Goal: Communication & Community: Answer question/provide support

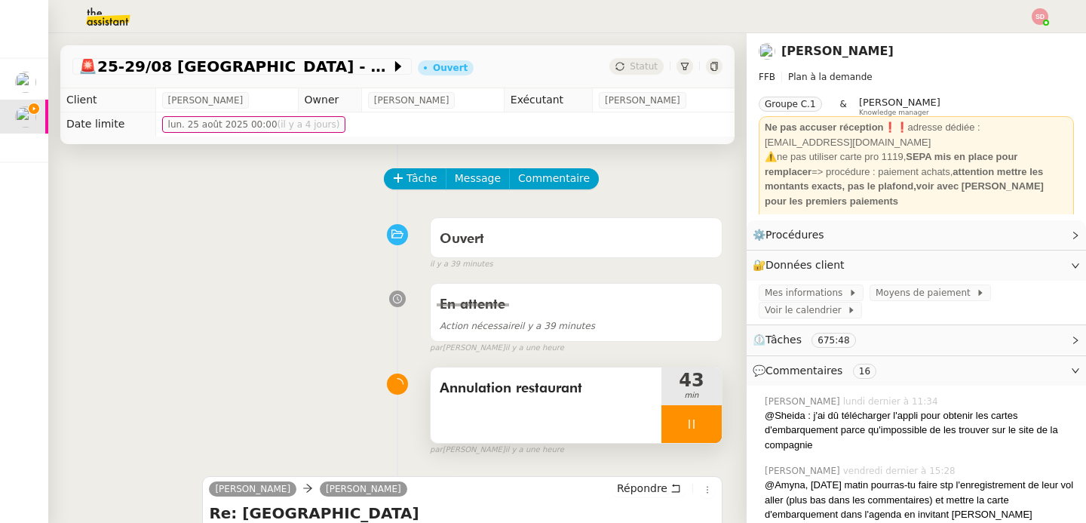
click at [687, 437] on div at bounding box center [691, 424] width 60 height 38
click at [692, 430] on button at bounding box center [707, 424] width 30 height 38
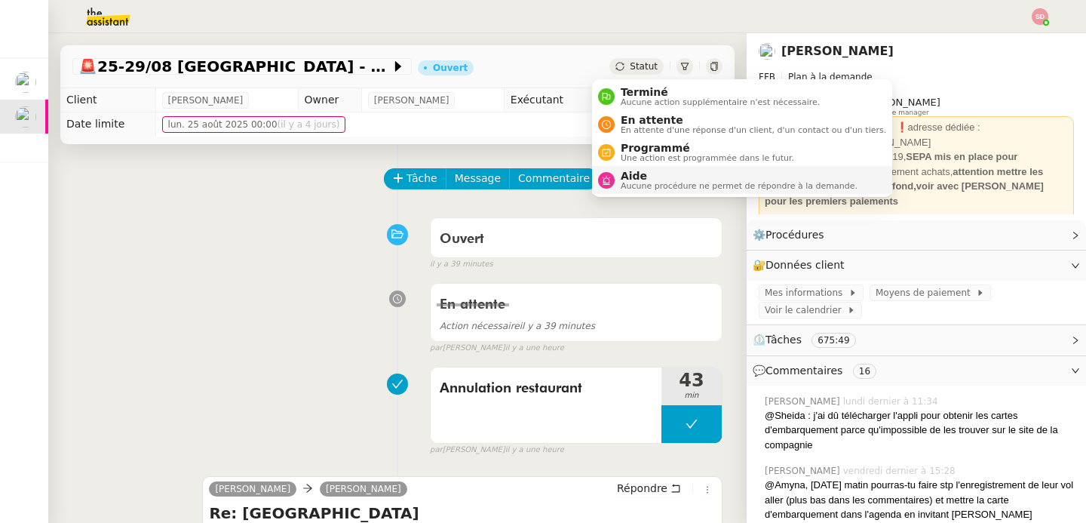
click at [626, 177] on span "Aide" at bounding box center [739, 176] width 237 height 12
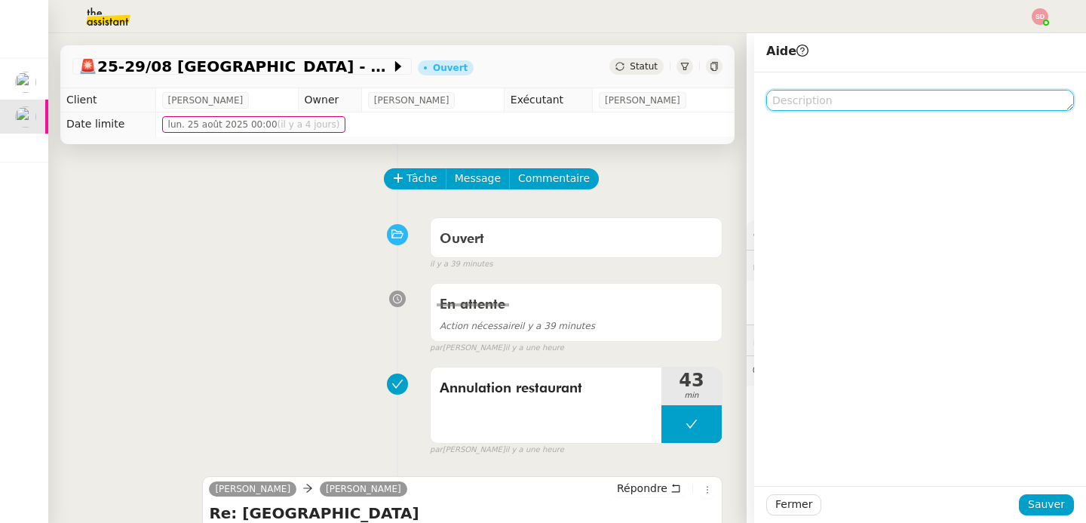
click at [867, 101] on textarea at bounding box center [920, 100] width 308 height 21
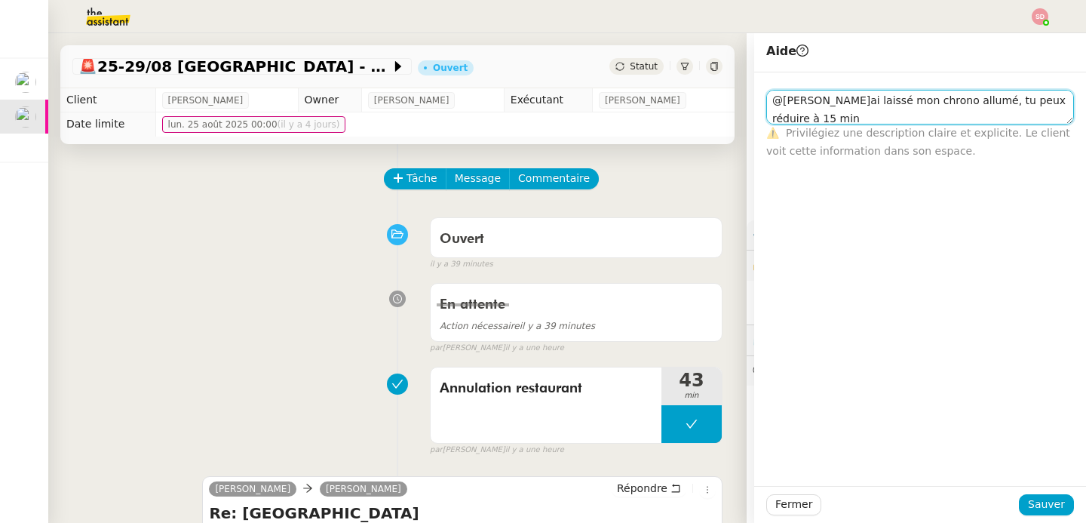
scroll to position [1, 0]
type textarea "@fred j'ai laissé mon chrono allumé, tu peux réduire à 15 min stp"
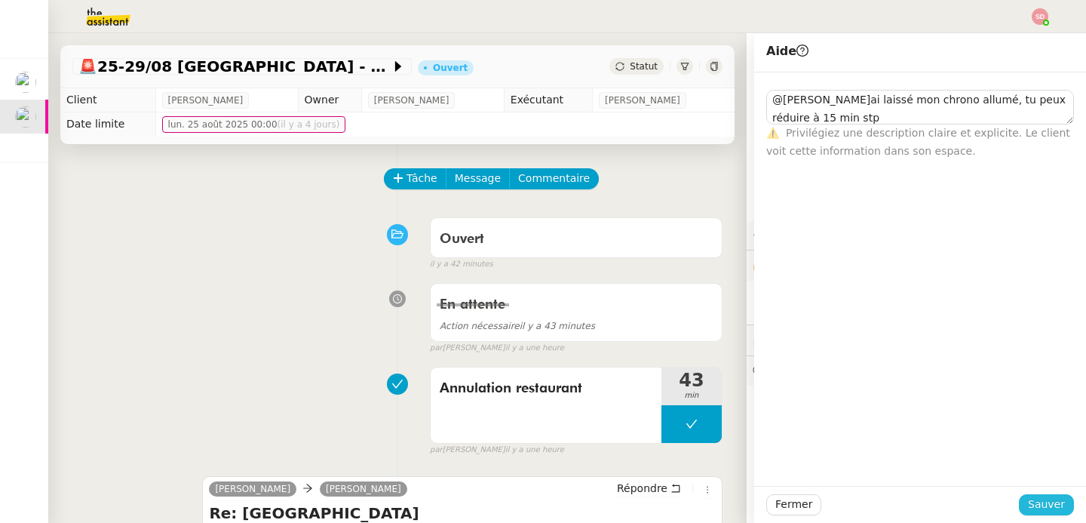
click at [1031, 498] on span "Sauver" at bounding box center [1046, 504] width 37 height 17
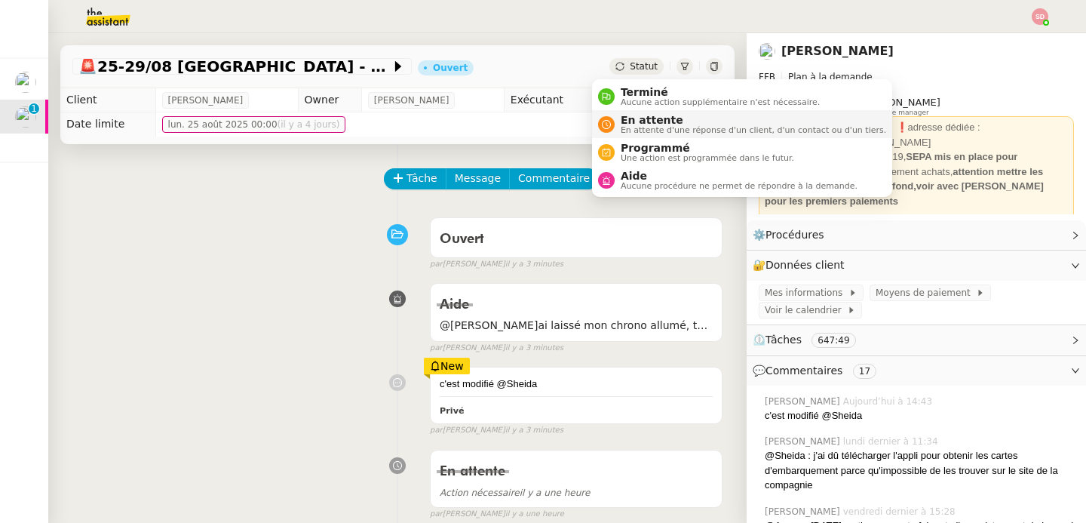
click at [632, 128] on span "En attente d'une réponse d'un client, d'un contact ou d'un tiers." at bounding box center [753, 130] width 265 height 8
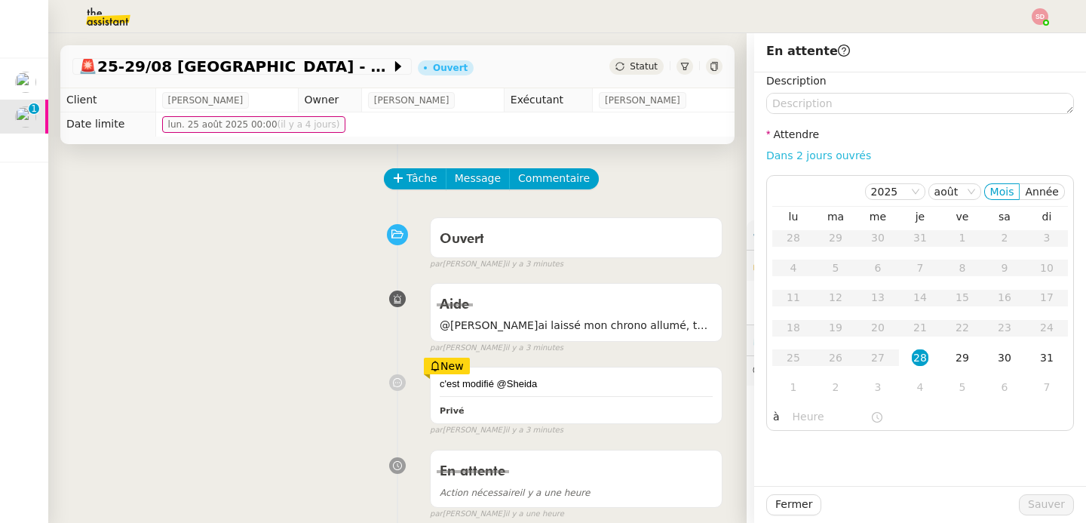
click at [803, 154] on link "Dans 2 jours ouvrés" at bounding box center [818, 155] width 105 height 12
type input "07:00"
click at [1040, 508] on span "Sauver" at bounding box center [1046, 504] width 37 height 17
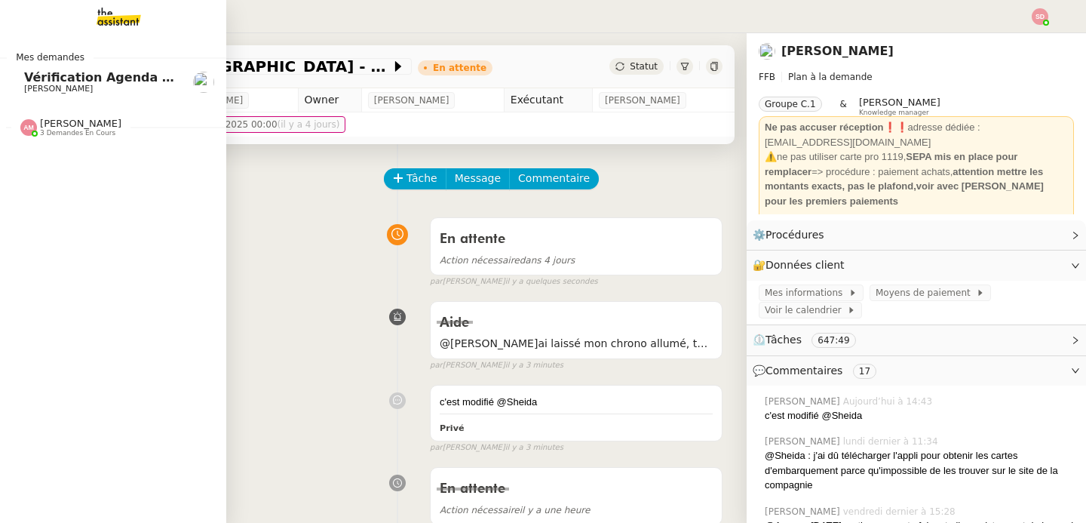
click at [38, 91] on span "[PERSON_NAME]" at bounding box center [58, 89] width 69 height 10
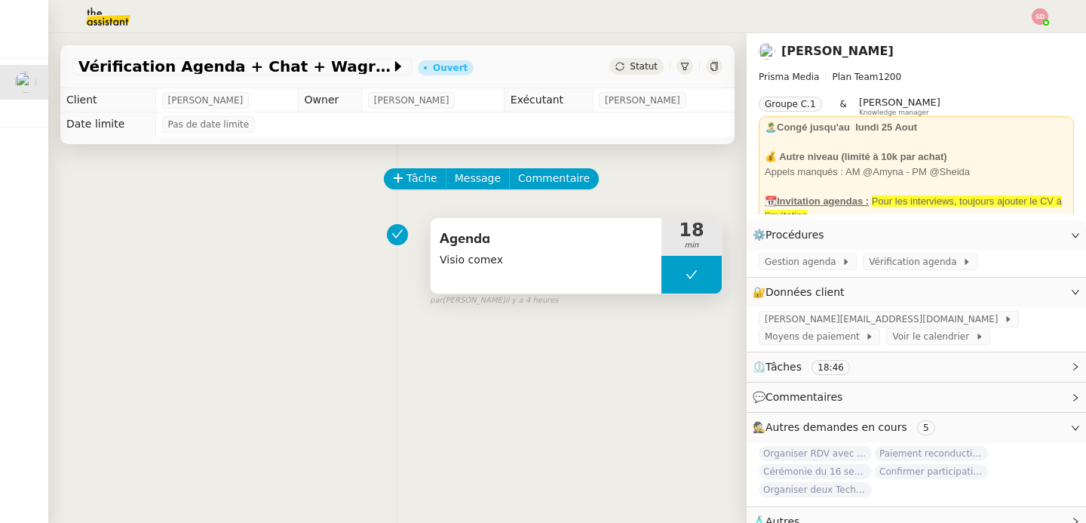
click at [665, 266] on button at bounding box center [691, 275] width 60 height 38
click at [671, 269] on icon at bounding box center [677, 275] width 12 height 12
click at [683, 277] on div at bounding box center [691, 275] width 60 height 38
click at [701, 277] on icon at bounding box center [707, 275] width 12 height 12
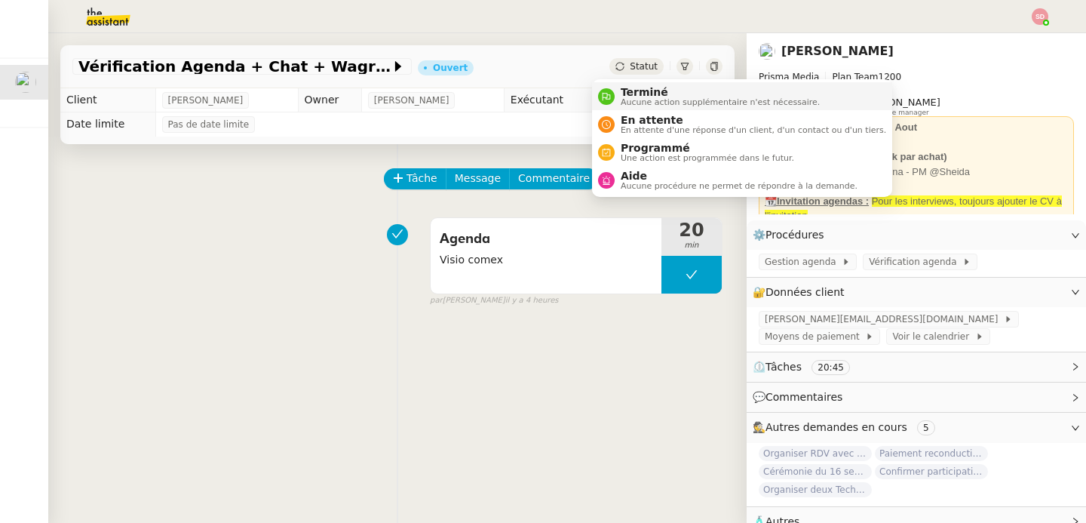
click at [621, 89] on span "Terminé" at bounding box center [720, 92] width 199 height 12
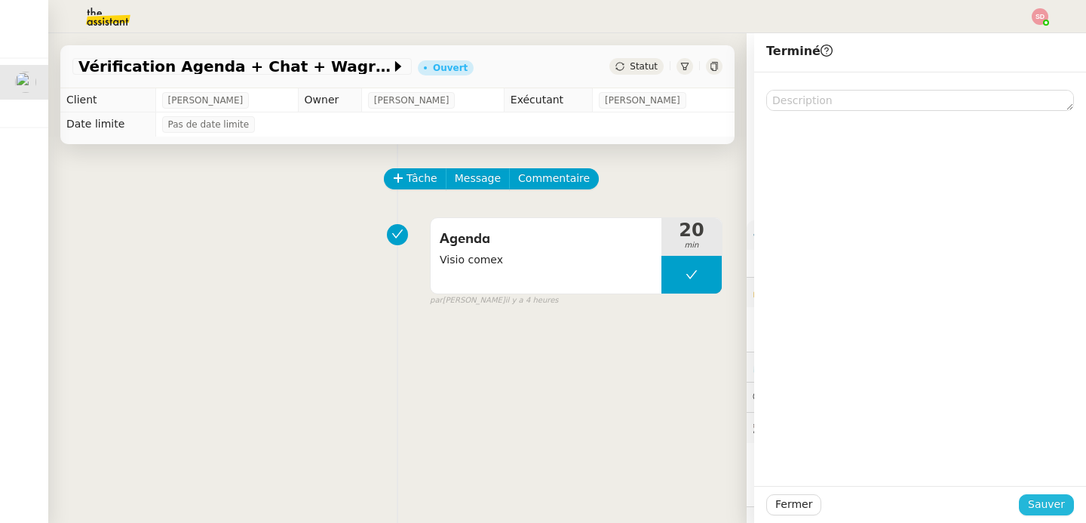
click at [1039, 508] on span "Sauver" at bounding box center [1046, 504] width 37 height 17
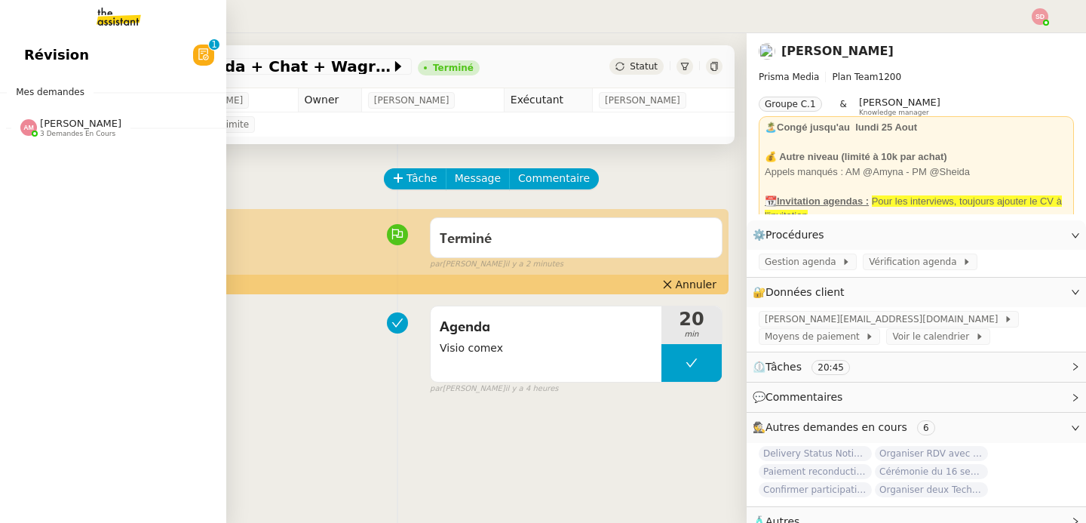
click at [31, 115] on span "Amyna Mehrez 3 demandes en cours" at bounding box center [119, 122] width 226 height 32
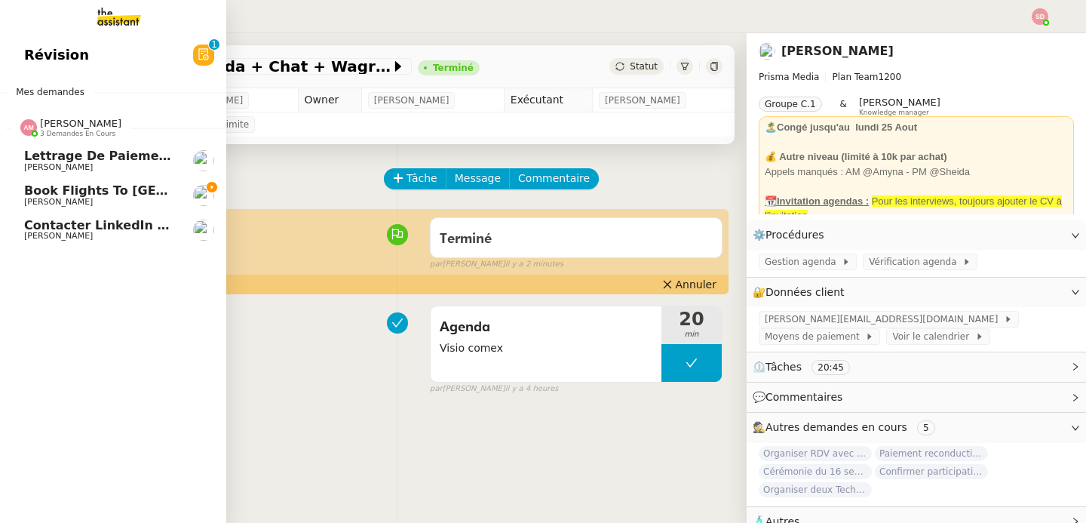
click at [31, 115] on span "Amyna Mehrez 3 demandes en cours" at bounding box center [119, 122] width 226 height 32
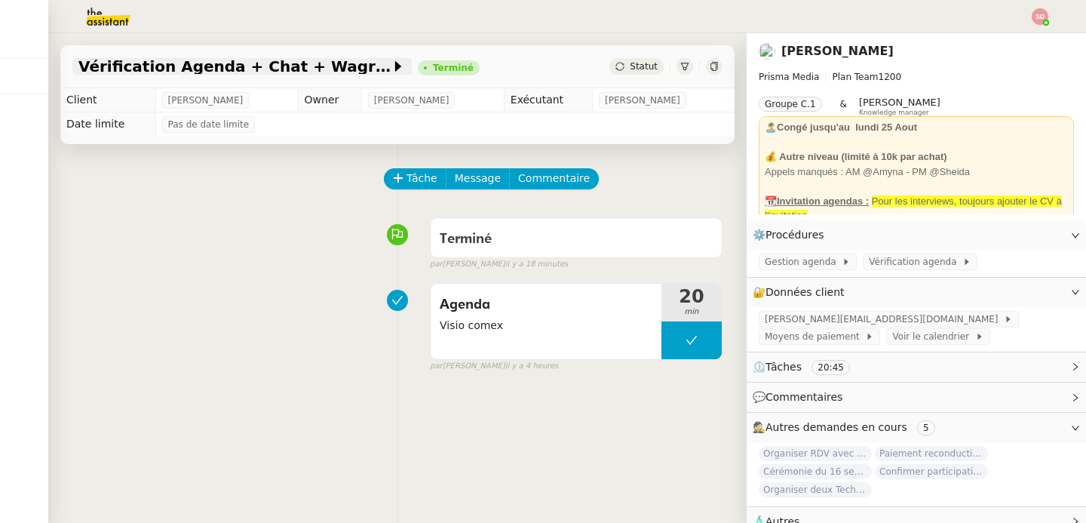
click at [169, 63] on span "Vérification Agenda + Chat + Wagram (9h et 14h)" at bounding box center [234, 66] width 312 height 15
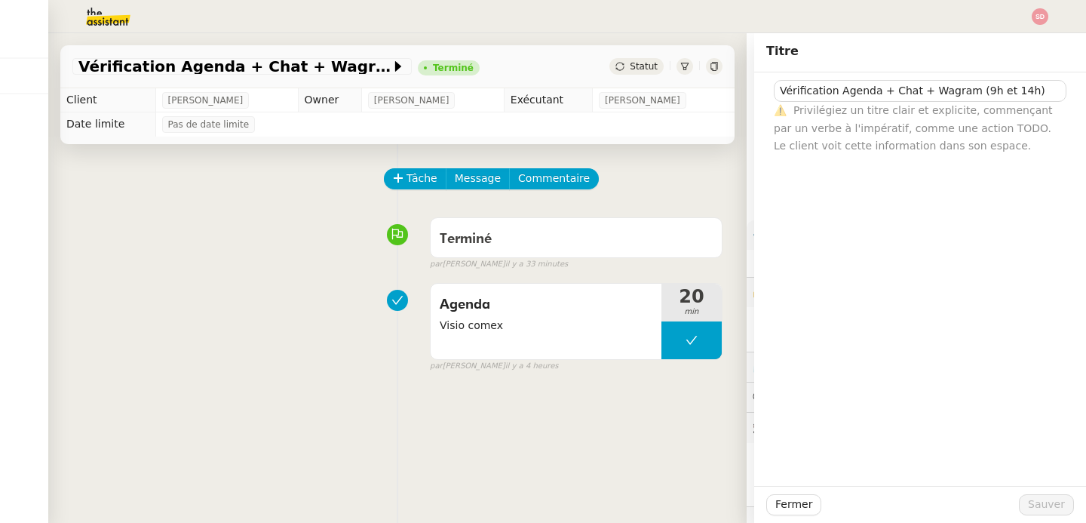
click at [248, 250] on div "Terminé false par Sheida D. il y a 33 minutes" at bounding box center [397, 240] width 650 height 60
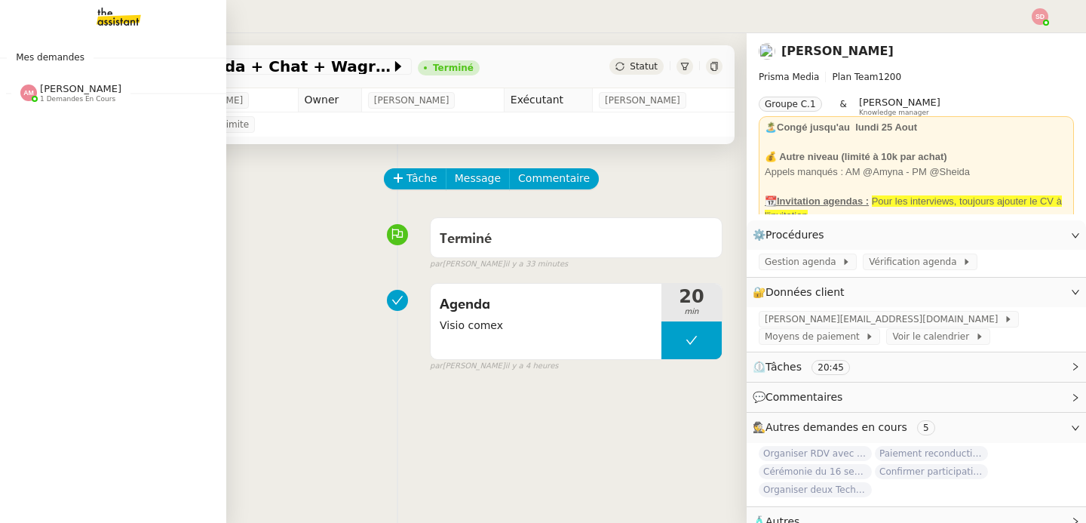
click at [43, 88] on span "Amyna Mehrez" at bounding box center [80, 88] width 81 height 11
click at [23, 84] on link "Saison automobile Fabien Bornancin 0 1 2 3 4 5 6 7 8 9" at bounding box center [113, 82] width 226 height 35
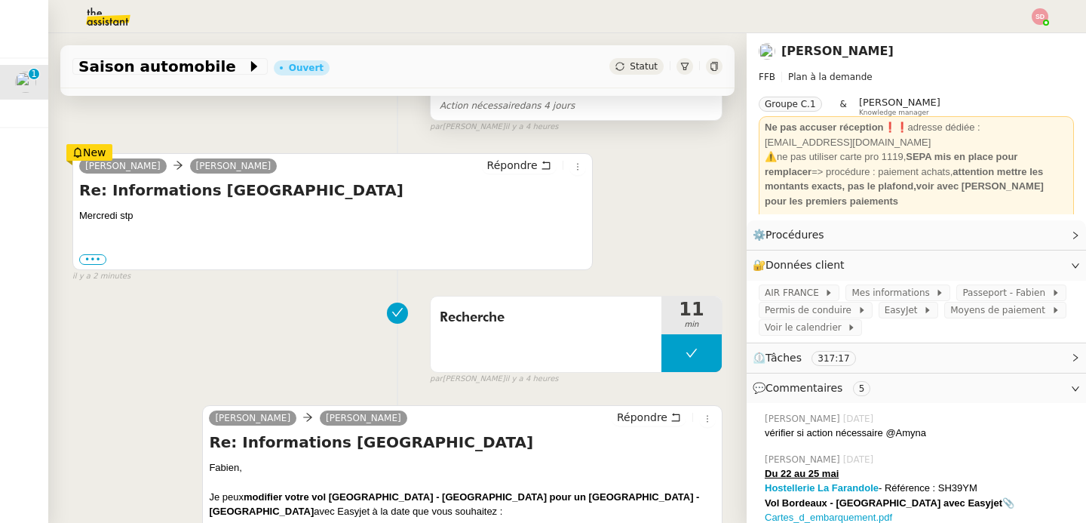
scroll to position [361, 0]
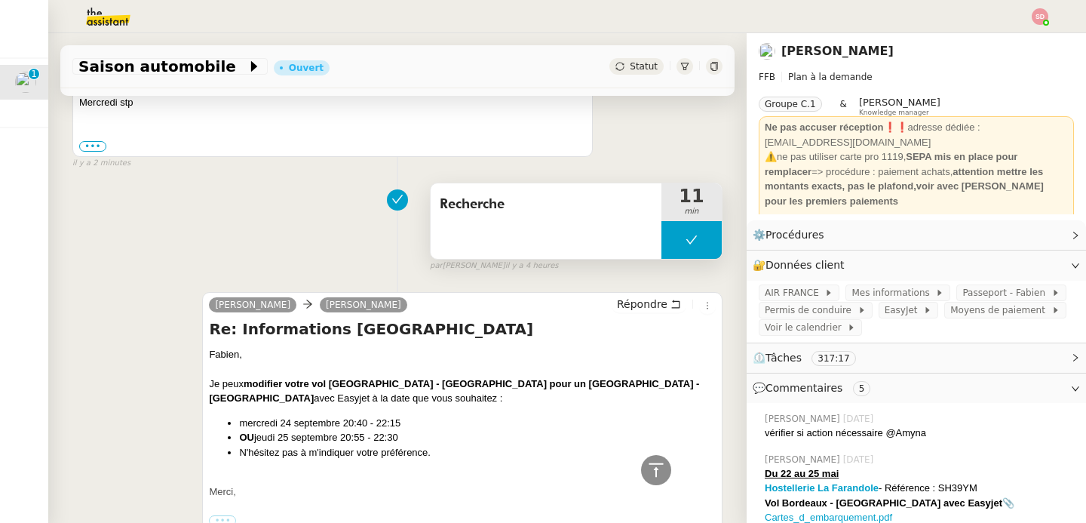
click at [661, 229] on button at bounding box center [691, 240] width 60 height 38
click at [661, 229] on div at bounding box center [676, 240] width 30 height 38
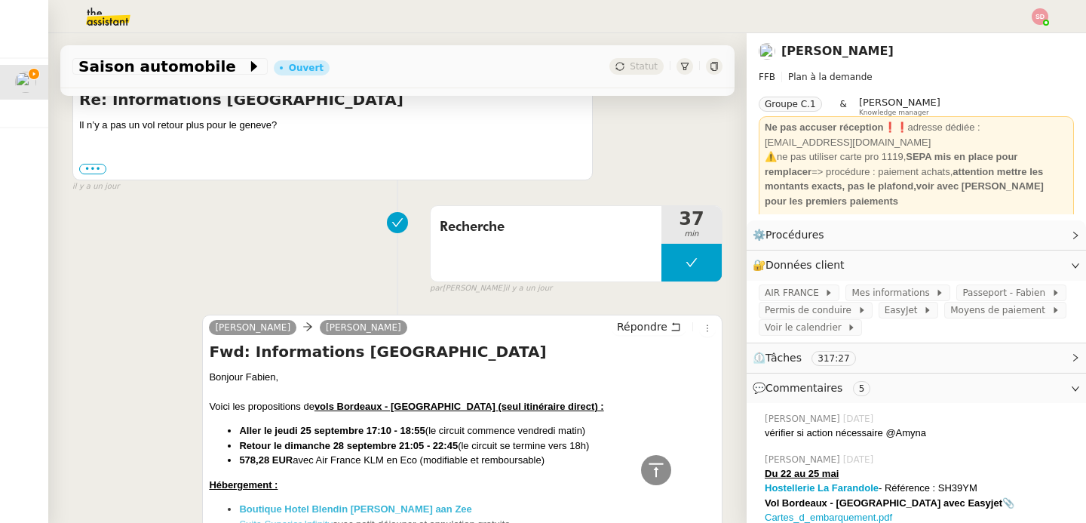
scroll to position [1622, 0]
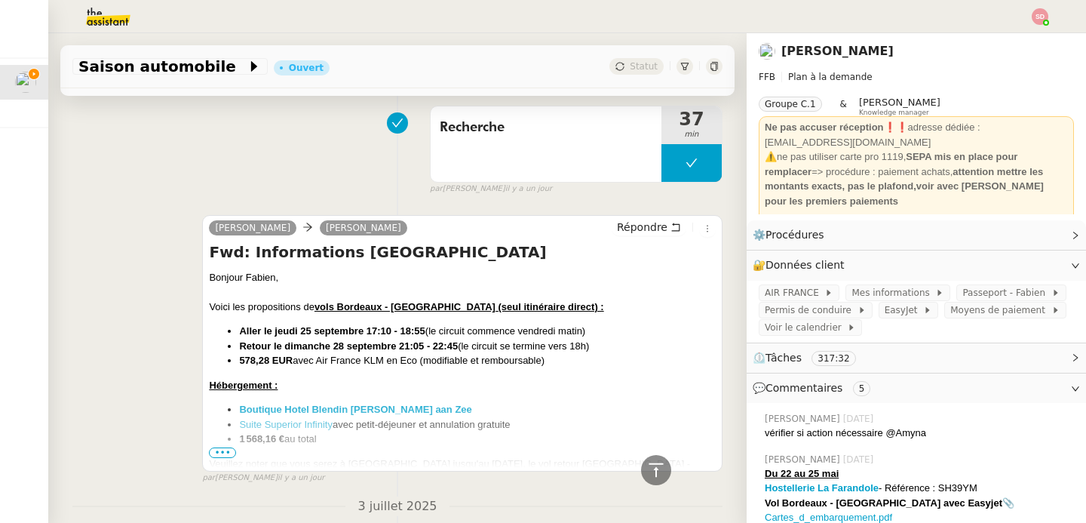
click at [296, 344] on strong "Retour le dimanche 28 septembre 21:05 - 22:45" at bounding box center [348, 345] width 219 height 11
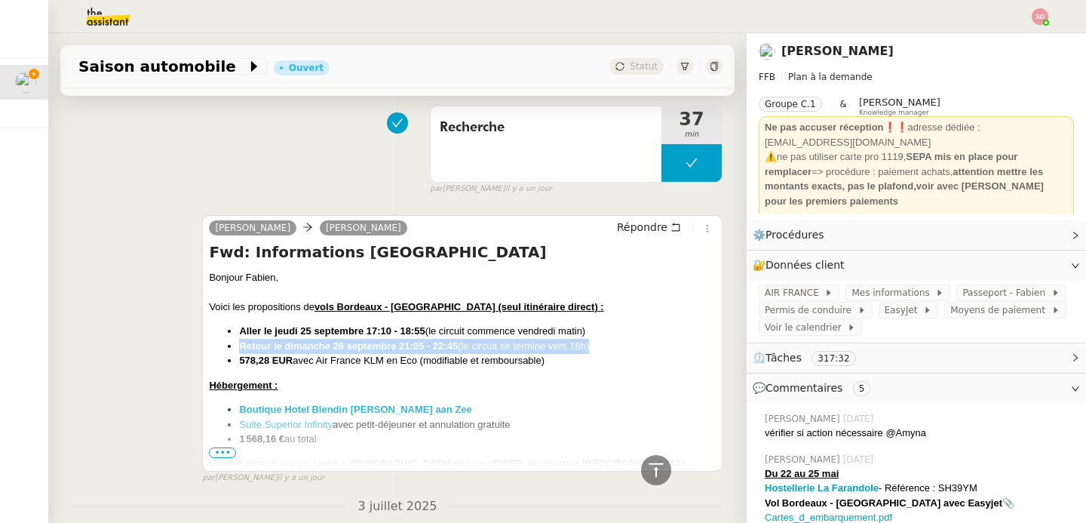
click at [296, 344] on strong "Retour le dimanche 28 septembre 21:05 - 22:45" at bounding box center [348, 345] width 219 height 11
copy li "Retour le dimanche 28 septembre 21:05 - 22:45 (le circuit se termine vers 18h)"
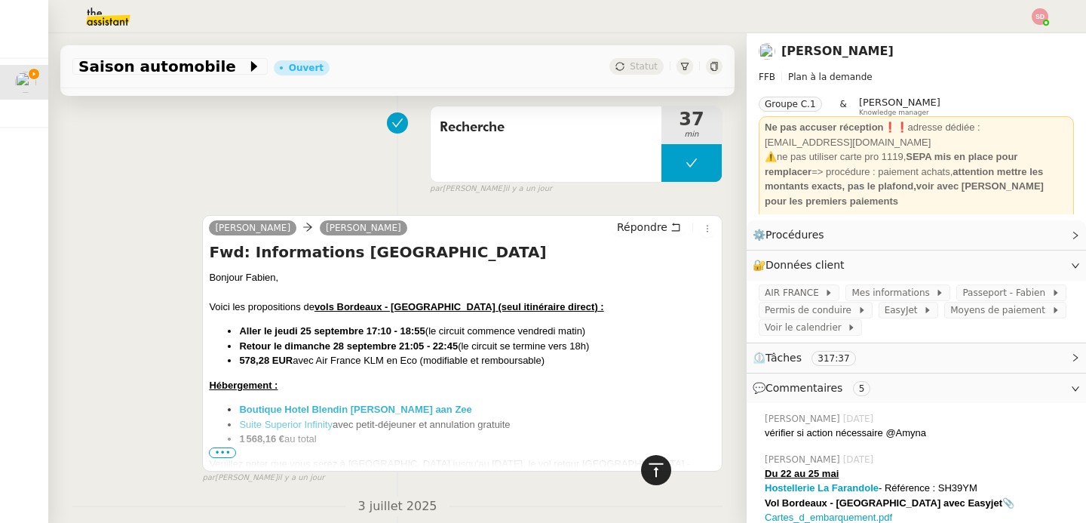
click at [650, 469] on icon at bounding box center [656, 470] width 18 height 18
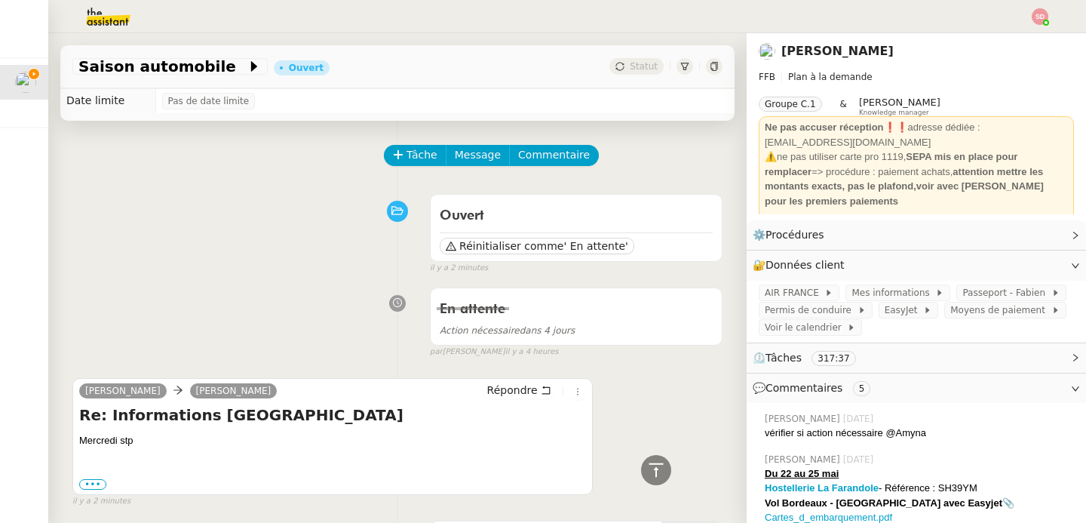
scroll to position [0, 0]
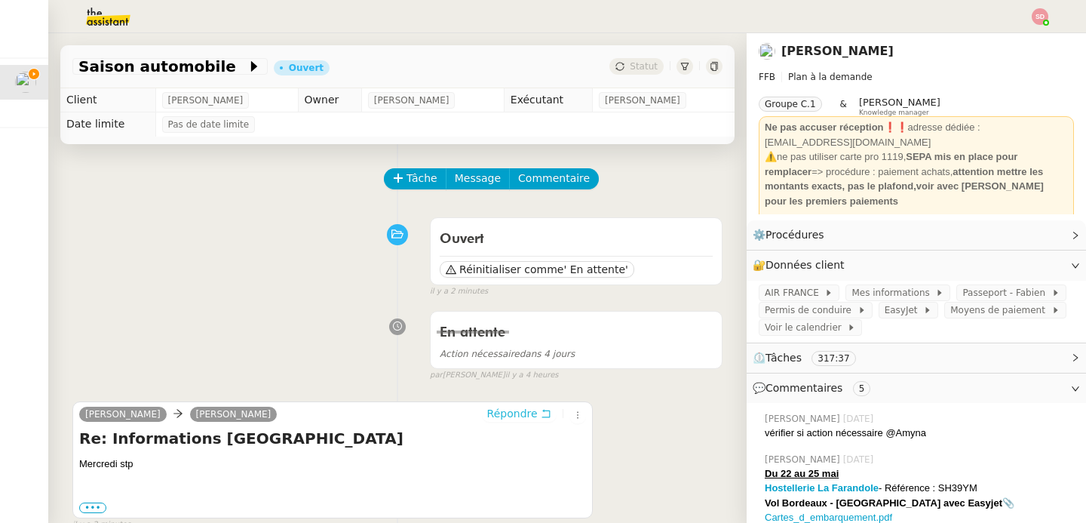
click at [506, 410] on span "Répondre" at bounding box center [512, 413] width 51 height 15
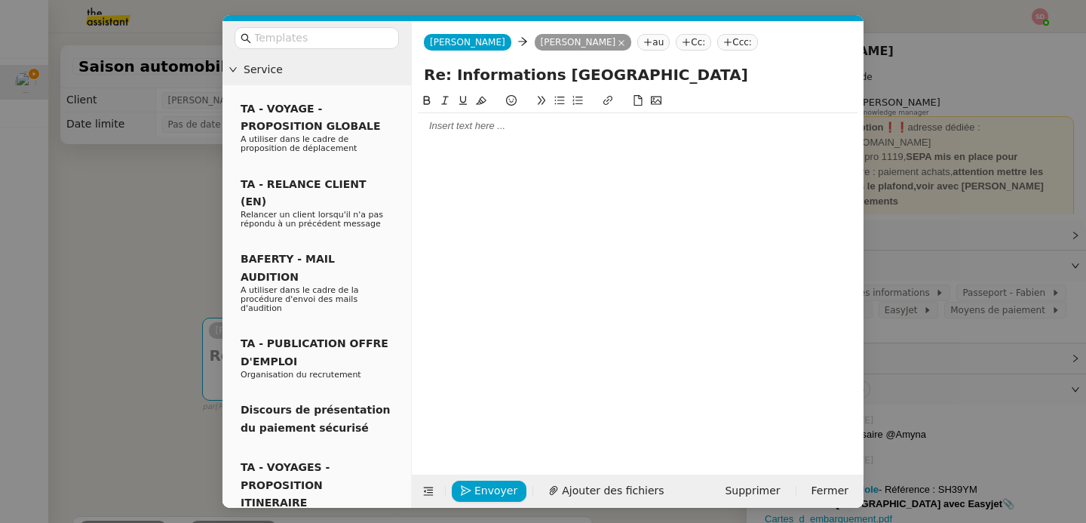
click at [481, 130] on div at bounding box center [638, 126] width 440 height 14
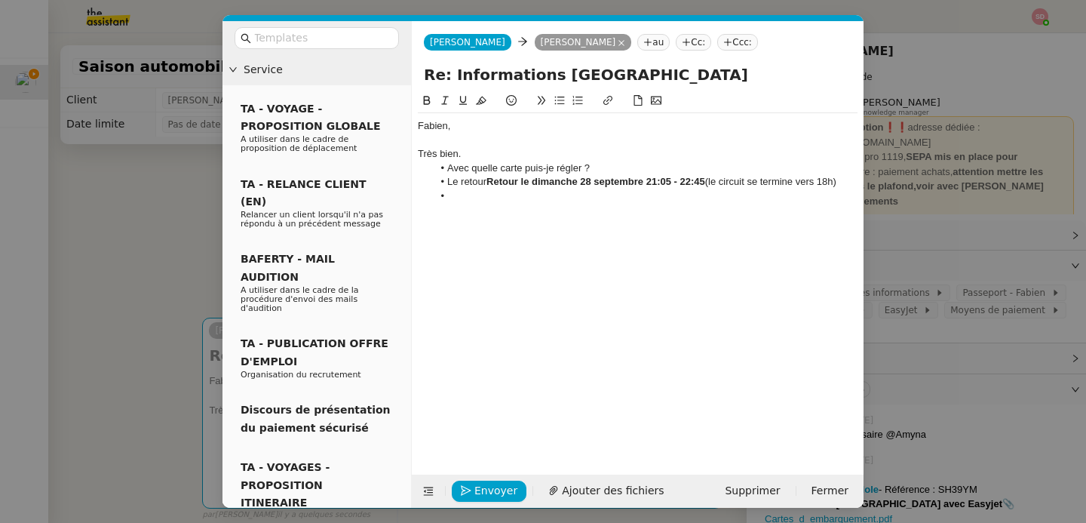
click at [474, 183] on li "Le retour Retour le dimanche 28 septembre 21:05 - 22:45 (le circuit se termine …" at bounding box center [645, 182] width 425 height 14
click at [819, 180] on li "Le Retour le dimanche 28 septembre 21:05 - 22:45 (le circuit se termine vers 18…" at bounding box center [645, 182] width 425 height 14
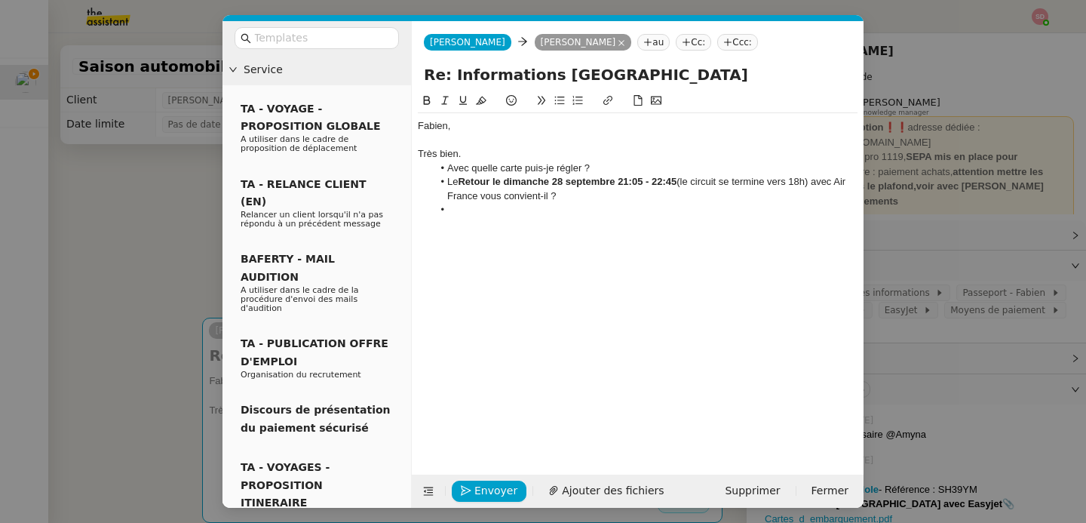
click at [193, 240] on nz-modal-container "Service TA - VOYAGE - PROPOSITION GLOBALE A utiliser dans le cadre de propositi…" at bounding box center [543, 261] width 1086 height 523
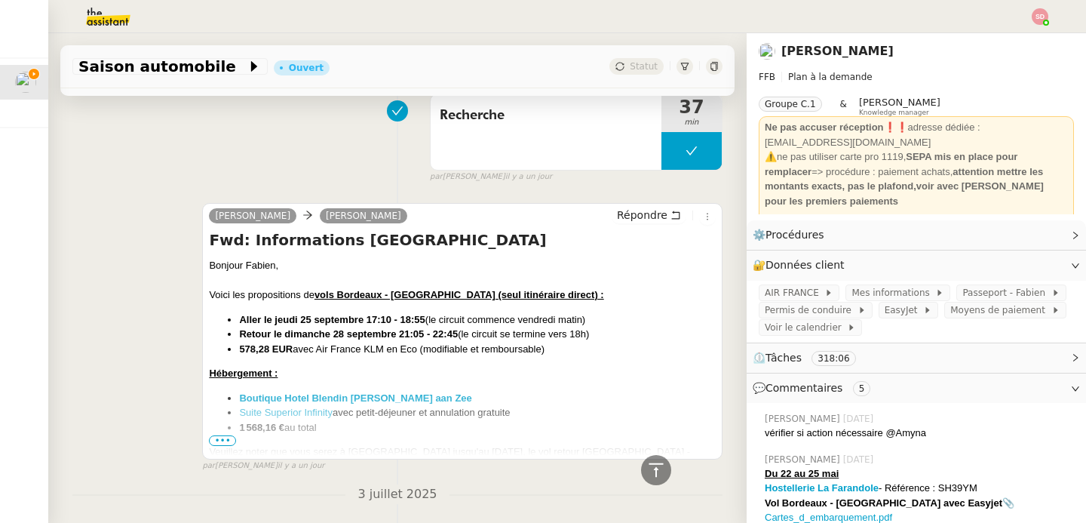
scroll to position [1905, 0]
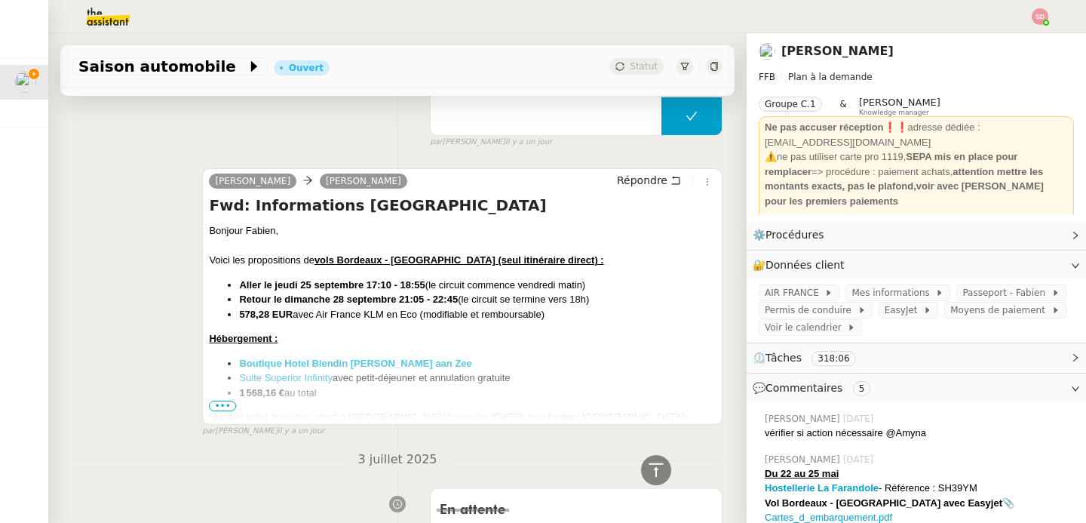
click at [342, 360] on strong "Boutique Hotel Blendin Bloemendaal aan Zee" at bounding box center [355, 363] width 232 height 11
click at [217, 407] on span "•••" at bounding box center [222, 405] width 27 height 11
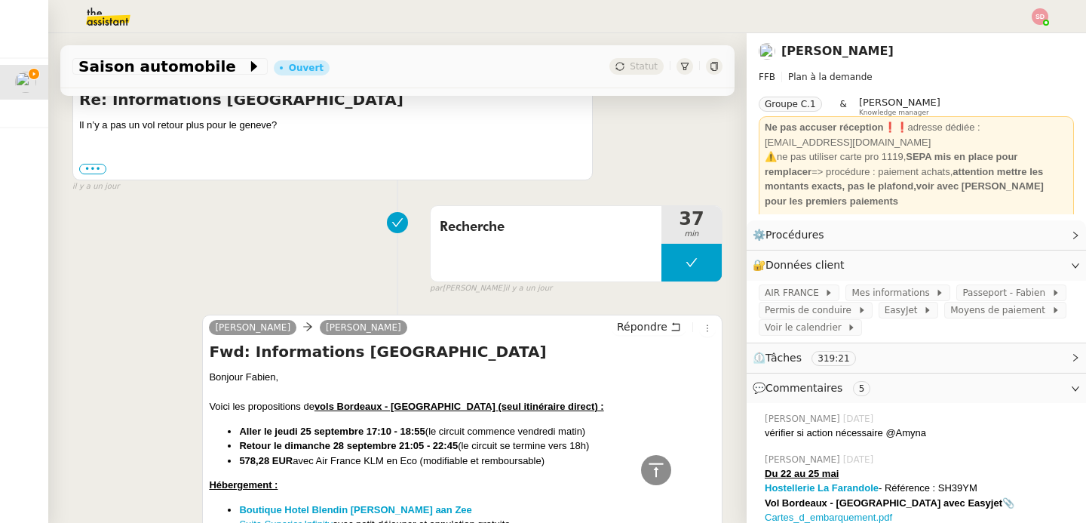
scroll to position [1870, 0]
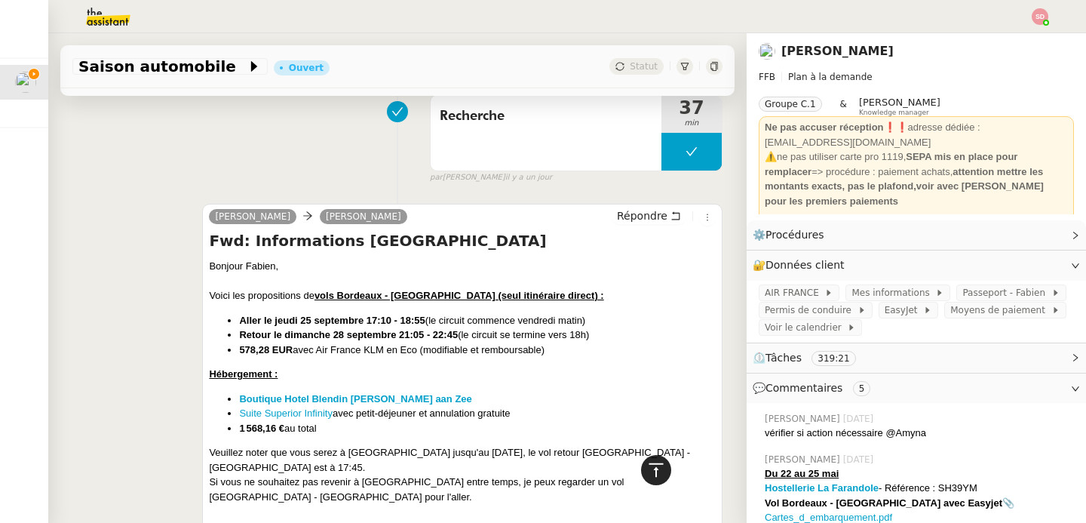
click at [647, 477] on icon at bounding box center [656, 470] width 18 height 18
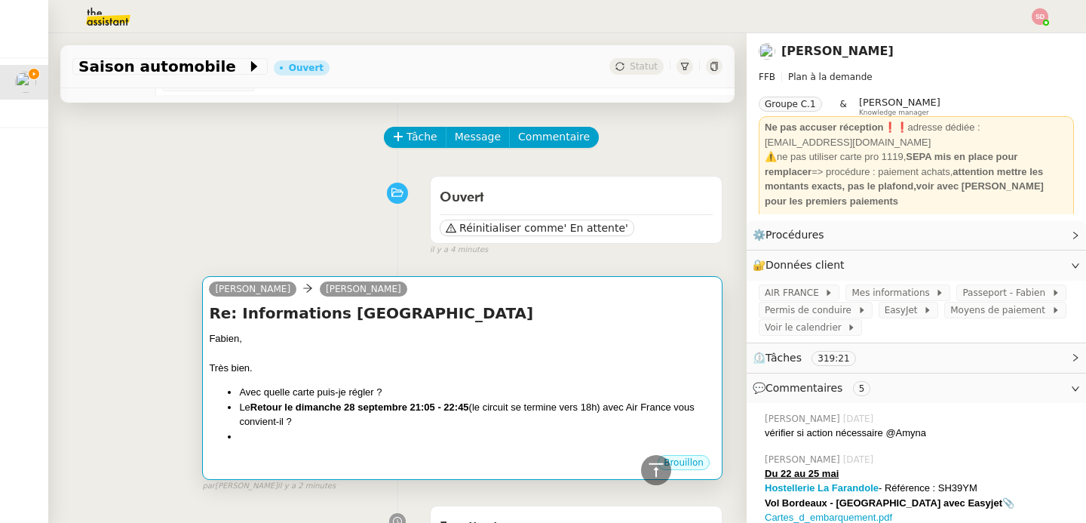
scroll to position [0, 0]
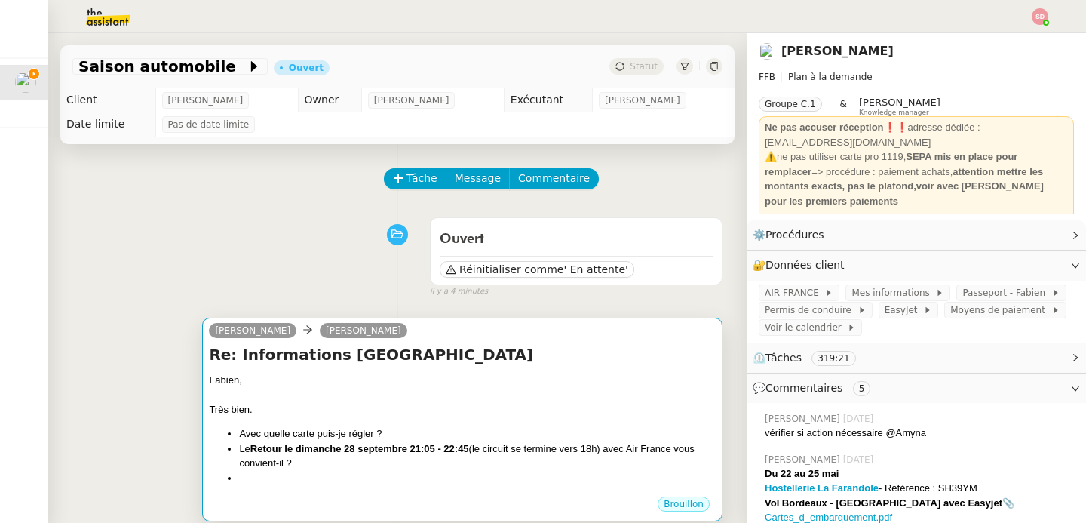
click at [520, 398] on div at bounding box center [462, 394] width 507 height 15
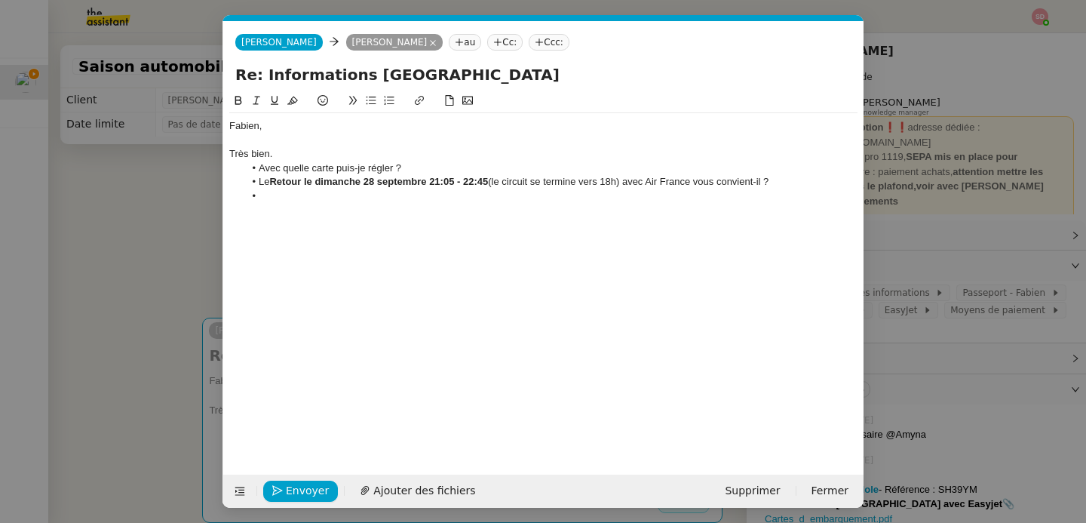
scroll to position [0, 32]
click at [298, 190] on li at bounding box center [551, 196] width 614 height 14
click at [153, 275] on nz-modal-container "Service TA - VOYAGE - PROPOSITION GLOBALE A utiliser dans le cadre de propositi…" at bounding box center [543, 261] width 1086 height 523
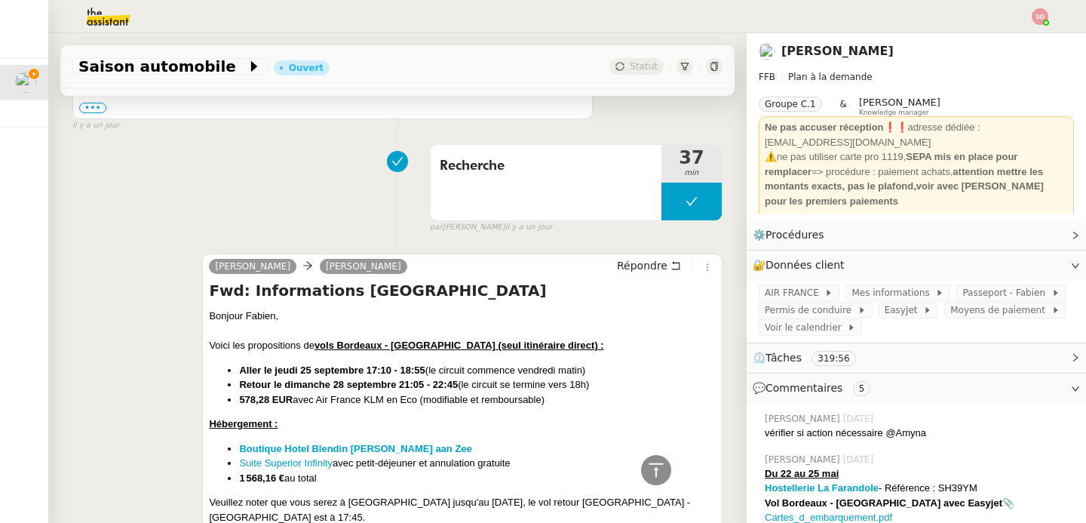
scroll to position [1821, 0]
drag, startPoint x: 508, startPoint y: 462, endPoint x: 230, endPoint y: 463, distance: 278.3
click at [230, 463] on ul "Boutique Hotel Blendin Bloemendaal aan Zee Suite Superior Infinity avec petit-d…" at bounding box center [462, 462] width 507 height 44
copy li "Suite Superior Infinity avec petit-déjeuner et annulation gratuite"
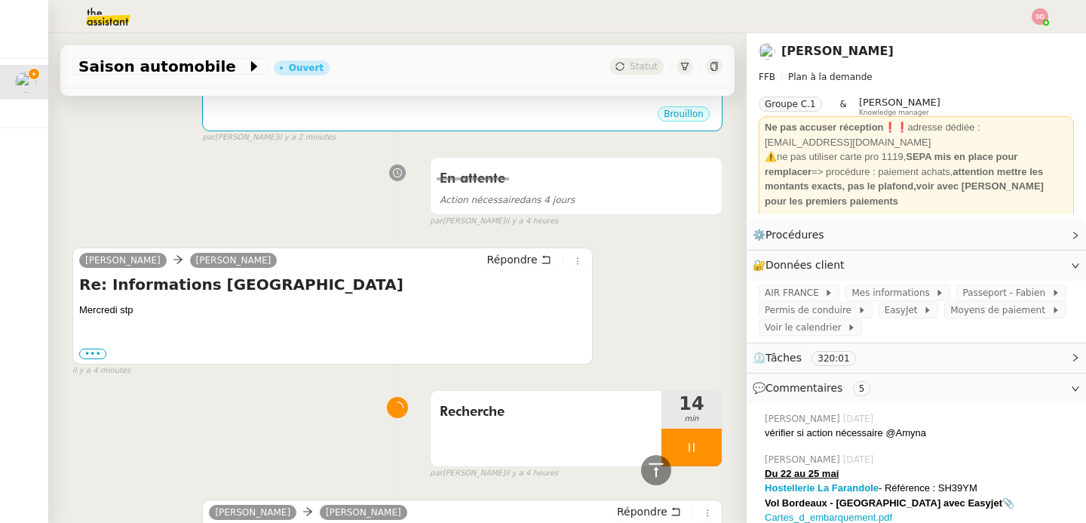
scroll to position [0, 0]
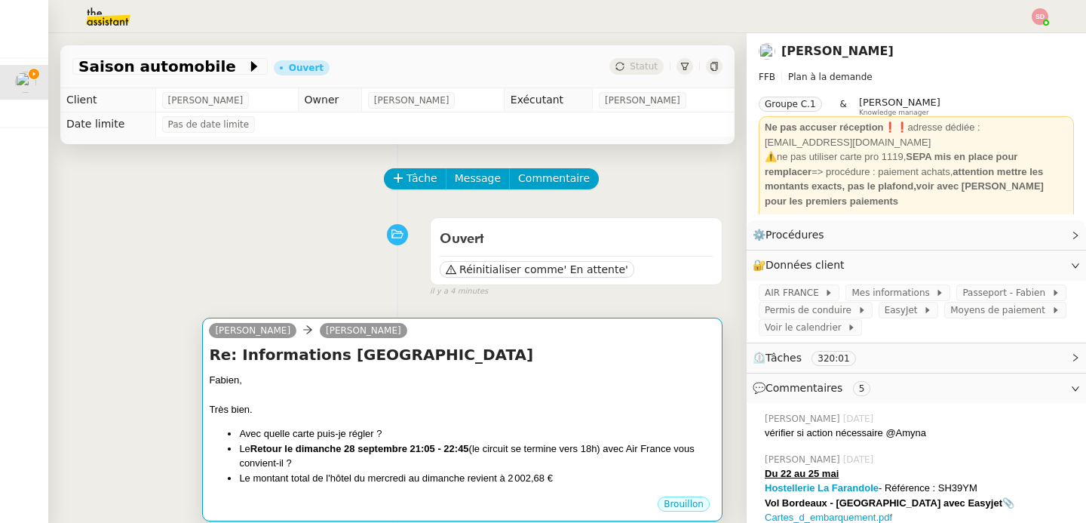
click at [535, 356] on h4 "Re: Informations Zandvoort" at bounding box center [462, 354] width 507 height 21
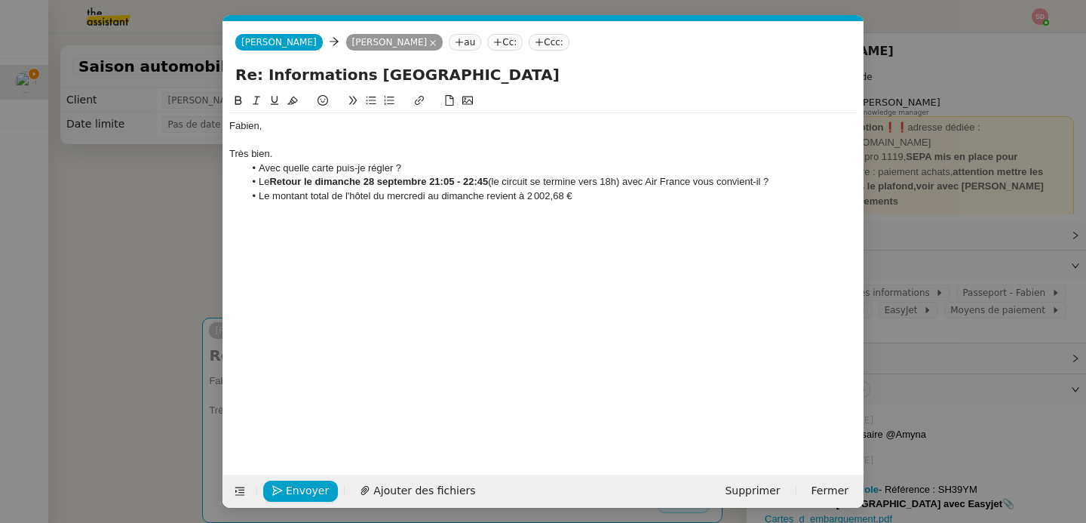
scroll to position [0, 32]
click at [615, 192] on li "Le montant total de l'hôtel du mercredi au dimanche revient à 2 002,68 €" at bounding box center [551, 196] width 614 height 14
click at [316, 166] on li "Avec quelle carte puis-je régler ?" at bounding box center [551, 168] width 614 height 14
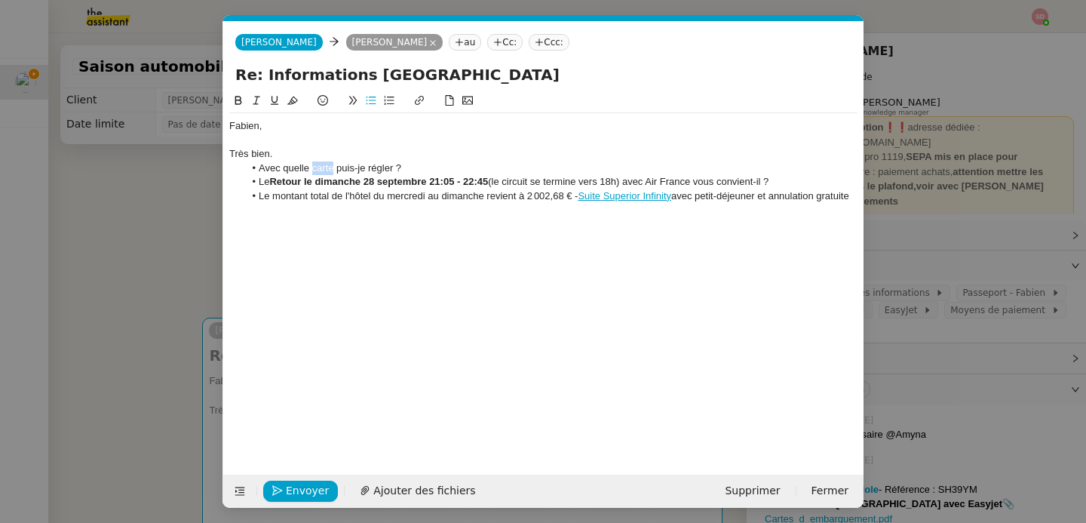
click at [241, 98] on icon at bounding box center [238, 100] width 7 height 9
click at [423, 171] on li "Avec quelle carte puis-je régler ?" at bounding box center [551, 168] width 614 height 14
click at [856, 197] on li "Le montant total de l'hôtel du mercredi au dimanche revient à 2 002,68 € - Suit…" at bounding box center [551, 196] width 614 height 14
click at [296, 499] on span "Envoyer" at bounding box center [307, 490] width 43 height 17
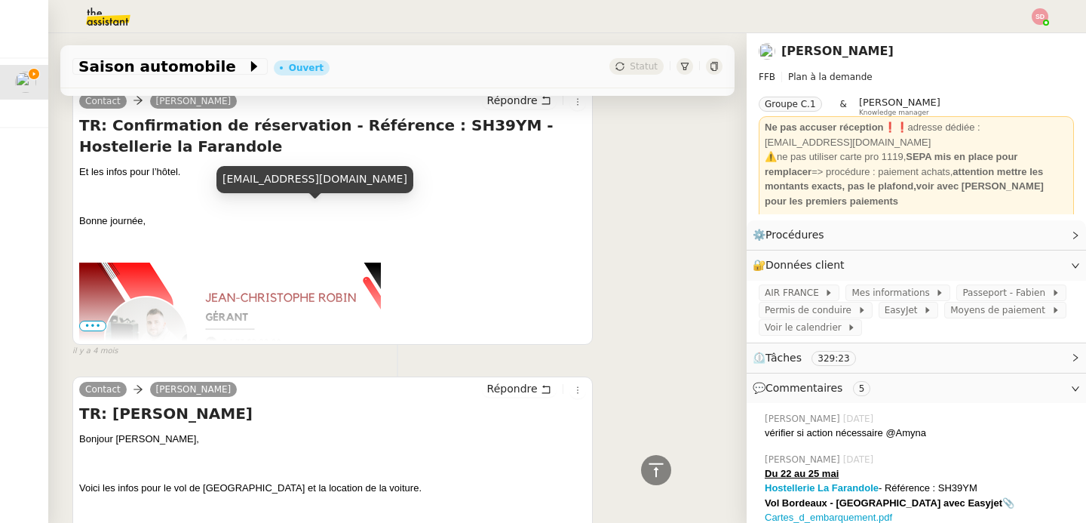
scroll to position [8054, 0]
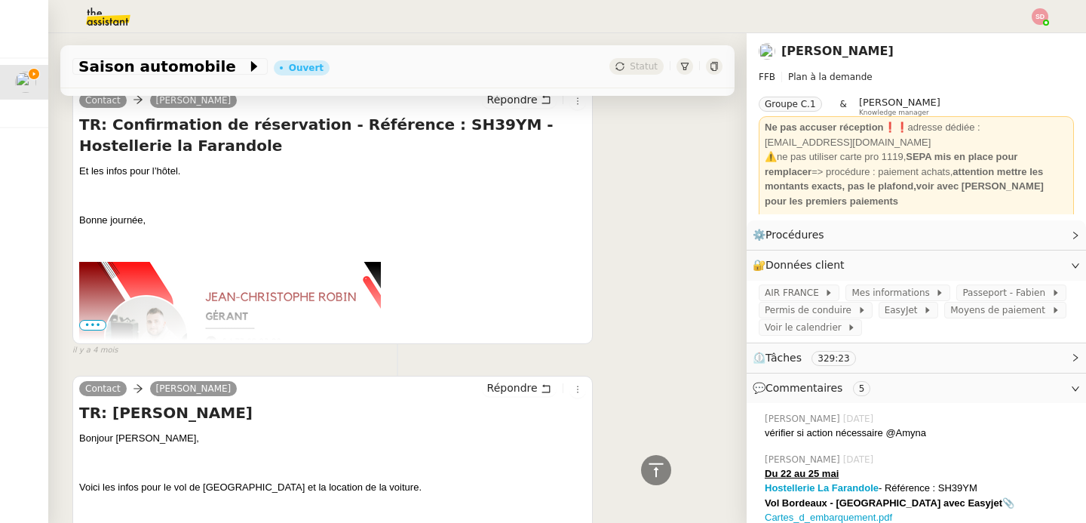
click at [94, 320] on span "•••" at bounding box center [92, 325] width 27 height 11
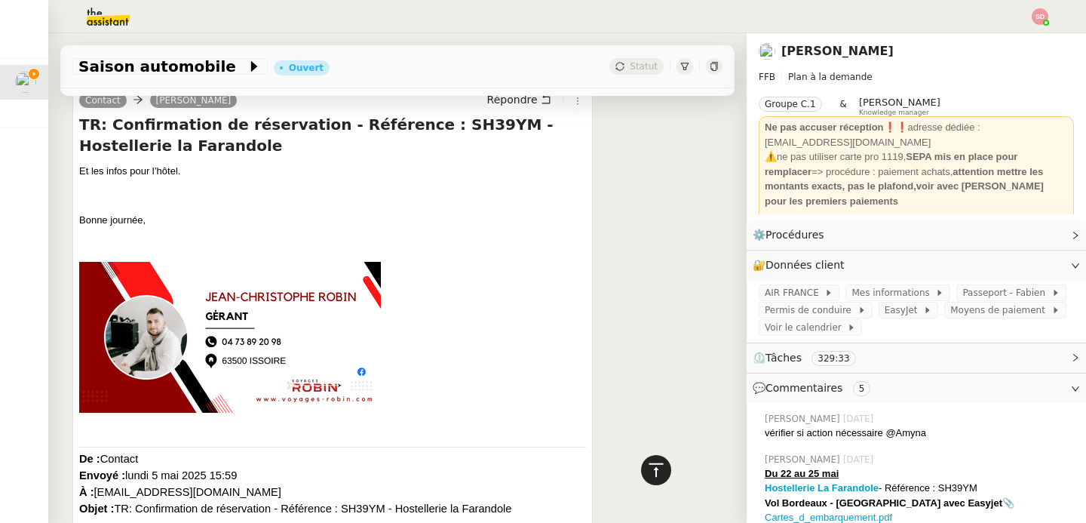
click at [654, 468] on div at bounding box center [656, 470] width 30 height 30
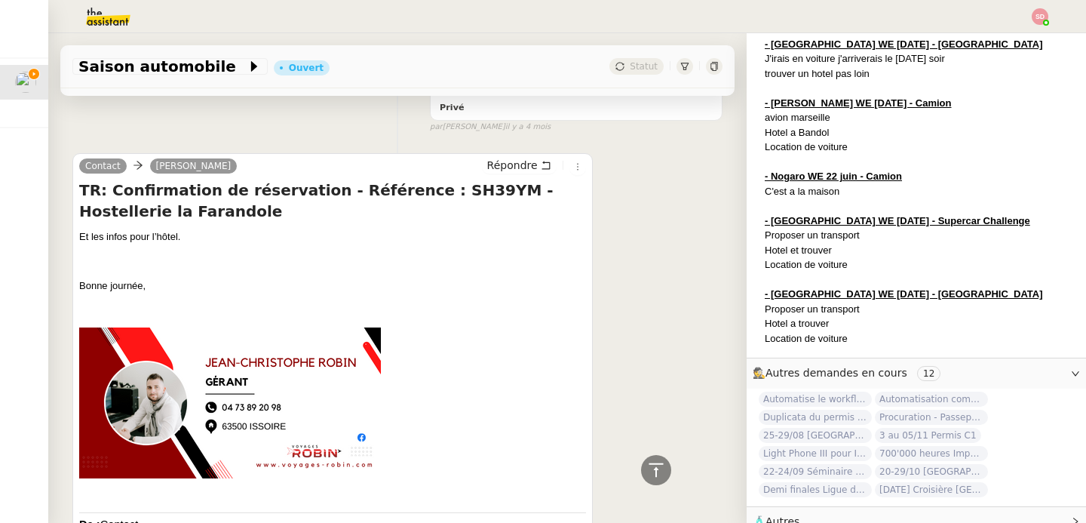
scroll to position [7995, 0]
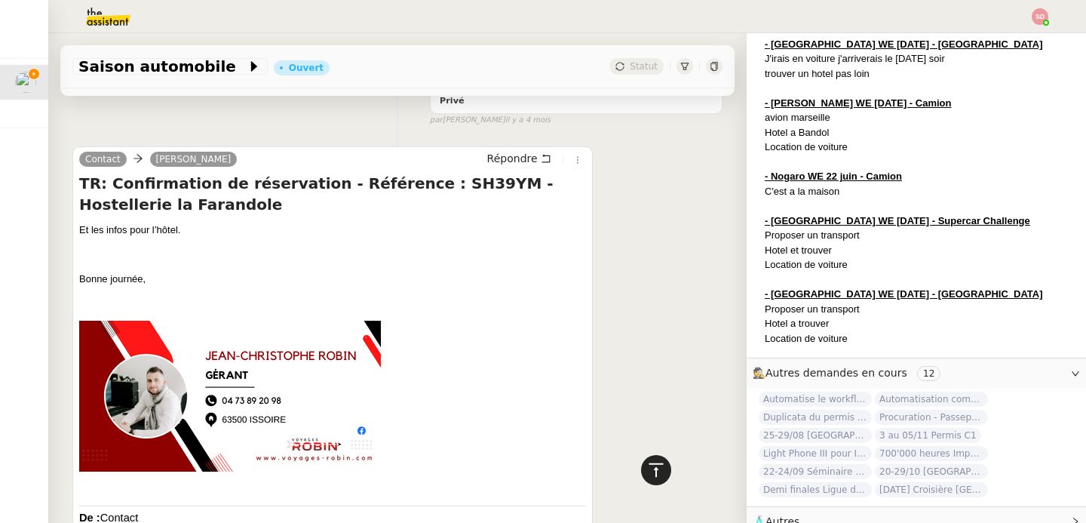
click at [647, 474] on icon at bounding box center [656, 470] width 18 height 18
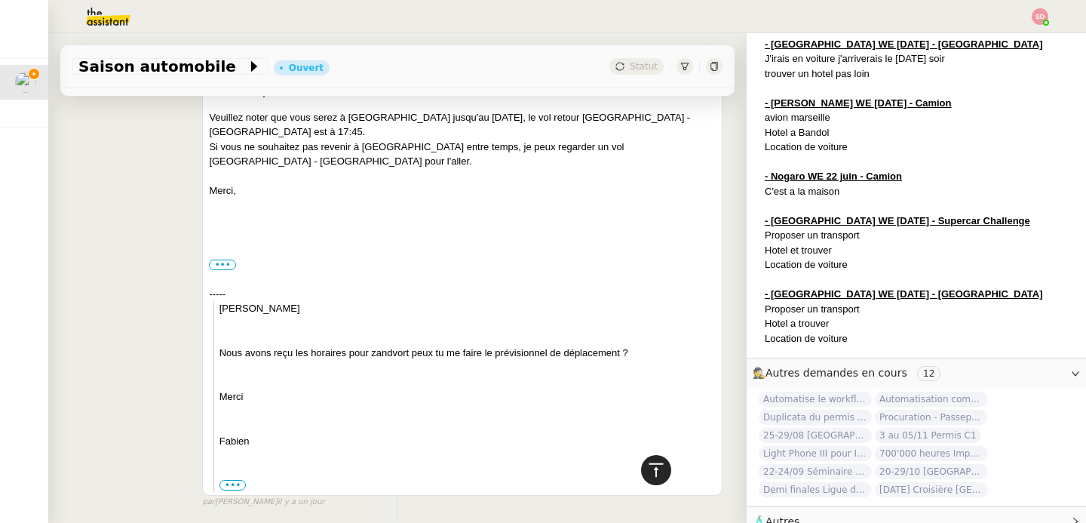
scroll to position [0, 0]
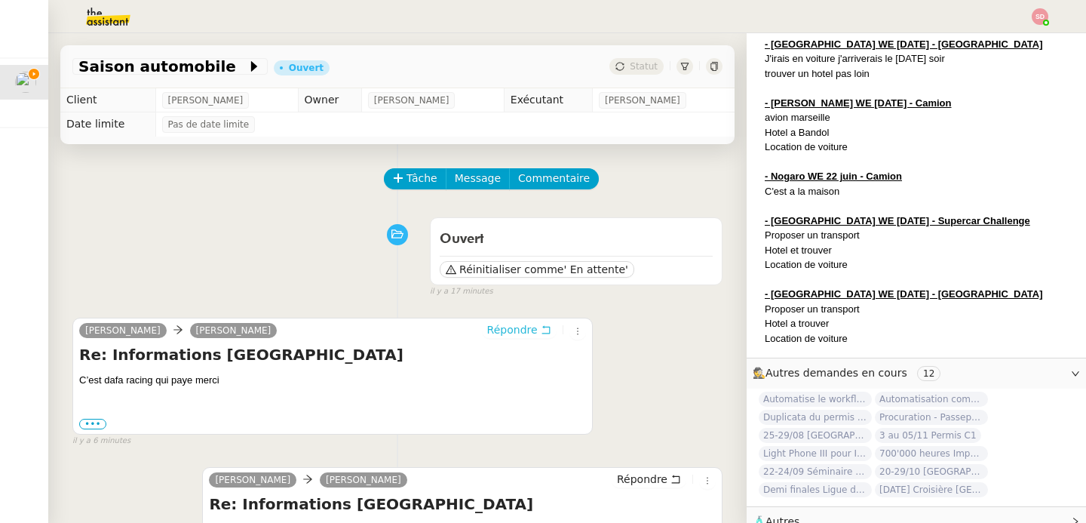
click at [499, 333] on span "Répondre" at bounding box center [512, 329] width 51 height 15
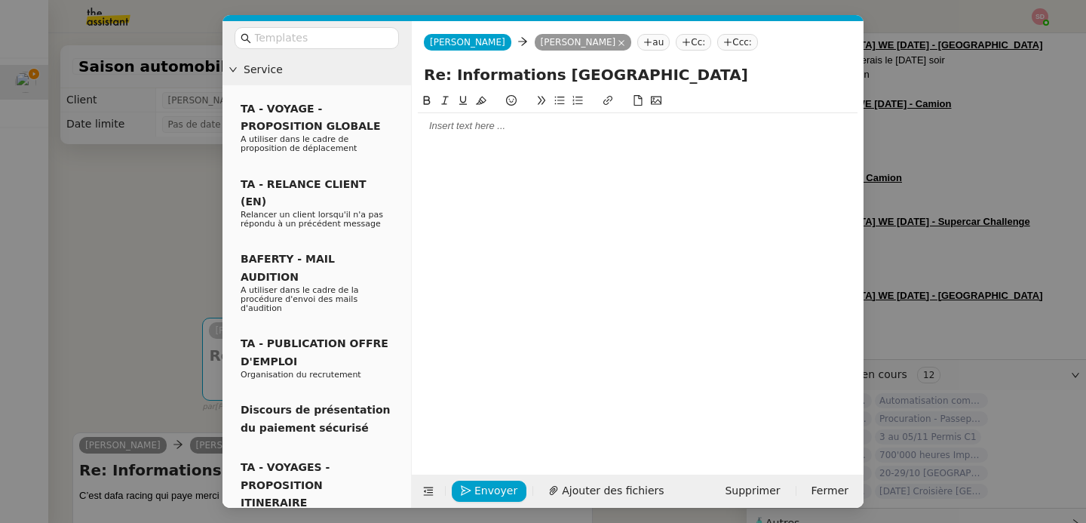
scroll to position [713, 0]
click at [523, 121] on div at bounding box center [638, 126] width 440 height 14
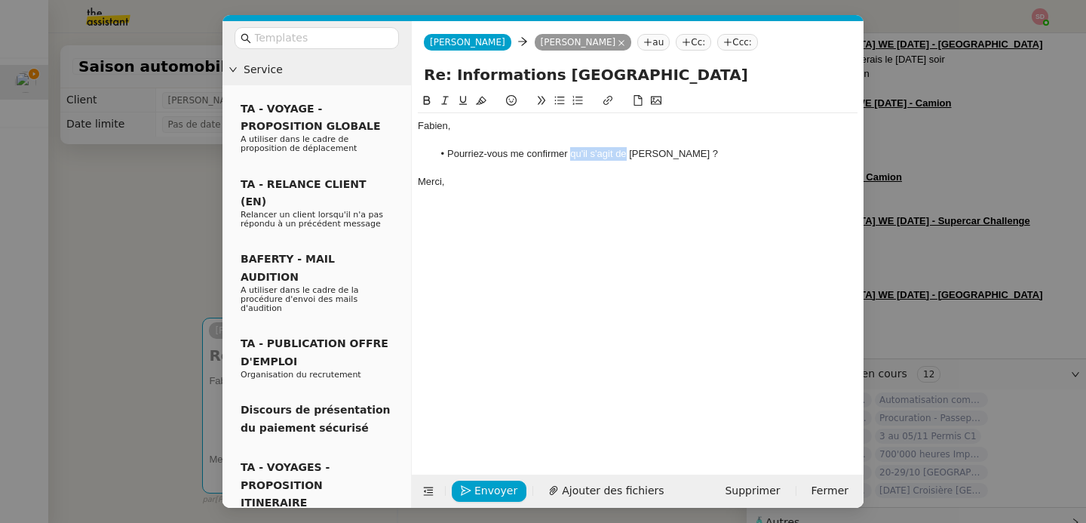
drag, startPoint x: 571, startPoint y: 157, endPoint x: 626, endPoint y: 158, distance: 55.1
click at [626, 158] on li "Pourriez-vous me confirmer qu'il s'agit de Jean-Christophe Robin ?" at bounding box center [645, 154] width 425 height 14
click at [477, 498] on span "Envoyer" at bounding box center [495, 490] width 43 height 17
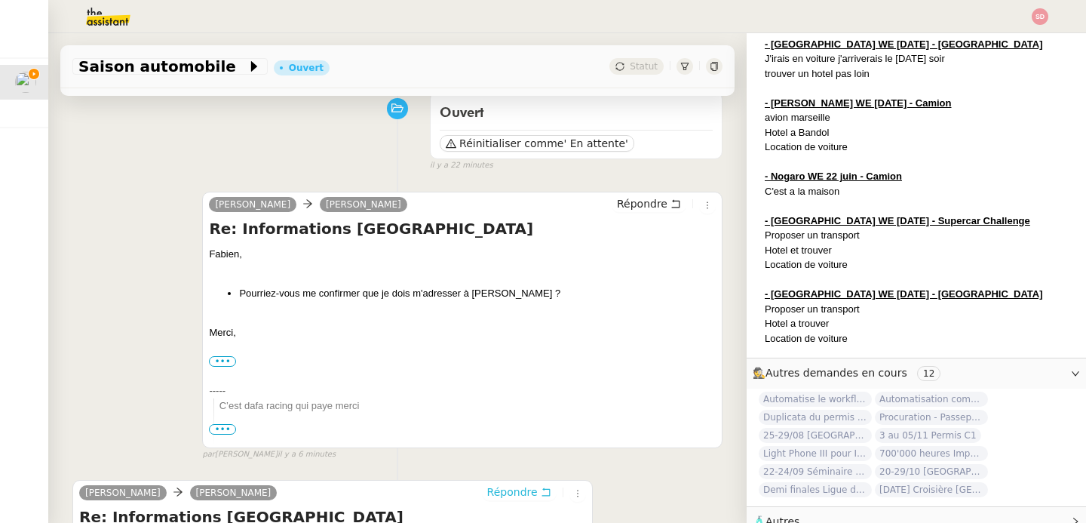
scroll to position [0, 0]
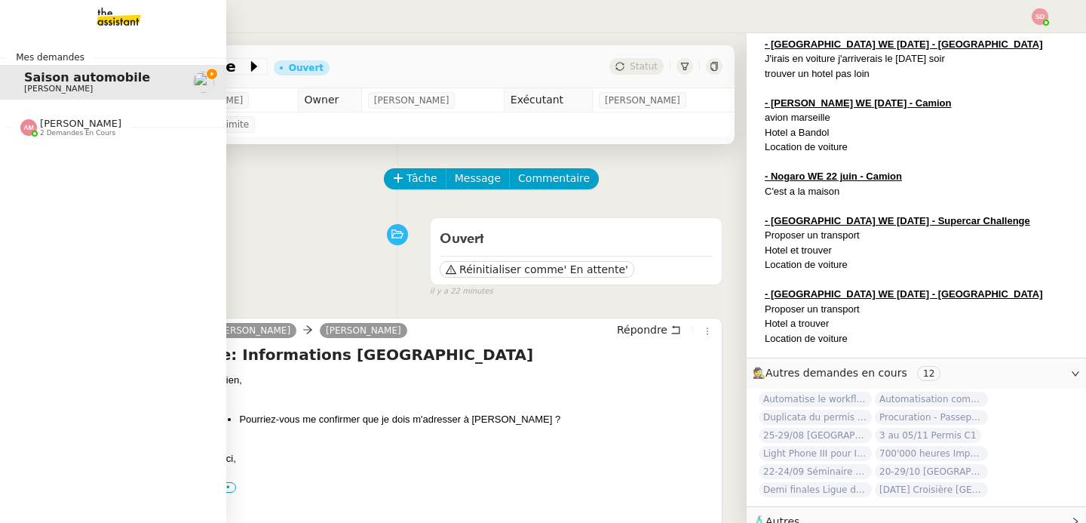
click at [50, 132] on span "2 demandes en cours" at bounding box center [77, 133] width 75 height 8
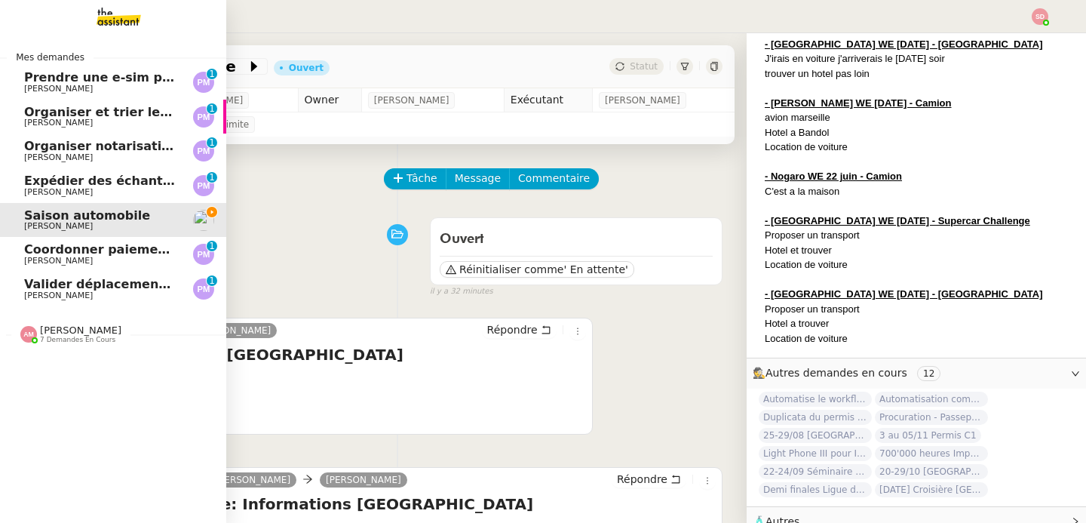
click at [29, 339] on img at bounding box center [28, 334] width 17 height 17
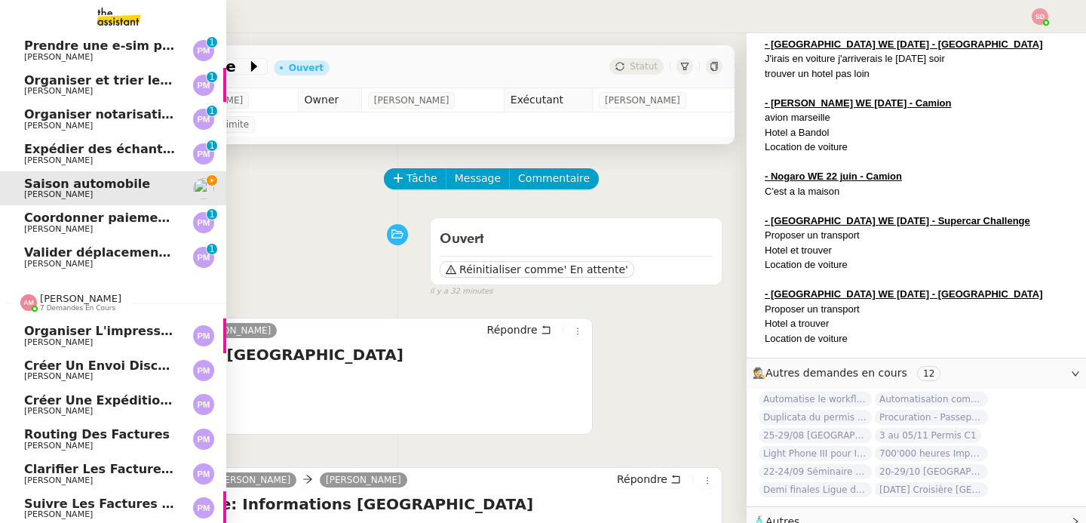
scroll to position [77, 0]
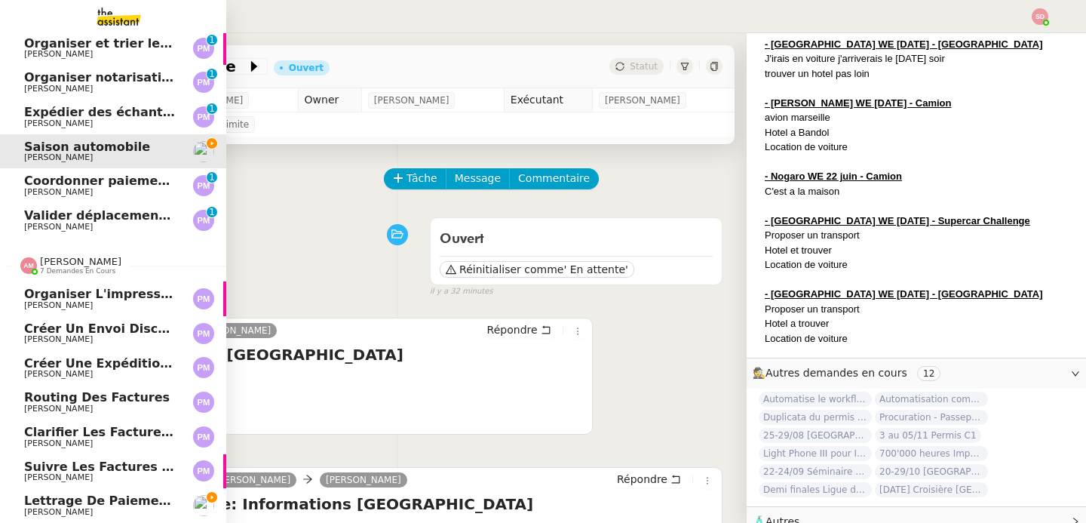
click at [28, 267] on div "Amyna Mehrez 7 demandes en cours" at bounding box center [70, 266] width 101 height 20
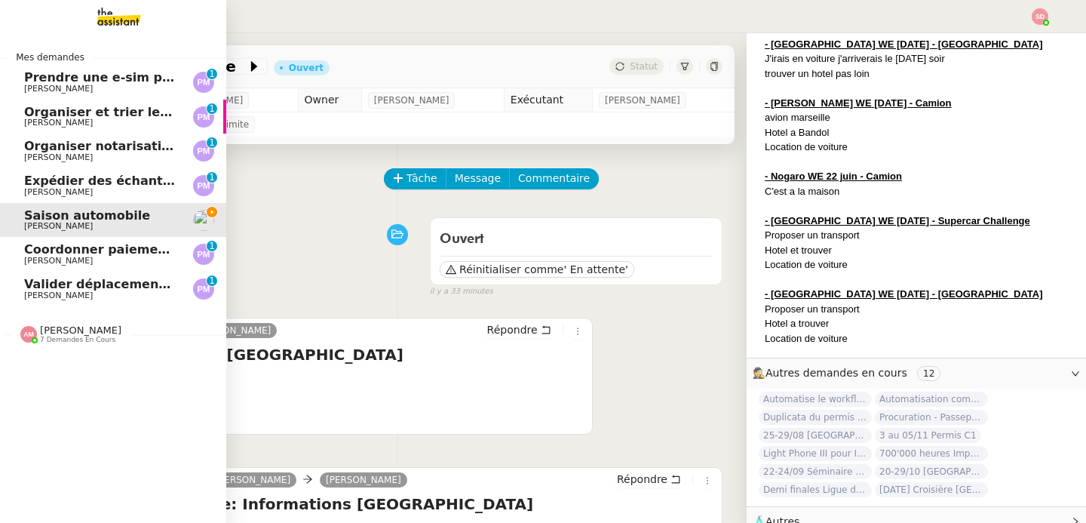
click at [11, 330] on span "Amyna Mehrez 7 demandes en cours" at bounding box center [70, 334] width 119 height 20
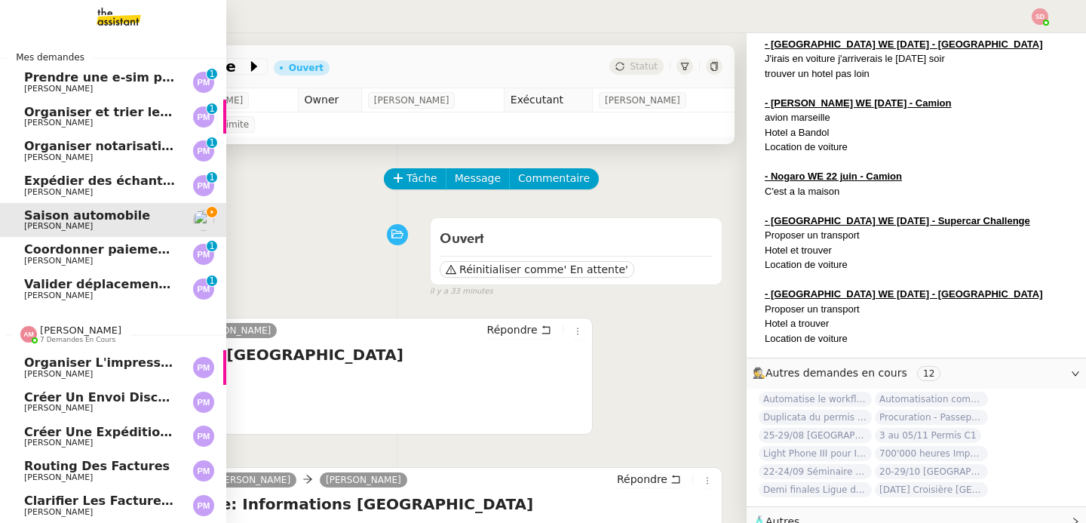
click at [11, 330] on span "Amyna Mehrez 7 demandes en cours" at bounding box center [70, 334] width 119 height 20
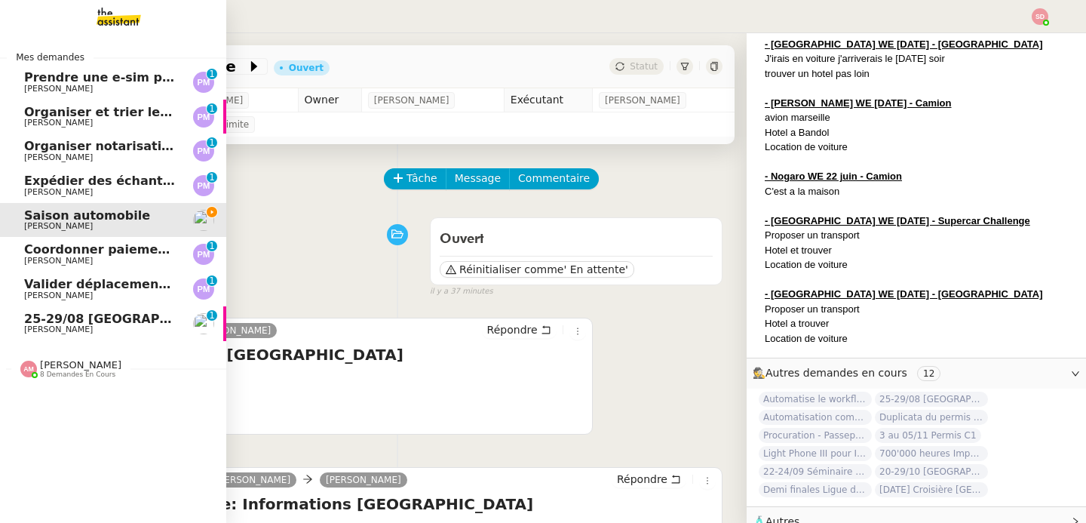
click at [63, 326] on span "Fabien Bornancin" at bounding box center [58, 329] width 69 height 10
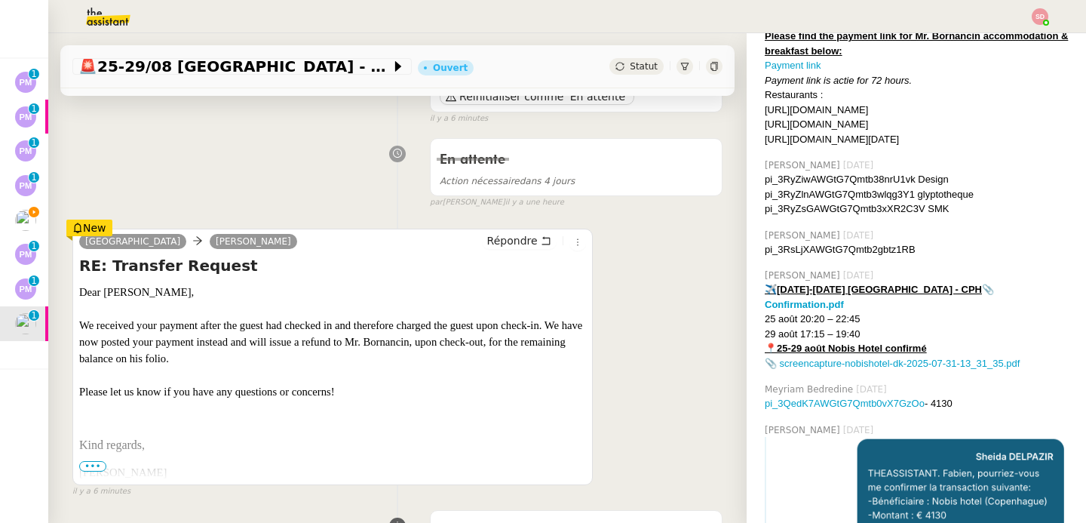
scroll to position [189, 0]
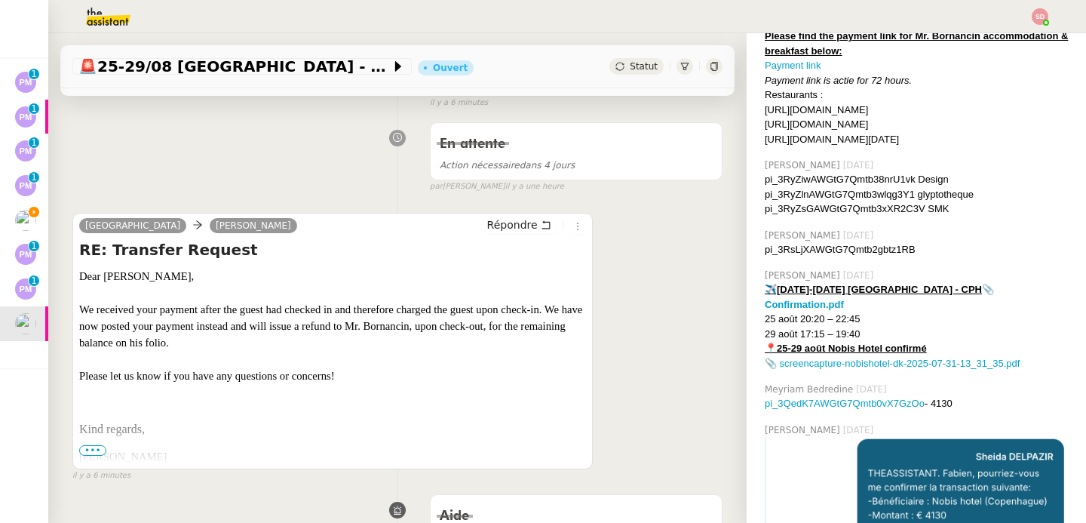
click at [325, 311] on span "Dear Camille, We received your payment after the guest had checked in and there…" at bounding box center [330, 326] width 503 height 112
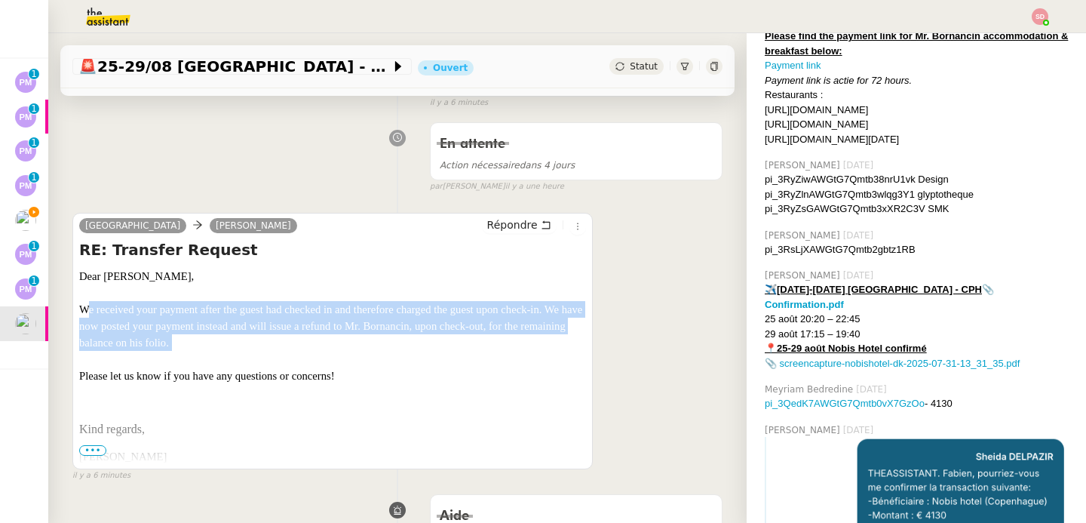
click at [325, 311] on span "Dear Camille, We received your payment after the guest had checked in and there…" at bounding box center [330, 326] width 503 height 112
copy span "We received your payment after the guest had checked in and therefore charged t…"
click at [494, 327] on span "Dear Camille, We received your payment after the guest had checked in and there…" at bounding box center [330, 326] width 503 height 112
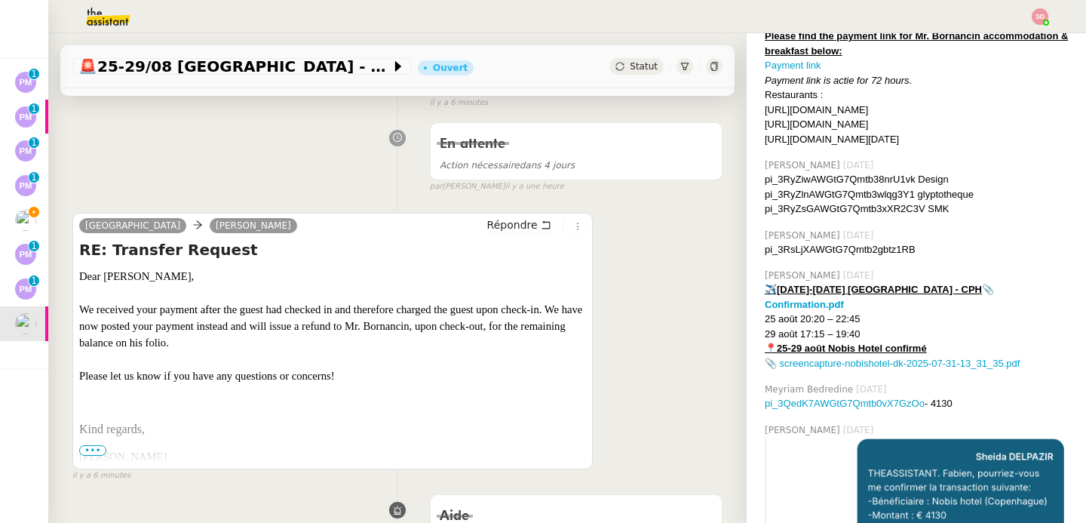
scroll to position [0, 0]
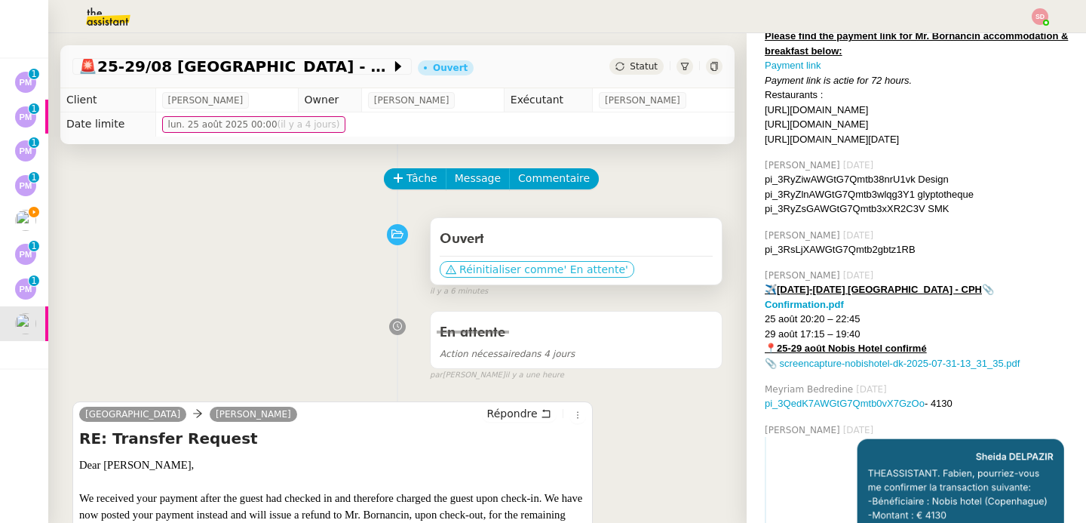
click at [563, 275] on span "' En attente'" at bounding box center [595, 269] width 64 height 15
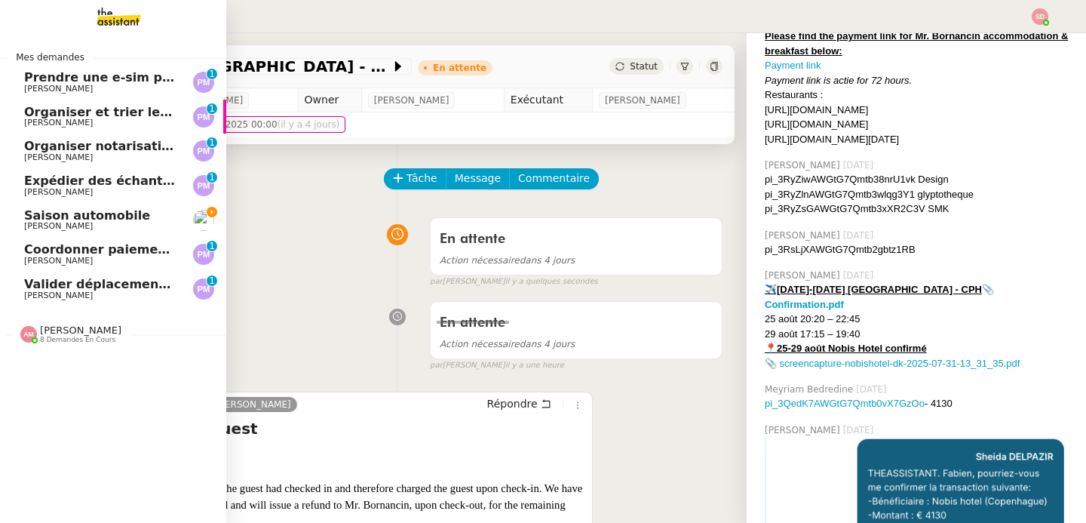
click at [8, 219] on link "Saison automobile Fabien Bornancin" at bounding box center [113, 220] width 226 height 35
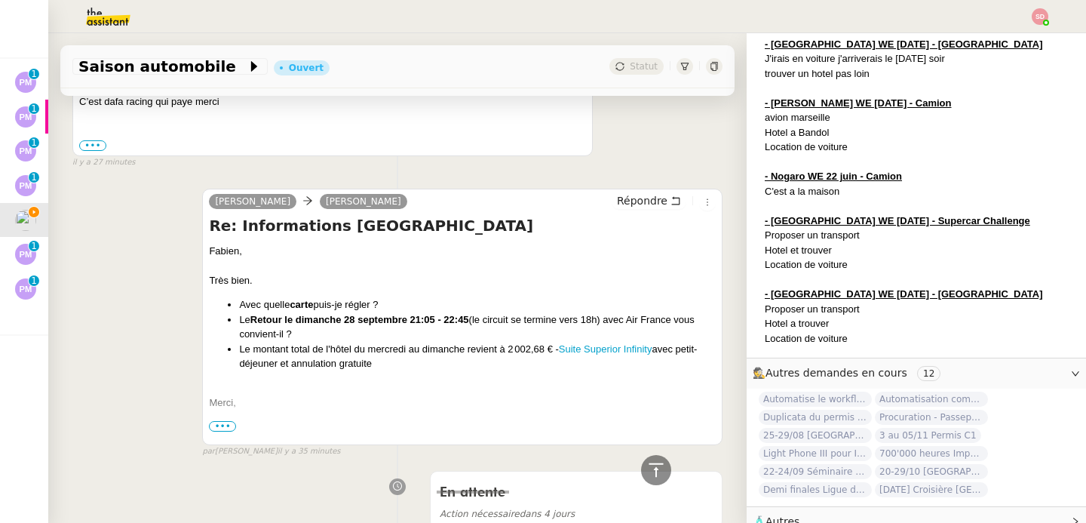
scroll to position [1006, 0]
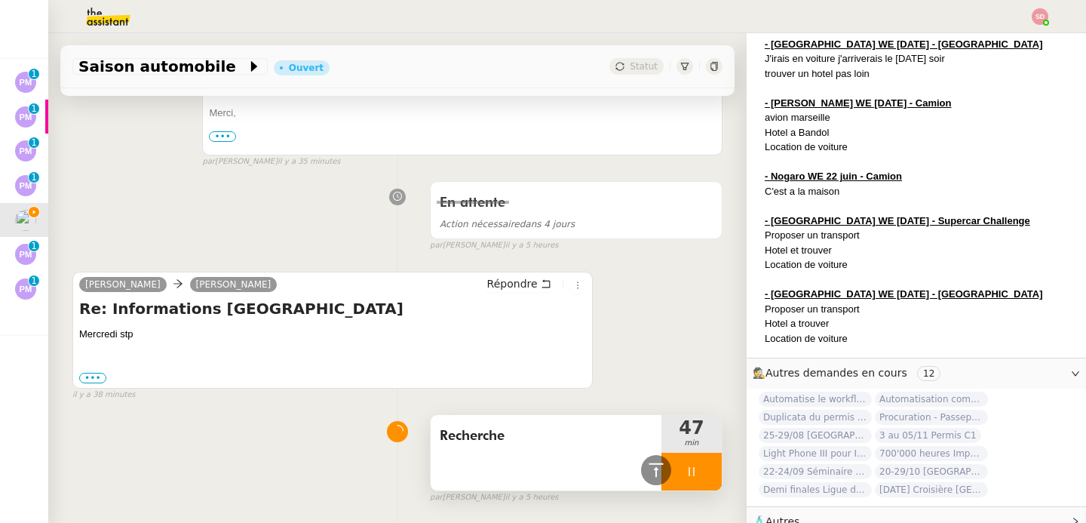
click at [689, 485] on div at bounding box center [691, 472] width 60 height 38
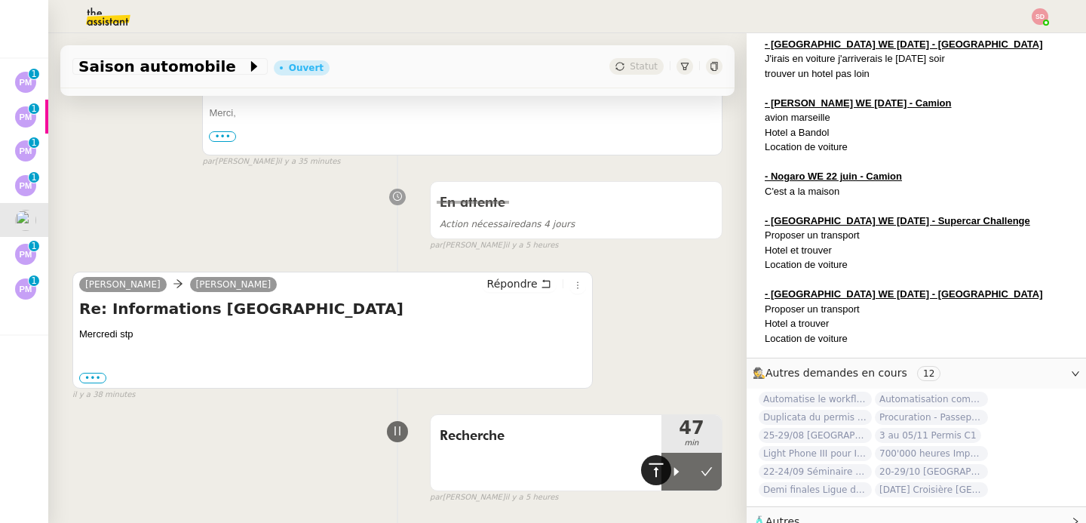
click at [647, 479] on icon at bounding box center [656, 470] width 18 height 18
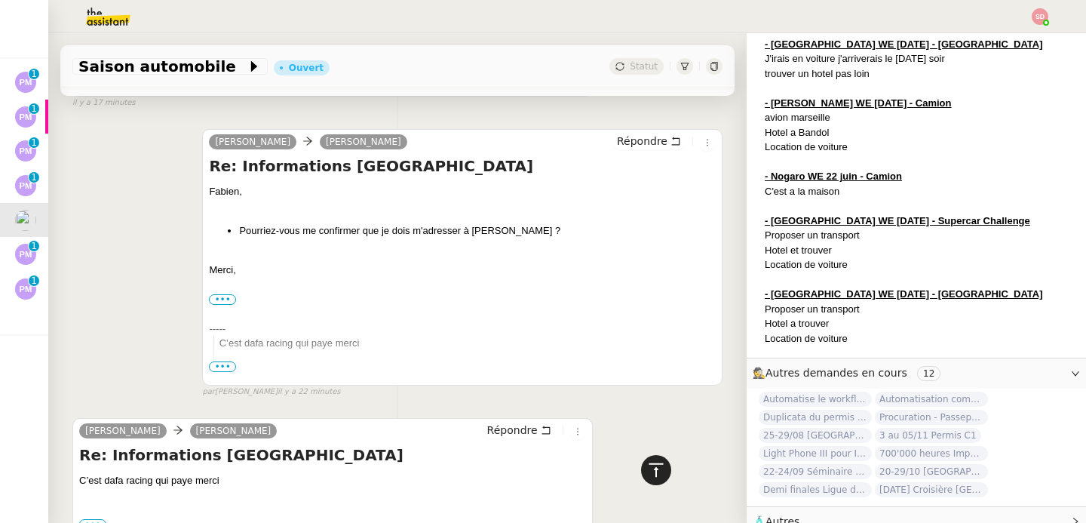
scroll to position [0, 0]
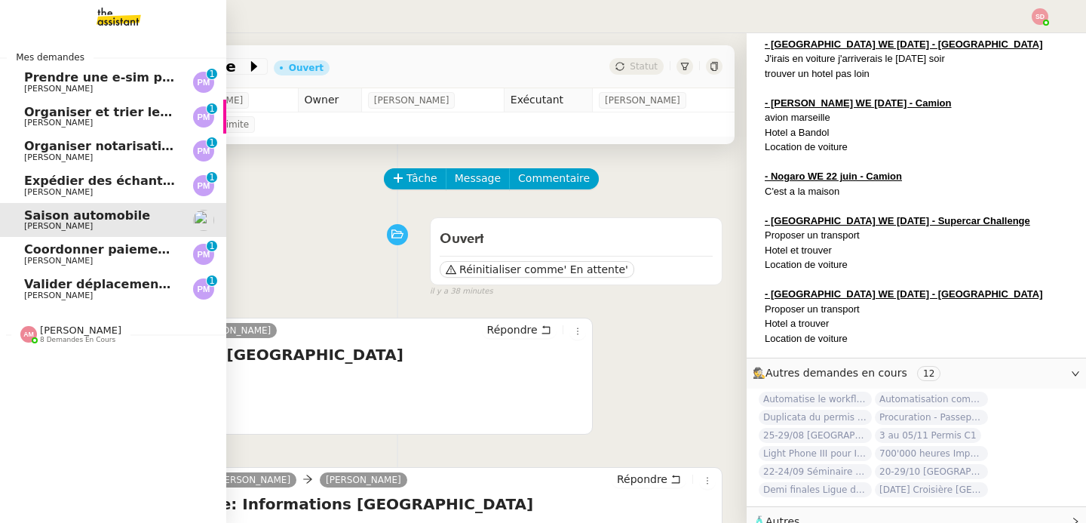
click at [105, 73] on span "Prendre une e-sim pour Ana" at bounding box center [119, 77] width 191 height 14
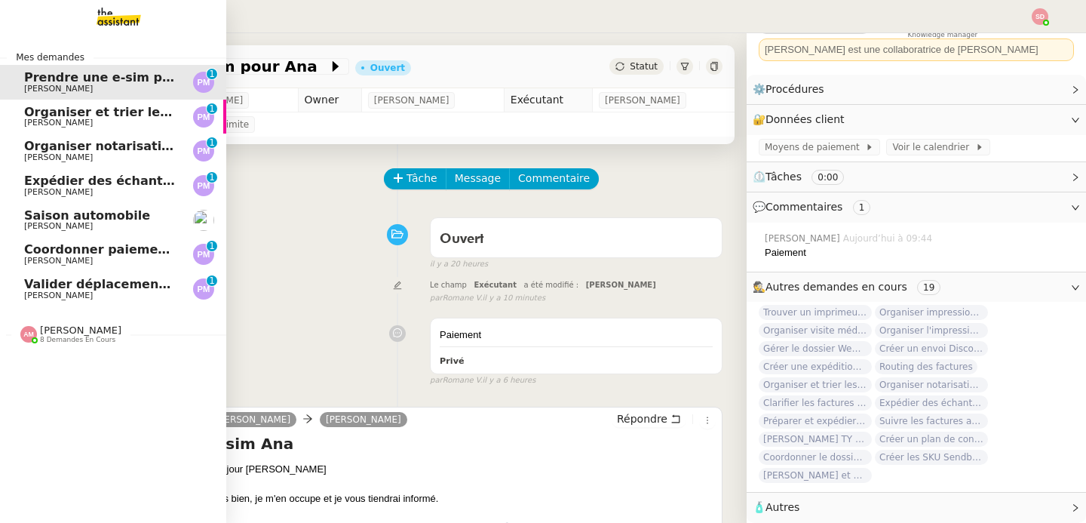
click at [48, 115] on span "Organiser et trier les documents sur Google Drive" at bounding box center [194, 112] width 340 height 14
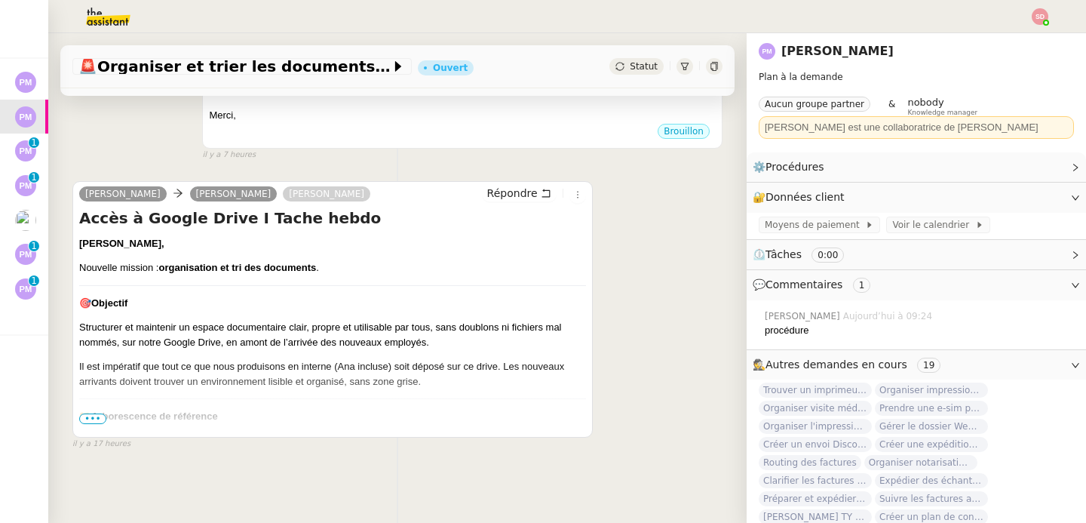
scroll to position [488, 0]
click at [98, 413] on span "•••" at bounding box center [92, 418] width 27 height 11
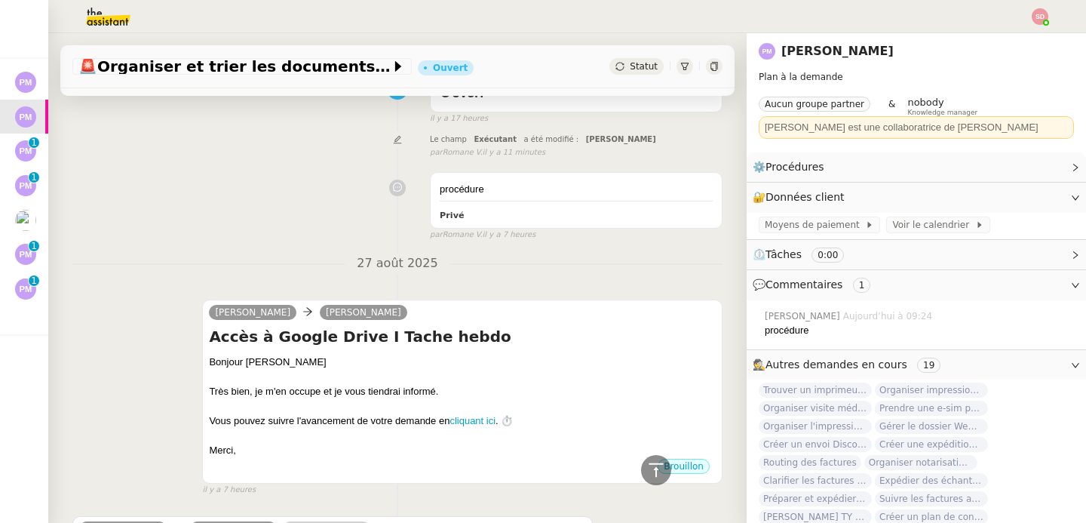
scroll to position [0, 0]
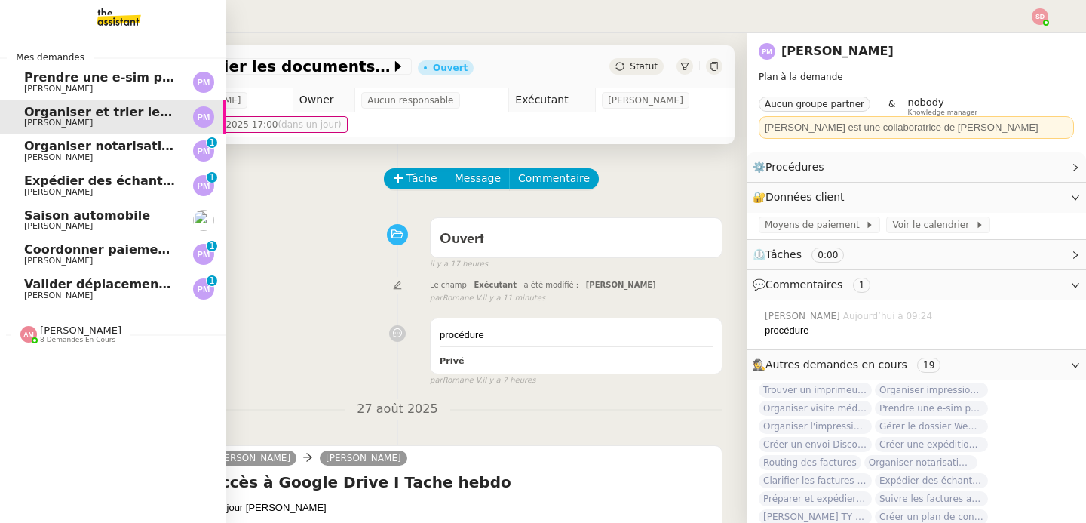
click at [26, 154] on span "Pierre Mergui" at bounding box center [58, 157] width 69 height 10
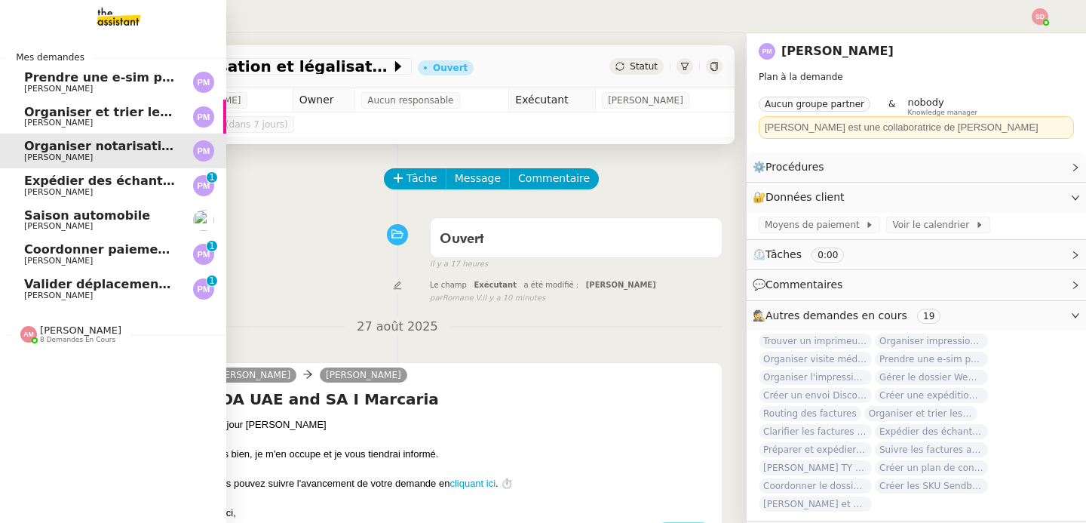
click at [26, 115] on span "Organiser et trier les documents sur Google Drive" at bounding box center [194, 112] width 340 height 14
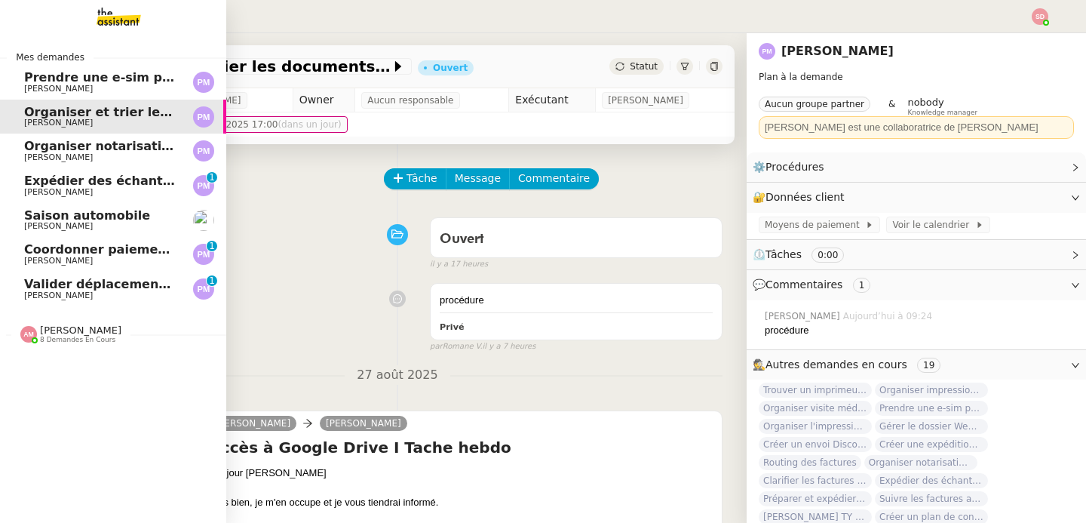
click at [37, 144] on span "Organiser notarisation et légalisation POA UAE & KSA" at bounding box center [264, 146] width 480 height 14
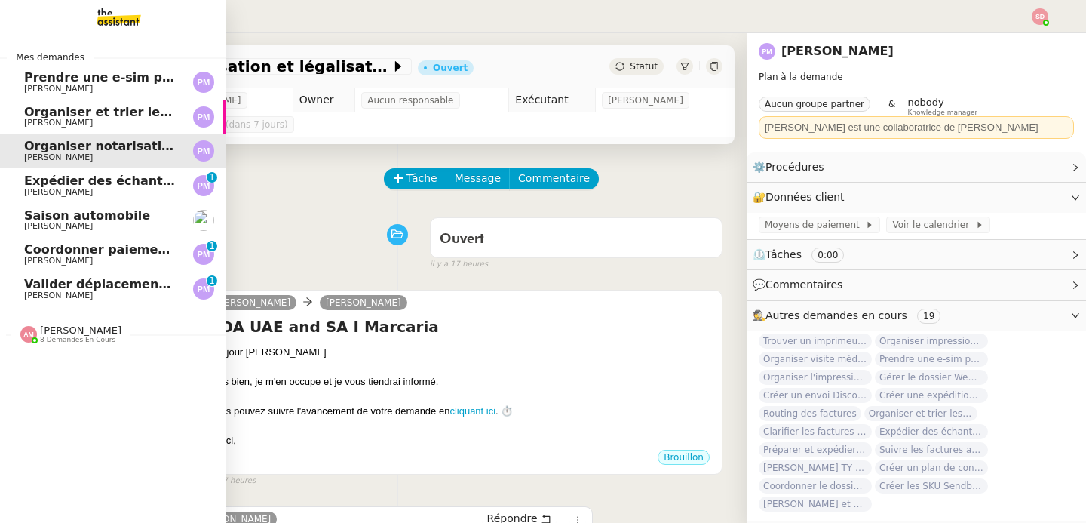
click at [29, 185] on span "Expédier des échantillons à Marcelo" at bounding box center [176, 180] width 304 height 14
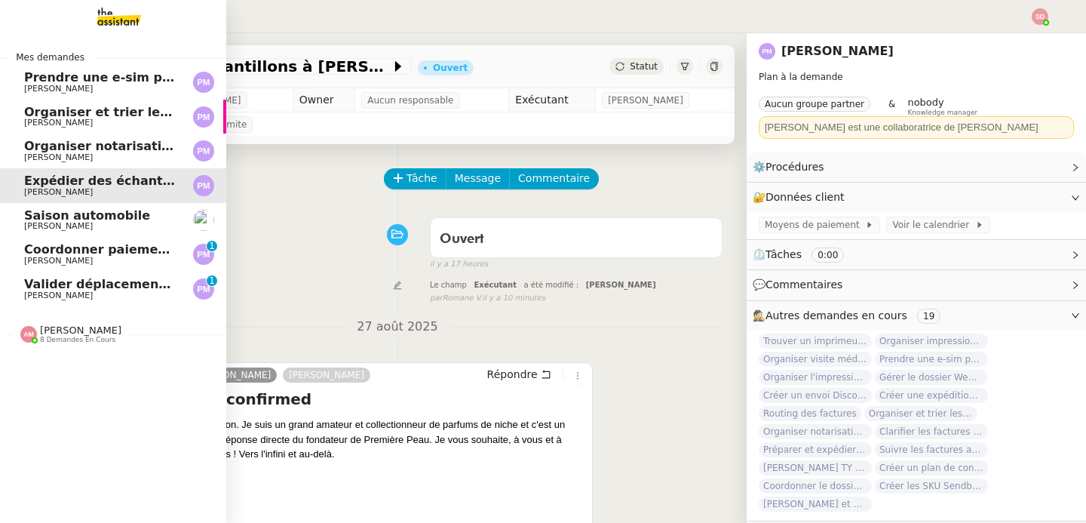
click at [35, 259] on span "Pierre Mergui" at bounding box center [58, 261] width 69 height 10
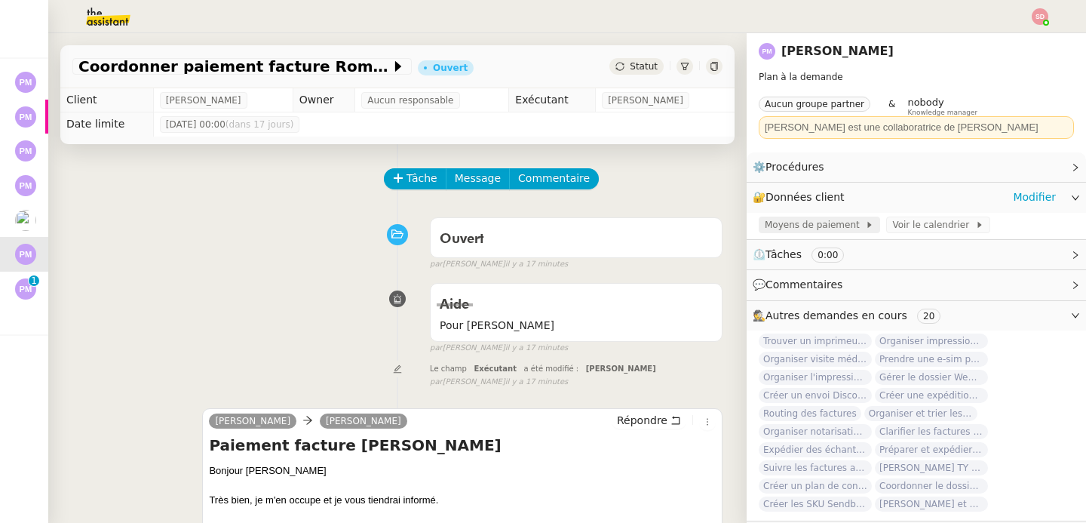
click at [800, 225] on span "Moyens de paiement" at bounding box center [815, 224] width 100 height 15
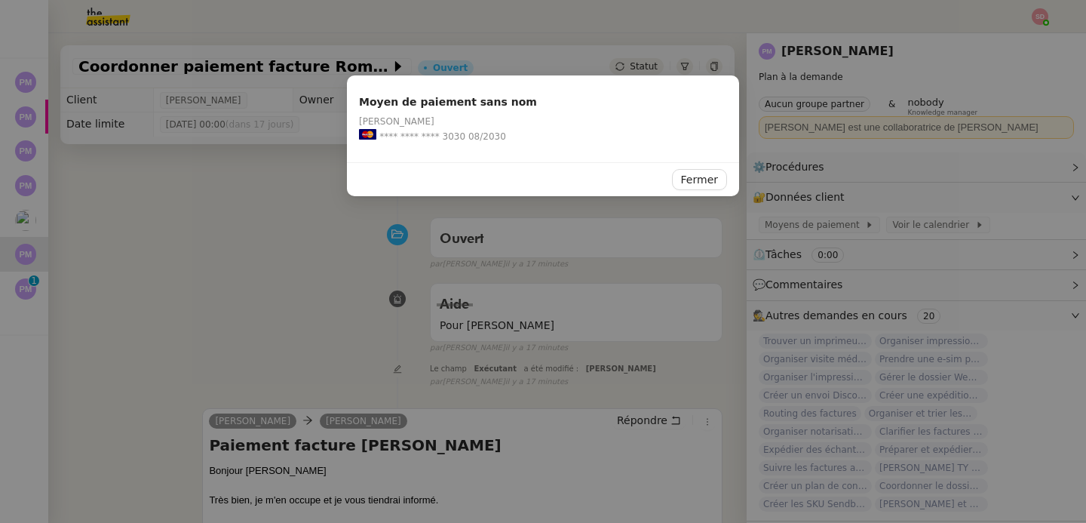
click at [293, 295] on nz-modal-container "Moyen de paiement sans nom Pierre Mergui **** **** **** 3030 08/2030 Fermer" at bounding box center [543, 261] width 1086 height 523
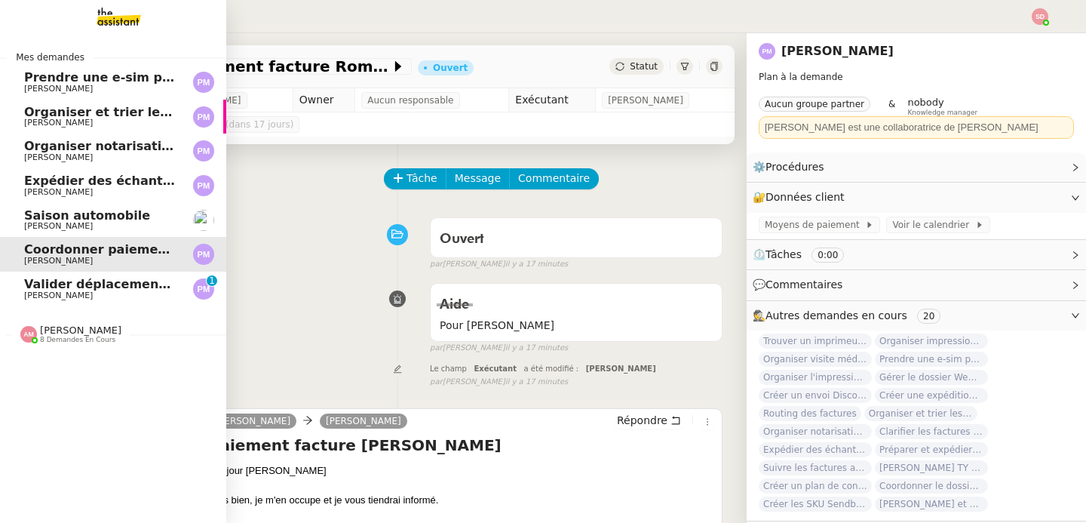
click at [14, 288] on link "Valider déplacements Paris-Dubaï avec Ana Pierre Mergui 0 1 2 3 4 5 6 7 8 9" at bounding box center [113, 289] width 226 height 35
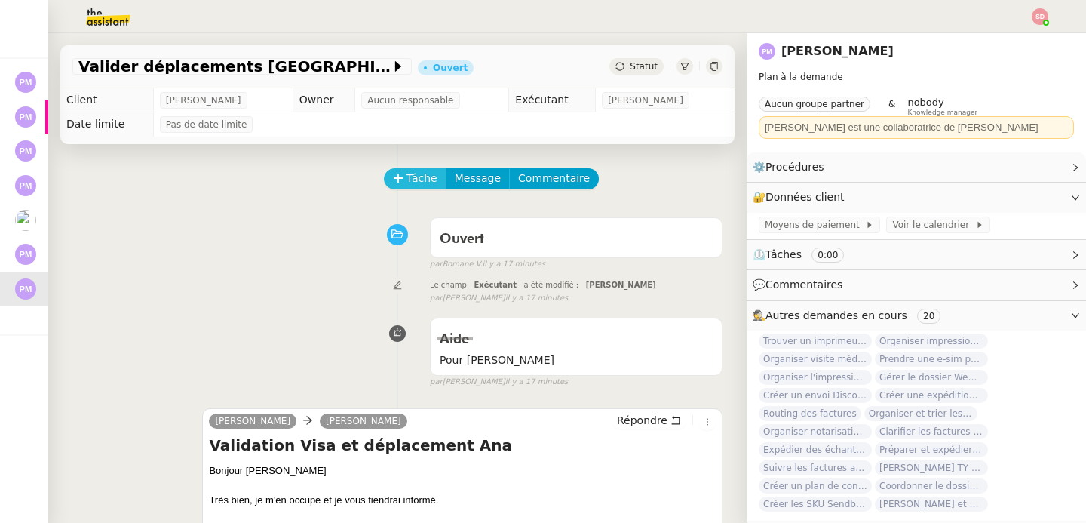
click at [407, 183] on span "Tâche" at bounding box center [422, 178] width 31 height 17
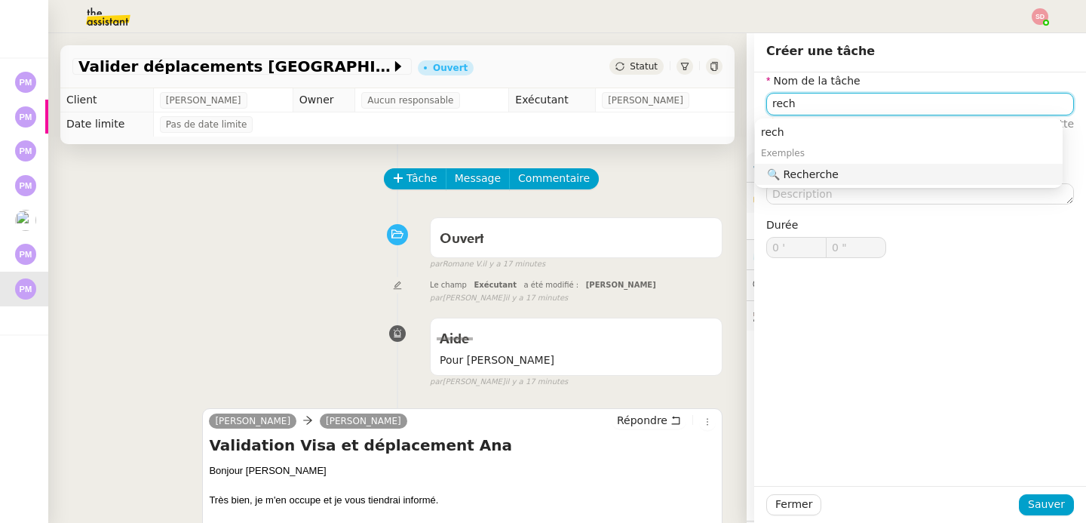
click at [892, 177] on div "🔍 Recherche" at bounding box center [912, 174] width 290 height 14
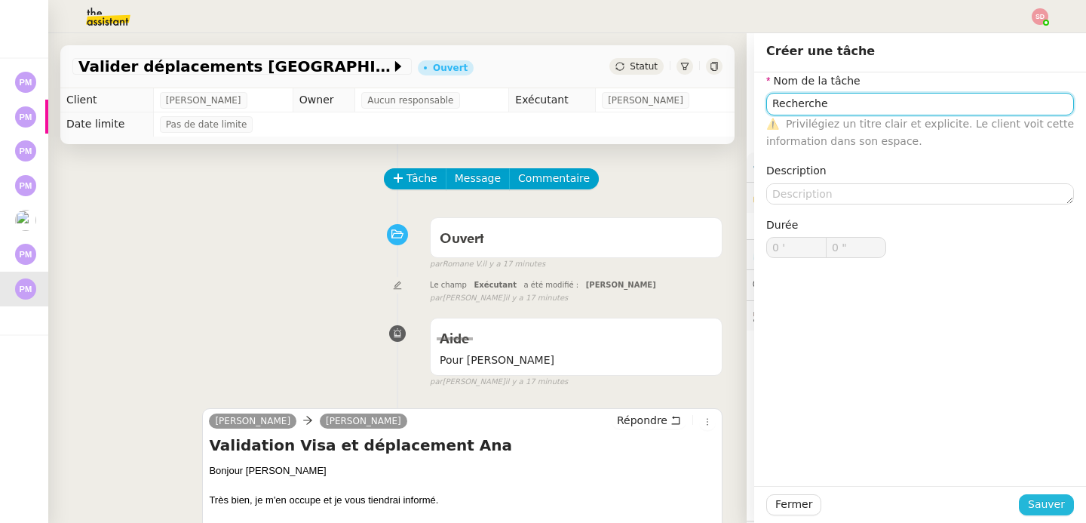
type input "Recherche"
click at [1028, 500] on span "Sauver" at bounding box center [1046, 504] width 37 height 17
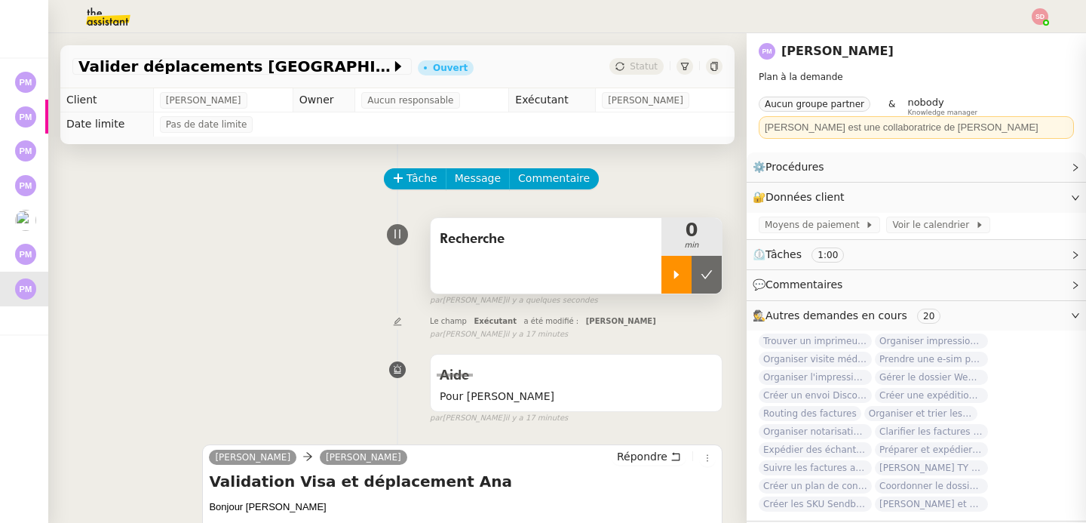
click at [671, 270] on icon at bounding box center [677, 275] width 12 height 12
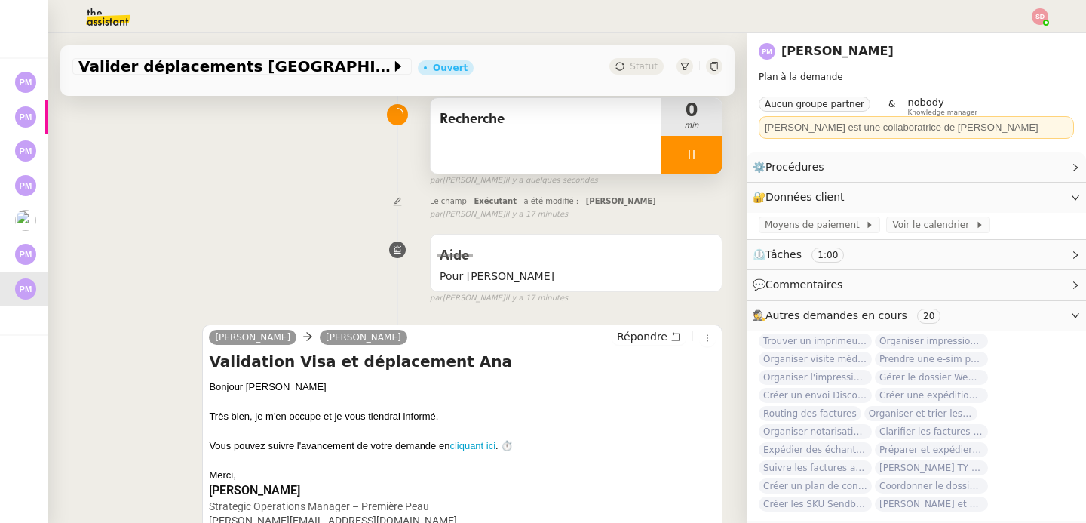
scroll to position [474, 0]
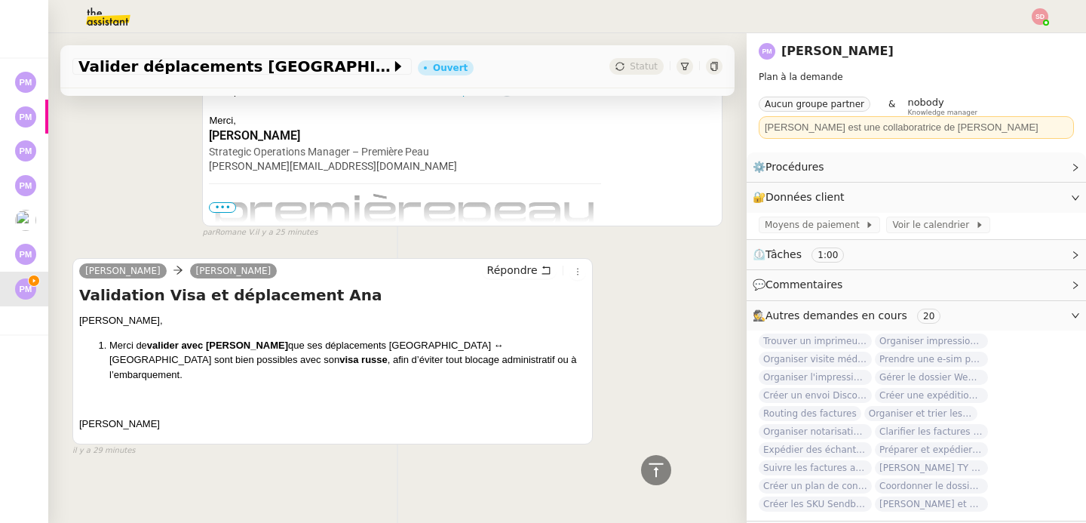
click at [228, 205] on span "•••" at bounding box center [222, 207] width 27 height 11
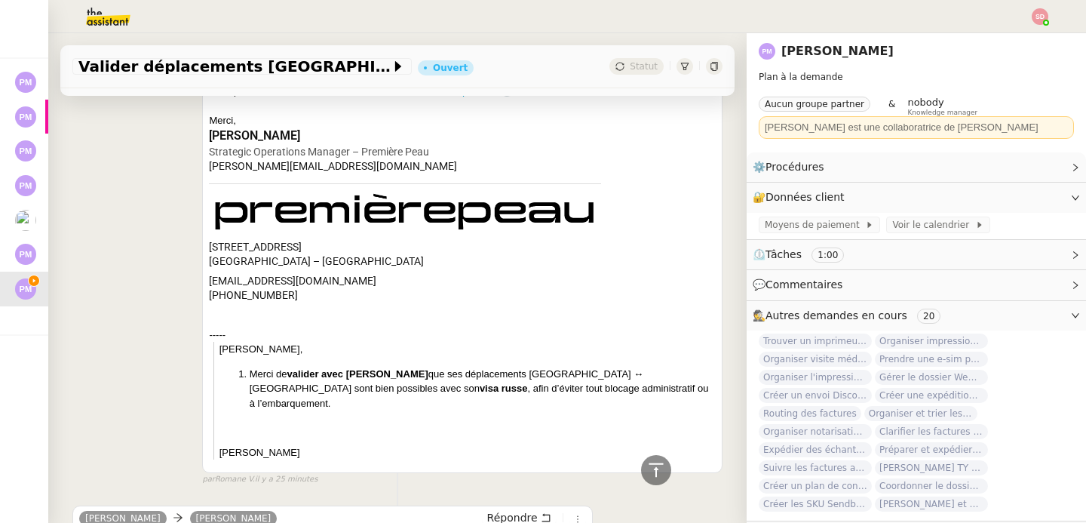
click at [357, 202] on img at bounding box center [405, 212] width 392 height 39
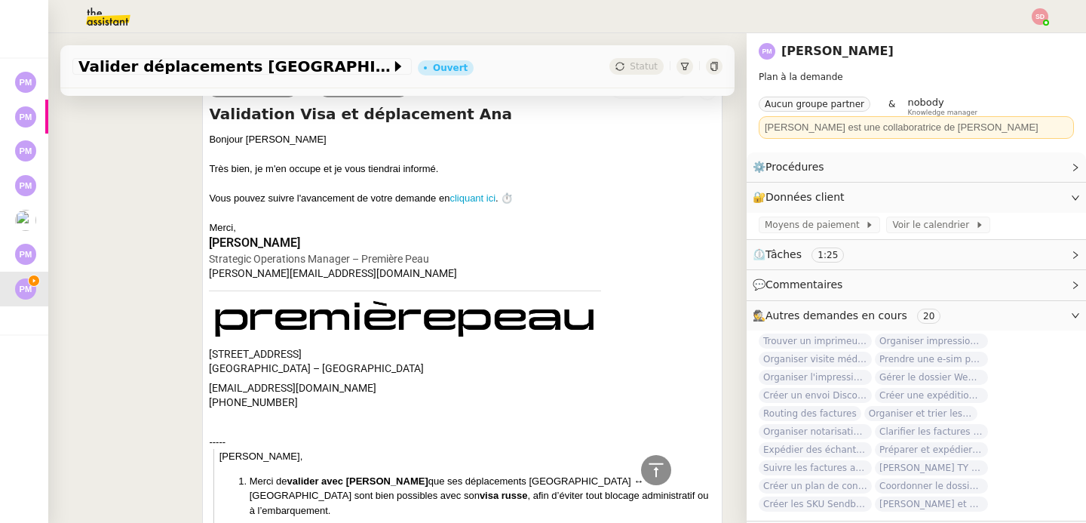
scroll to position [0, 0]
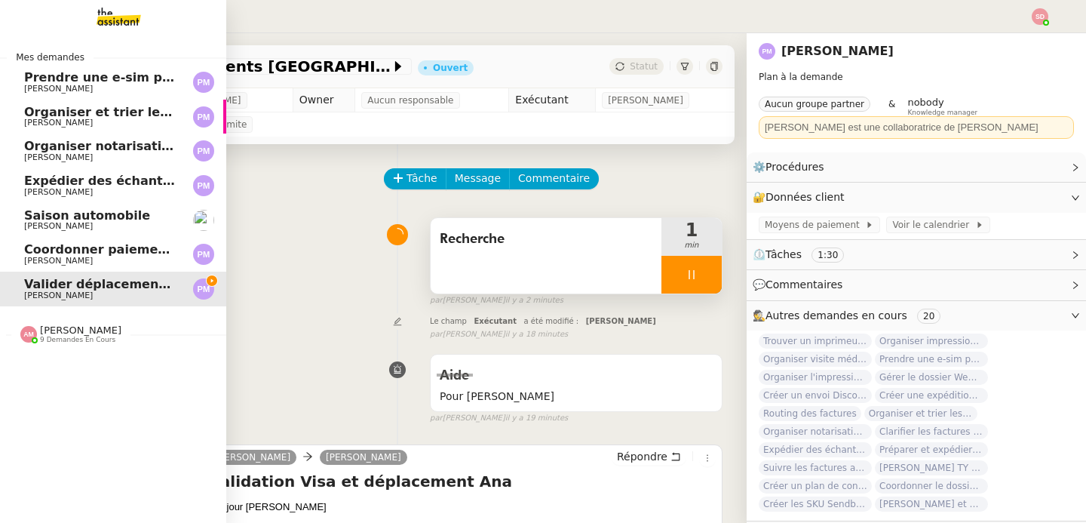
click at [33, 253] on span "Coordonner paiement facture Romain" at bounding box center [152, 249] width 256 height 14
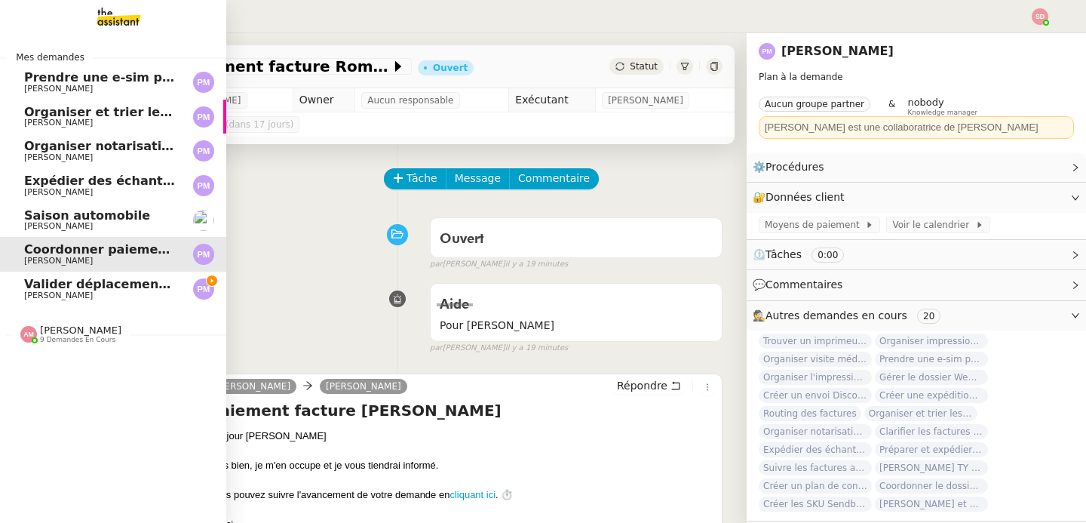
click at [35, 180] on span "Expédier des échantillons à Marcelo" at bounding box center [176, 180] width 304 height 14
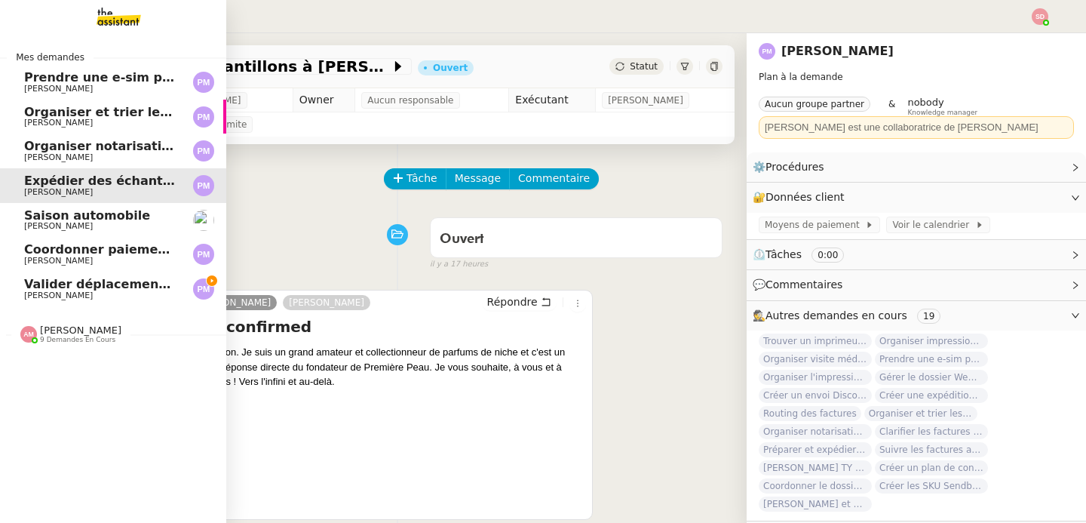
click at [26, 152] on span "Organiser notarisation et légalisation POA UAE & KSA" at bounding box center [264, 146] width 480 height 14
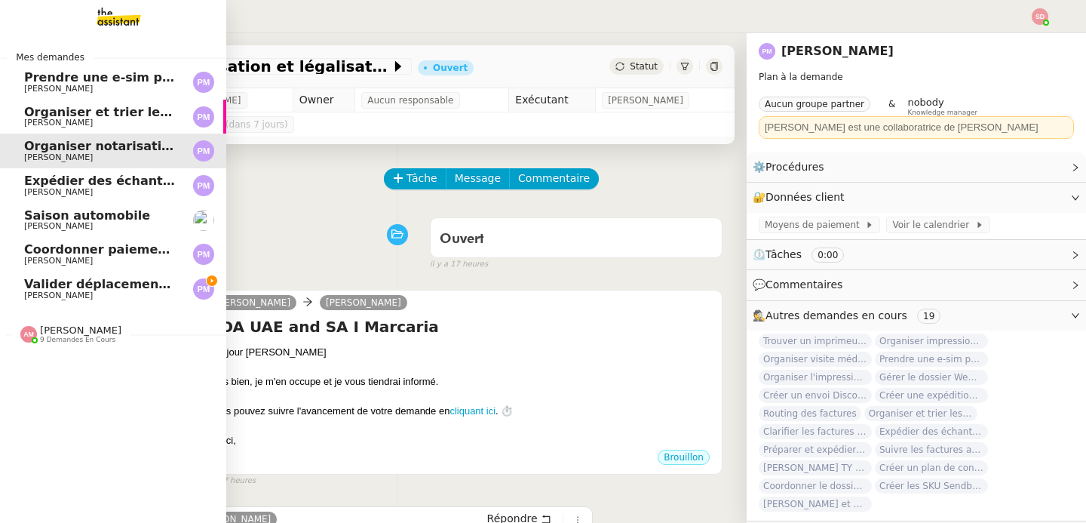
click at [33, 118] on span "Pierre Mergui" at bounding box center [58, 123] width 69 height 10
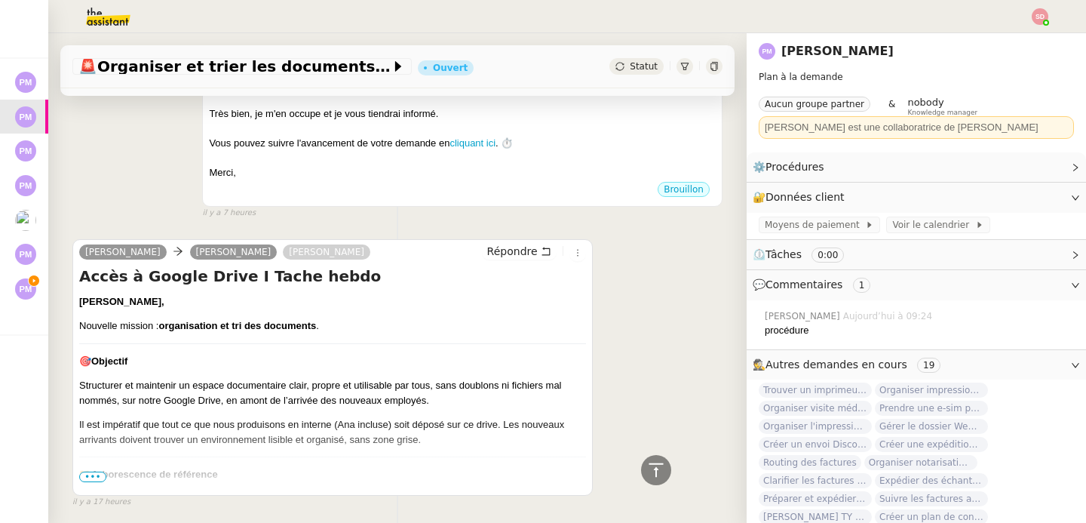
scroll to position [391, 0]
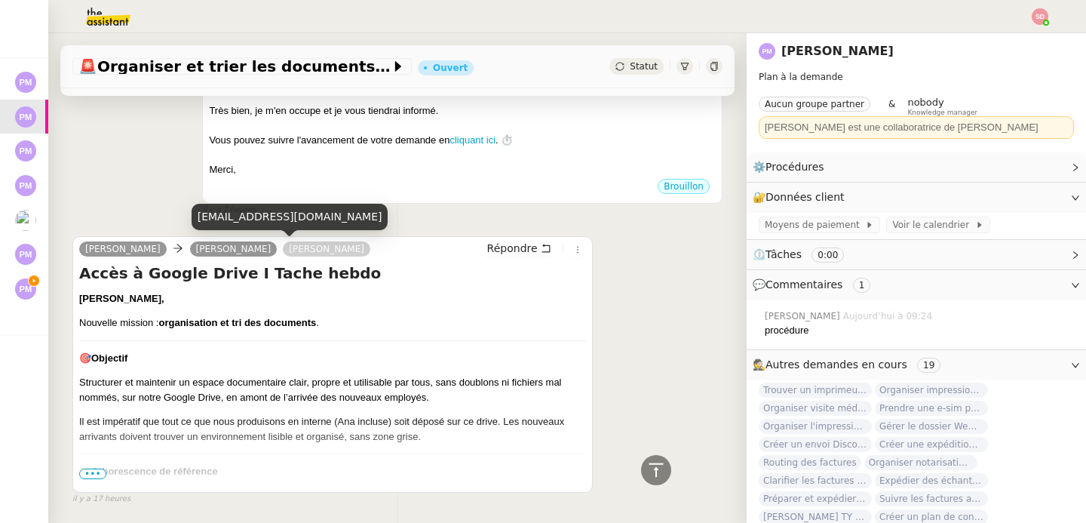
click at [298, 217] on div "anastasia@premierepeau.com" at bounding box center [290, 217] width 197 height 26
copy div "anastasia@premierepeau.com"
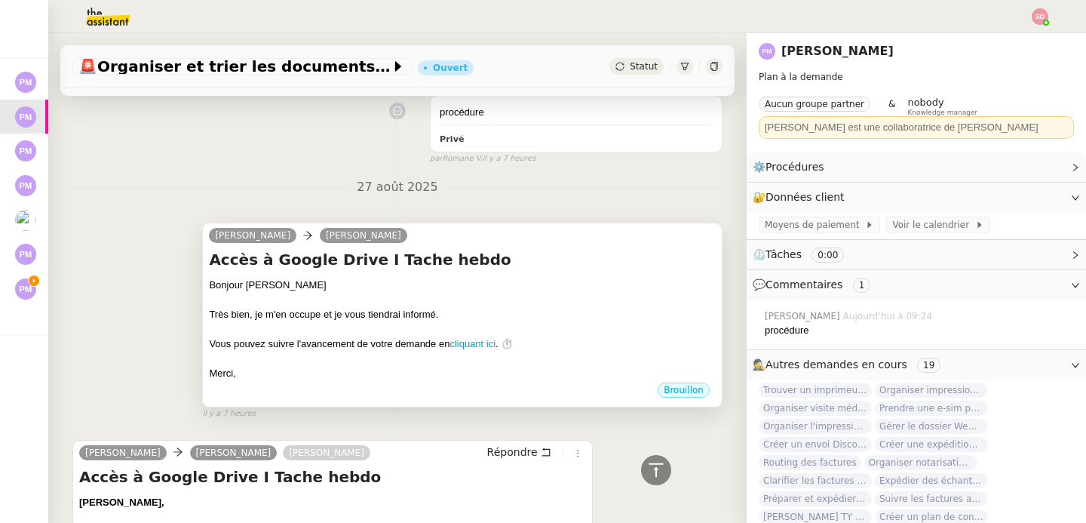
scroll to position [0, 0]
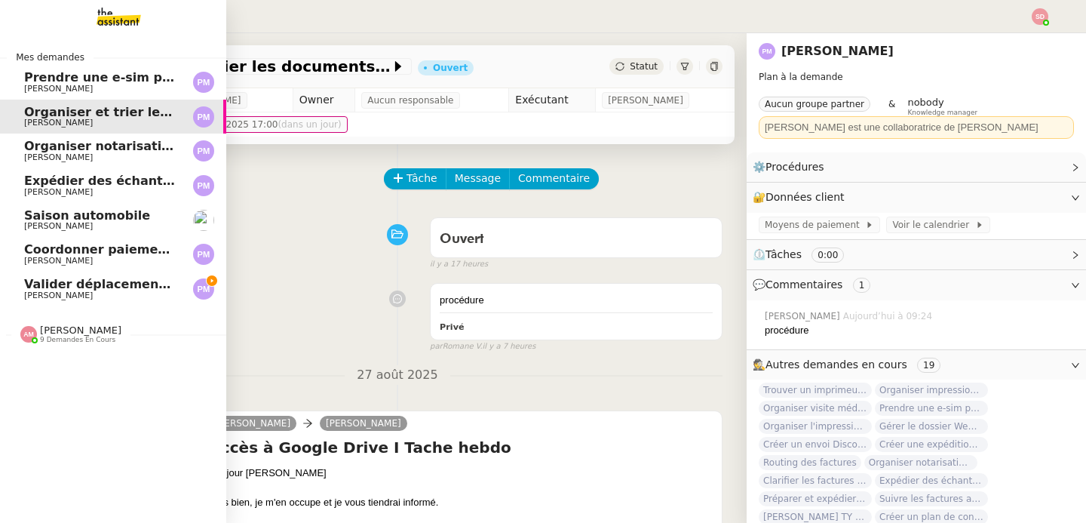
click at [39, 290] on span "Valider déplacements Paris-Dubaï avec Ana" at bounding box center [268, 284] width 489 height 14
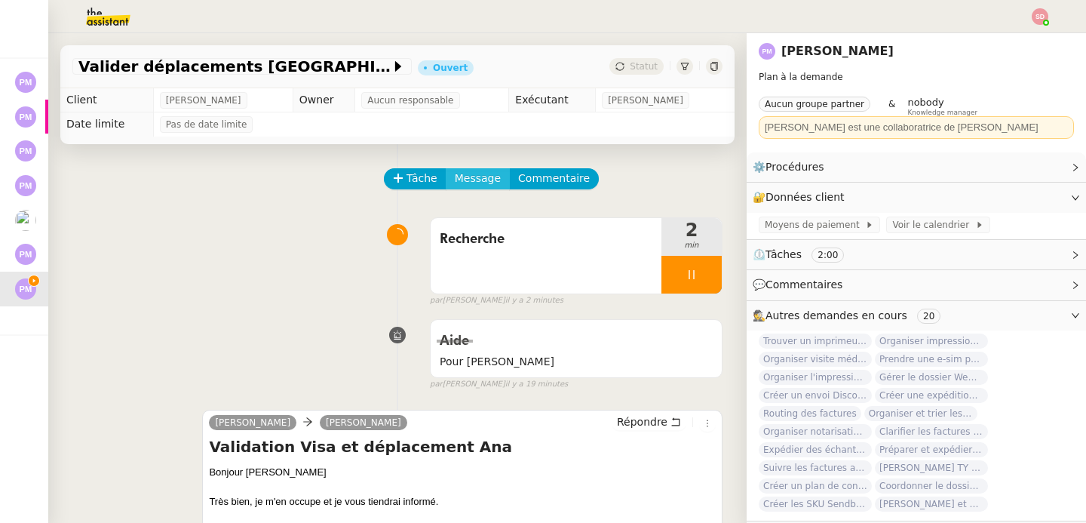
click at [446, 180] on button "Message" at bounding box center [478, 178] width 64 height 21
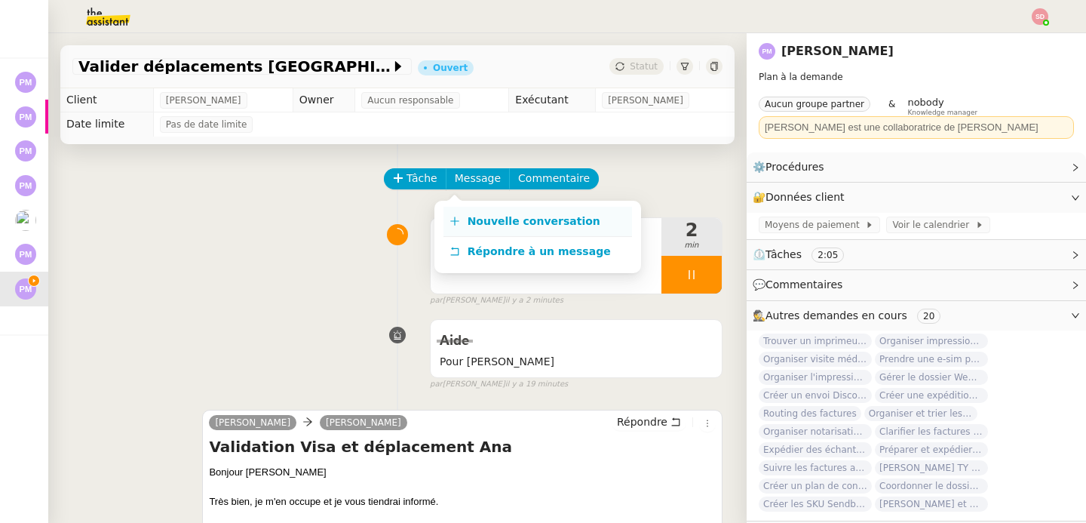
click at [451, 228] on link "Nouvelle conversation" at bounding box center [537, 222] width 189 height 30
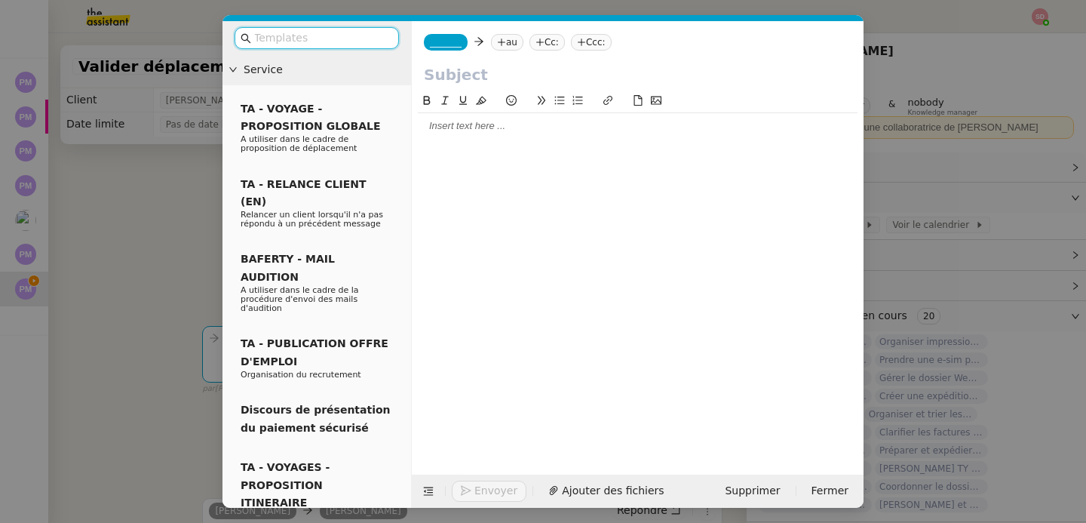
click at [443, 35] on nz-tag "_______" at bounding box center [446, 42] width 44 height 17
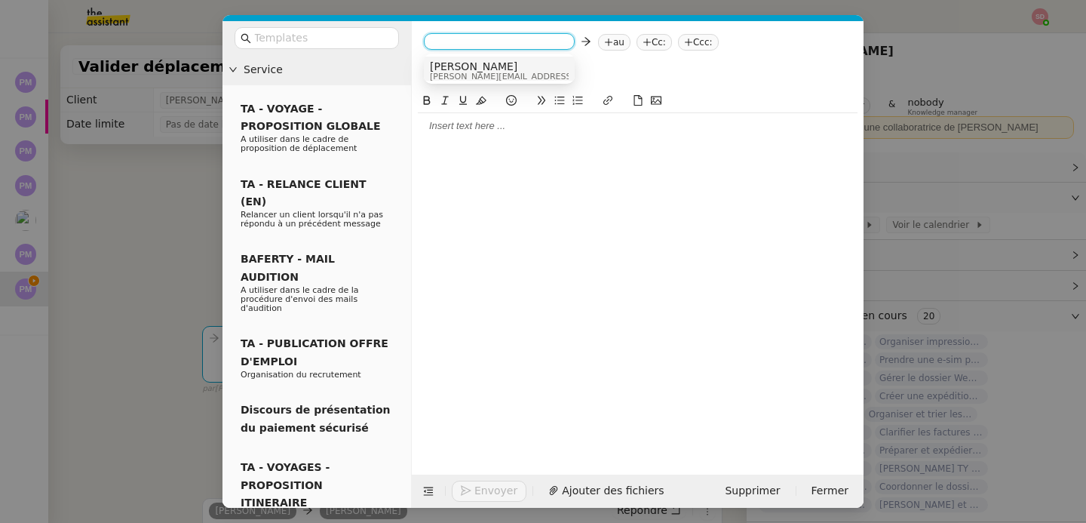
click at [468, 67] on span "Camille" at bounding box center [537, 66] width 214 height 12
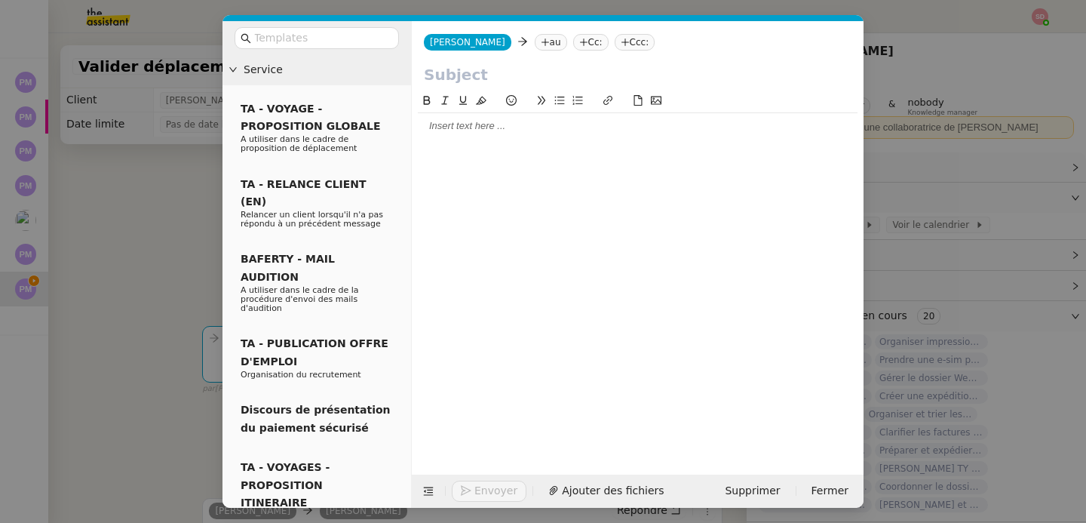
click at [541, 45] on icon at bounding box center [545, 42] width 9 height 9
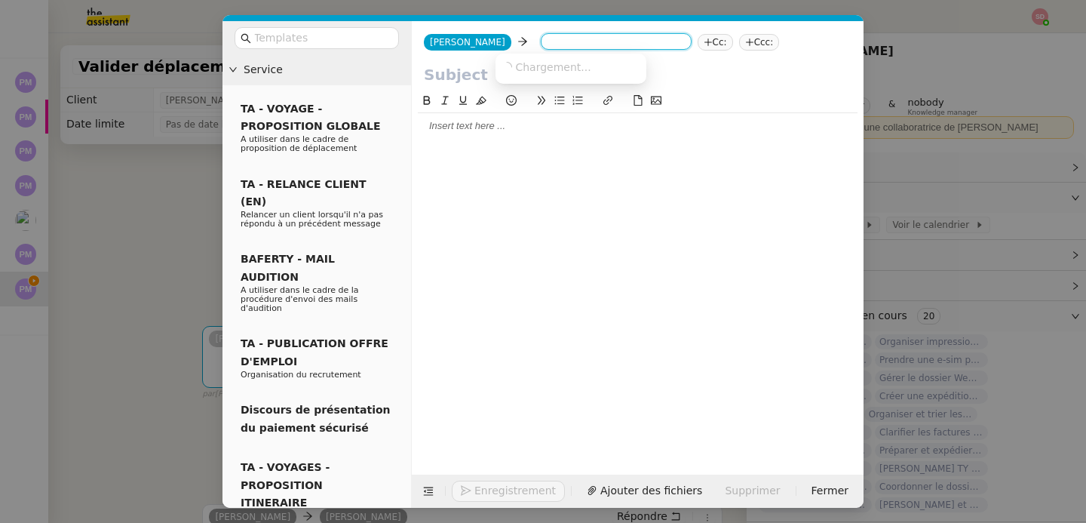
paste input "anastasia@premierepeau.com"
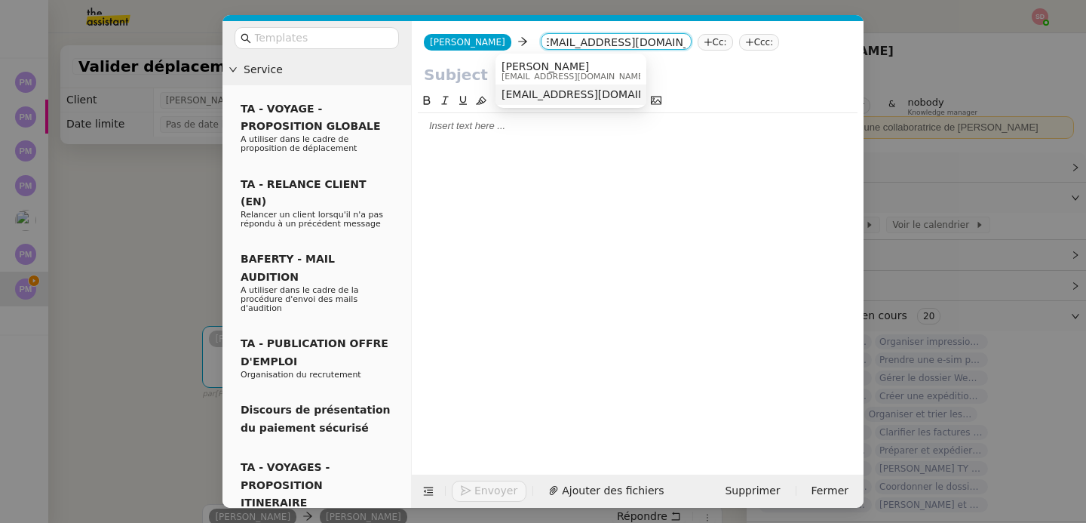
type input "anastasia@premierepeau.com"
click at [566, 97] on span "anastasia@premierepeau.com" at bounding box center [594, 94] width 185 height 12
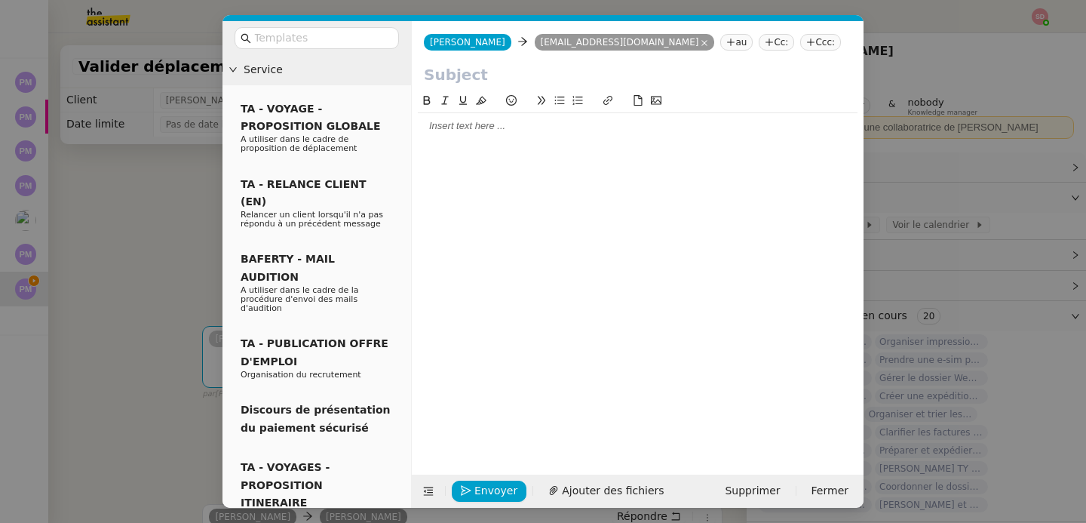
click at [759, 42] on nz-tag "Cc:" at bounding box center [776, 42] width 35 height 17
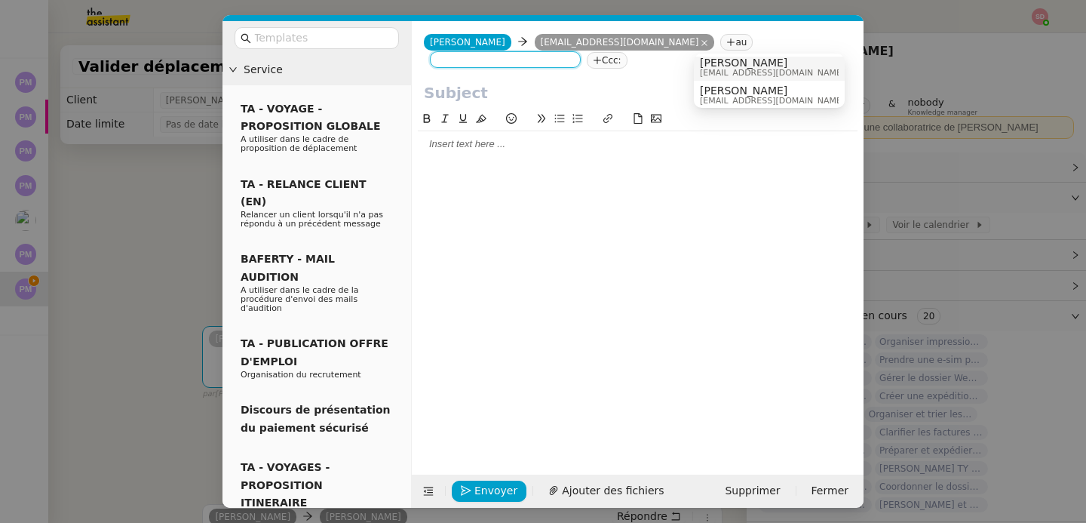
scroll to position [8, 0]
click at [723, 67] on span "pmergui@premierepeau.com" at bounding box center [772, 69] width 145 height 8
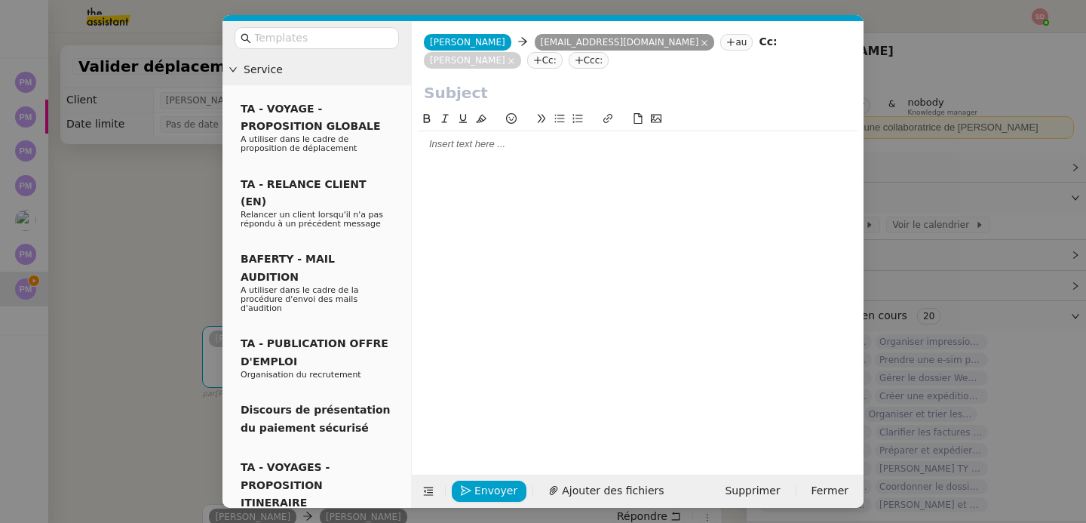
scroll to position [0, 0]
click at [153, 213] on nz-modal-container "Service TA - VOYAGE - PROPOSITION GLOBALE A utiliser dans le cadre de propositi…" at bounding box center [543, 261] width 1086 height 523
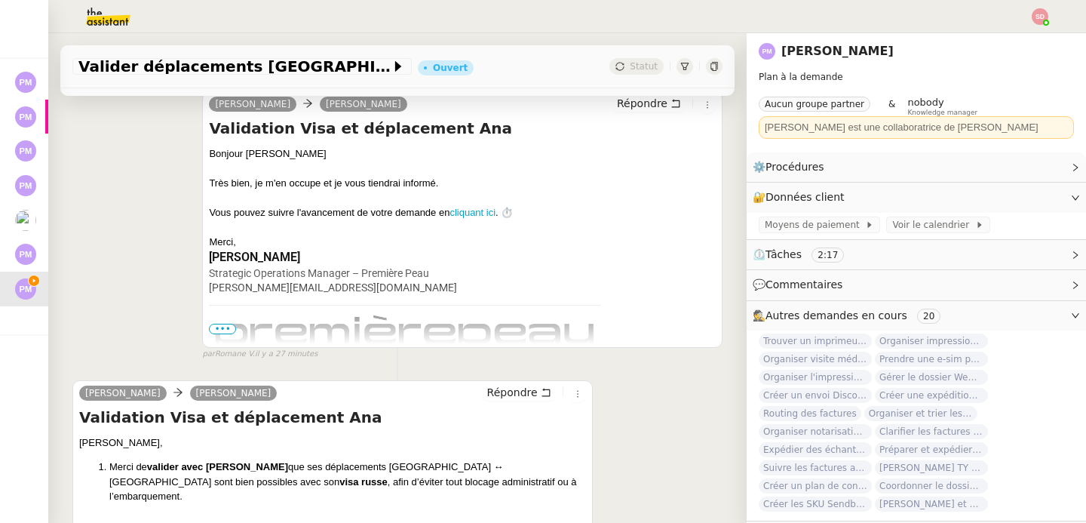
scroll to position [484, 0]
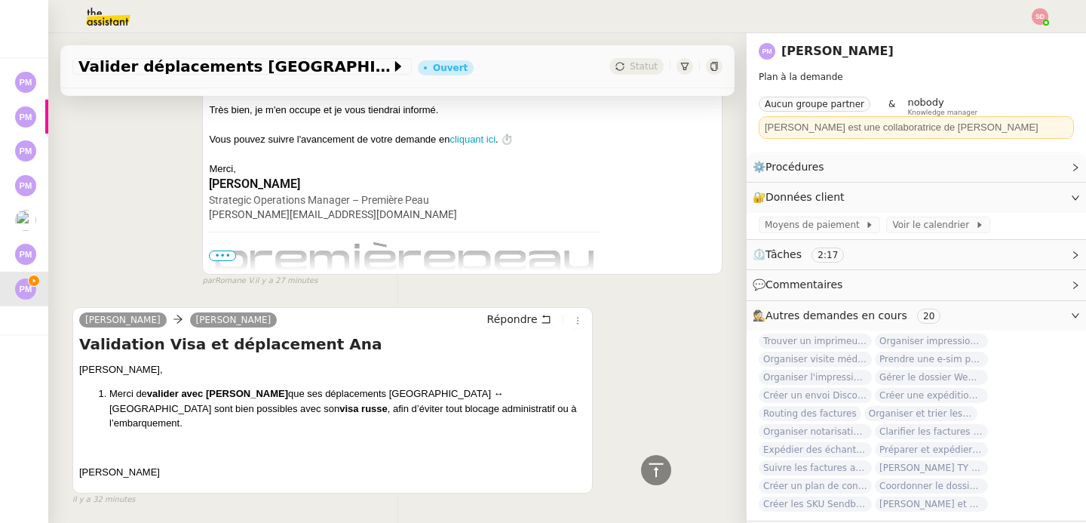
click at [193, 345] on h4 "Validation Visa et déplacement Ana" at bounding box center [332, 343] width 507 height 21
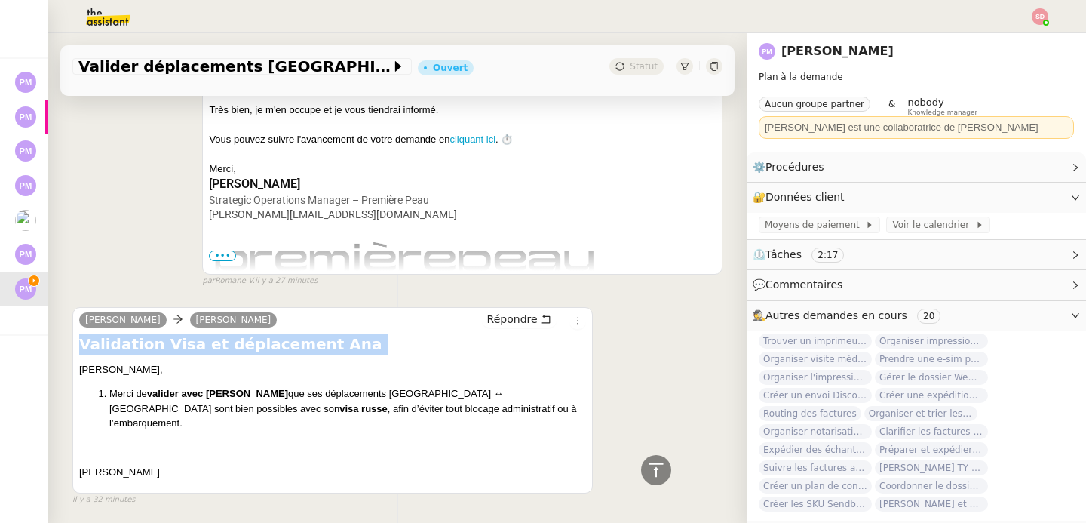
click at [193, 345] on h4 "Validation Visa et déplacement Ana" at bounding box center [332, 343] width 507 height 21
copy div "Validation Visa et déplacement Ana"
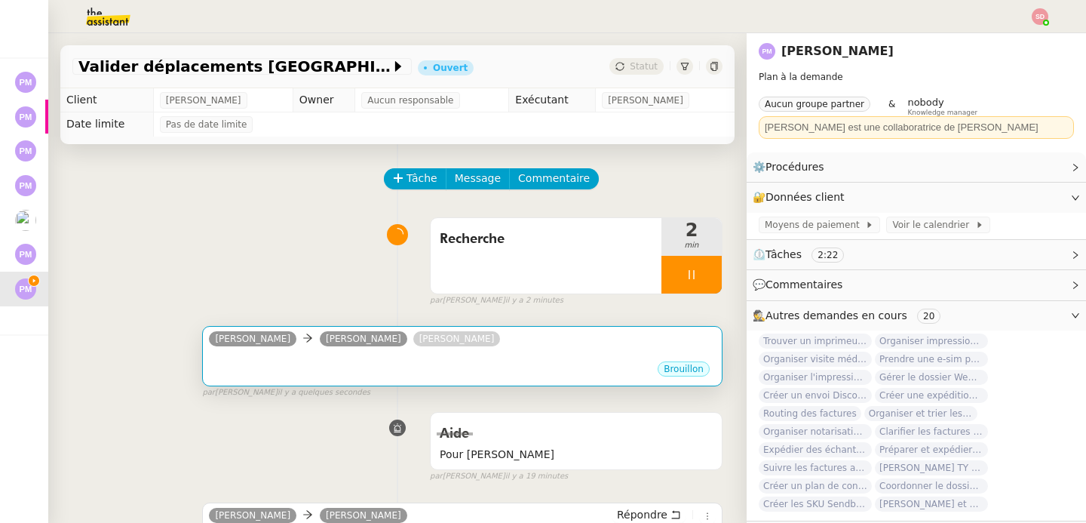
click at [398, 364] on div "Brouillon" at bounding box center [462, 371] width 507 height 23
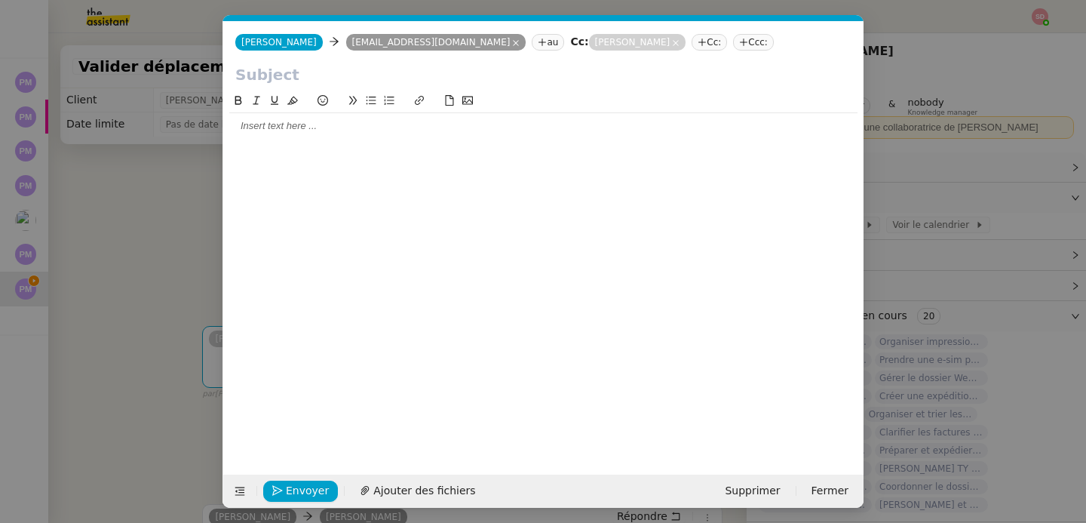
scroll to position [0, 32]
click at [250, 76] on input "text" at bounding box center [543, 74] width 616 height 23
paste input "Validation Visa et déplacement Ana"
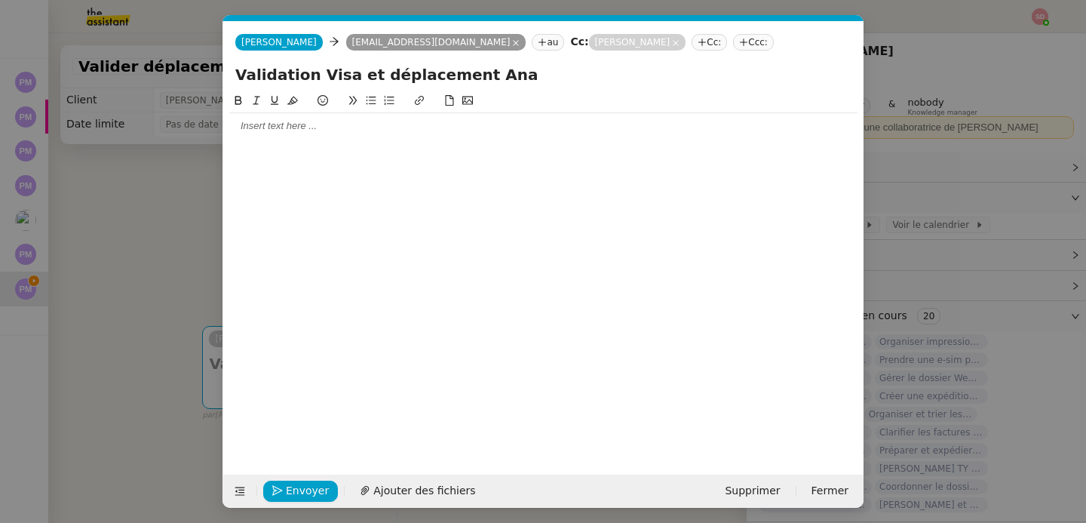
click at [480, 77] on input "Validation Visa et déplacement Ana" at bounding box center [543, 74] width 616 height 23
type input "Validation Visa et déplacement"
click at [152, 226] on nz-modal-container "Service TA - VOYAGE - PROPOSITION GLOBALE A utiliser dans le cadre de propositi…" at bounding box center [543, 261] width 1086 height 523
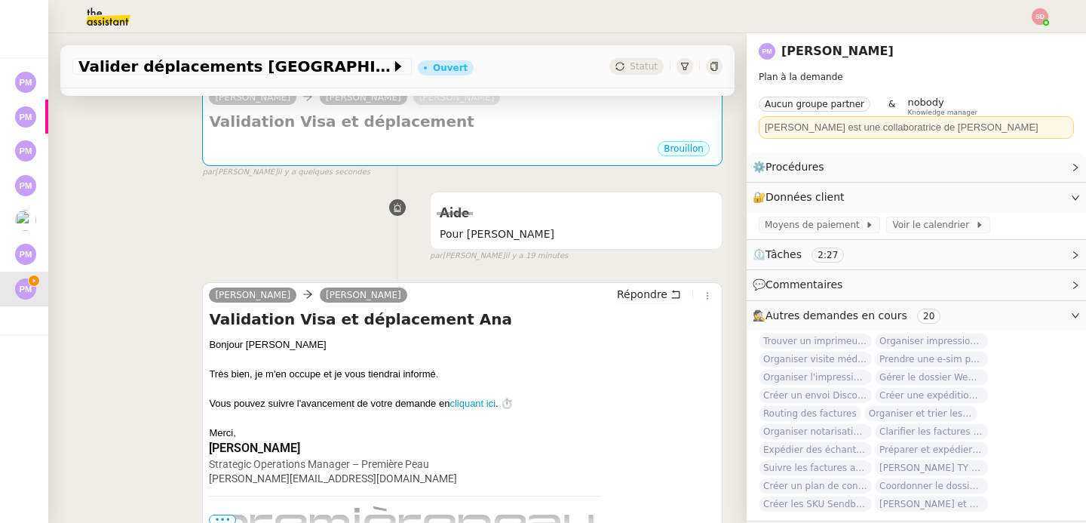
scroll to position [490, 0]
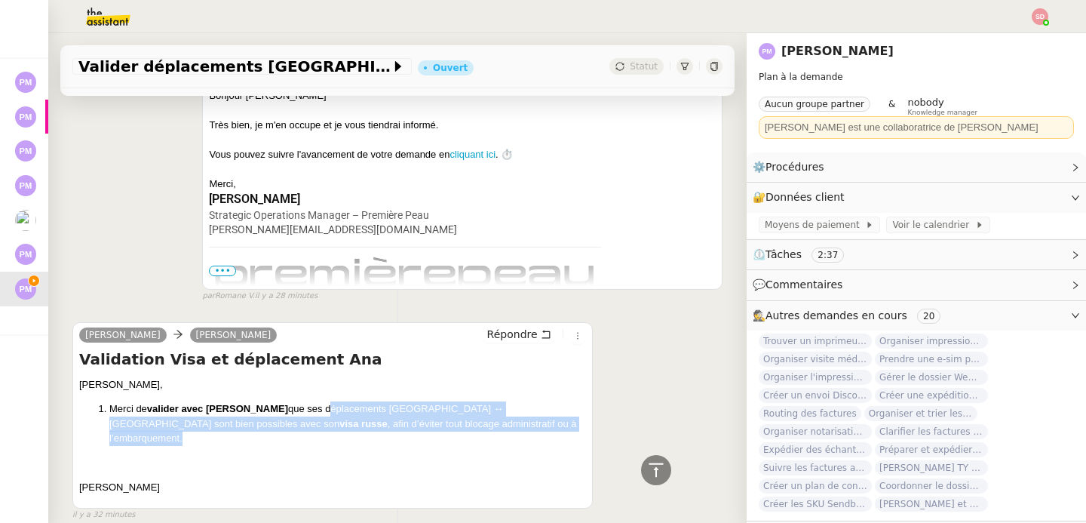
drag, startPoint x: 265, startPoint y: 408, endPoint x: 434, endPoint y: 423, distance: 168.9
click at [434, 423] on p "Merci de valider avec Ana que ses déplacements Paris ↔ Dubaï sont bien possible…" at bounding box center [347, 423] width 477 height 44
copy p "déplacements Paris ↔ Dubaï sont bien possibles avec son visa russe , afin d’évi…"
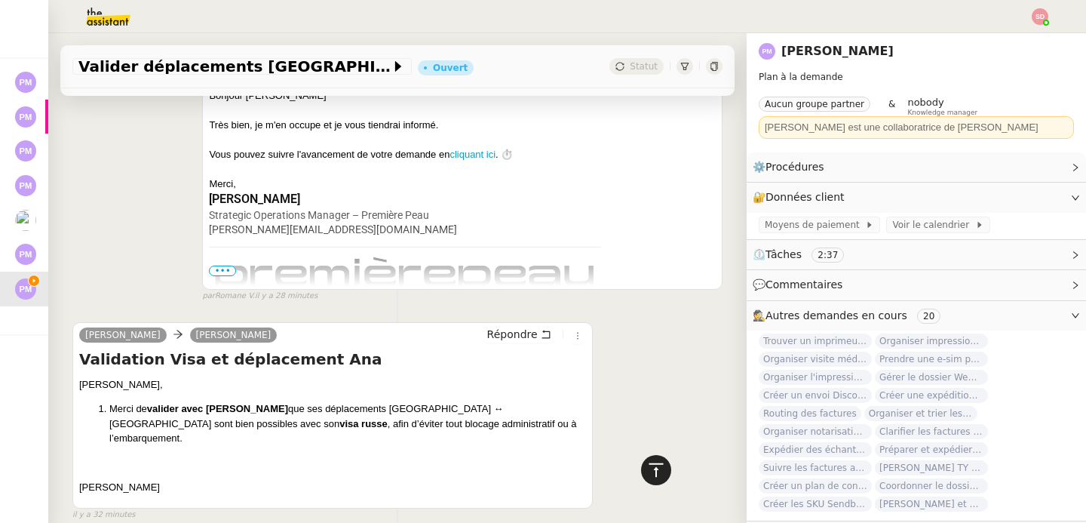
click at [652, 473] on icon at bounding box center [656, 470] width 18 height 18
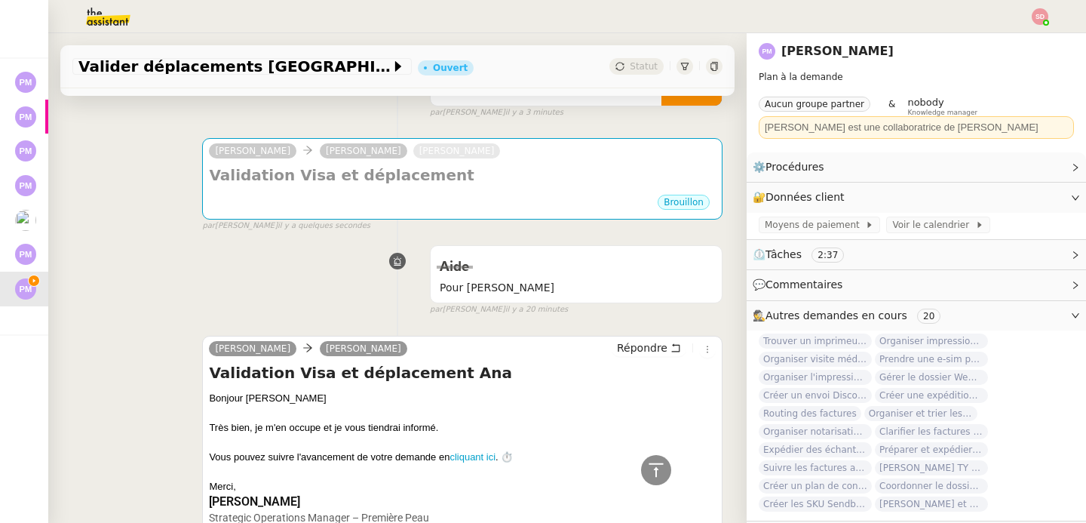
scroll to position [0, 0]
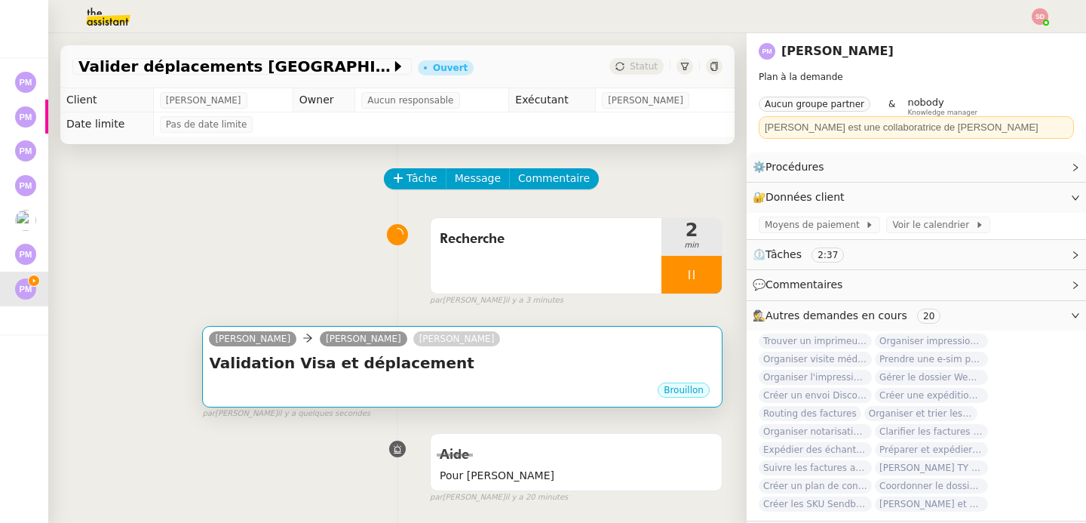
click at [456, 372] on h4 "Validation Visa et déplacement" at bounding box center [462, 362] width 507 height 21
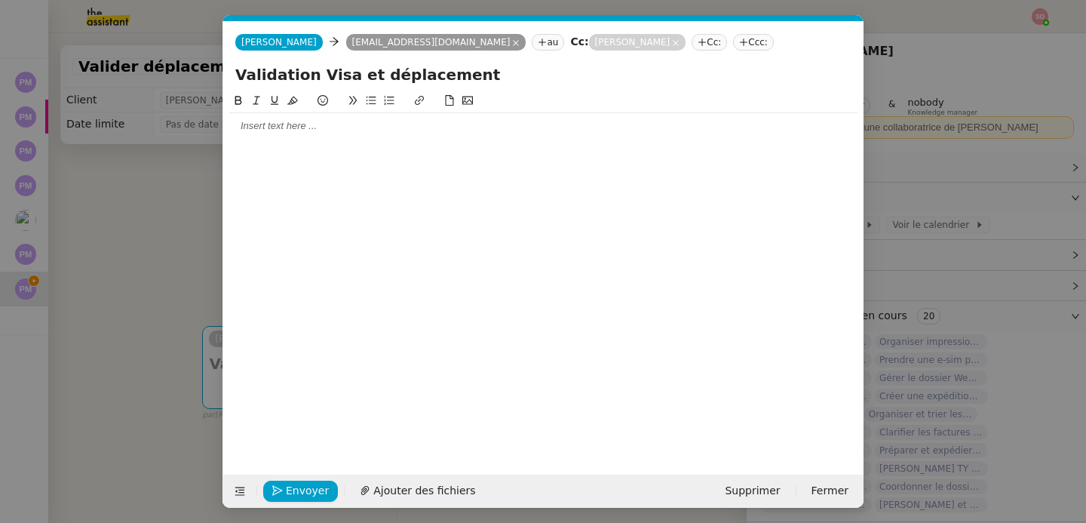
scroll to position [0, 32]
click at [299, 133] on div at bounding box center [543, 126] width 628 height 14
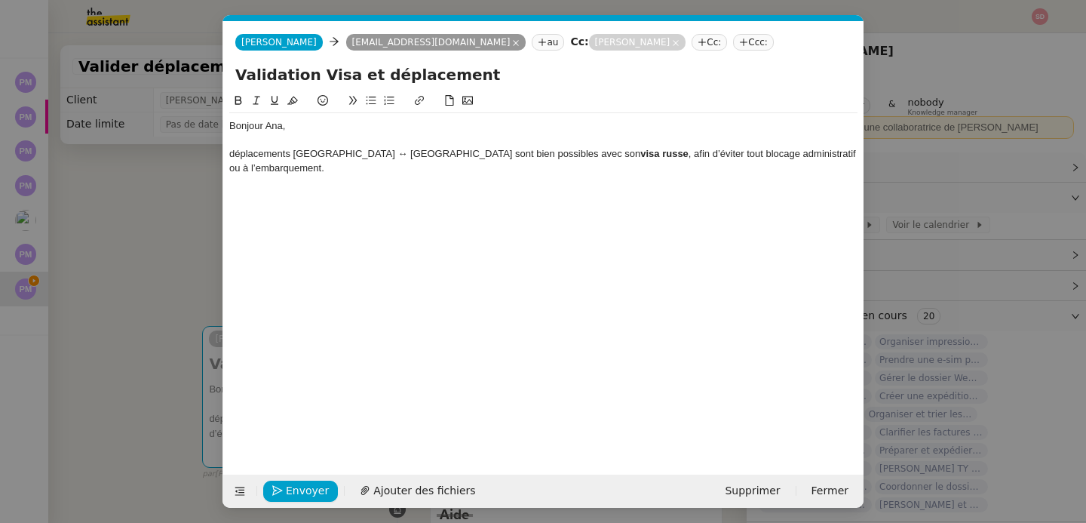
click at [145, 212] on nz-modal-container "Service TA - VOYAGE - PROPOSITION GLOBALE A utiliser dans le cadre de propositi…" at bounding box center [543, 261] width 1086 height 523
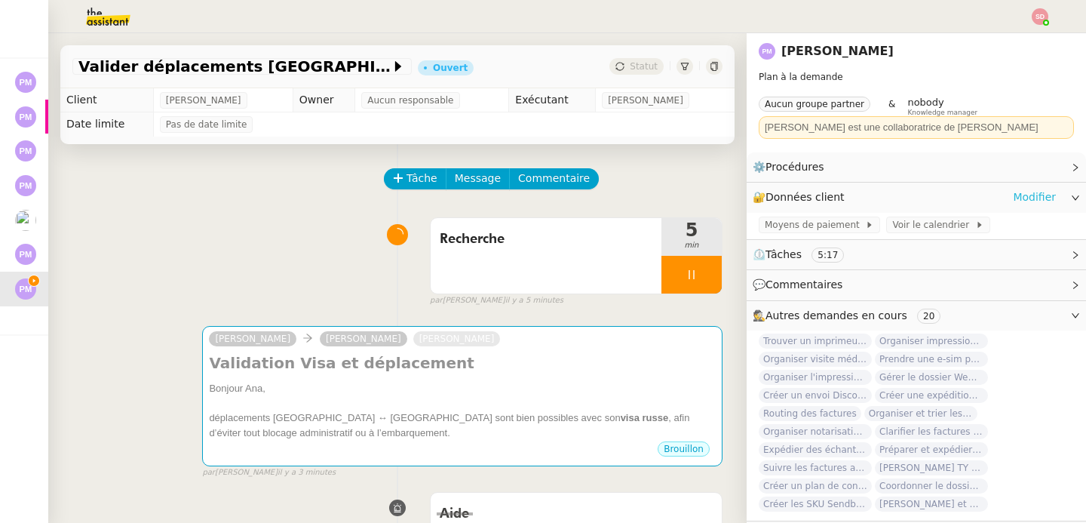
click at [1019, 196] on link "Modifier" at bounding box center [1034, 197] width 43 height 17
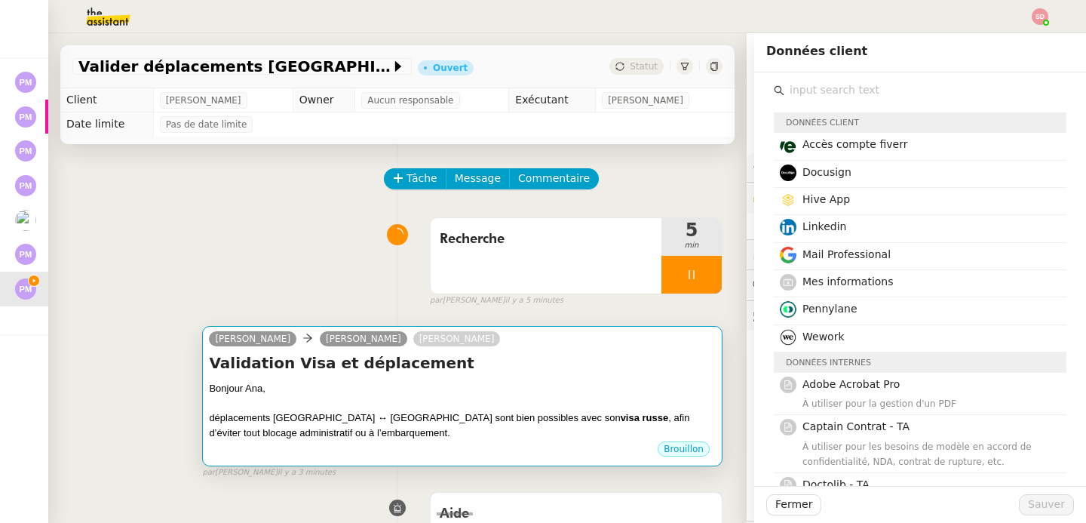
click at [606, 388] on div "Bonjour Ana," at bounding box center [462, 388] width 507 height 15
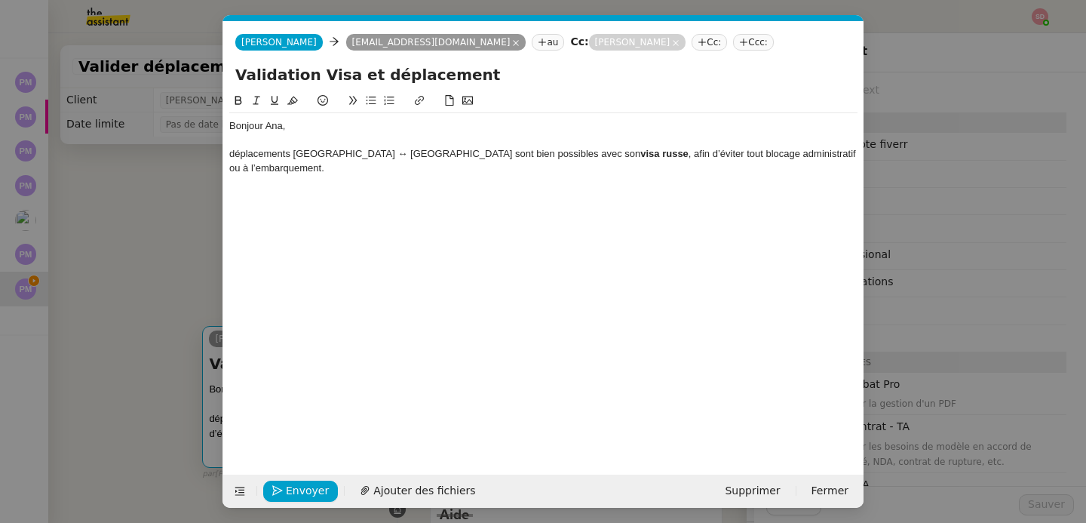
scroll to position [0, 32]
click at [134, 251] on nz-modal-container "Service TA - VOYAGE - PROPOSITION GLOBALE A utiliser dans le cadre de propositi…" at bounding box center [543, 261] width 1086 height 523
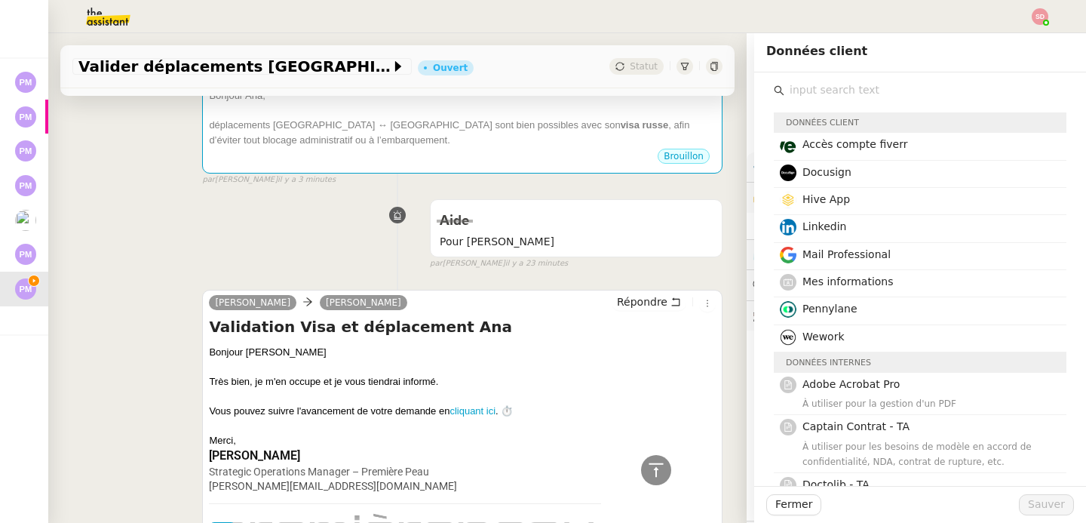
scroll to position [0, 0]
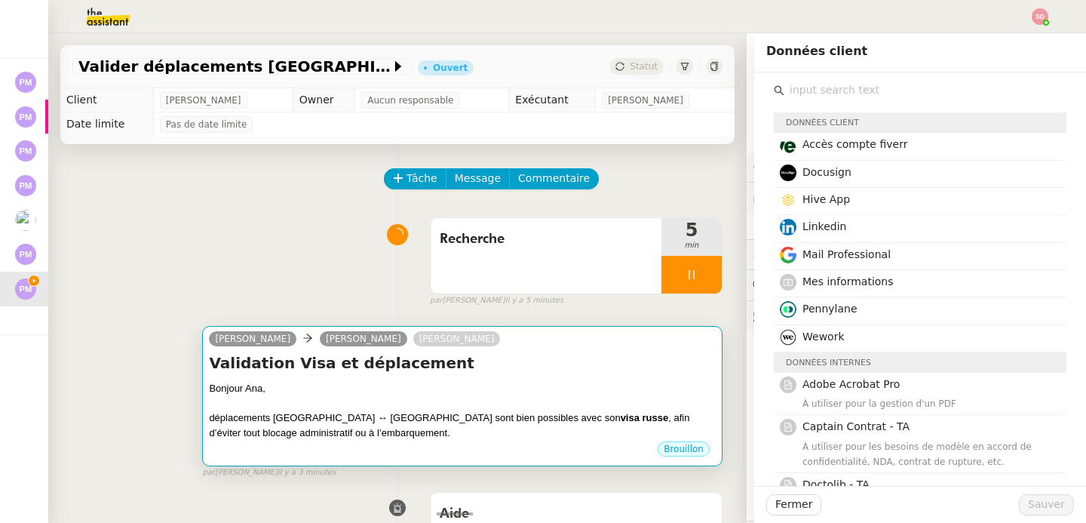
click at [429, 401] on div at bounding box center [462, 403] width 507 height 15
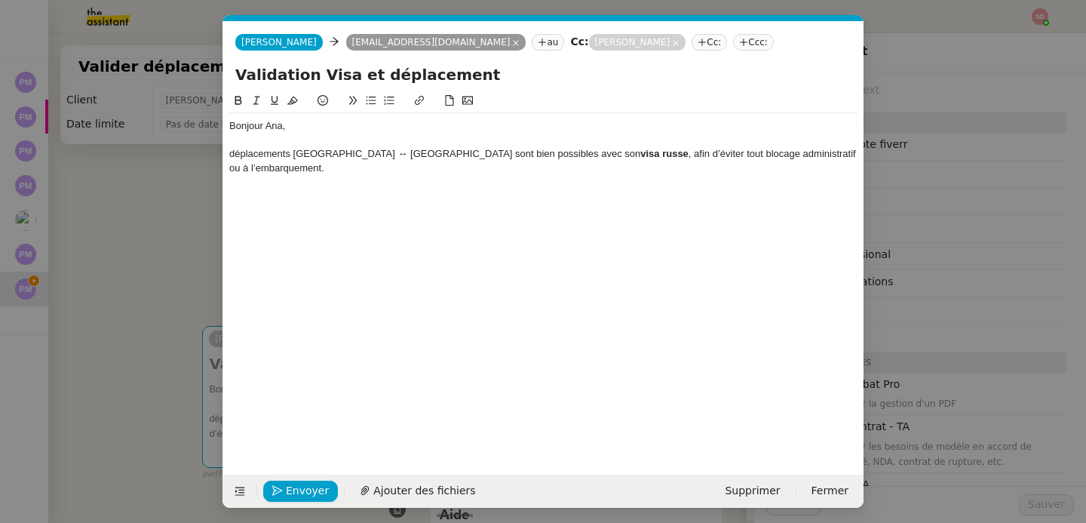
scroll to position [0, 32]
click at [230, 152] on div "déplacements Paris ↔ Dubaï sont bien possibles avec son visa russe , afin d’évi…" at bounding box center [543, 161] width 628 height 28
drag, startPoint x: 77, startPoint y: 253, endPoint x: 147, endPoint y: 265, distance: 71.2
click at [77, 253] on nz-modal-container "Service TA - VOYAGE - PROPOSITION GLOBALE A utiliser dans le cadre de propositi…" at bounding box center [543, 261] width 1086 height 523
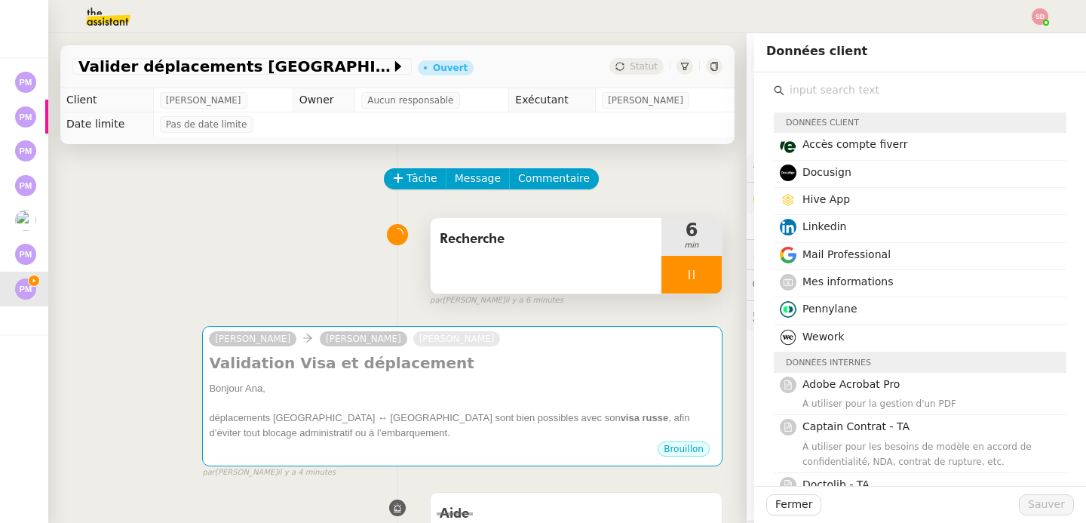
click at [679, 269] on div at bounding box center [691, 275] width 60 height 38
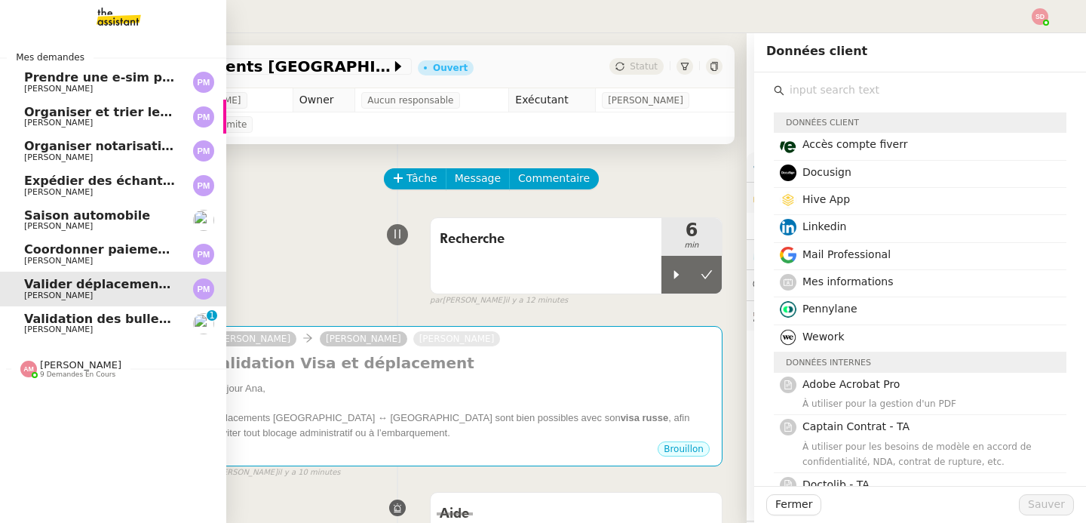
click at [20, 362] on img at bounding box center [28, 369] width 17 height 17
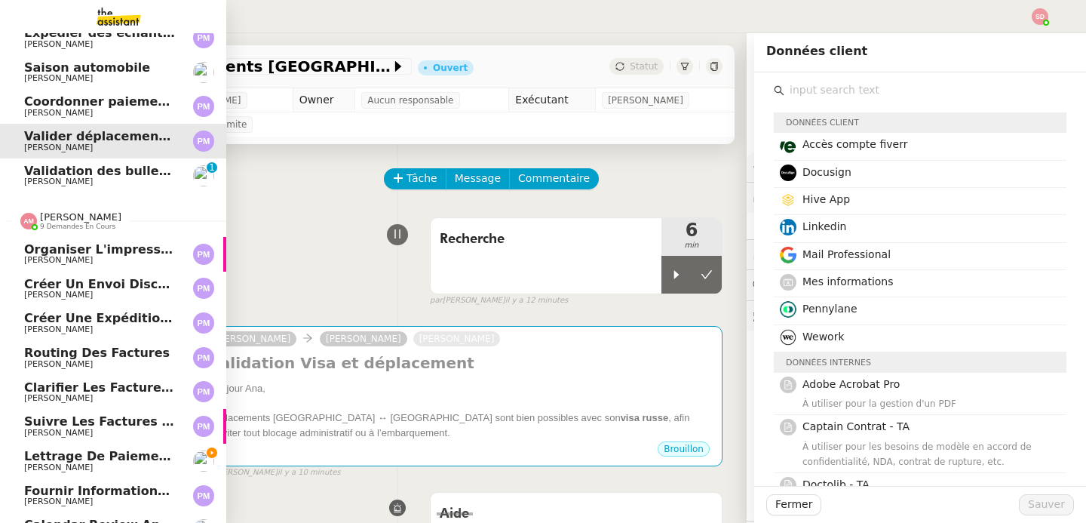
scroll to position [180, 0]
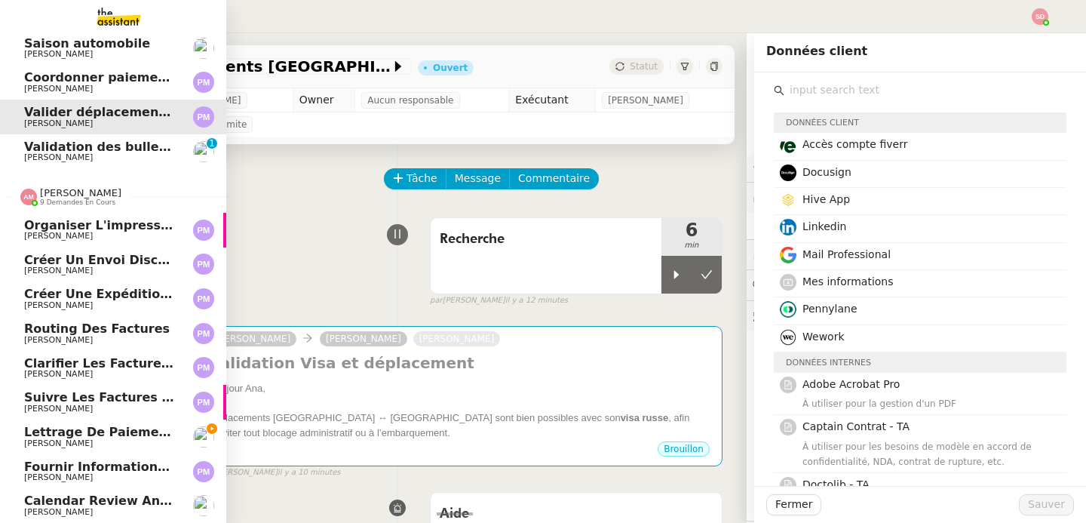
click at [56, 175] on span "Amyna Mehrez 9 demandes en cours" at bounding box center [119, 191] width 226 height 32
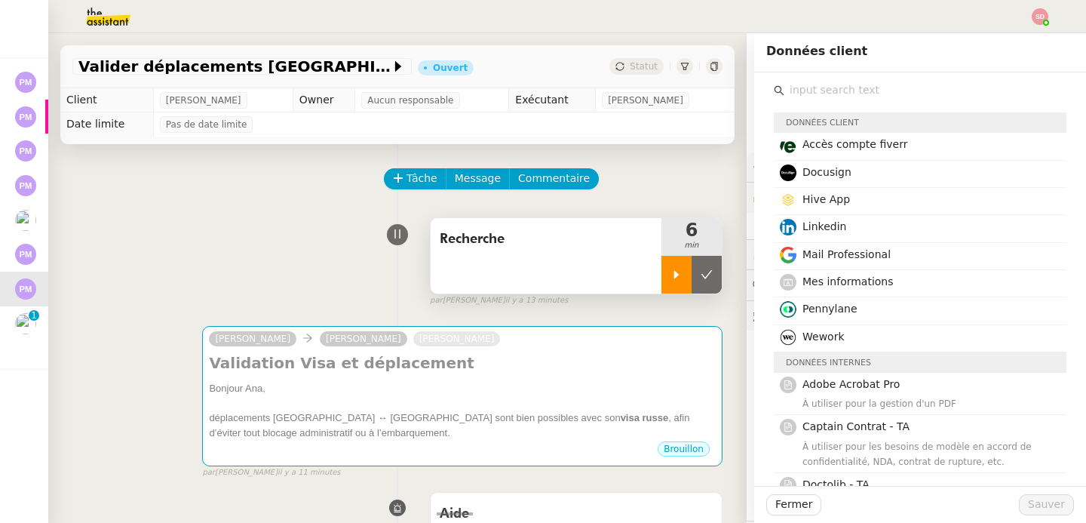
click at [661, 281] on div at bounding box center [676, 275] width 30 height 38
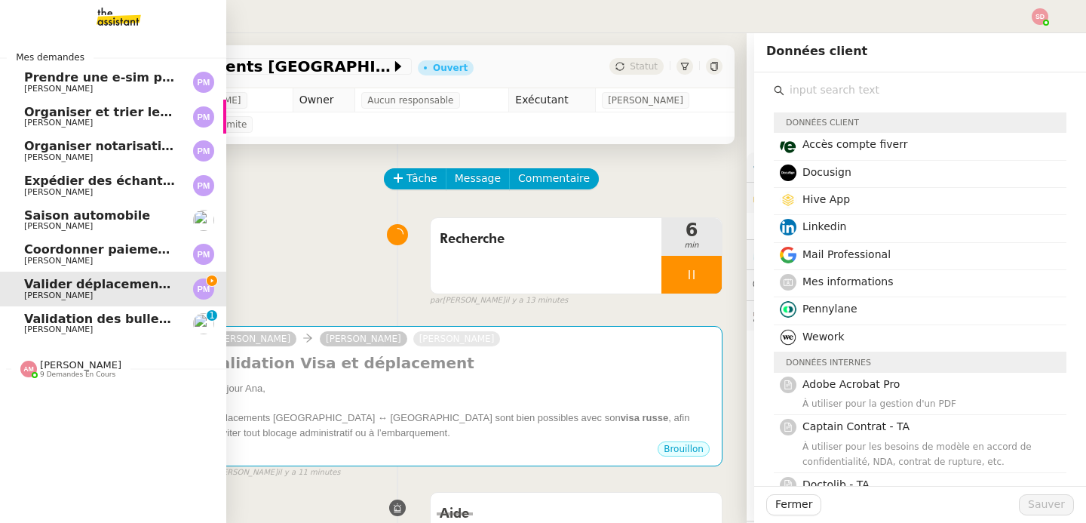
click at [58, 69] on link "Prendre une e-sim pour Ana Pierre Mergui" at bounding box center [113, 82] width 226 height 35
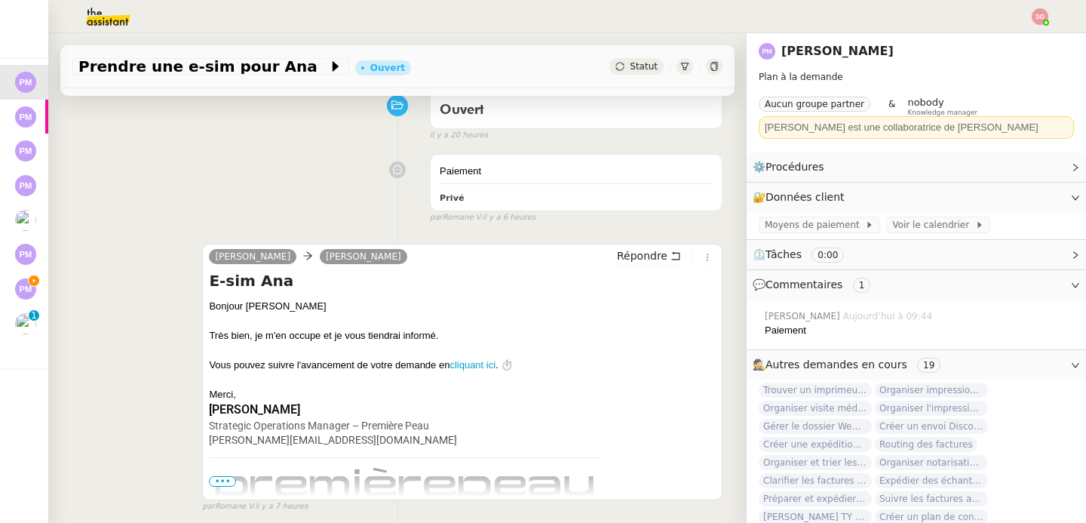
scroll to position [388, 0]
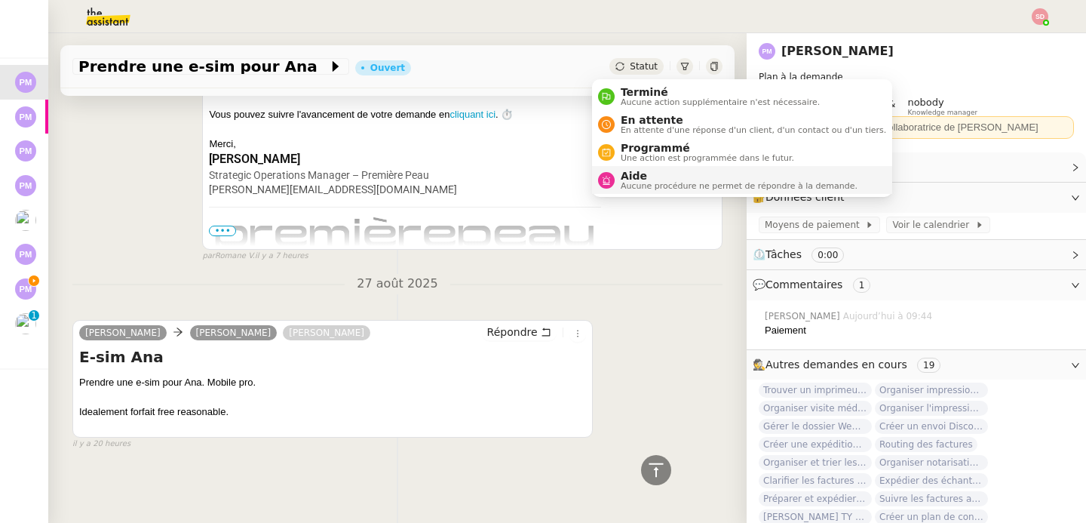
click at [641, 188] on span "Aucune procédure ne permet de répondre à la demande." at bounding box center [739, 186] width 237 height 8
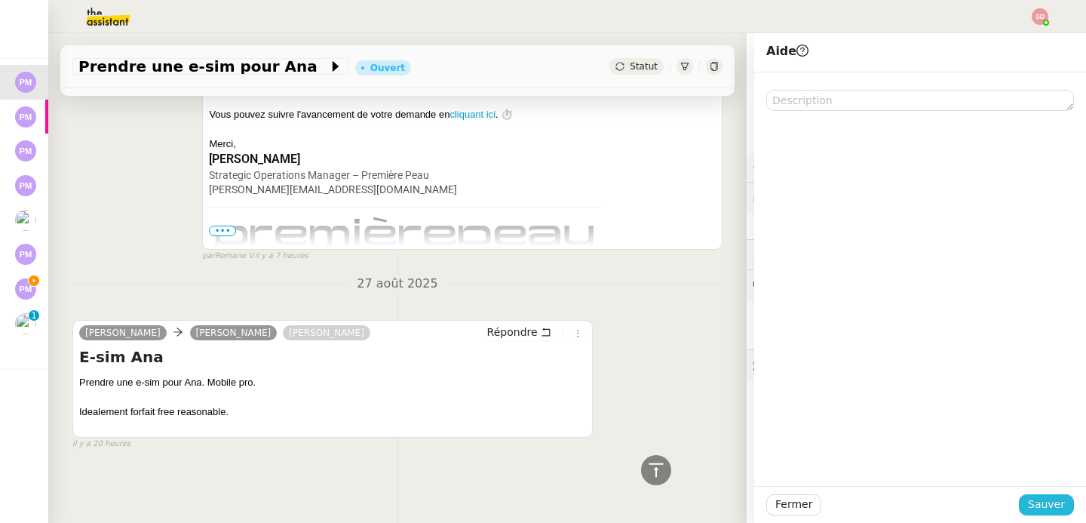
click at [1050, 510] on span "Sauver" at bounding box center [1046, 504] width 37 height 17
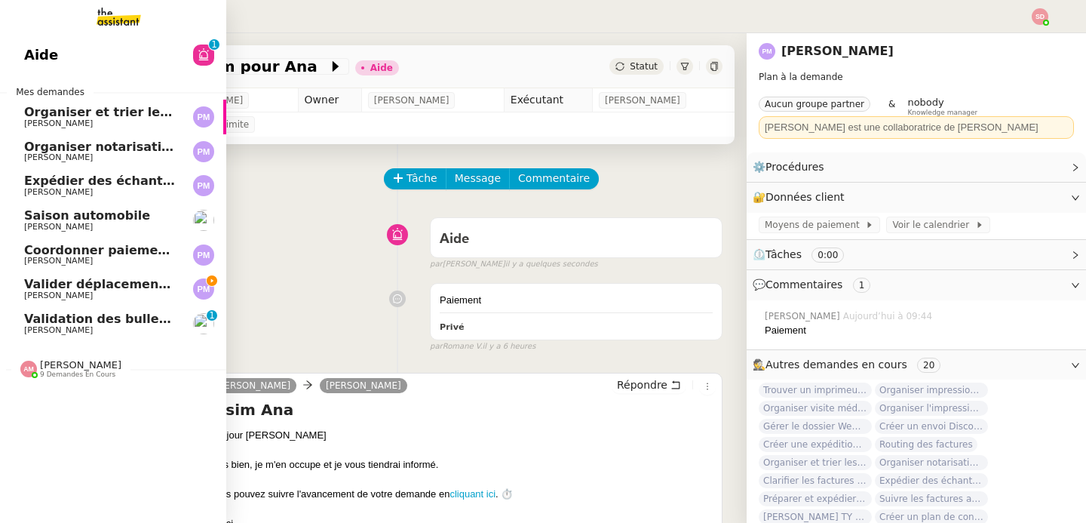
click at [54, 114] on span "Organiser et trier les documents sur Google Drive" at bounding box center [194, 112] width 340 height 14
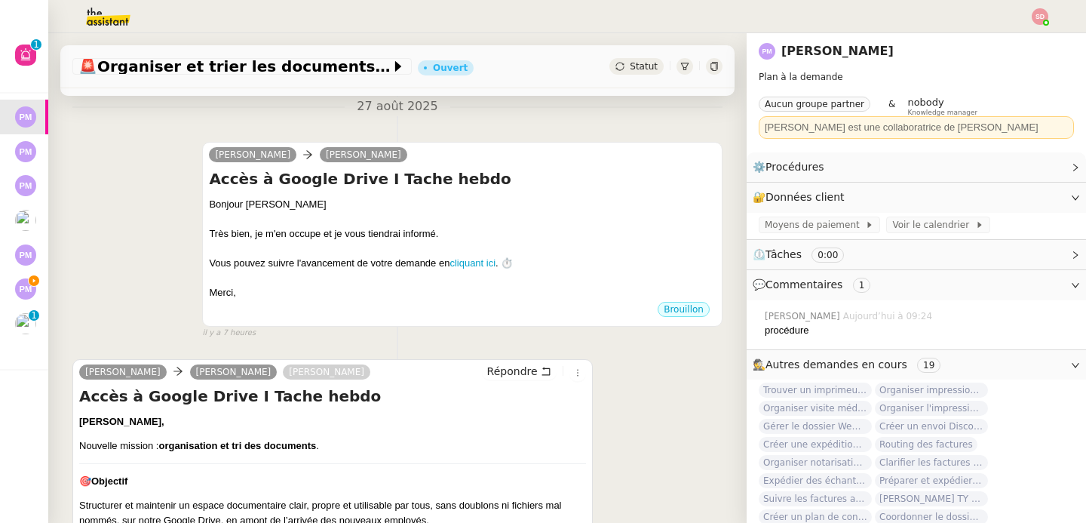
scroll to position [349, 0]
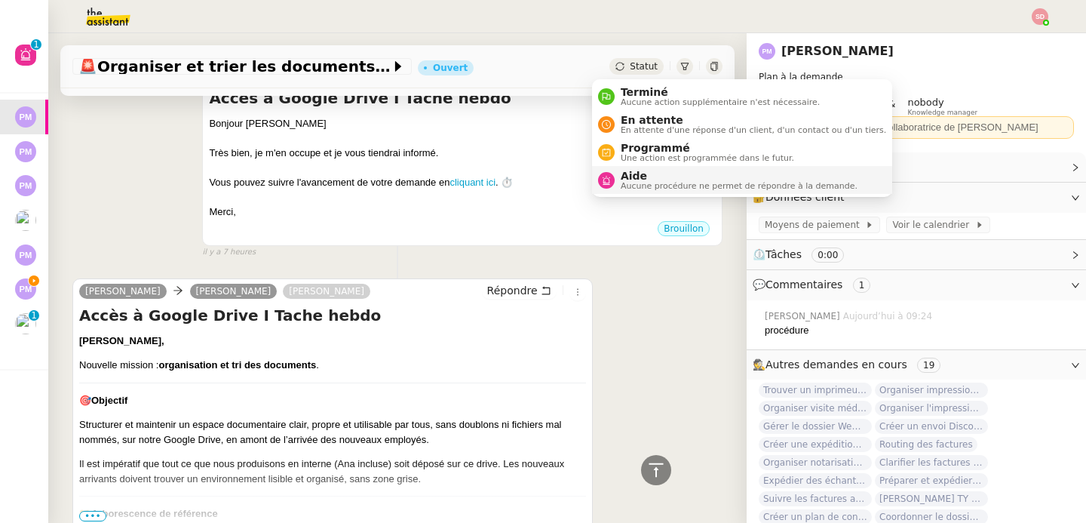
click at [633, 177] on span "Aide" at bounding box center [739, 176] width 237 height 12
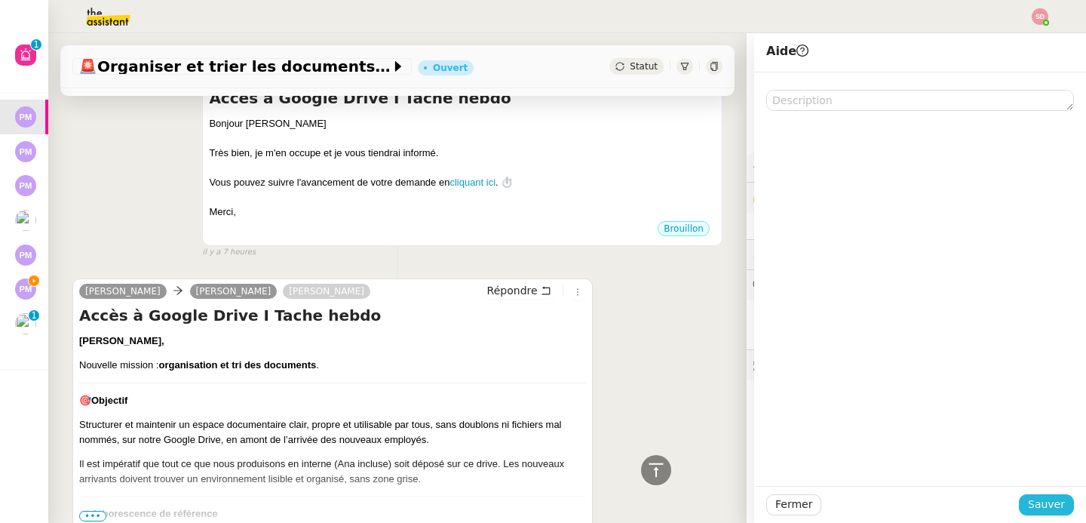
click at [1051, 500] on span "Sauver" at bounding box center [1046, 504] width 37 height 17
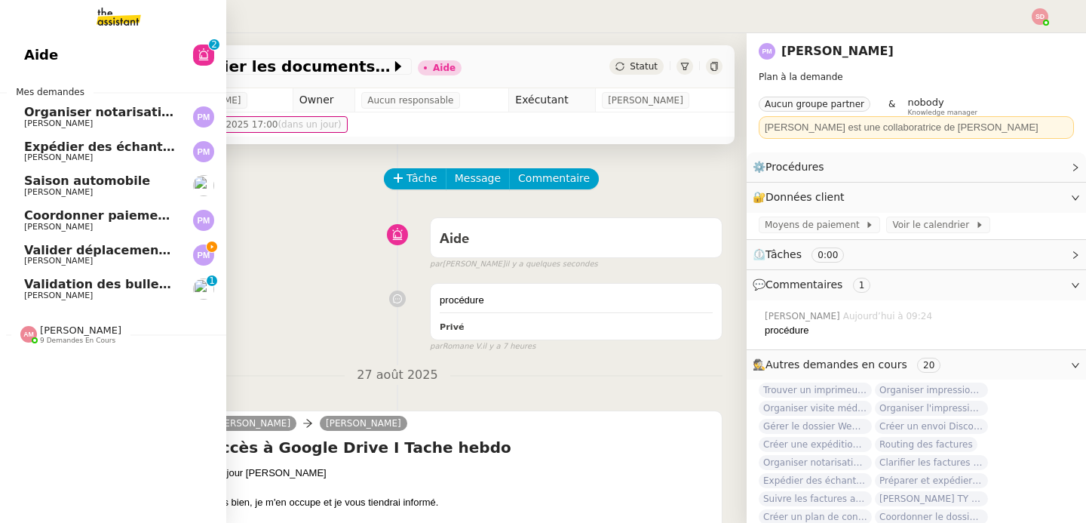
click at [113, 116] on span "Organiser notarisation et légalisation POA UAE & KSA" at bounding box center [264, 112] width 480 height 14
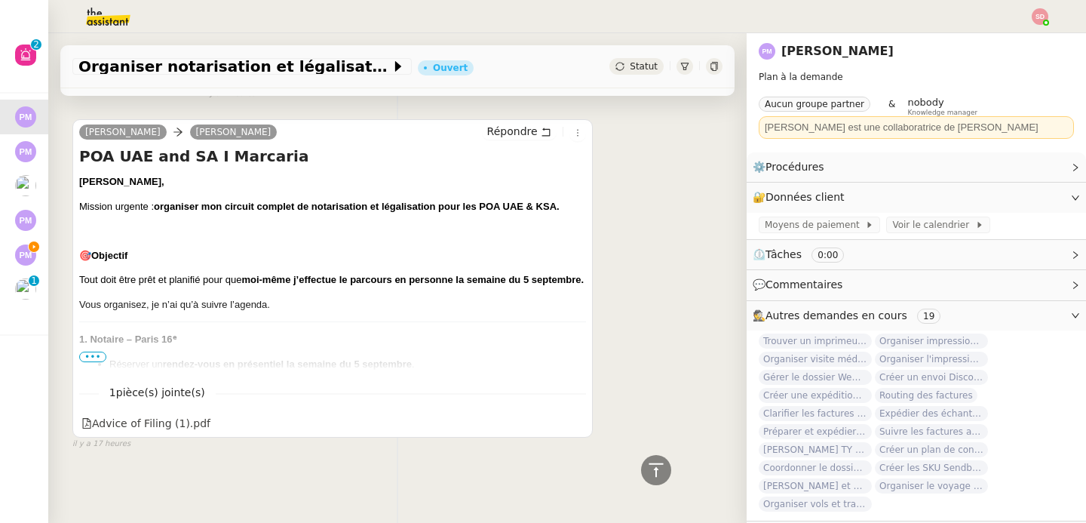
scroll to position [395, 0]
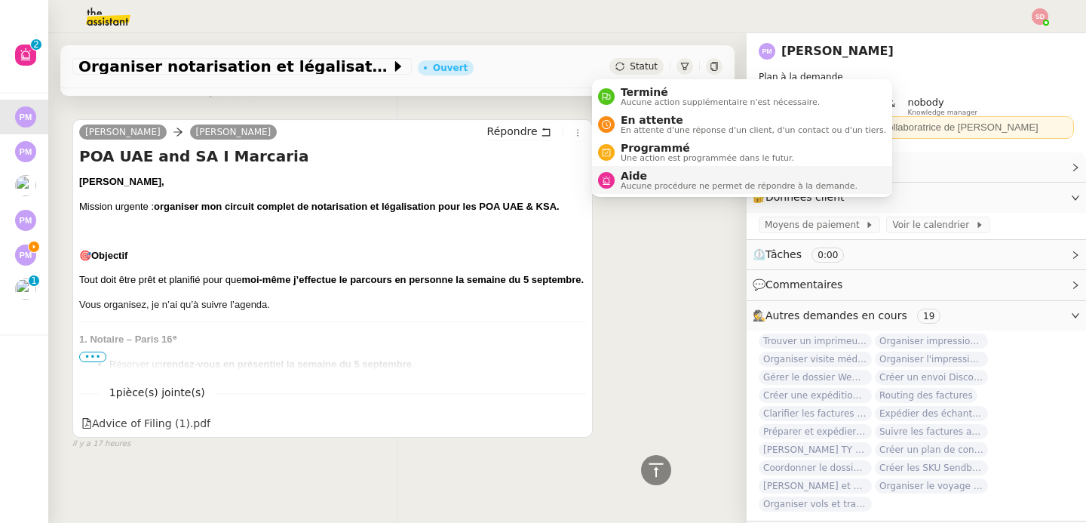
click at [632, 183] on span "Aucune procédure ne permet de répondre à la demande." at bounding box center [739, 186] width 237 height 8
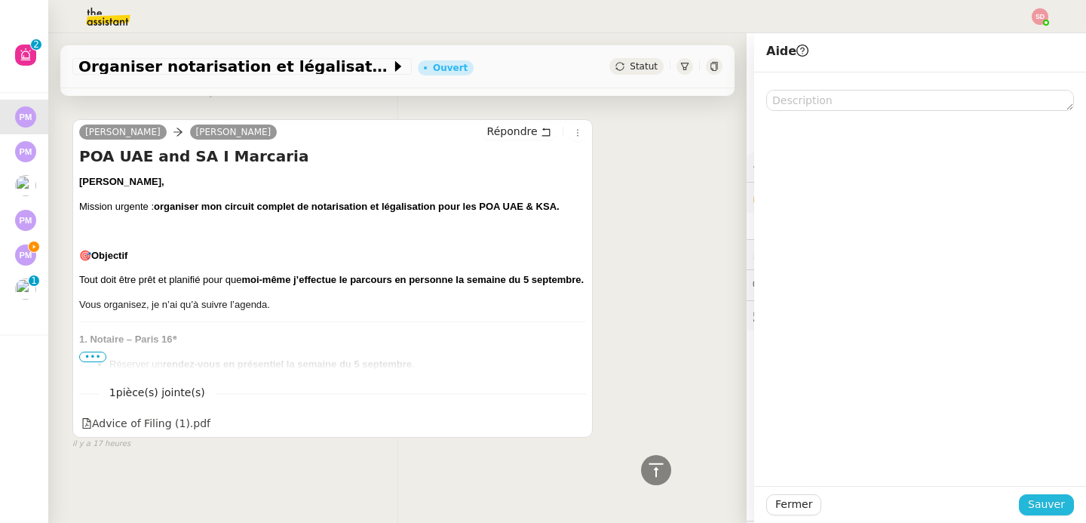
click at [1051, 499] on span "Sauver" at bounding box center [1046, 504] width 37 height 17
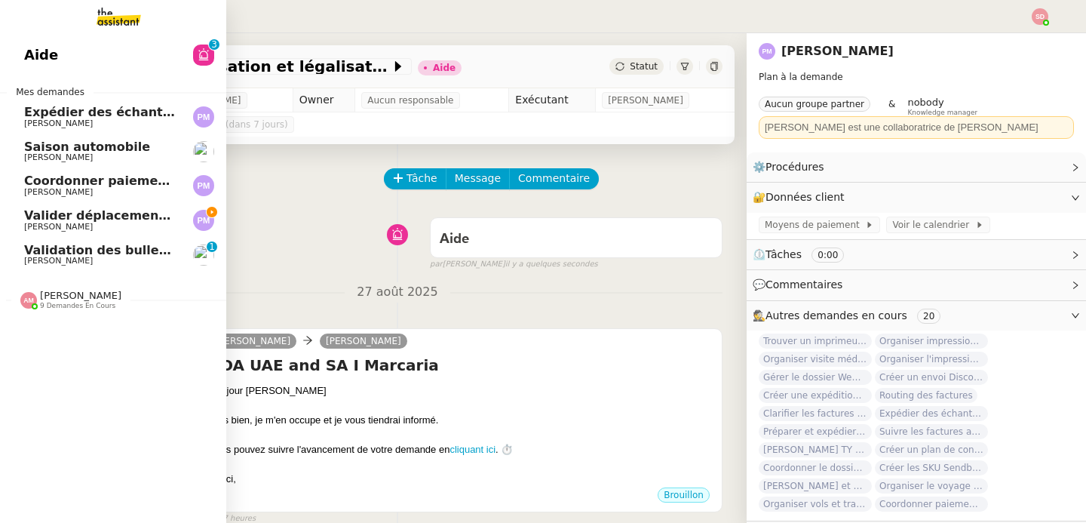
click at [32, 118] on span "Pierre Mergui" at bounding box center [58, 123] width 69 height 10
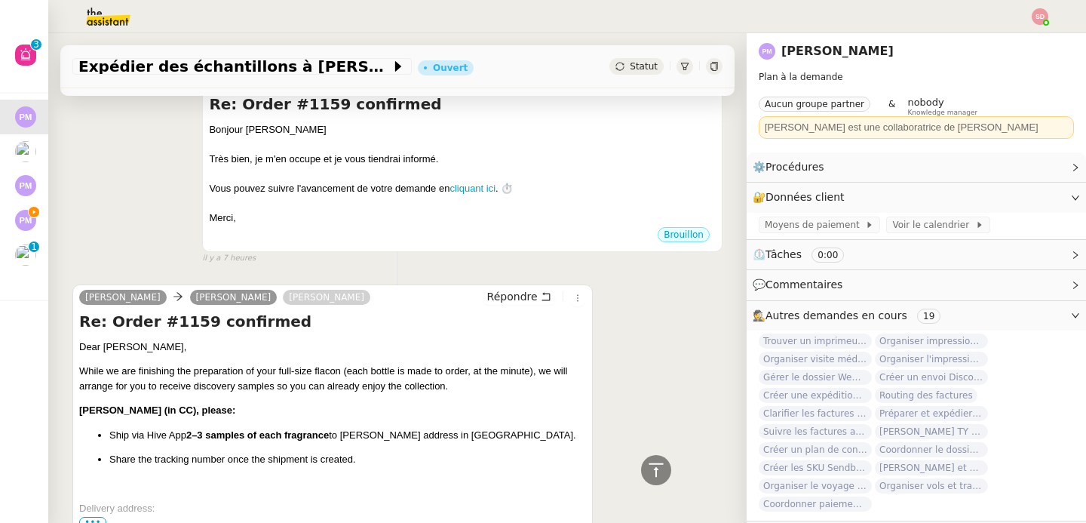
scroll to position [756, 0]
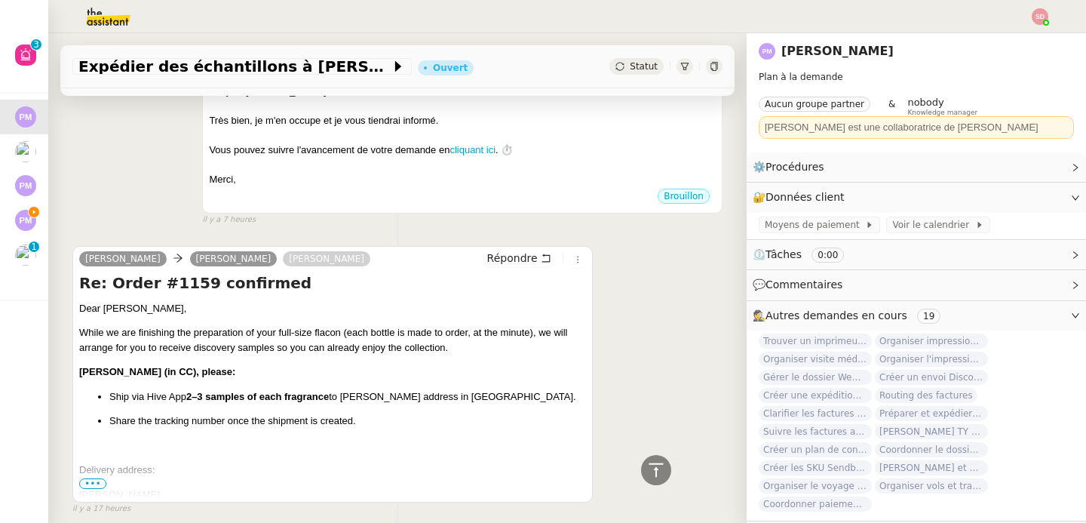
click at [91, 480] on span "•••" at bounding box center [92, 483] width 27 height 11
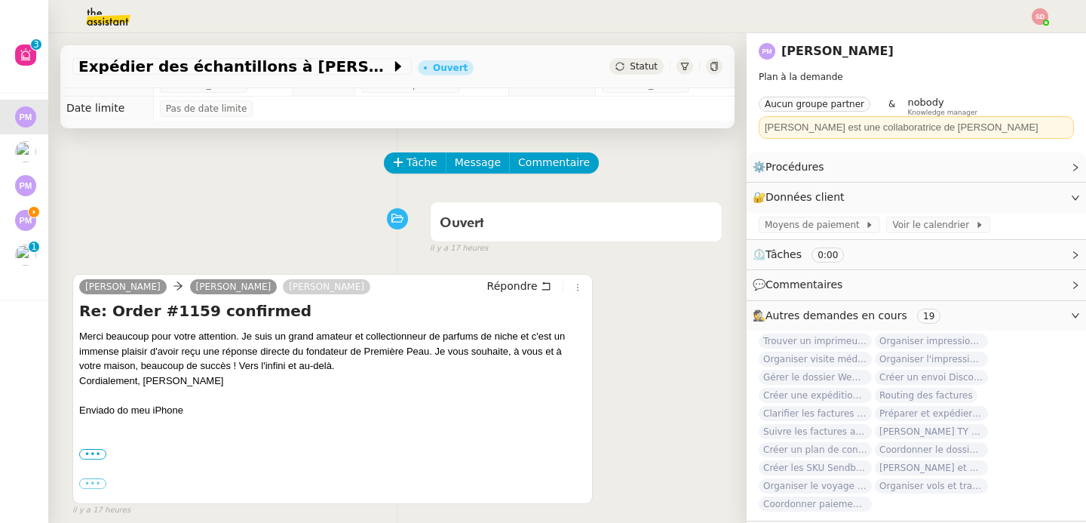
scroll to position [0, 0]
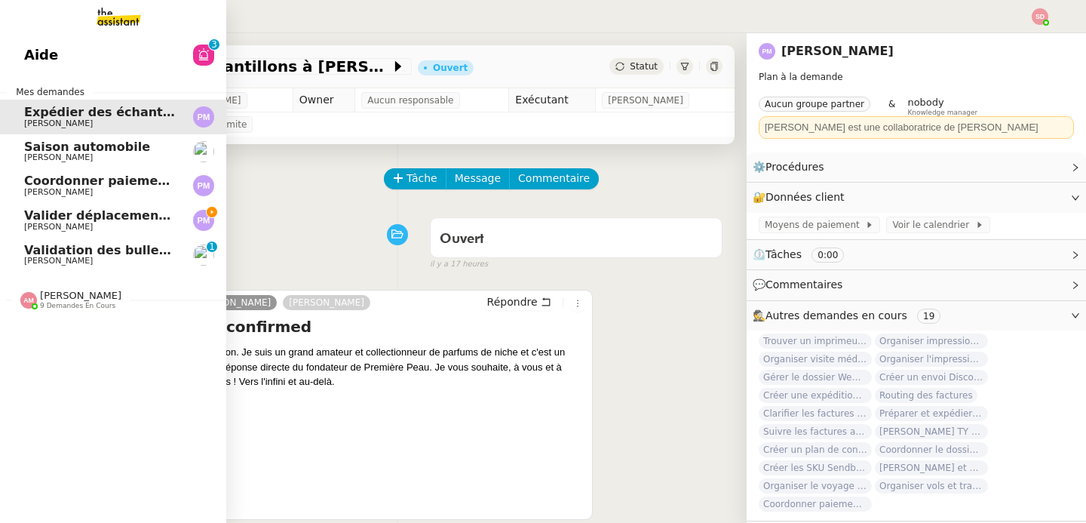
click at [13, 191] on link "Coordonner paiement facture Romain Pierre Mergui" at bounding box center [113, 185] width 226 height 35
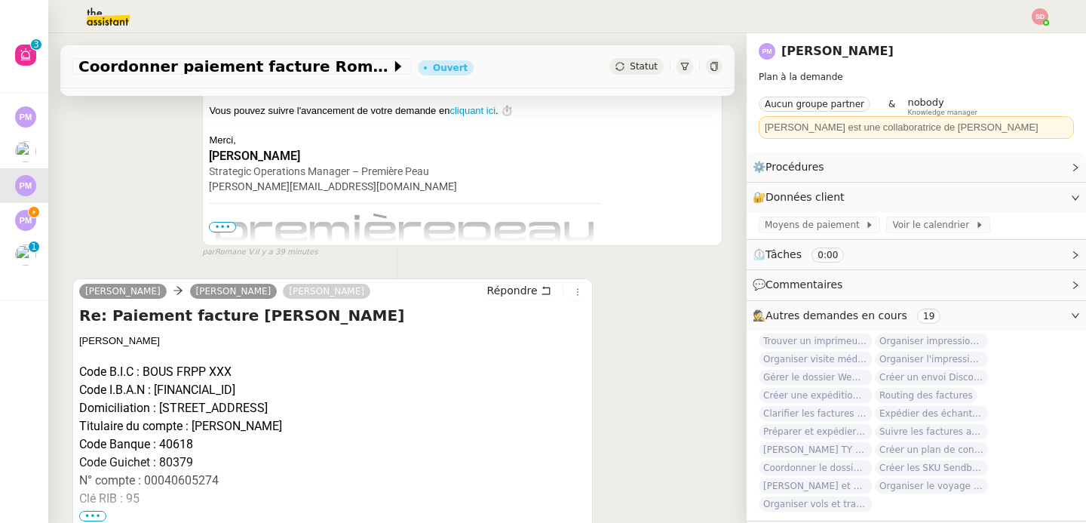
scroll to position [684, 0]
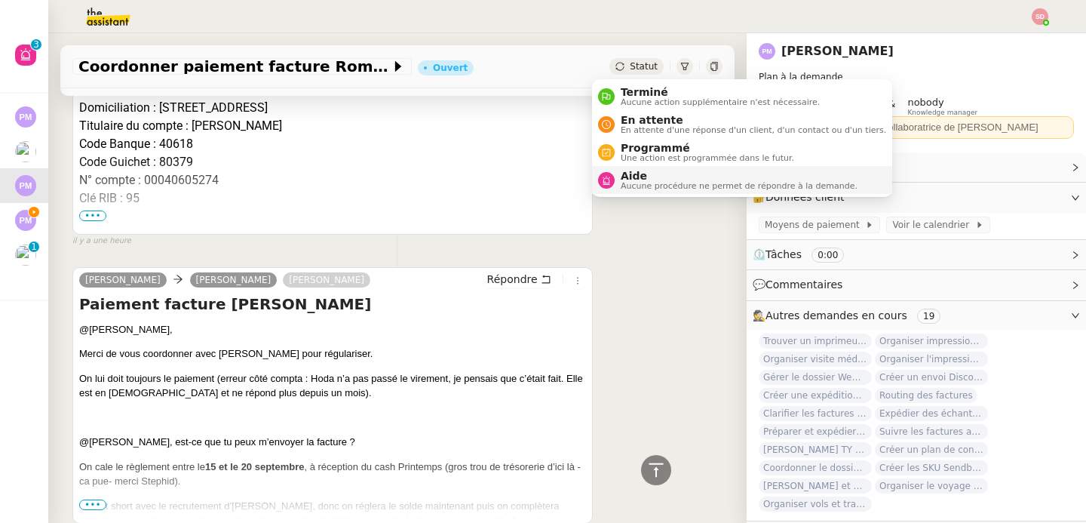
click at [650, 171] on span "Aide" at bounding box center [739, 176] width 237 height 12
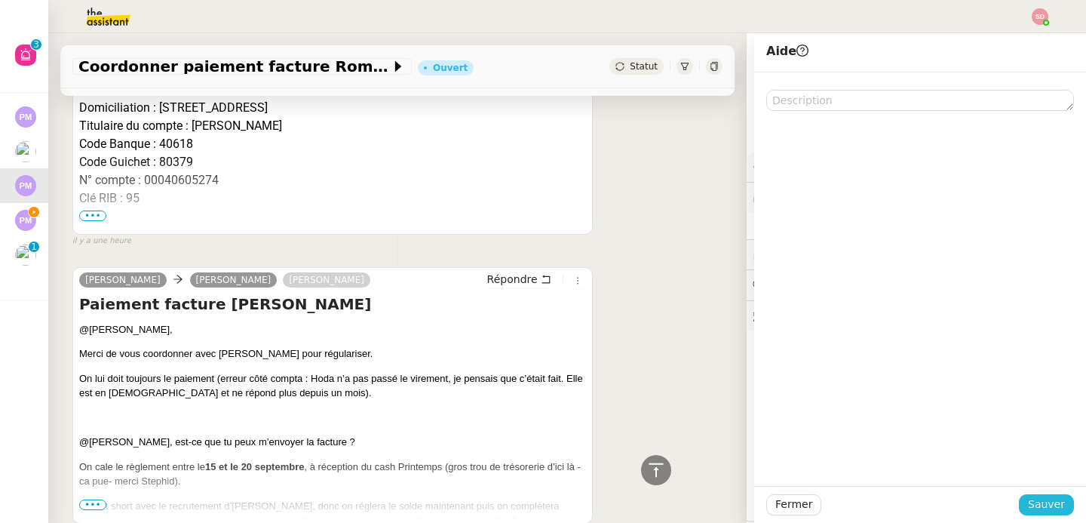
click at [1048, 510] on span "Sauver" at bounding box center [1046, 504] width 37 height 17
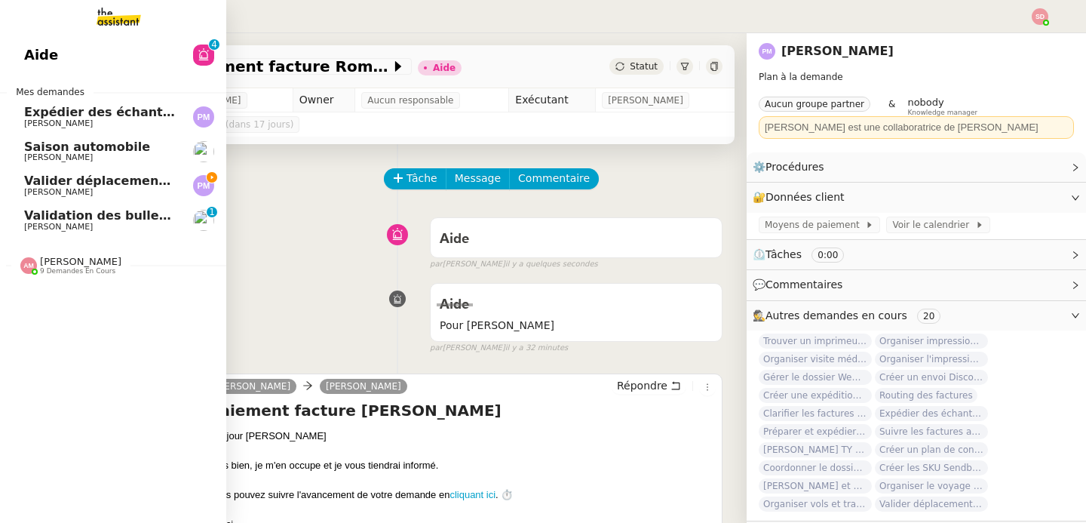
click at [53, 176] on span "Valider déplacements Paris-Dubaï avec Ana" at bounding box center [268, 180] width 489 height 14
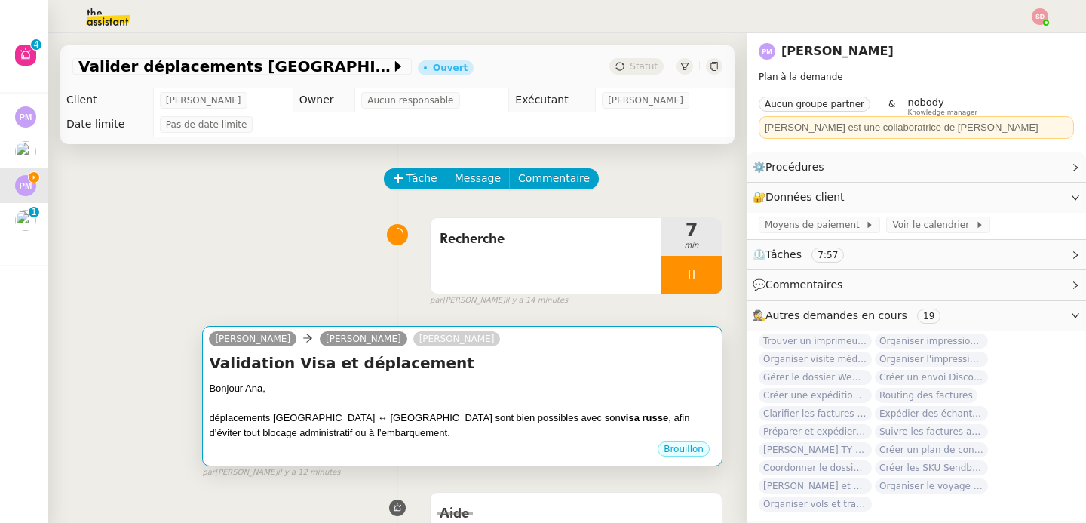
click at [542, 385] on div "Bonjour Ana," at bounding box center [462, 388] width 507 height 15
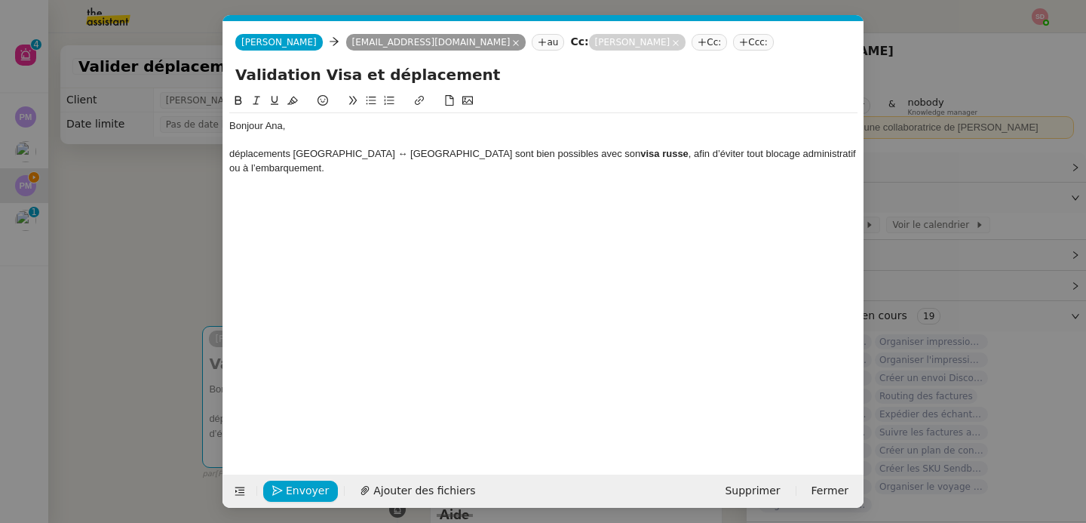
scroll to position [0, 32]
click at [481, 139] on div at bounding box center [543, 140] width 628 height 14
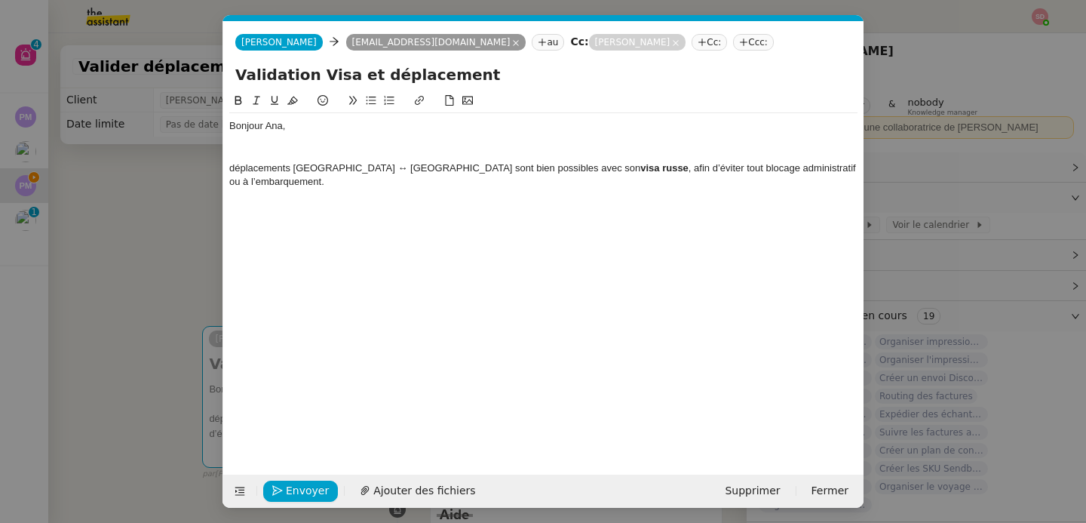
scroll to position [0, 0]
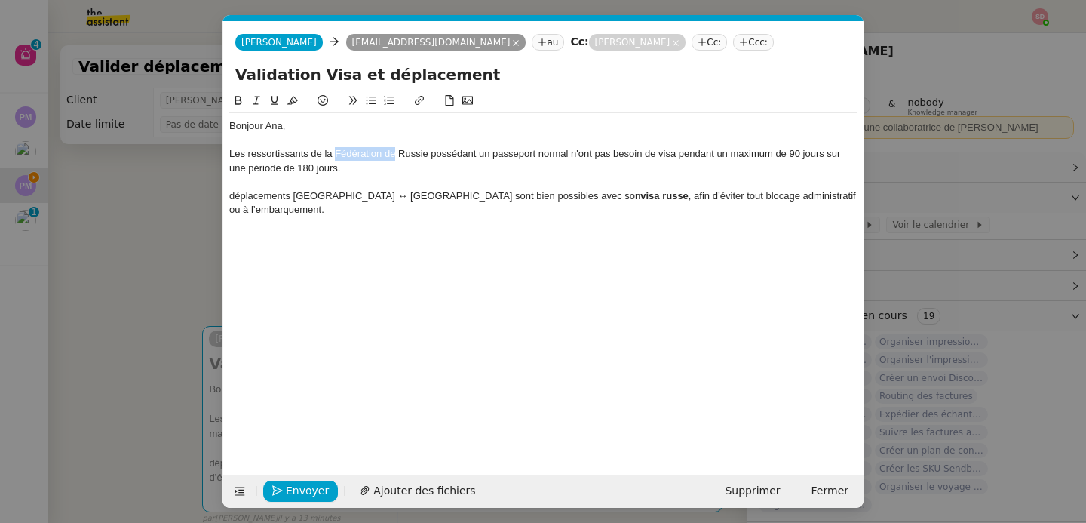
drag, startPoint x: 336, startPoint y: 153, endPoint x: 395, endPoint y: 157, distance: 59.0
click at [395, 157] on div "Les ressortissants de la Fédération de Russie possédant un passeport normal n'o…" at bounding box center [543, 161] width 628 height 28
click at [609, 161] on div "Les ressortissants de la Russie possédant un passeport normal n'ont pas besoin …" at bounding box center [543, 161] width 628 height 28
click at [558, 175] on div at bounding box center [543, 182] width 628 height 14
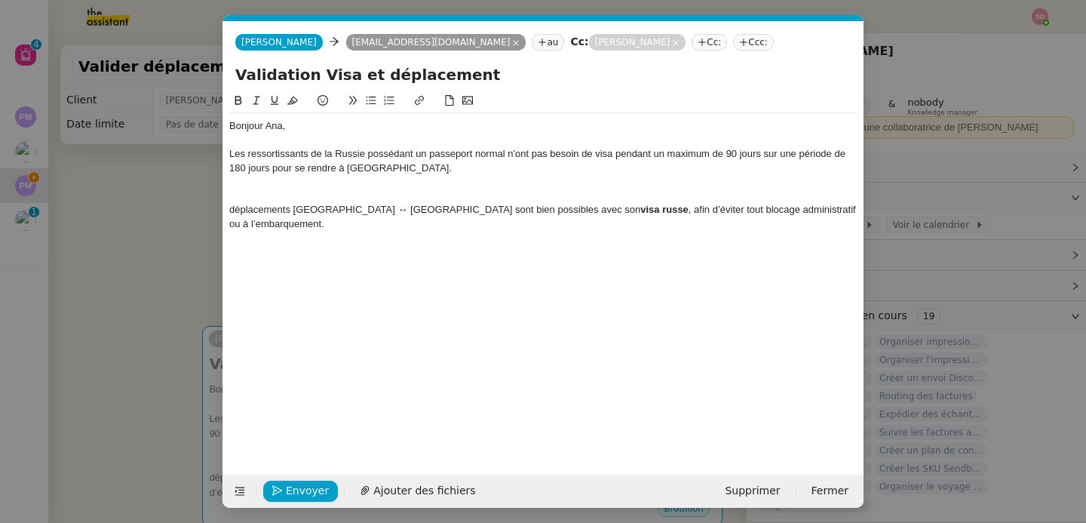
click at [229, 156] on div "Les ressortissants de la Russie possédant un passeport normal n'ont pas besoin …" at bounding box center [543, 161] width 628 height 28
click at [324, 204] on div "déplacements Paris ↔ Dubaï sont bien possibles avec son visa russe , afin d’évi…" at bounding box center [543, 217] width 628 height 28
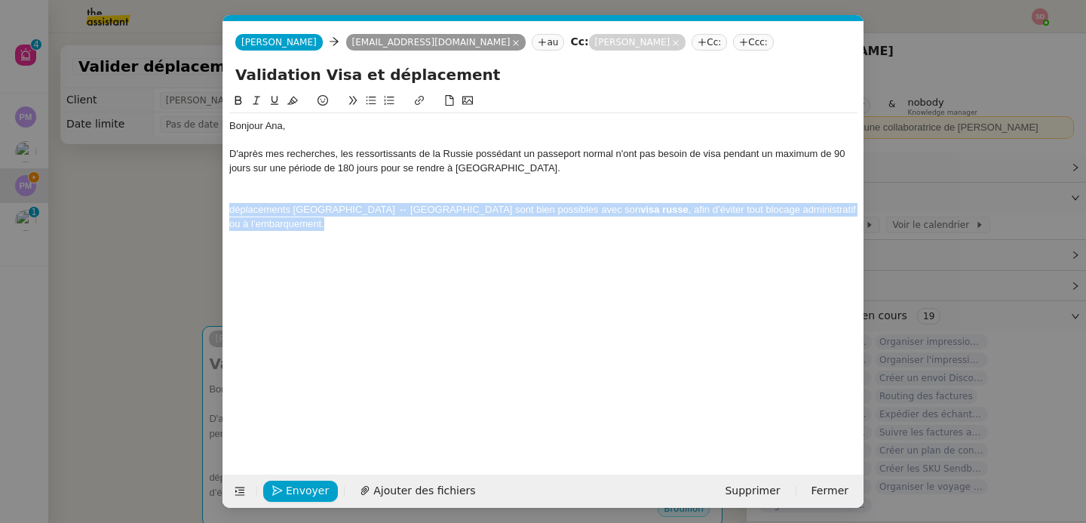
click at [324, 204] on div "déplacements Paris ↔ Dubaï sont bien possibles avec son visa russe , afin d’évi…" at bounding box center [543, 217] width 628 height 28
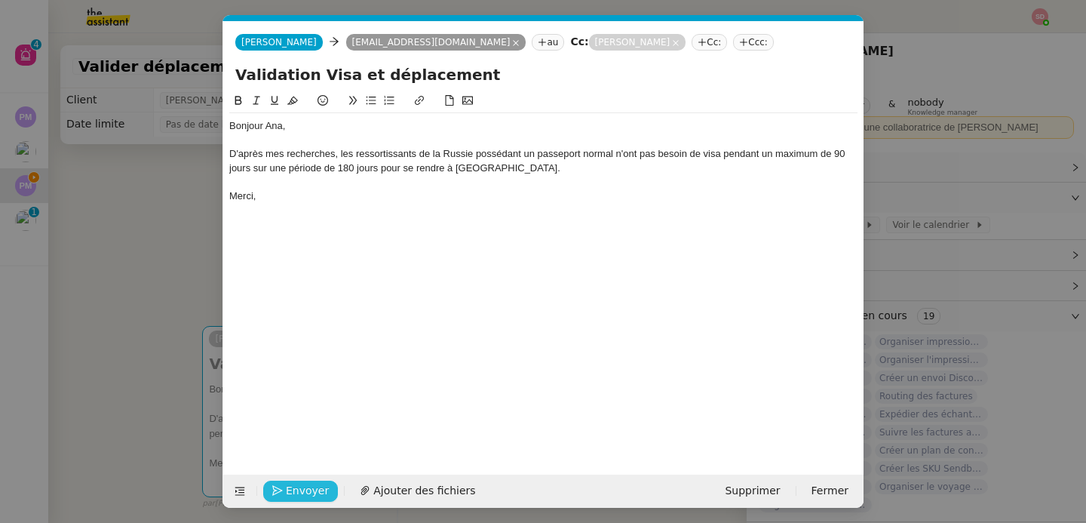
click at [271, 495] on button "Envoyer" at bounding box center [300, 490] width 75 height 21
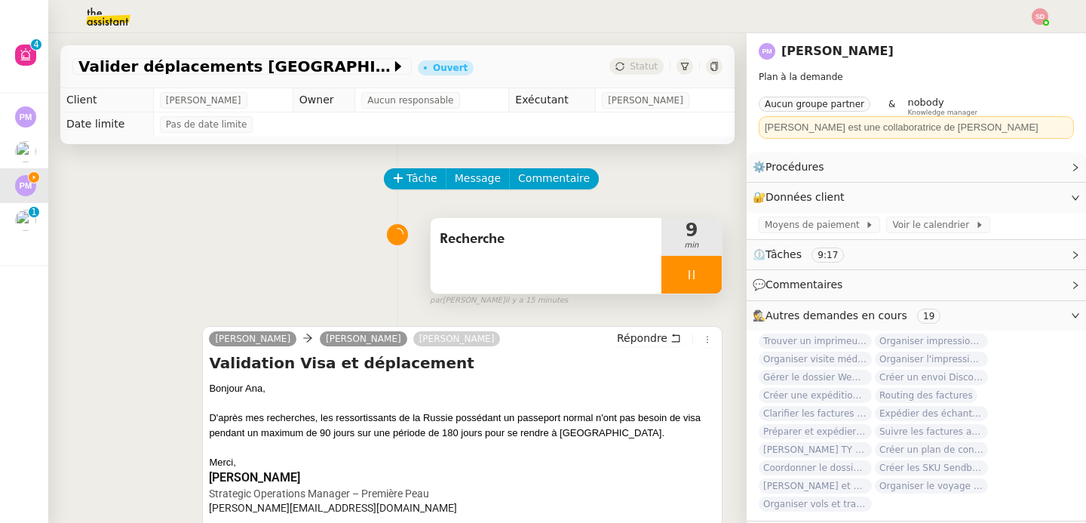
click at [690, 276] on div at bounding box center [691, 275] width 60 height 38
click at [701, 276] on icon at bounding box center [707, 275] width 12 height 12
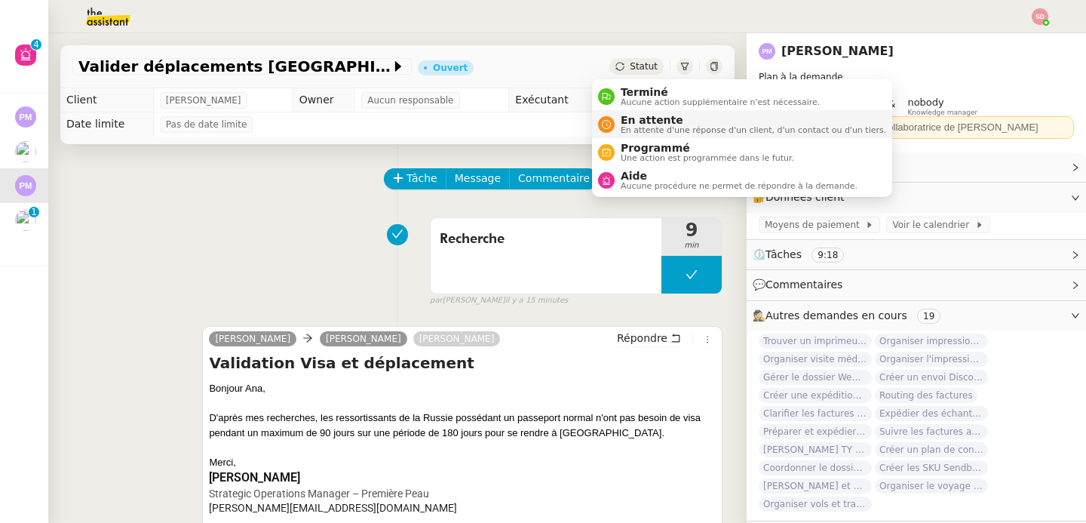
click at [626, 112] on li "En attente En attente d'une réponse d'un client, d'un contact ou d'un tiers." at bounding box center [742, 124] width 300 height 28
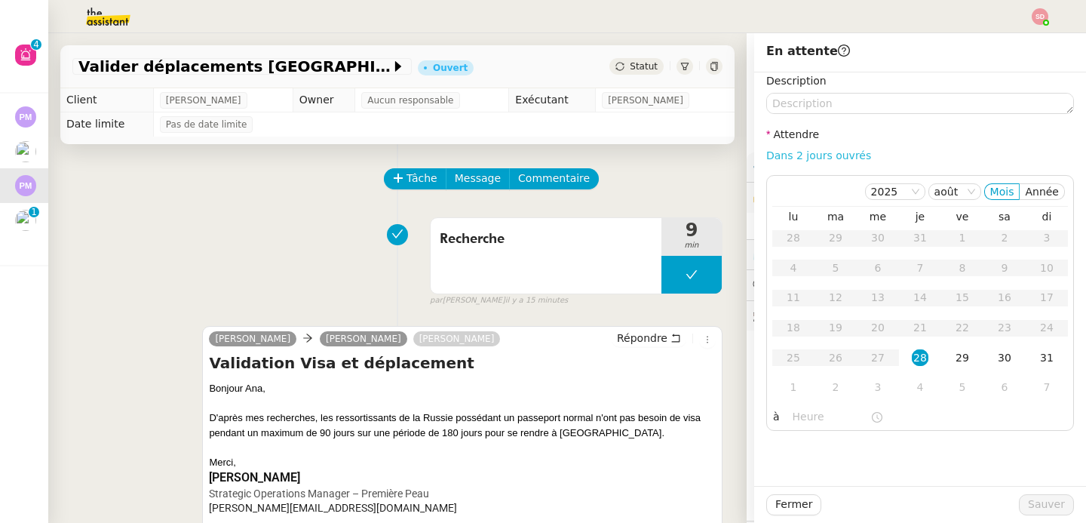
click at [823, 159] on link "Dans 2 jours ouvrés" at bounding box center [818, 155] width 105 height 12
type input "07:00"
click at [1045, 512] on span "Sauver" at bounding box center [1046, 504] width 37 height 17
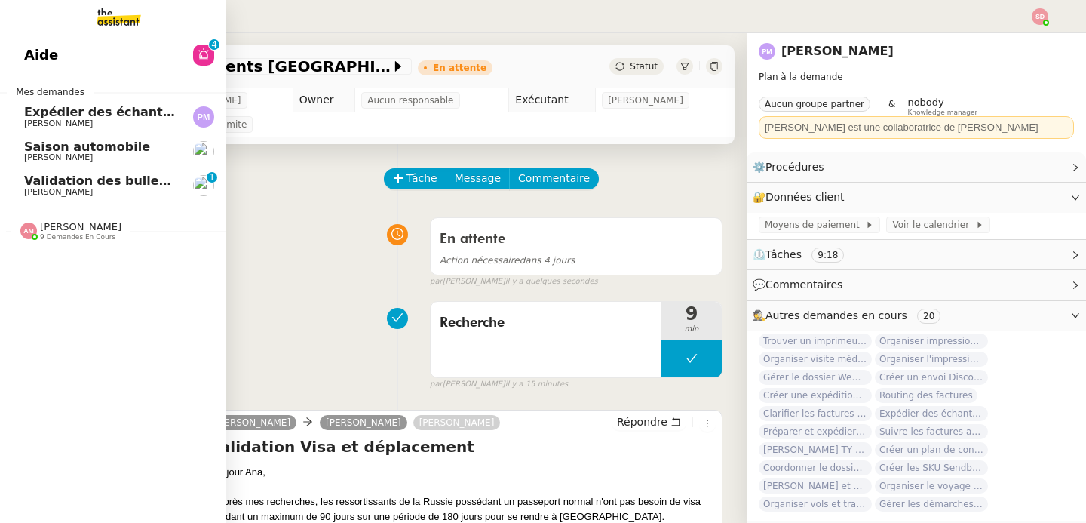
click at [81, 127] on link "Expédier des échantillons à Marcelo Pierre Mergui" at bounding box center [113, 117] width 226 height 35
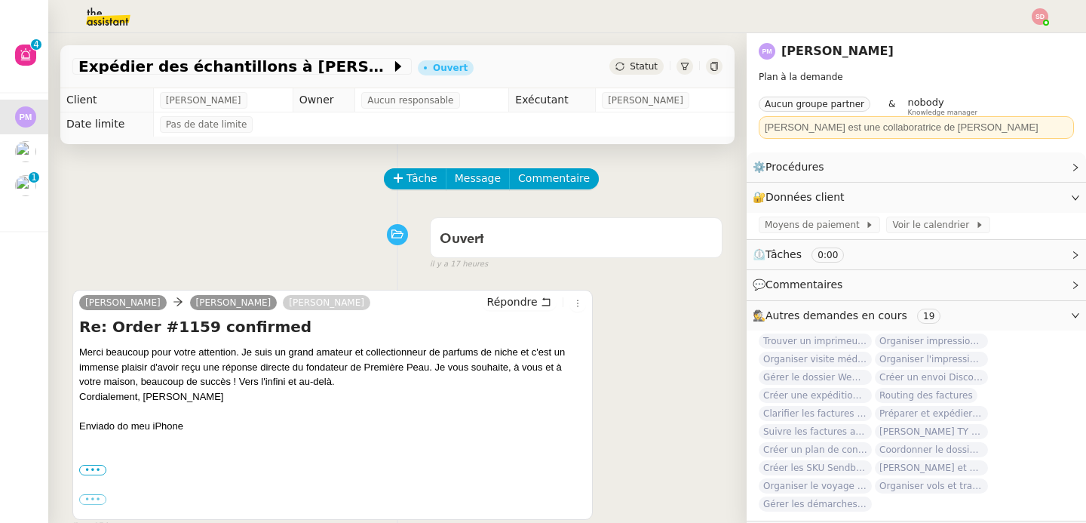
click at [393, 180] on icon at bounding box center [398, 178] width 11 height 11
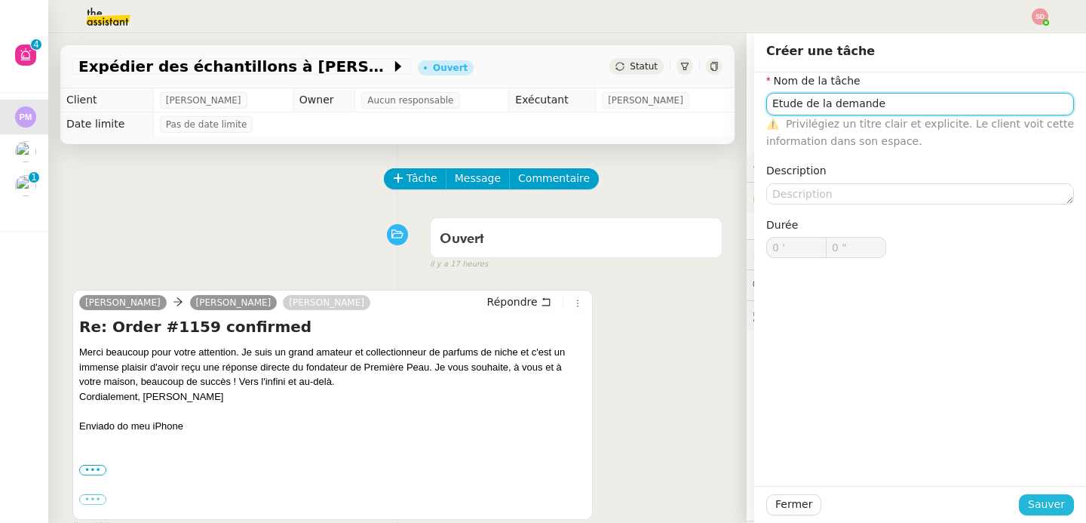
type input "Etude de la demande"
click at [1050, 508] on span "Sauver" at bounding box center [1046, 504] width 37 height 17
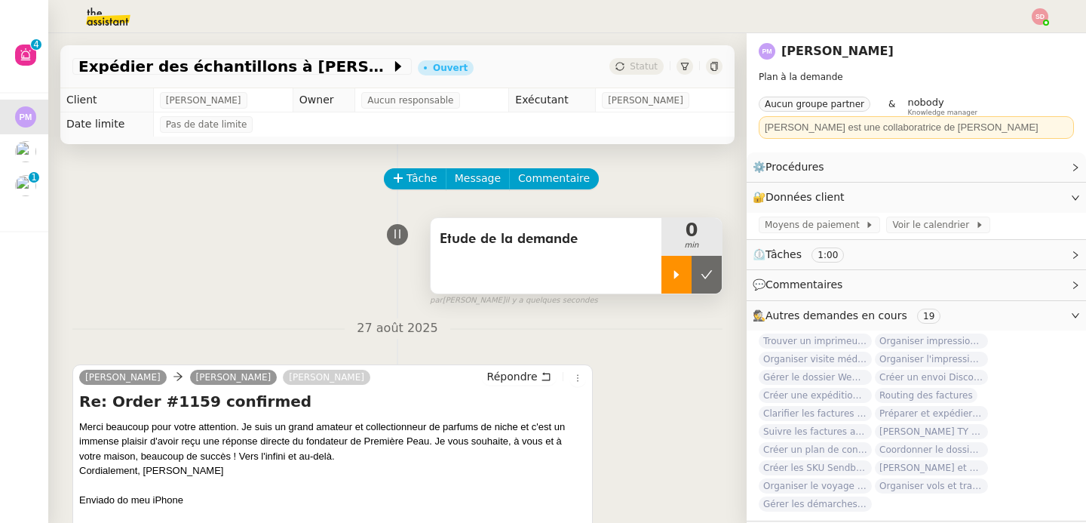
click at [671, 270] on icon at bounding box center [677, 275] width 12 height 12
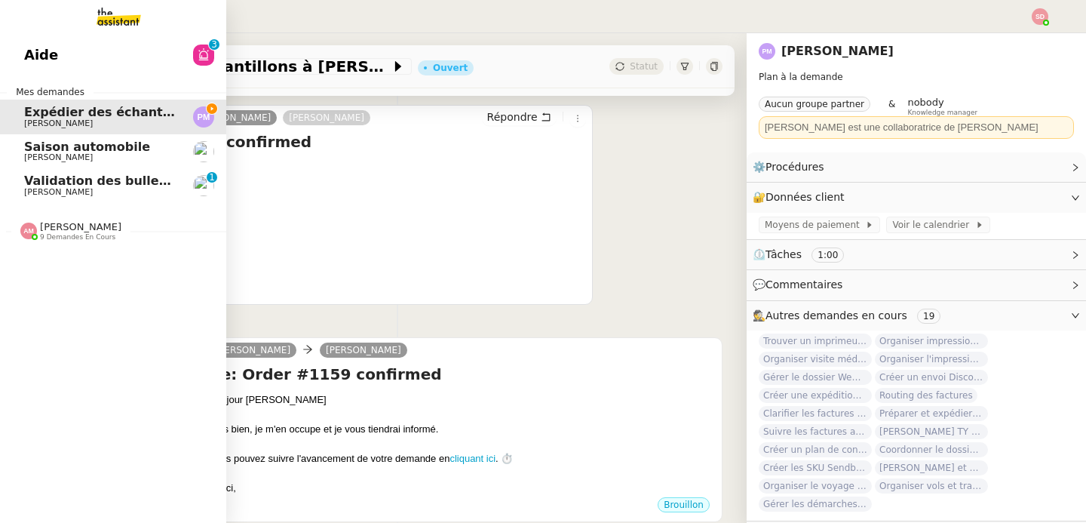
scroll to position [903, 0]
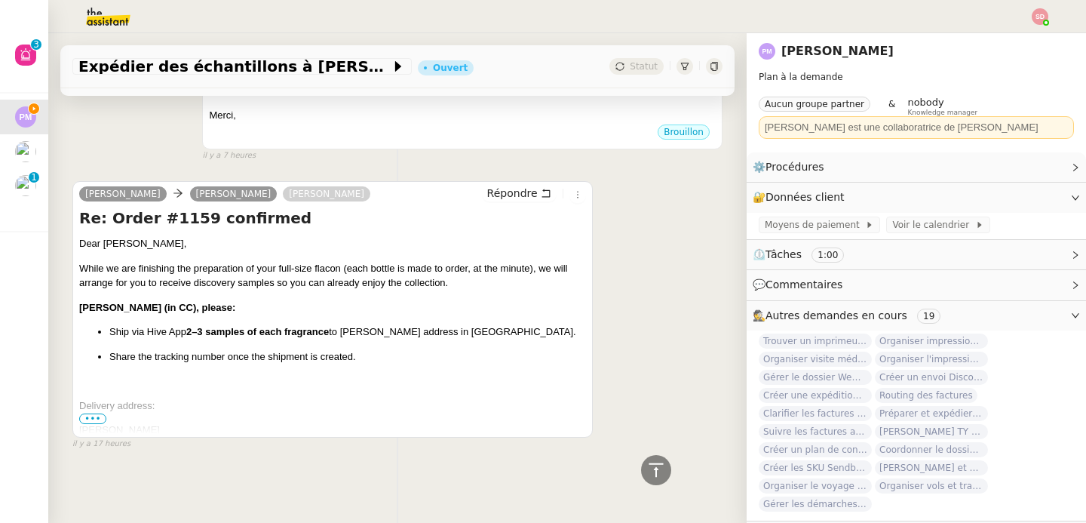
click at [90, 413] on span "•••" at bounding box center [92, 418] width 27 height 11
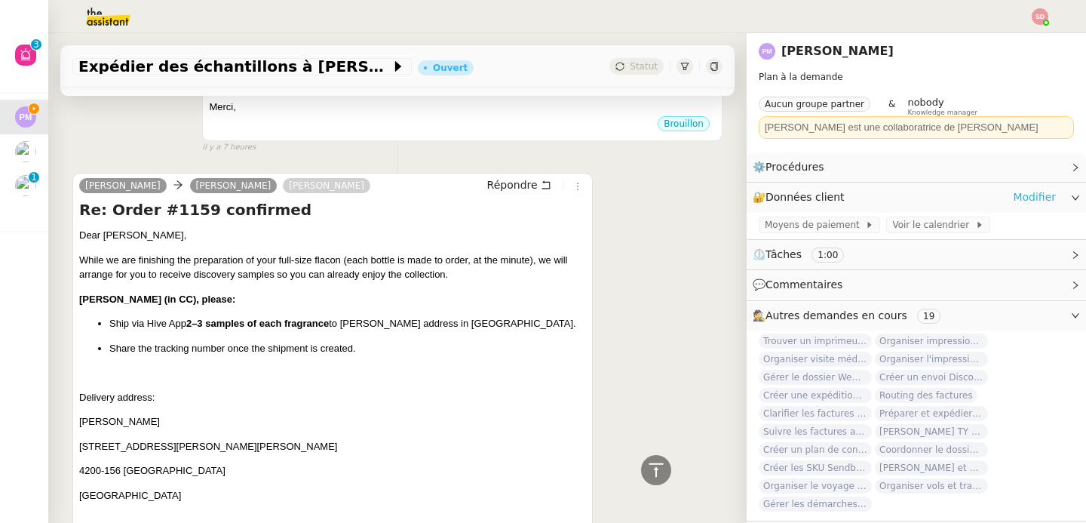
click at [1023, 197] on link "Modifier" at bounding box center [1034, 197] width 43 height 17
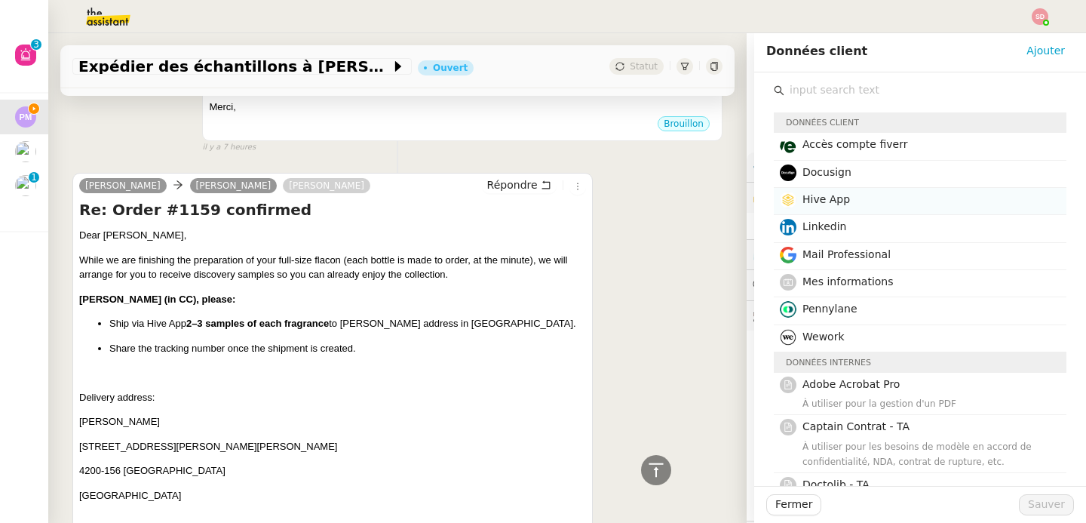
click at [1021, 196] on h4 "Hive App" at bounding box center [930, 199] width 255 height 17
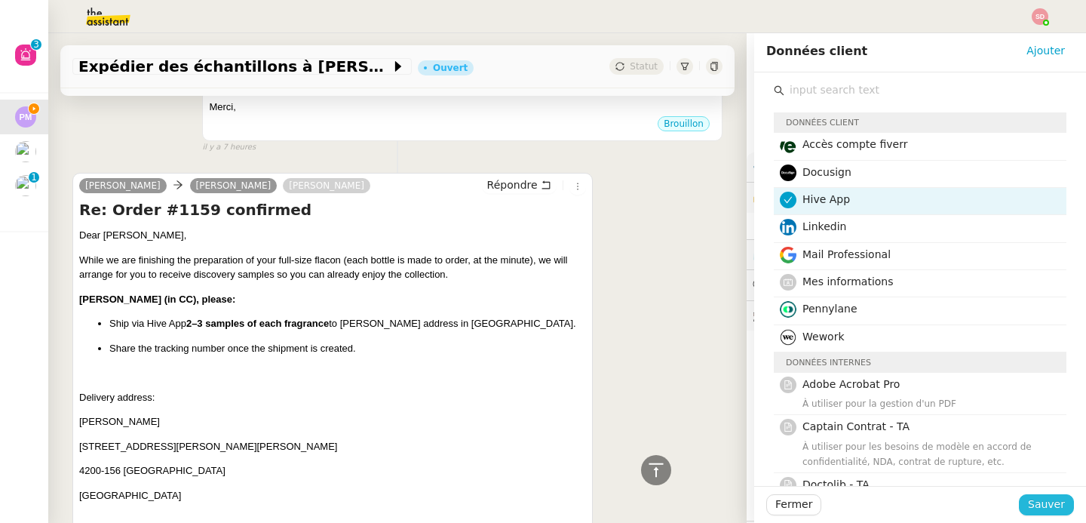
click at [1036, 505] on span "Sauver" at bounding box center [1046, 504] width 37 height 17
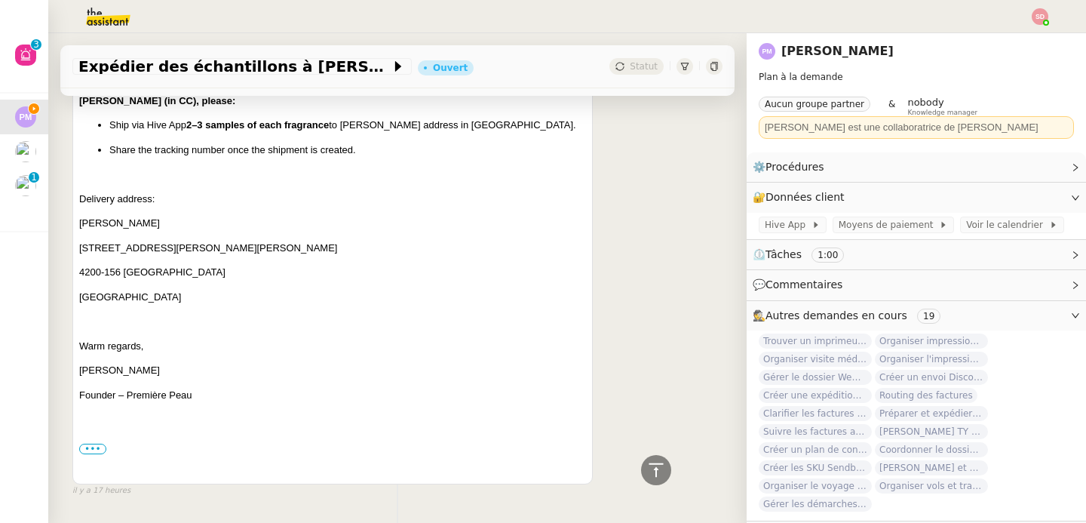
scroll to position [1116, 0]
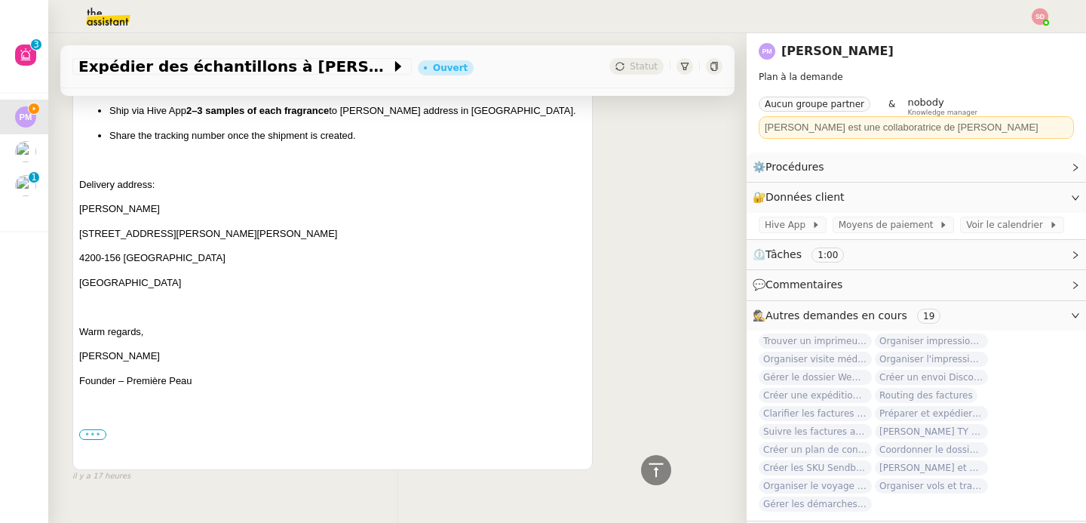
click at [97, 431] on label "•••" at bounding box center [92, 434] width 27 height 11
click at [0, 0] on input "•••" at bounding box center [0, 0] width 0 height 0
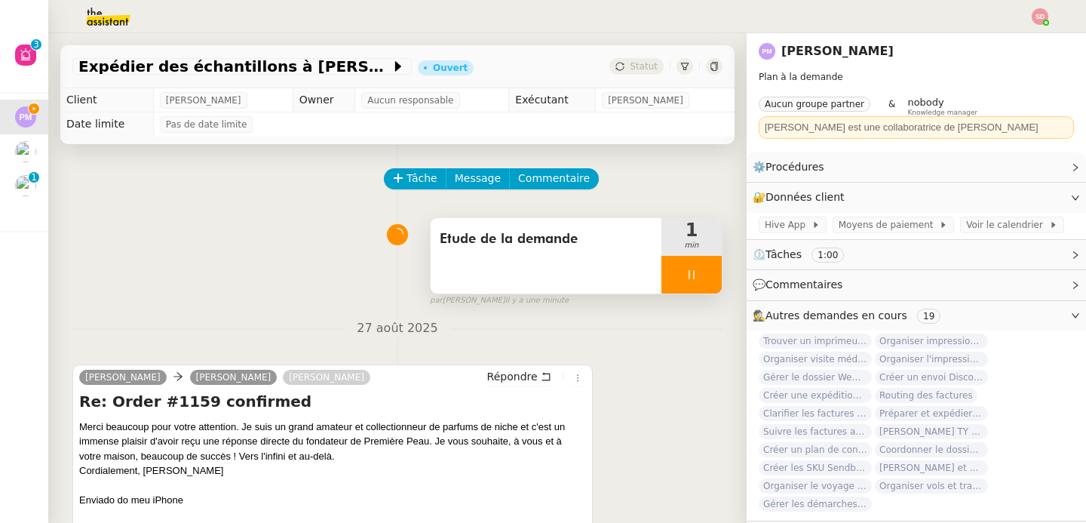
scroll to position [137, 0]
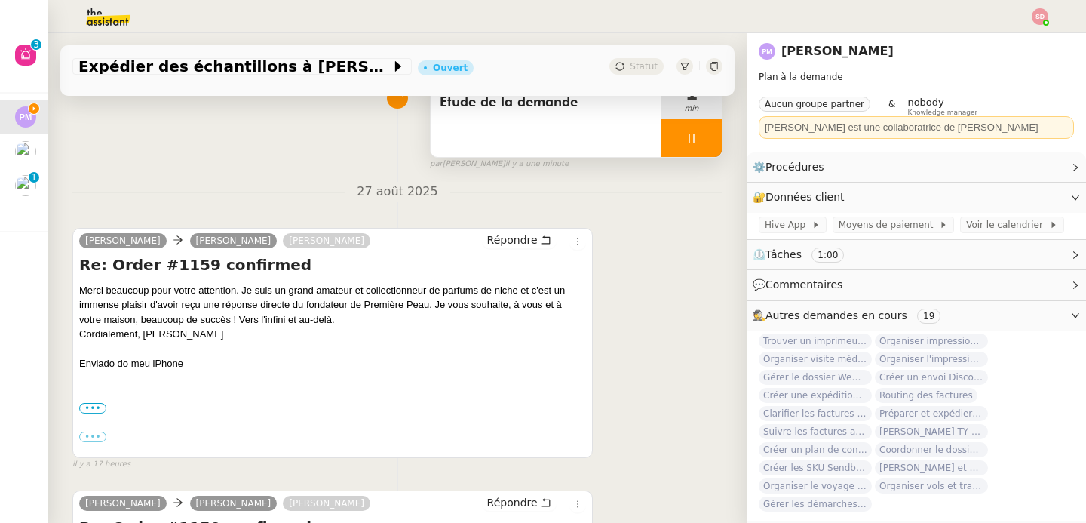
click at [670, 311] on div "Marcelo Kauati Pierre Mergui camille Répondre Re: Order #1159 confirmed Merci b…" at bounding box center [397, 342] width 650 height 256
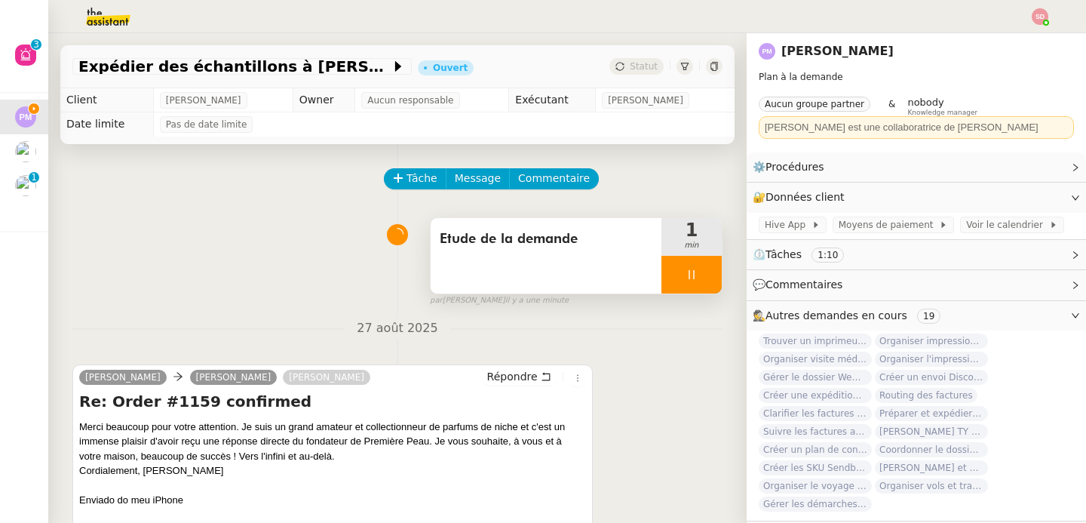
scroll to position [0, 0]
drag, startPoint x: 142, startPoint y: 468, endPoint x: 223, endPoint y: 467, distance: 81.5
click at [223, 467] on div "Cordialement, Marcelo Kauati" at bounding box center [332, 470] width 507 height 15
copy div "Marcelo Kauati"
click at [579, 253] on div "Etude de la demande" at bounding box center [546, 255] width 231 height 75
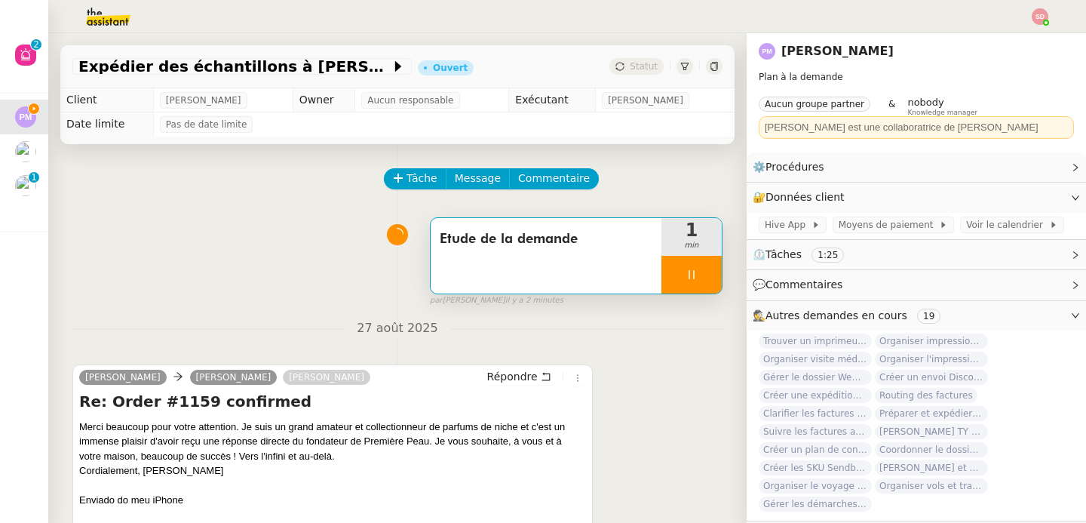
click at [505, 258] on div "Etude de la demande" at bounding box center [546, 255] width 231 height 75
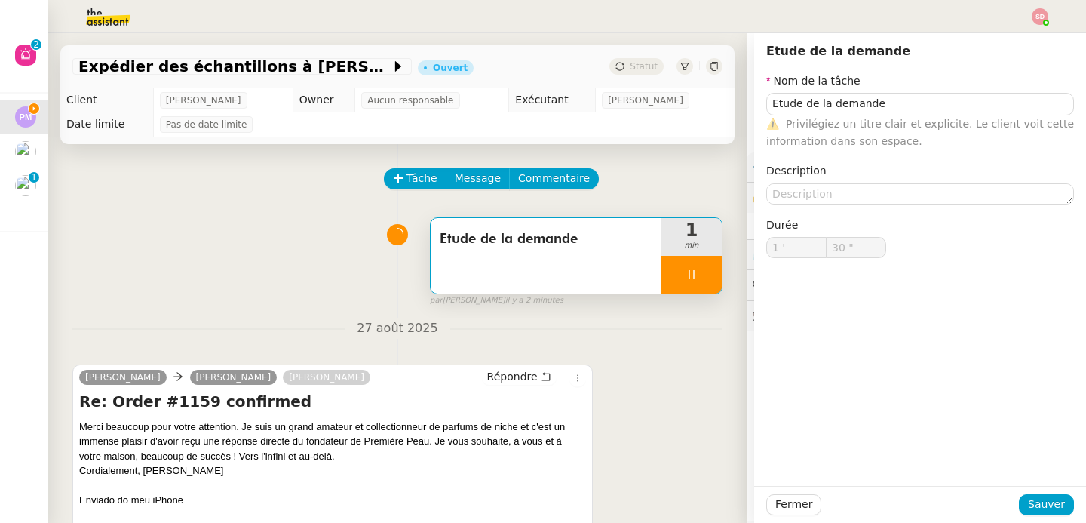
click at [873, 88] on nz-form-item "Nom de la tâche Etude de la demande ⚠️ Privilégiez un titre clair et explicite.…" at bounding box center [920, 111] width 308 height 78
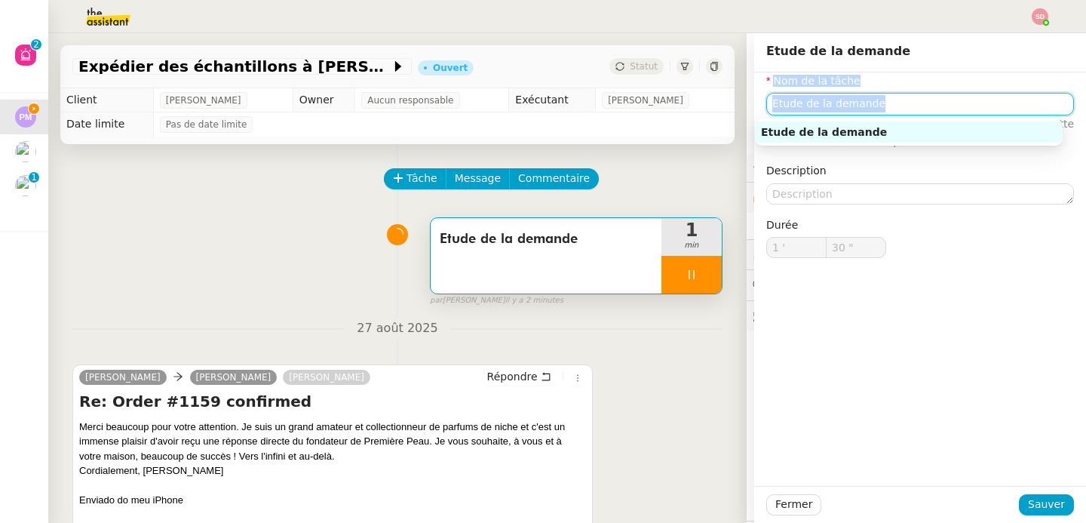
click at [863, 106] on input "Etude de la demande" at bounding box center [920, 104] width 308 height 22
type input "32 ""
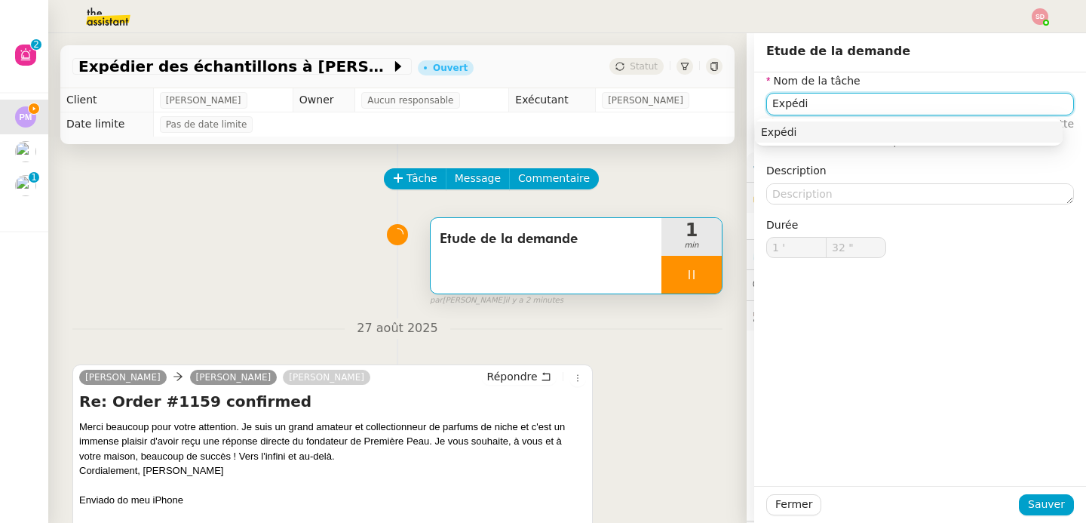
type input "Expédit"
type input "33 ""
type input "Expédition des é"
type input "34 ""
type input "Expédition des écgantil"
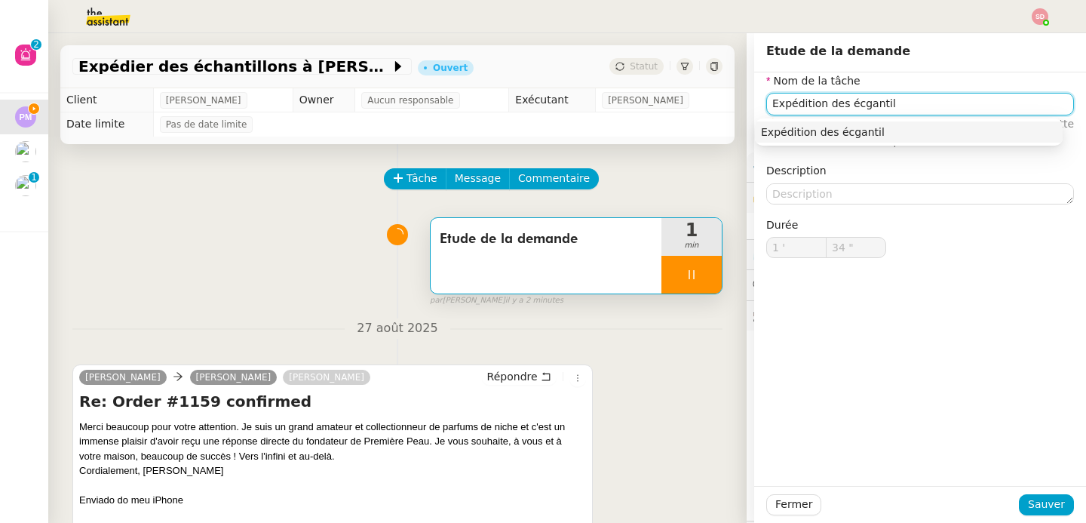
type input "35 ""
type input "Expédition des écg"
type input "36 ""
type input "Expédition des échantio"
type input "37 ""
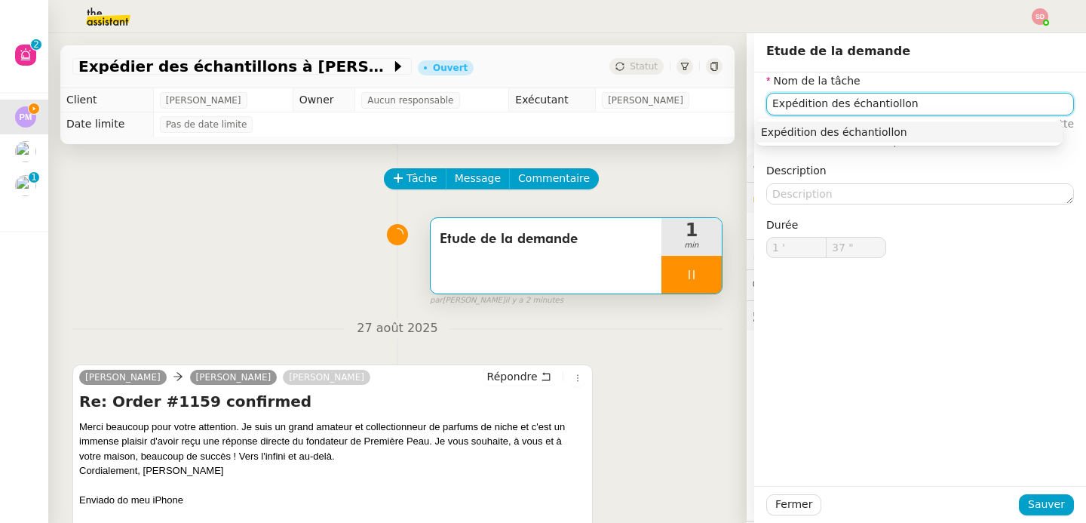
type input "Expédition des échantiollo"
type input "38 ""
type input "Expédition des échantil"
type input "39 ""
type input "Expédition des échantillons"
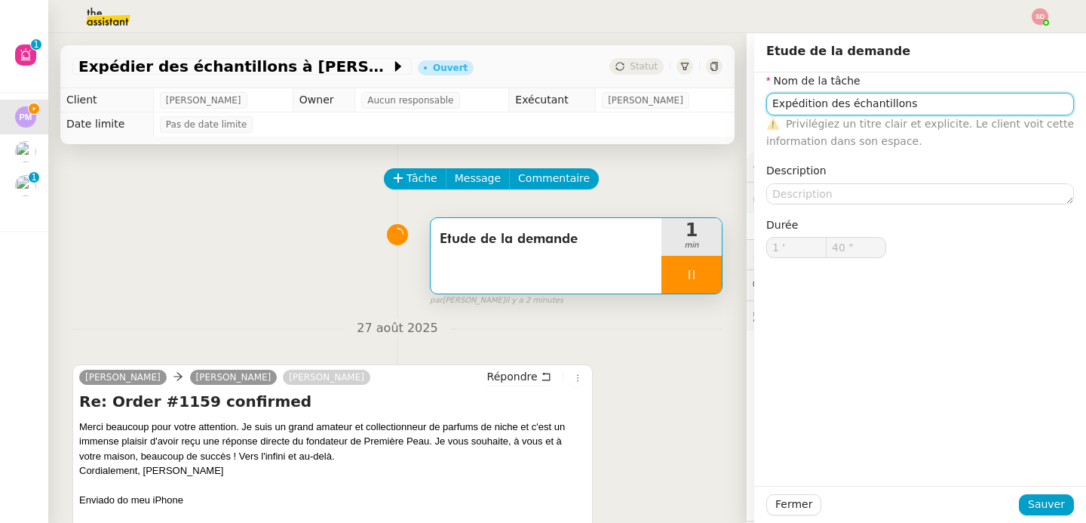
type input "41 ""
type input "Expédition des échantillons"
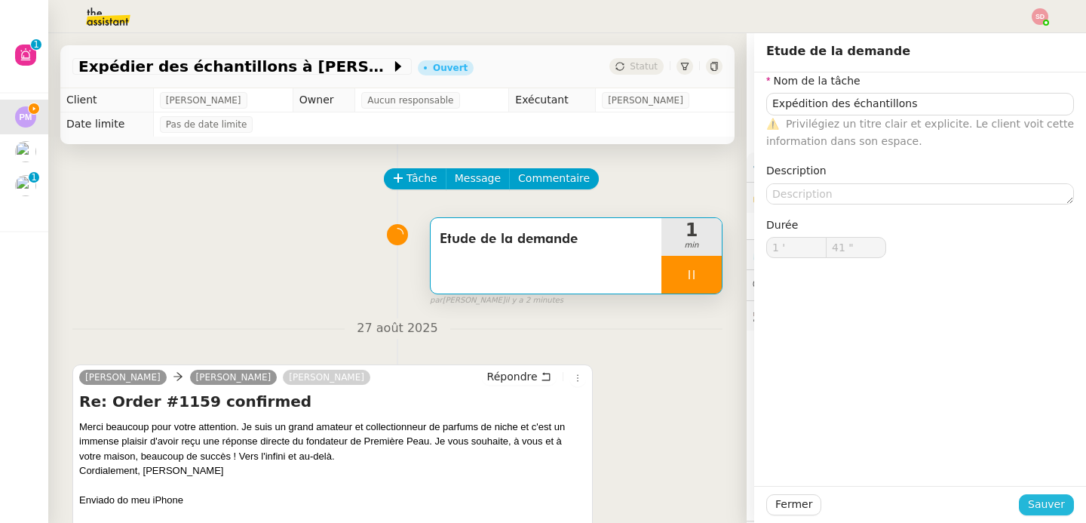
click at [1038, 496] on span "Sauver" at bounding box center [1046, 504] width 37 height 17
type input "42 ""
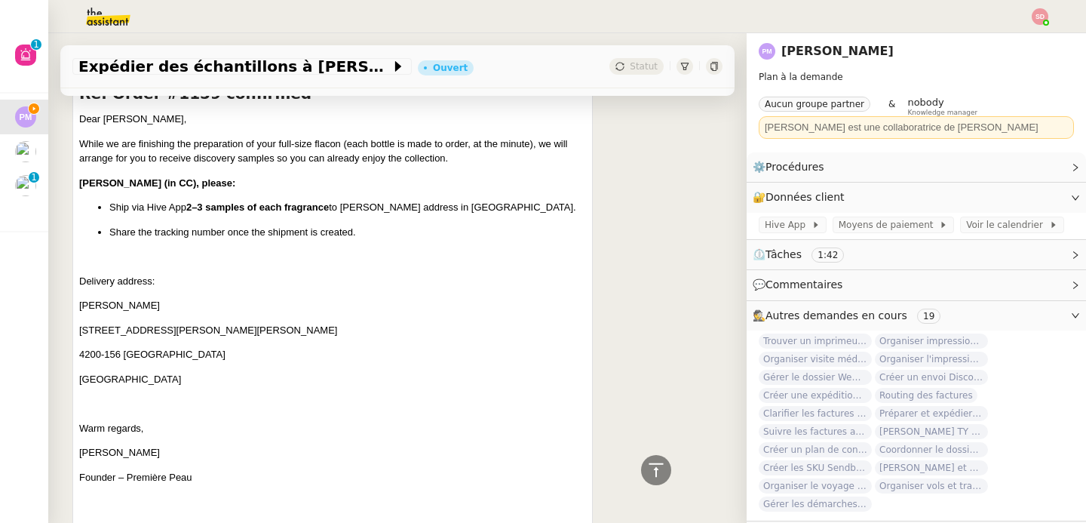
scroll to position [919, 0]
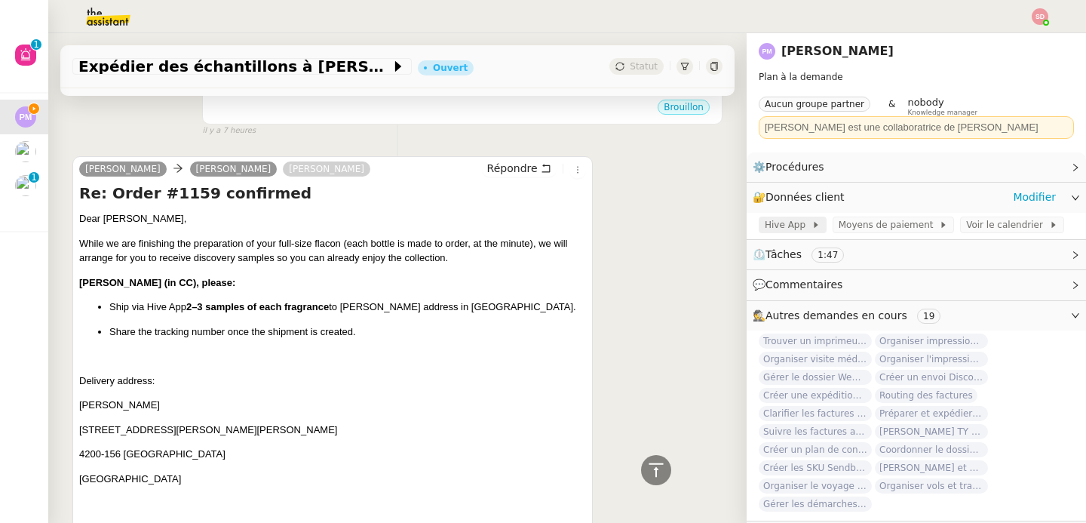
click at [795, 217] on span "Hive App" at bounding box center [788, 224] width 47 height 15
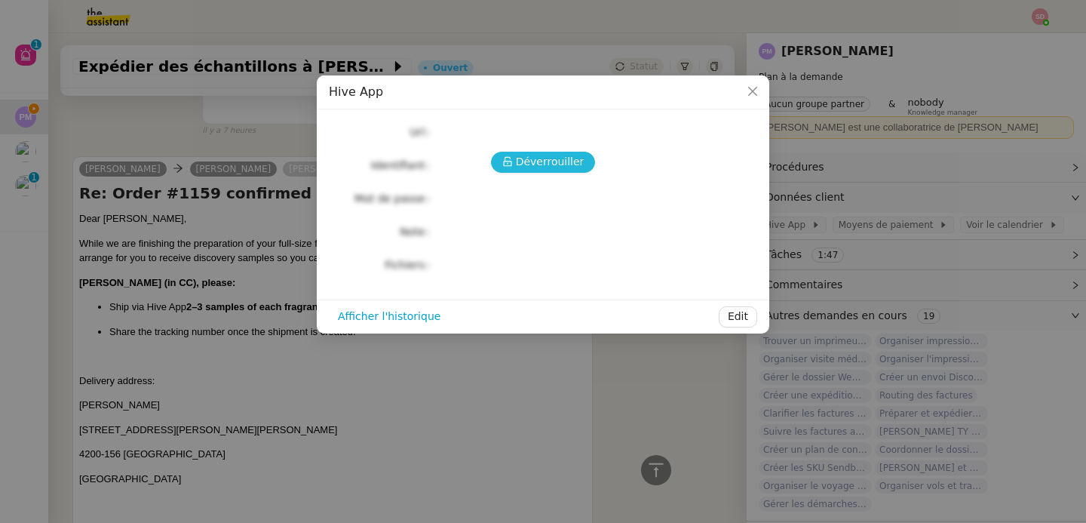
click at [540, 160] on span "Déverrouiller" at bounding box center [550, 161] width 69 height 17
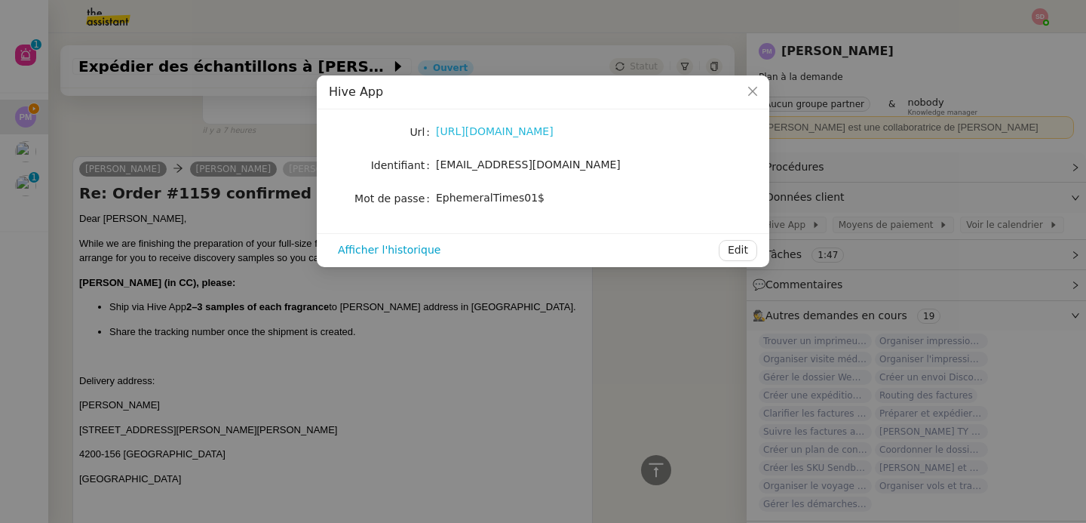
click at [485, 134] on link "https://portal.hive.app/" at bounding box center [495, 131] width 118 height 12
click at [75, 257] on nz-modal-container "Hive App Url https://portal.hive.app/ Identifiant pmergui@premierepeau.com Mot …" at bounding box center [543, 261] width 1086 height 523
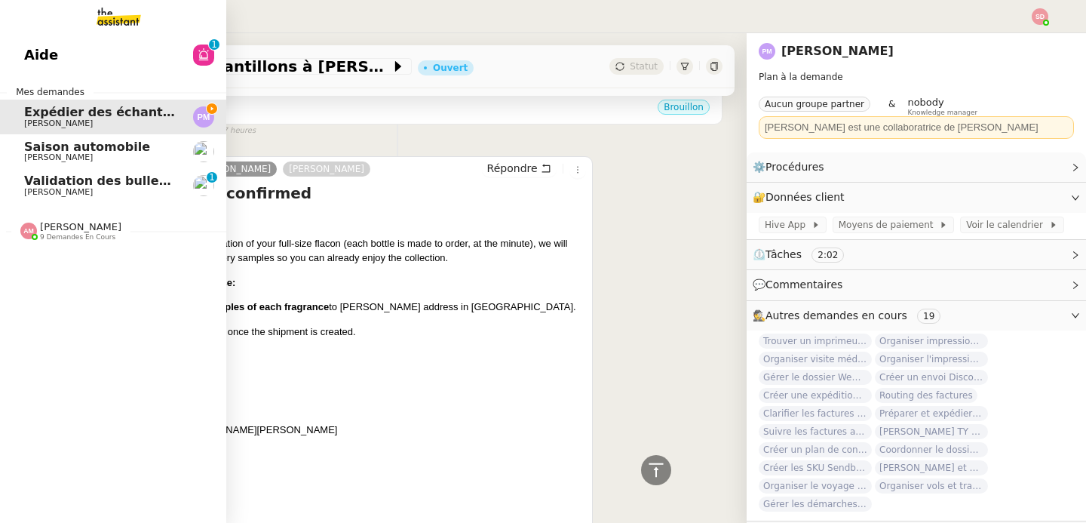
click at [20, 229] on img at bounding box center [28, 230] width 17 height 17
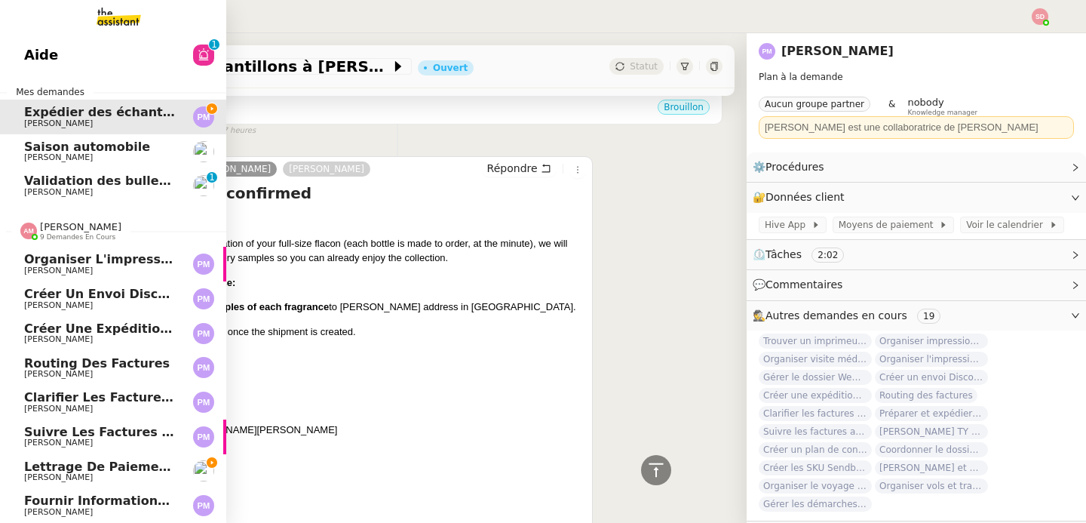
click at [42, 261] on span "Organiser l'impression des cartes de visite" at bounding box center [174, 259] width 300 height 14
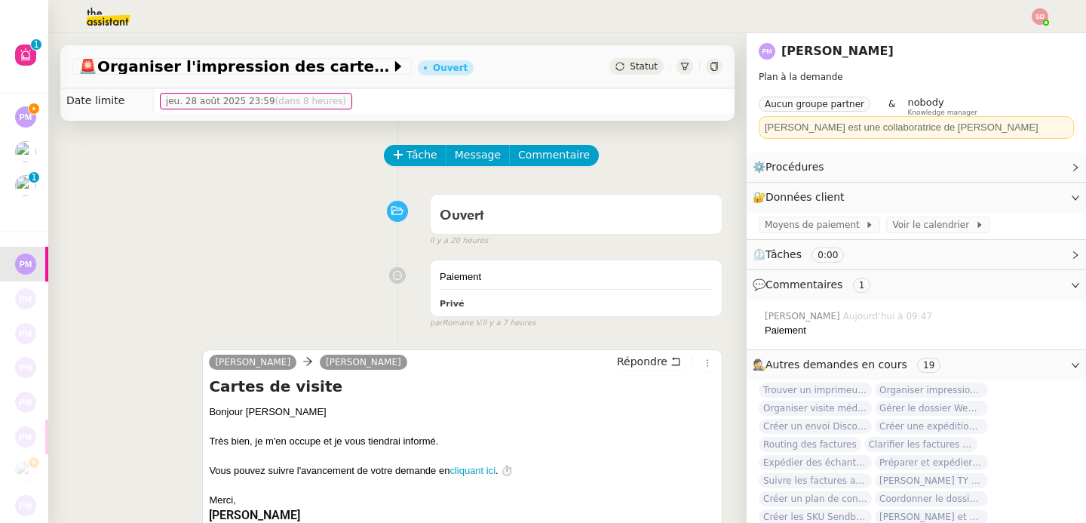
scroll to position [23, 0]
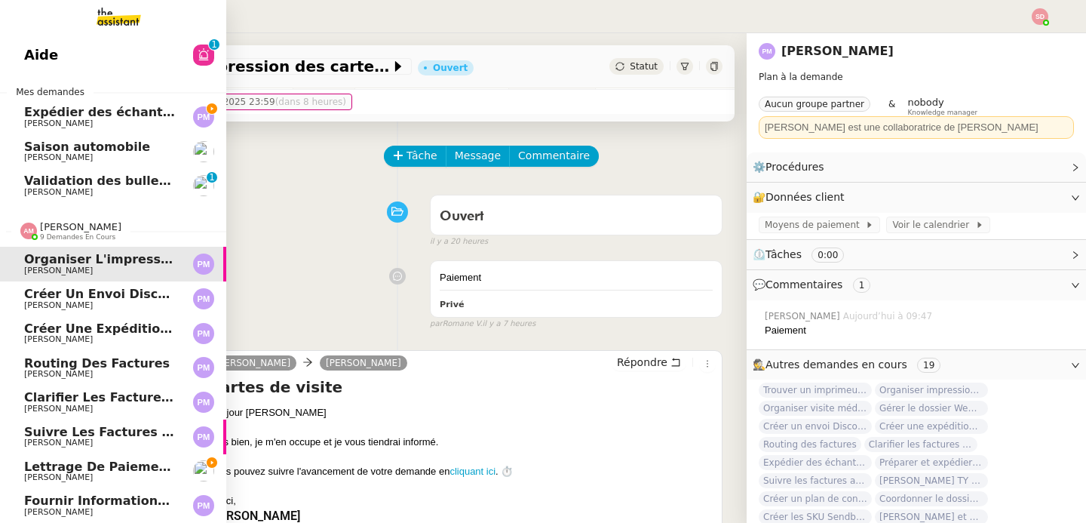
click at [24, 298] on span "Créer un envoi Discovery Set à Aromi" at bounding box center [152, 294] width 256 height 14
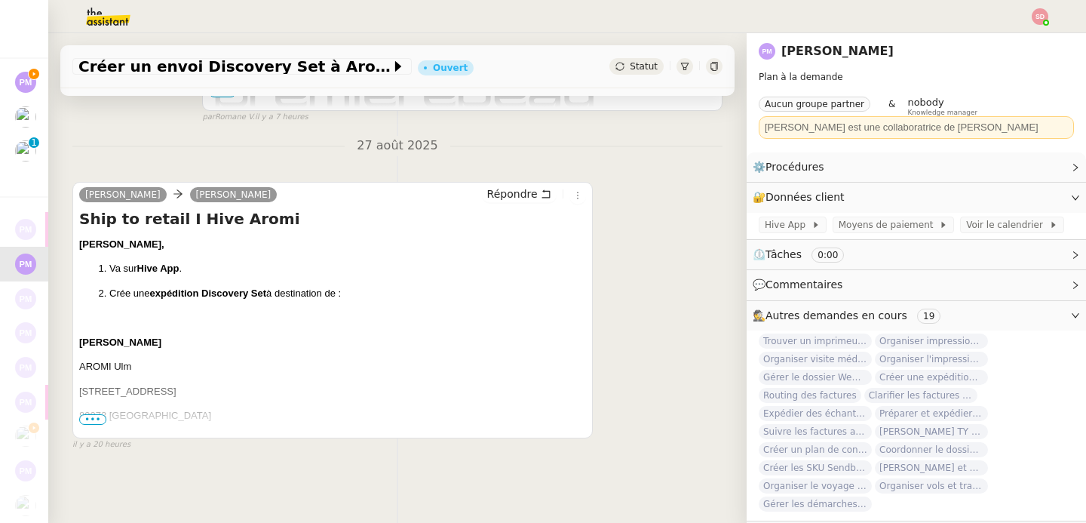
scroll to position [443, 0]
click at [94, 414] on span "•••" at bounding box center [92, 419] width 27 height 11
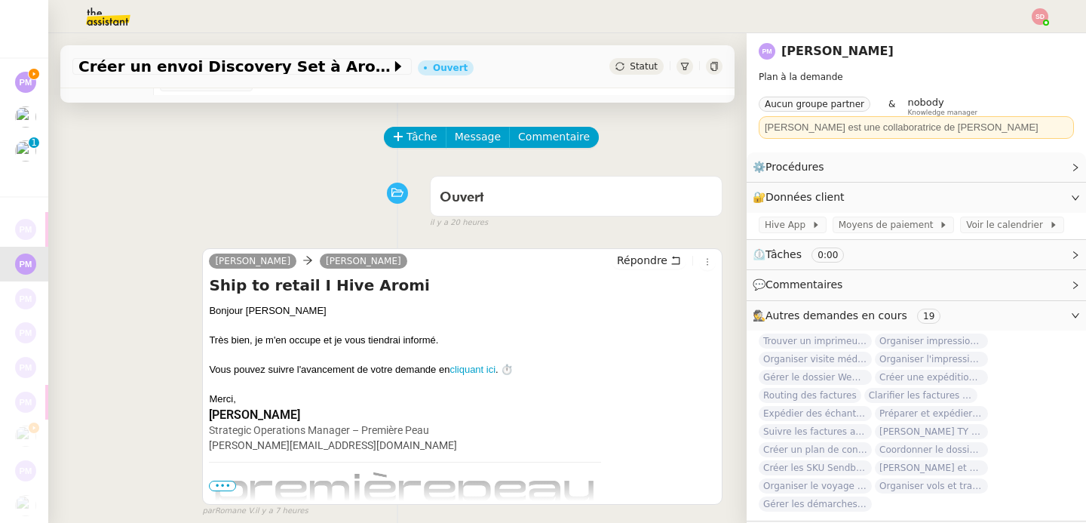
scroll to position [0, 0]
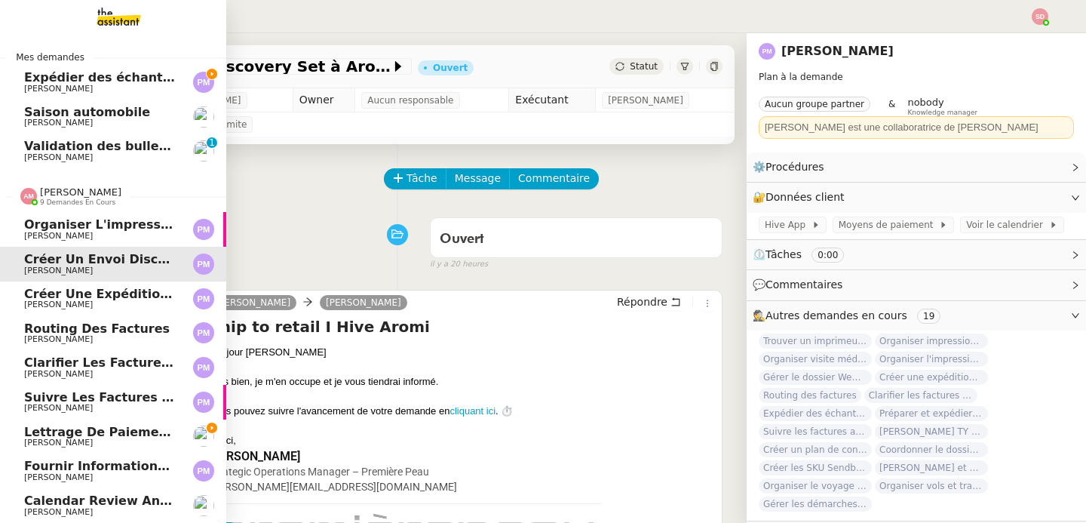
click at [32, 281] on link "Créer une expédition Discovery Set Pierre Mergui" at bounding box center [113, 298] width 226 height 35
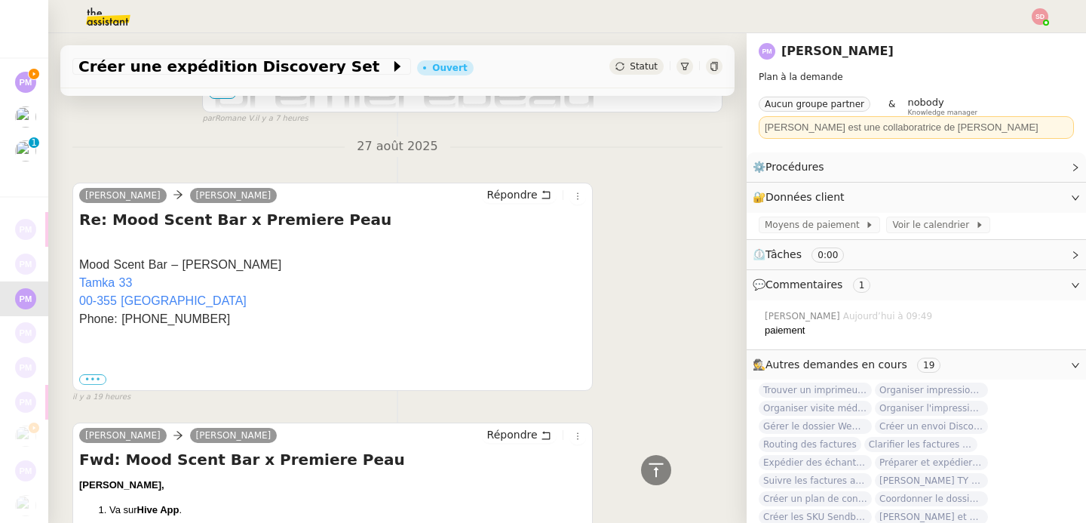
scroll to position [828, 0]
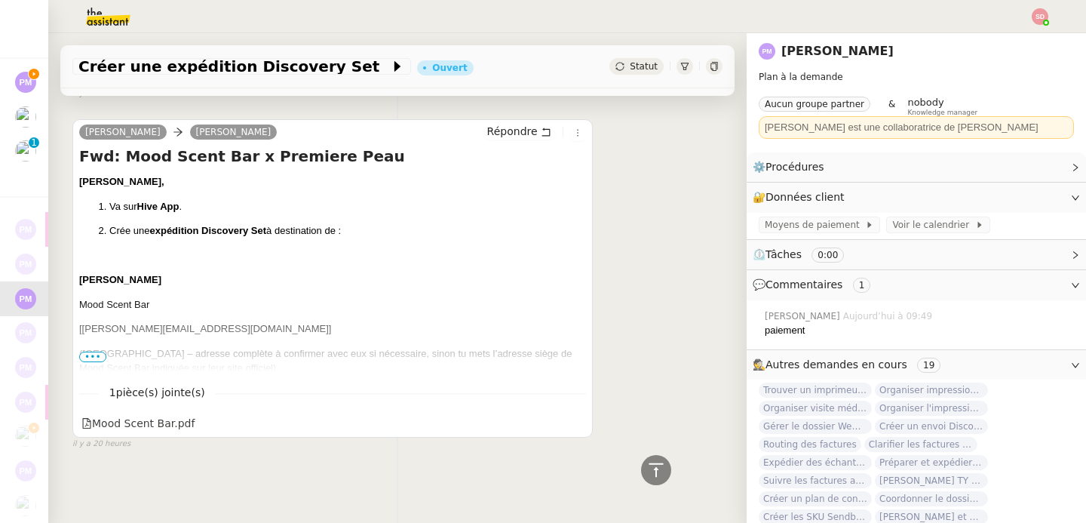
click at [84, 351] on span "•••" at bounding box center [92, 356] width 27 height 11
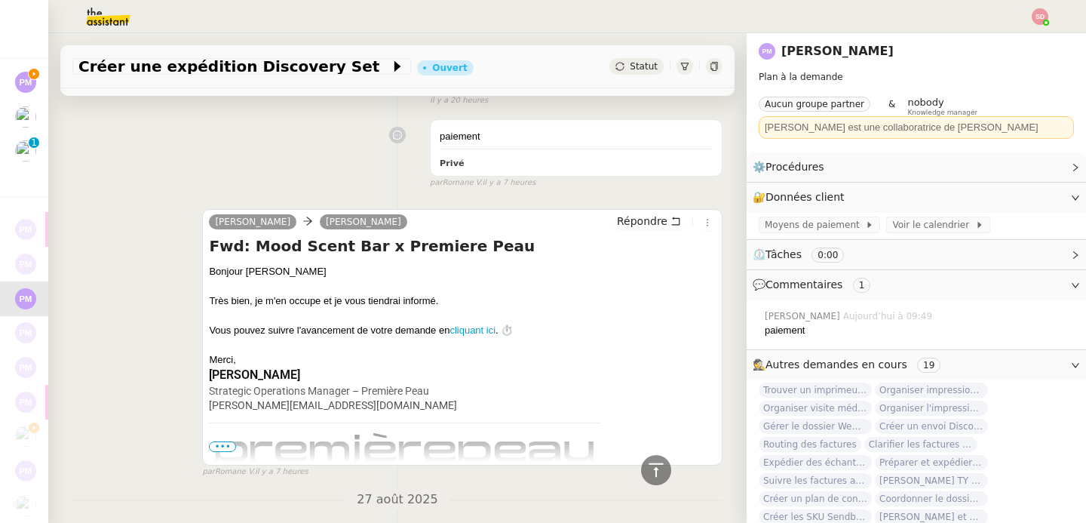
scroll to position [124, 0]
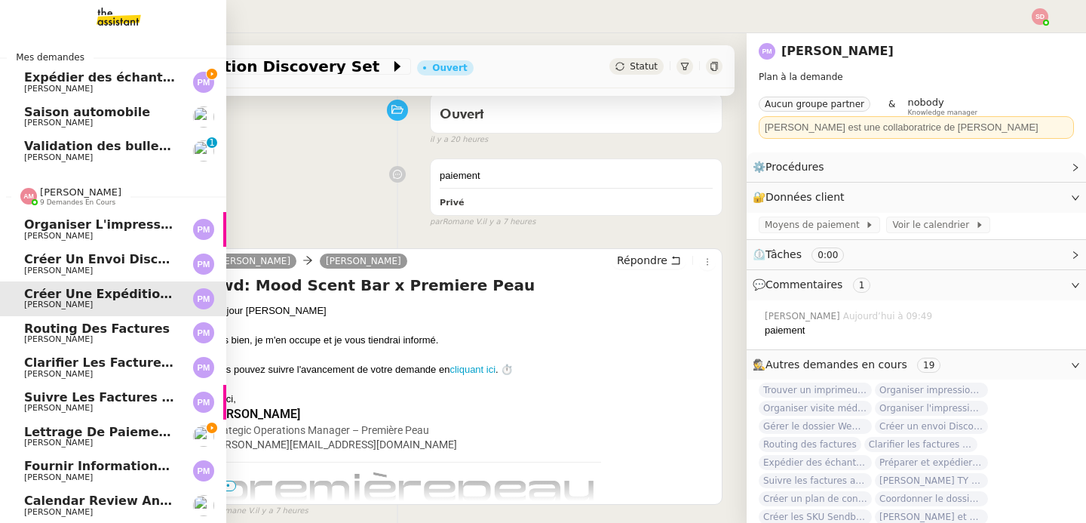
click at [35, 355] on span "Clarifier les factures avec Les Ateliers Léopold Bellan" at bounding box center [215, 362] width 382 height 14
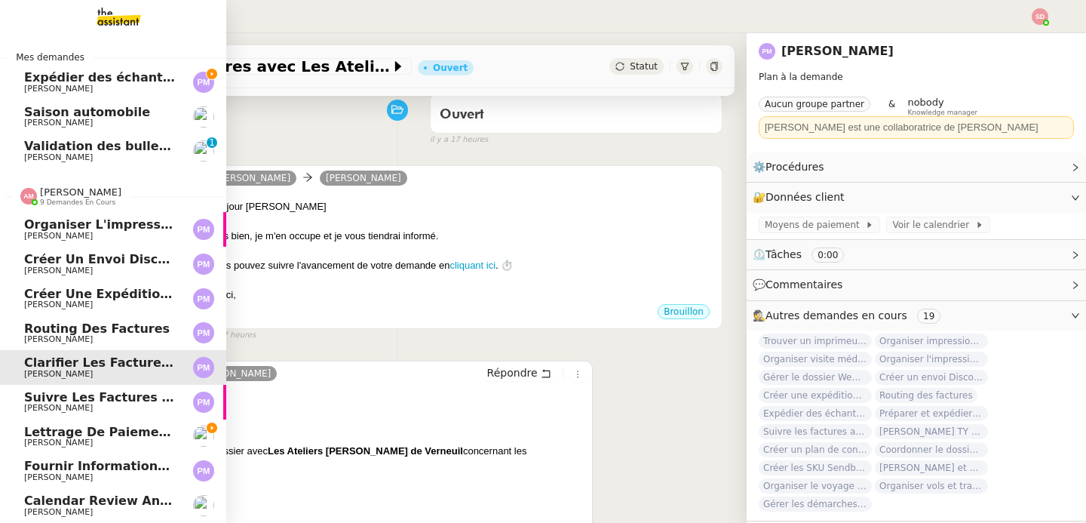
click at [163, 390] on span "Suivre les factures avec Flash Transports" at bounding box center [167, 397] width 287 height 14
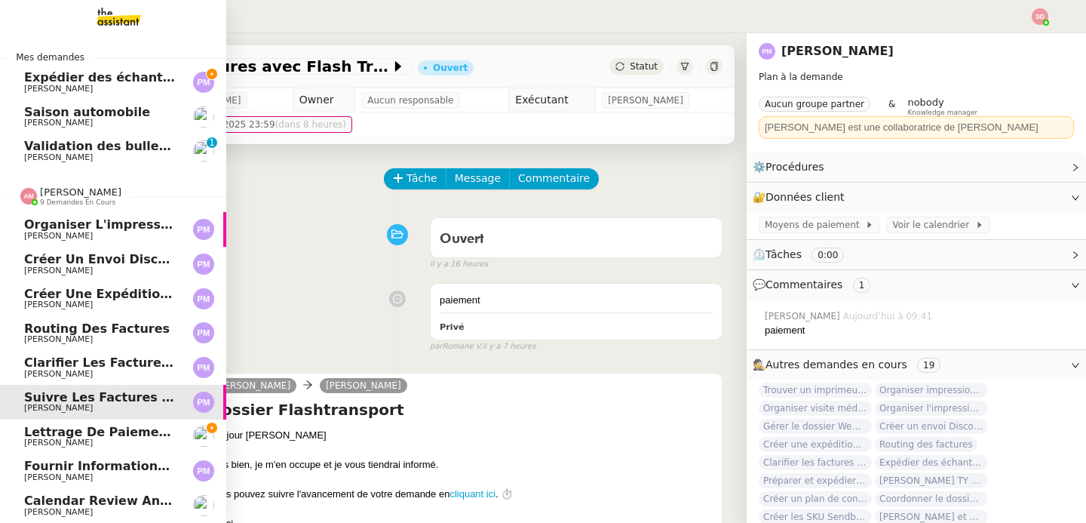
click at [96, 459] on span "Fournir informations événements Shanghai et Paris" at bounding box center [293, 466] width 538 height 14
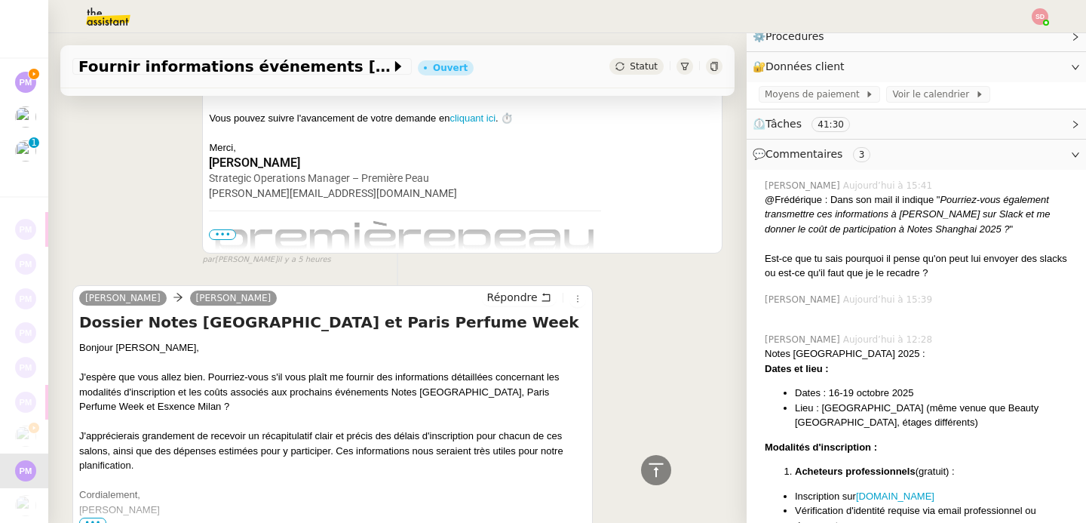
scroll to position [4285, 0]
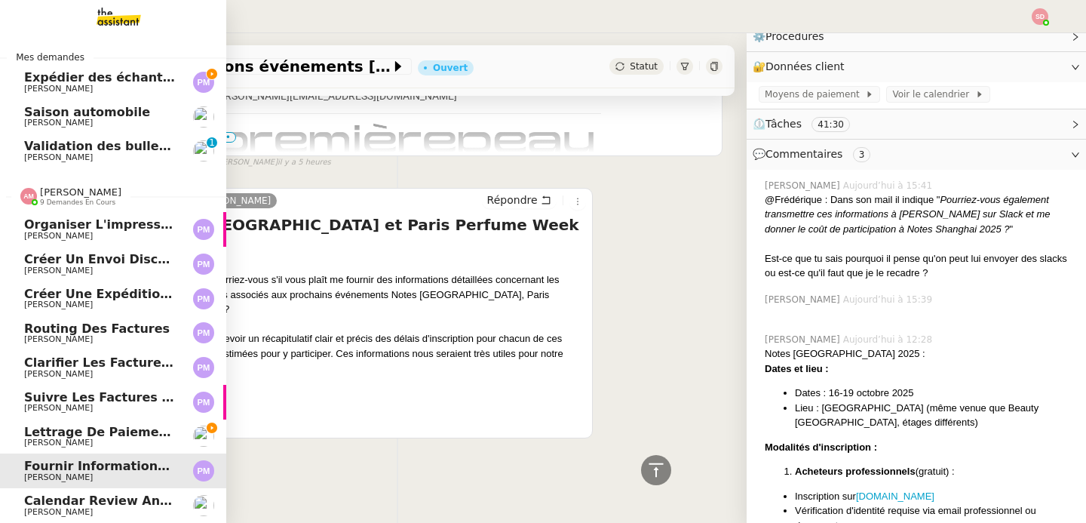
click at [40, 198] on span "9 demandes en cours" at bounding box center [77, 202] width 75 height 8
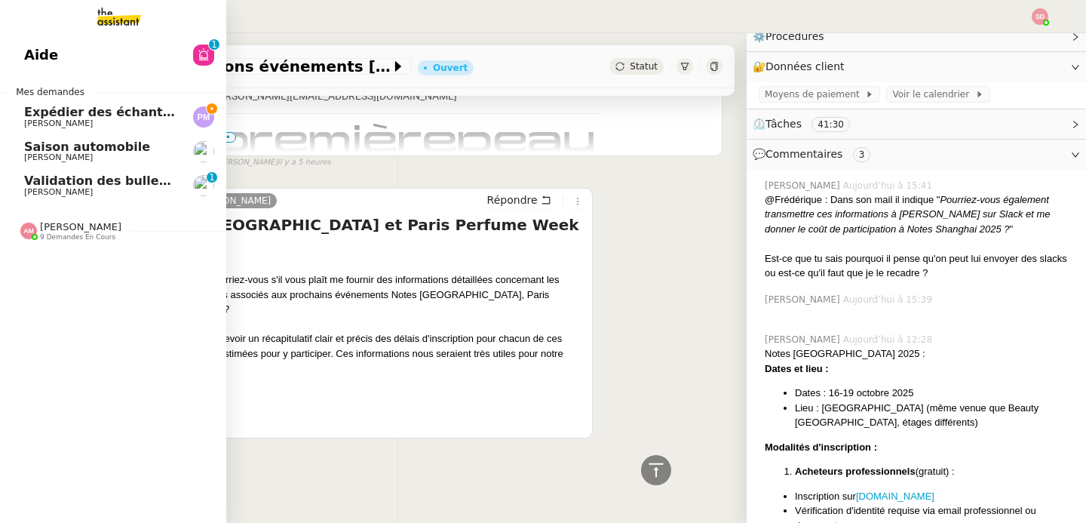
click at [24, 124] on span "Pierre Mergui" at bounding box center [58, 123] width 69 height 10
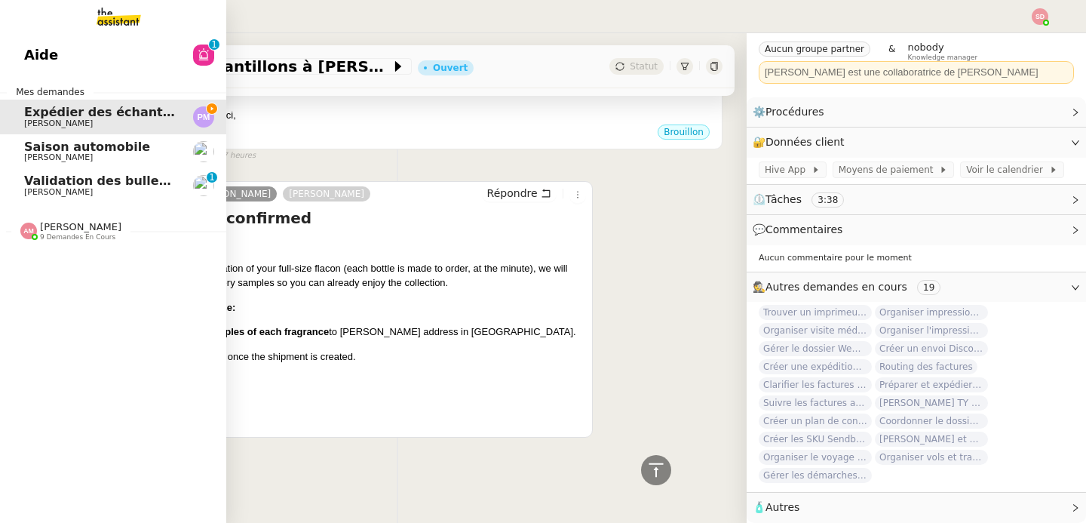
scroll to position [36, 0]
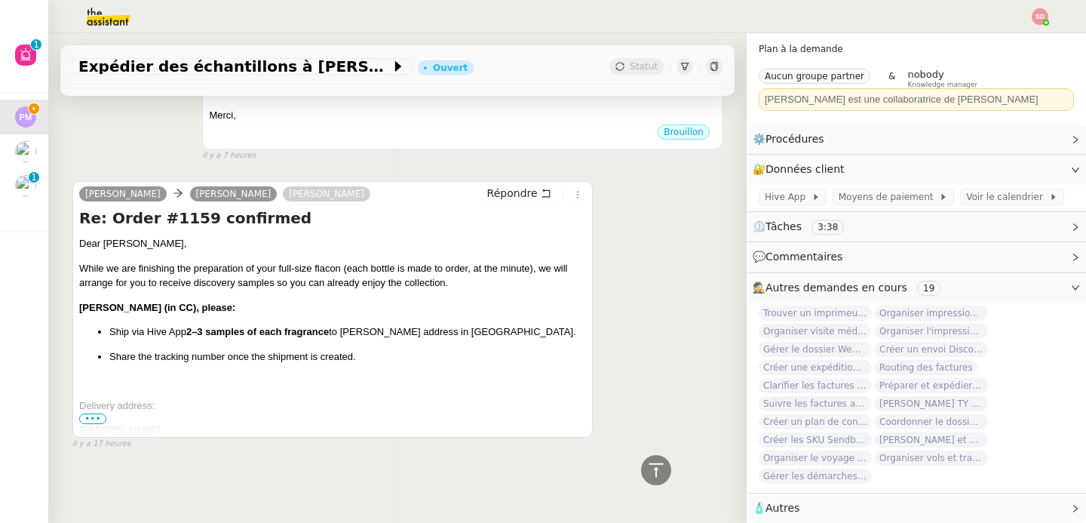
click at [93, 413] on span "•••" at bounding box center [92, 418] width 27 height 11
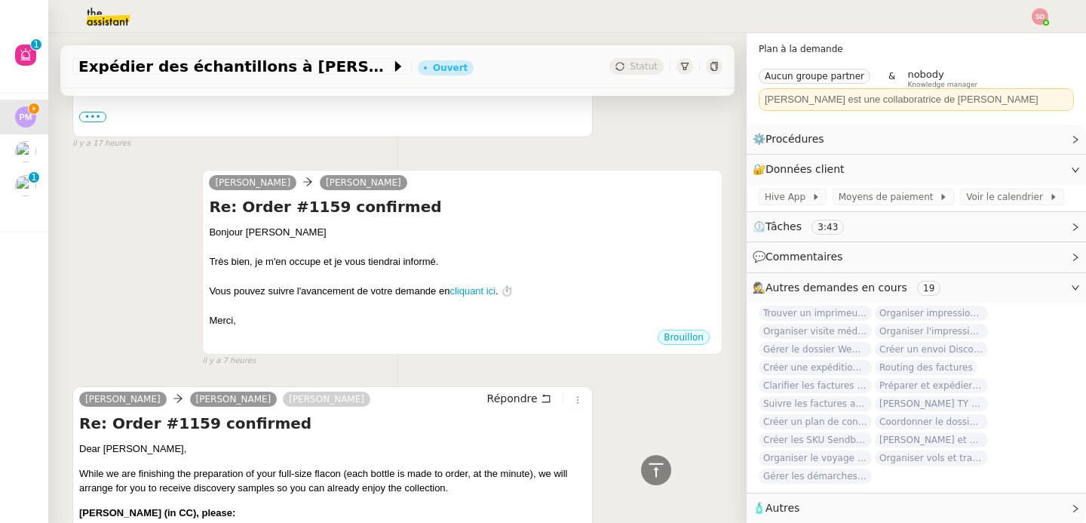
scroll to position [885, 0]
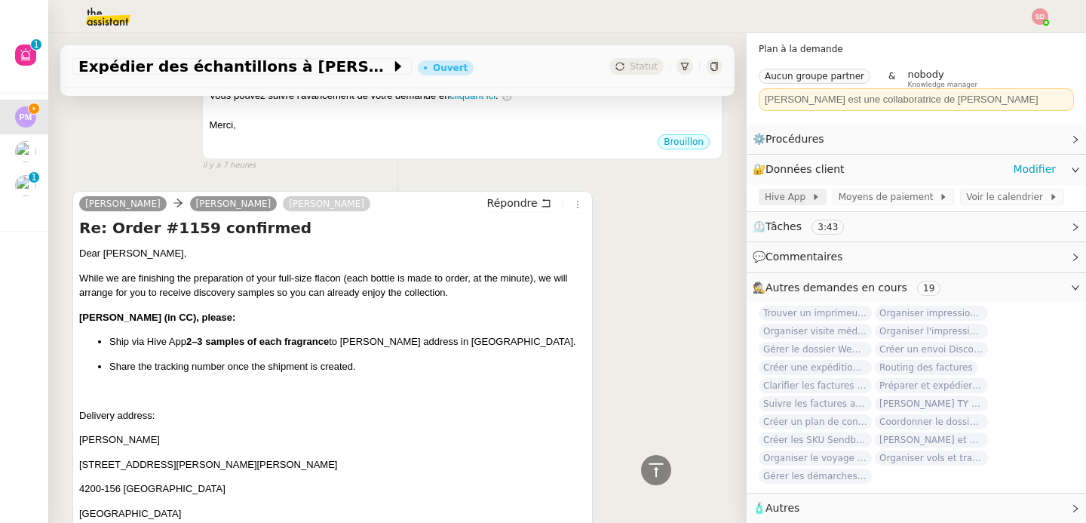
click at [779, 190] on span "Hive App" at bounding box center [788, 196] width 47 height 15
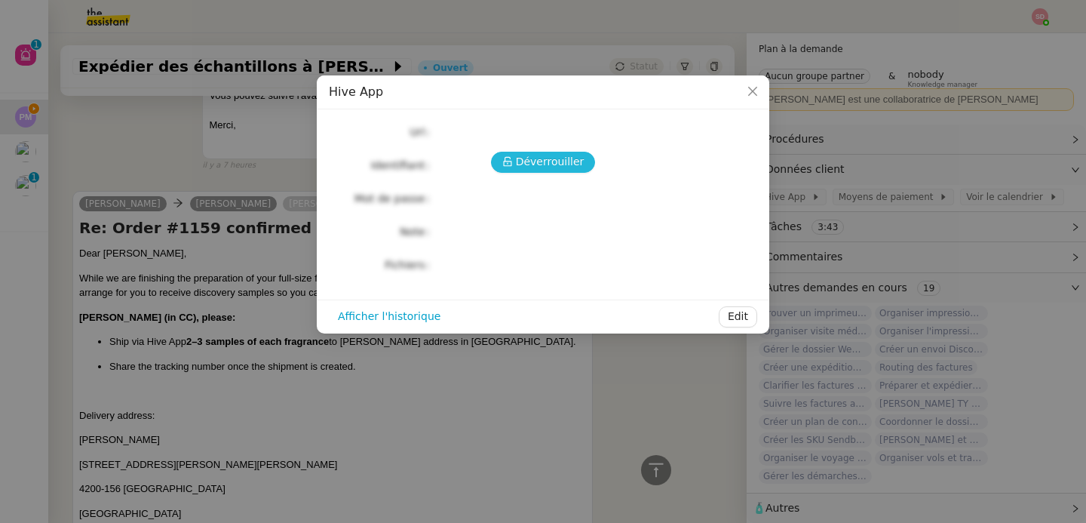
click at [557, 171] on button "Déverrouiller" at bounding box center [543, 162] width 105 height 21
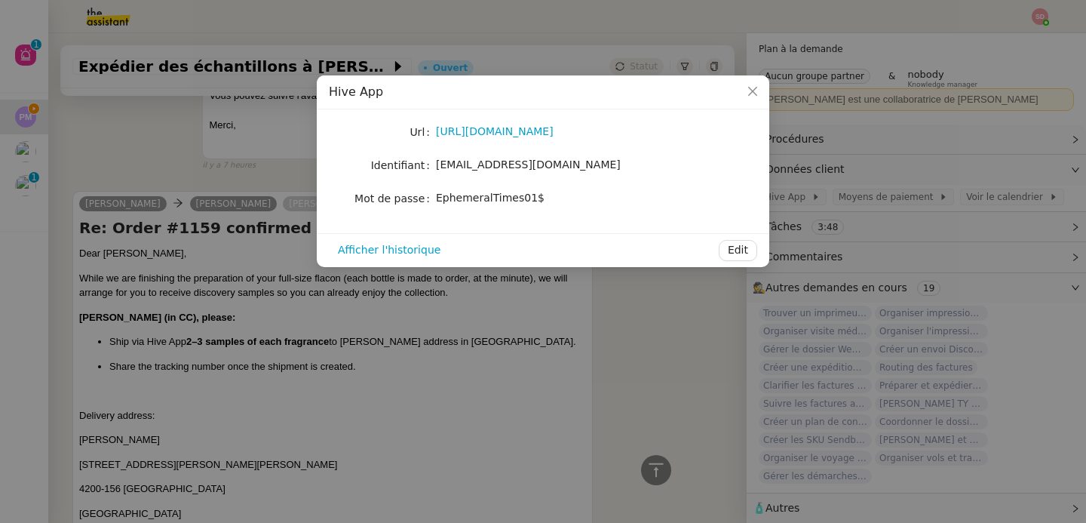
click at [511, 168] on span "pmergui@premierepeau.com" at bounding box center [528, 164] width 185 height 12
copy span "pmergui@premierepeau.com"
click at [495, 195] on span "EphemeralTimes01$" at bounding box center [490, 198] width 109 height 12
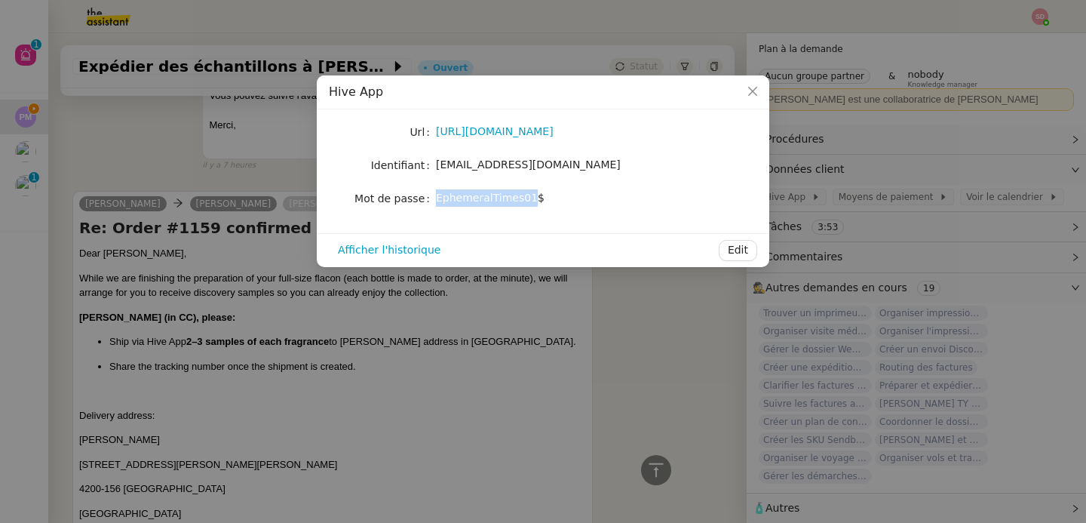
click at [495, 195] on span "EphemeralTimes01$" at bounding box center [490, 198] width 109 height 12
copy div "EphemeralTimes01$ Afficher l'historique Edit"
click at [148, 156] on nz-modal-container "Hive App Url https://portal.hive.app/ Identifiant pmergui@premierepeau.com Mot …" at bounding box center [543, 261] width 1086 height 523
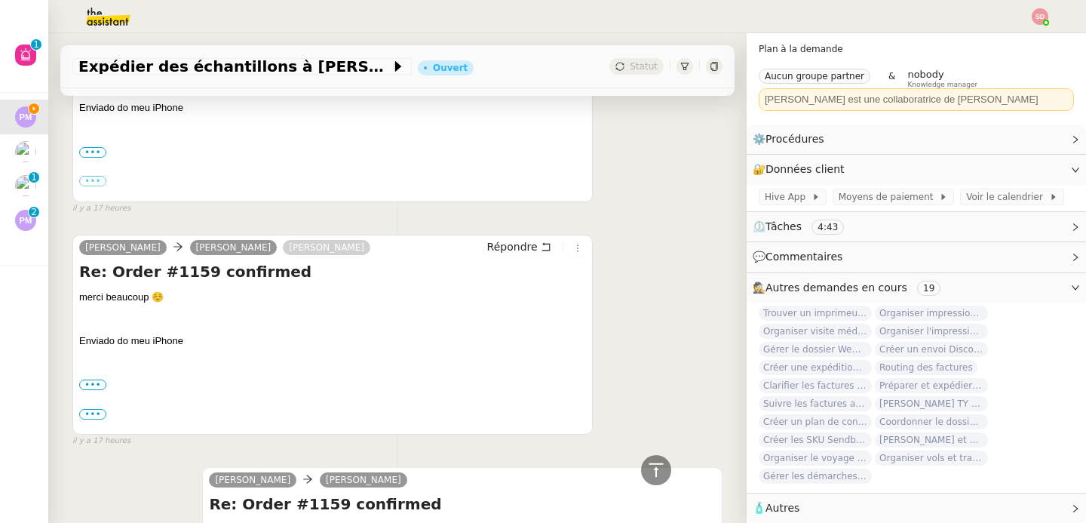
scroll to position [0, 0]
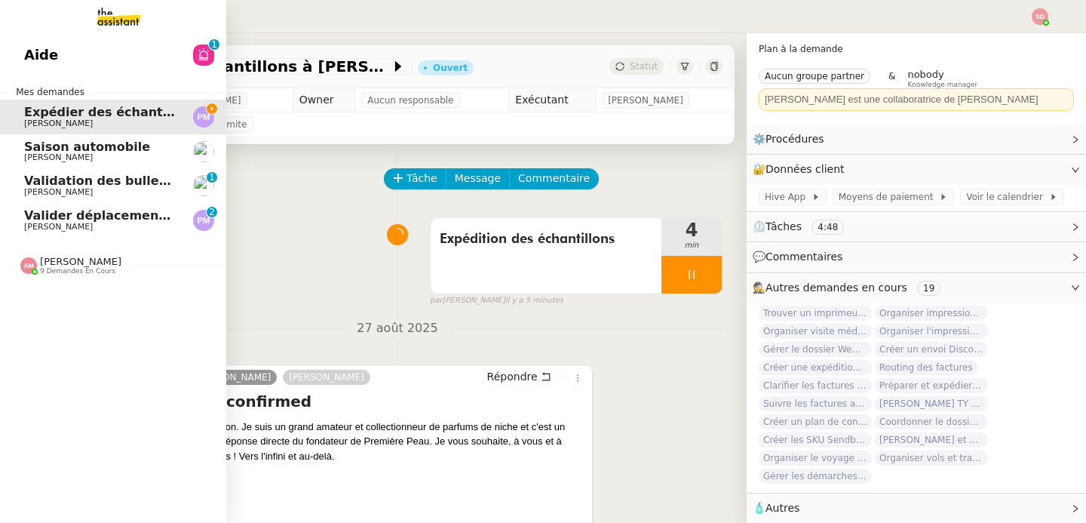
click at [26, 216] on span "Valider déplacements Paris-Dubaï avec Ana" at bounding box center [268, 215] width 489 height 14
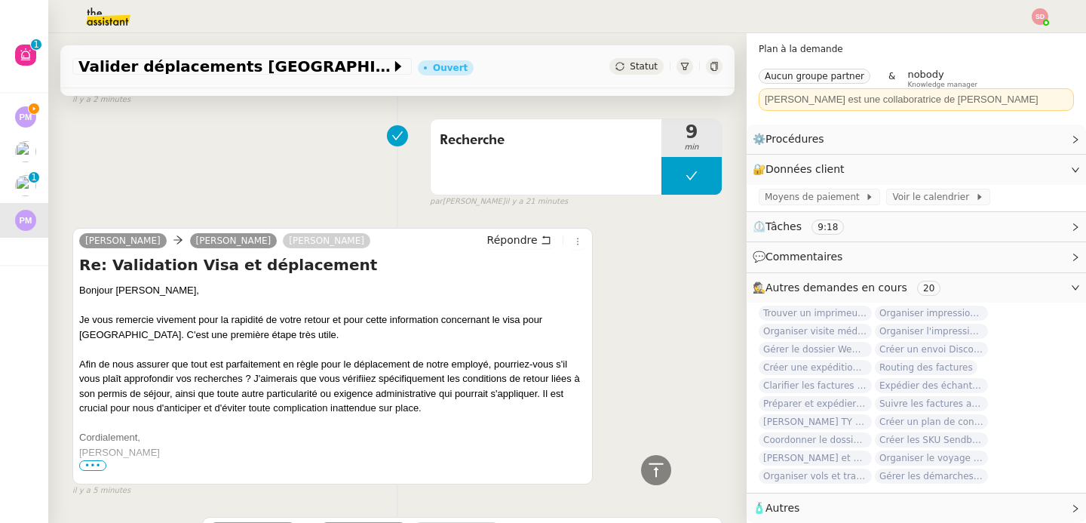
scroll to position [606, 0]
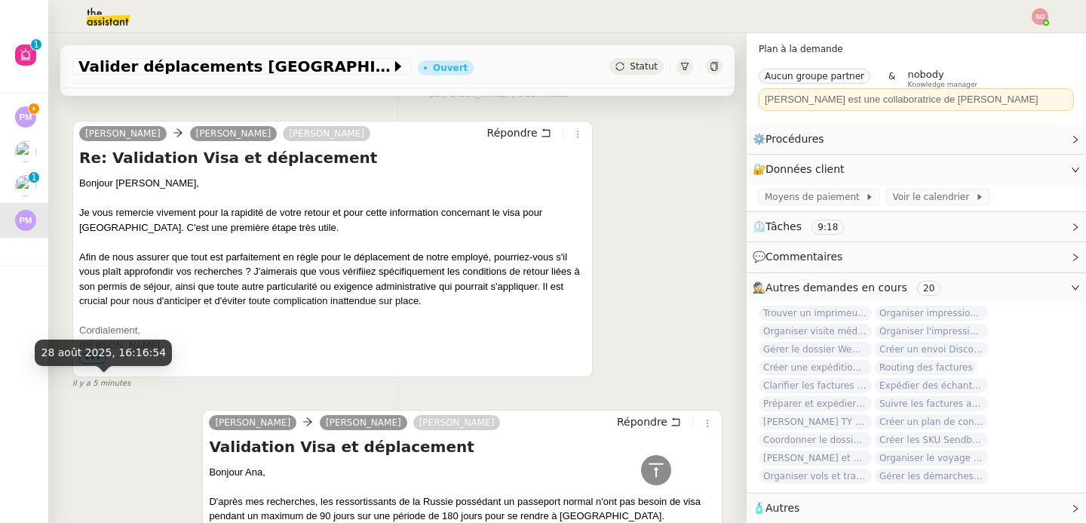
click at [87, 364] on div "28 août 2025, 16:16:54" at bounding box center [103, 352] width 137 height 26
click at [103, 354] on span "•••" at bounding box center [92, 358] width 27 height 11
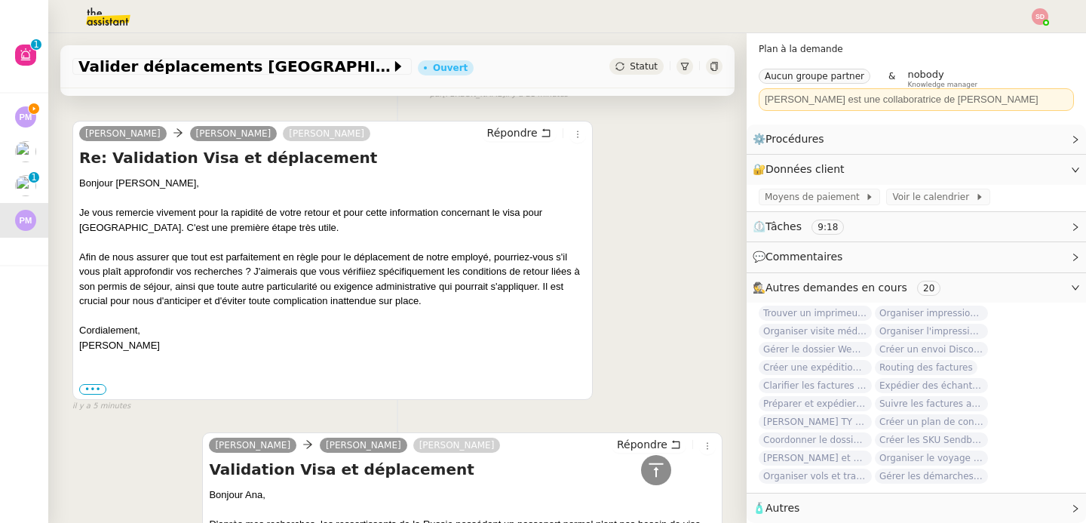
click at [109, 345] on div "Bonjour Camille, Je vous remercie vivement pour la rapidité de votre retour et …" at bounding box center [332, 286] width 507 height 220
copy div "Pierre Mergui"
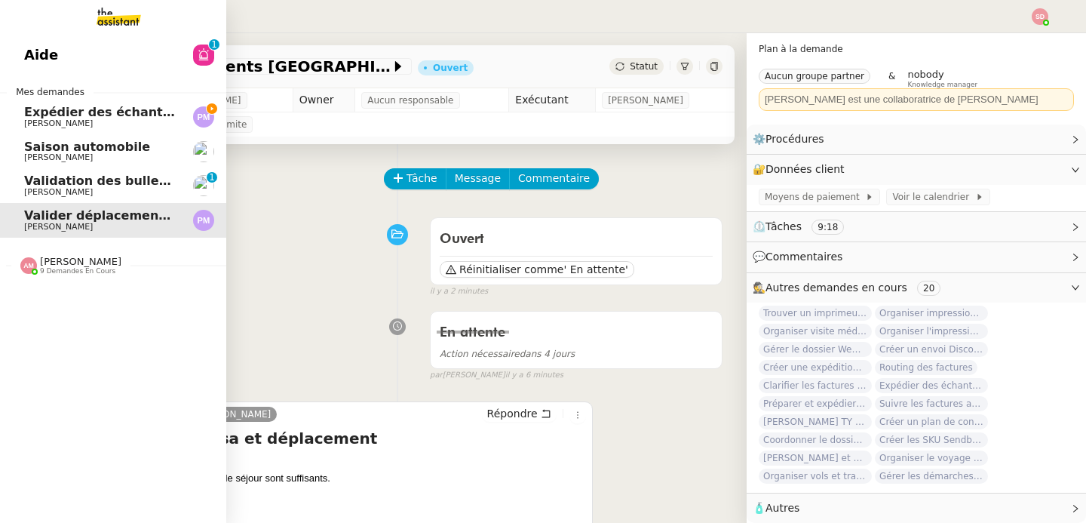
click at [68, 114] on span "Expédier des échantillons à Marcelo" at bounding box center [176, 112] width 304 height 14
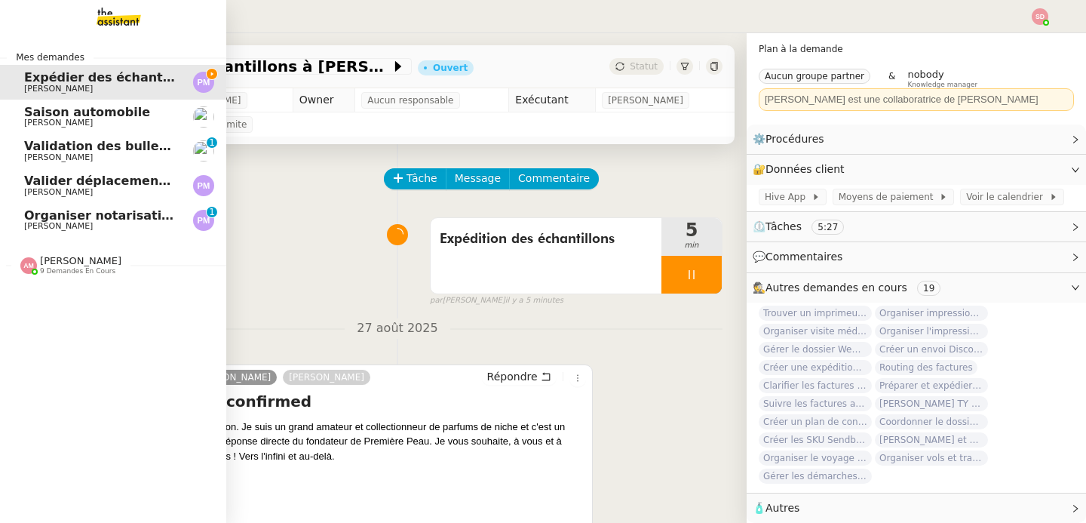
click at [36, 220] on span "Organiser notarisation et légalisation POA UAE & KSA" at bounding box center [264, 215] width 480 height 14
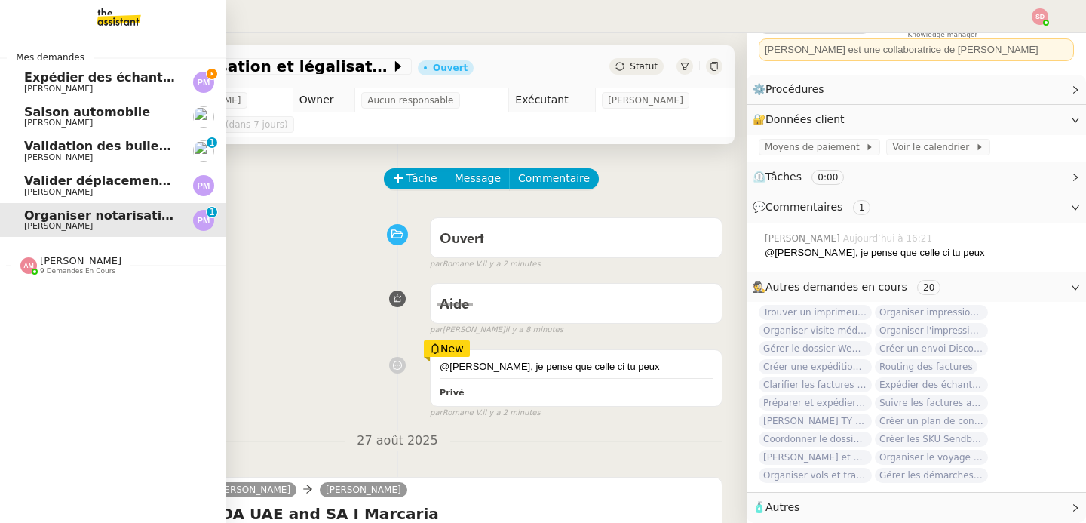
click at [61, 70] on span "Expédier des échantillons à Marcelo" at bounding box center [176, 77] width 304 height 14
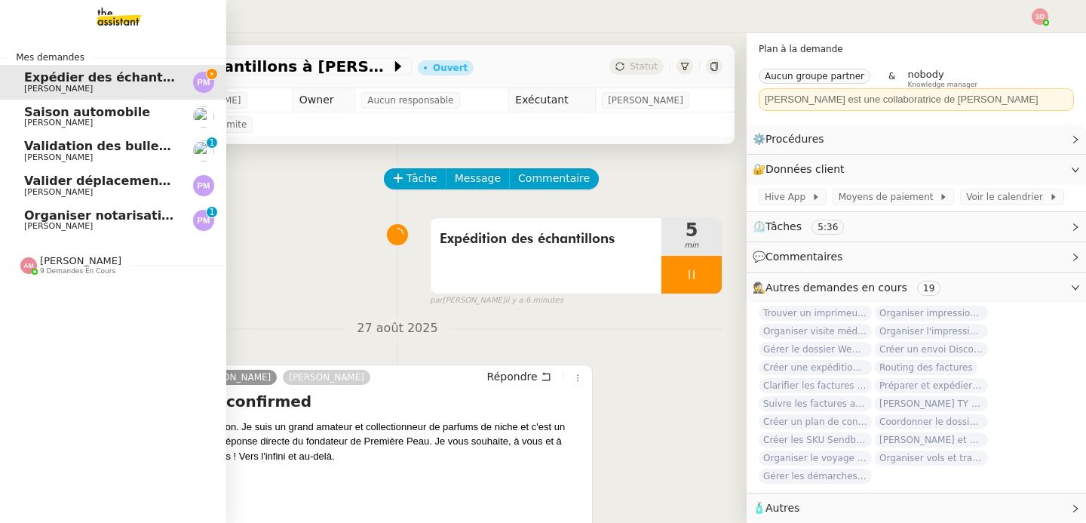
scroll to position [36, 0]
click at [44, 273] on span "8 demandes en cours" at bounding box center [77, 271] width 75 height 8
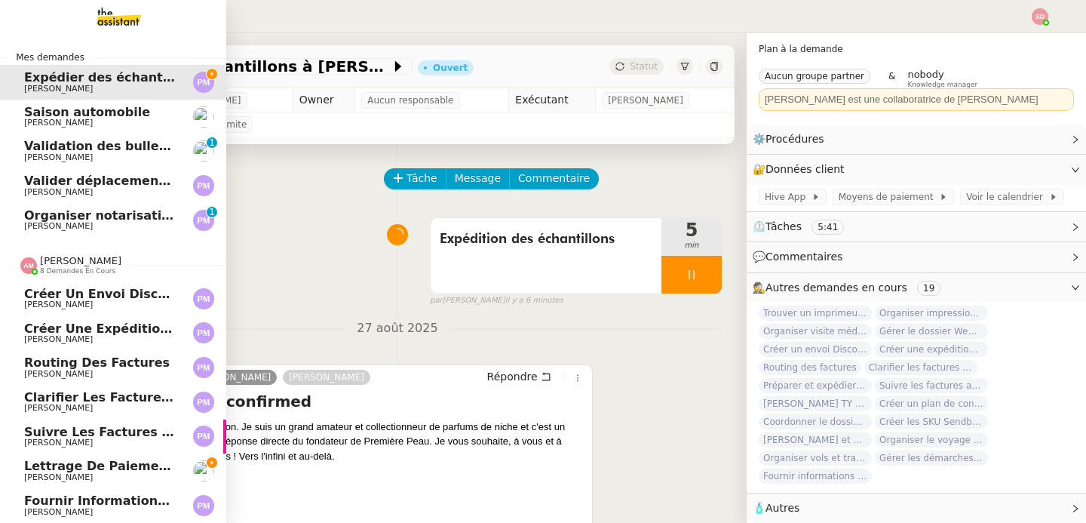
click at [44, 273] on span "8 demandes en cours" at bounding box center [77, 271] width 75 height 8
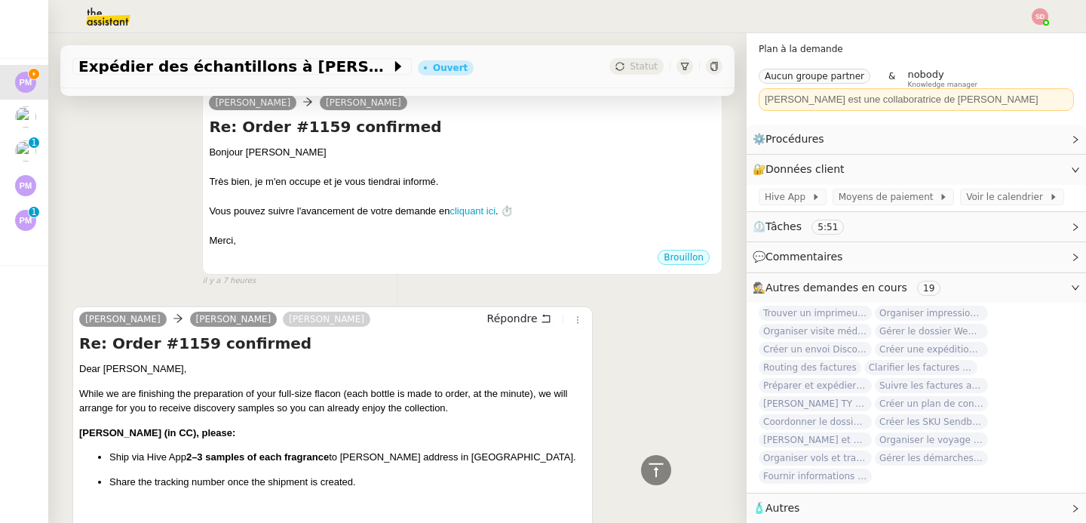
scroll to position [903, 0]
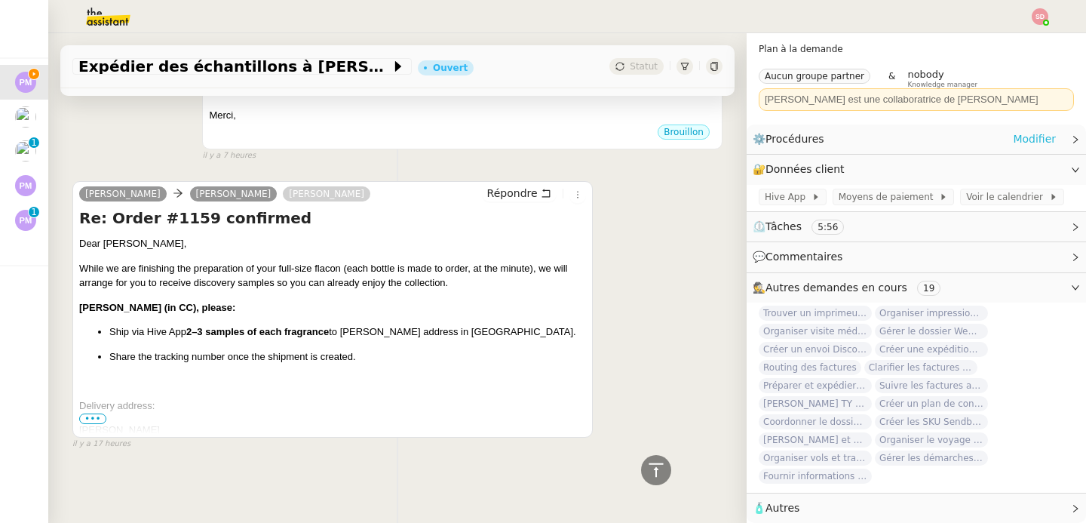
click at [1027, 131] on link "Modifier" at bounding box center [1034, 138] width 43 height 17
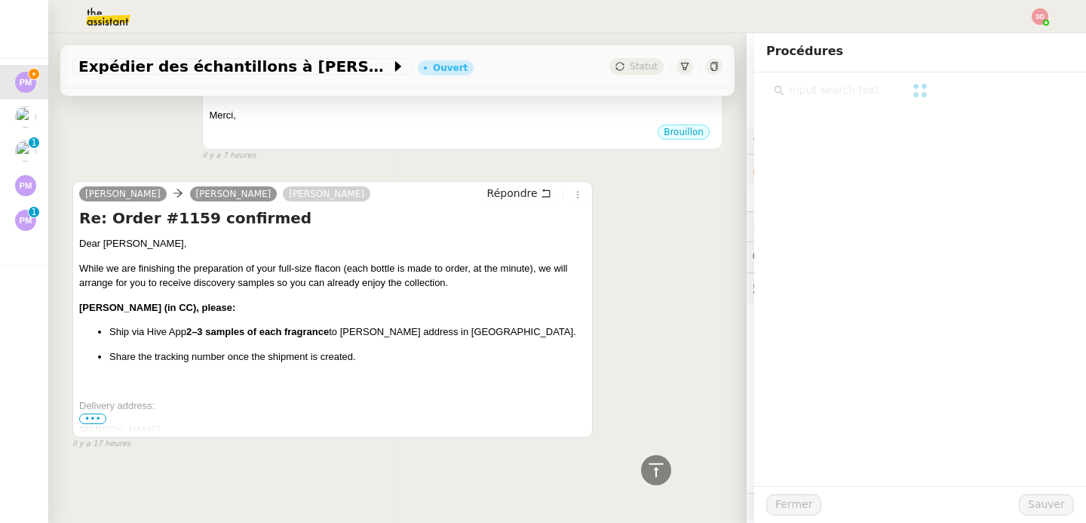
scroll to position [36, 0]
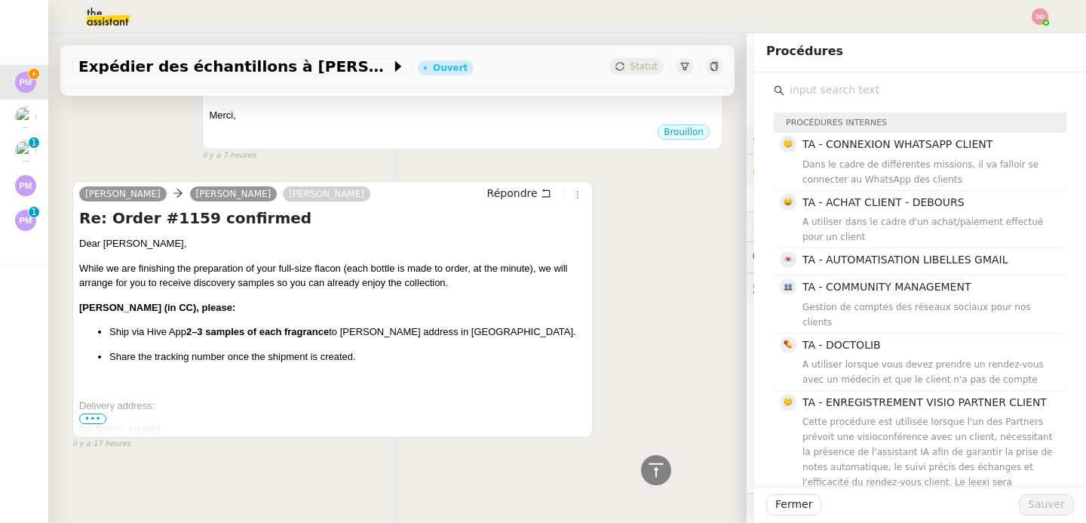
click at [91, 413] on span "•••" at bounding box center [92, 418] width 27 height 11
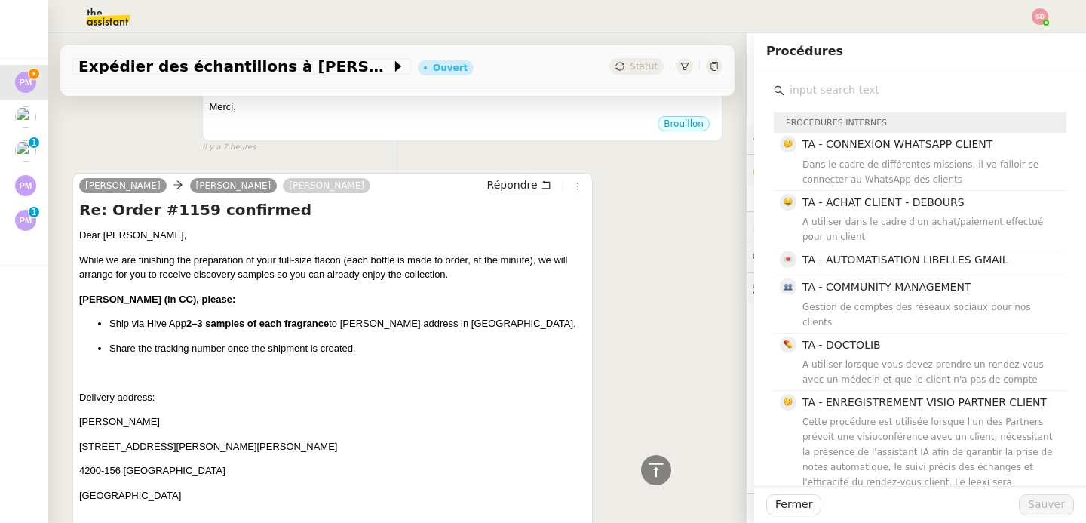
click at [145, 419] on p "Marcelo Kauati" at bounding box center [332, 421] width 507 height 15
click at [140, 419] on p "Marcelo Kauati" at bounding box center [332, 421] width 507 height 15
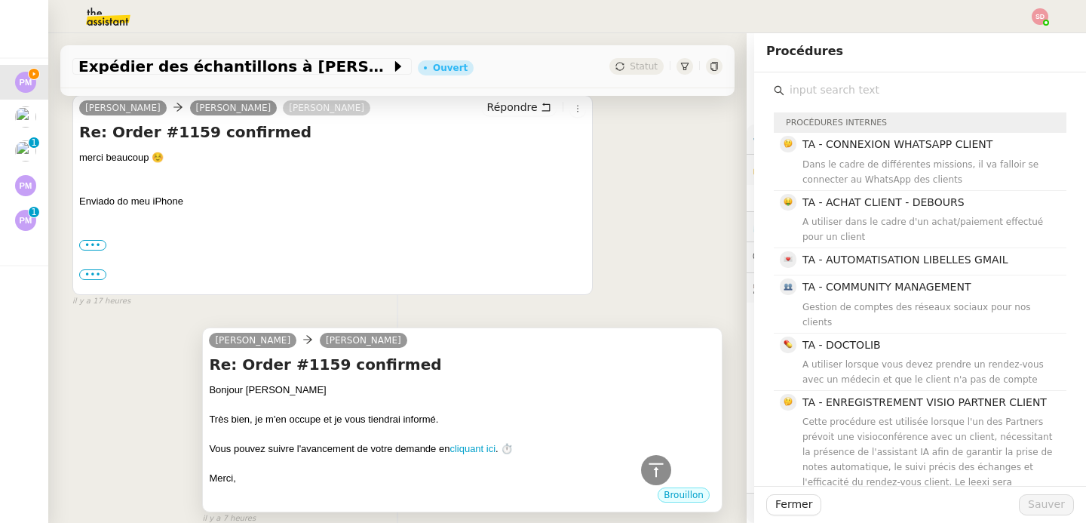
scroll to position [0, 0]
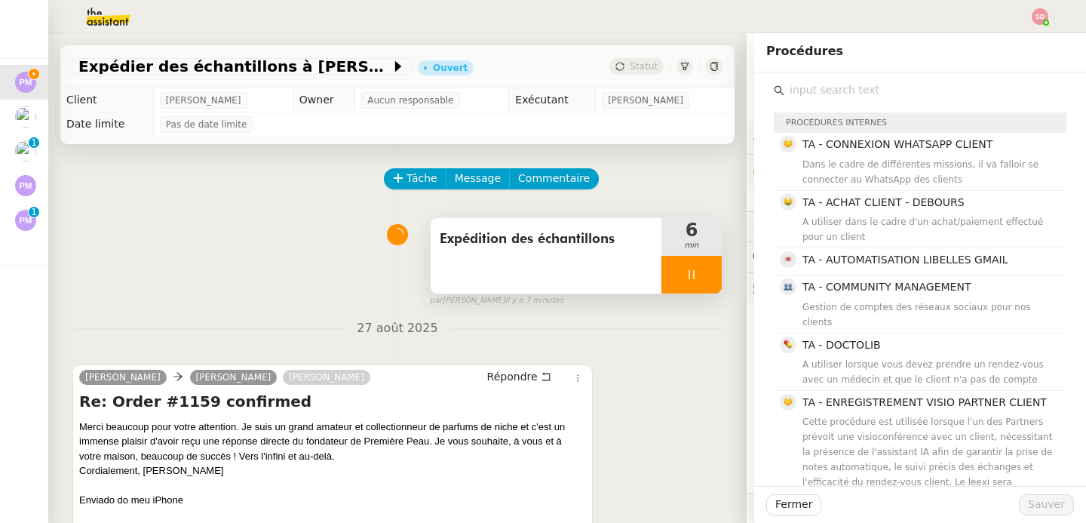
click at [689, 268] on div at bounding box center [691, 275] width 60 height 38
drag, startPoint x: 649, startPoint y: 285, endPoint x: 654, endPoint y: 275, distance: 11.5
click at [661, 285] on div at bounding box center [676, 275] width 30 height 38
click at [689, 57] on div "Expédier des échantillons à Marcelo Ouvert Statut" at bounding box center [397, 66] width 674 height 43
click at [710, 64] on icon at bounding box center [713, 66] width 7 height 9
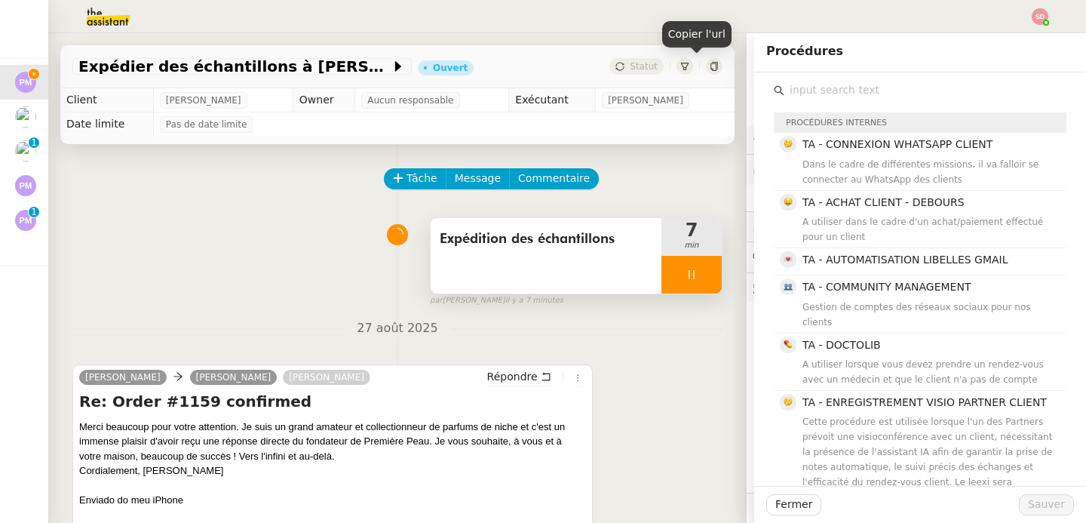
click at [684, 279] on div at bounding box center [691, 275] width 60 height 38
click at [701, 279] on icon at bounding box center [707, 275] width 12 height 12
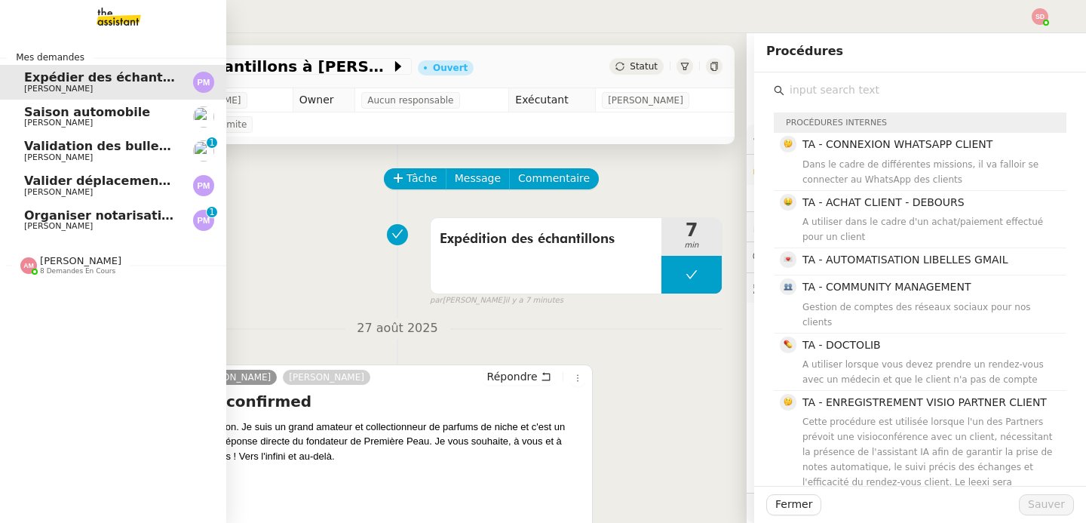
click at [83, 188] on span "Pierre Mergui" at bounding box center [100, 192] width 152 height 9
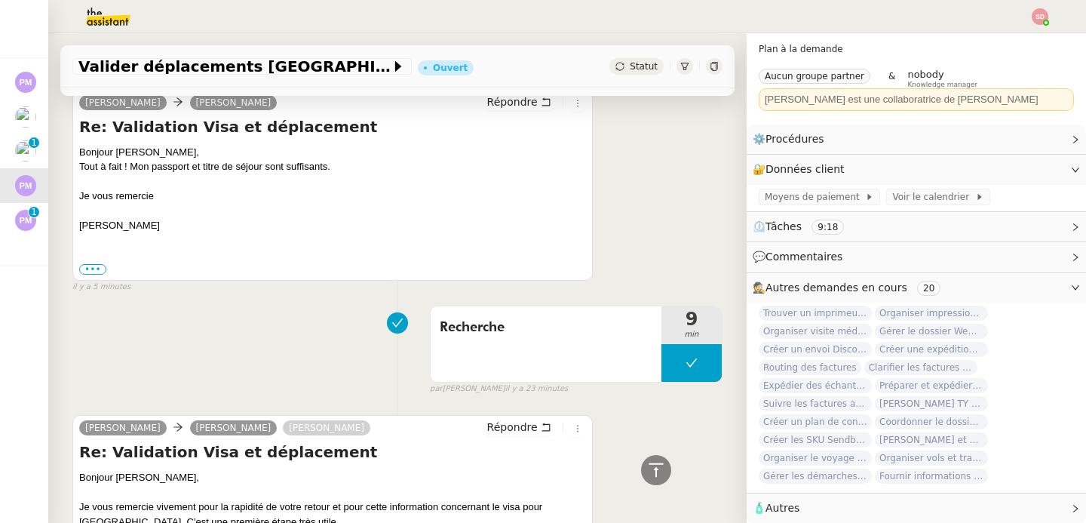
scroll to position [313, 0]
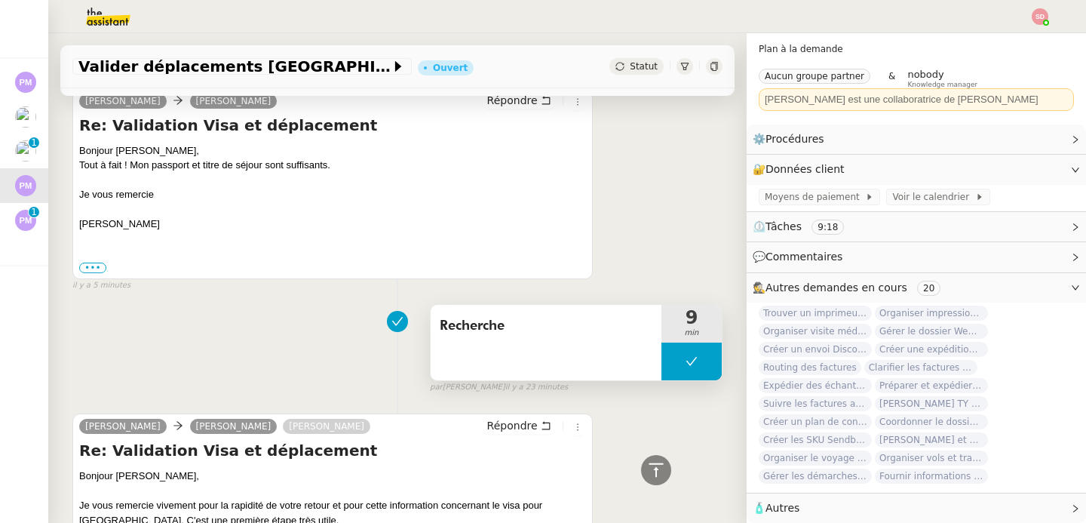
click at [661, 364] on button at bounding box center [691, 361] width 60 height 38
click at [671, 364] on icon at bounding box center [677, 361] width 12 height 12
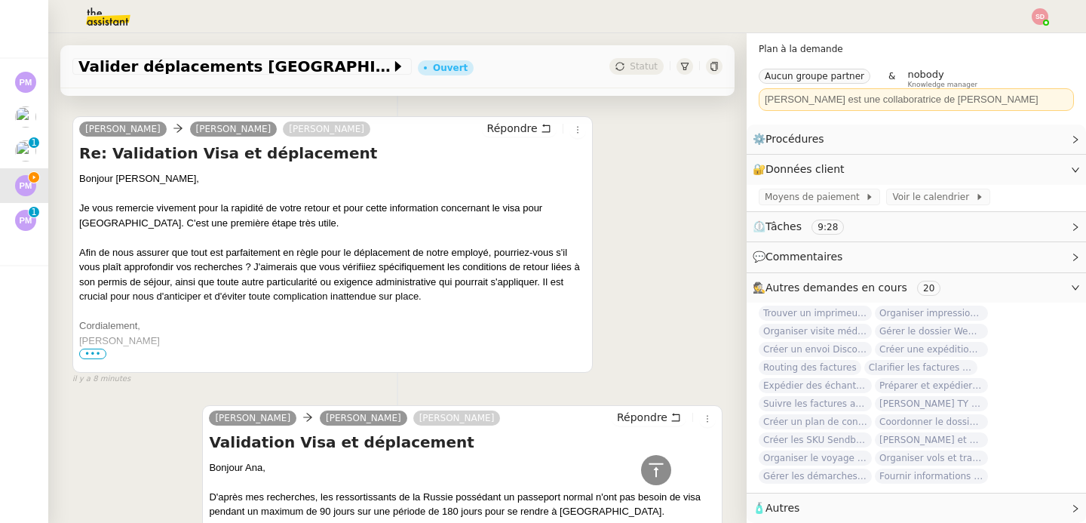
scroll to position [606, 0]
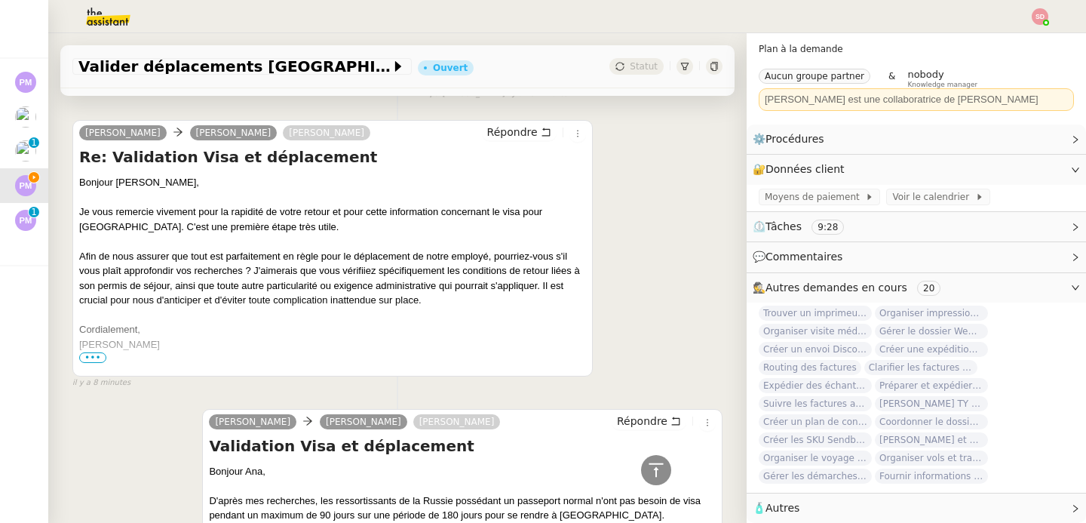
click at [94, 351] on div at bounding box center [332, 358] width 507 height 15
click at [93, 358] on span "•••" at bounding box center [92, 357] width 27 height 11
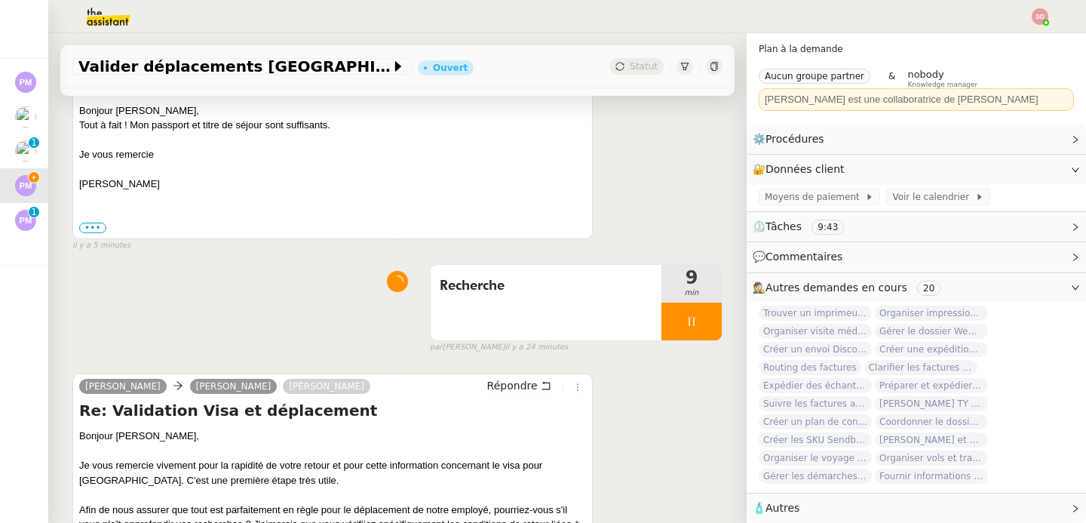
scroll to position [400, 0]
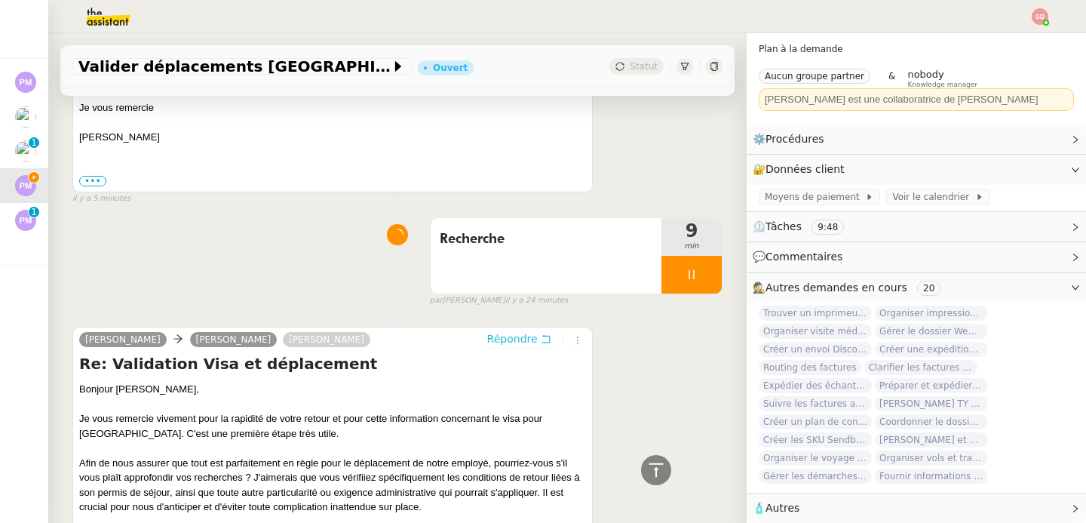
click at [521, 341] on span "Répondre" at bounding box center [512, 338] width 51 height 15
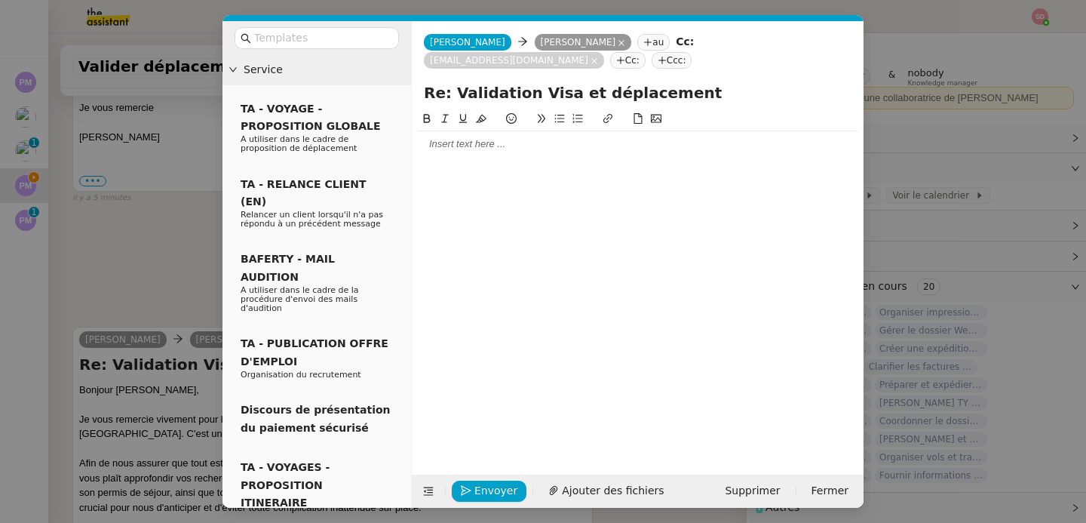
scroll to position [516, 0]
click at [482, 146] on div at bounding box center [638, 144] width 440 height 14
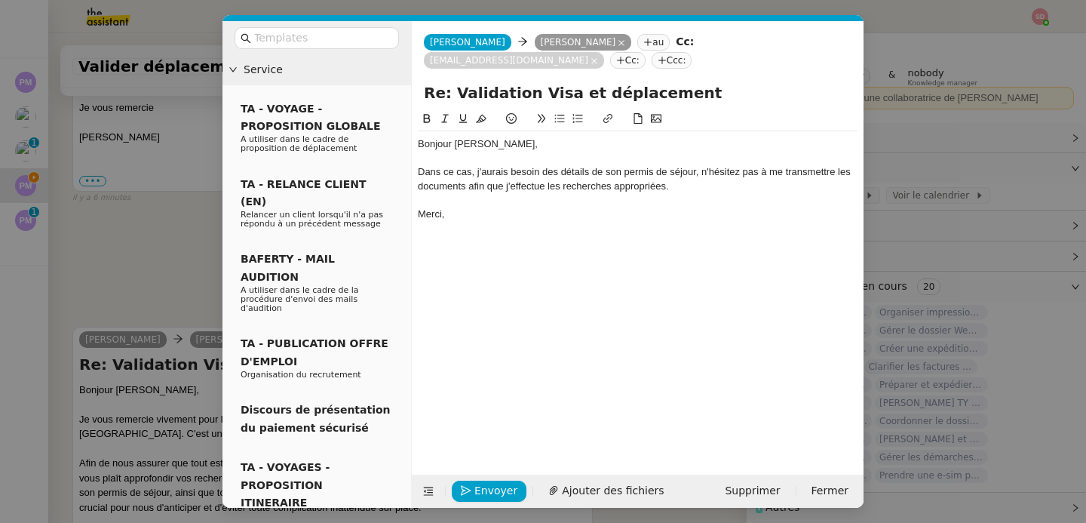
scroll to position [604, 0]
click at [165, 264] on nz-modal-container "Service TA - VOYAGE - PROPOSITION GLOBALE A utiliser dans le cadre de propositi…" at bounding box center [543, 261] width 1086 height 523
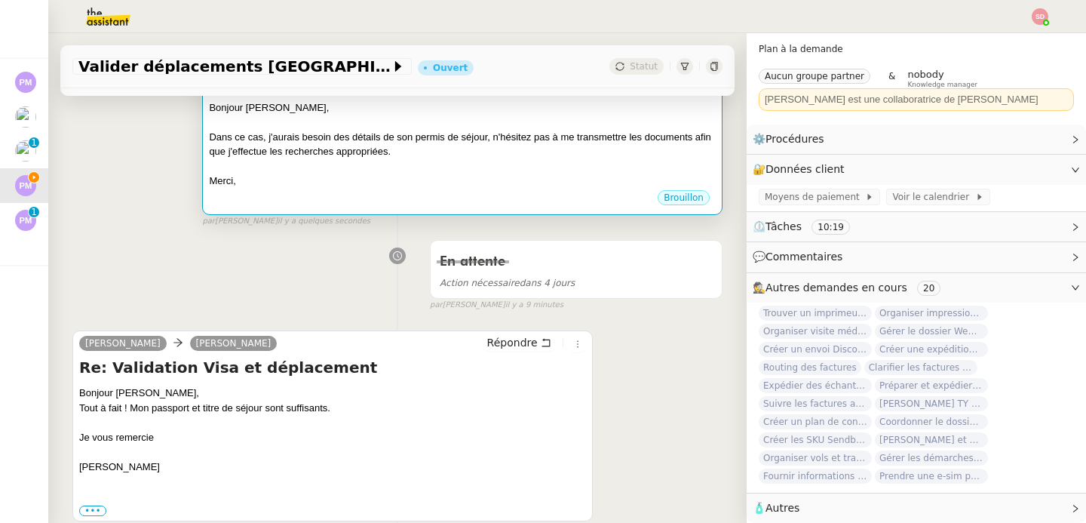
scroll to position [267, 0]
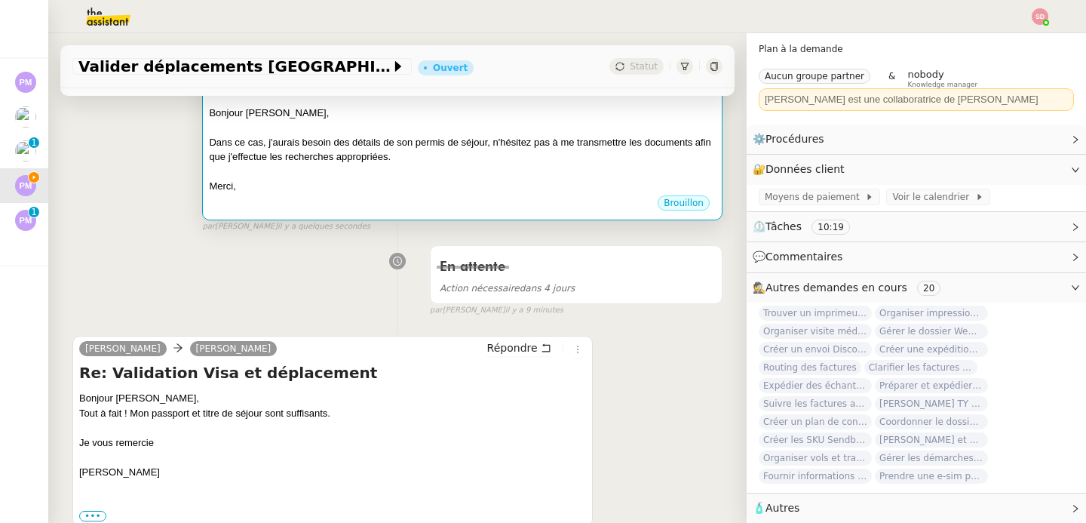
click at [424, 210] on div "Brouillon" at bounding box center [462, 205] width 507 height 23
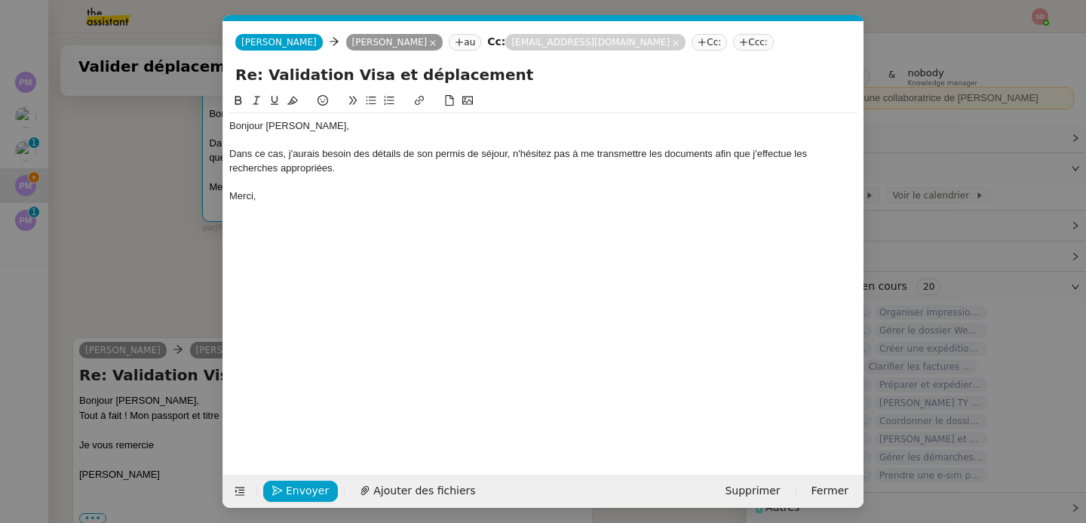
scroll to position [0, 32]
click at [297, 483] on span "Envoyer" at bounding box center [307, 490] width 43 height 17
click at [298, 482] on span "Confirmer l'envoi" at bounding box center [331, 490] width 91 height 17
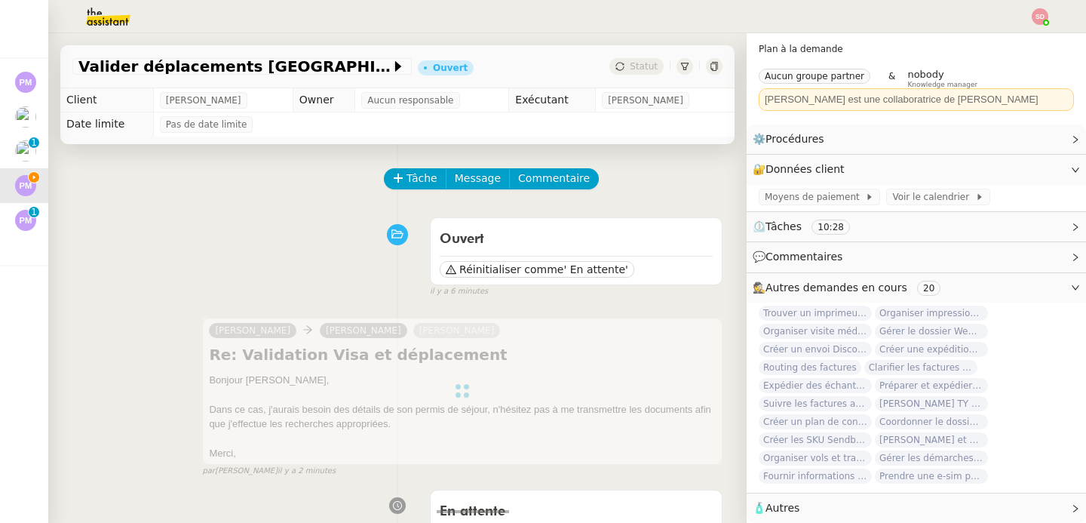
scroll to position [494, 0]
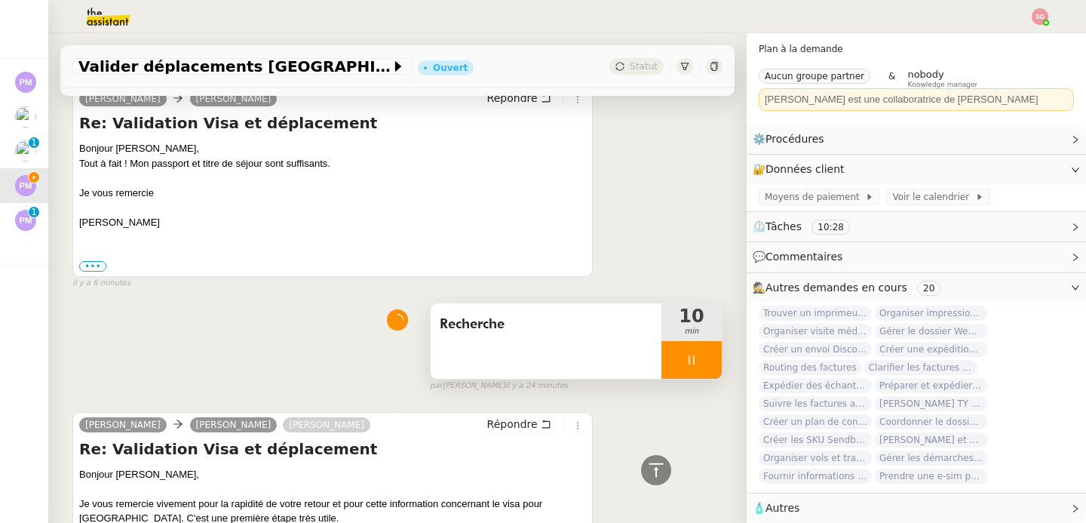
click at [686, 355] on div at bounding box center [691, 360] width 60 height 38
click at [701, 355] on icon at bounding box center [707, 360] width 12 height 12
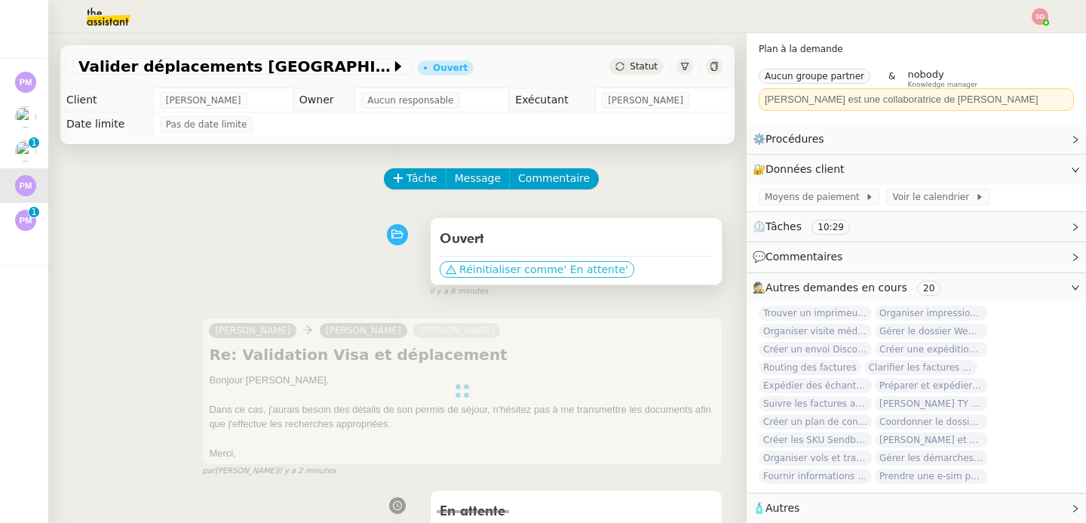
click at [569, 272] on span "' En attente'" at bounding box center [595, 269] width 64 height 15
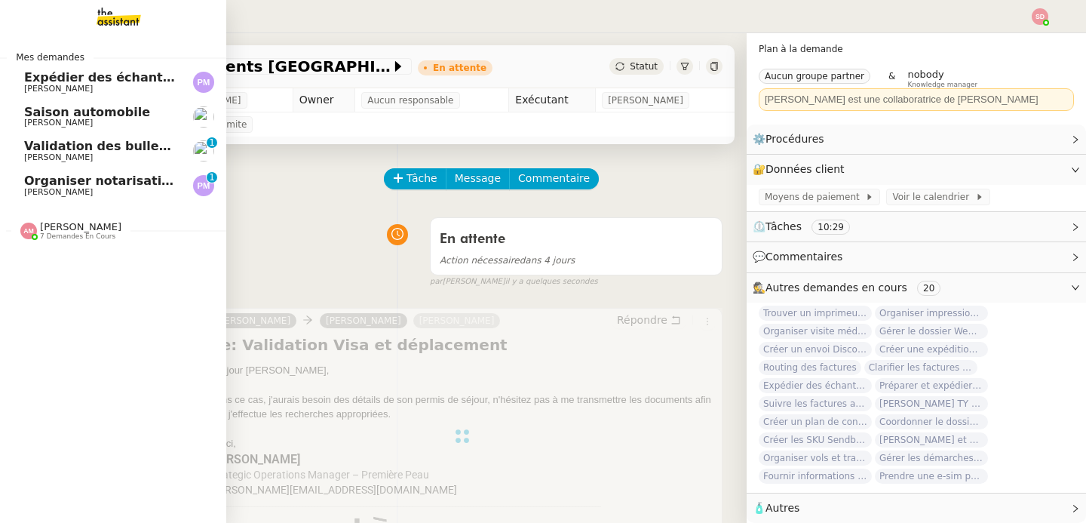
click at [24, 178] on span "Organiser notarisation et légalisation POA UAE & KSA" at bounding box center [264, 180] width 480 height 14
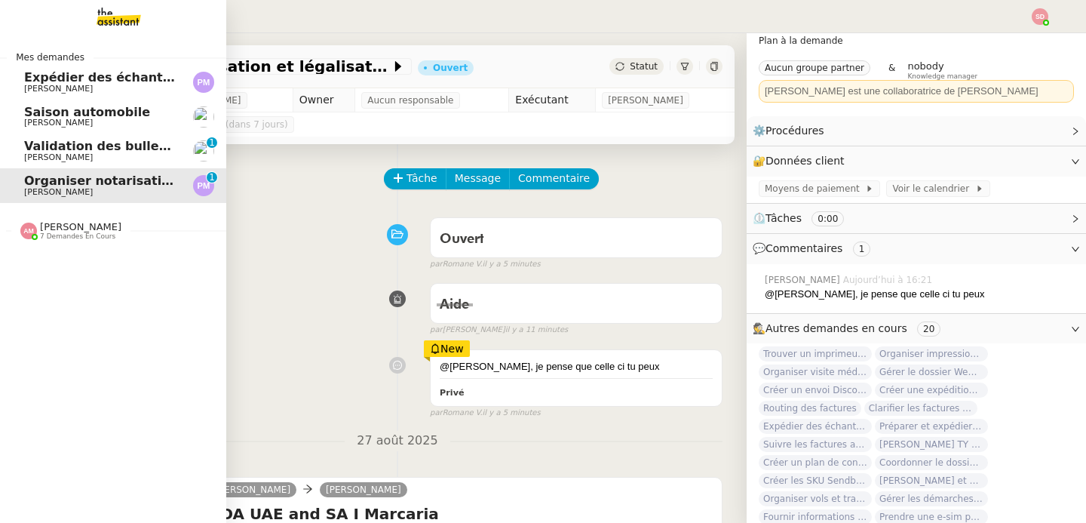
scroll to position [85, 0]
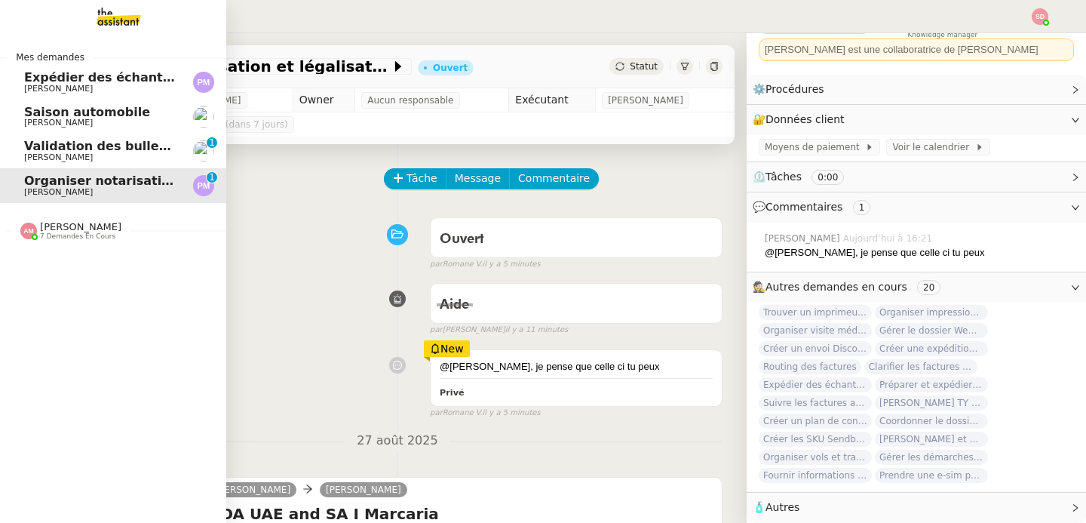
click at [66, 142] on span "Validation des bulletins de paie 08/2025 - PG CONSEIL" at bounding box center [208, 146] width 369 height 14
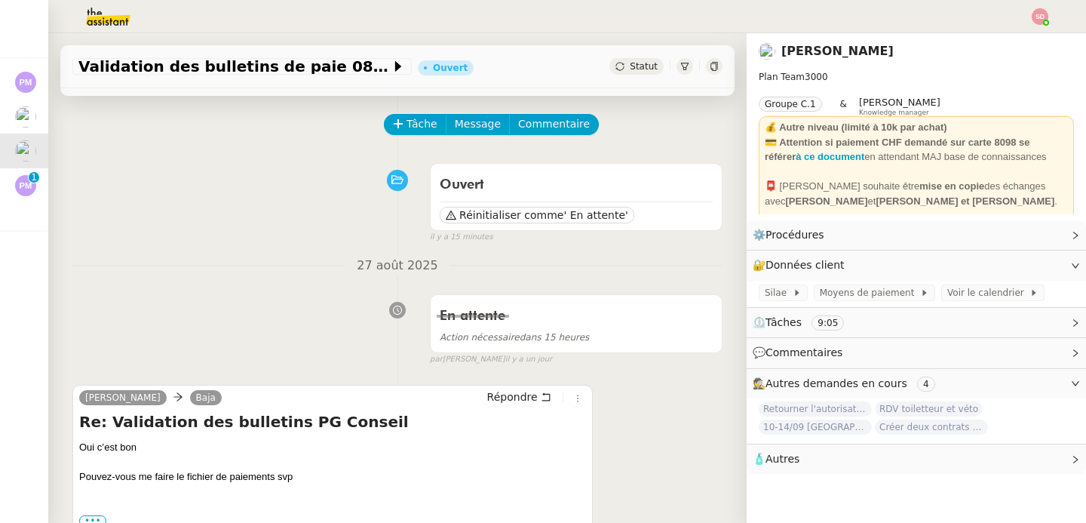
scroll to position [52, 0]
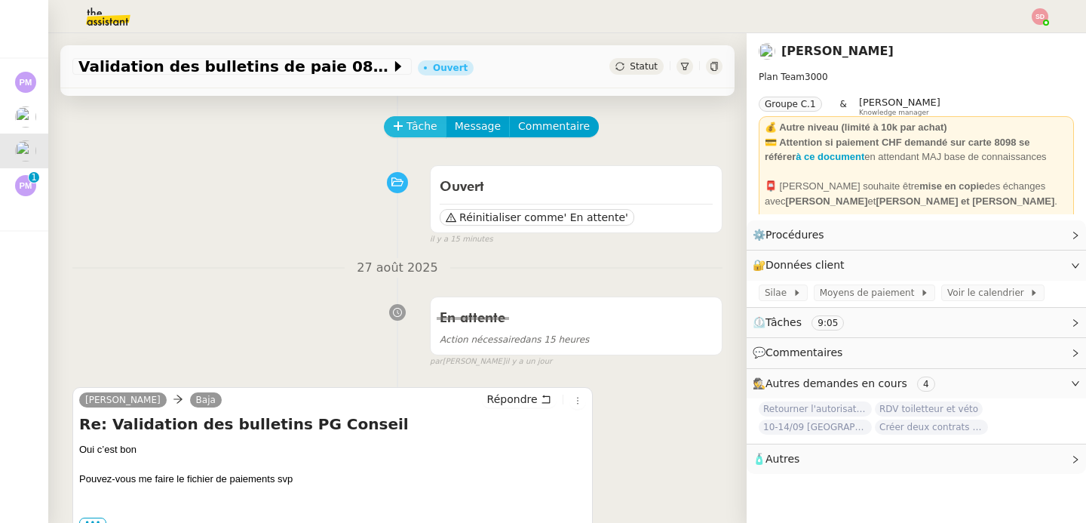
click at [407, 134] on span "Tâche" at bounding box center [422, 126] width 31 height 17
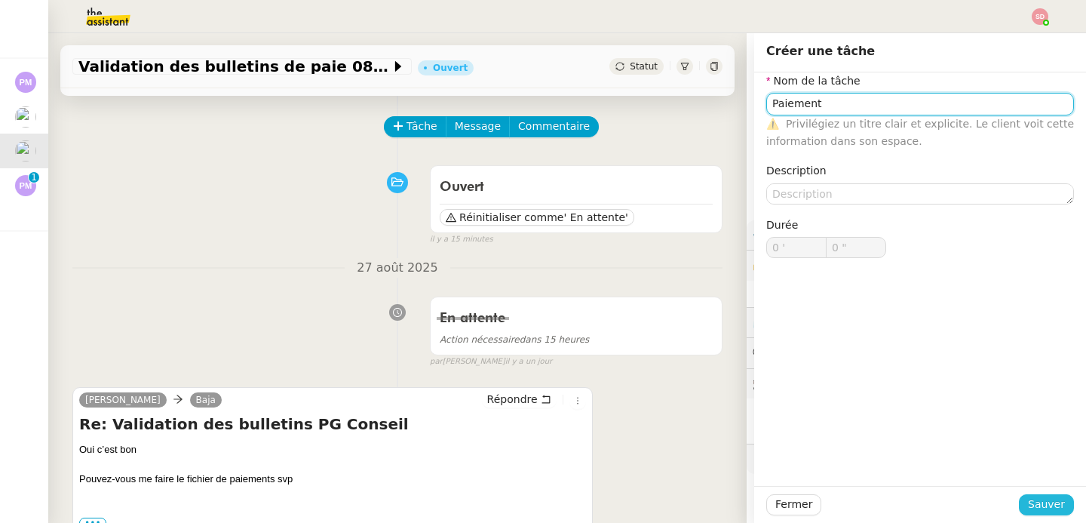
type input "Paiement"
click at [1030, 502] on span "Sauver" at bounding box center [1046, 504] width 37 height 17
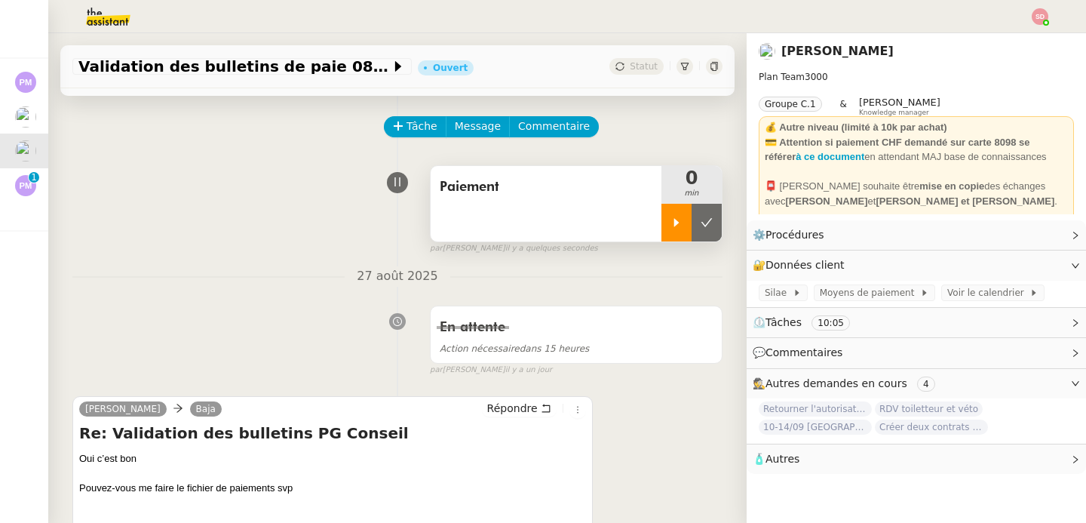
click at [662, 232] on div at bounding box center [676, 223] width 30 height 38
click at [588, 208] on div "Paiement" at bounding box center [546, 203] width 231 height 75
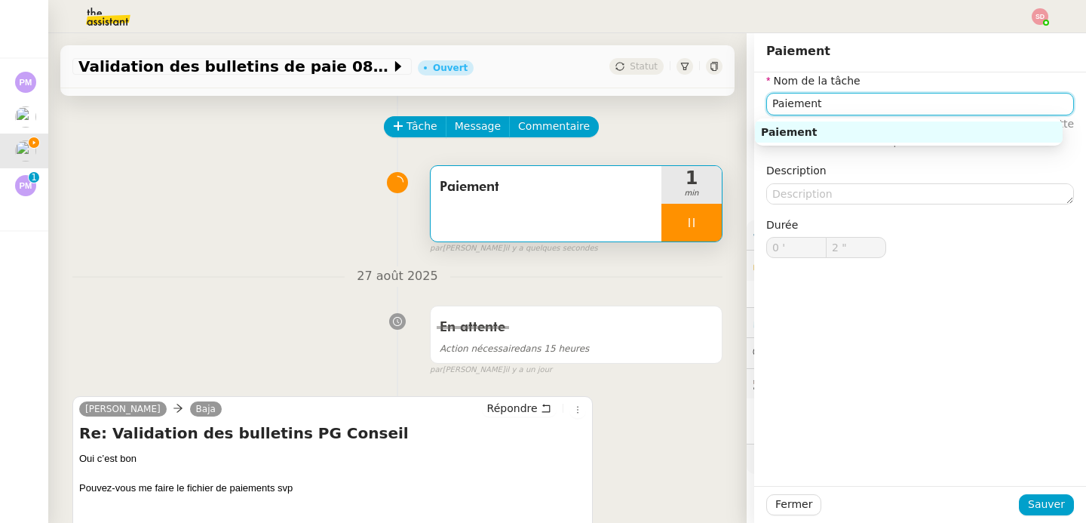
click at [887, 96] on input "Paiement" at bounding box center [920, 104] width 308 height 22
type input "3 ""
type input "Paiement et val"
type input "4 ""
type input "Paiement et validation de"
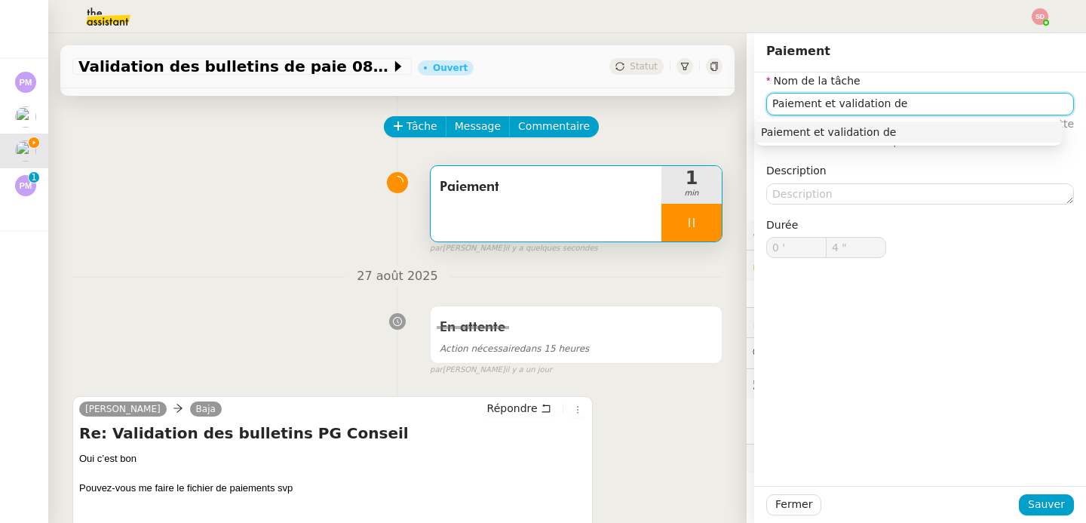
type input "5 ""
type input "Paiement et validation des bullet"
type input "6 ""
type input "Paiement et validation des bulletins"
type input "7 ""
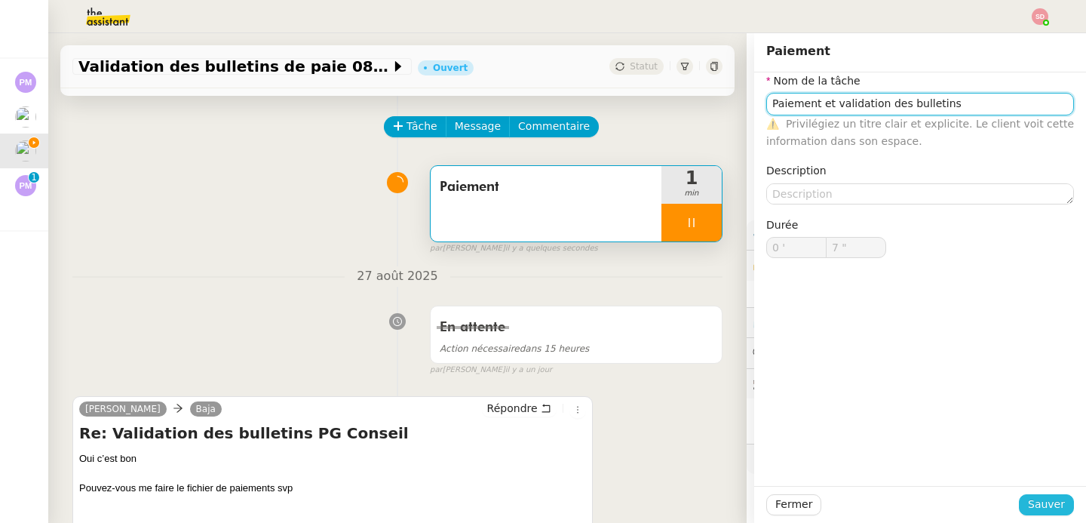
type input "Paiement et validation des bulletins"
type input "8 ""
click at [1055, 508] on button "Sauver" at bounding box center [1046, 504] width 55 height 21
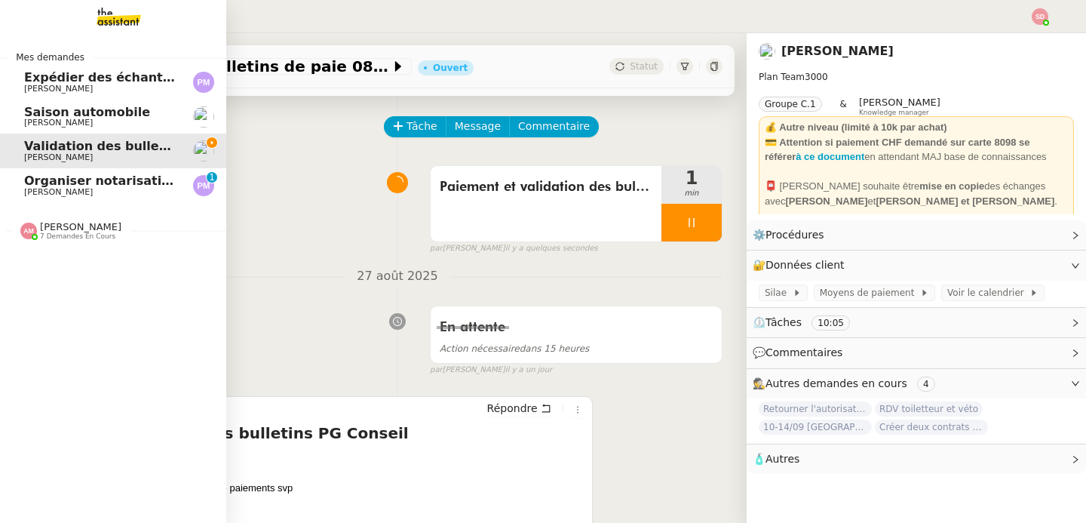
click at [42, 245] on div "Amyna Mehrez 7 demandes en cours" at bounding box center [113, 225] width 226 height 44
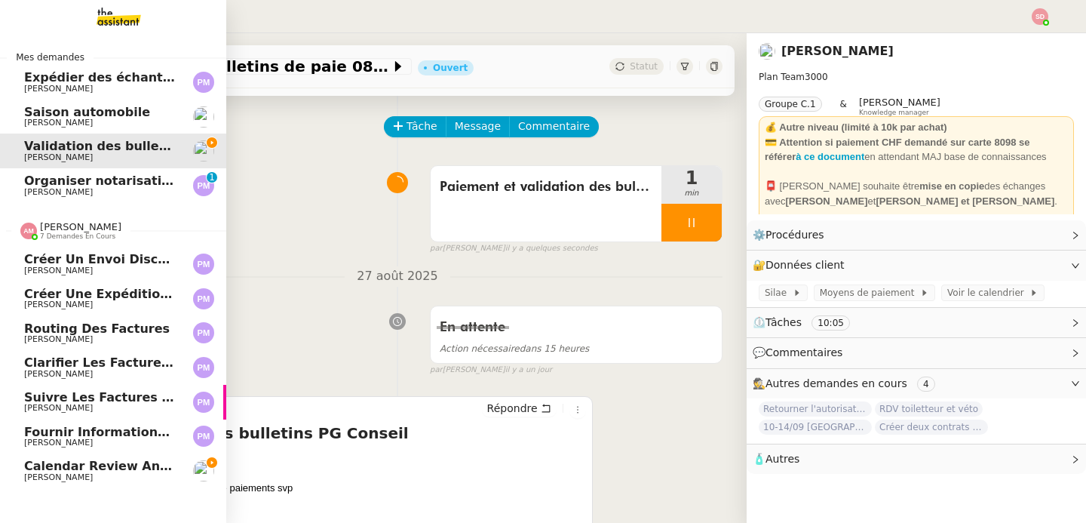
click at [42, 245] on div "Amyna Mehrez 7 demandes en cours" at bounding box center [113, 225] width 226 height 44
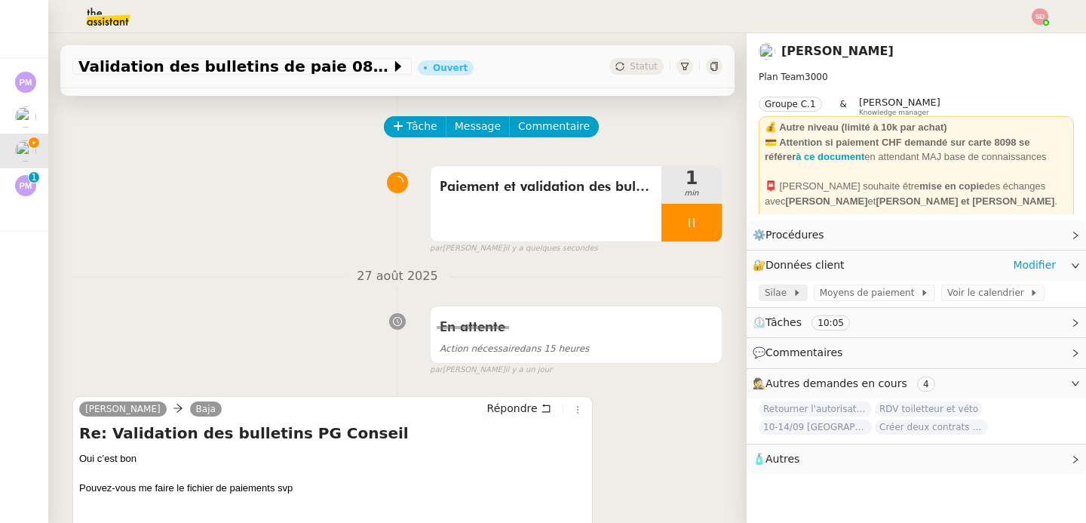
click at [793, 294] on icon at bounding box center [797, 292] width 9 height 9
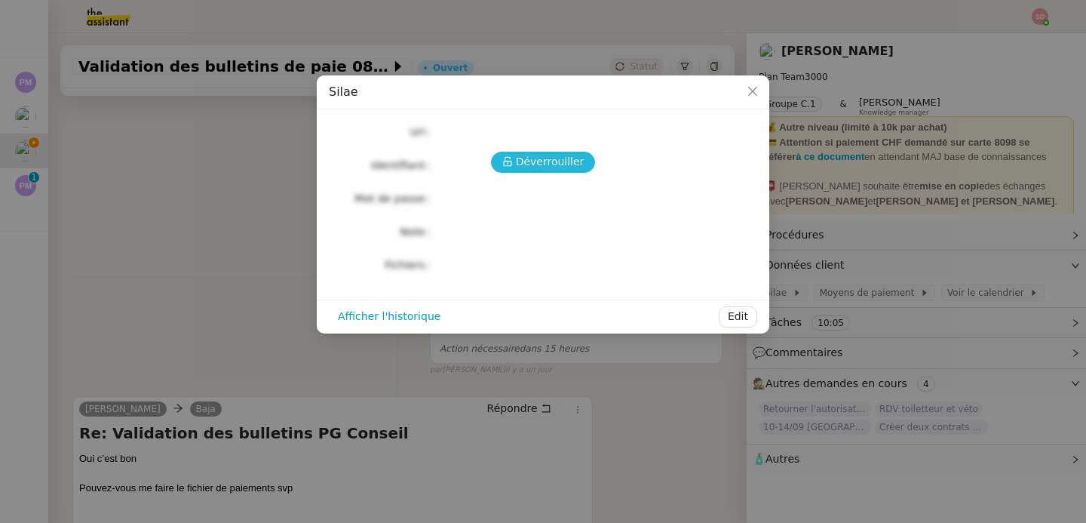
click at [511, 158] on icon at bounding box center [507, 162] width 8 height 10
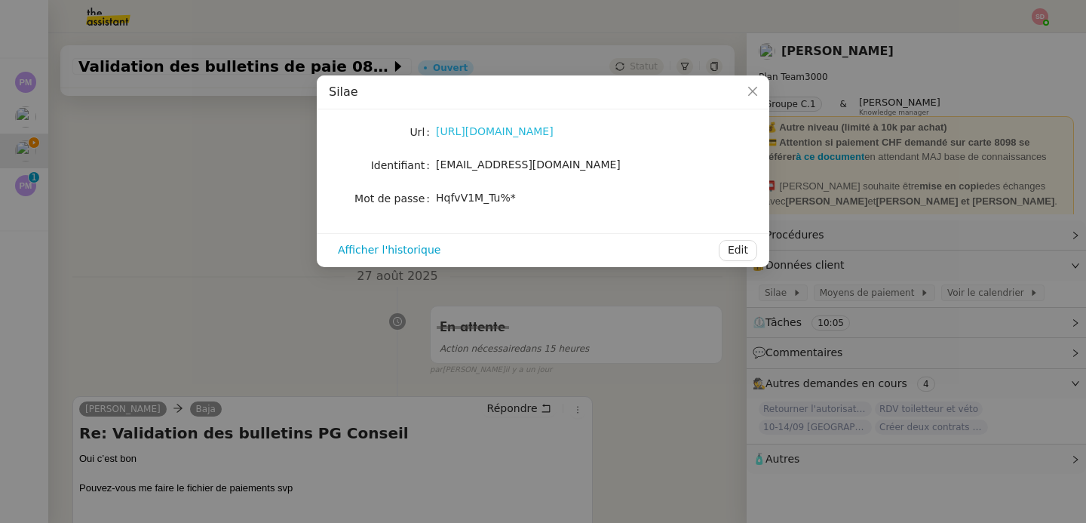
click at [534, 133] on link "https://my.silae.fr/sign-in?redirect=/home" at bounding box center [495, 131] width 118 height 12
click at [498, 159] on span "baja.u7l@theassistant.com" at bounding box center [528, 164] width 185 height 12
click at [493, 197] on span "HqfvV1M_Tu%*" at bounding box center [476, 198] width 80 height 12
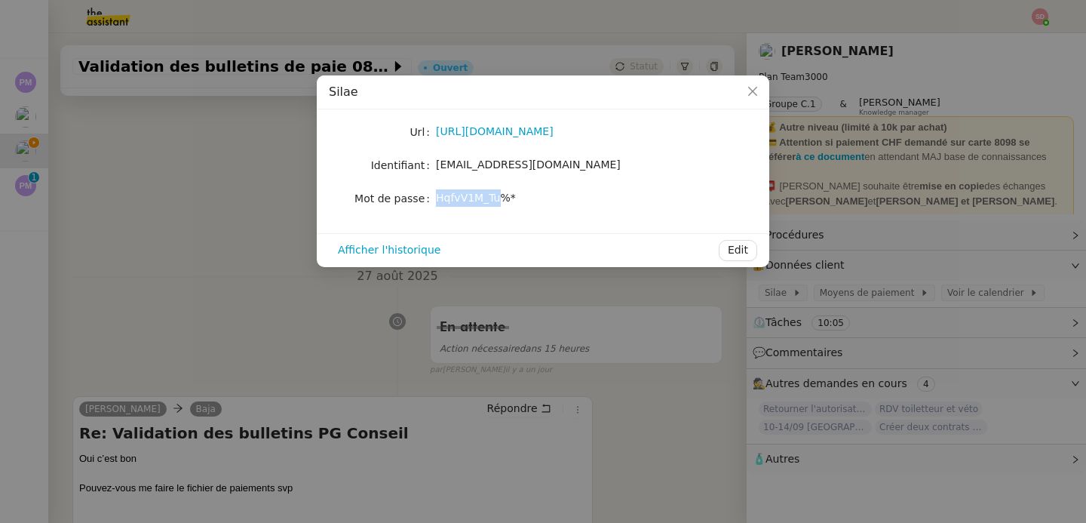
click at [493, 197] on span "HqfvV1M_Tu%*" at bounding box center [476, 198] width 80 height 12
click at [213, 199] on nz-modal-container "Silae Url https://my.silae.fr/sign-in?redirect=/home Identifiant baja.u7l@theas…" at bounding box center [543, 261] width 1086 height 523
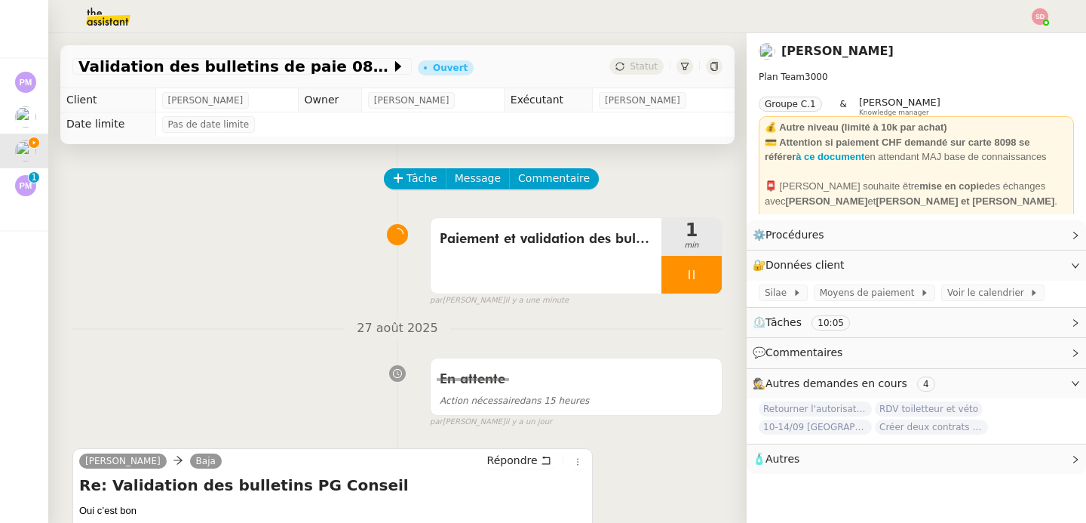
click at [103, 17] on img at bounding box center [96, 16] width 117 height 33
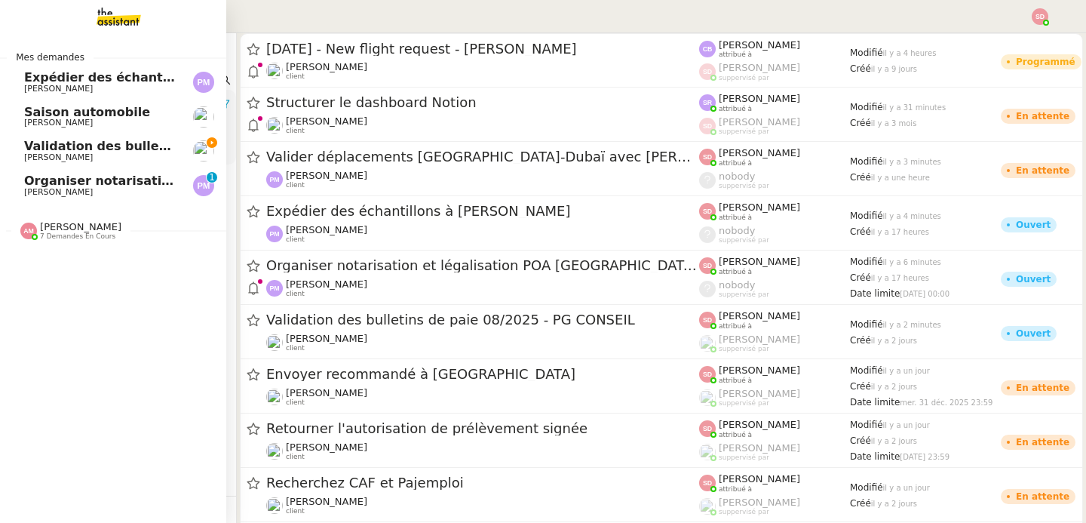
click at [46, 188] on span "Pierre Mergui" at bounding box center [58, 192] width 69 height 10
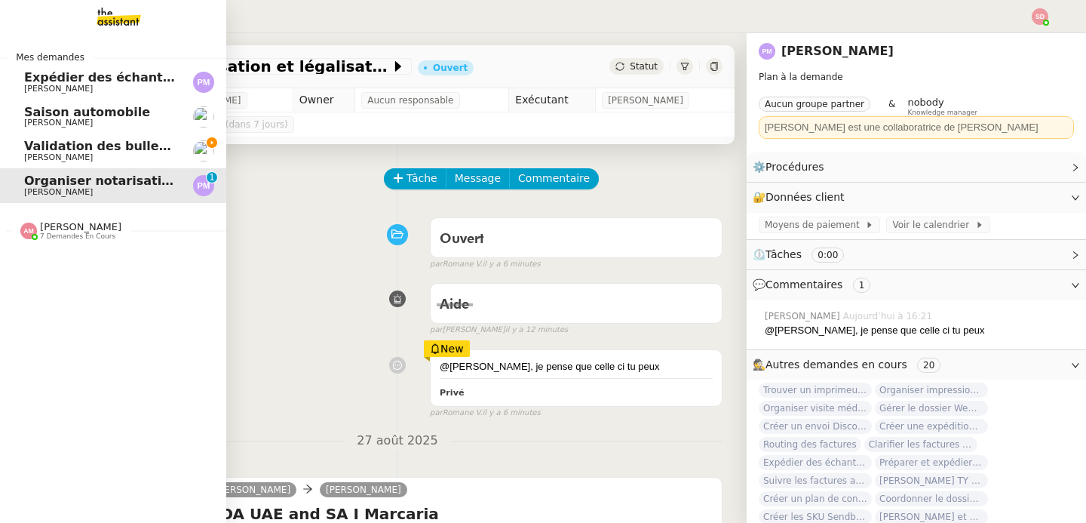
click at [48, 146] on span "Validation des bulletins de paie 08/2025 - PG CONSEIL" at bounding box center [208, 146] width 369 height 14
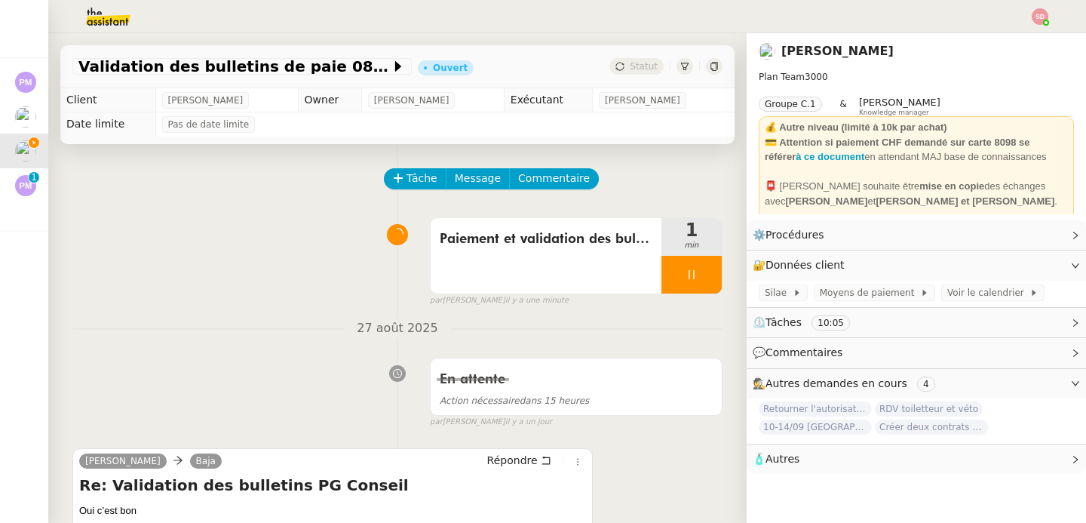
click at [115, 15] on img at bounding box center [96, 16] width 117 height 33
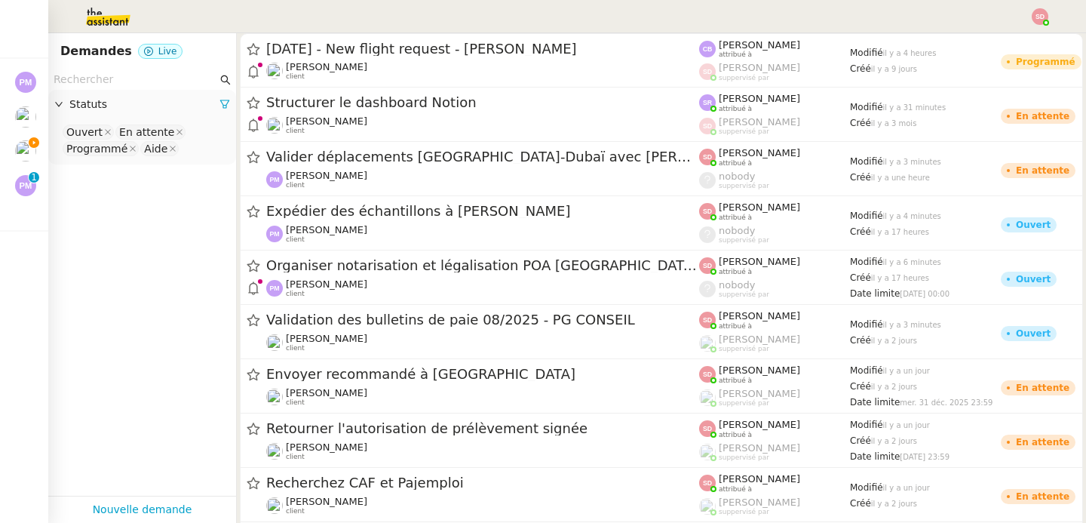
click at [102, 81] on input "text" at bounding box center [136, 79] width 164 height 17
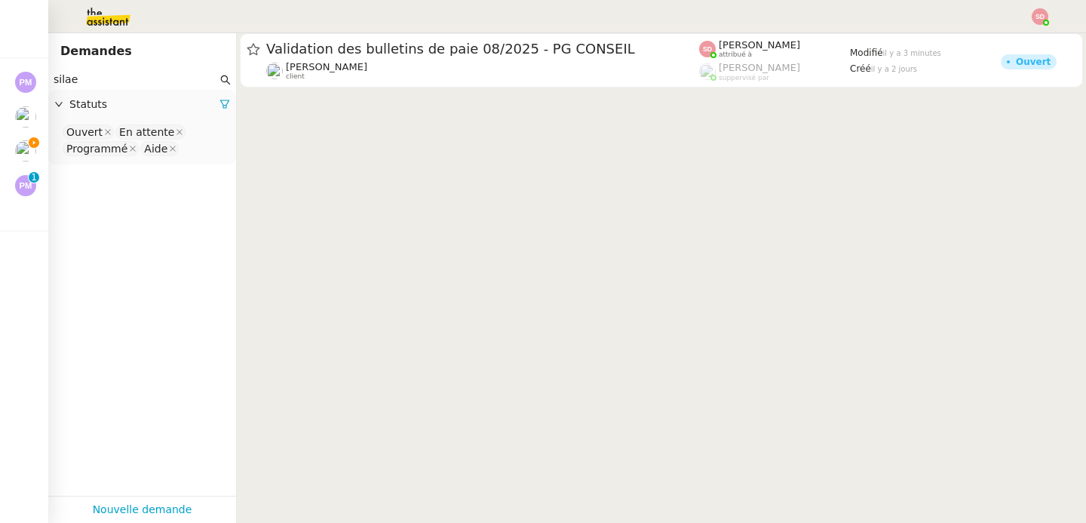
type input "silae"
click at [198, 155] on nz-select-top-control "Ouvert En attente Programmé Aide" at bounding box center [142, 140] width 164 height 35
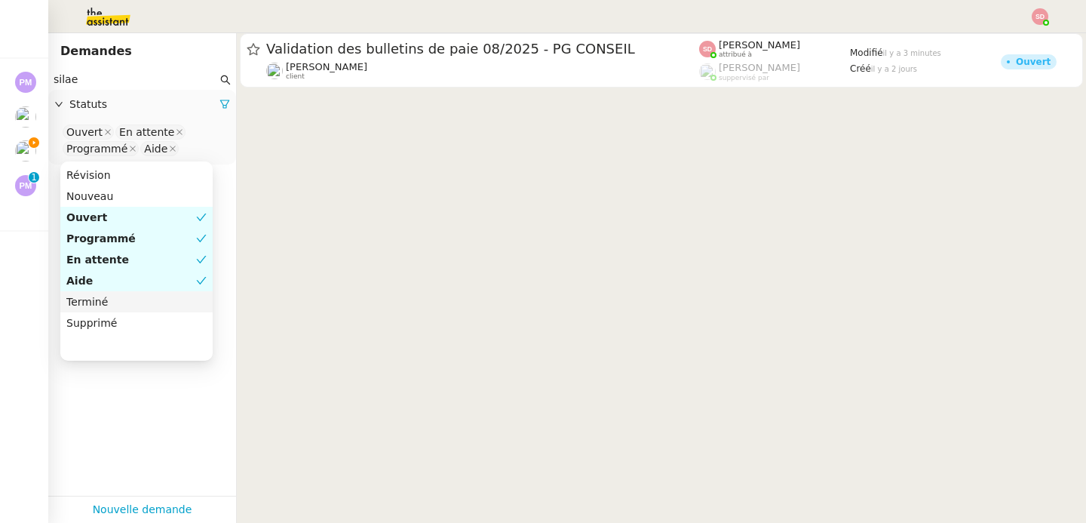
click at [176, 296] on div "Terminé" at bounding box center [136, 302] width 140 height 14
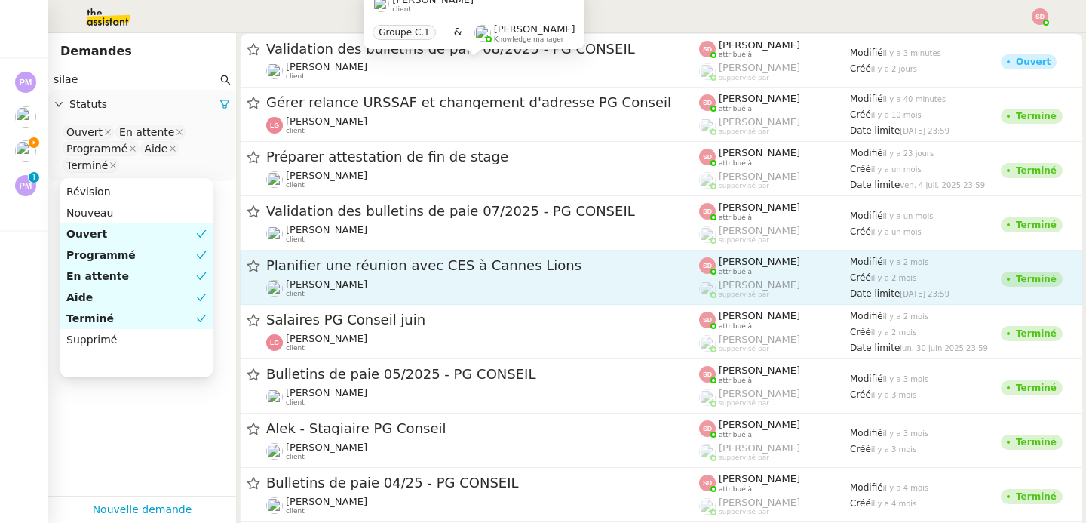
click at [531, 254] on link "Planifier une réunion avec CES à Cannes Lions Ariel Wengroff client Sheida Delp…" at bounding box center [661, 277] width 843 height 54
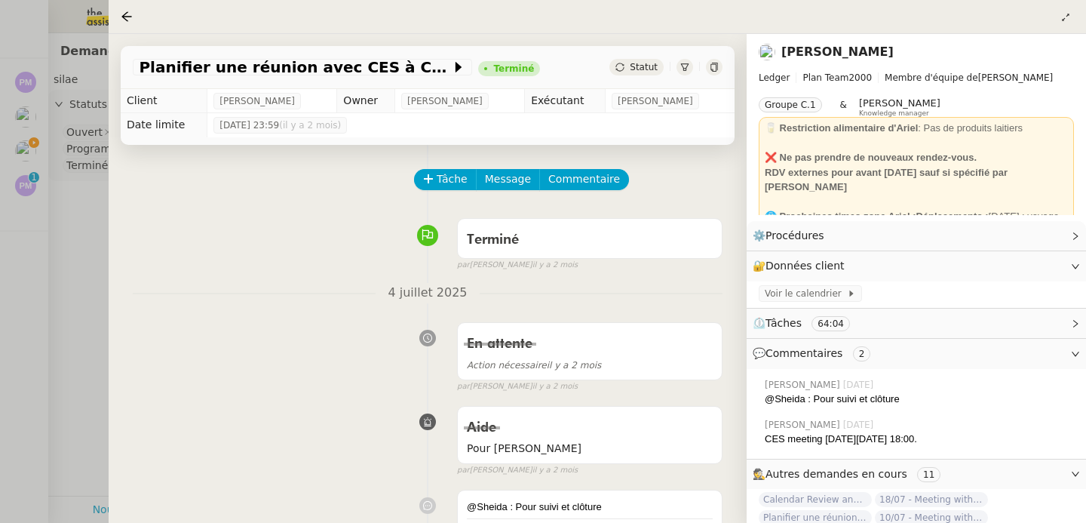
click at [52, 303] on div at bounding box center [543, 261] width 1086 height 523
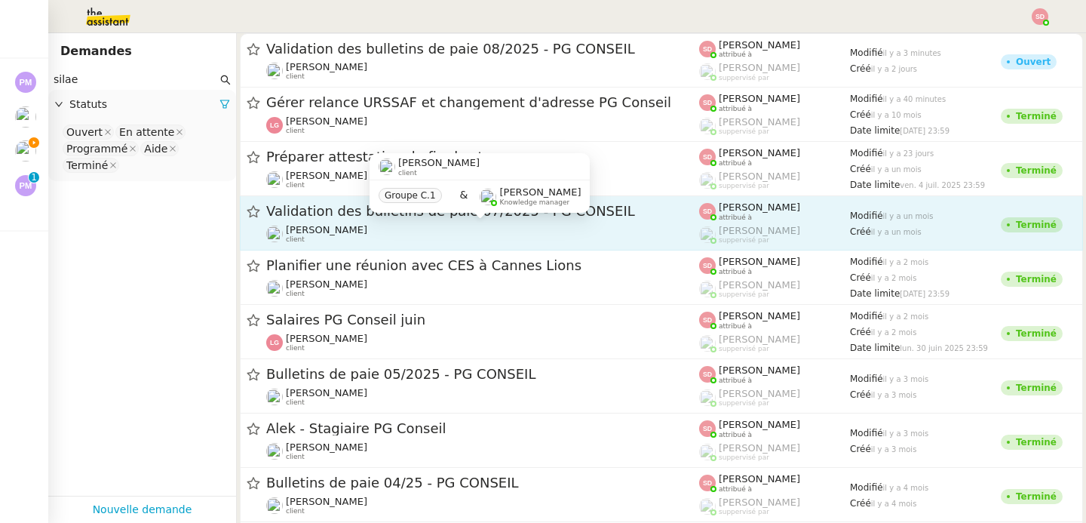
click at [483, 232] on div "Laurène Gauthier client" at bounding box center [482, 234] width 433 height 20
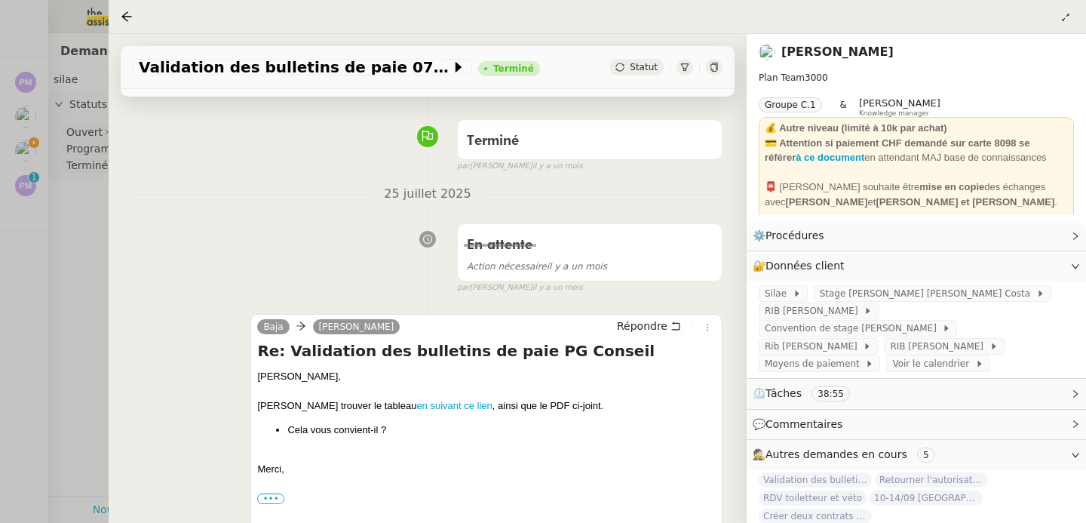
scroll to position [102, 0]
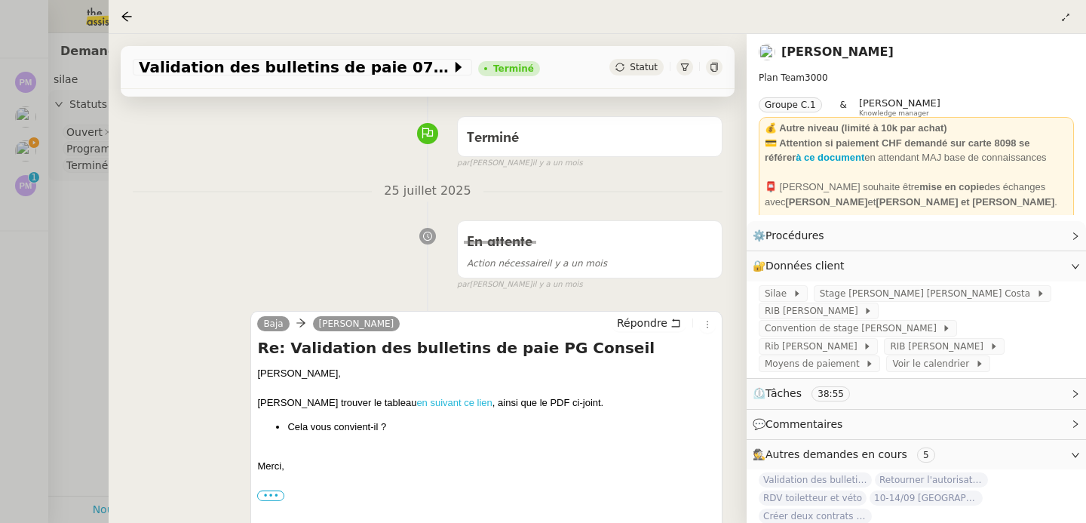
click at [416, 401] on link "en suivant ce lien" at bounding box center [453, 402] width 75 height 11
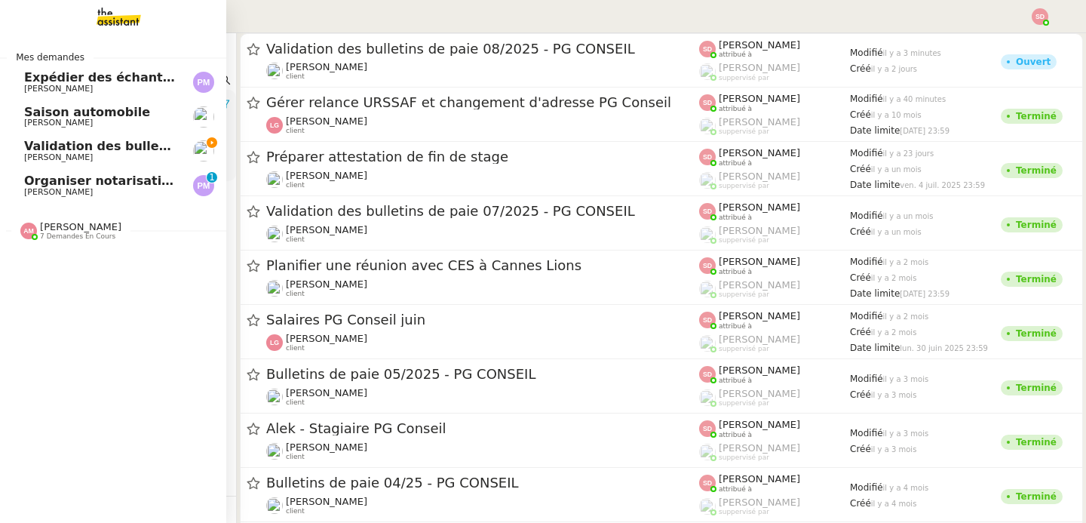
click at [15, 140] on link "Validation des bulletins de paie 08/2025 - PG CONSEIL Laurène Gauthier" at bounding box center [113, 150] width 226 height 35
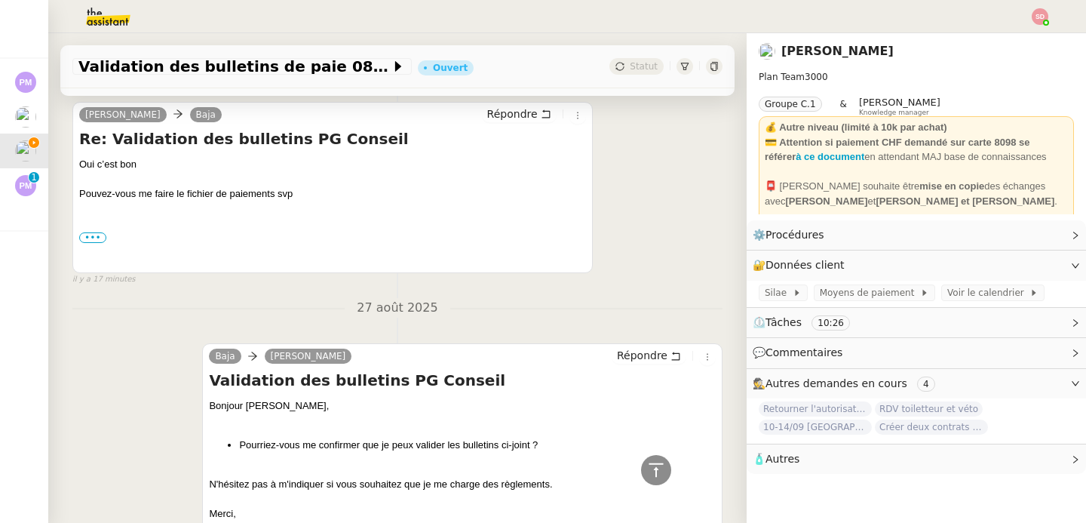
scroll to position [612, 0]
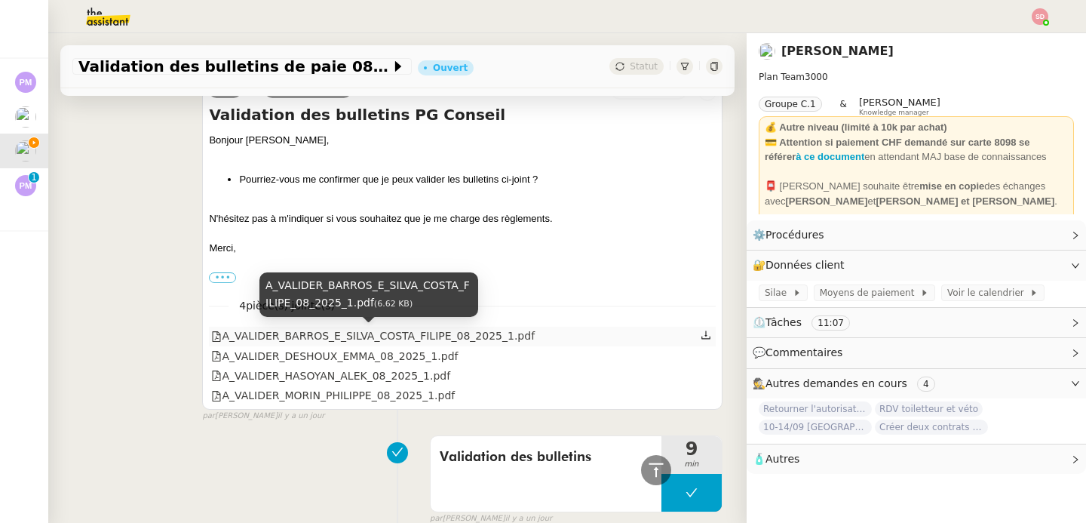
click at [339, 337] on div "A_VALIDER_BARROS_E_SILVA_COSTA_FILIPE_08_2025_1.pdf" at bounding box center [373, 335] width 324 height 17
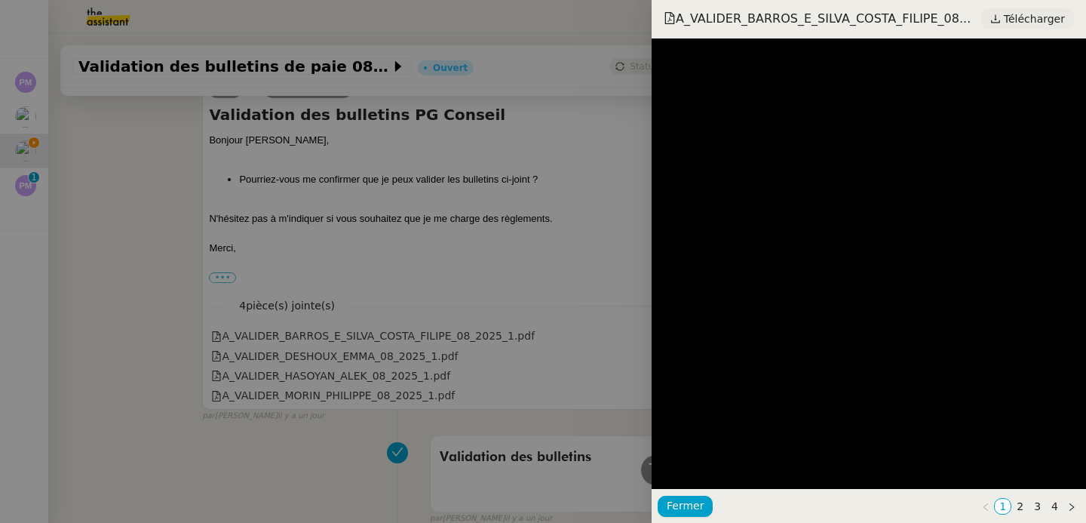
click at [1034, 18] on span "Télécharger" at bounding box center [1034, 19] width 61 height 20
click at [303, 180] on div at bounding box center [543, 261] width 1086 height 523
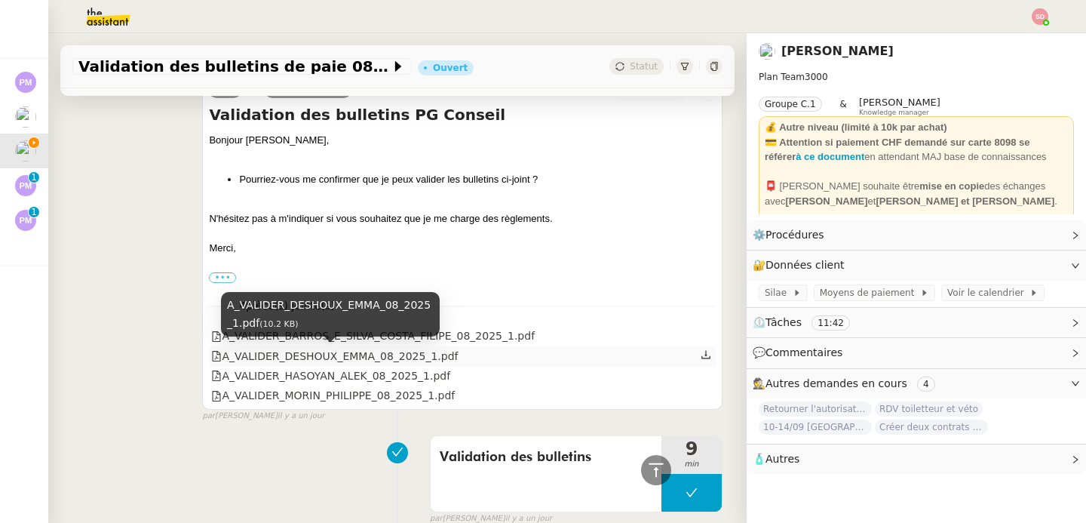
click at [371, 355] on div "A_VALIDER_DESHOUX_EMMA_08_2025_1.pdf" at bounding box center [334, 356] width 247 height 17
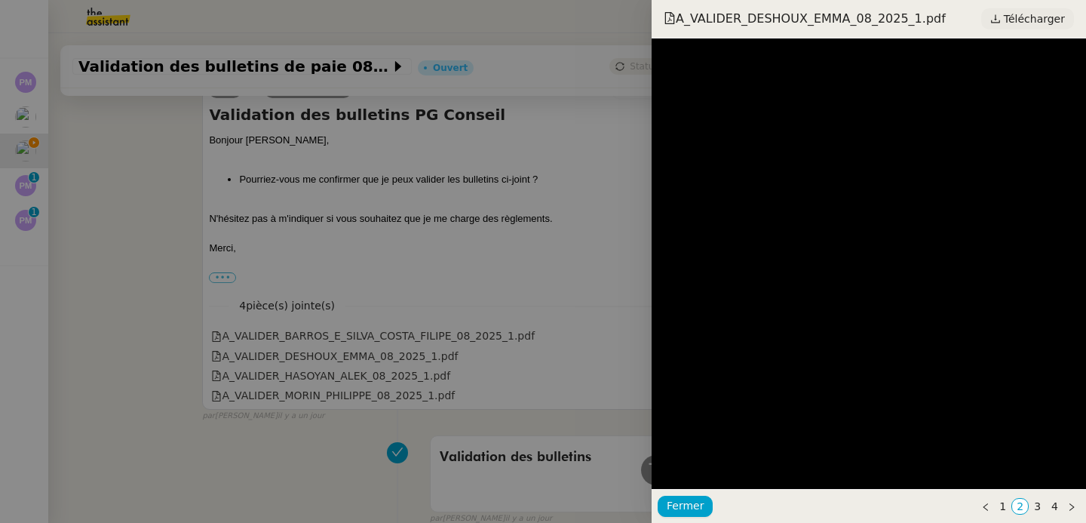
click at [1042, 21] on span "Télécharger" at bounding box center [1034, 19] width 61 height 20
click at [315, 253] on div at bounding box center [543, 261] width 1086 height 523
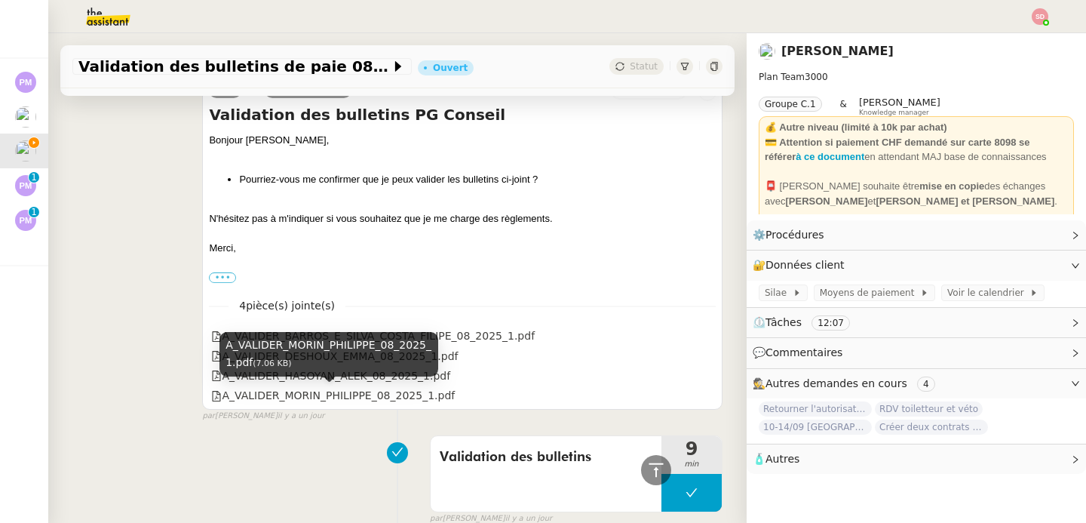
click at [360, 377] on div "A_VALIDER_MORIN_PHILIPPE_08_2025_1.pdf (7.06 KB)" at bounding box center [328, 359] width 219 height 55
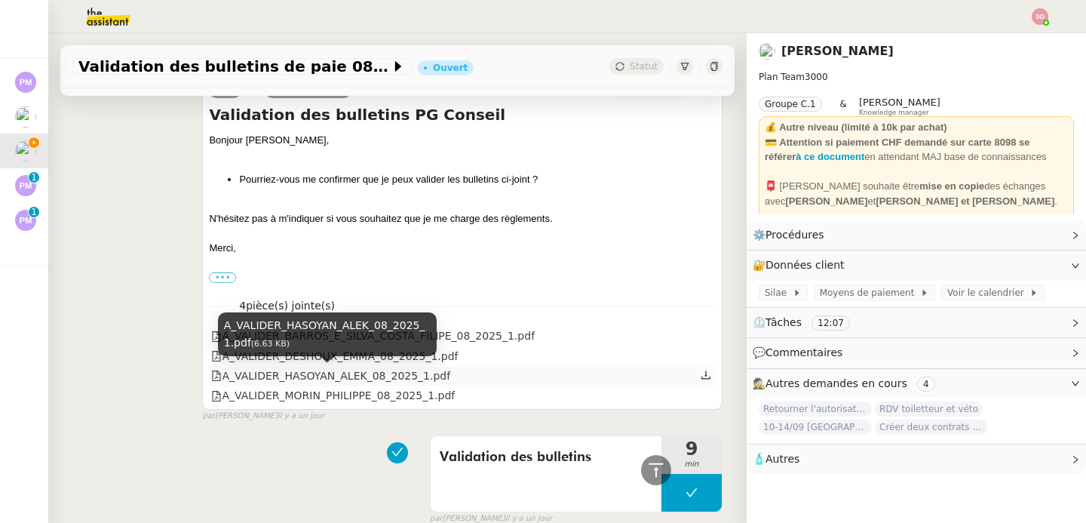
click at [407, 381] on div "A_VALIDER_HASOYAN_ALEK_08_2025_1.pdf" at bounding box center [330, 375] width 239 height 17
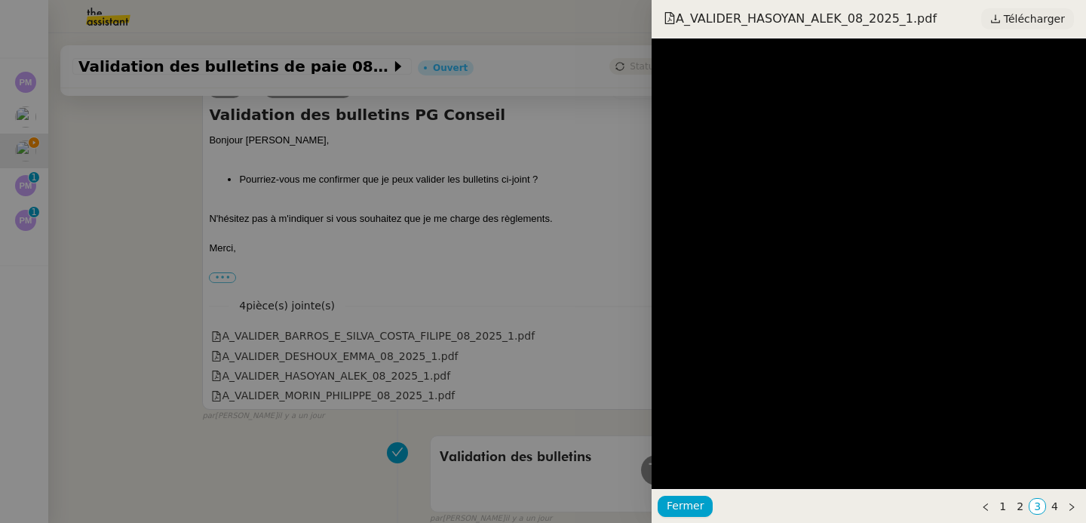
click at [1057, 10] on span "Télécharger" at bounding box center [1034, 19] width 61 height 20
drag, startPoint x: 443, startPoint y: 330, endPoint x: 439, endPoint y: 339, distance: 10.5
click at [443, 330] on div at bounding box center [543, 261] width 1086 height 523
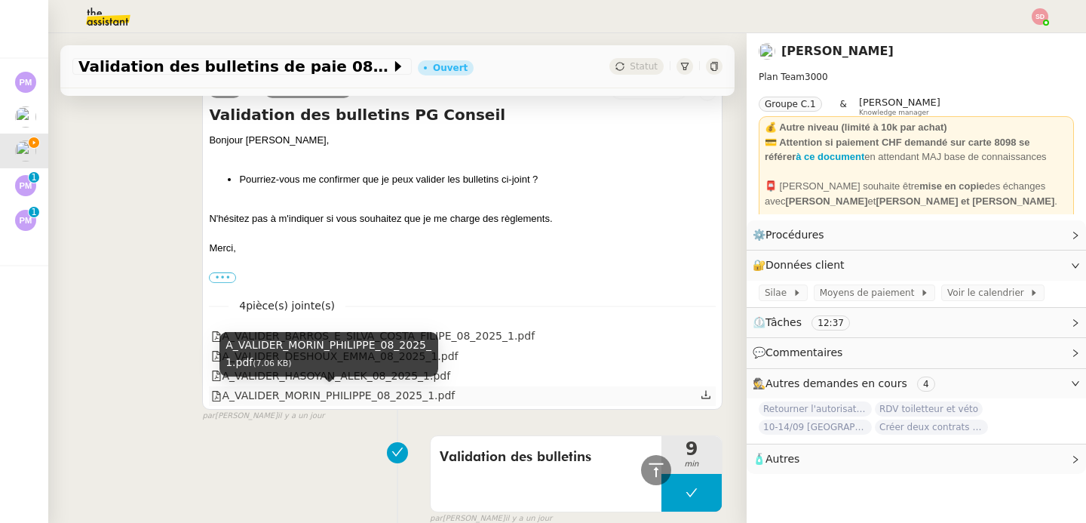
click at [397, 397] on div "A_VALIDER_MORIN_PHILIPPE_08_2025_1.pdf" at bounding box center [333, 395] width 244 height 17
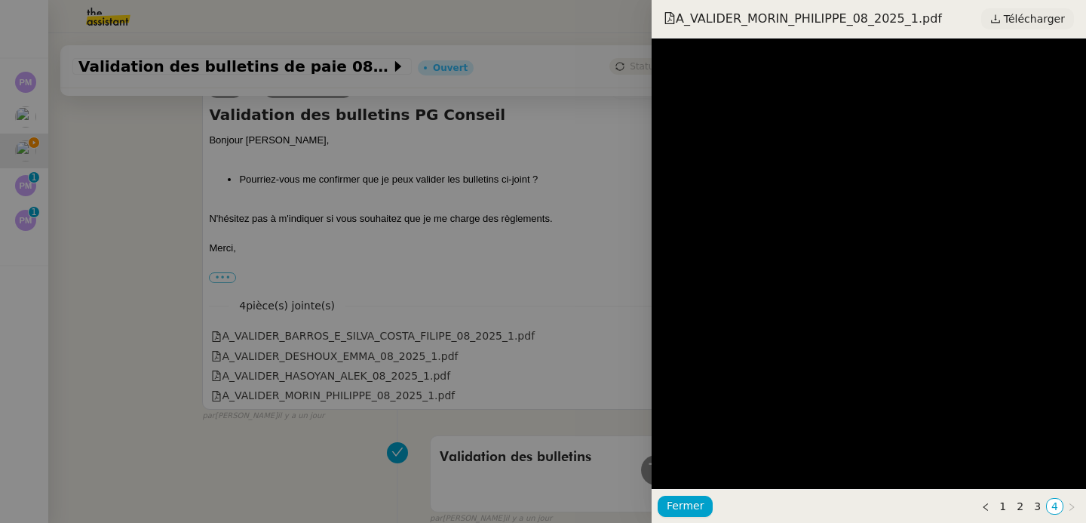
click at [1025, 11] on span "Télécharger" at bounding box center [1034, 19] width 61 height 20
click at [268, 204] on div at bounding box center [543, 261] width 1086 height 523
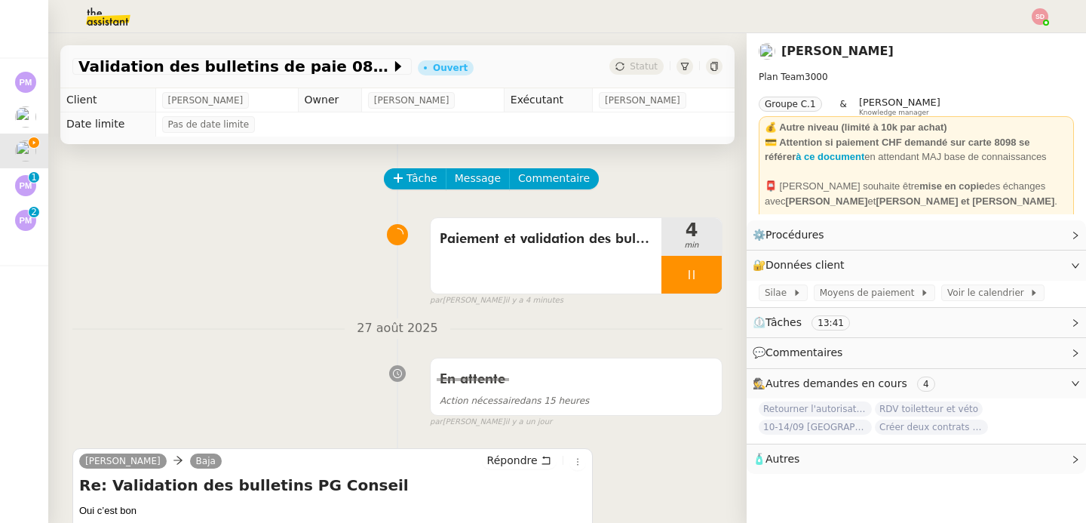
scroll to position [279, 0]
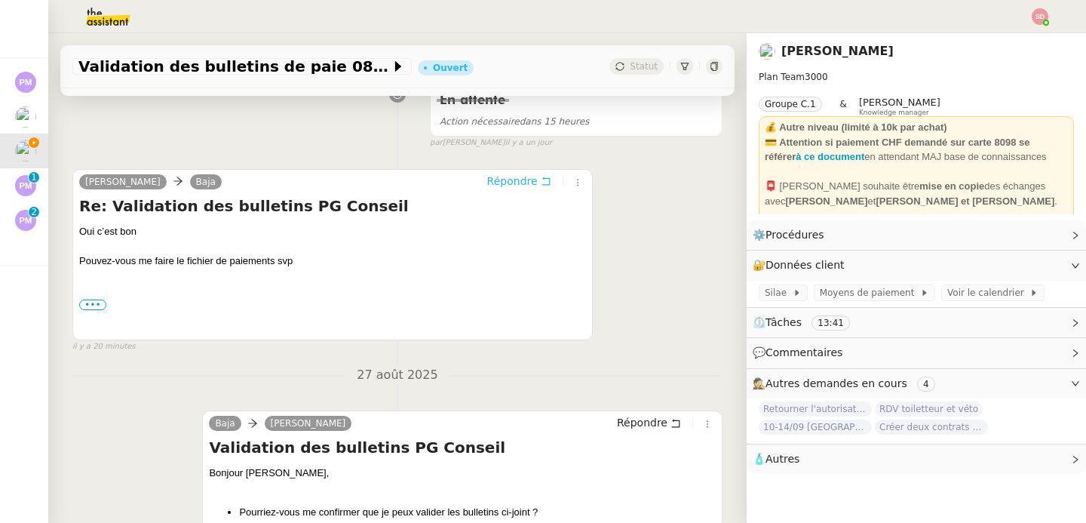
click at [514, 178] on span "Répondre" at bounding box center [512, 180] width 51 height 15
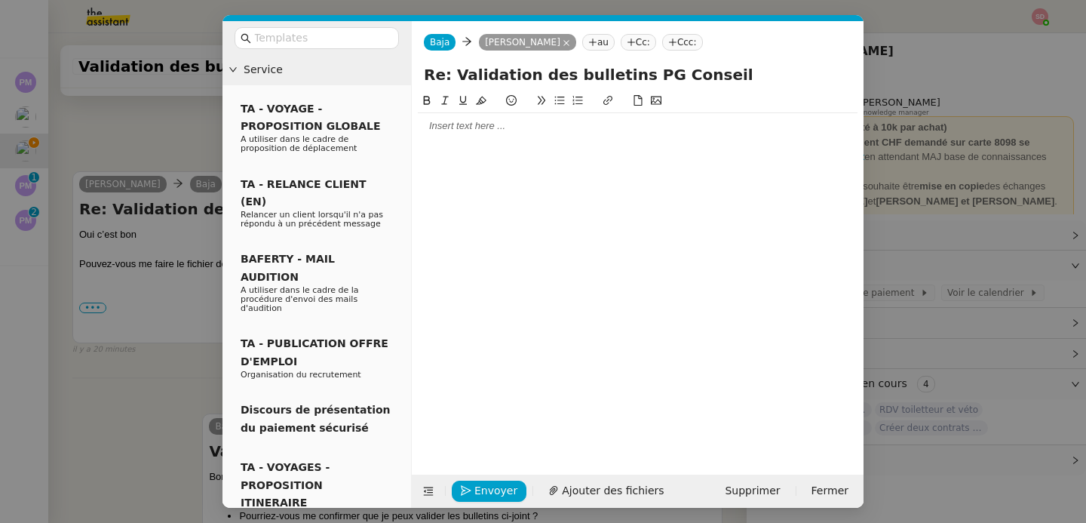
scroll to position [394, 0]
click at [509, 136] on div at bounding box center [638, 126] width 440 height 26
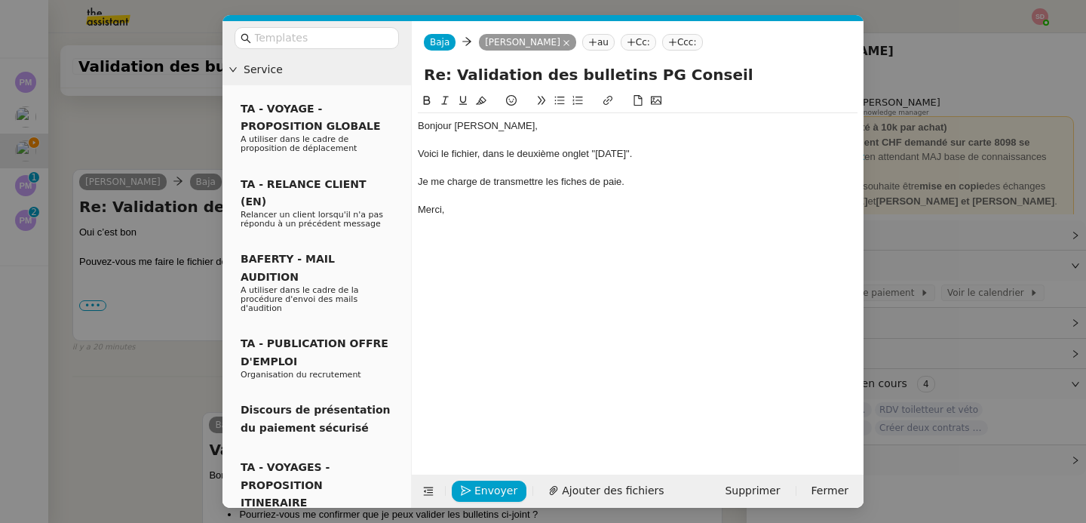
scroll to position [497, 0]
click at [461, 154] on div "Voici le fichier, dans le deuxième onglet "Aout 25"." at bounding box center [638, 154] width 440 height 14
click at [608, 97] on icon at bounding box center [607, 100] width 9 height 9
paste input "PG Conseil - Aout 2025"
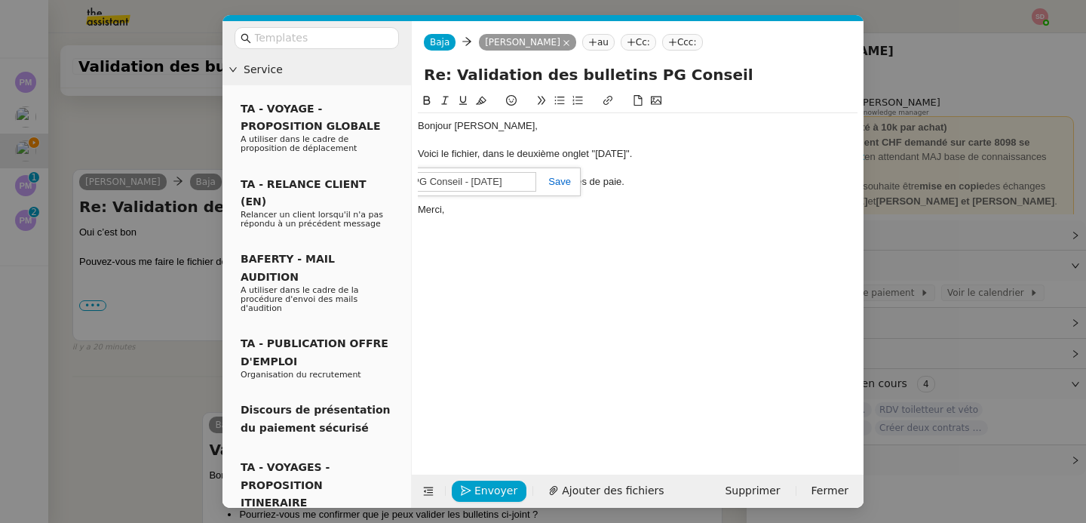
click at [512, 185] on input "PG Conseil - Aout 2025" at bounding box center [472, 182] width 128 height 20
paste input "https://docs.google.com/spreadsheets/d/1ShTurFxag2bpveUsZMKWwjWAtbb33zdhWZGC9Wf…"
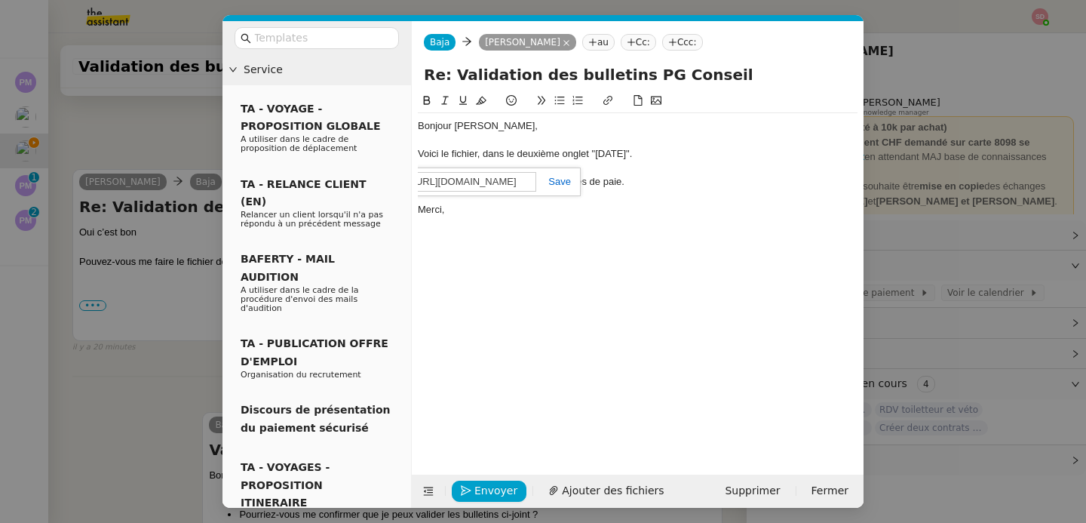
type input "https://docs.google.com/spreadsheets/d/1ShTurFxag2bpveUsZMKWwjWAtbb33zdhWZGC9Wf…"
click at [561, 182] on link at bounding box center [553, 181] width 35 height 11
click at [545, 216] on div "Merci," at bounding box center [638, 210] width 440 height 14
click at [489, 489] on span "Envoyer" at bounding box center [495, 490] width 43 height 17
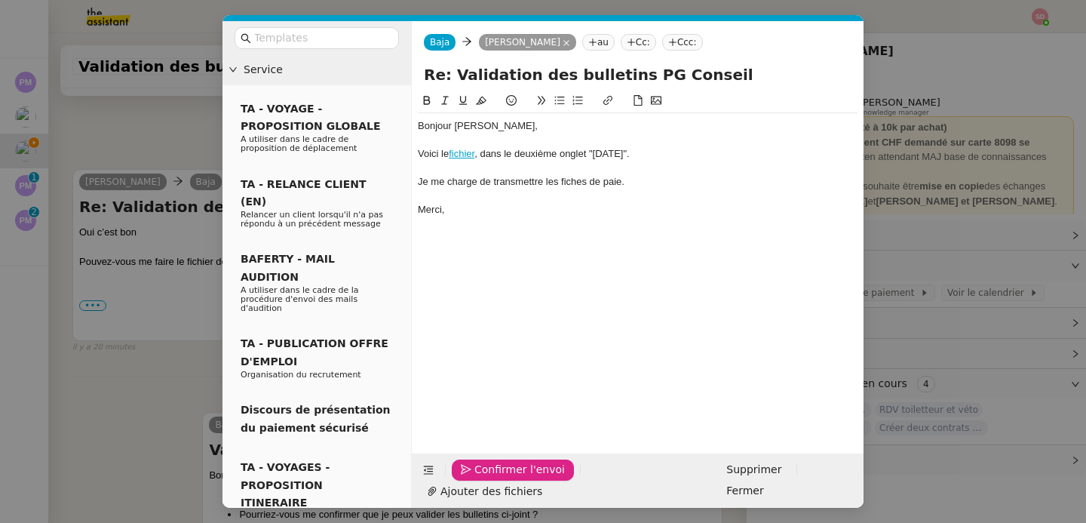
click at [489, 478] on span "Confirmer l'envoi" at bounding box center [519, 469] width 91 height 17
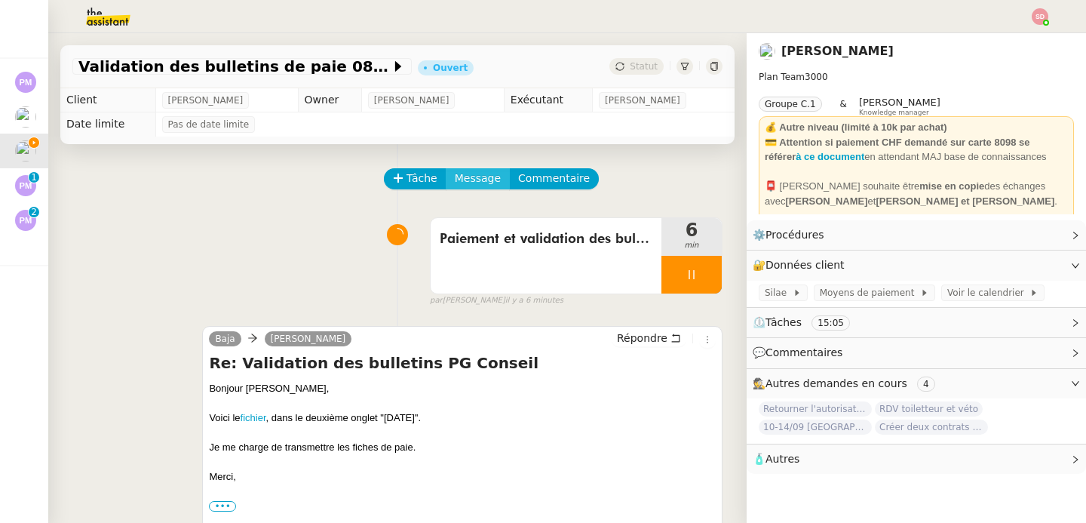
click at [473, 183] on span "Message" at bounding box center [478, 178] width 46 height 17
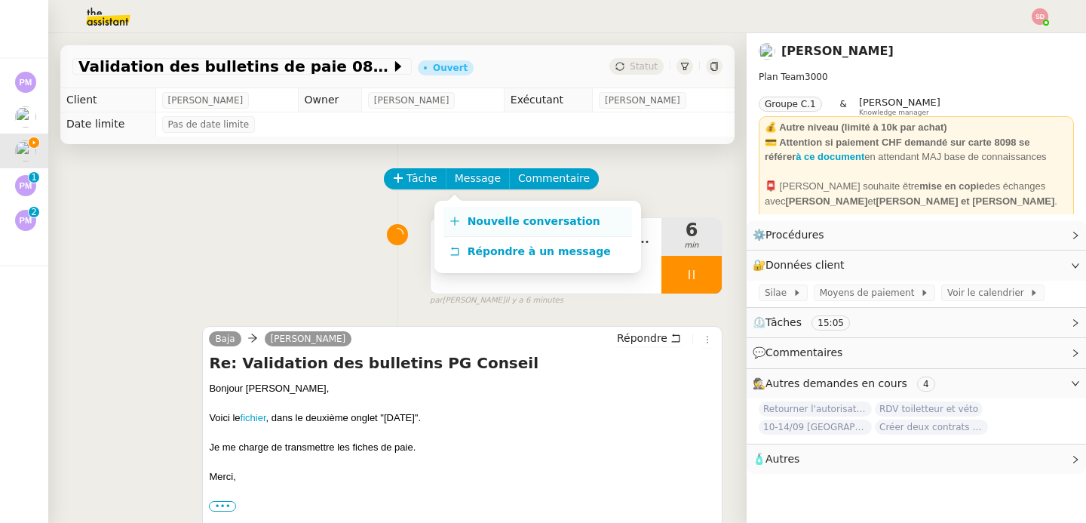
click at [474, 221] on span "Nouvelle conversation" at bounding box center [534, 221] width 133 height 12
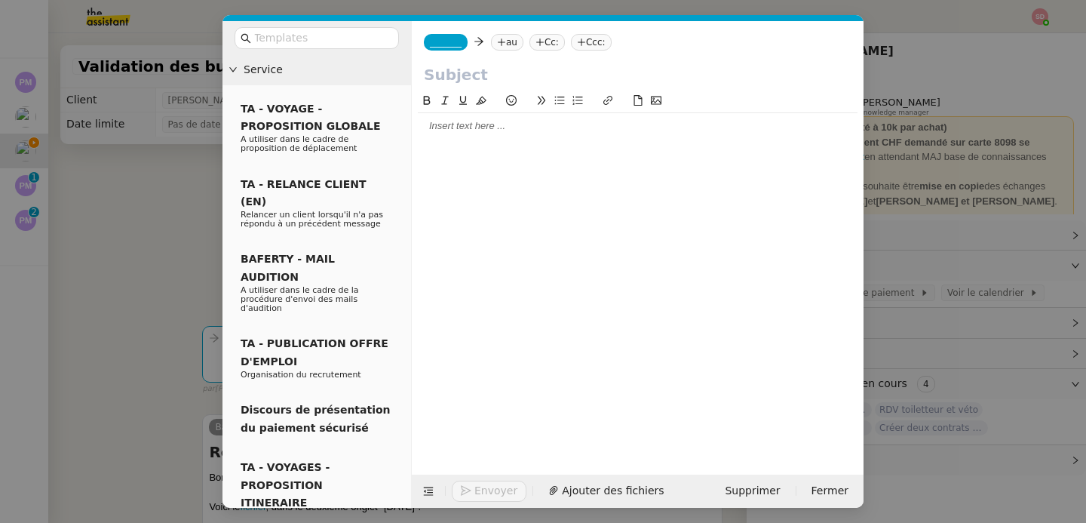
click at [447, 147] on div at bounding box center [638, 271] width 440 height 359
click at [601, 498] on span "Ajouter des fichiers" at bounding box center [613, 490] width 102 height 17
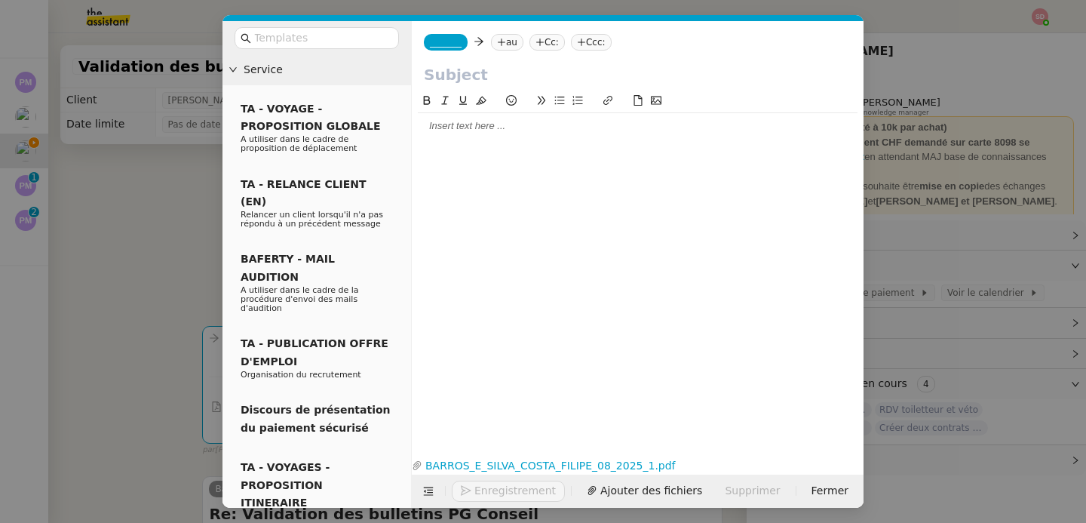
click at [461, 50] on nz-tag "_______" at bounding box center [446, 42] width 44 height 17
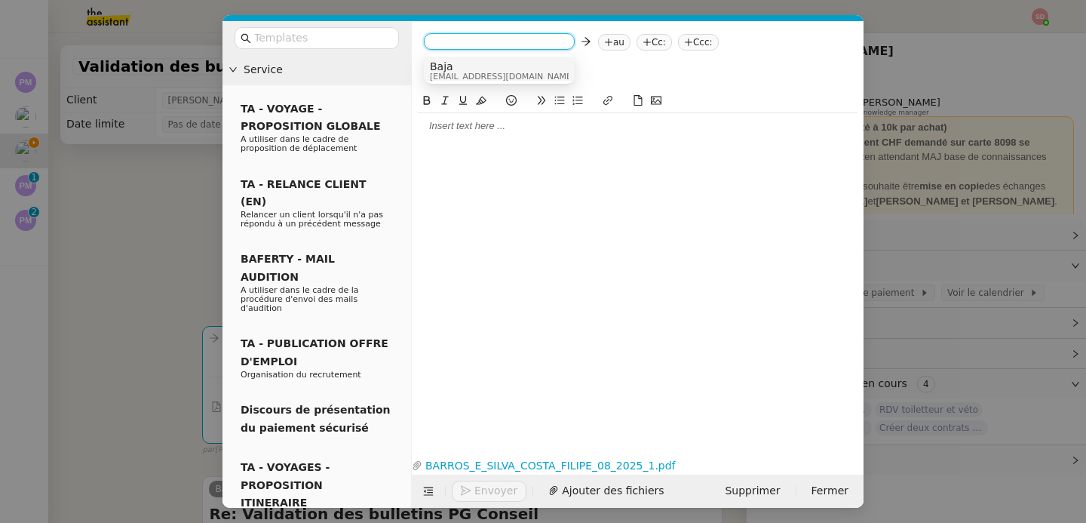
click at [465, 63] on span "Baja" at bounding box center [502, 66] width 145 height 12
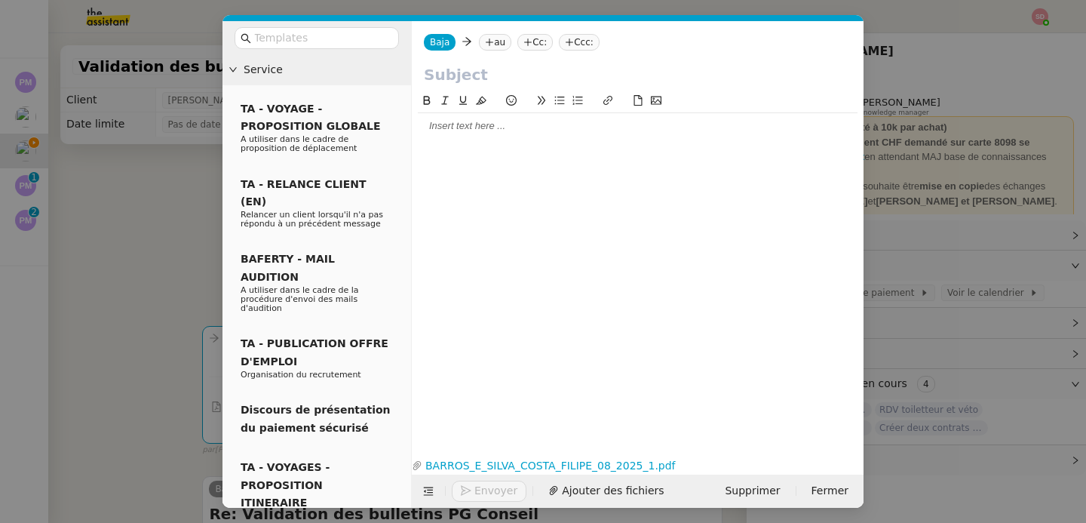
click at [497, 44] on nz-tag "au" at bounding box center [495, 42] width 32 height 17
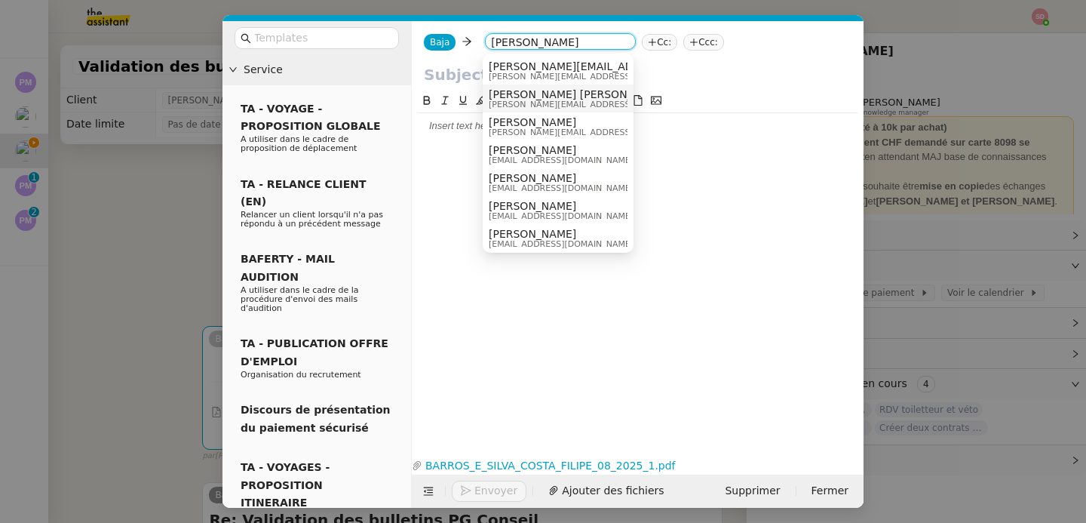
type input "filipe"
click at [533, 100] on span "filipe.barros-costa@student-cs.fr" at bounding box center [686, 104] width 394 height 8
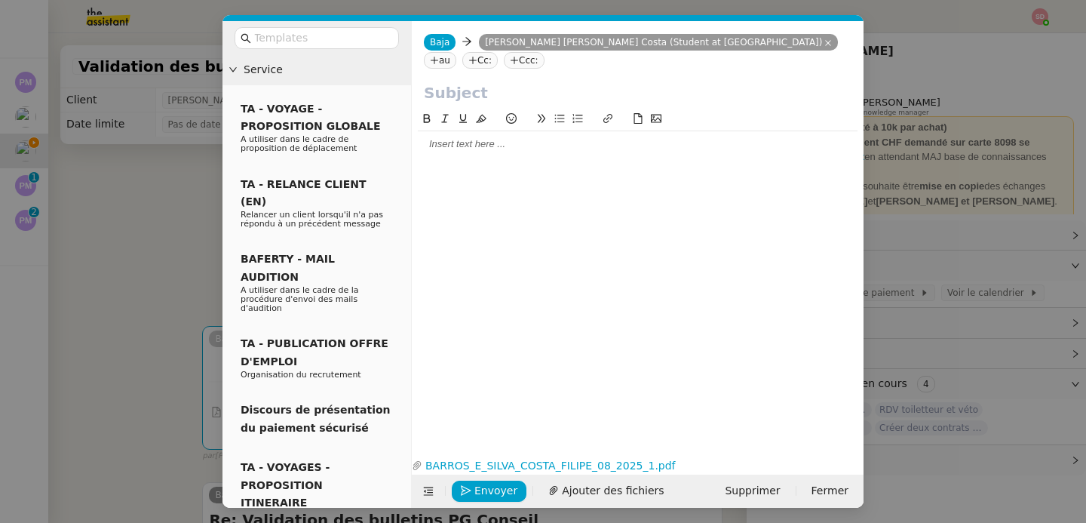
click at [533, 100] on input "text" at bounding box center [638, 92] width 428 height 23
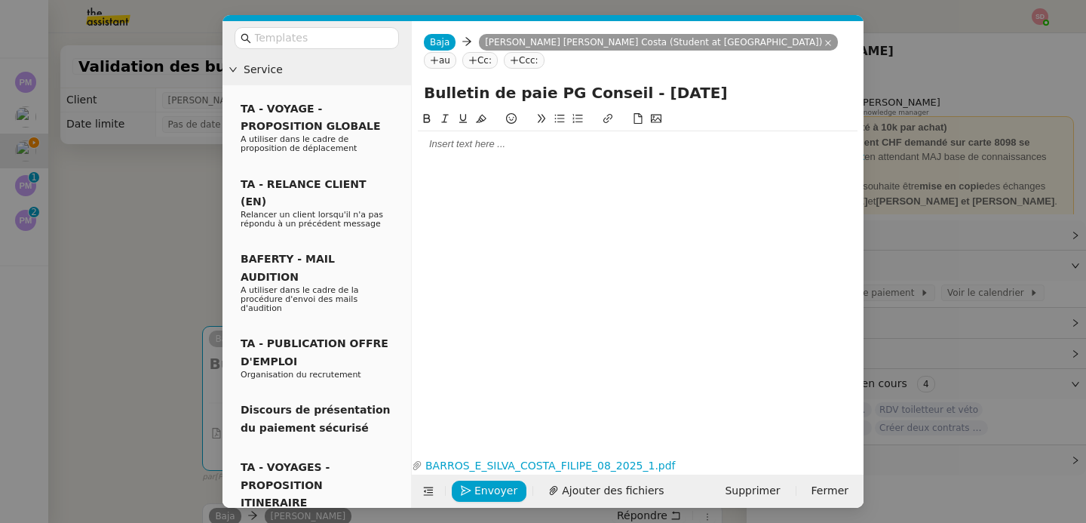
type input "Bulletin de paie PG Conseil - Aout 2025"
click at [495, 149] on div at bounding box center [638, 144] width 440 height 14
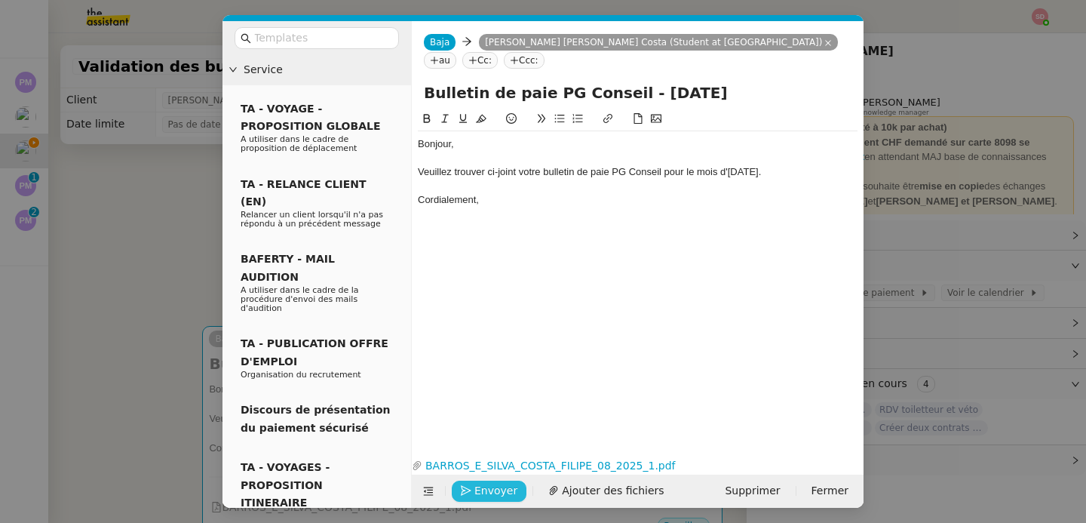
click at [491, 484] on span "Envoyer" at bounding box center [495, 490] width 43 height 17
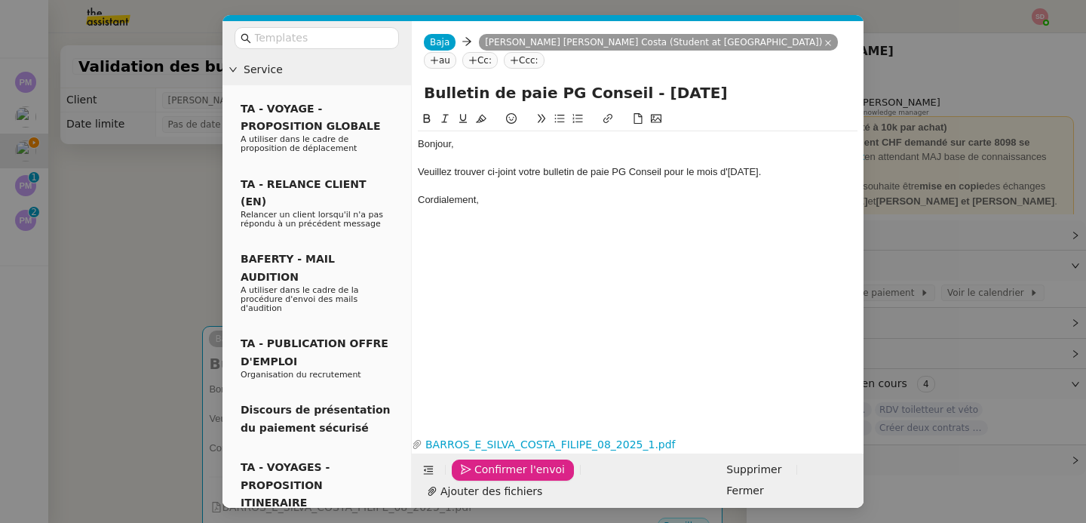
click at [491, 478] on span "Confirmer l'envoi" at bounding box center [519, 469] width 91 height 17
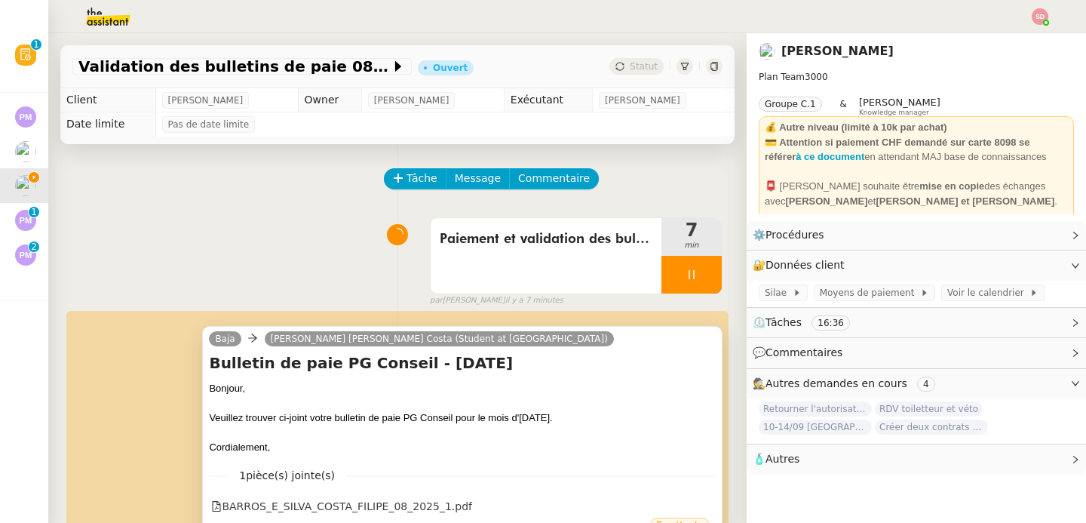
scroll to position [28, 0]
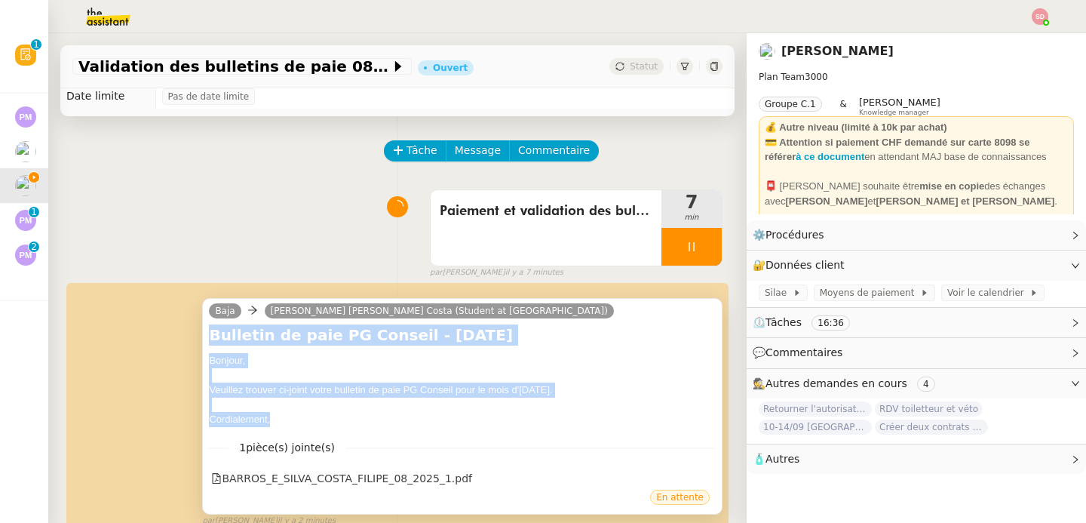
drag, startPoint x: 210, startPoint y: 336, endPoint x: 296, endPoint y: 413, distance: 116.4
click at [296, 413] on div "Bulletin de paie PG Conseil - Aout 2025 Bonjour, Veuillez trouver ci-joint votr…" at bounding box center [462, 375] width 507 height 103
copy div "Bulletin de paie PG Conseil - Aout 2025 Bonjour, Veuillez trouver ci-joint votr…"
click at [476, 151] on span "Message" at bounding box center [478, 150] width 46 height 17
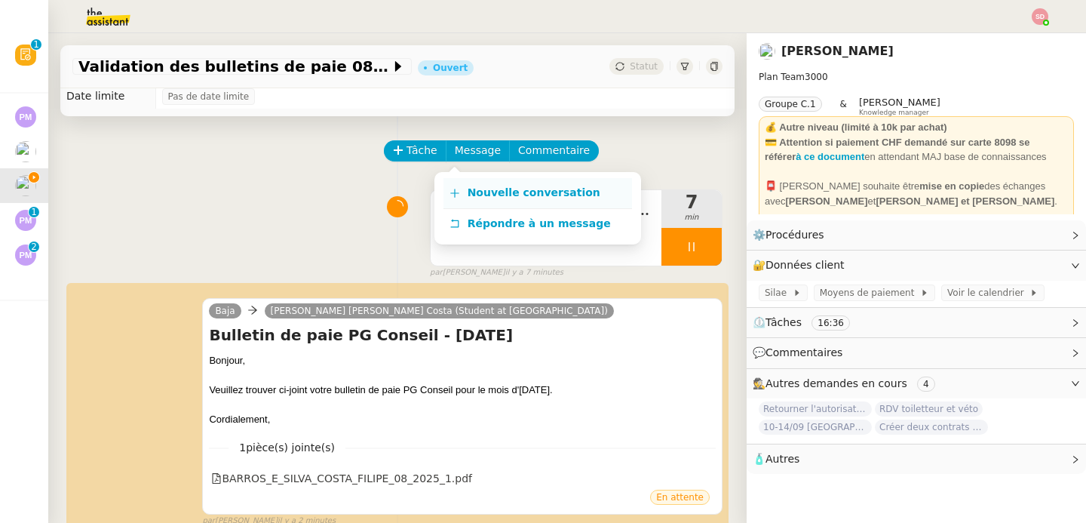
click at [474, 185] on link "Nouvelle conversation" at bounding box center [537, 193] width 189 height 30
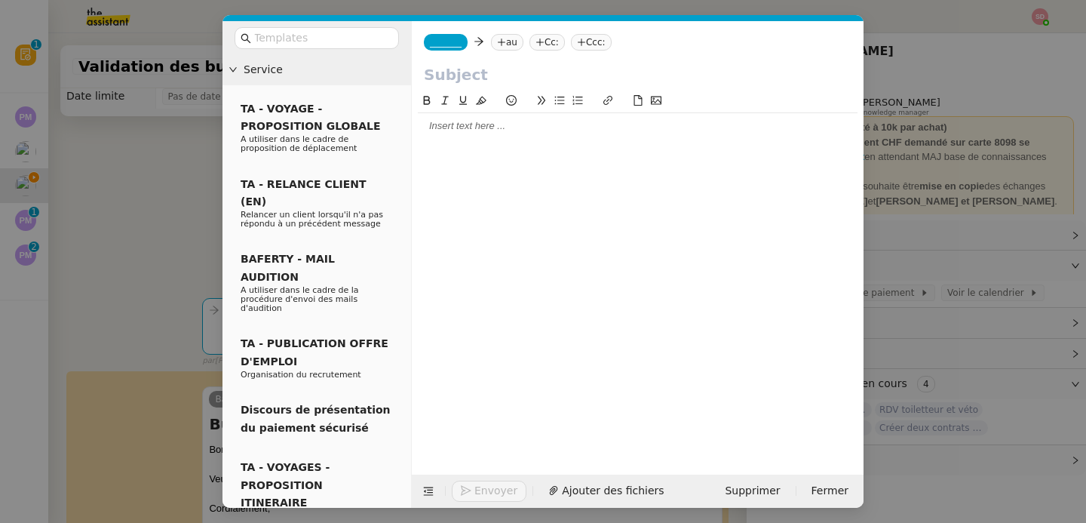
click at [471, 136] on div at bounding box center [638, 126] width 440 height 26
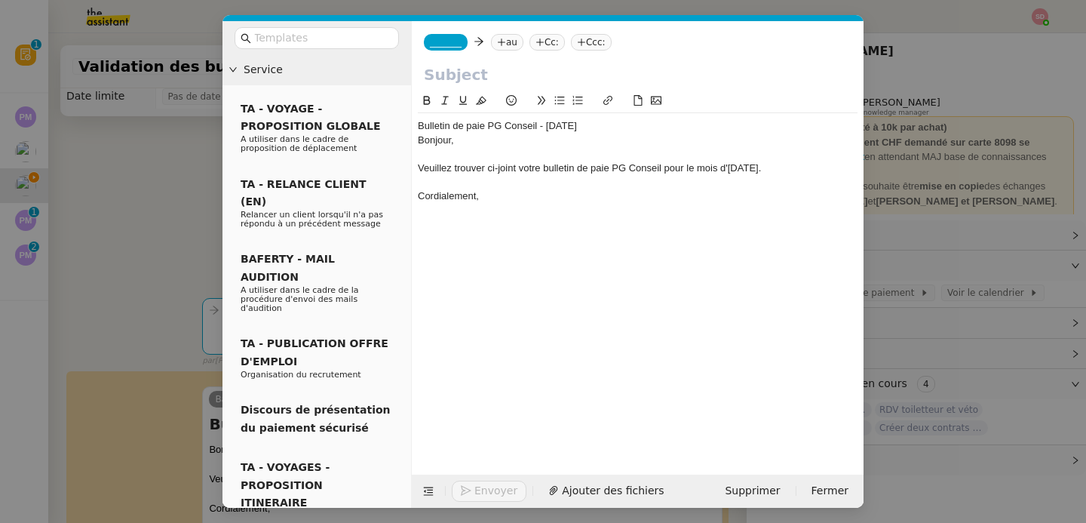
scroll to position [0, 0]
click at [471, 131] on div "Bulletin de paie PG Conseil - Aout 2025" at bounding box center [638, 126] width 440 height 14
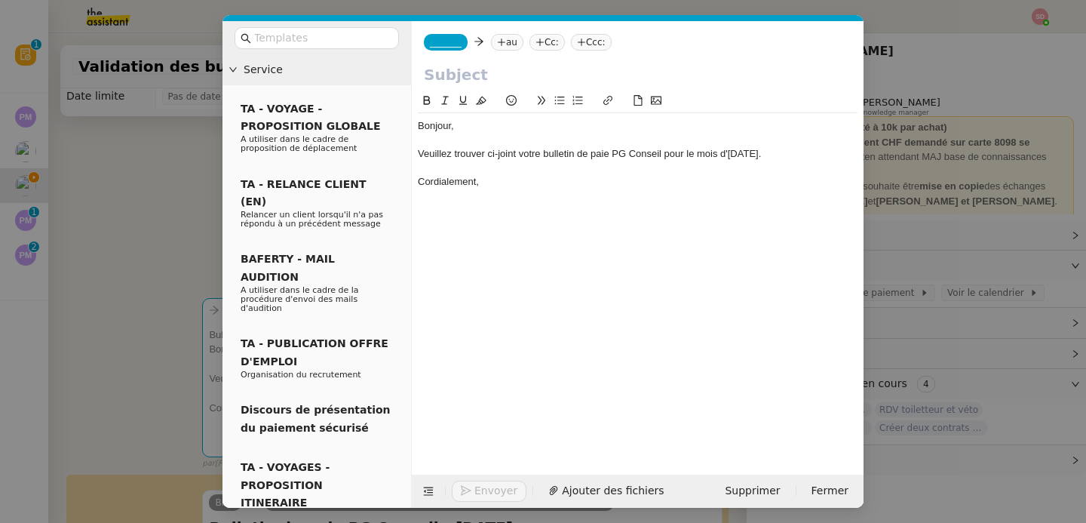
click at [461, 81] on input "text" at bounding box center [638, 74] width 428 height 23
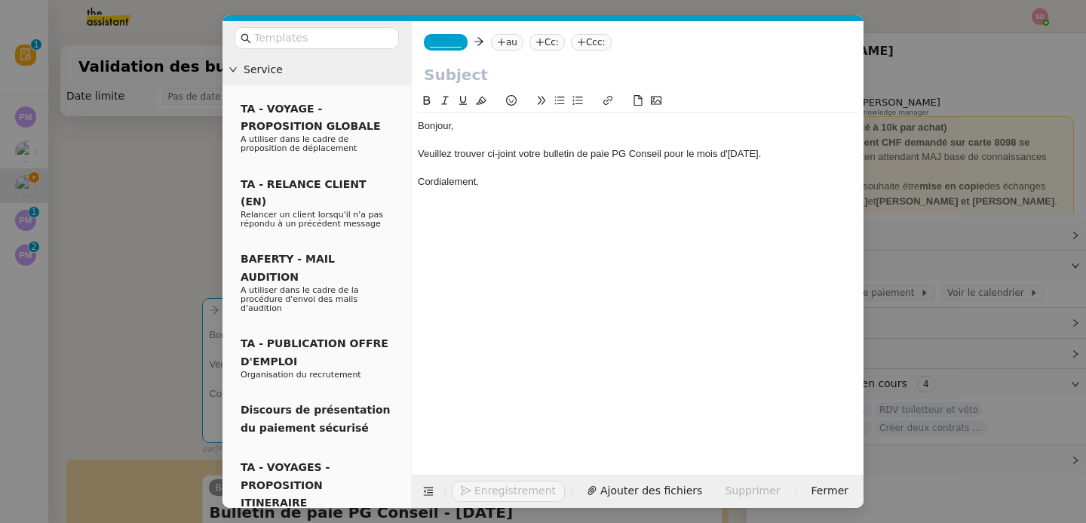
paste input "Bulletin de paie PG Conseil - Aout 2025"
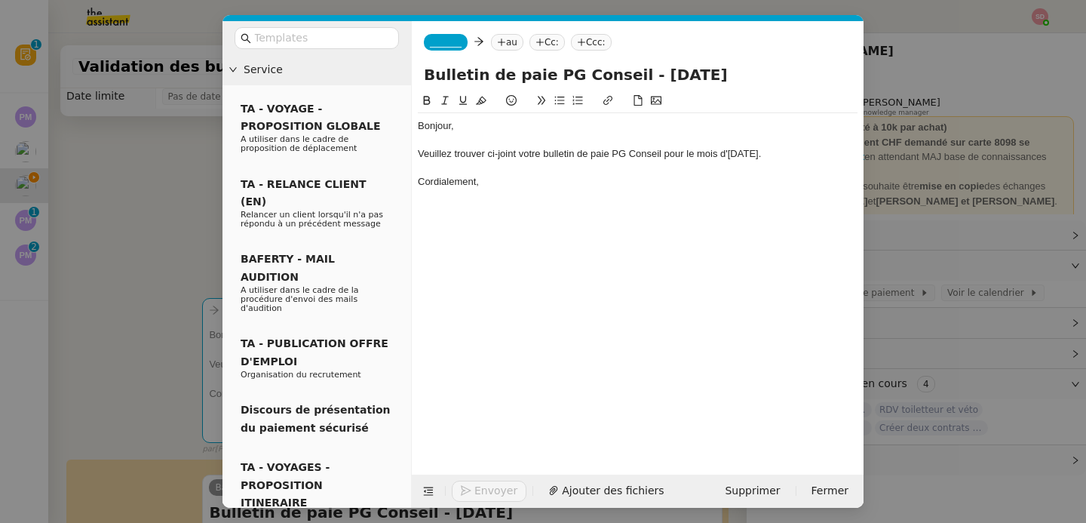
type input "Bulletin de paie PG Conseil - Aout 2025"
click at [462, 44] on span "_______" at bounding box center [446, 42] width 32 height 11
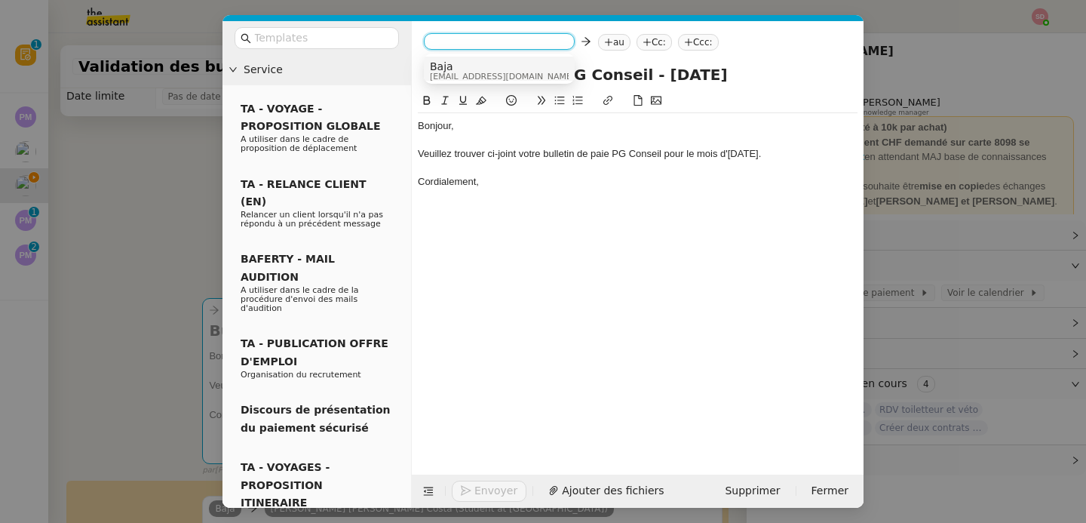
click at [464, 63] on span "Baja" at bounding box center [502, 66] width 145 height 12
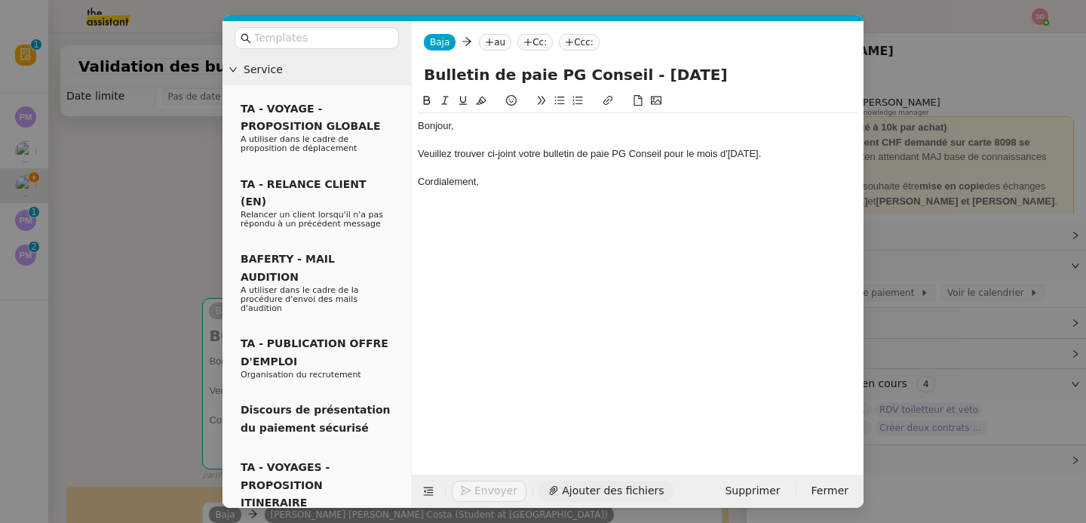
click at [591, 489] on span "Ajouter des fichiers" at bounding box center [613, 490] width 102 height 17
click at [496, 49] on nz-tag "au" at bounding box center [495, 42] width 32 height 17
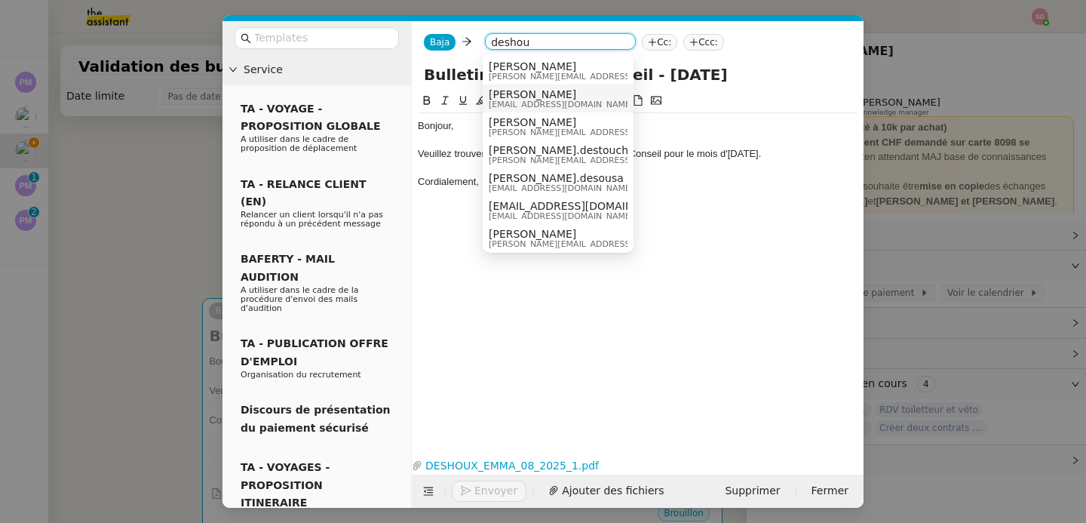
type input "deshou"
click at [545, 97] on span "Emma DESHOUX" at bounding box center [561, 94] width 145 height 12
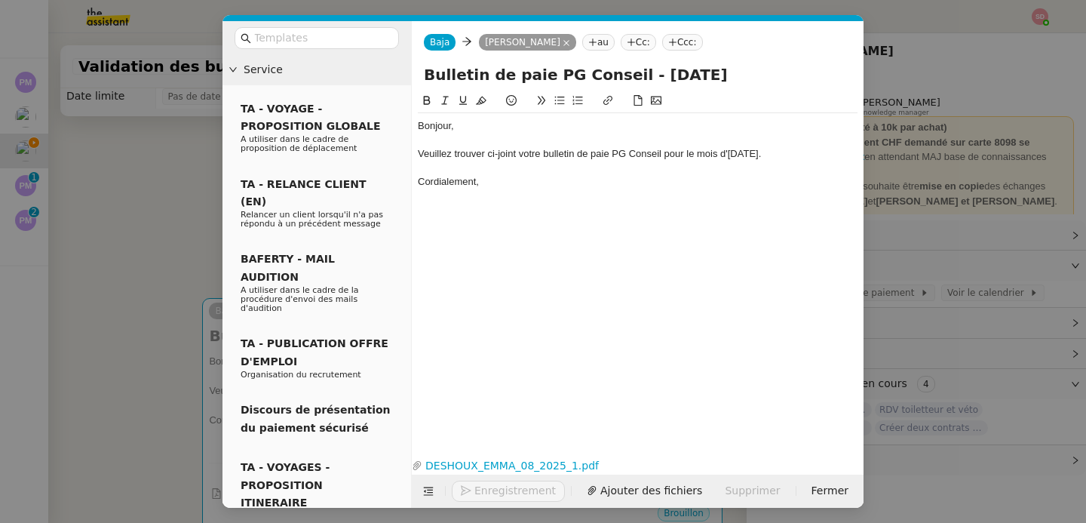
click at [527, 180] on div "Cordialement," at bounding box center [638, 182] width 440 height 14
click at [493, 484] on span "Envoyer" at bounding box center [495, 490] width 43 height 17
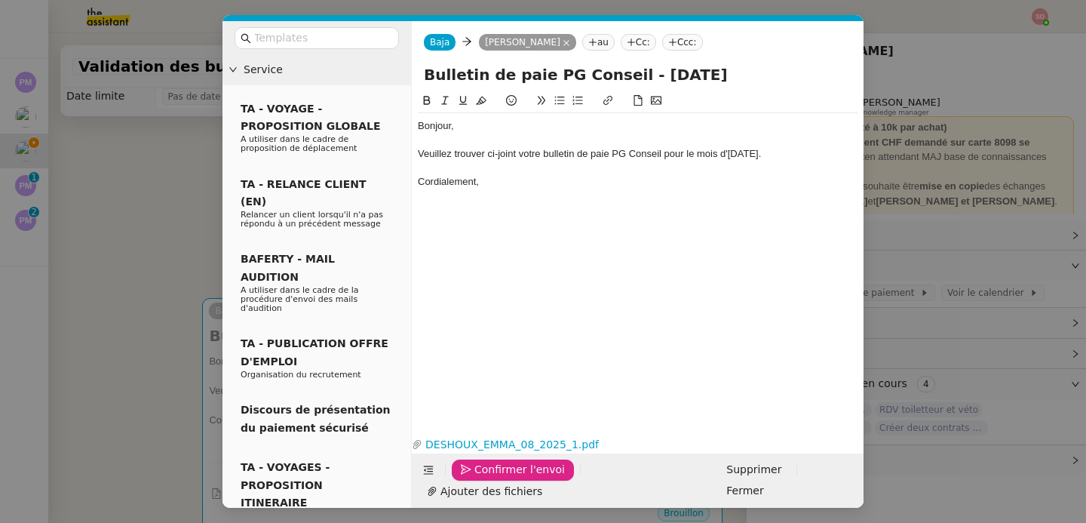
click at [493, 478] on span "Confirmer l'envoi" at bounding box center [519, 469] width 91 height 17
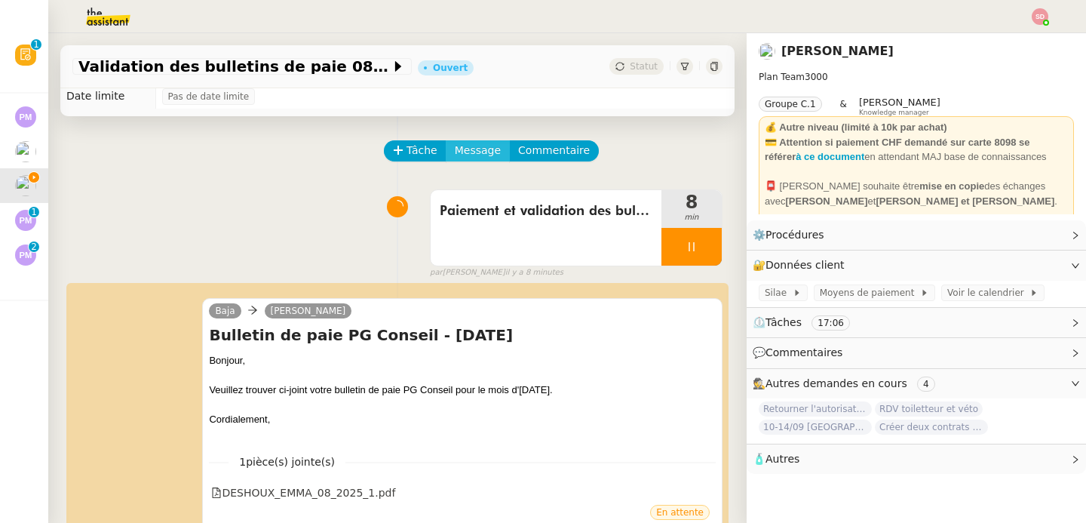
click at [457, 149] on span "Message" at bounding box center [478, 150] width 46 height 17
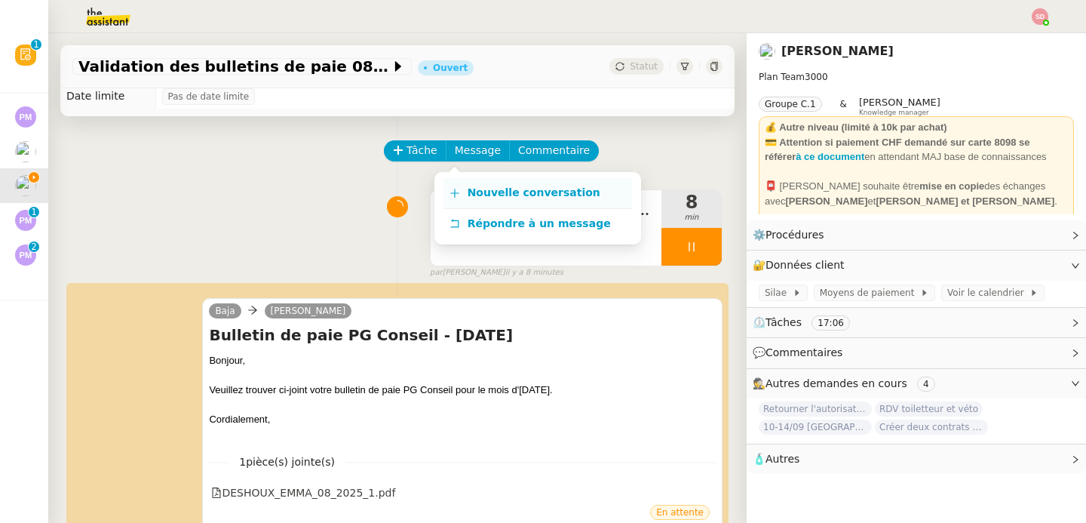
click at [456, 194] on icon at bounding box center [455, 193] width 11 height 11
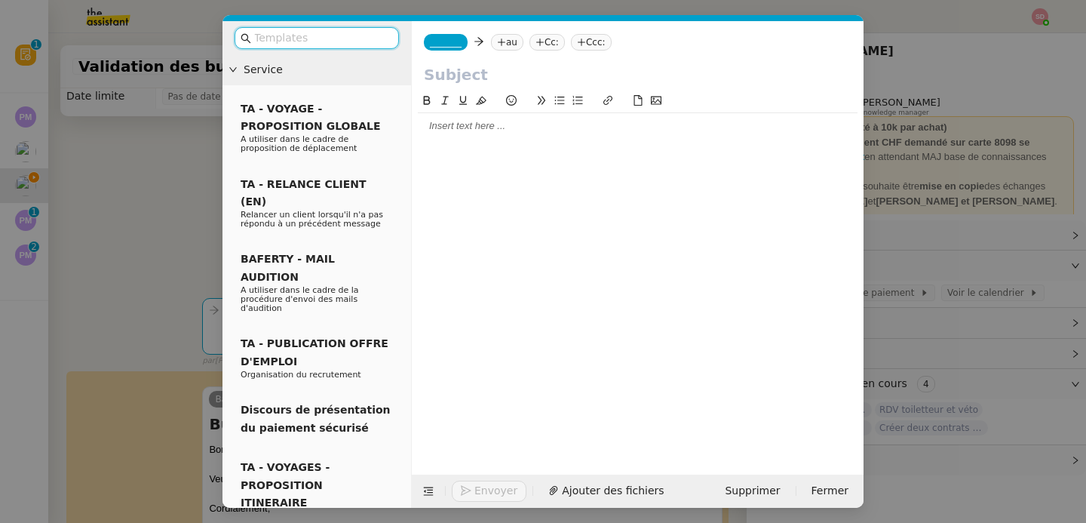
click at [466, 135] on div at bounding box center [638, 126] width 440 height 26
click at [138, 223] on nz-modal-container "Service TA - VOYAGE - PROPOSITION GLOBALE A utiliser dans le cadre de propositi…" at bounding box center [543, 261] width 1086 height 523
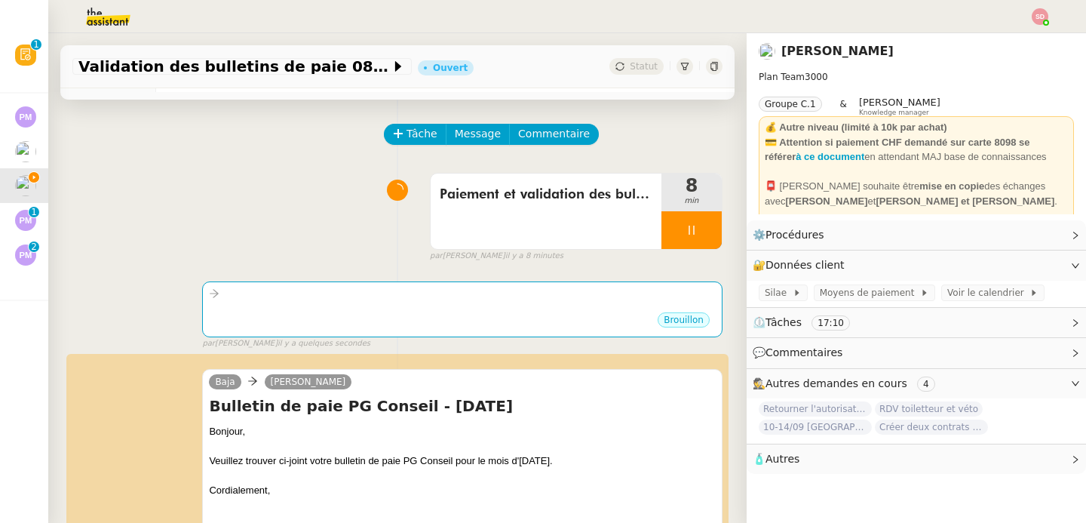
scroll to position [137, 0]
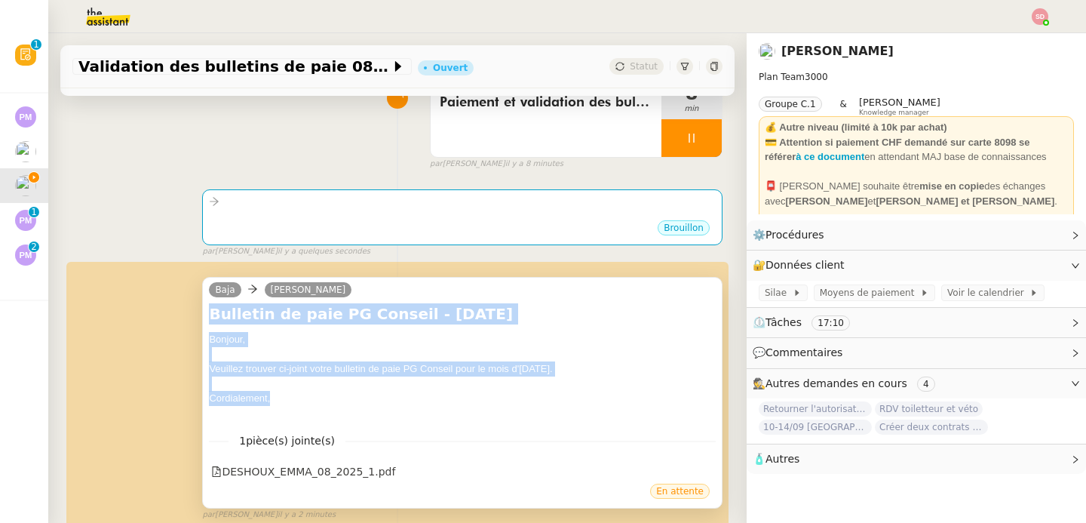
drag, startPoint x: 206, startPoint y: 313, endPoint x: 288, endPoint y: 396, distance: 116.8
click at [288, 396] on div "Bulletin de paie PG Conseil - Aout 2025 Bonjour, Veuillez trouver ci-joint votr…" at bounding box center [462, 361] width 507 height 117
copy div "Bulletin de paie PG Conseil - Aout 2025 Bonjour, Veuillez trouver ci-joint votr…"
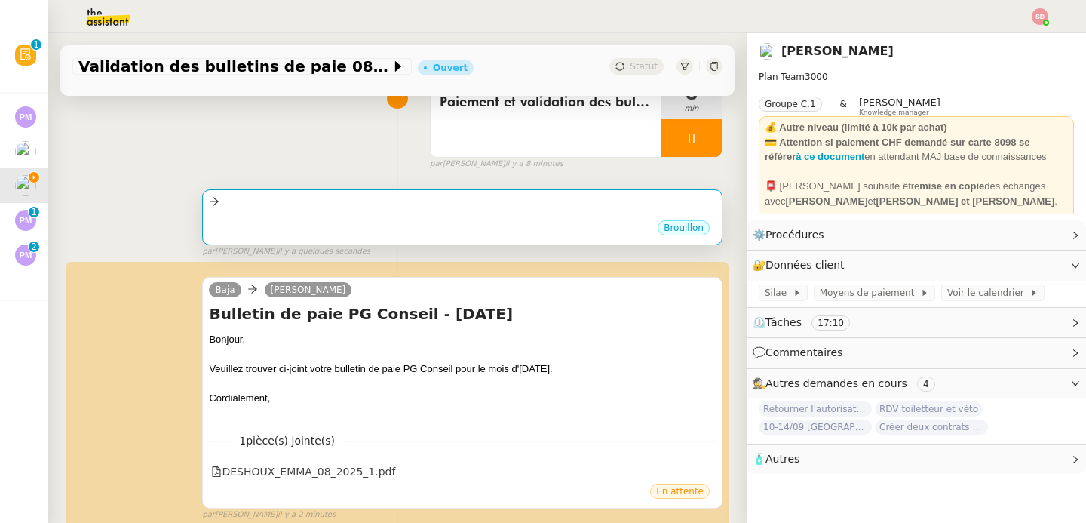
click at [418, 219] on div "Brouillon" at bounding box center [462, 230] width 507 height 23
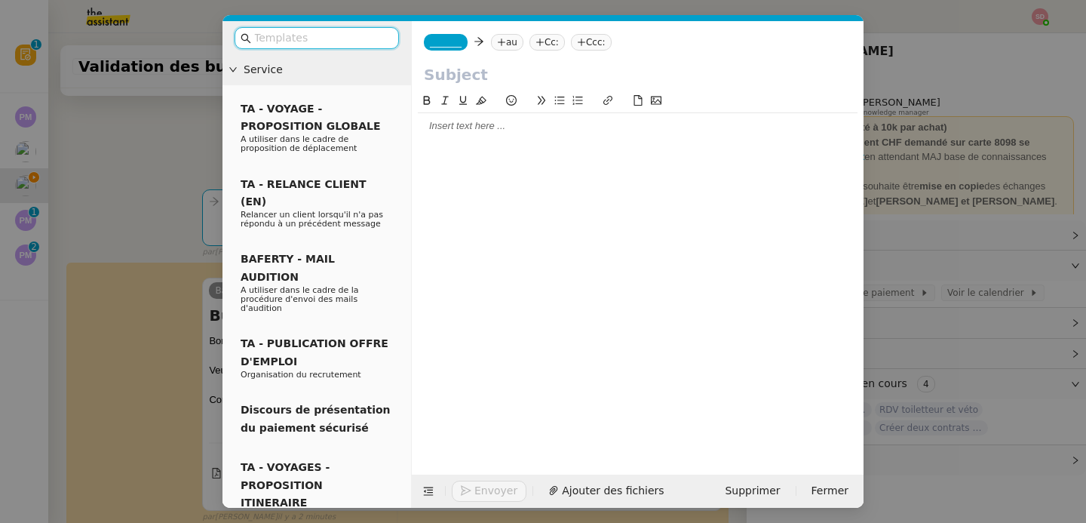
click at [461, 129] on div at bounding box center [638, 126] width 440 height 14
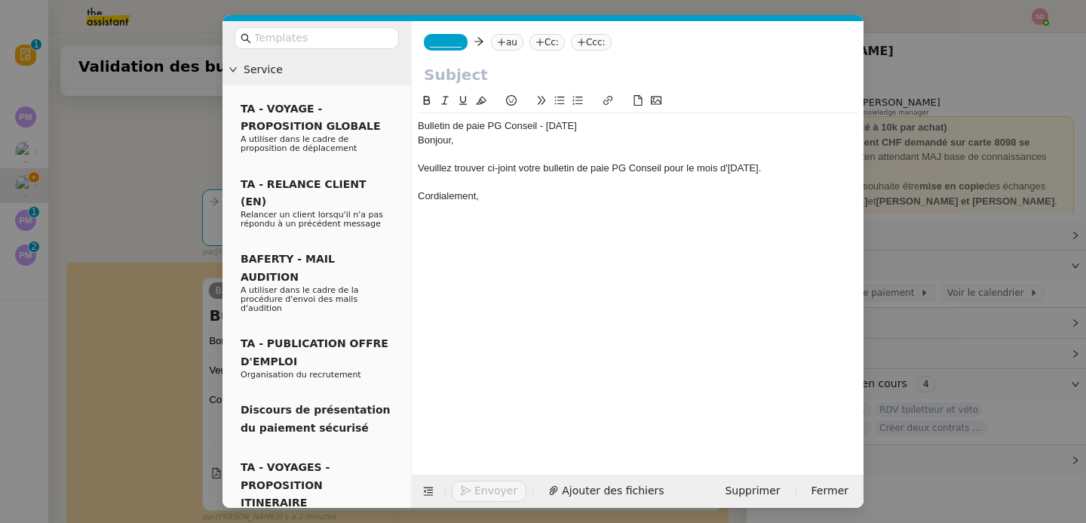
scroll to position [0, 0]
click at [455, 123] on div "Bulletin de paie PG Conseil - Aout 2025" at bounding box center [638, 126] width 440 height 14
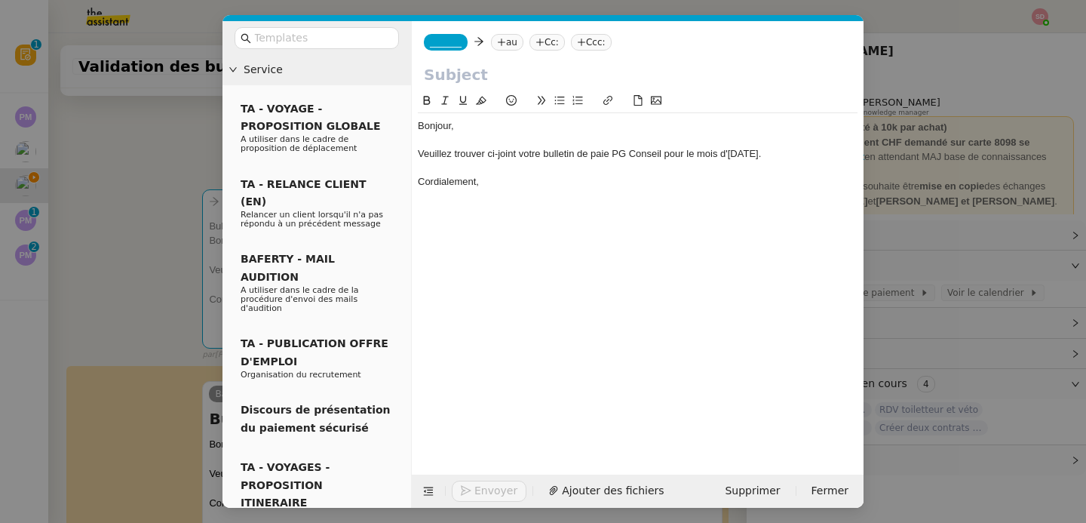
click at [480, 79] on input "text" at bounding box center [638, 74] width 428 height 23
paste input "Bulletin de paie PG Conseil - Aout 2025"
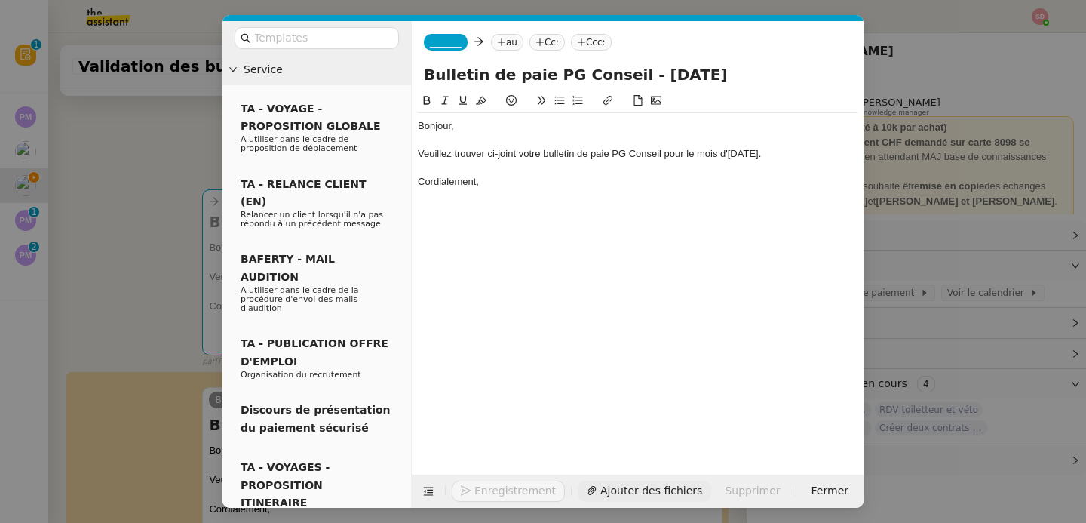
type input "Bulletin de paie PG Conseil - Aout 2025"
click at [595, 494] on span "Ajouter des fichiers" at bounding box center [613, 490] width 102 height 17
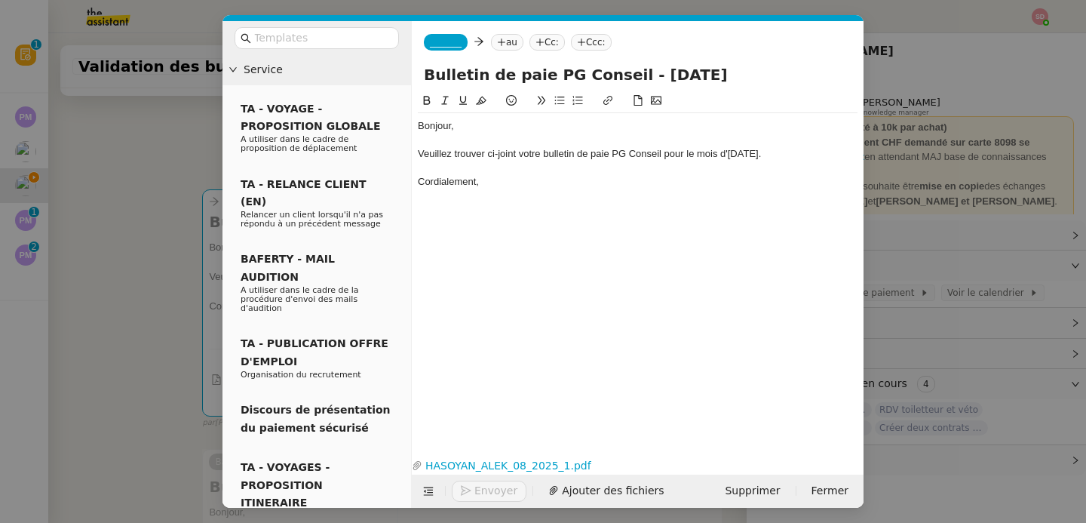
click at [449, 36] on nz-tag "_______" at bounding box center [446, 42] width 44 height 17
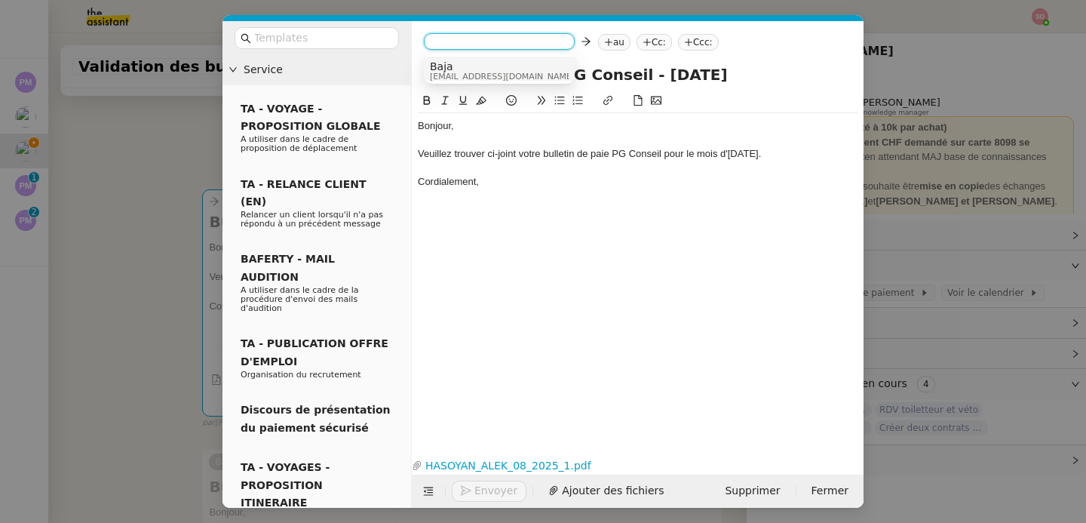
click at [454, 69] on span "Baja" at bounding box center [502, 66] width 145 height 12
click at [493, 48] on nz-tag "au" at bounding box center [495, 42] width 32 height 17
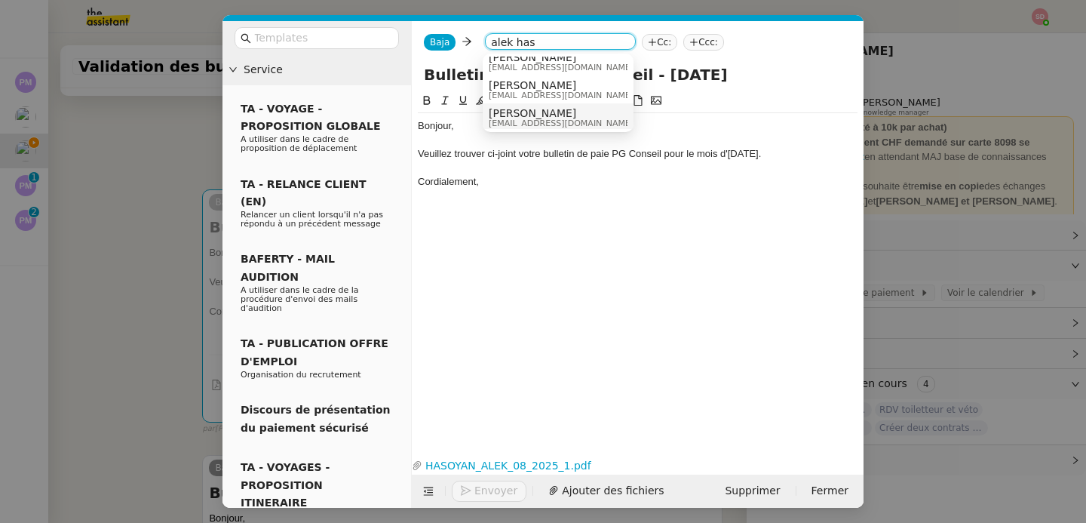
scroll to position [11, 0]
type input "alek has"
click at [591, 118] on span "alek.hasoyan@hotmail.com" at bounding box center [561, 121] width 145 height 8
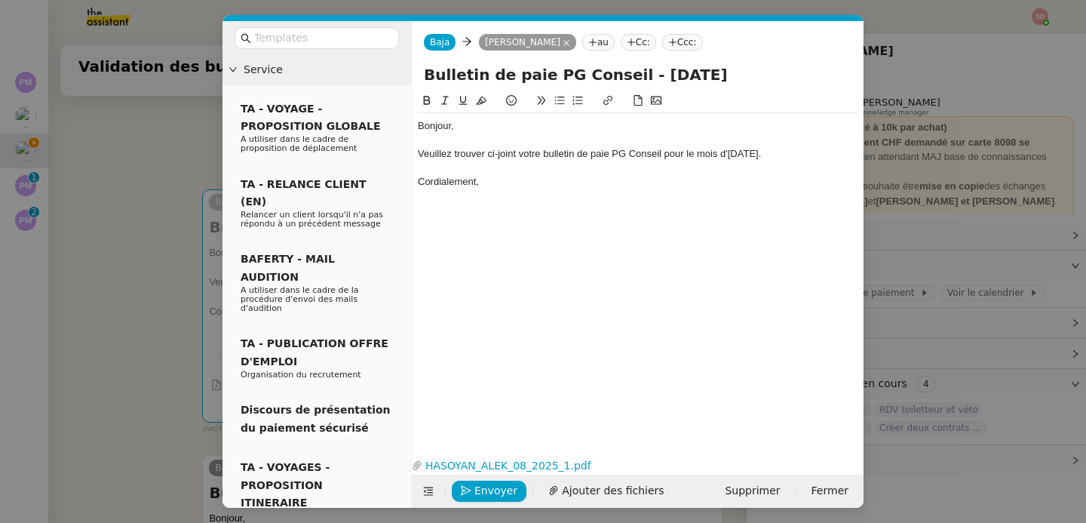
scroll to position [0, 0]
click at [548, 186] on div "Cordialement," at bounding box center [638, 182] width 440 height 14
click at [511, 488] on span "Envoyer" at bounding box center [495, 490] width 43 height 17
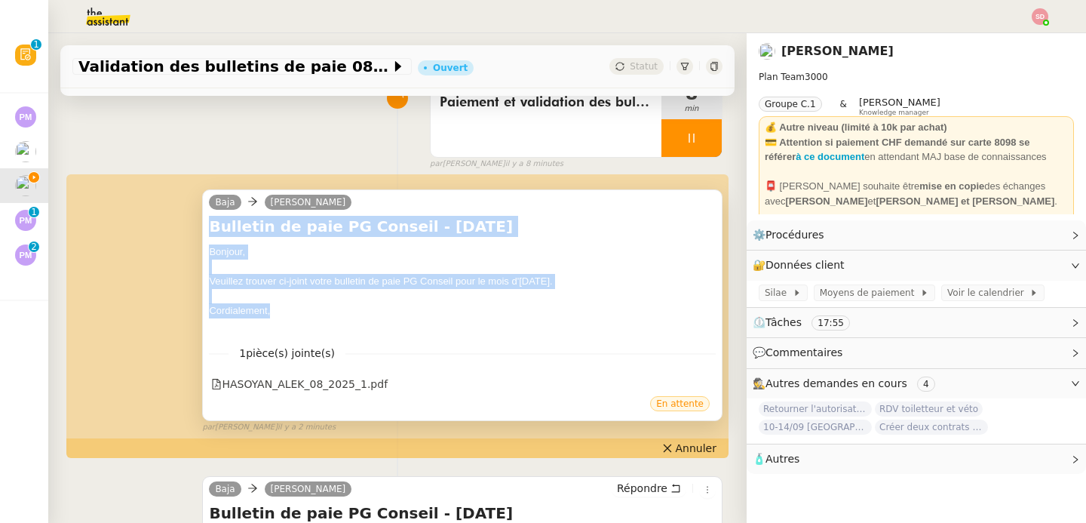
drag, startPoint x: 201, startPoint y: 227, endPoint x: 280, endPoint y: 305, distance: 110.9
click at [280, 305] on div "Baja Alek H Bulletin de paie PG Conseil - Aout 2025 Bonjour, Veuillez trouver c…" at bounding box center [462, 305] width 520 height 232
copy div "Bulletin de paie PG Conseil - Aout 2025 Bonjour, Veuillez trouver ci-joint votr…"
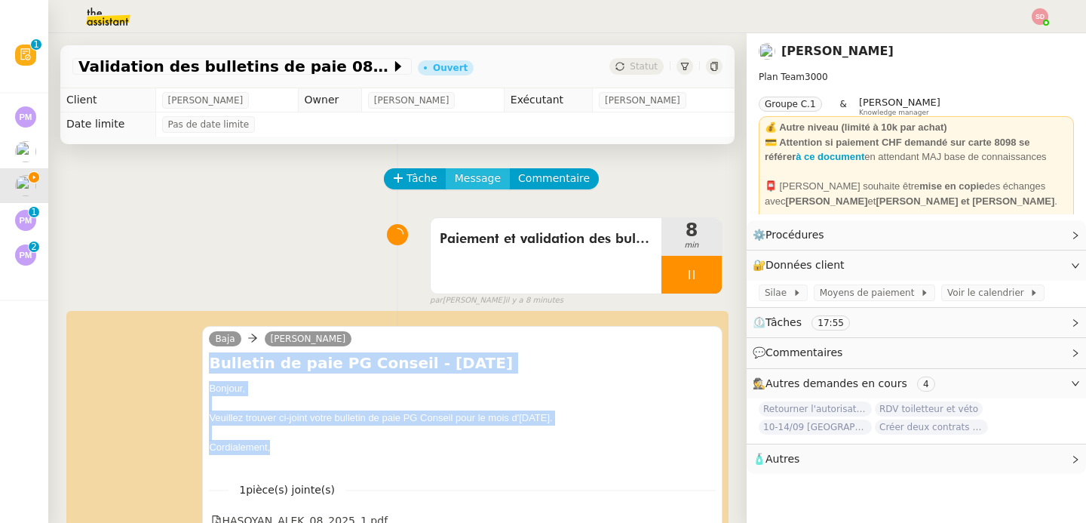
click at [477, 174] on span "Message" at bounding box center [478, 178] width 46 height 17
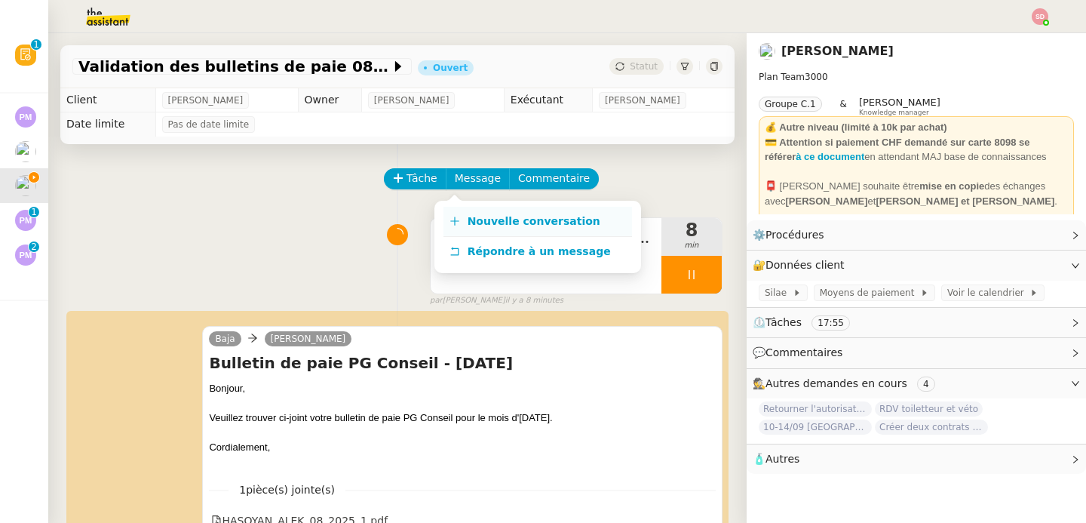
click at [476, 213] on link "Nouvelle conversation" at bounding box center [537, 222] width 189 height 30
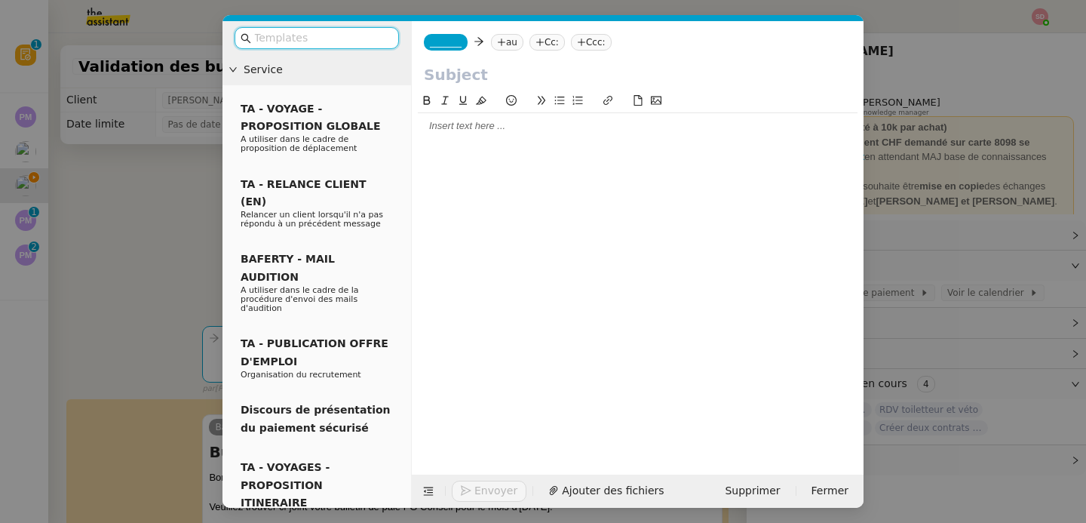
click at [481, 127] on div at bounding box center [638, 126] width 440 height 14
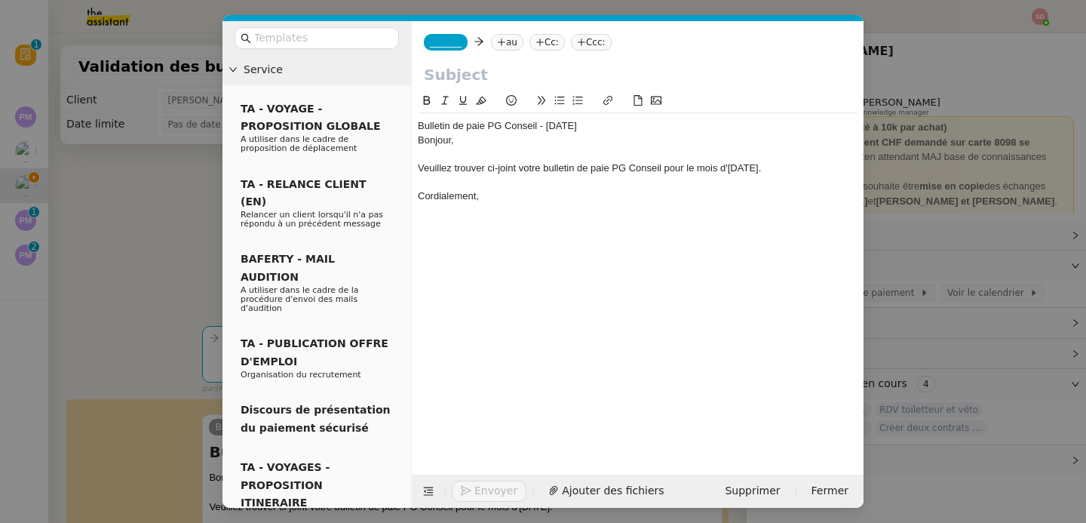
click at [481, 127] on div "Bulletin de paie PG Conseil - Aout 2025" at bounding box center [638, 126] width 440 height 14
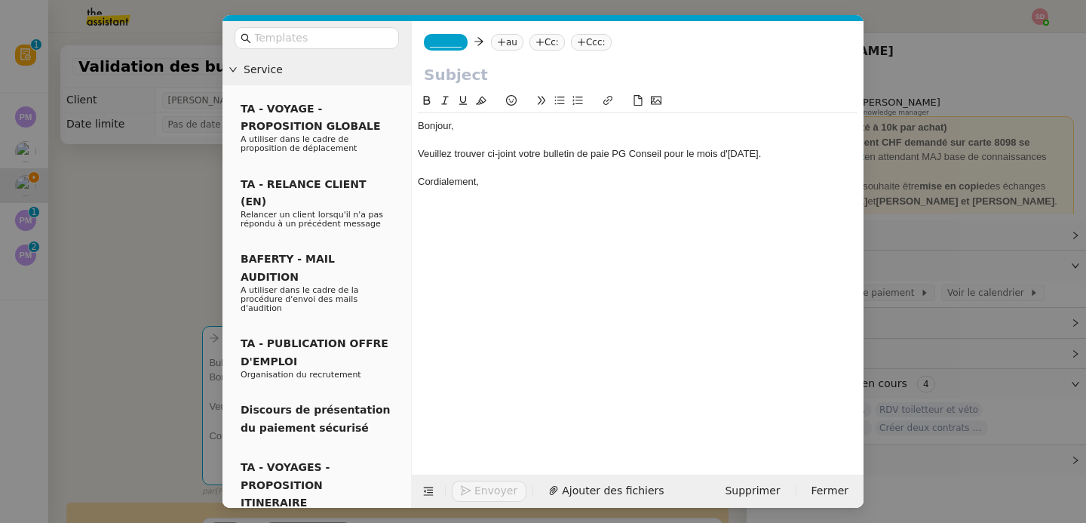
click at [469, 78] on input "text" at bounding box center [638, 74] width 428 height 23
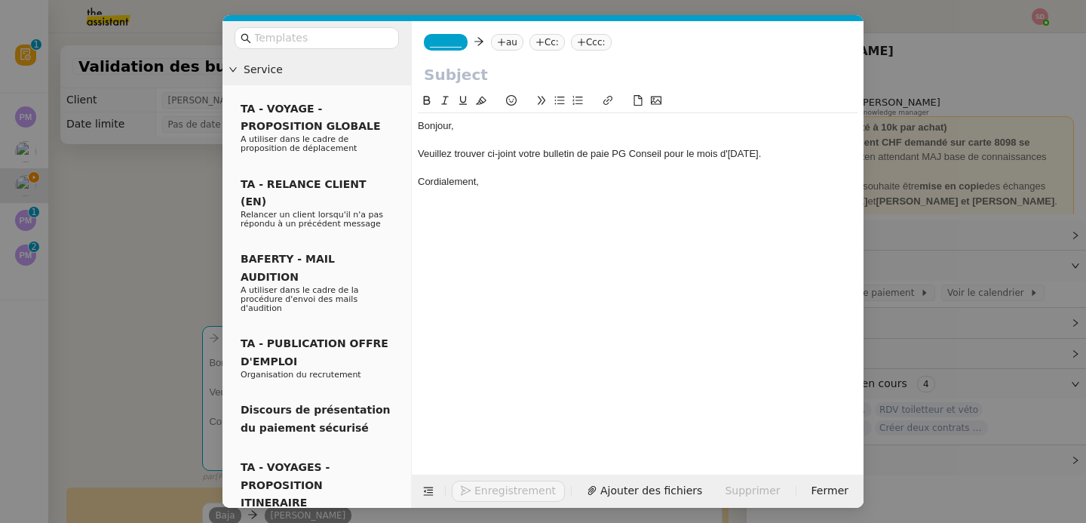
paste input "Bulletin de paie PG Conseil - Aout 2025"
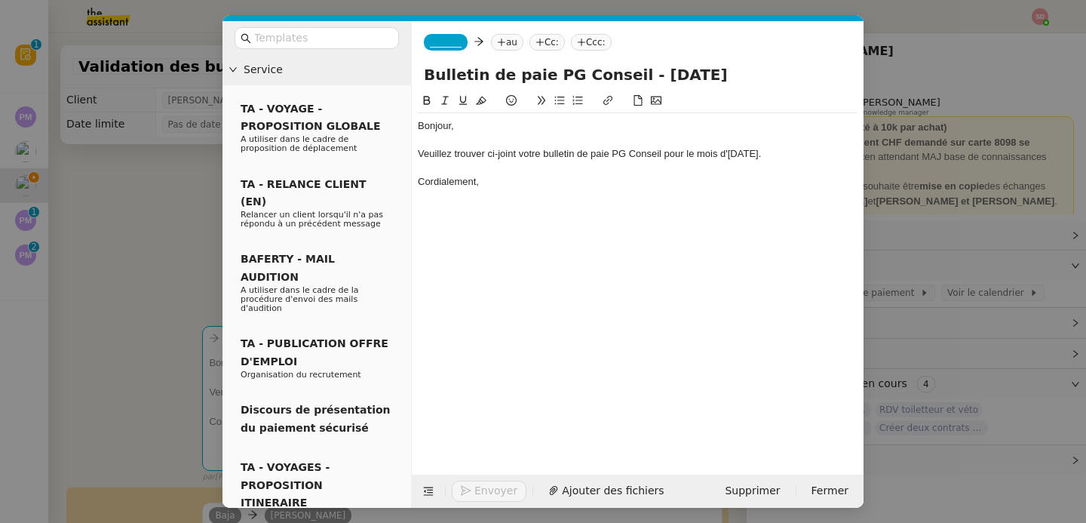
type input "Bulletin de paie PG Conseil - Aout 2025"
click at [459, 42] on span "_______" at bounding box center [446, 42] width 32 height 11
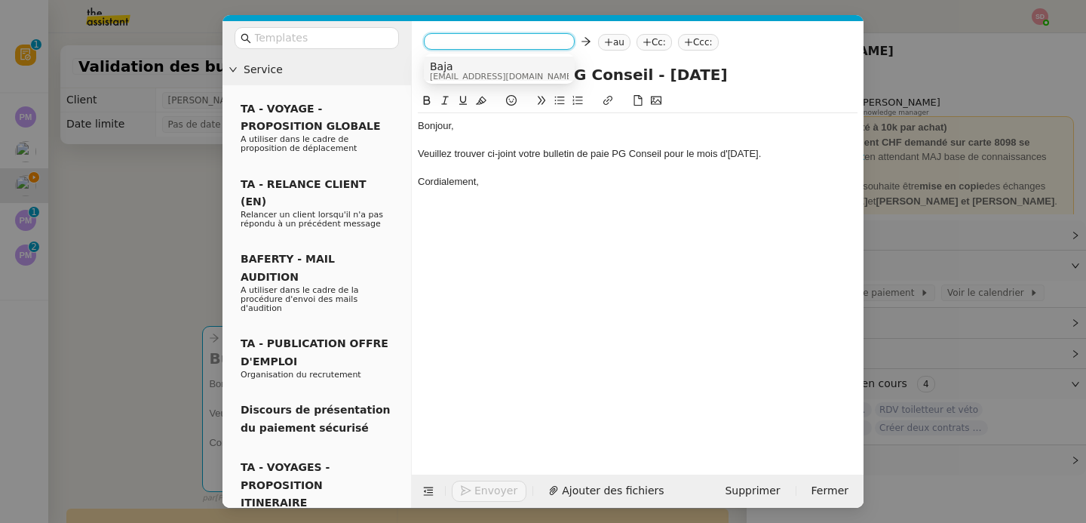
click at [472, 69] on span "Baja" at bounding box center [502, 66] width 145 height 12
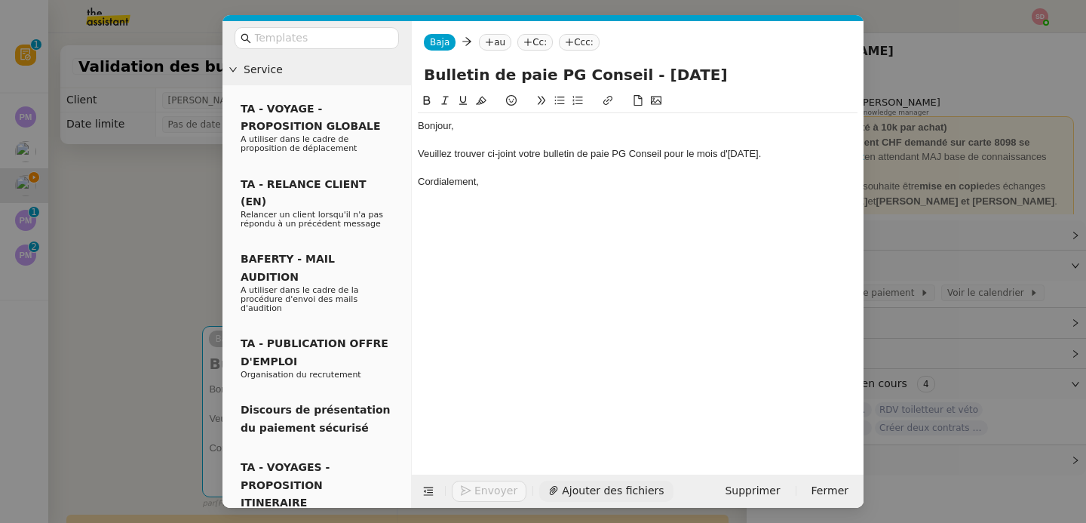
click at [598, 488] on span "Ajouter des fichiers" at bounding box center [613, 490] width 102 height 17
click at [496, 43] on nz-tag "au" at bounding box center [495, 42] width 32 height 17
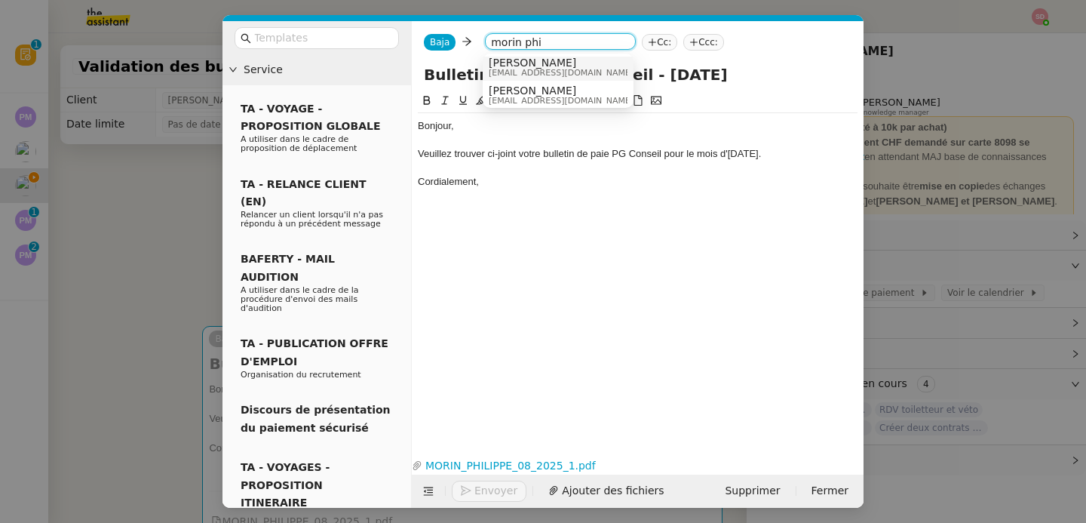
scroll to position [8, 0]
type input "morin phi"
click at [570, 63] on span "Morin Philippe" at bounding box center [561, 59] width 145 height 12
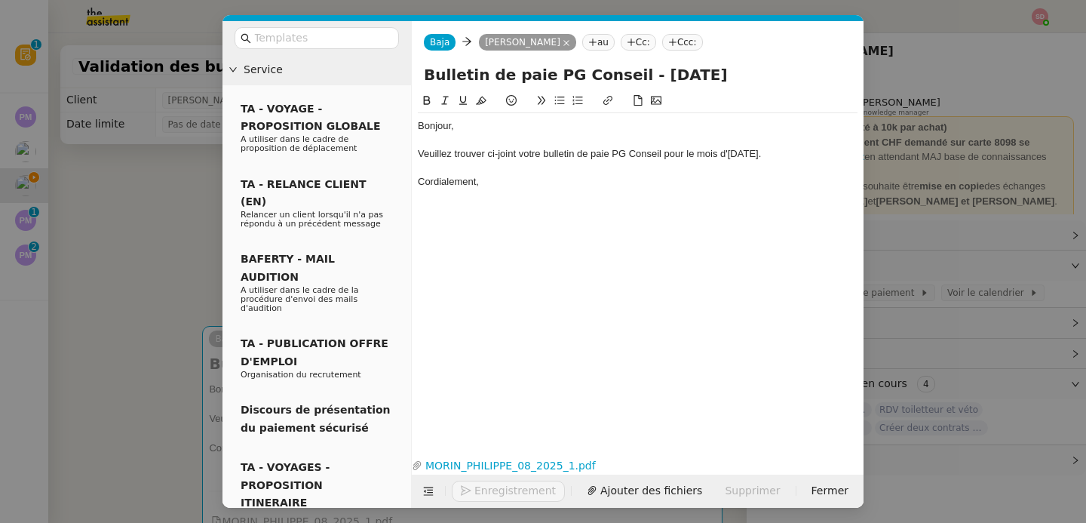
click at [544, 203] on div "Bonjour, Veuillez trouver ci-joint votre bulletin de paie PG Conseil pour le mo…" at bounding box center [638, 161] width 440 height 96
click at [489, 494] on span "Envoyer" at bounding box center [495, 490] width 43 height 17
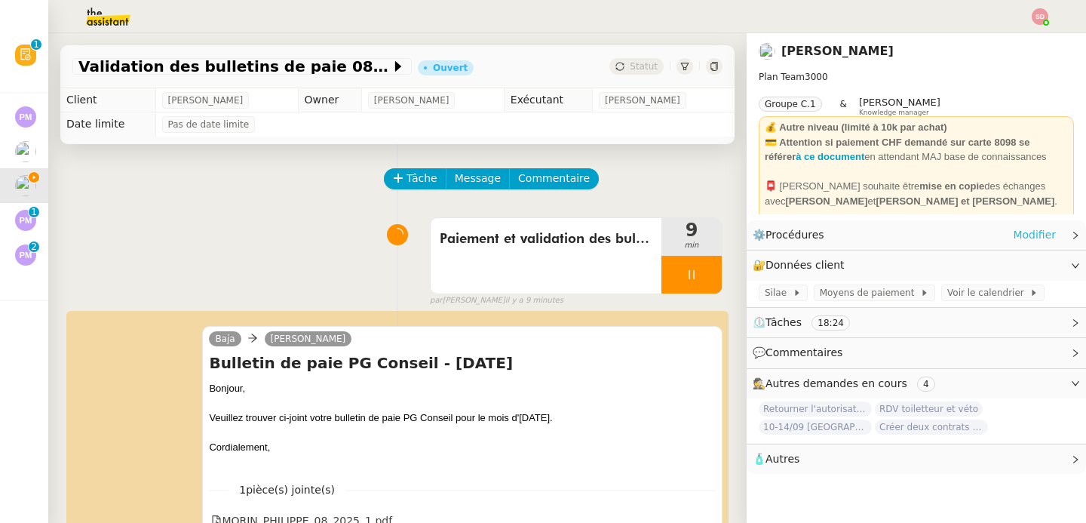
click at [1031, 229] on link "Modifier" at bounding box center [1034, 234] width 43 height 17
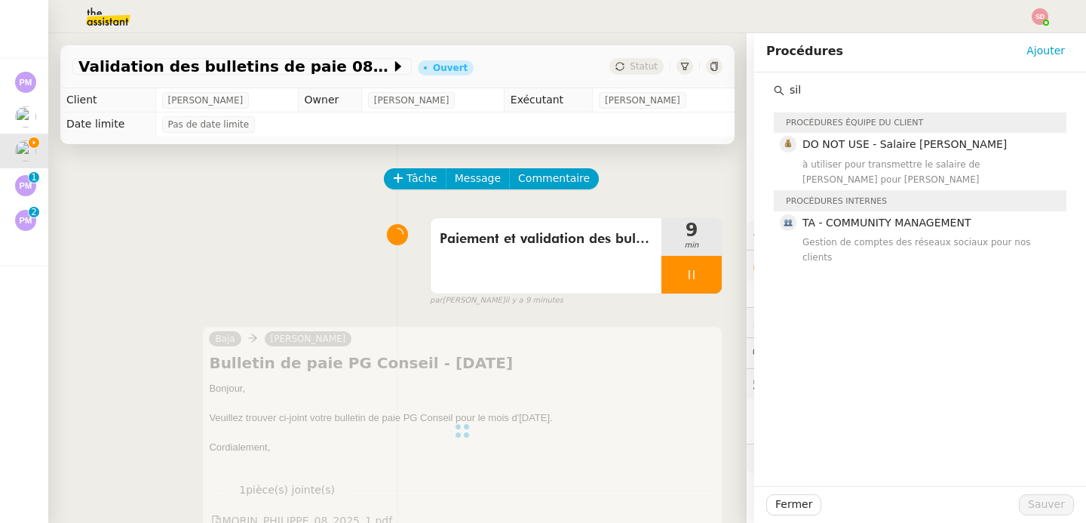
click at [864, 97] on input "sil" at bounding box center [925, 90] width 282 height 20
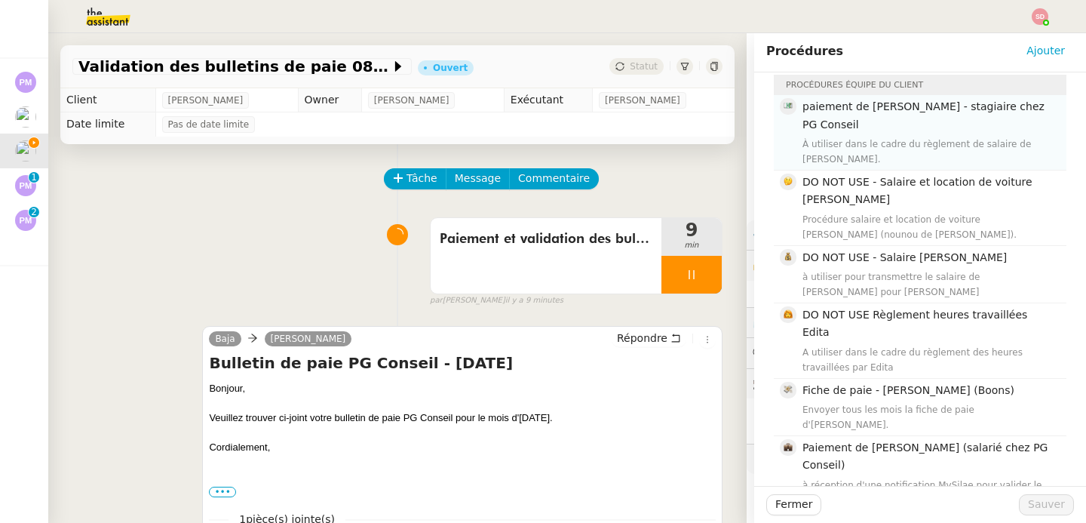
scroll to position [38, 0]
type input "salaire"
click at [309, 235] on div "Paiement et validation des bulletins 9 min false par Sheida D. il y a 9 minutes" at bounding box center [397, 258] width 650 height 97
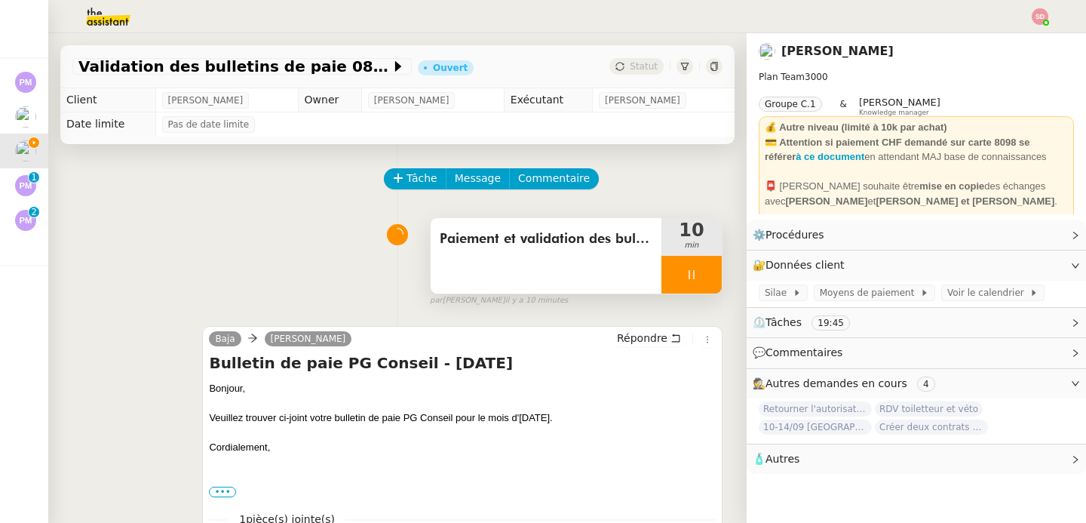
click at [684, 273] on div at bounding box center [691, 275] width 60 height 38
click at [701, 273] on icon at bounding box center [707, 275] width 12 height 12
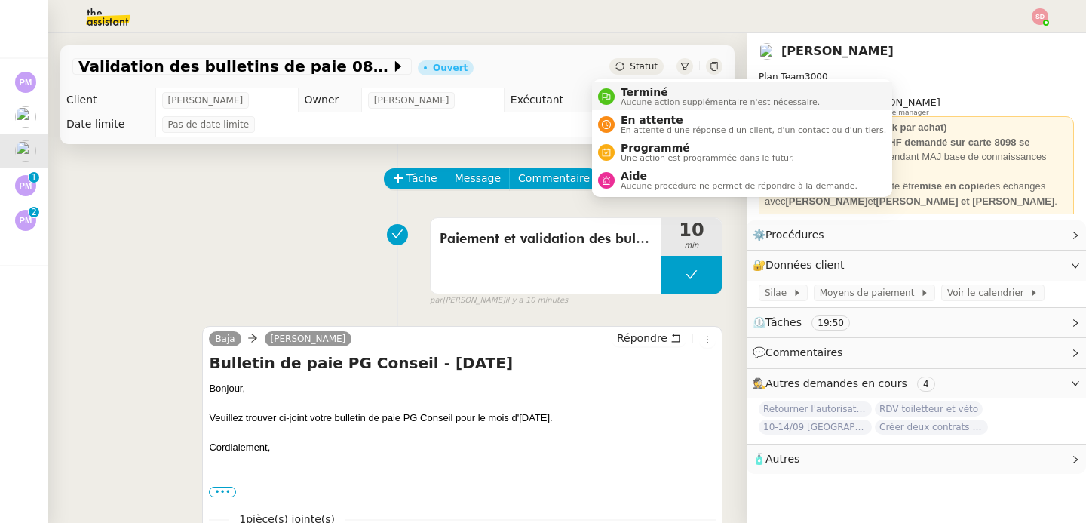
click at [613, 94] on nz-avatar at bounding box center [606, 96] width 17 height 17
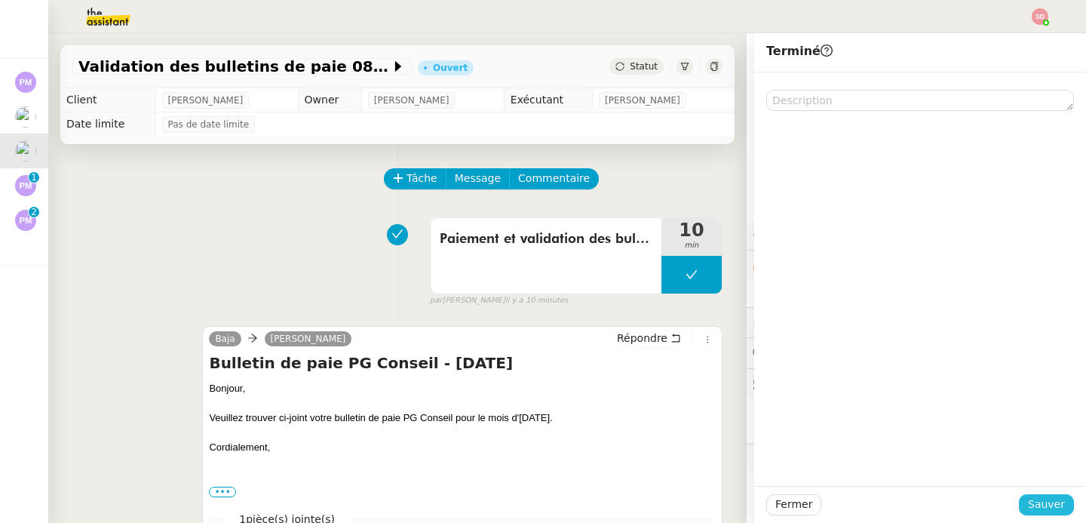
click at [1050, 503] on span "Sauver" at bounding box center [1046, 504] width 37 height 17
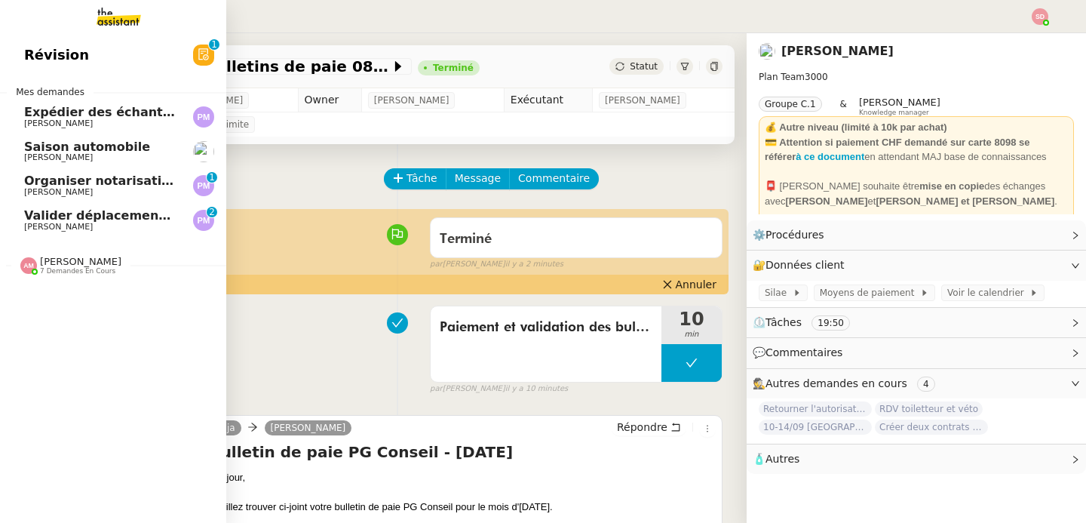
click at [112, 216] on span "Valider déplacements Paris-Dubaï avec Ana" at bounding box center [268, 215] width 489 height 14
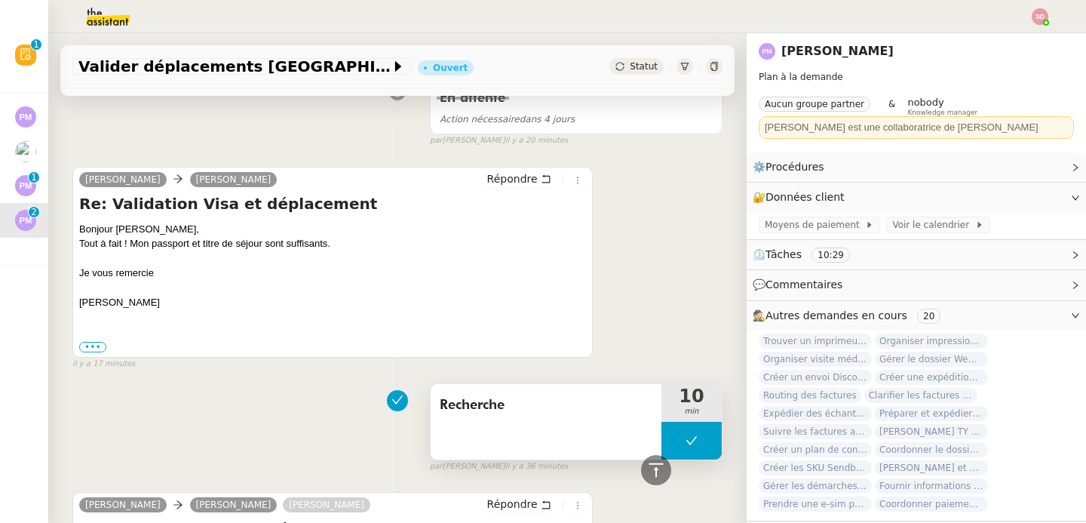
scroll to position [1157, 0]
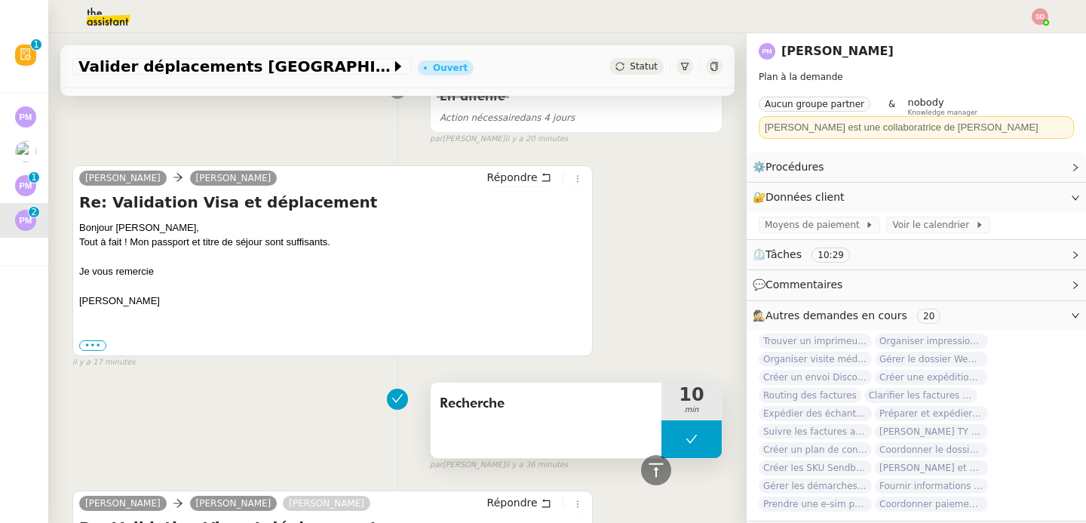
click at [661, 443] on button at bounding box center [691, 439] width 60 height 38
click at [661, 443] on div at bounding box center [676, 439] width 30 height 38
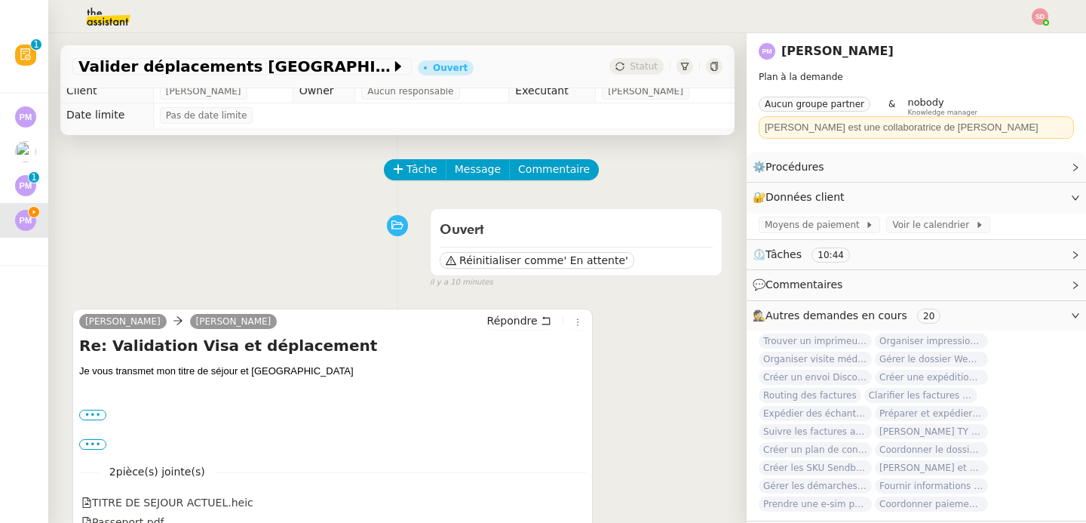
scroll to position [8, 0]
click at [98, 418] on label "•••" at bounding box center [92, 415] width 27 height 11
click at [0, 0] on input "•••" at bounding box center [0, 0] width 0 height 0
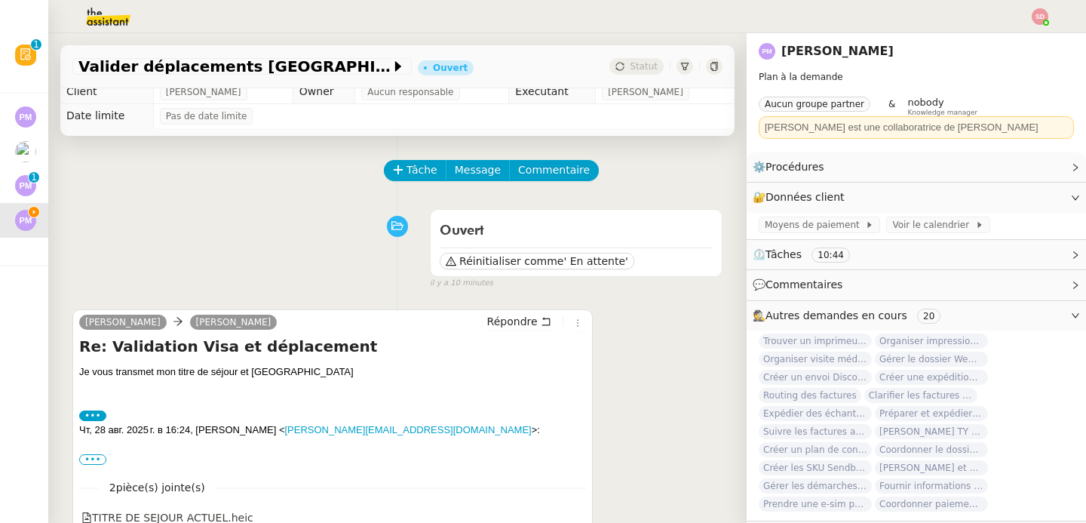
click at [98, 418] on label "•••" at bounding box center [92, 415] width 27 height 11
click at [0, 0] on input "•••" at bounding box center [0, 0] width 0 height 0
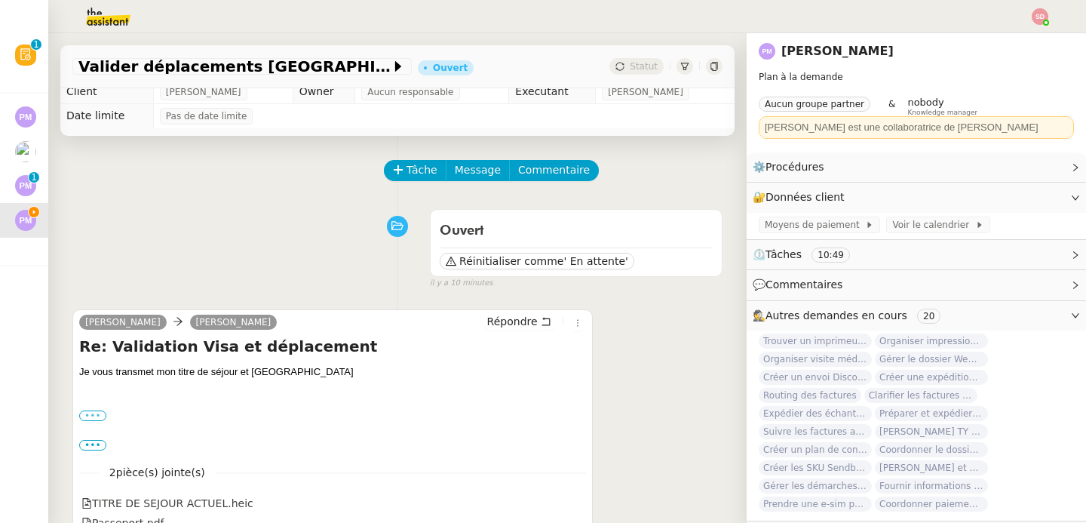
click at [98, 418] on label "•••" at bounding box center [92, 415] width 27 height 11
click at [0, 0] on input "•••" at bounding box center [0, 0] width 0 height 0
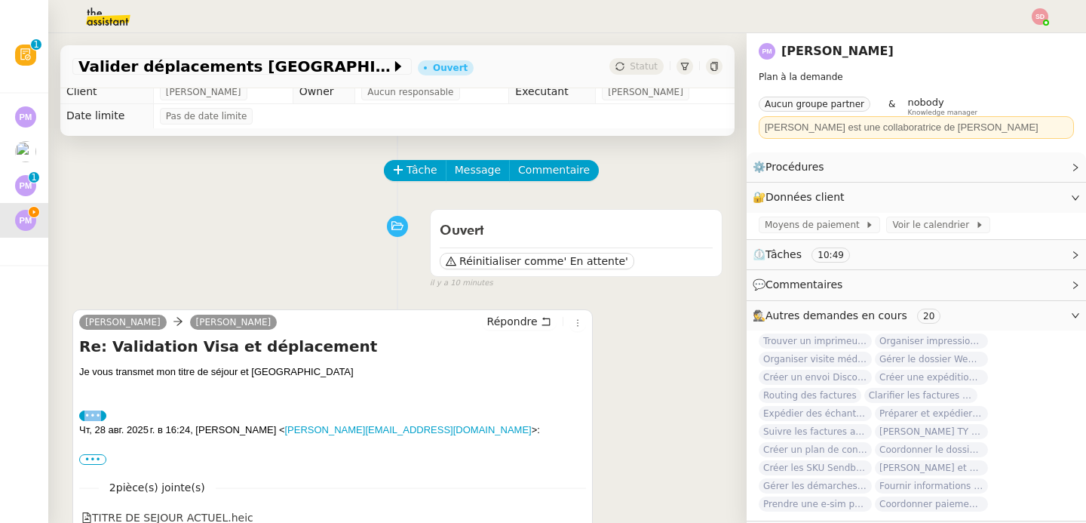
click at [98, 418] on label "•••" at bounding box center [92, 415] width 27 height 11
click at [0, 0] on input "•••" at bounding box center [0, 0] width 0 height 0
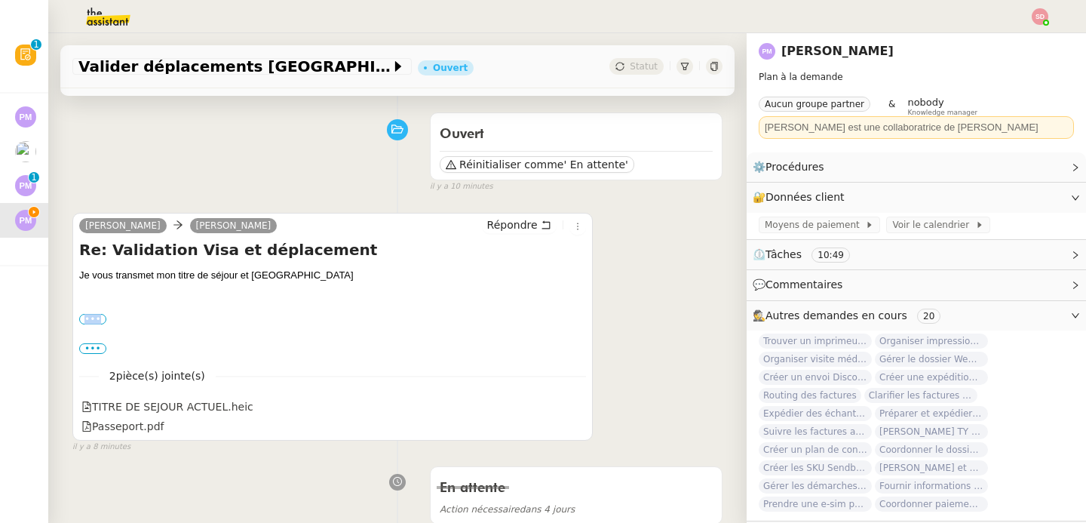
scroll to position [106, 0]
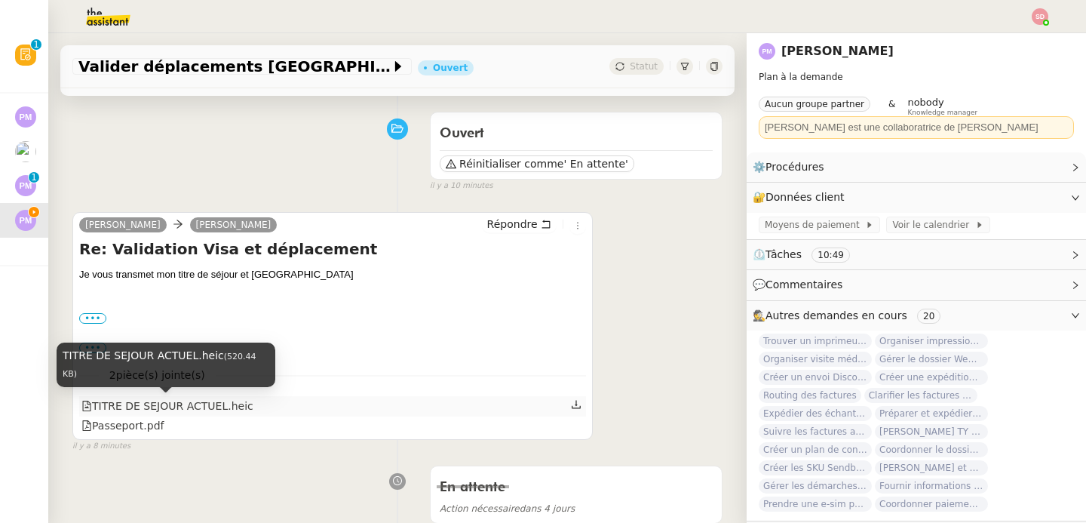
click at [196, 406] on div "TITRE DE SEJOUR ACTUEL.heic" at bounding box center [167, 405] width 172 height 17
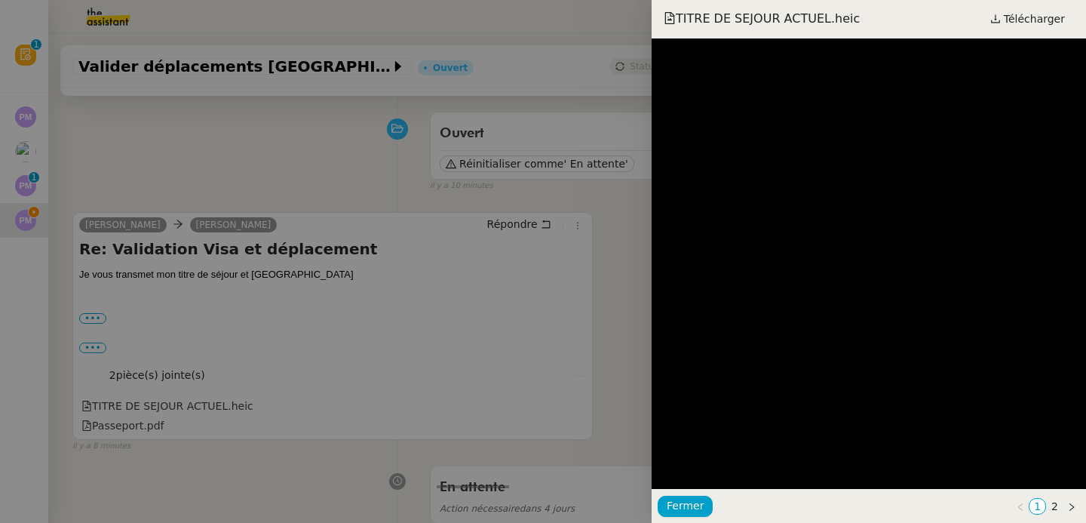
click at [1042, 29] on div "TITRE DE SEJOUR ACTUEL.heic Télécharger" at bounding box center [869, 19] width 434 height 38
click at [1039, 23] on span "Télécharger" at bounding box center [1034, 19] width 61 height 20
click at [123, 431] on div at bounding box center [543, 261] width 1086 height 523
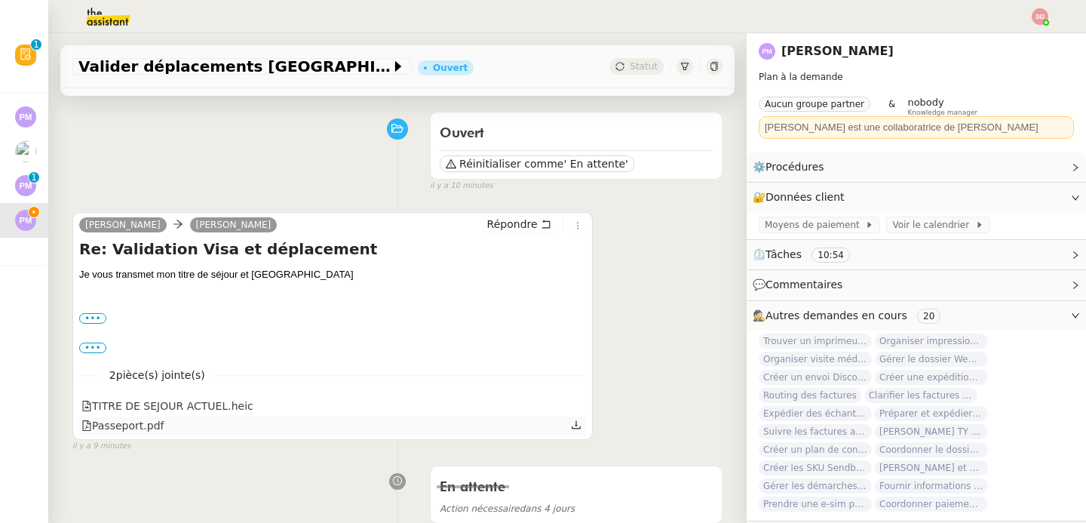
click at [101, 426] on div "Passeport.pdf" at bounding box center [122, 425] width 82 height 17
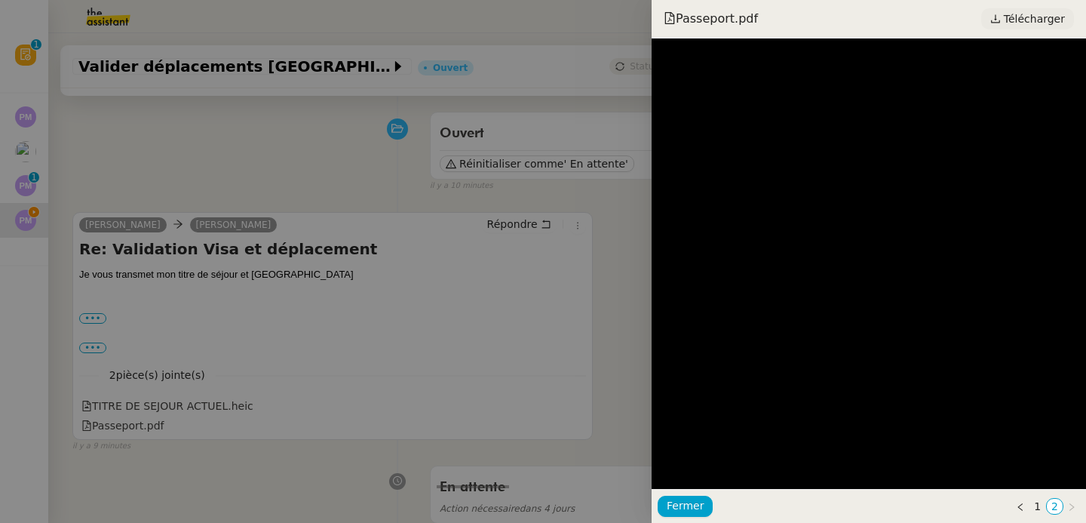
click at [1024, 19] on span "Télécharger" at bounding box center [1034, 19] width 61 height 20
click at [205, 166] on div at bounding box center [543, 261] width 1086 height 523
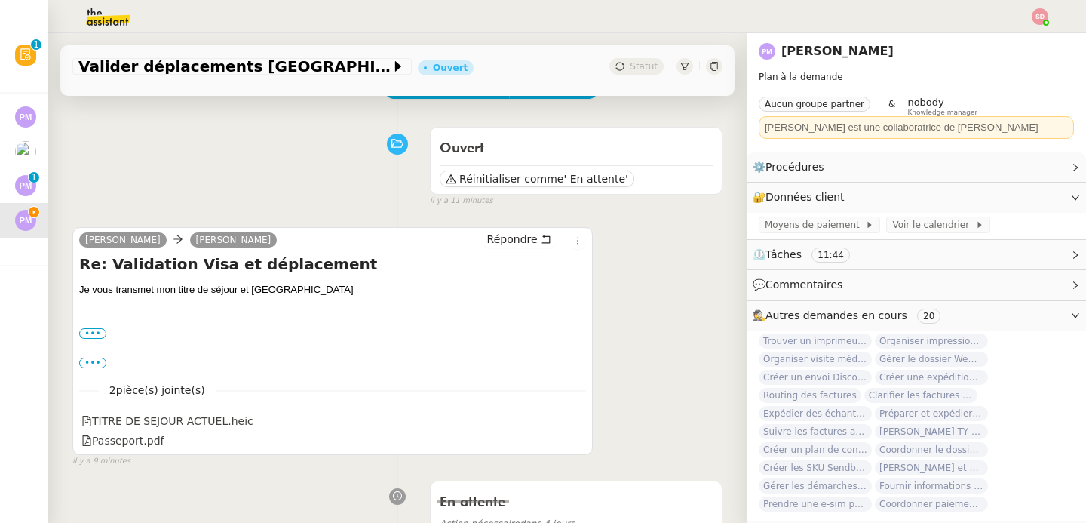
scroll to position [124, 0]
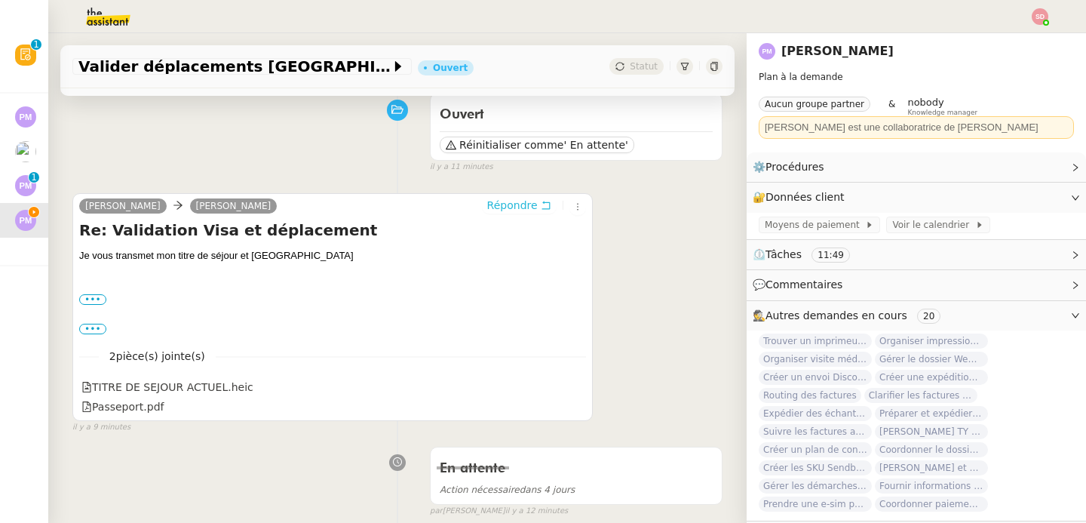
click at [541, 202] on icon at bounding box center [546, 205] width 11 height 11
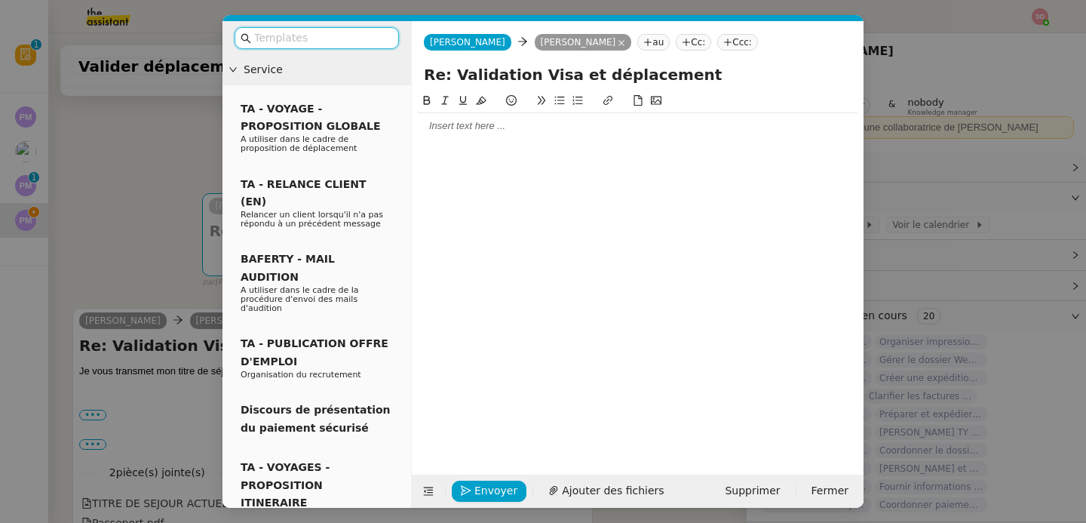
click at [517, 127] on div at bounding box center [638, 126] width 440 height 14
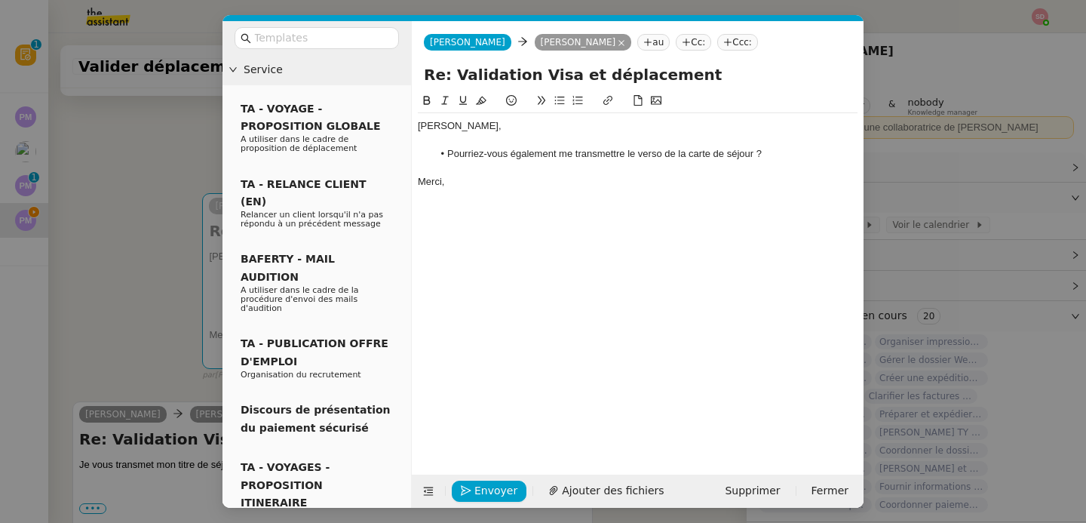
click at [640, 155] on li "Pourriez-vous également me transmettre le verso de la carte de séjour ?" at bounding box center [645, 154] width 425 height 14
click at [781, 151] on li "Pourriez-vous également me transmettre le recto de la carte de séjour ?" at bounding box center [645, 154] width 425 height 14
click at [493, 488] on span "Envoyer" at bounding box center [495, 490] width 43 height 17
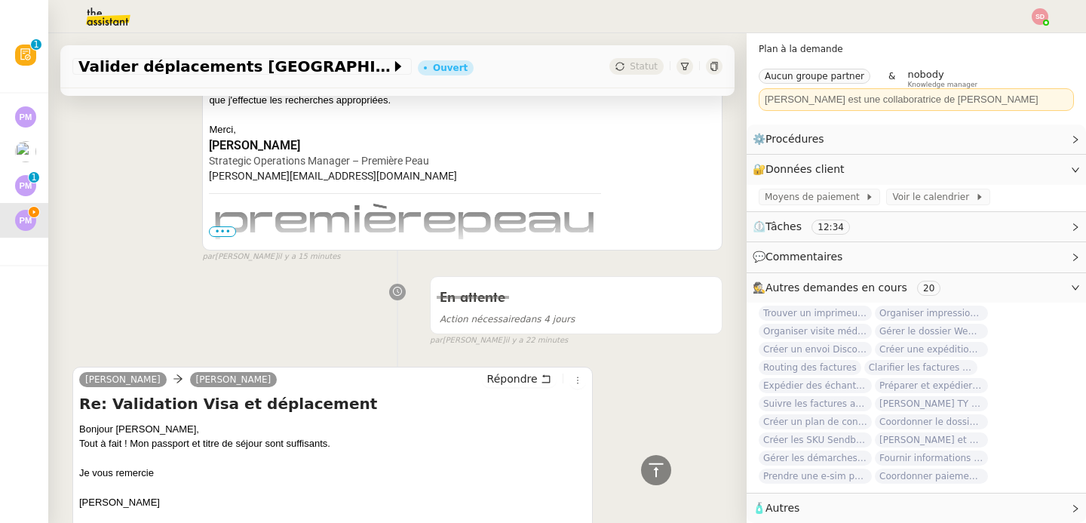
scroll to position [1696, 0]
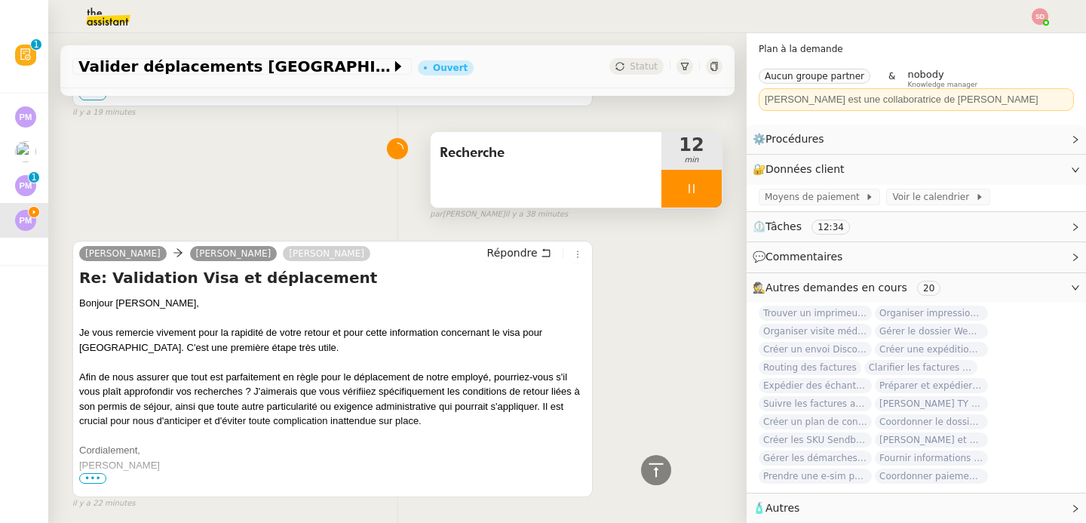
click at [692, 196] on div at bounding box center [691, 189] width 60 height 38
click at [692, 196] on button at bounding box center [707, 189] width 30 height 38
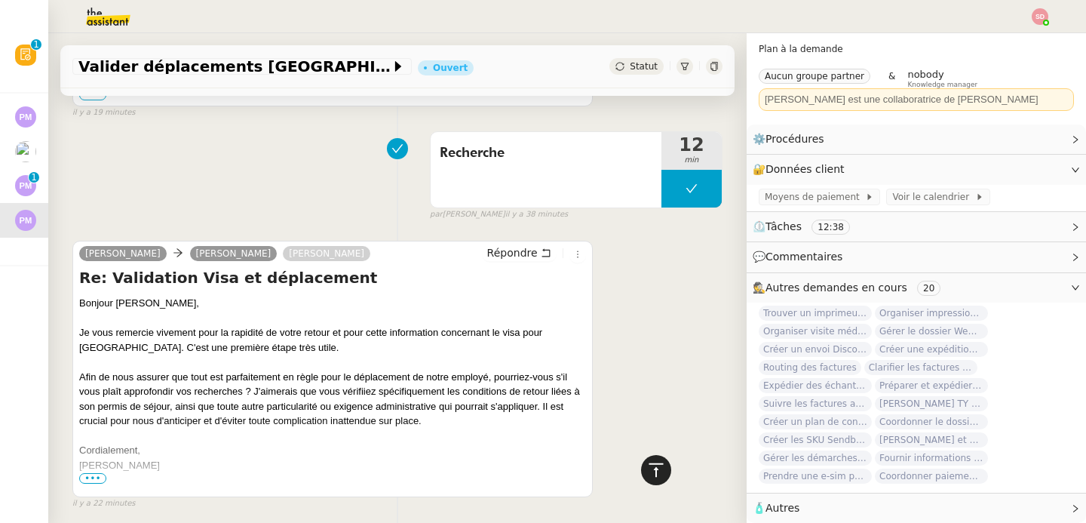
click at [658, 463] on div at bounding box center [656, 470] width 30 height 30
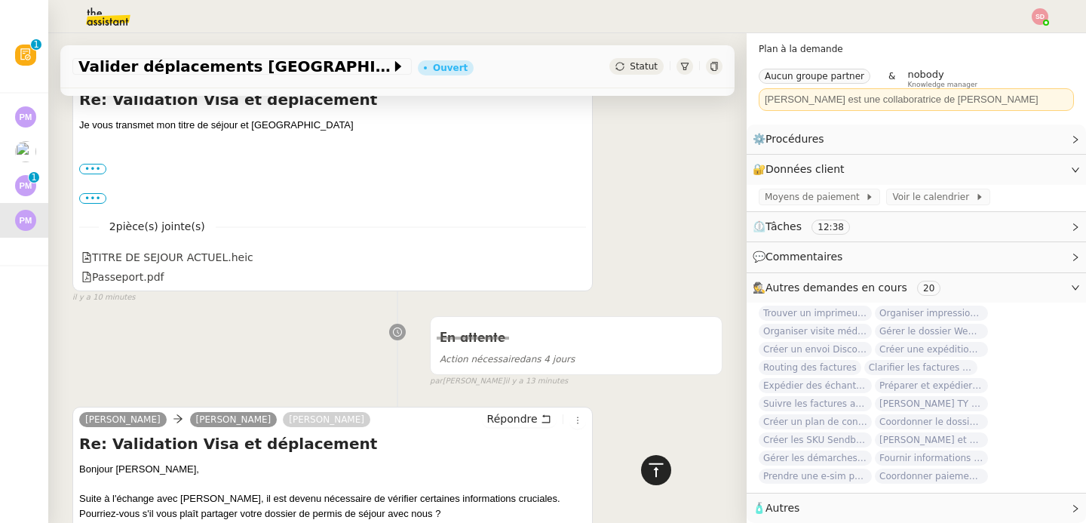
scroll to position [0, 0]
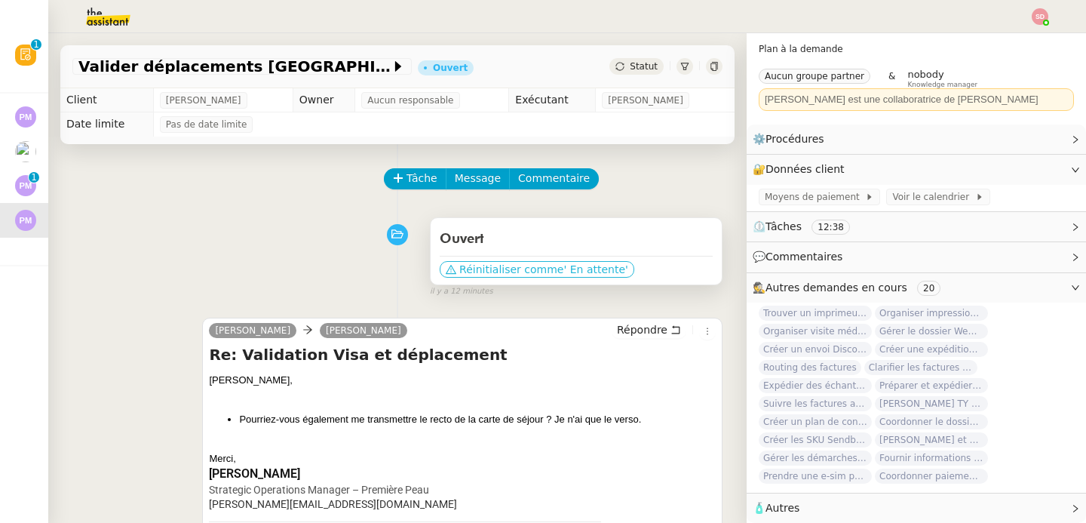
click at [542, 272] on span "Réinitialiser comme" at bounding box center [511, 269] width 104 height 15
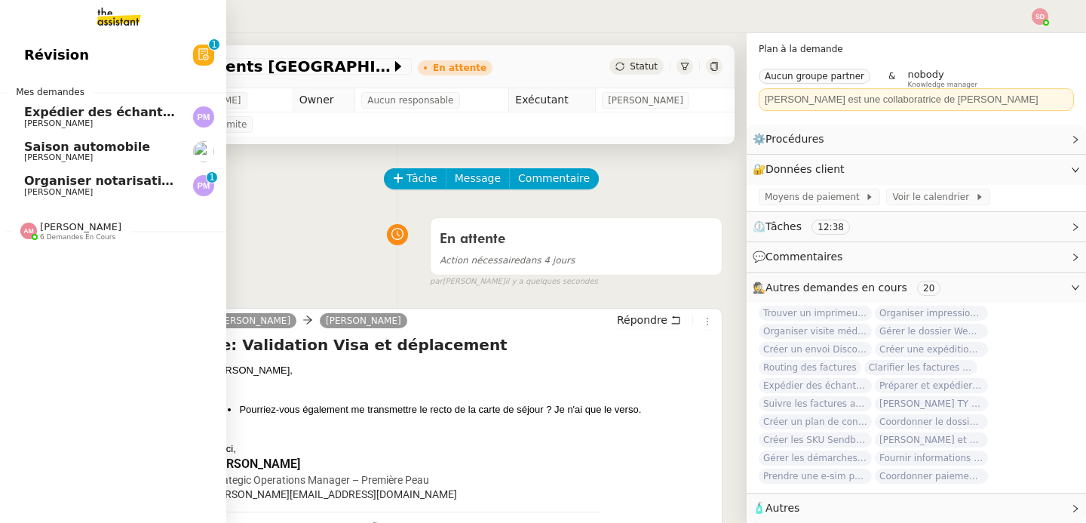
click at [36, 183] on span "Organiser notarisation et légalisation POA UAE & KSA" at bounding box center [264, 180] width 480 height 14
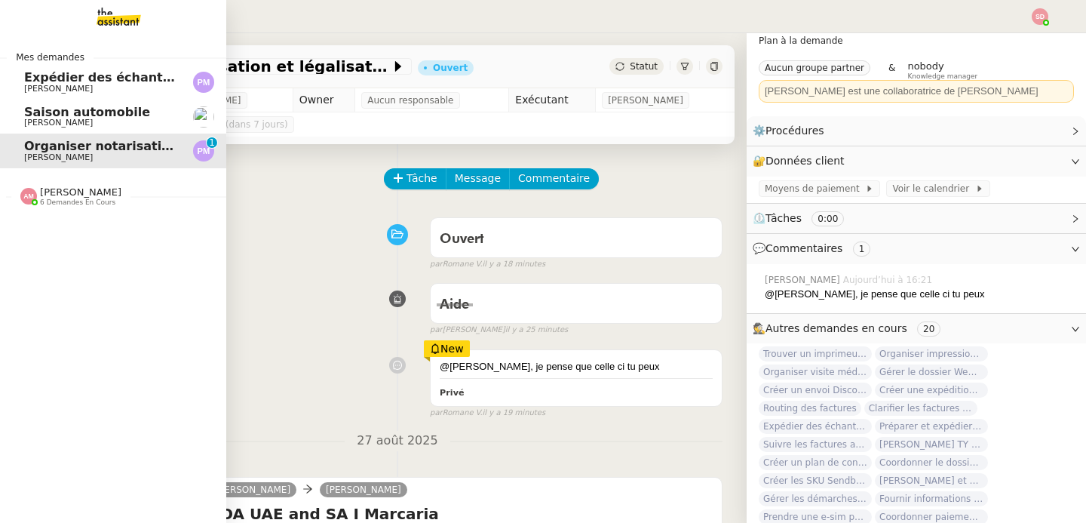
click at [48, 72] on span "Expédier des échantillons à Marcelo" at bounding box center [176, 77] width 304 height 14
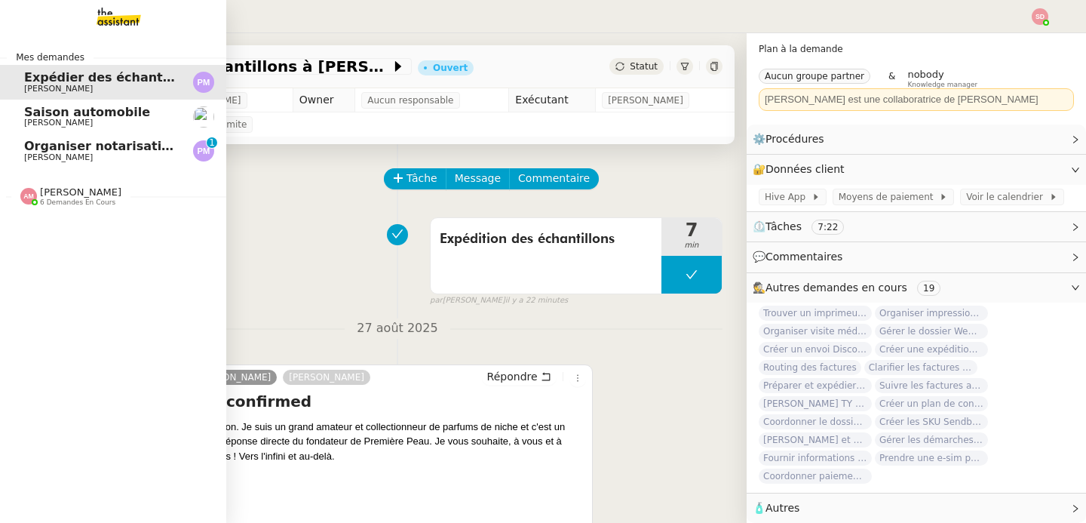
click at [78, 194] on span "Amyna Mehrez" at bounding box center [80, 191] width 81 height 11
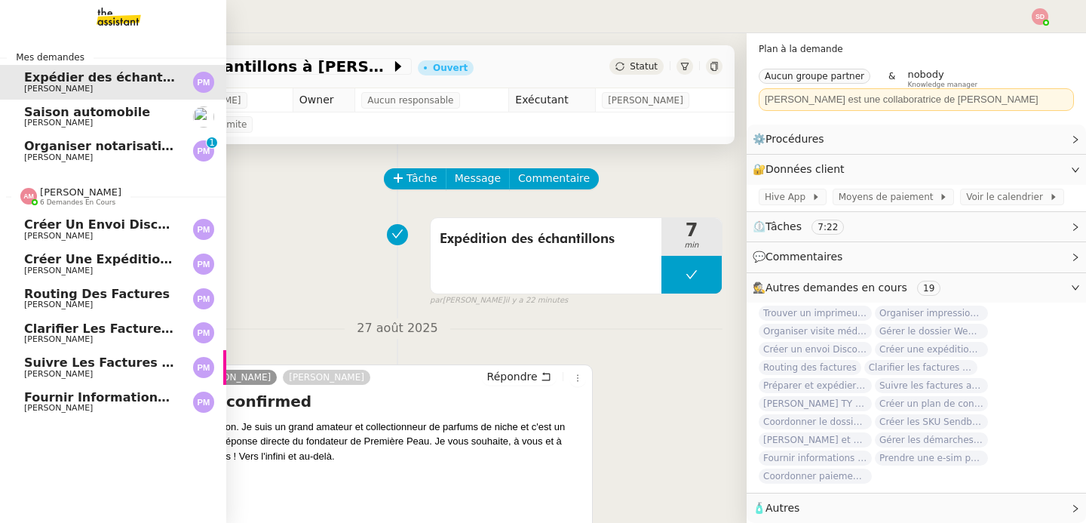
click at [77, 195] on span "Amyna Mehrez" at bounding box center [80, 191] width 81 height 11
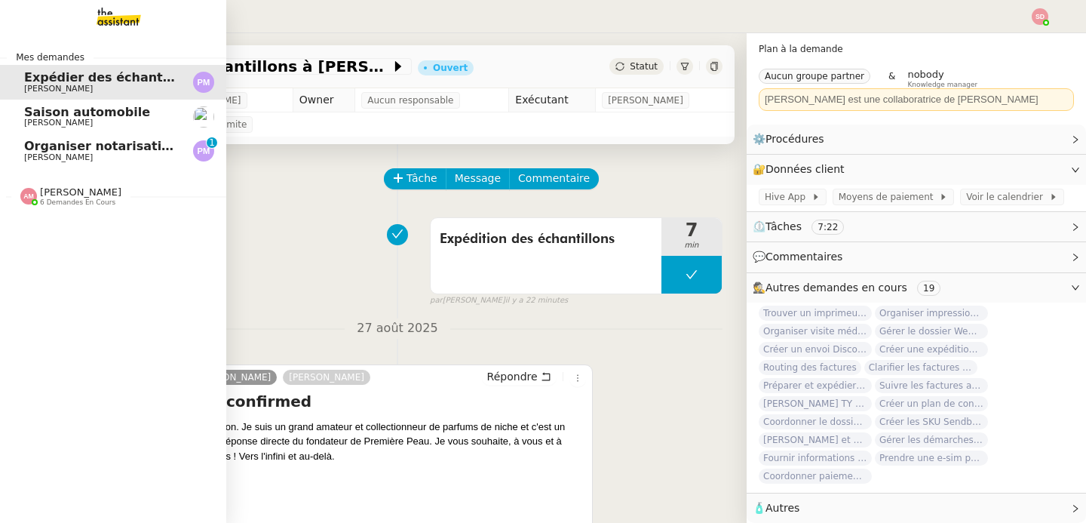
click at [86, 195] on span "Amyna Mehrez" at bounding box center [80, 191] width 81 height 11
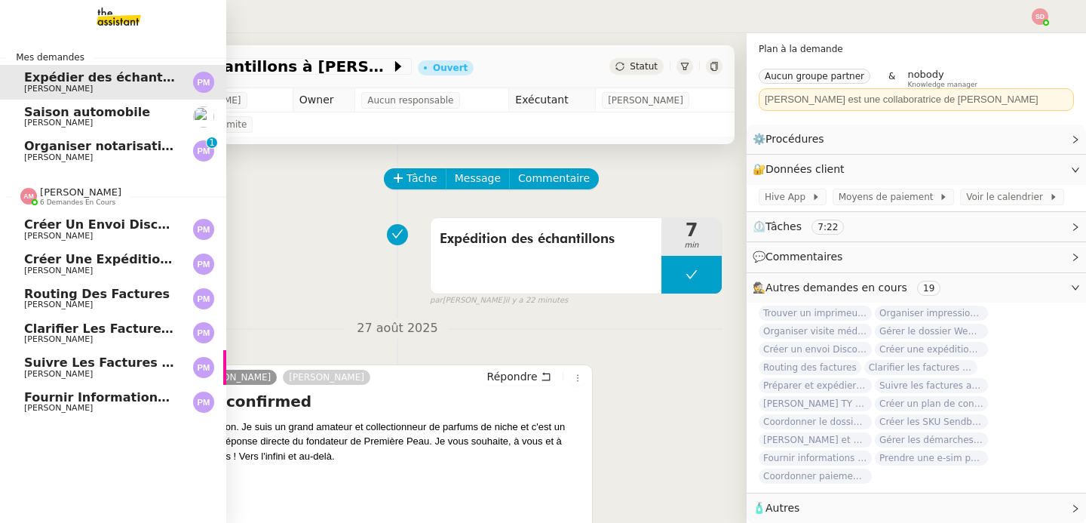
click at [84, 232] on span "Pierre Mergui" at bounding box center [100, 236] width 152 height 9
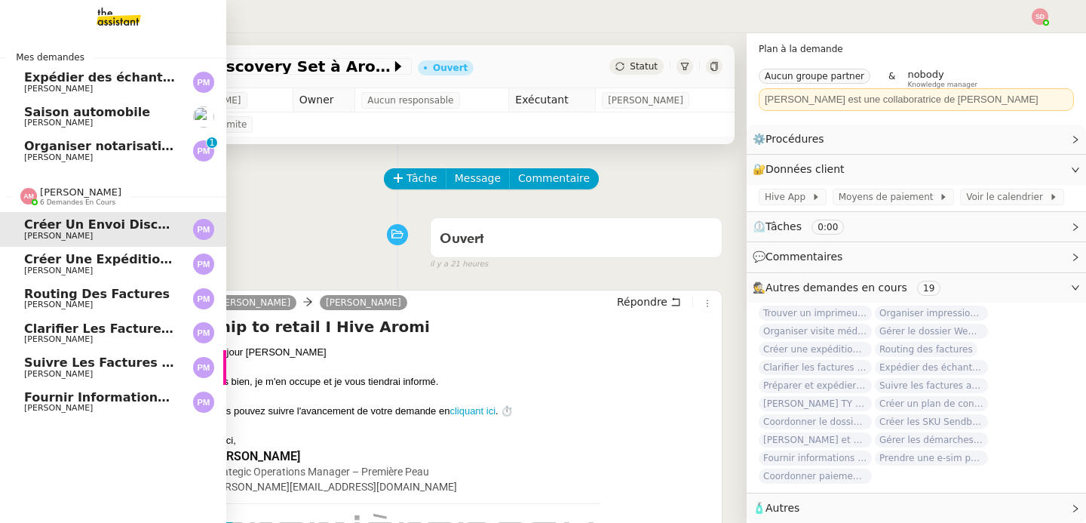
click at [15, 183] on span "Amyna Mehrez 6 demandes en cours" at bounding box center [119, 190] width 226 height 32
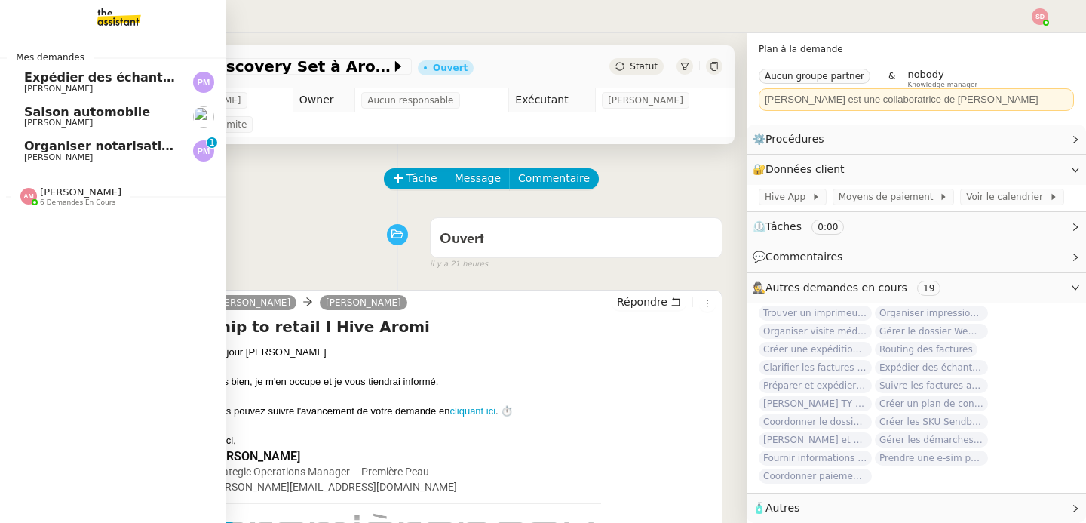
click at [49, 85] on span "Pierre Mergui" at bounding box center [58, 89] width 69 height 10
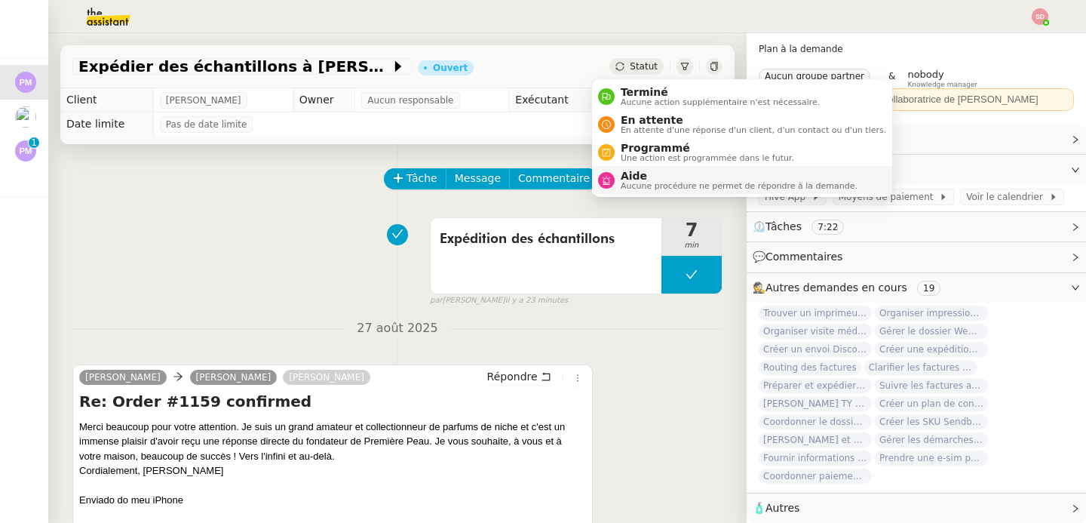
click at [615, 187] on div "Aide Aucune procédure ne permet de répondre à la demande." at bounding box center [736, 180] width 243 height 20
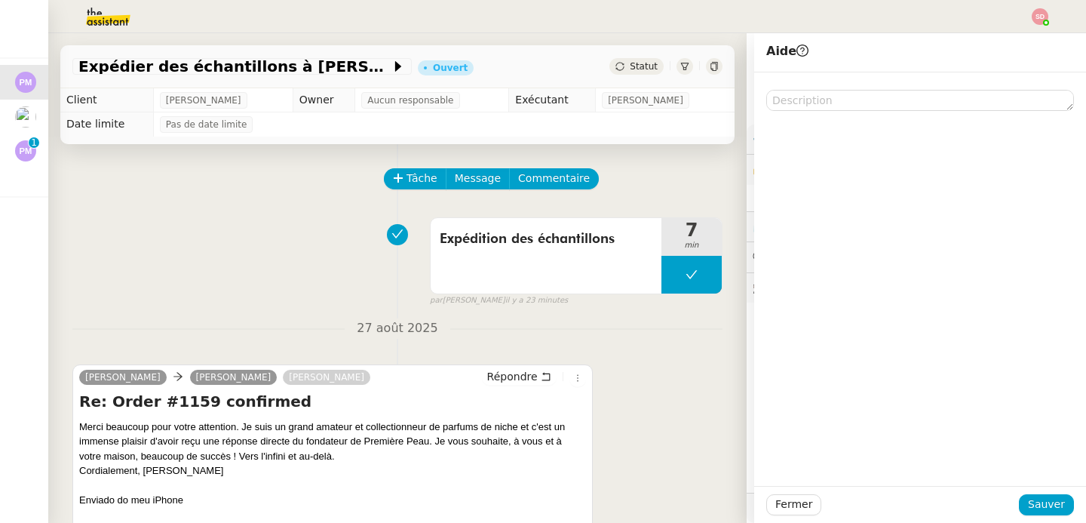
click at [888, 87] on div at bounding box center [920, 91] width 308 height 38
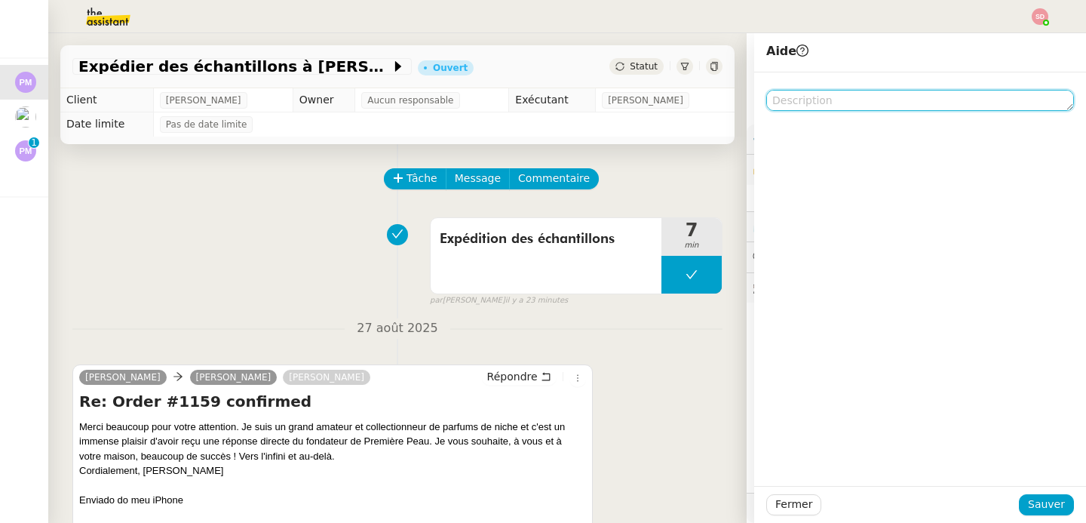
click at [885, 94] on textarea at bounding box center [920, 100] width 308 height 21
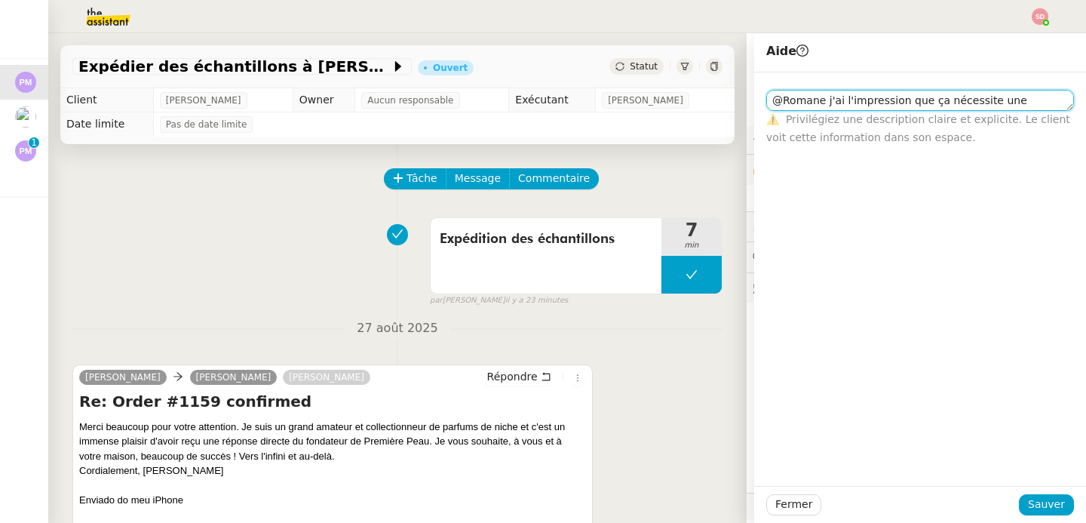
click at [895, 104] on textarea "@Romane j'ai l'impression que ça nécessite une procédure" at bounding box center [920, 100] width 308 height 21
type textarea "@Romane j'ai l'impression que ça nécessite une procédure"
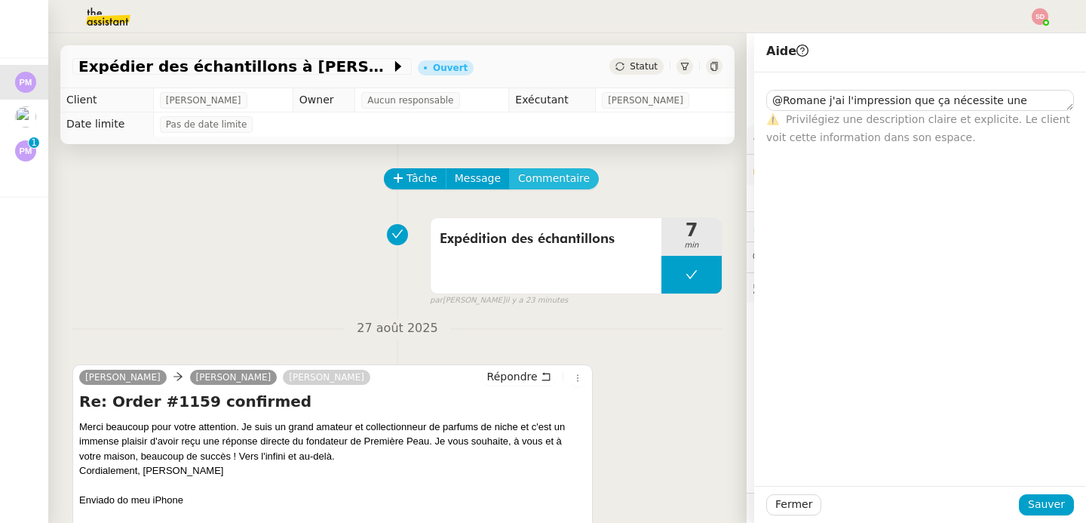
click at [557, 170] on span "Commentaire" at bounding box center [554, 178] width 72 height 17
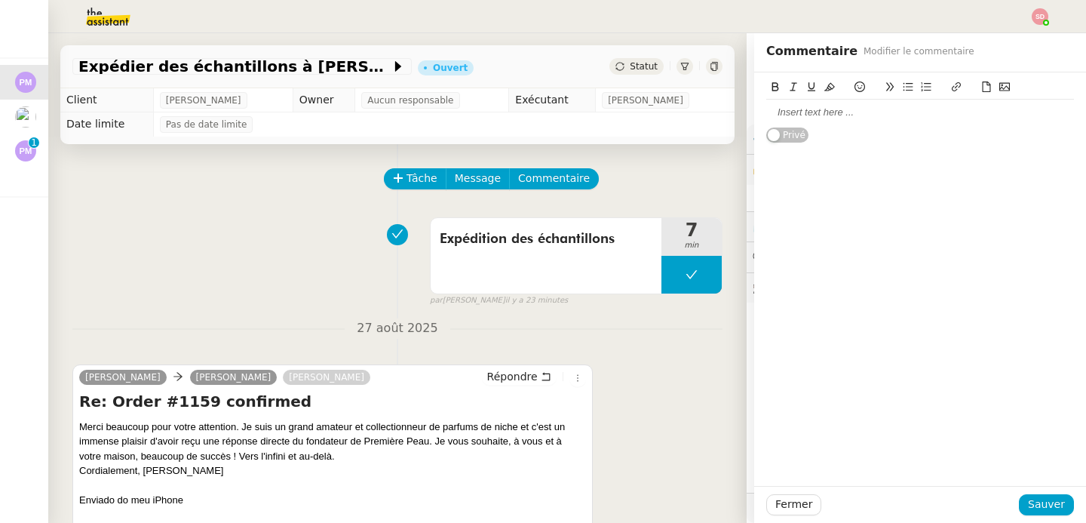
click at [801, 106] on div at bounding box center [920, 113] width 308 height 14
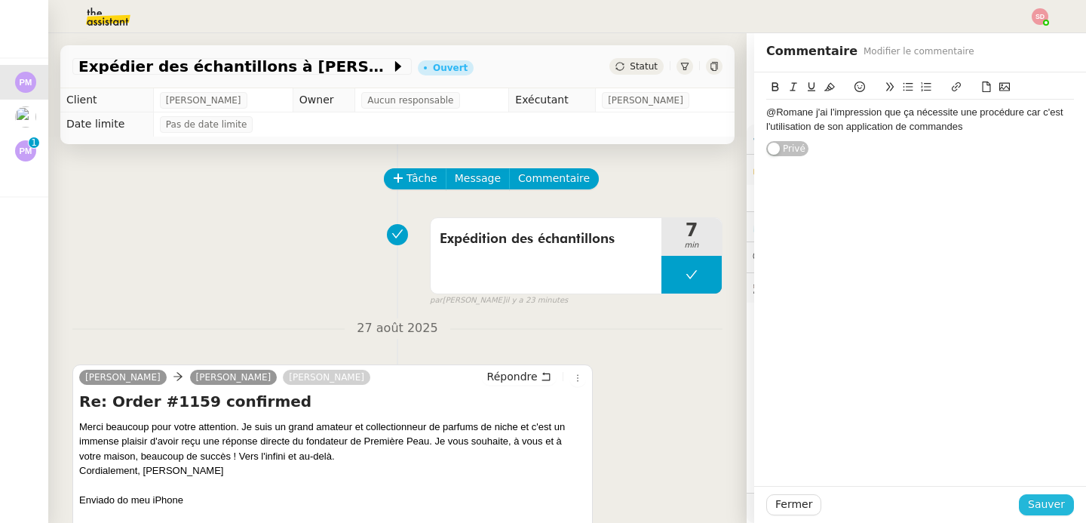
click at [1042, 510] on span "Sauver" at bounding box center [1046, 504] width 37 height 17
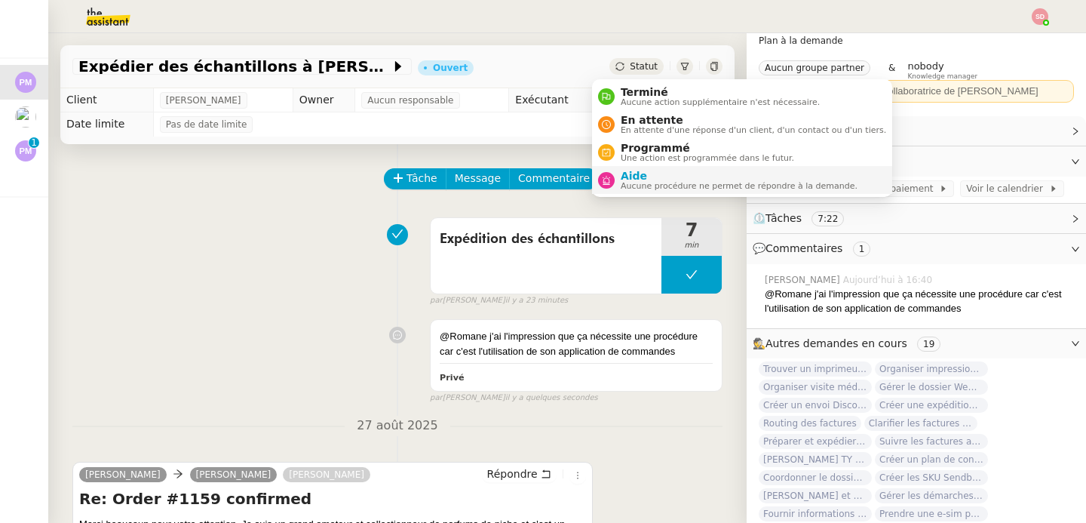
click at [629, 176] on span "Aide" at bounding box center [739, 176] width 237 height 12
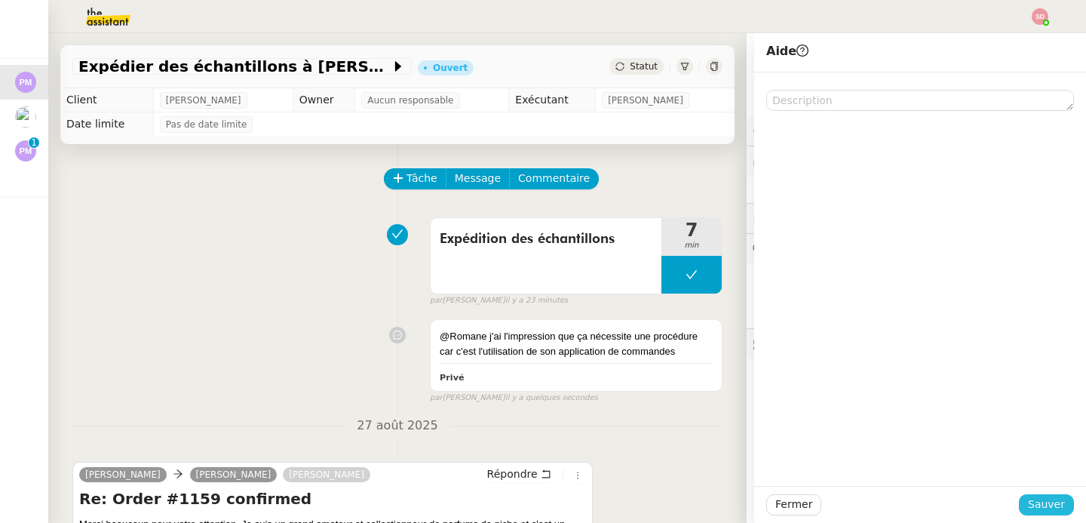
click at [1028, 510] on span "Sauver" at bounding box center [1046, 504] width 37 height 17
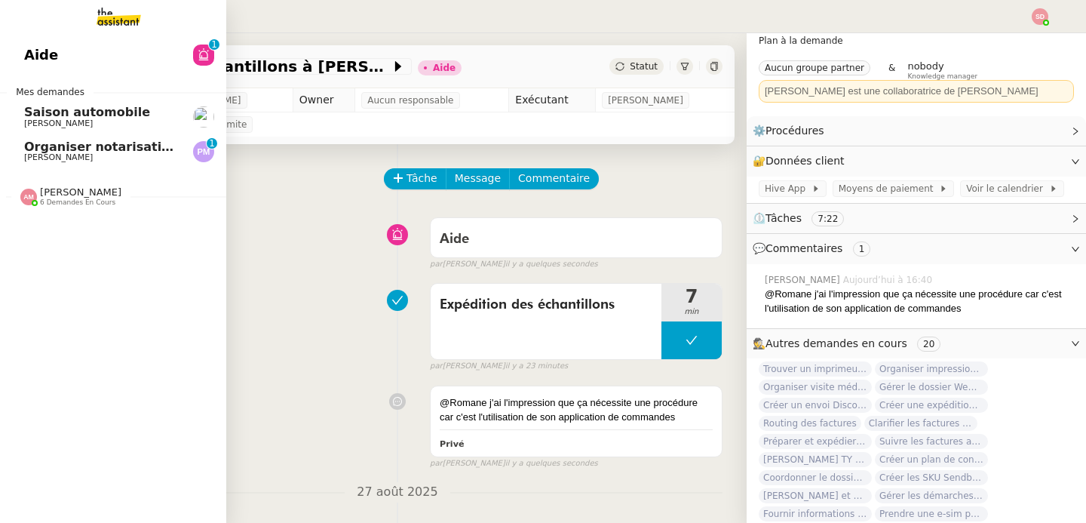
click at [24, 200] on div at bounding box center [28, 197] width 17 height 17
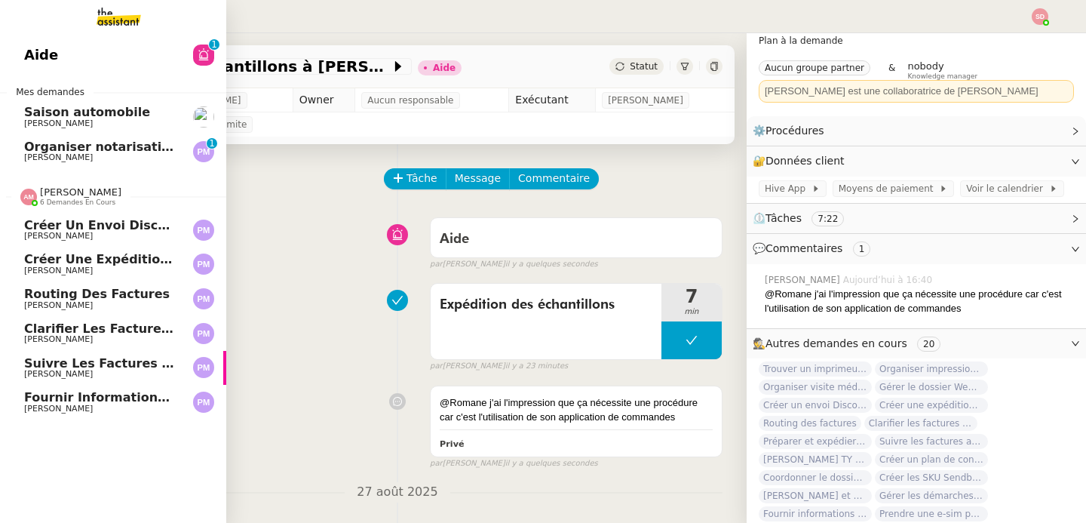
click at [29, 226] on span "Créer un envoi Discovery Set à Aromi" at bounding box center [152, 225] width 256 height 14
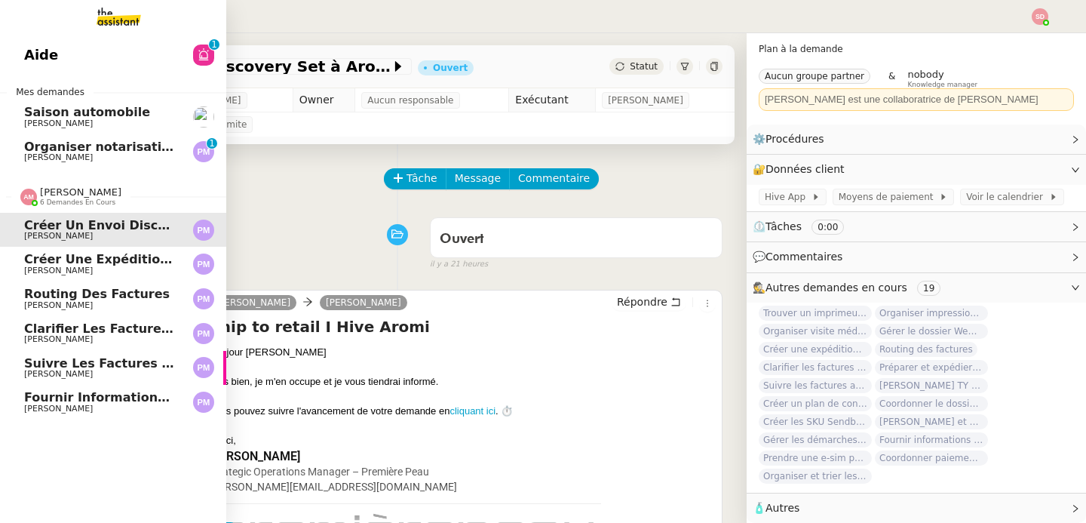
click at [54, 258] on span "Créer une expédition Discovery Set" at bounding box center [145, 259] width 242 height 14
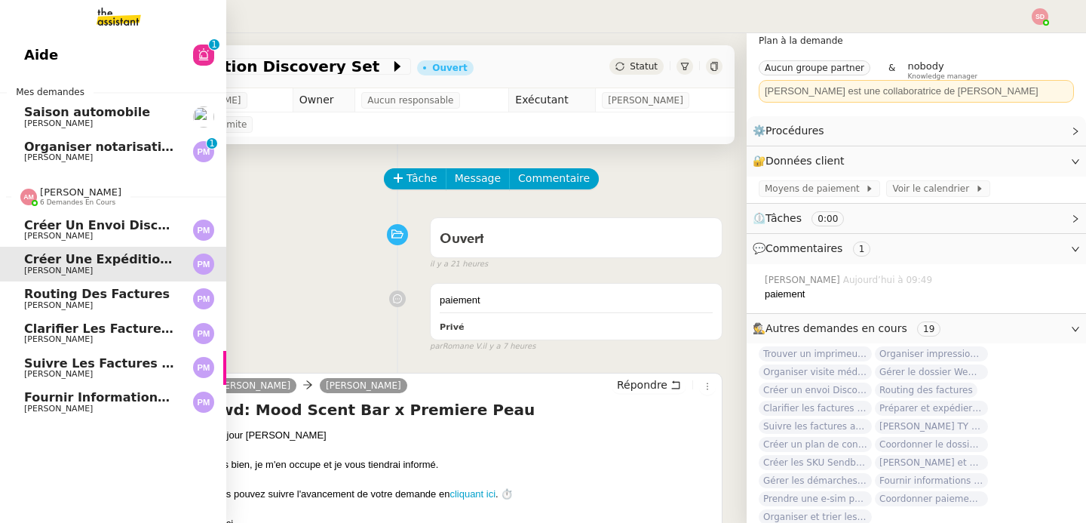
click at [94, 298] on span "Routing des factures" at bounding box center [97, 294] width 146 height 14
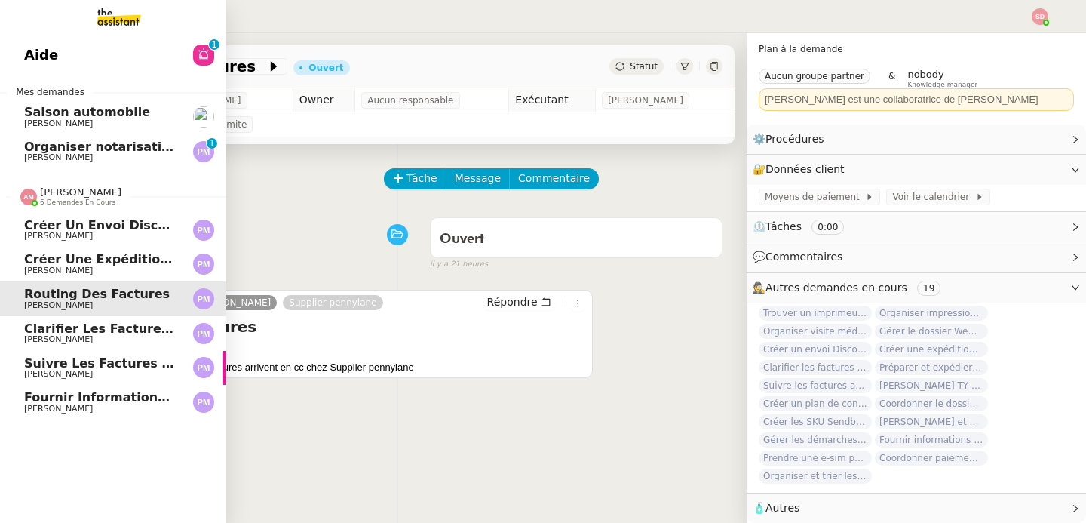
click at [95, 324] on span "Clarifier les factures avec Les Ateliers Léopold Bellan" at bounding box center [215, 328] width 382 height 14
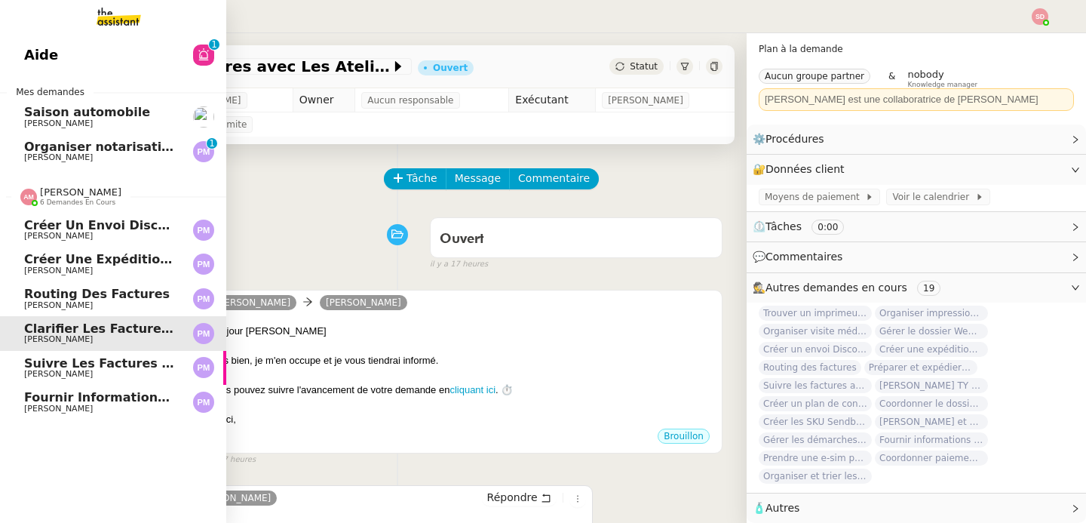
click at [33, 356] on span "Suivre les factures avec Flash Transports" at bounding box center [167, 363] width 287 height 14
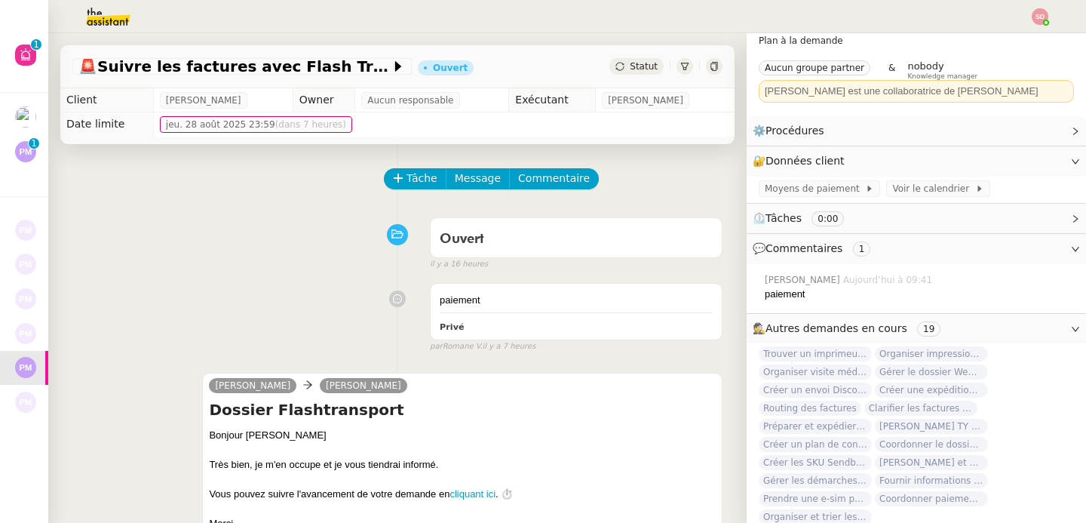
scroll to position [416, 0]
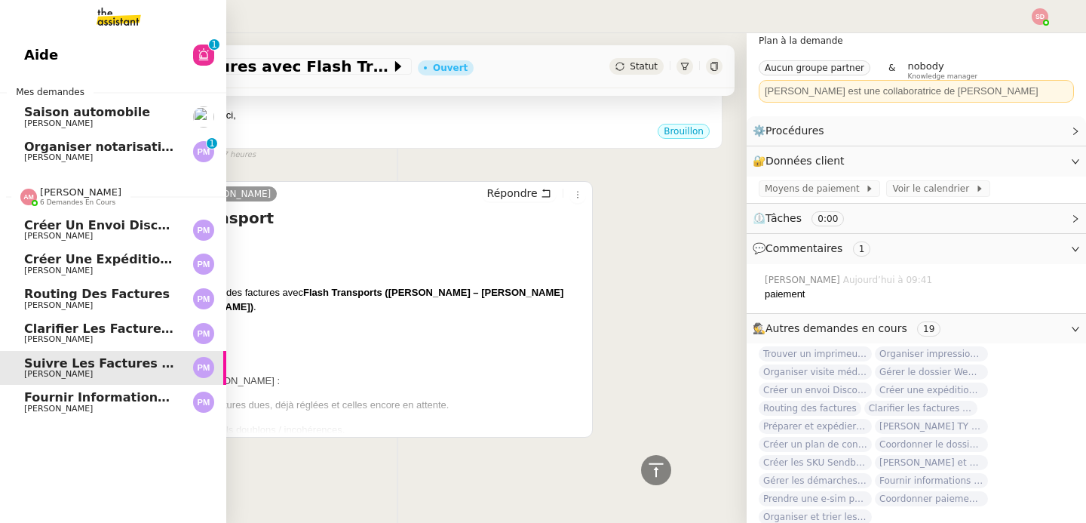
click at [14, 395] on link "Fournir informations événements Shanghai et Paris Pierre Mergui" at bounding box center [113, 402] width 226 height 35
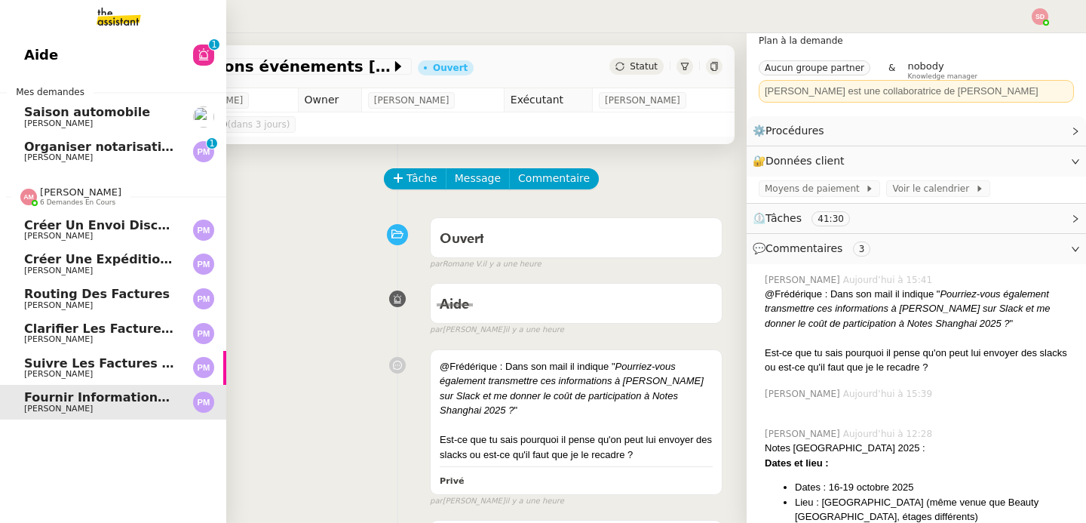
click at [65, 186] on span "Amyna Mehrez" at bounding box center [80, 191] width 81 height 11
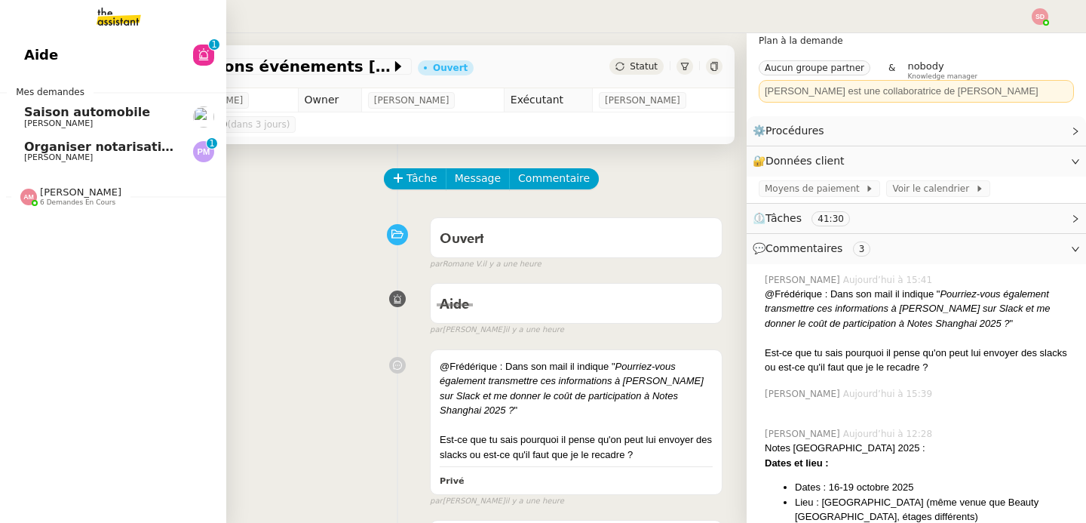
click at [98, 144] on span "Organiser notarisation et légalisation POA UAE & KSA" at bounding box center [264, 147] width 480 height 14
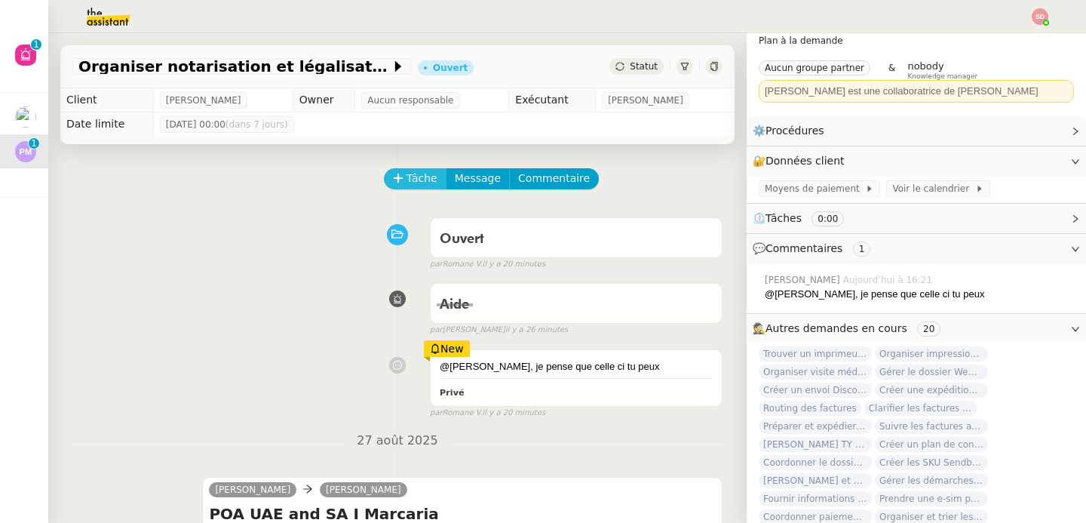
click at [412, 177] on span "Tâche" at bounding box center [422, 178] width 31 height 17
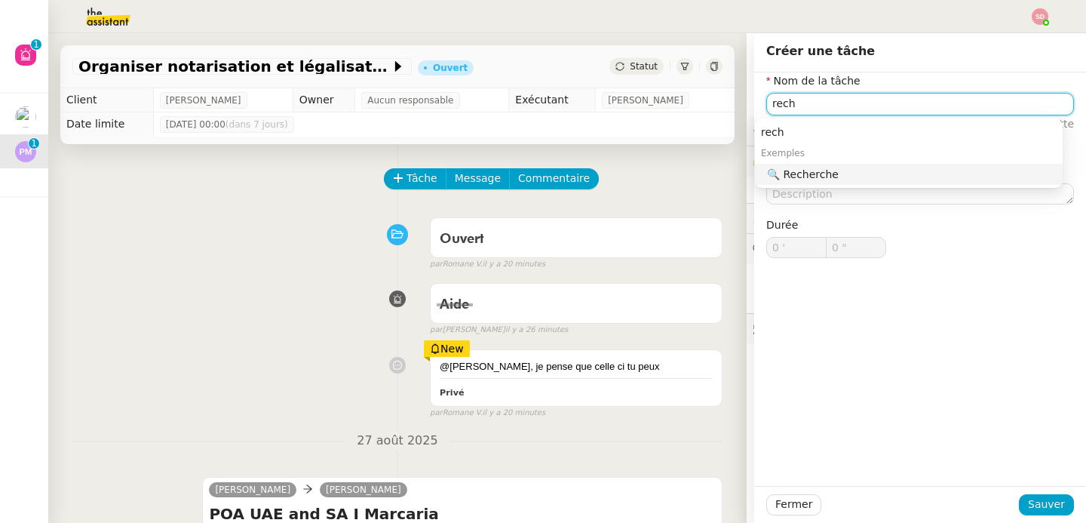
click at [885, 180] on div "🔍 Recherche" at bounding box center [912, 174] width 290 height 14
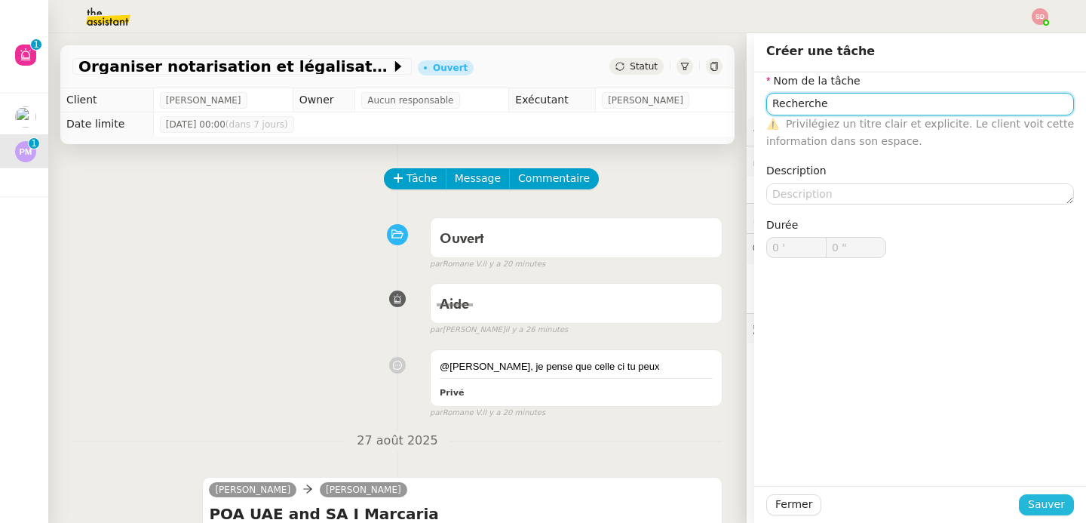
type input "Recherche"
click at [1049, 498] on span "Sauver" at bounding box center [1046, 504] width 37 height 17
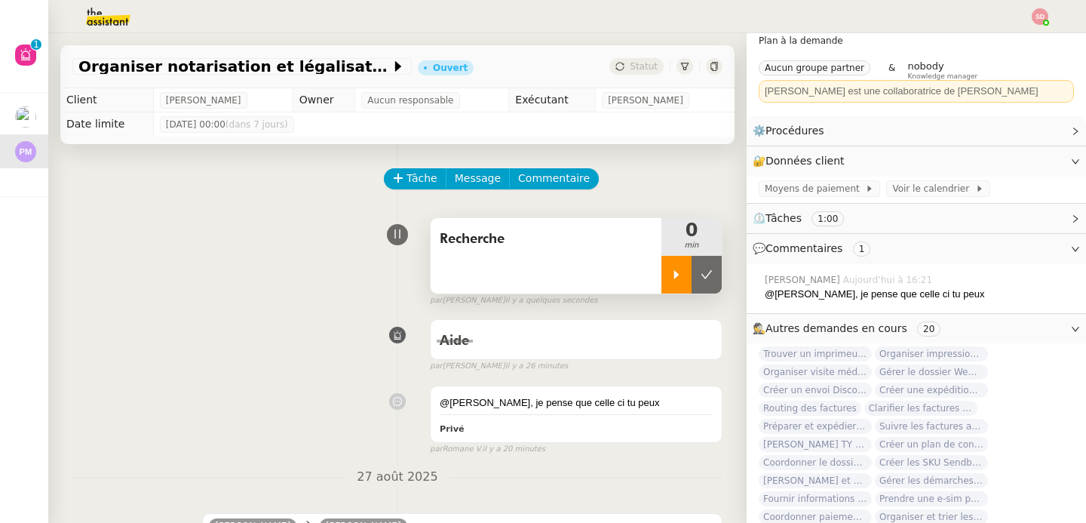
click at [661, 290] on div at bounding box center [676, 275] width 30 height 38
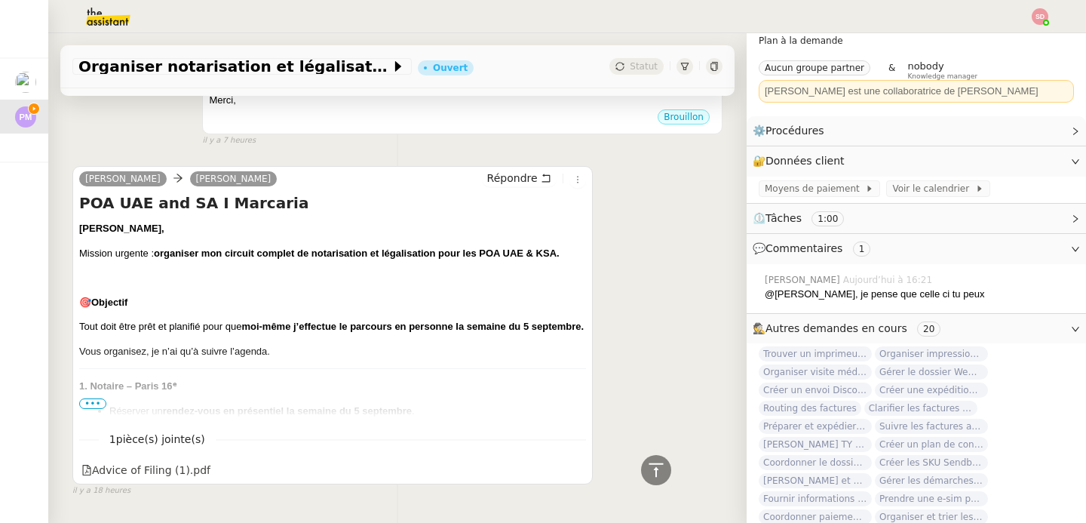
scroll to position [577, 0]
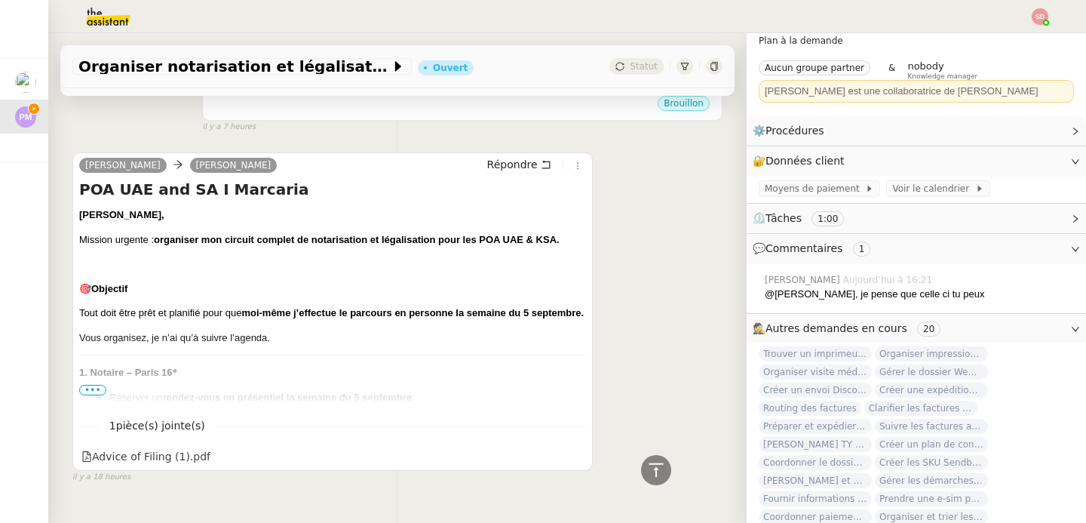
click at [92, 390] on span "•••" at bounding box center [92, 390] width 27 height 11
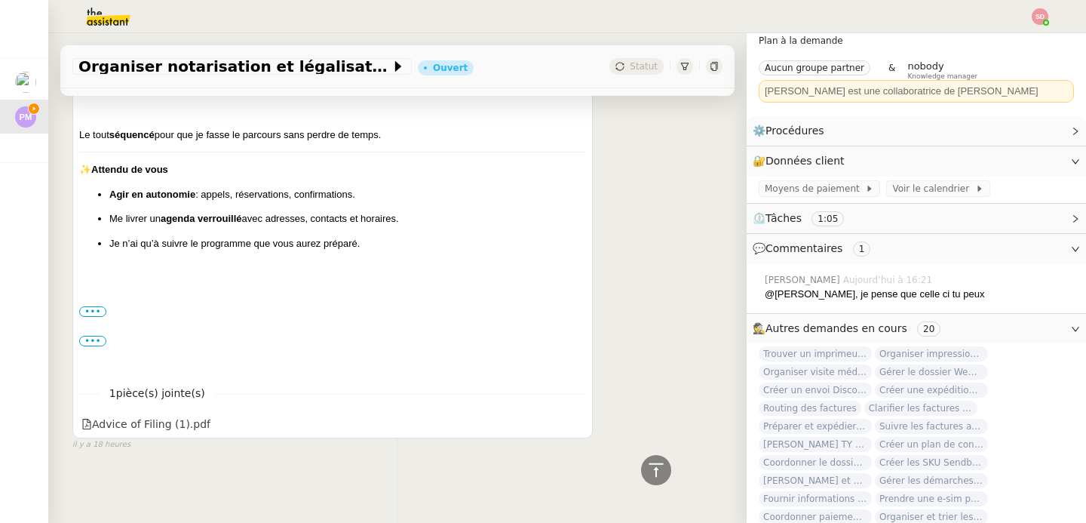
scroll to position [1429, 0]
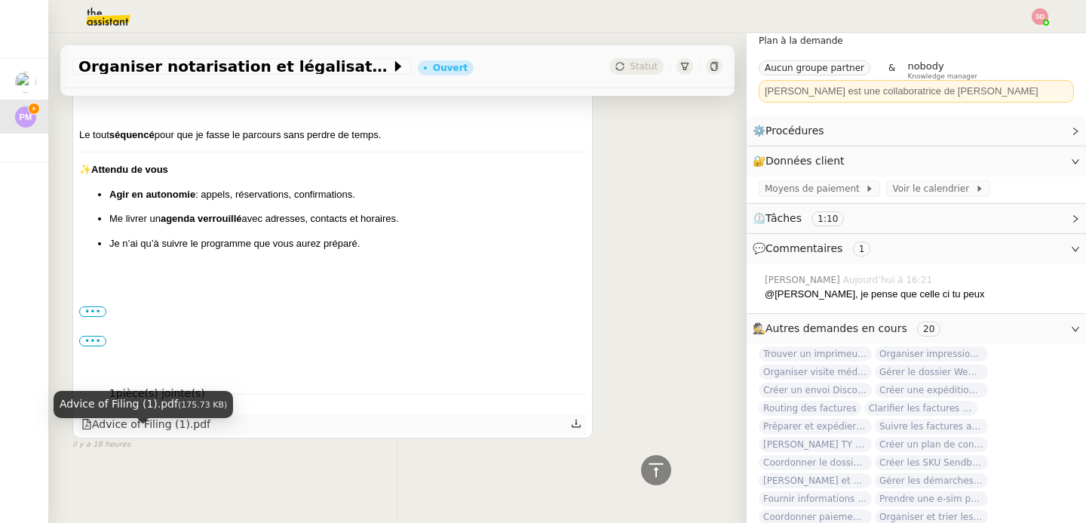
click at [192, 433] on div "Advice of Filing (1).pdf" at bounding box center [145, 424] width 129 height 17
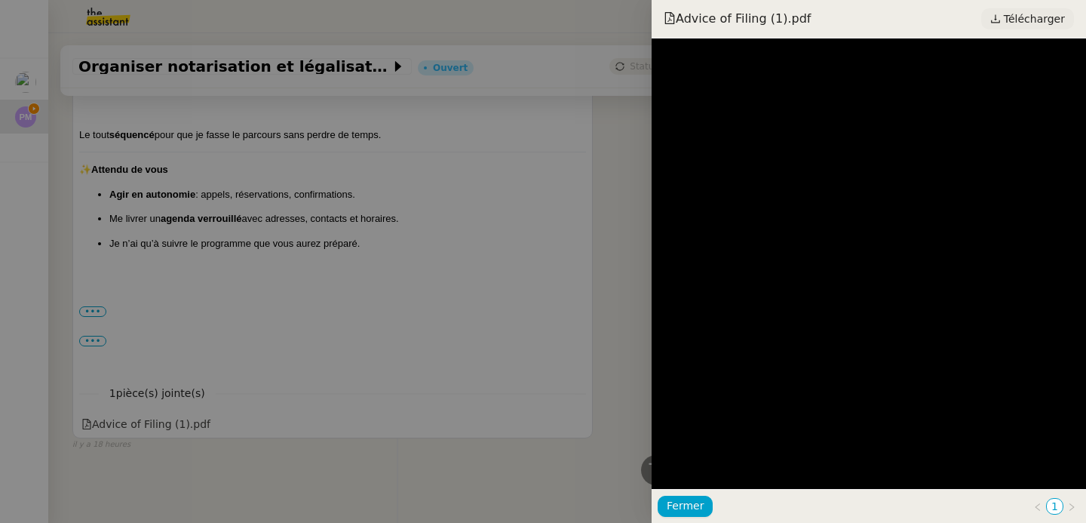
click at [1020, 17] on span "Télécharger" at bounding box center [1034, 19] width 61 height 20
click at [148, 329] on div at bounding box center [543, 261] width 1086 height 523
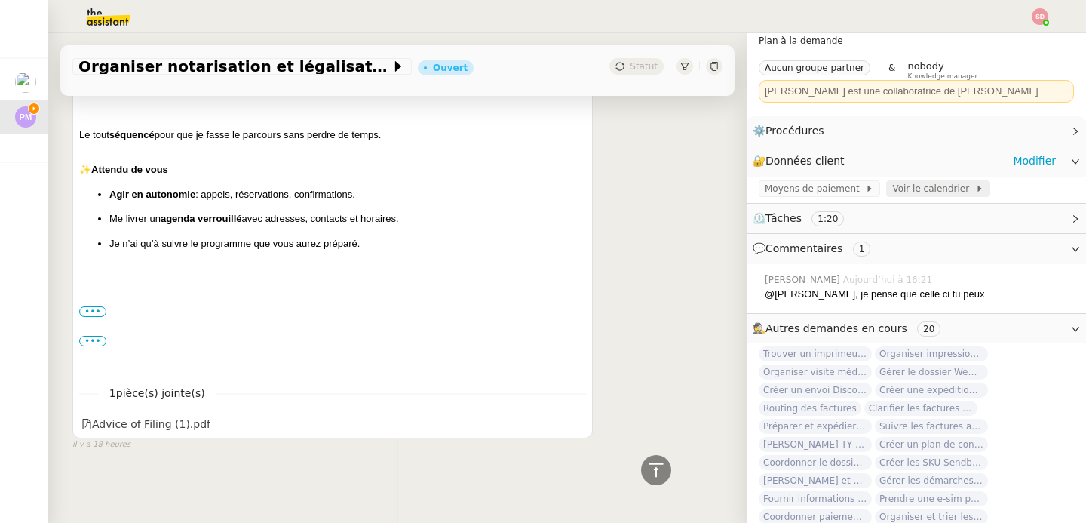
click at [944, 189] on span "Voir le calendrier" at bounding box center [933, 188] width 82 height 15
click at [97, 317] on label "•••" at bounding box center [92, 311] width 27 height 11
click at [0, 0] on input "•••" at bounding box center [0, 0] width 0 height 0
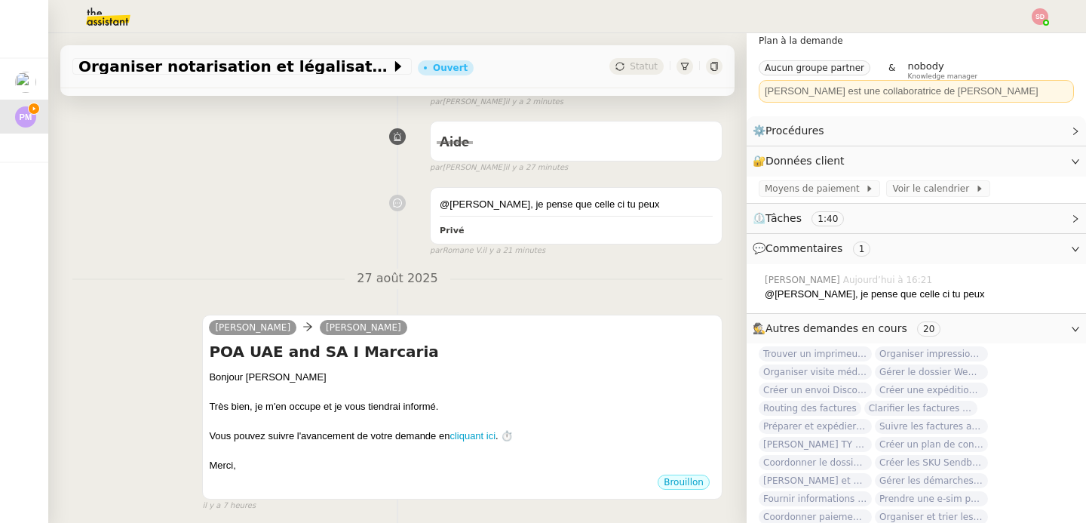
scroll to position [0, 0]
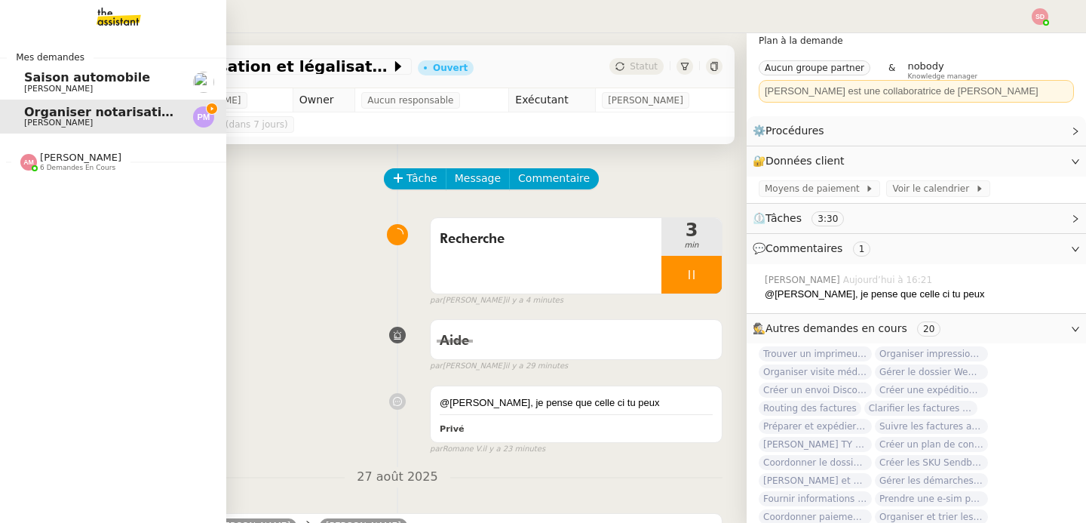
click at [44, 162] on span "Amyna Mehrez" at bounding box center [80, 157] width 81 height 11
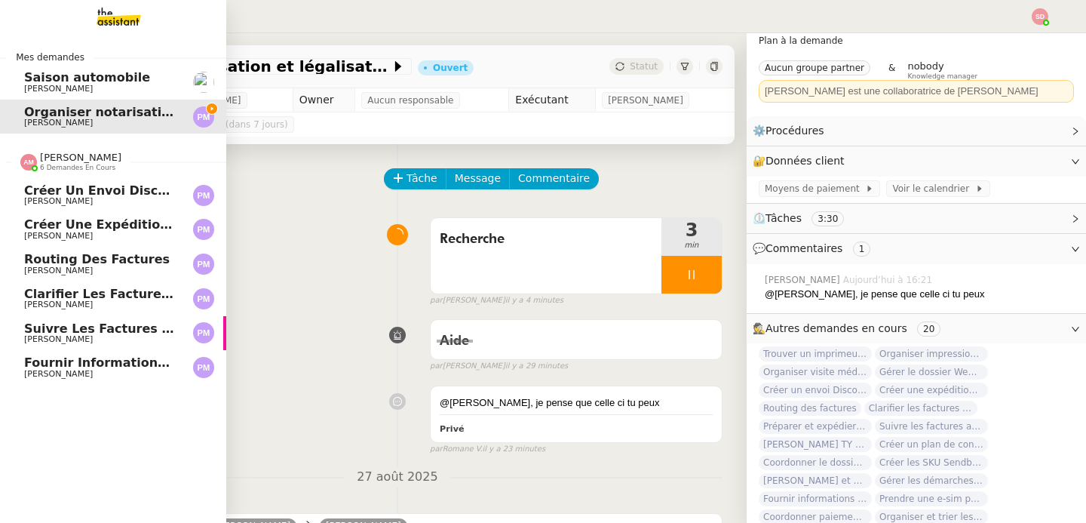
click at [44, 162] on span "Amyna Mehrez" at bounding box center [80, 157] width 81 height 11
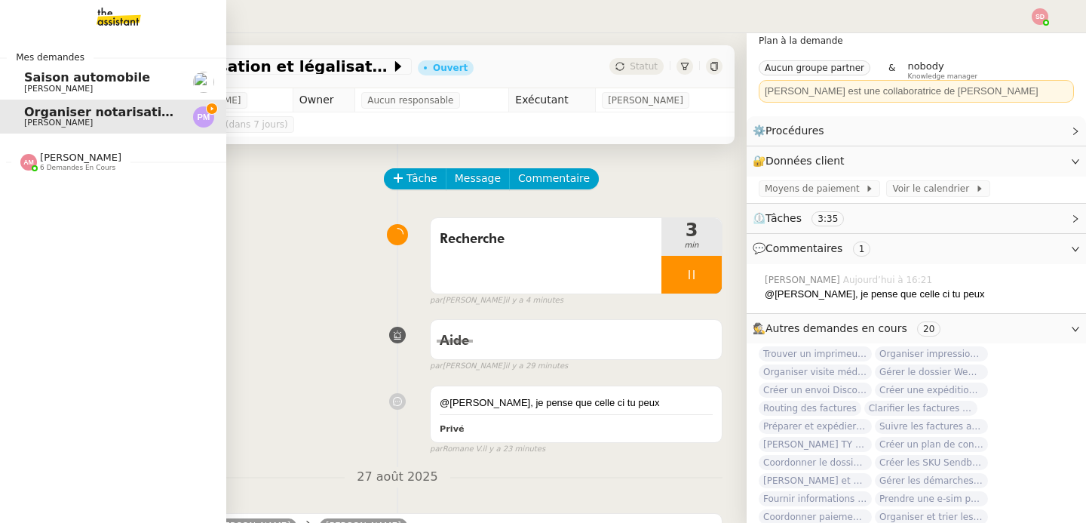
click at [44, 162] on span "Amyna Mehrez" at bounding box center [80, 157] width 81 height 11
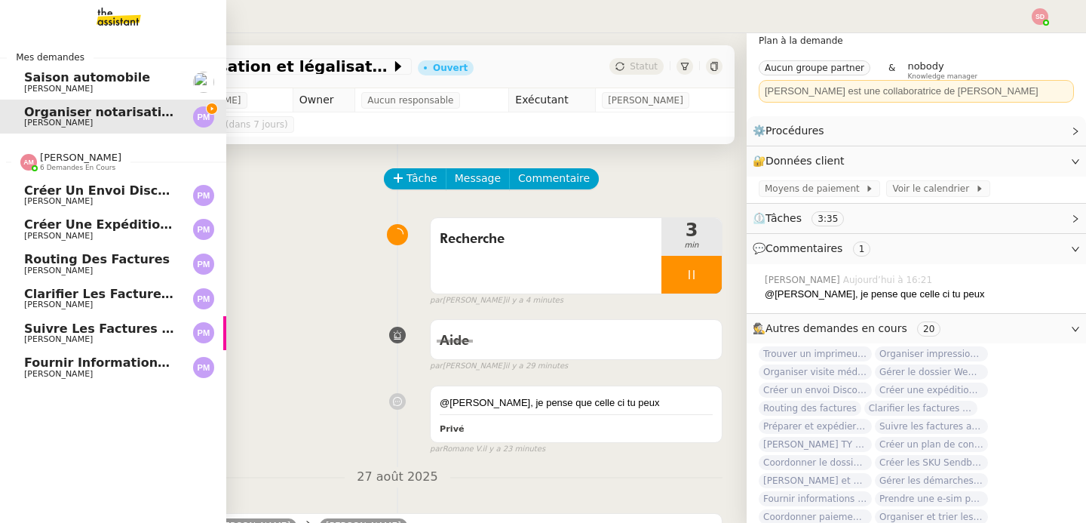
click at [114, 240] on span "Pierre Mergui" at bounding box center [100, 236] width 152 height 9
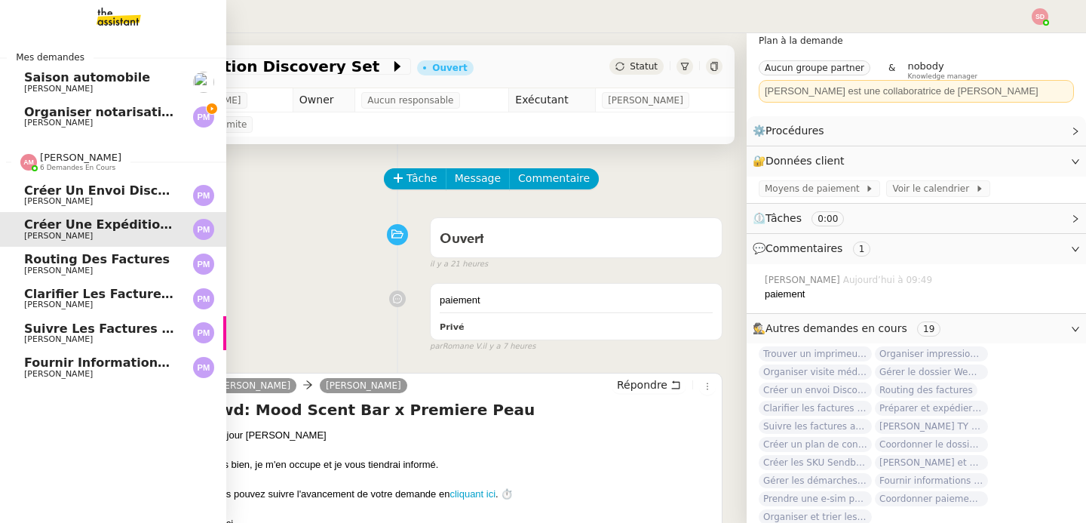
click at [119, 268] on span "Pierre Mergui" at bounding box center [100, 270] width 152 height 9
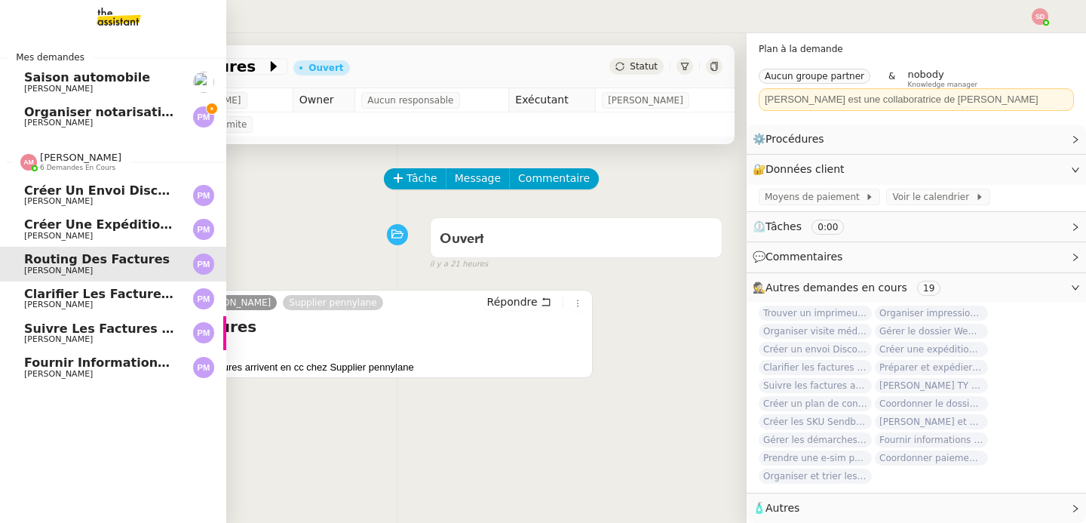
click at [71, 310] on link "Clarifier les factures avec Les Ateliers Léopold Bellan Pierre Mergui" at bounding box center [113, 298] width 226 height 35
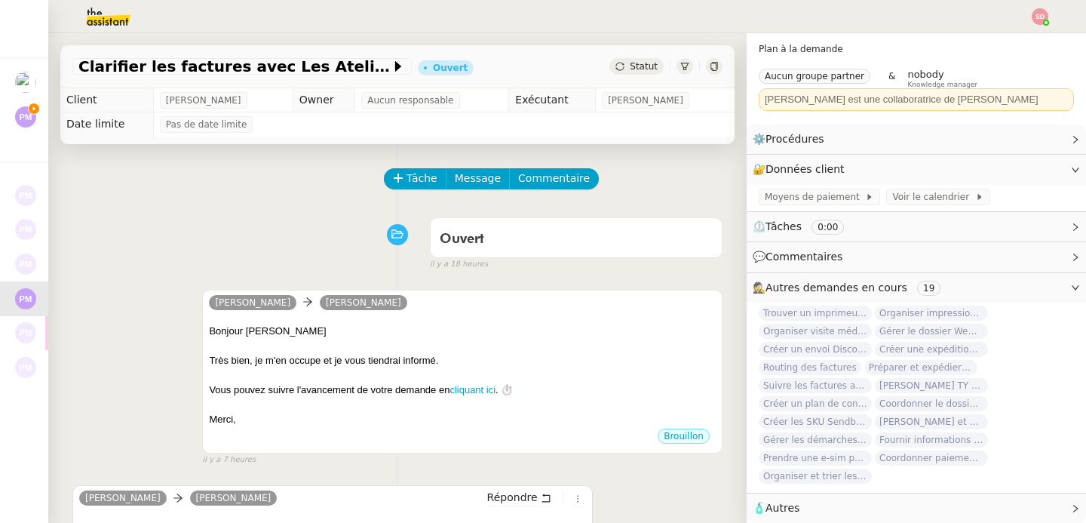
scroll to position [434, 0]
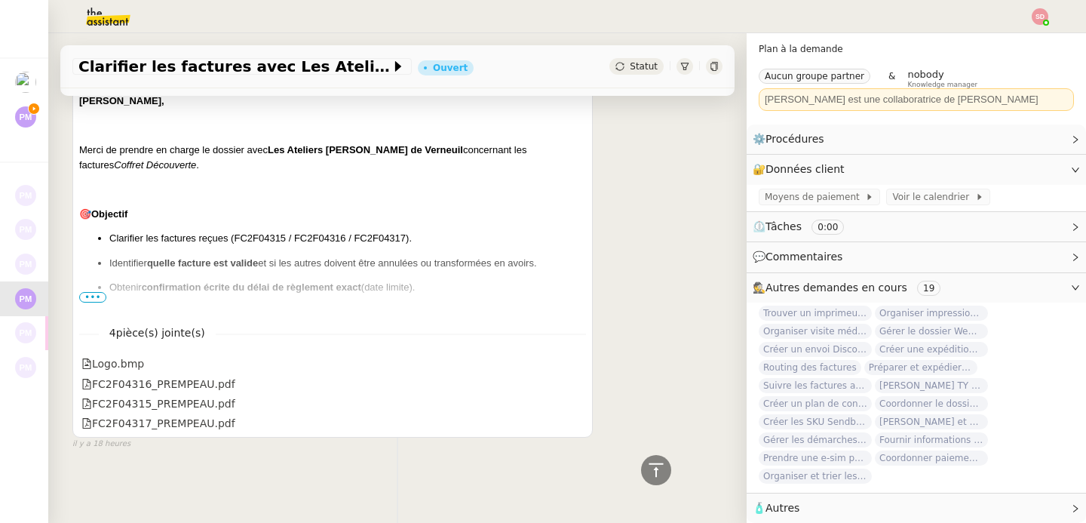
click at [89, 295] on div "Camille, Merci de prendre en charge le dossier avec Les Ateliers Léopold Bellan…" at bounding box center [332, 488] width 507 height 788
click at [90, 292] on span "•••" at bounding box center [92, 297] width 27 height 11
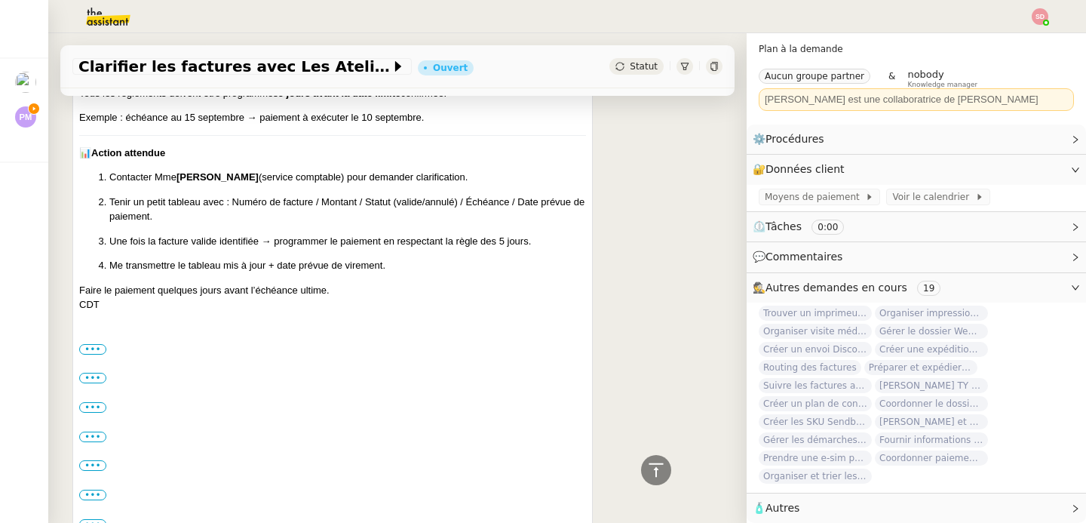
scroll to position [0, 0]
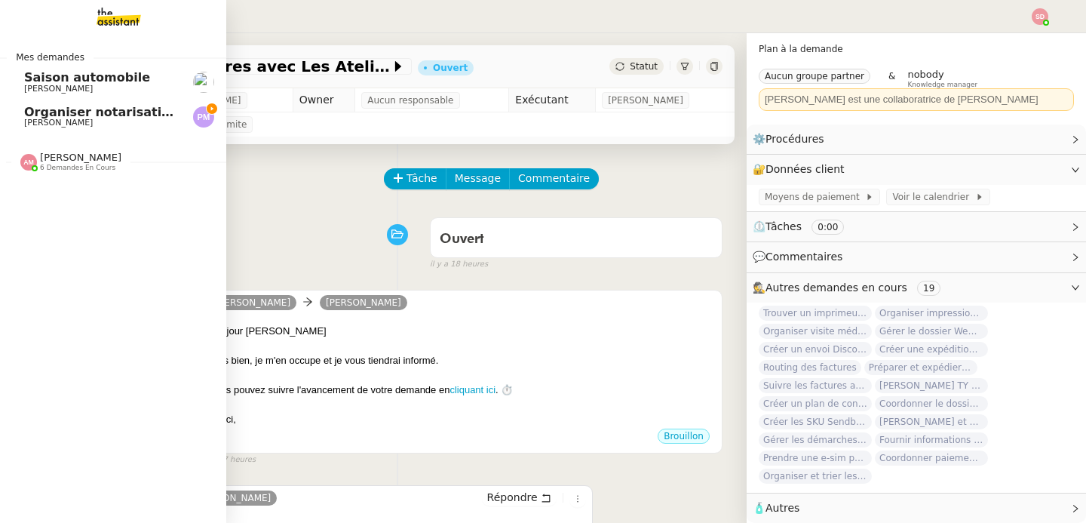
click at [11, 161] on span "Amyna Mehrez 6 demandes en cours" at bounding box center [70, 162] width 119 height 20
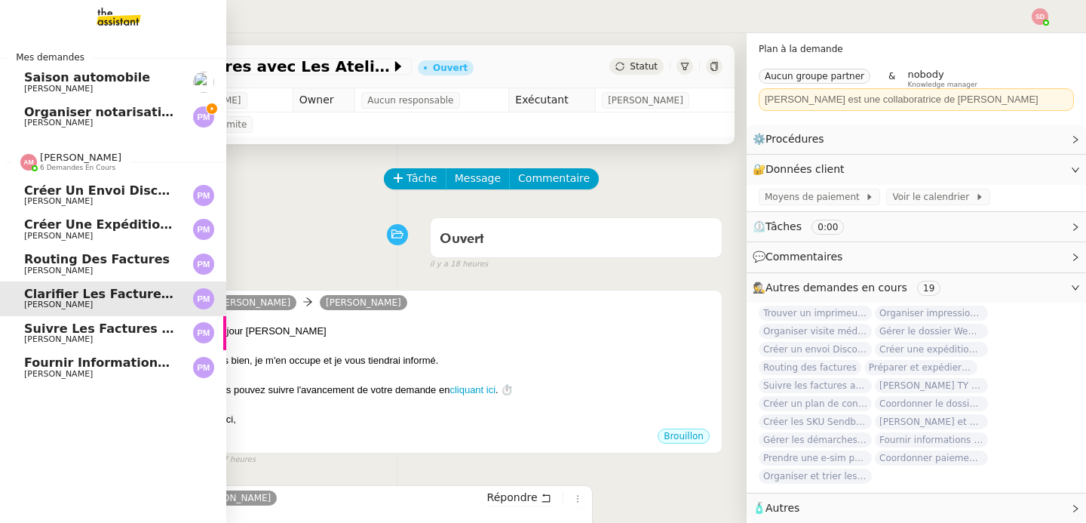
click at [49, 326] on span "Suivre les factures avec Flash Transports" at bounding box center [167, 328] width 287 height 14
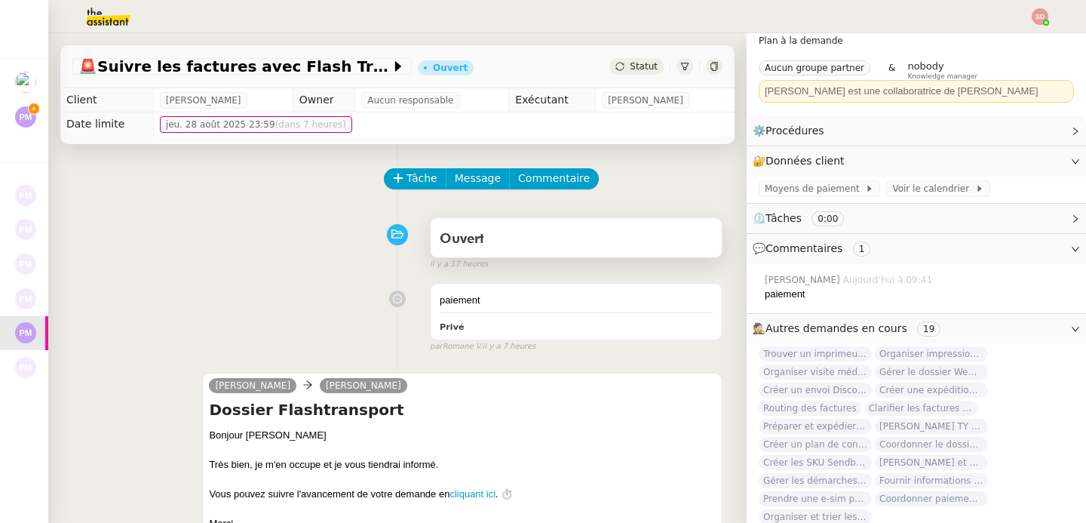
scroll to position [416, 0]
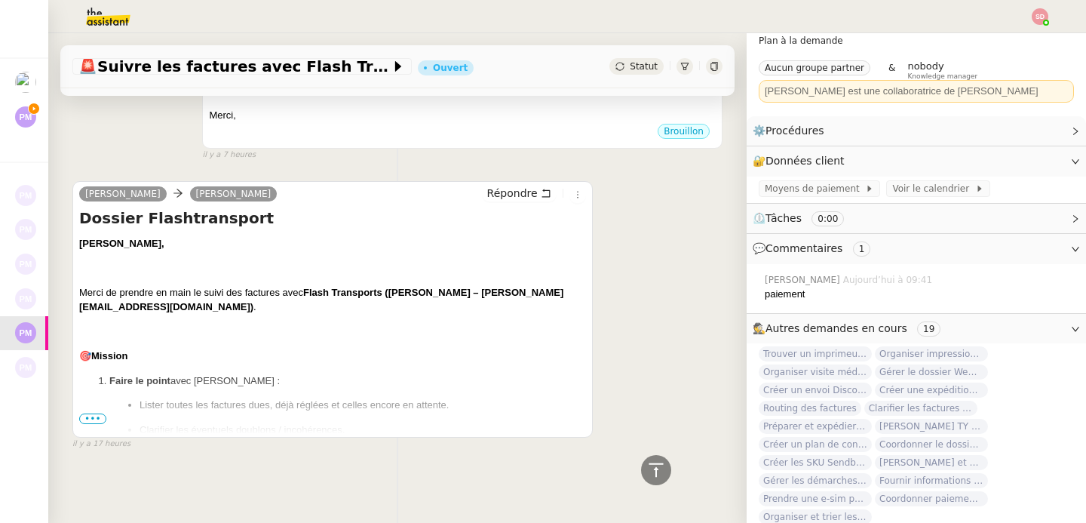
click at [94, 413] on span "•••" at bounding box center [92, 418] width 27 height 11
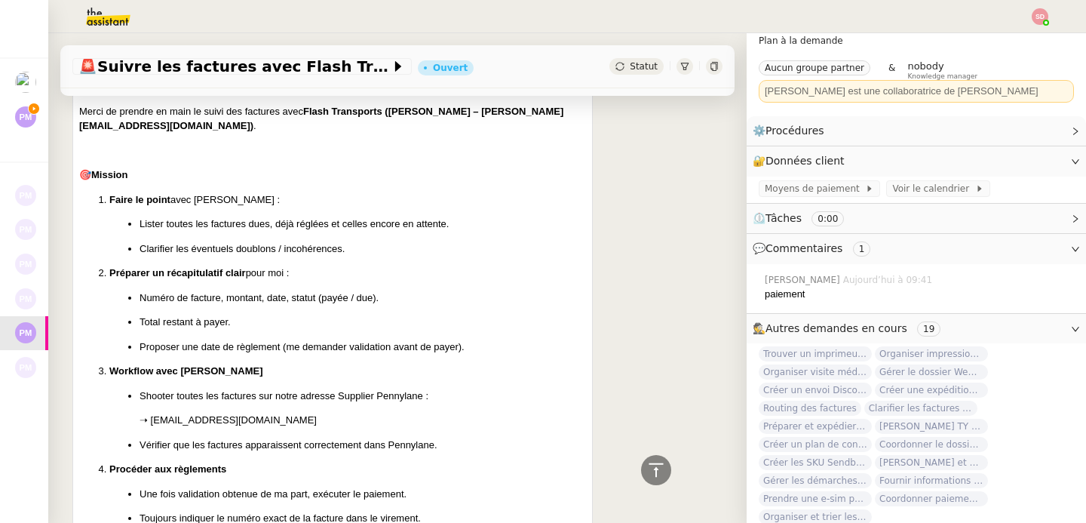
scroll to position [610, 0]
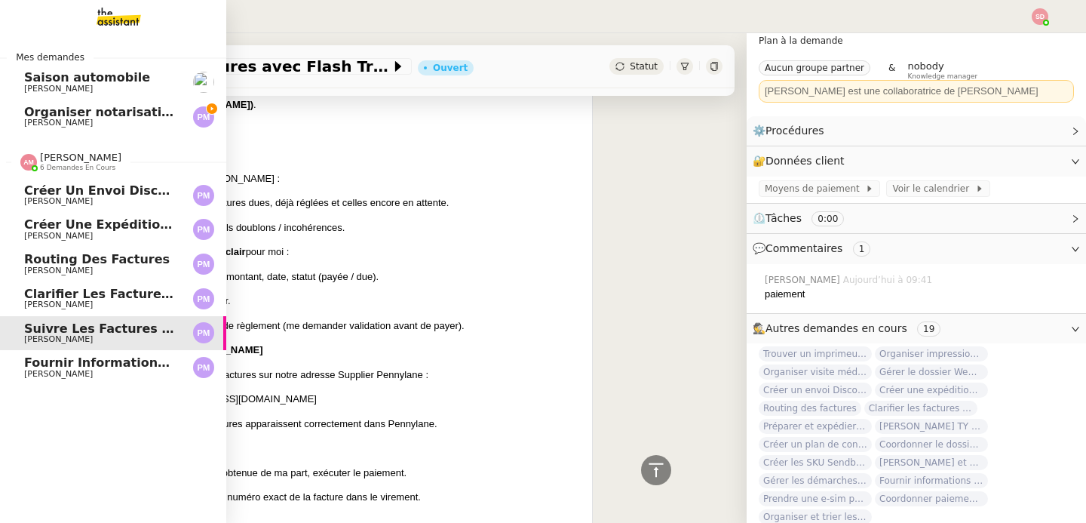
click at [20, 167] on img at bounding box center [28, 162] width 17 height 17
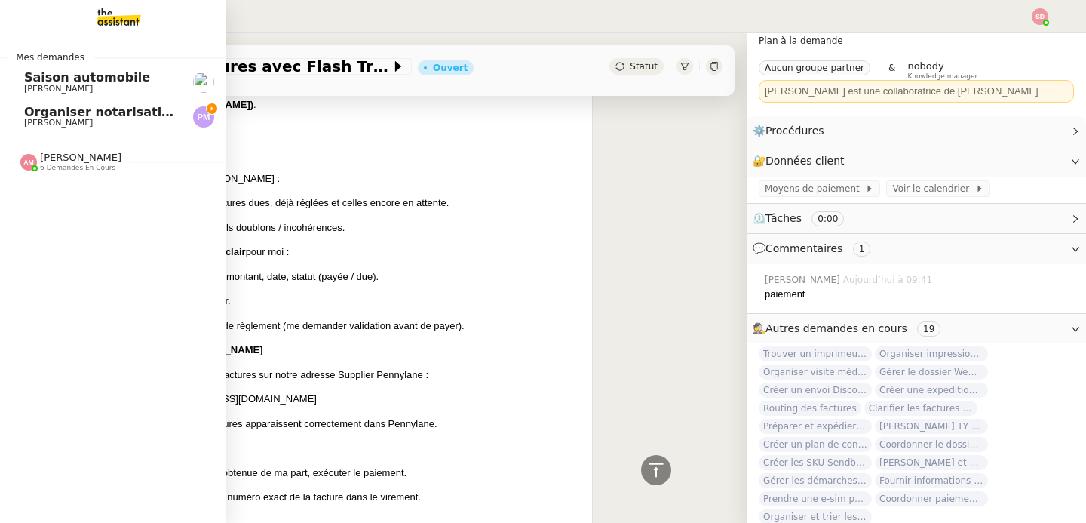
click at [78, 126] on span "Pierre Mergui" at bounding box center [100, 122] width 152 height 9
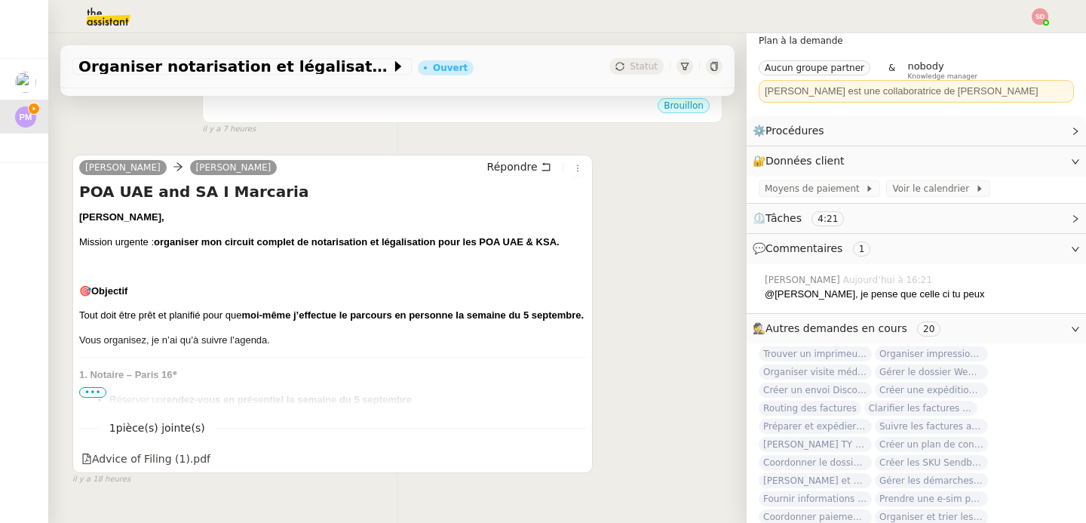
scroll to position [618, 0]
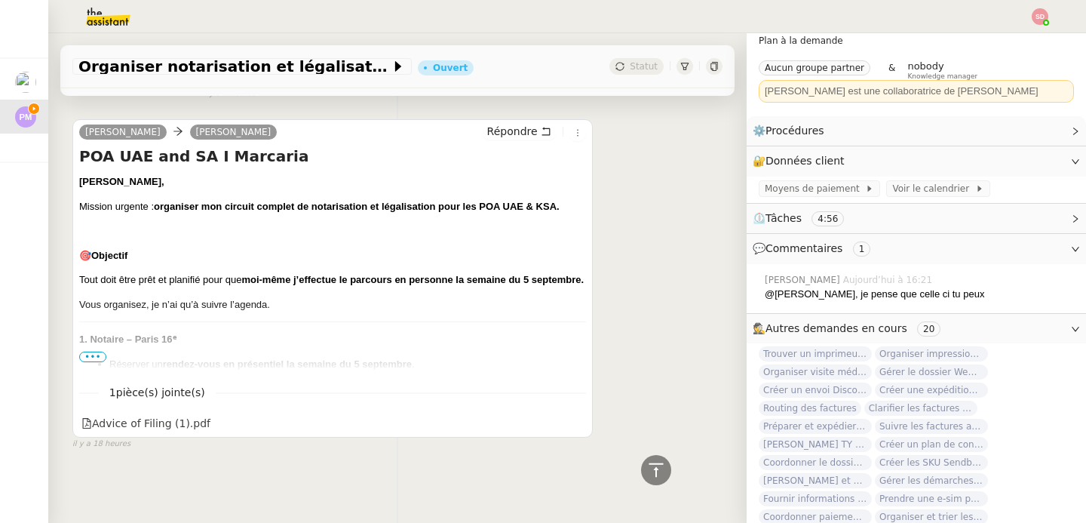
click at [96, 351] on span "•••" at bounding box center [92, 356] width 27 height 11
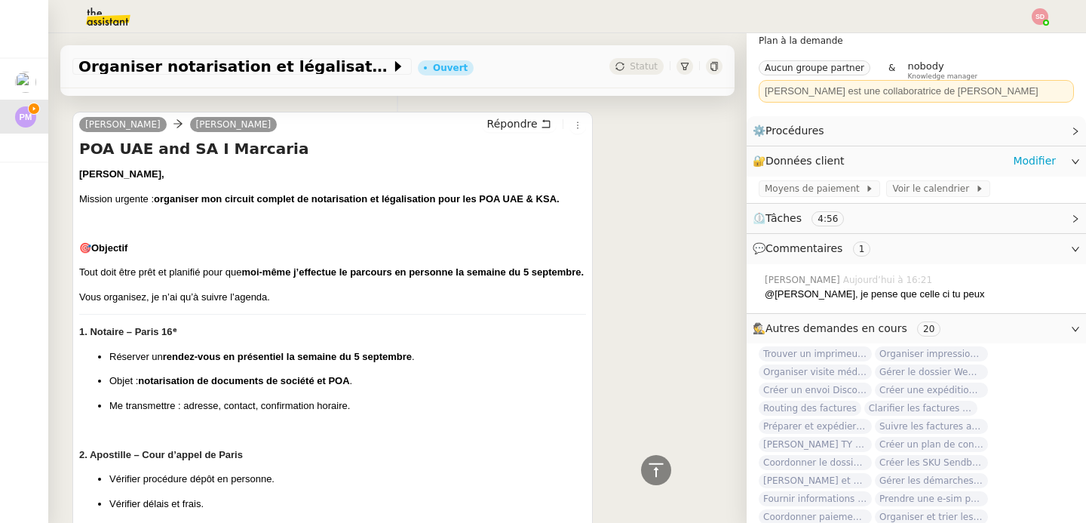
click at [904, 180] on div "Moyens de paiement Voir le calendrier" at bounding box center [916, 189] width 339 height 26
click at [904, 183] on span "Voir le calendrier" at bounding box center [933, 188] width 82 height 15
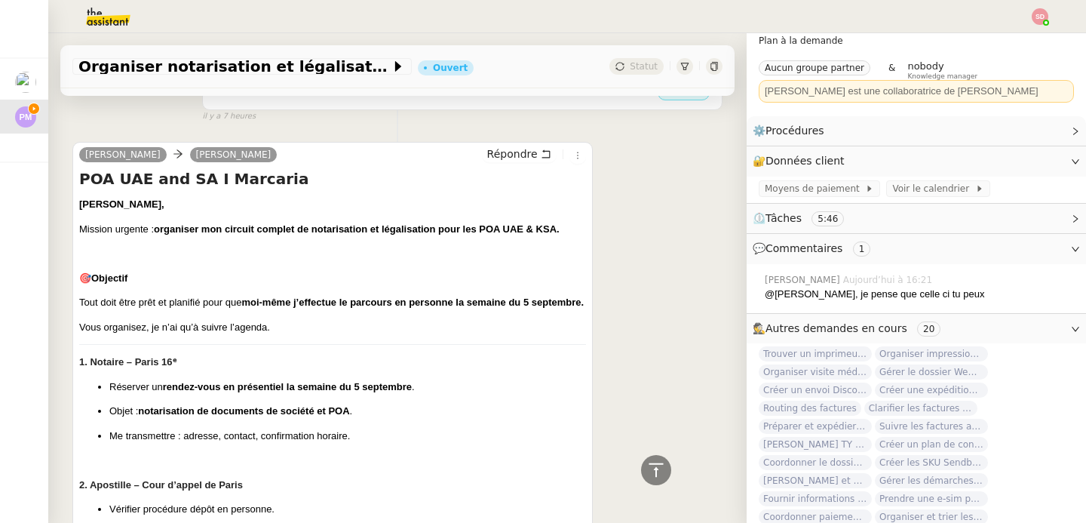
scroll to position [510, 0]
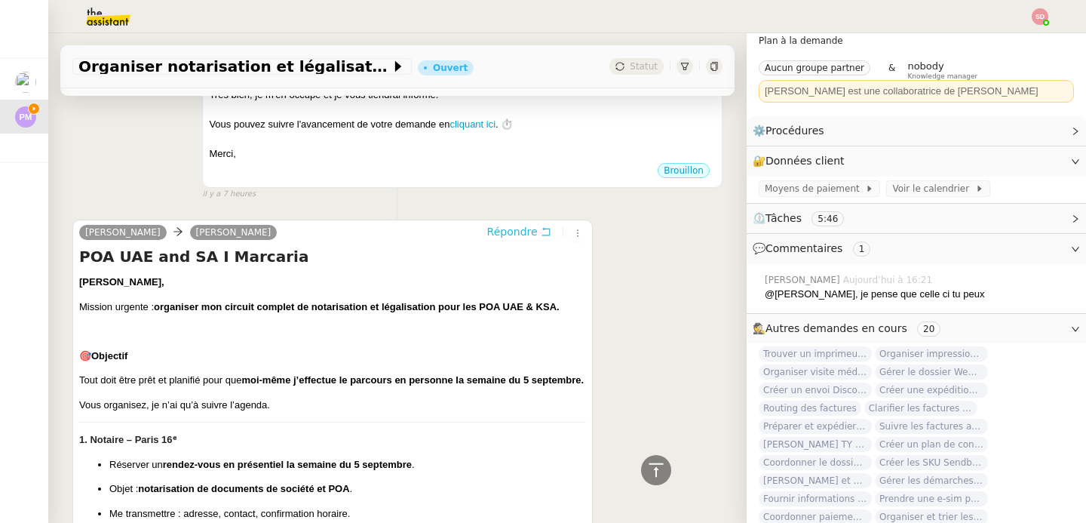
click at [497, 234] on span "Répondre" at bounding box center [512, 231] width 51 height 15
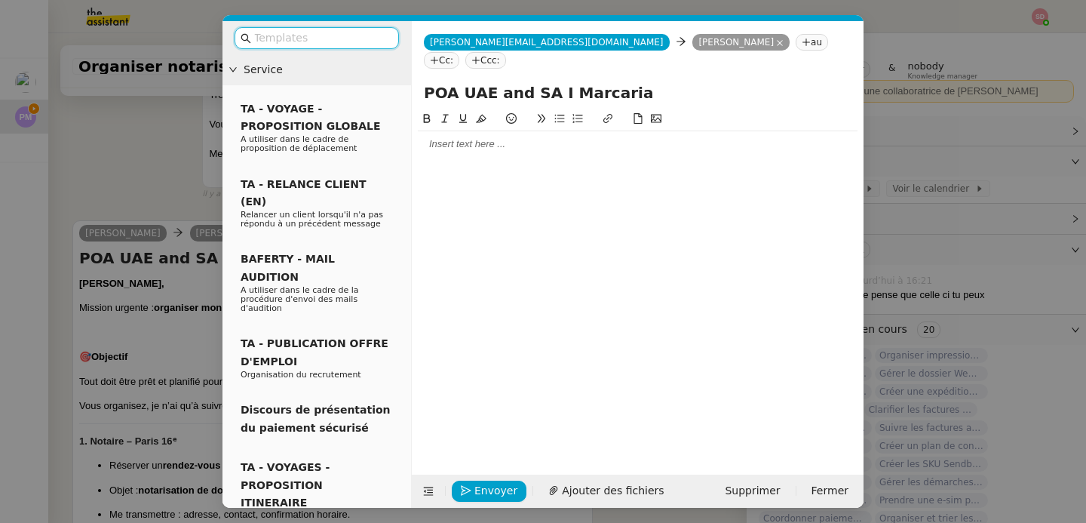
scroll to position [626, 0]
click at [540, 137] on div at bounding box center [638, 144] width 440 height 26
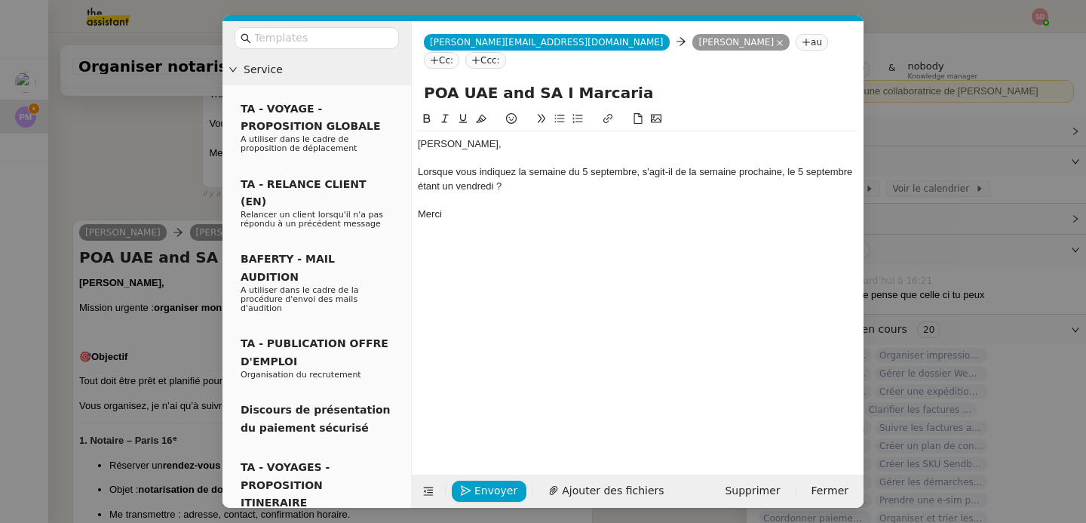
scroll to position [714, 0]
click at [634, 193] on div at bounding box center [638, 200] width 440 height 14
click at [536, 167] on div "Lorsque vous indiquez la semaine du 5 septembre, s'agit-il de la semaine procha…" at bounding box center [638, 179] width 440 height 28
click at [557, 113] on icon at bounding box center [559, 118] width 11 height 11
click at [488, 496] on span "Envoyer" at bounding box center [495, 490] width 43 height 17
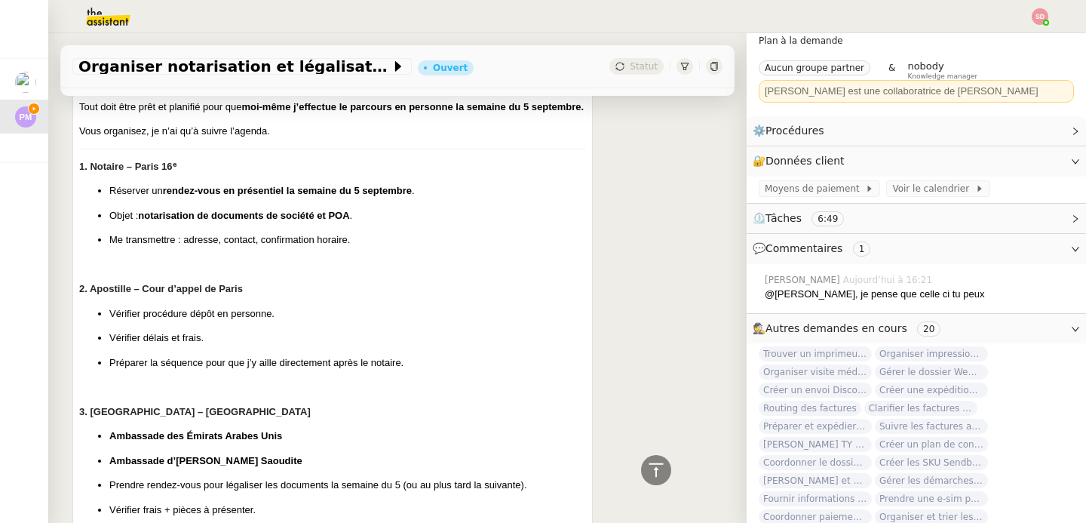
scroll to position [1074, 0]
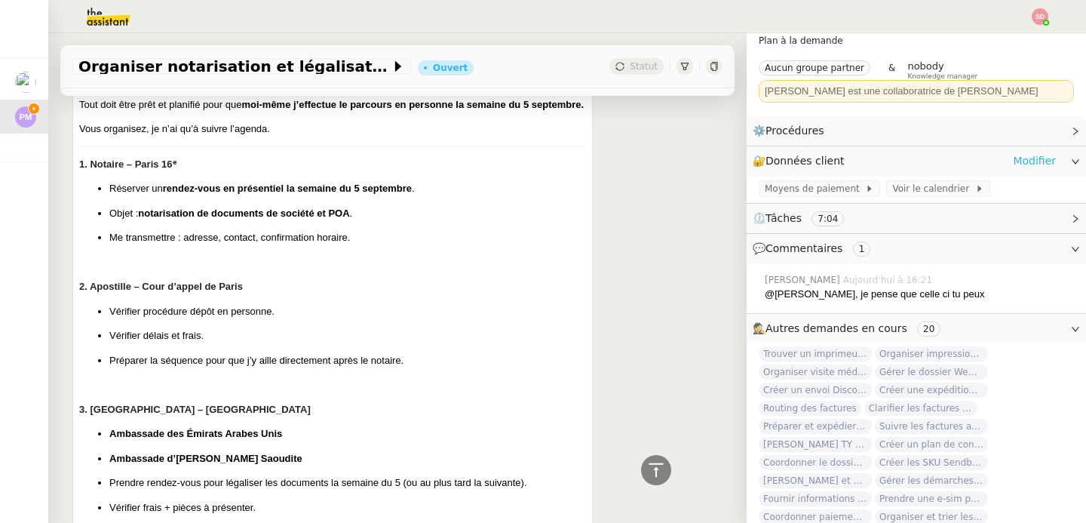
click at [1018, 162] on link "Modifier" at bounding box center [1034, 160] width 43 height 17
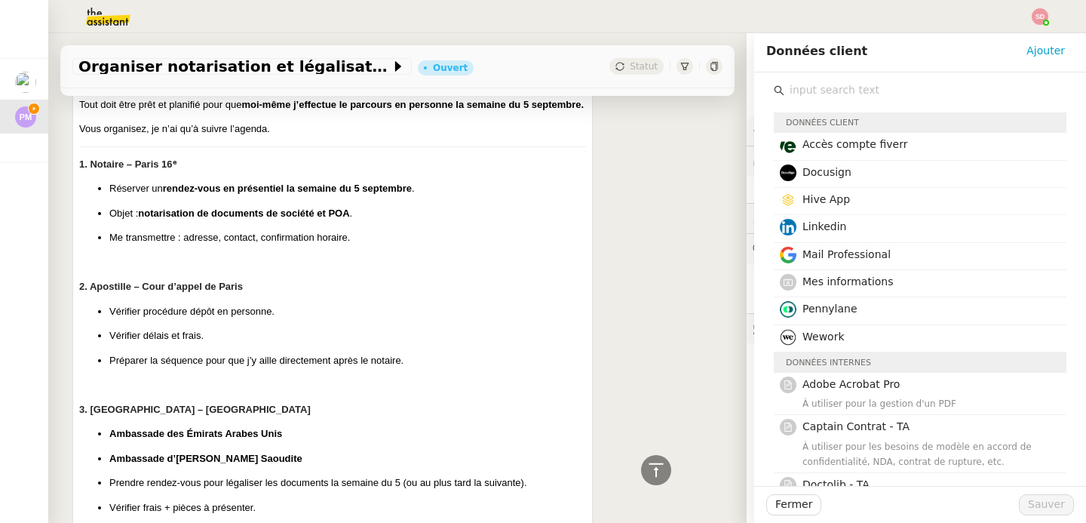
click at [825, 92] on input "text" at bounding box center [925, 90] width 282 height 20
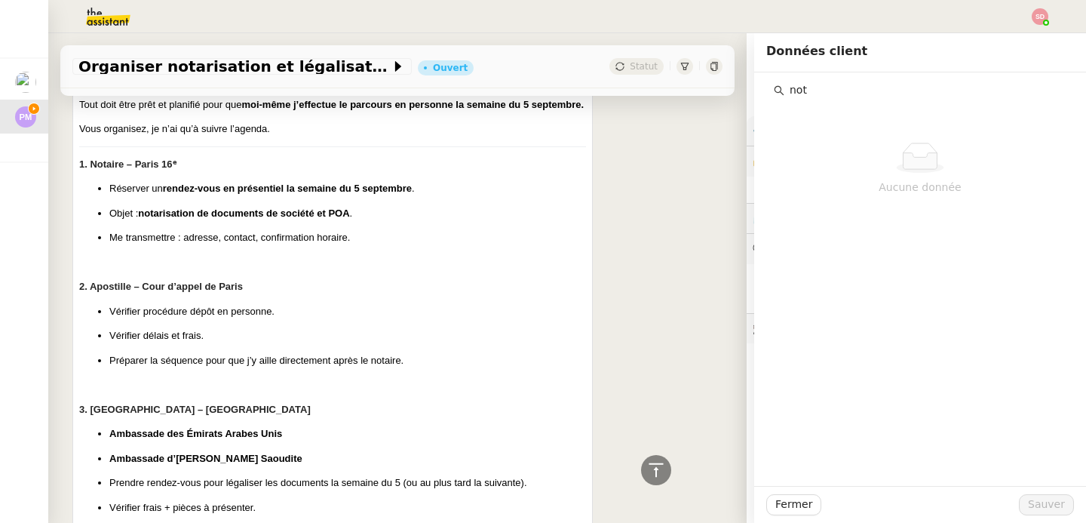
type input "not"
click at [600, 333] on div "Pierre Mergui camille Répondre POA UAE and SA I Marcaria Camille, Mission urgen…" at bounding box center [397, 512] width 650 height 1162
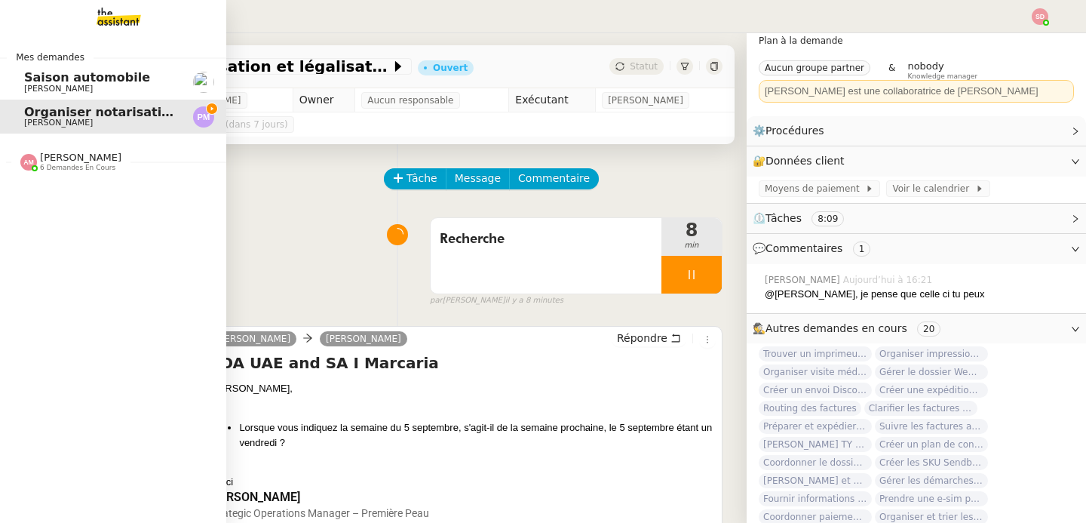
click at [30, 172] on div "Amyna Mehrez 6 demandes en cours" at bounding box center [113, 155] width 226 height 44
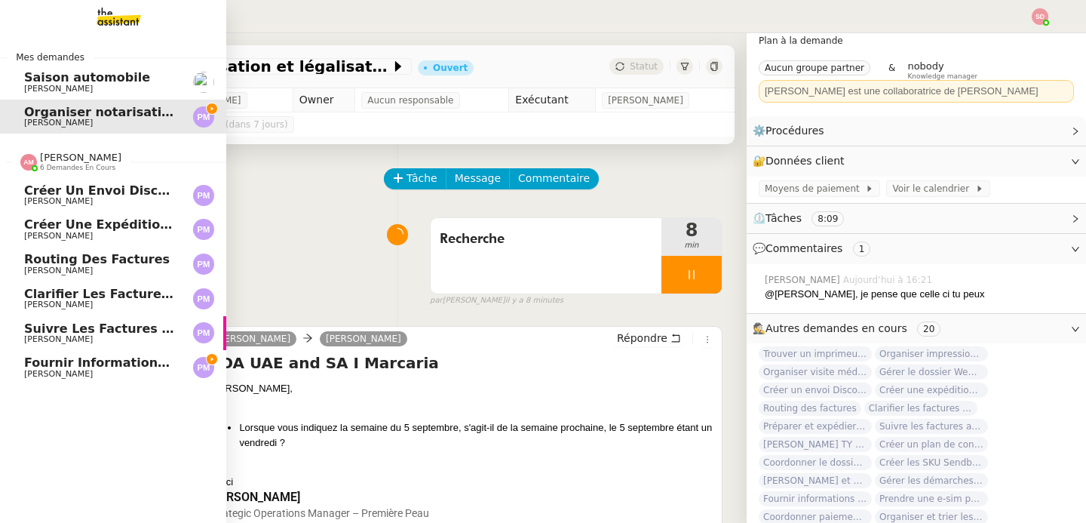
click at [30, 172] on div "Amyna Mehrez 6 demandes en cours" at bounding box center [113, 155] width 226 height 44
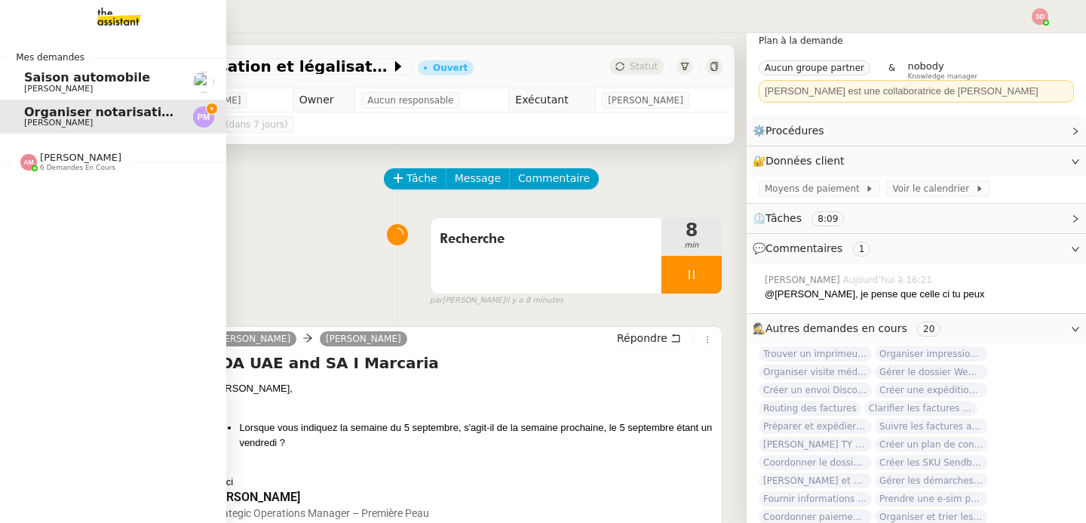
click at [30, 172] on div "Amyna Mehrez 6 demandes en cours" at bounding box center [113, 155] width 226 height 44
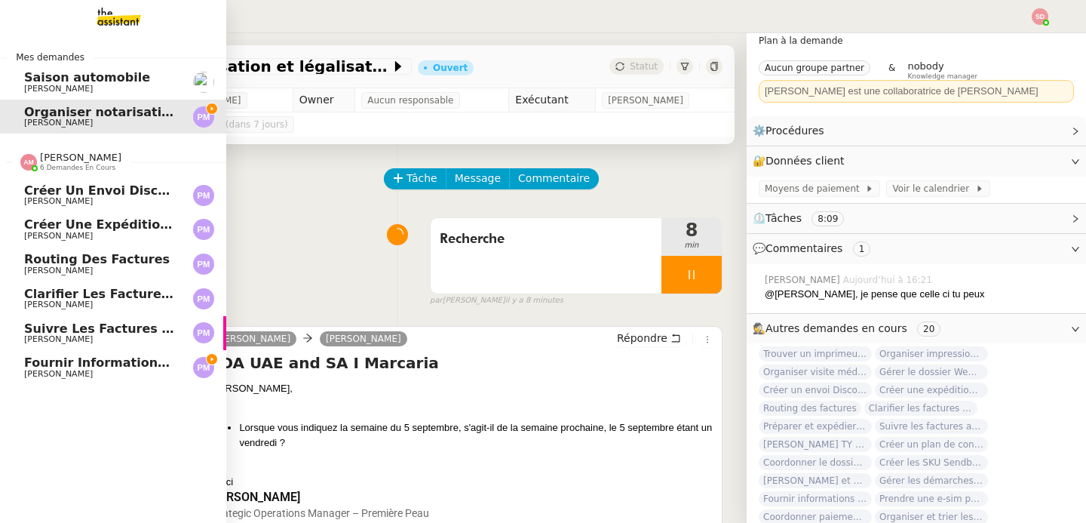
click at [160, 351] on link "Fournir informations événements Shanghai et Paris Pierre Mergui" at bounding box center [113, 367] width 226 height 35
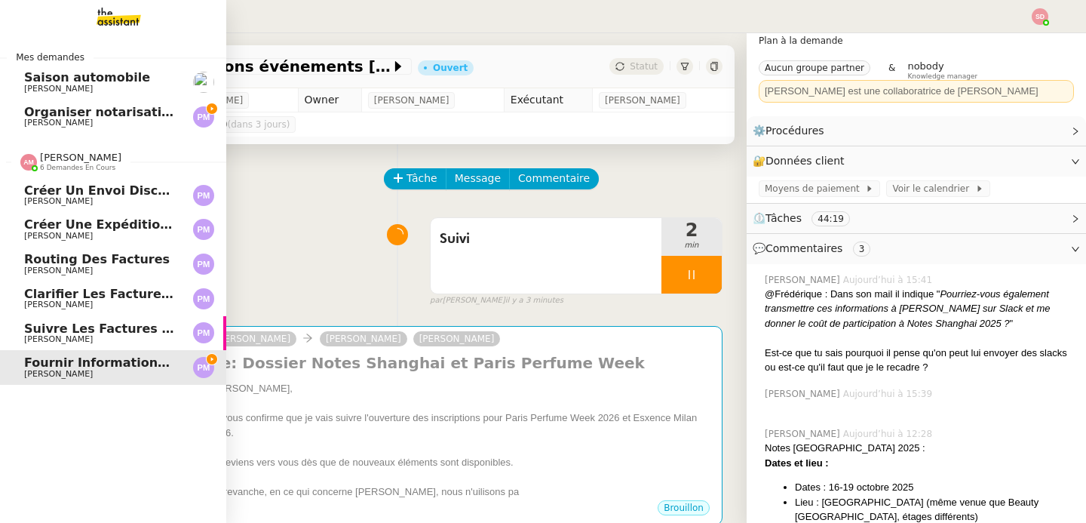
click at [32, 332] on span "Suivre les factures avec Flash Transports" at bounding box center [167, 328] width 287 height 14
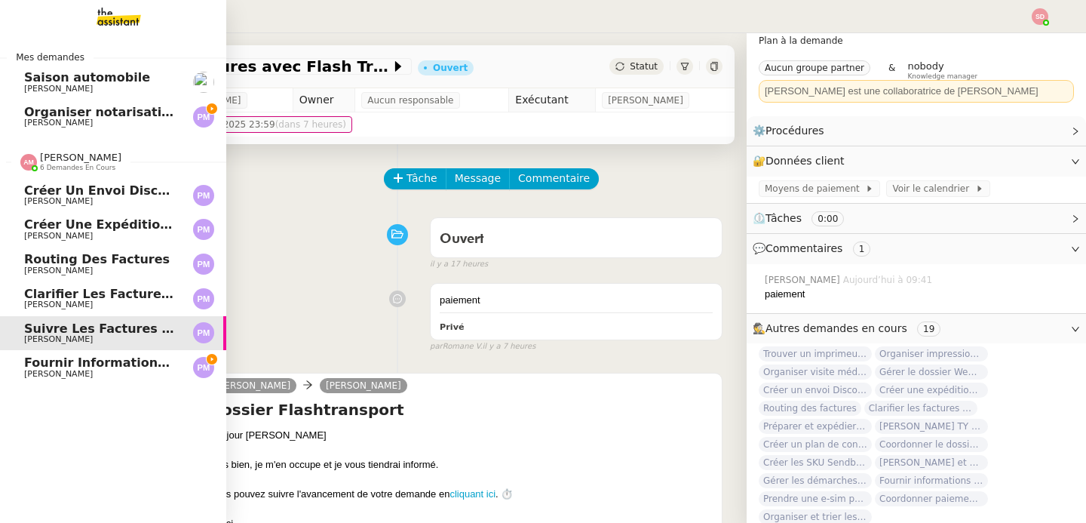
click at [54, 300] on span "Pierre Mergui" at bounding box center [58, 304] width 69 height 10
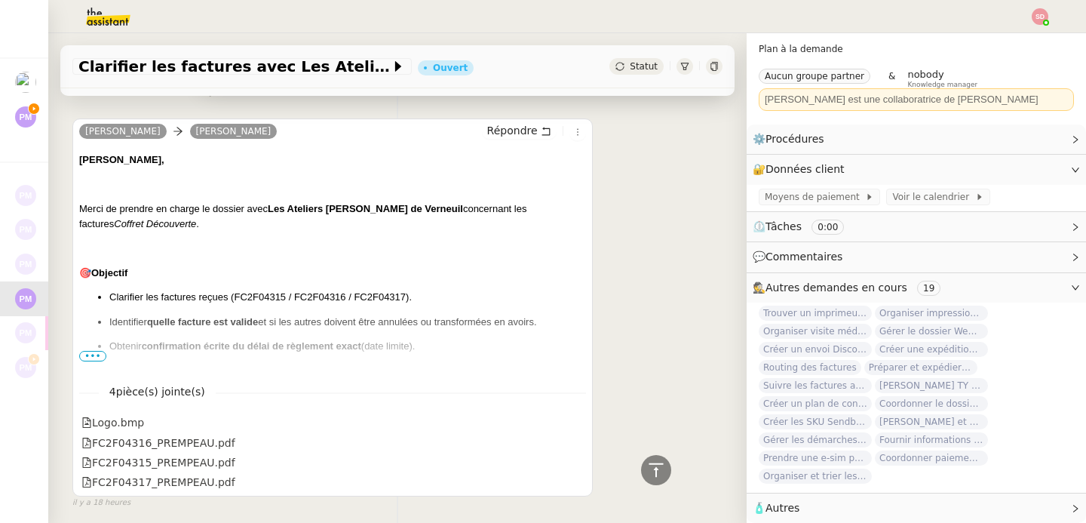
scroll to position [373, 0]
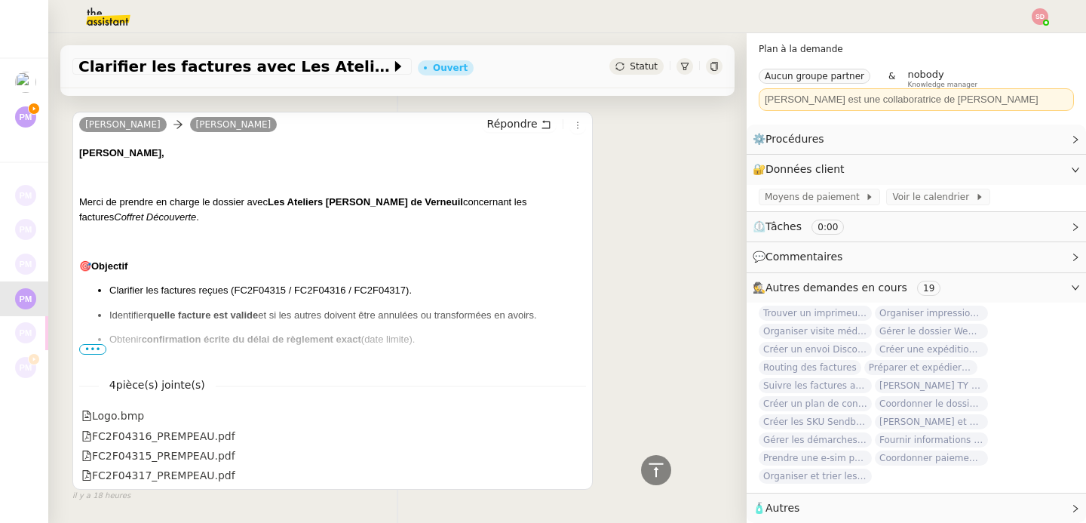
click at [86, 353] on span "•••" at bounding box center [92, 349] width 27 height 11
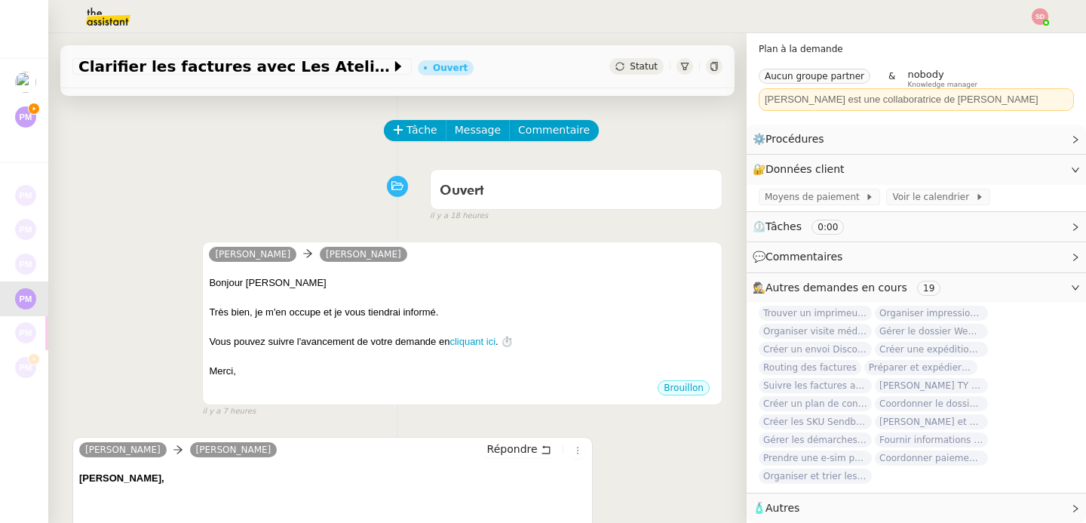
scroll to position [0, 0]
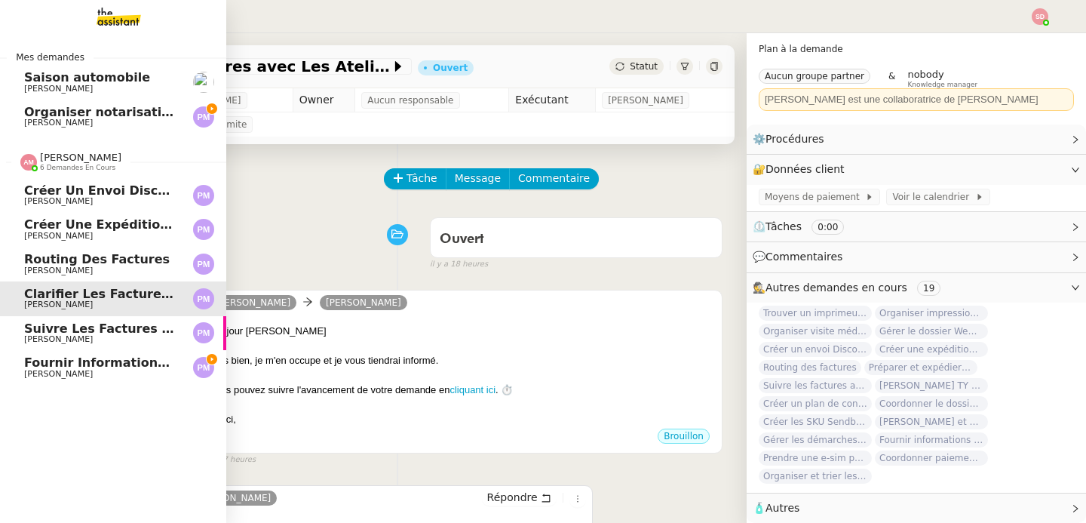
click at [24, 262] on span "Routing des factures" at bounding box center [97, 259] width 146 height 14
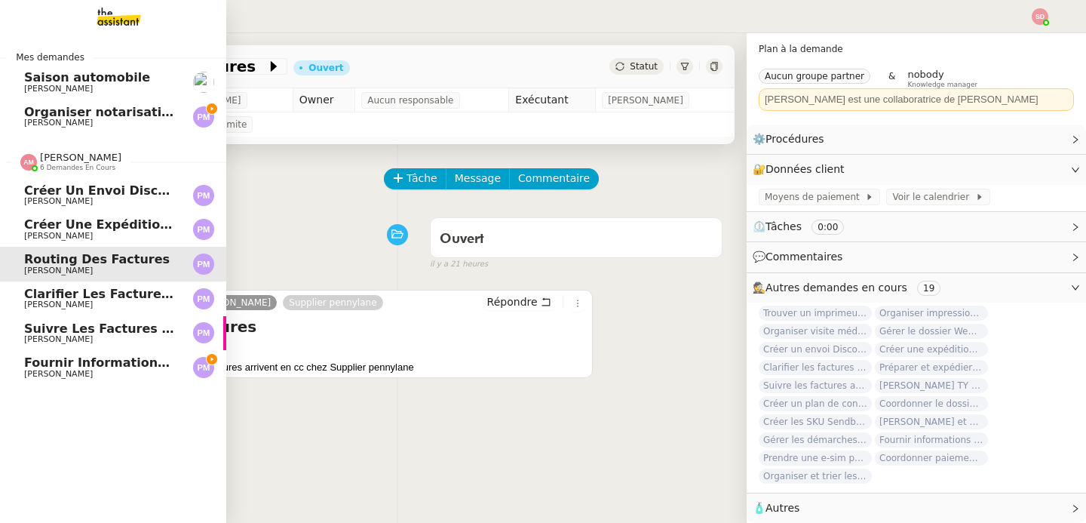
click at [26, 217] on link "Créer une expédition Discovery Set Pierre Mergui" at bounding box center [113, 229] width 226 height 35
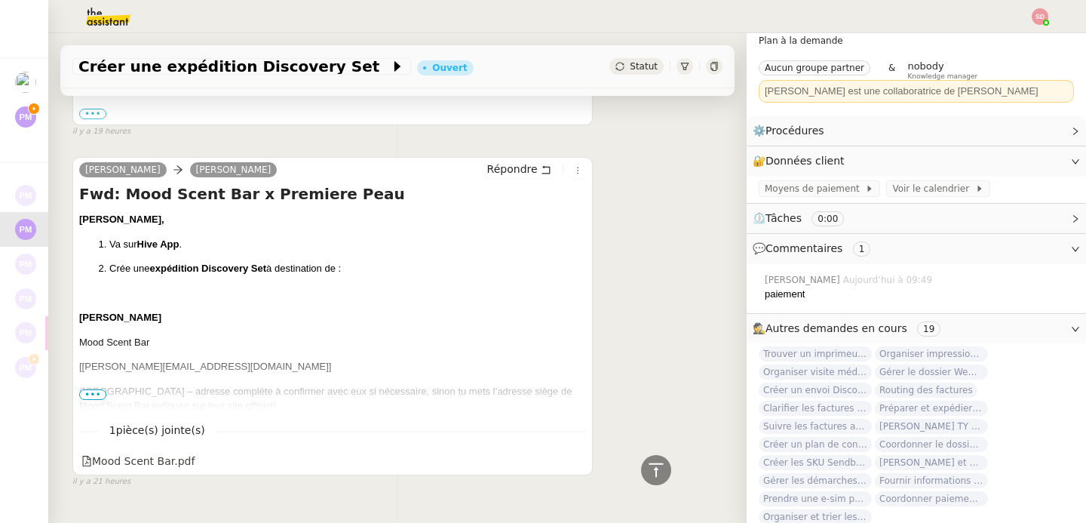
scroll to position [828, 0]
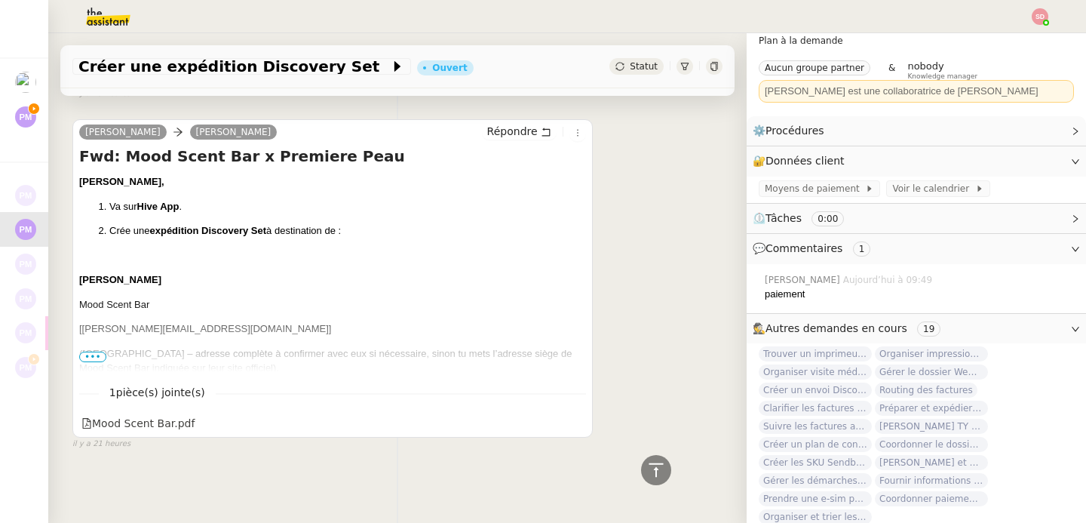
click at [89, 351] on span "•••" at bounding box center [92, 356] width 27 height 11
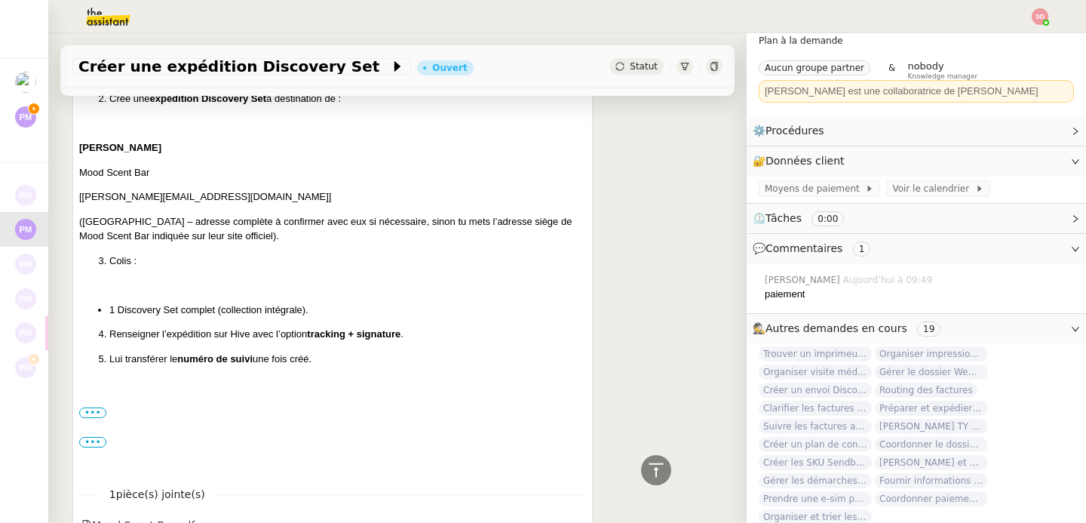
scroll to position [1027, 0]
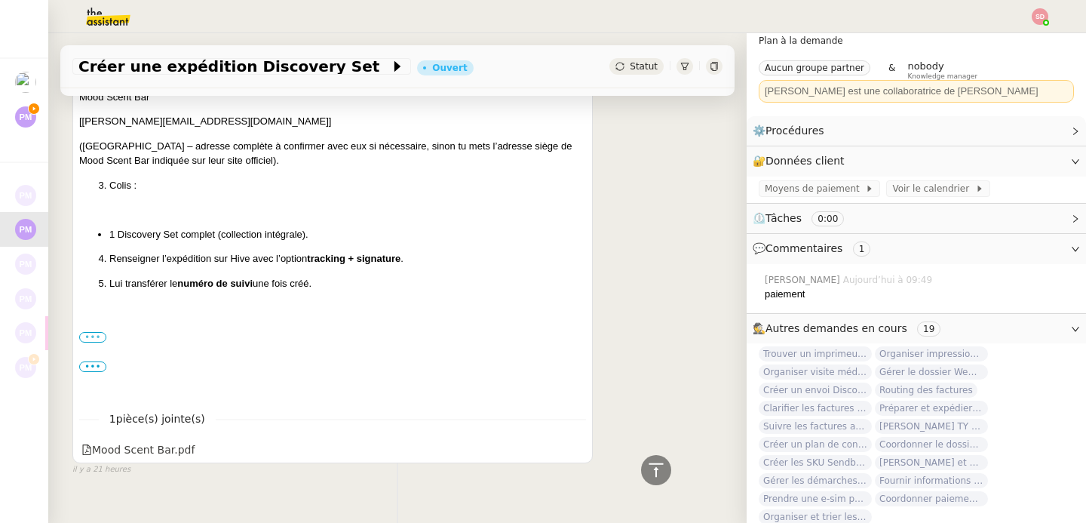
click at [96, 340] on label "•••" at bounding box center [92, 337] width 27 height 11
click at [0, 0] on input "•••" at bounding box center [0, 0] width 0 height 0
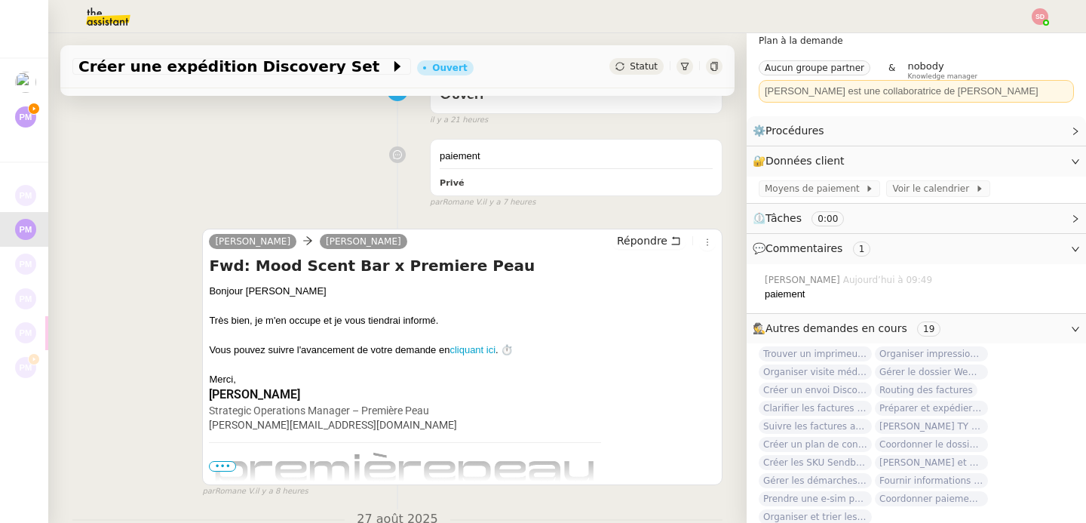
scroll to position [0, 0]
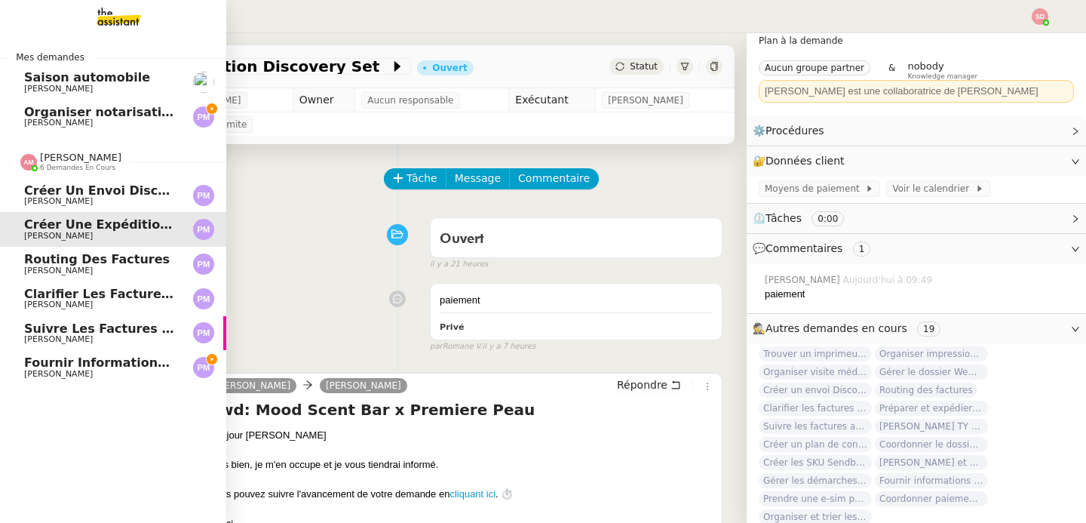
click at [26, 192] on span "Créer un envoi Discovery Set à Aromi" at bounding box center [152, 190] width 256 height 14
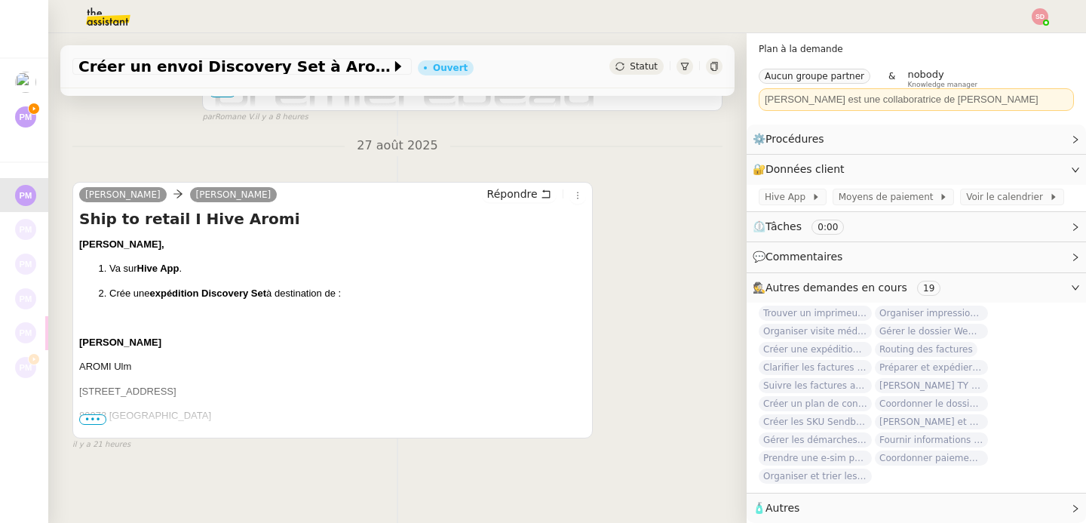
scroll to position [443, 0]
click at [97, 414] on span "•••" at bounding box center [92, 419] width 27 height 11
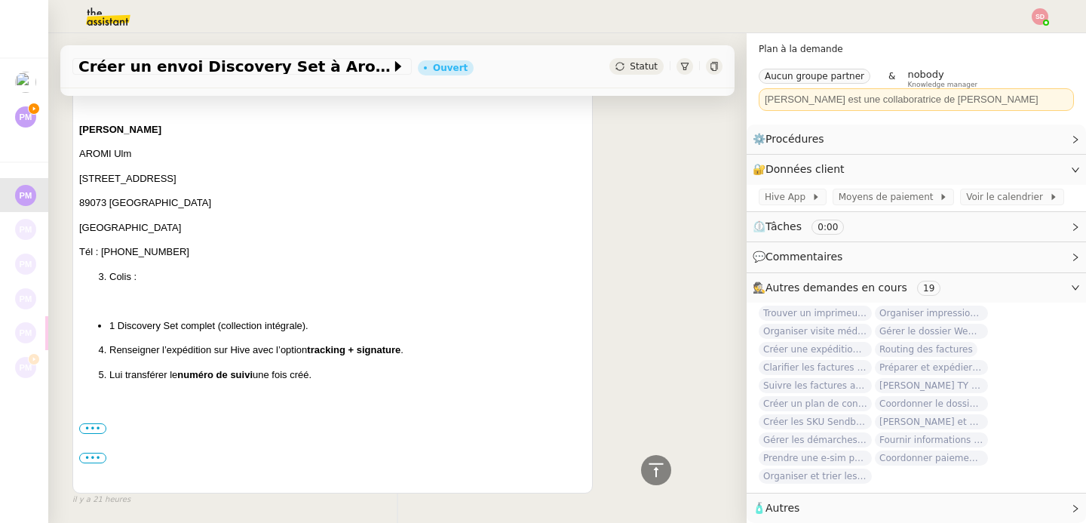
scroll to position [708, 0]
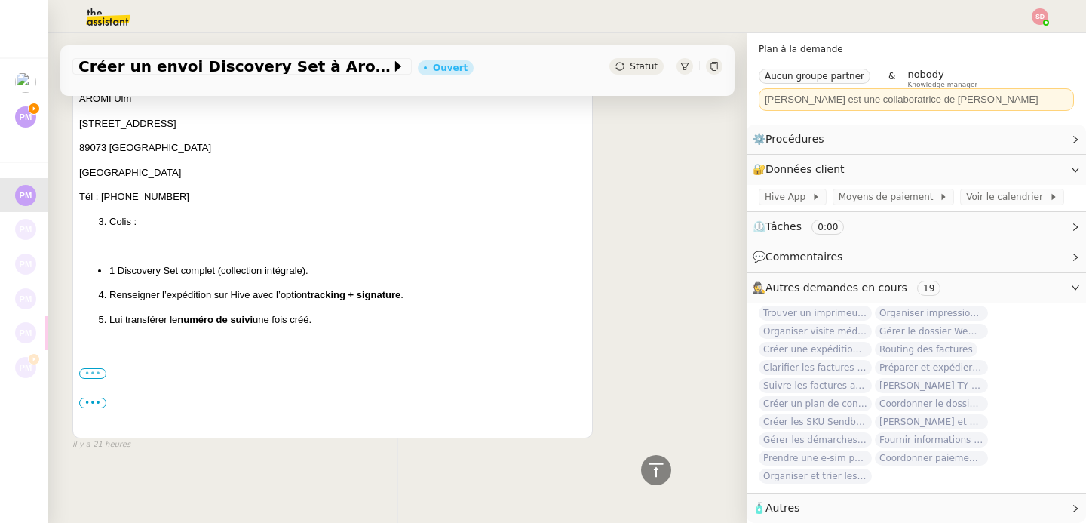
click at [95, 369] on label "•••" at bounding box center [92, 373] width 27 height 11
click at [0, 0] on input "•••" at bounding box center [0, 0] width 0 height 0
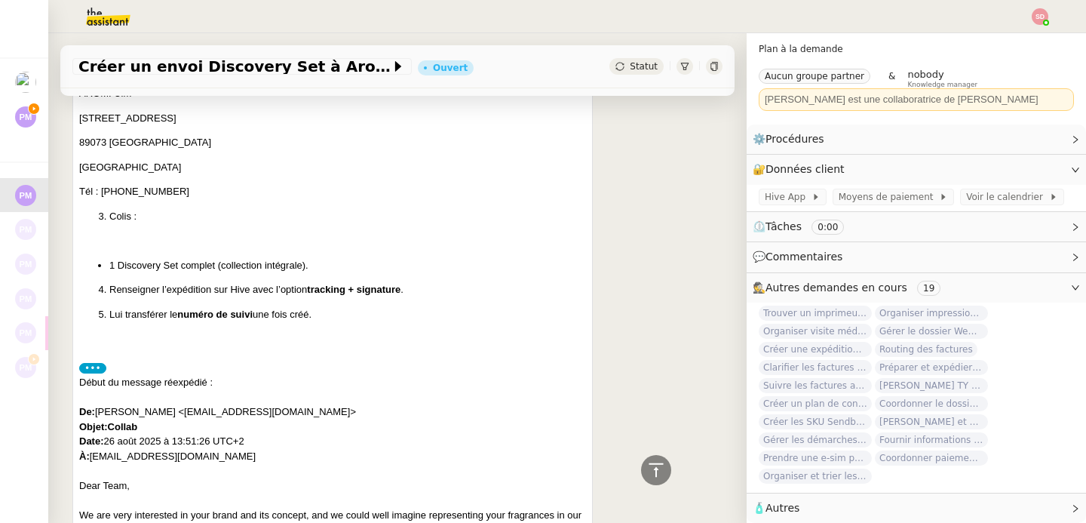
scroll to position [0, 0]
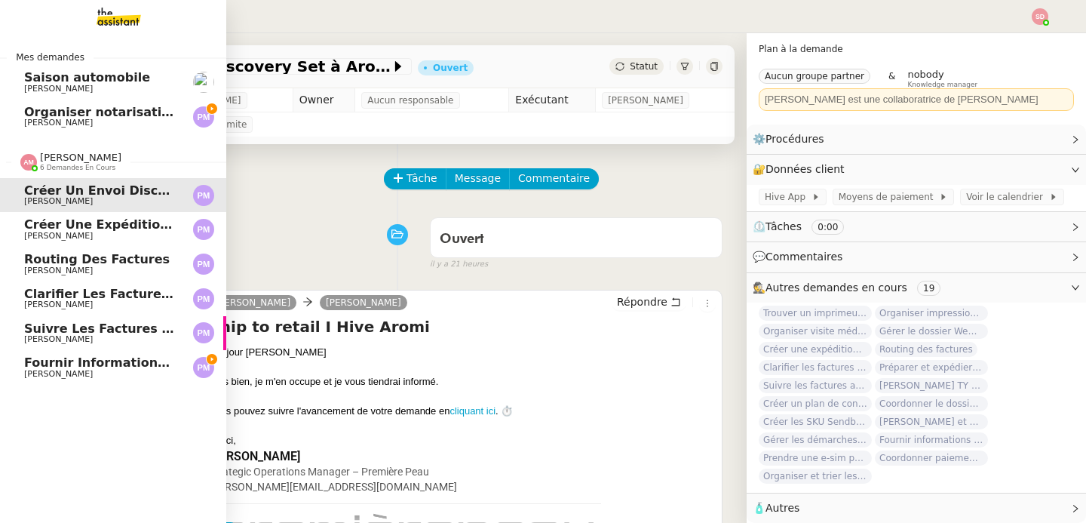
click at [20, 165] on img at bounding box center [28, 162] width 17 height 17
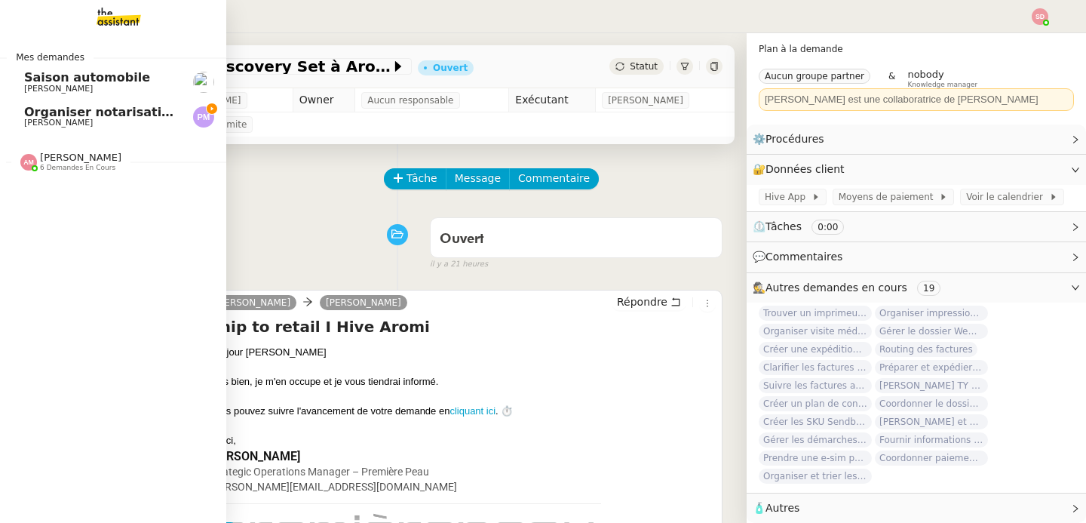
click at [96, 111] on span "Organiser notarisation et légalisation POA UAE & KSA" at bounding box center [264, 112] width 480 height 14
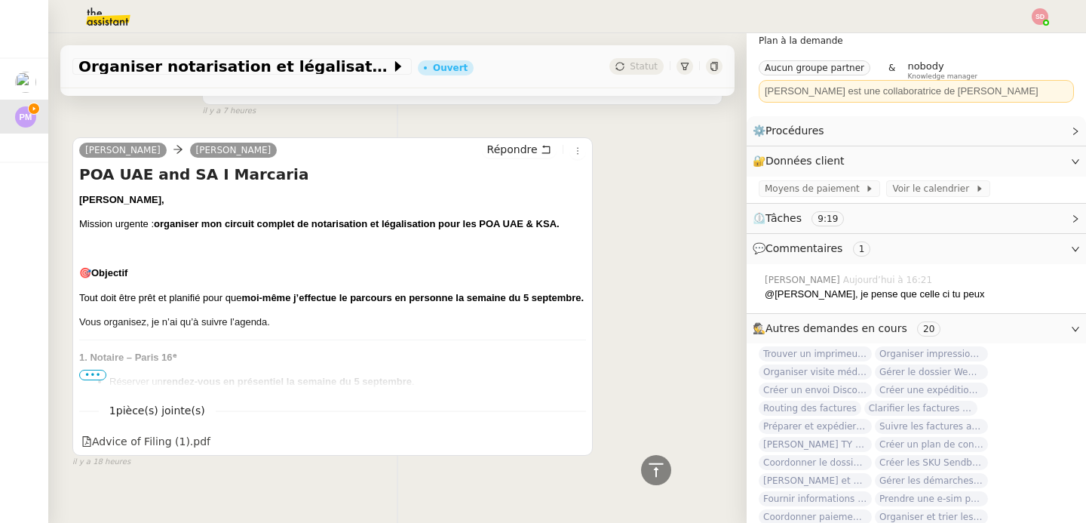
scroll to position [907, 0]
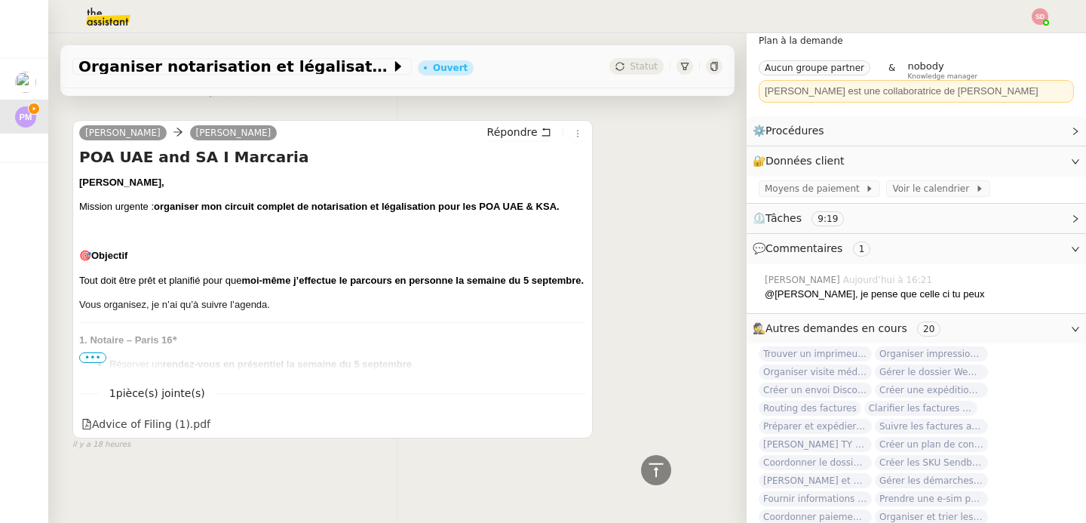
click at [101, 352] on span "•••" at bounding box center [92, 357] width 27 height 11
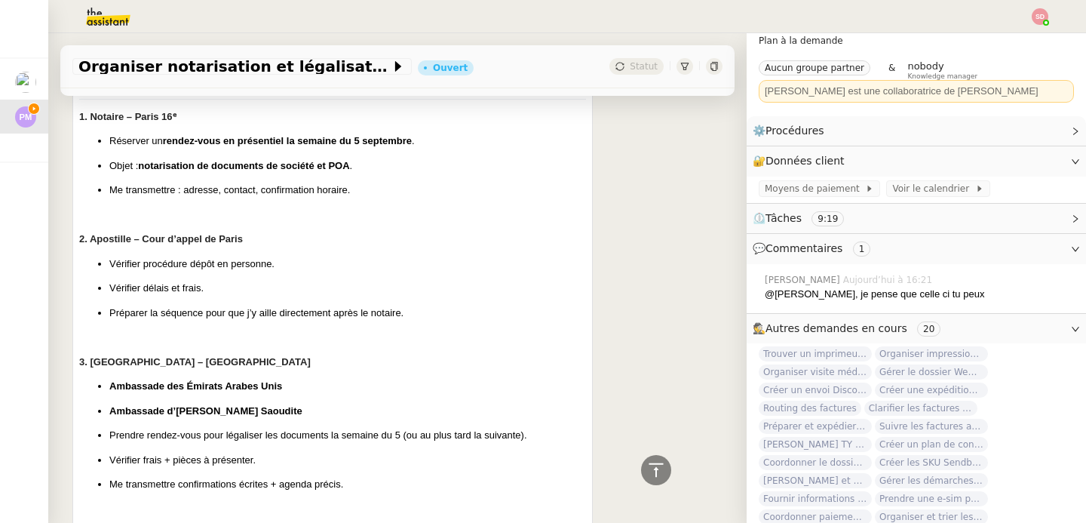
scroll to position [1140, 0]
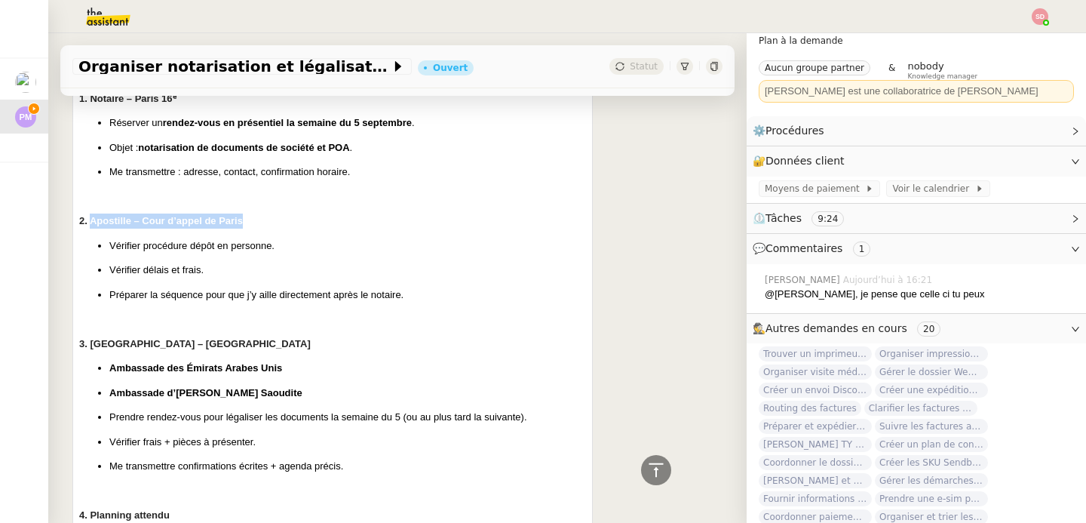
drag, startPoint x: 89, startPoint y: 236, endPoint x: 253, endPoint y: 232, distance: 164.5
click at [253, 229] on h3 "2. Apostille – Cour d’appel de Paris" at bounding box center [332, 220] width 507 height 15
copy b "Apostille – Cour d’appel de Paris"
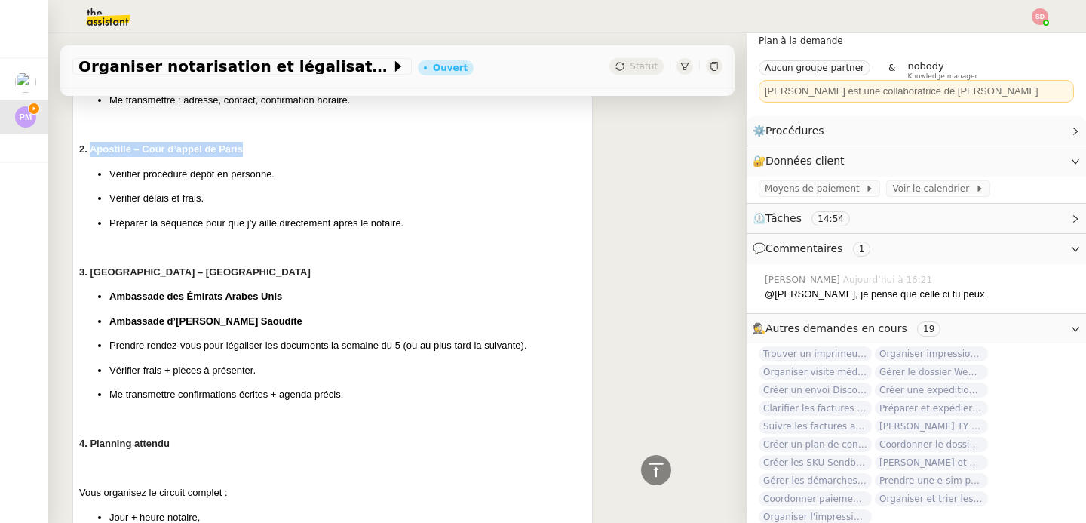
scroll to position [1212, 0]
click at [262, 301] on b "Ambassade des Émirats Arabes Unis" at bounding box center [195, 295] width 173 height 11
copy p "Ambassade des Émirats Arabes Unis"
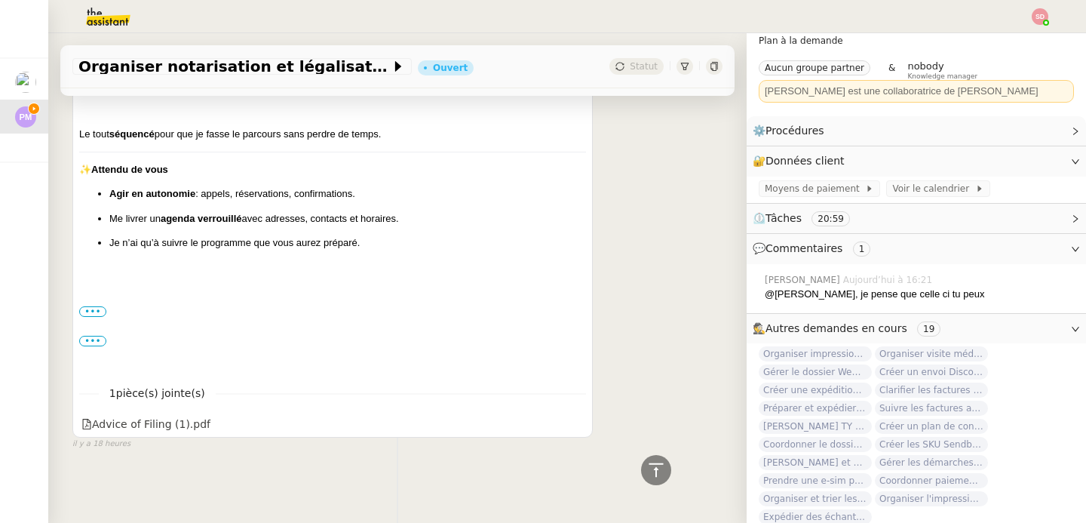
scroll to position [1994, 0]
click at [79, 306] on label "•••" at bounding box center [92, 311] width 27 height 11
click at [0, 0] on input "•••" at bounding box center [0, 0] width 0 height 0
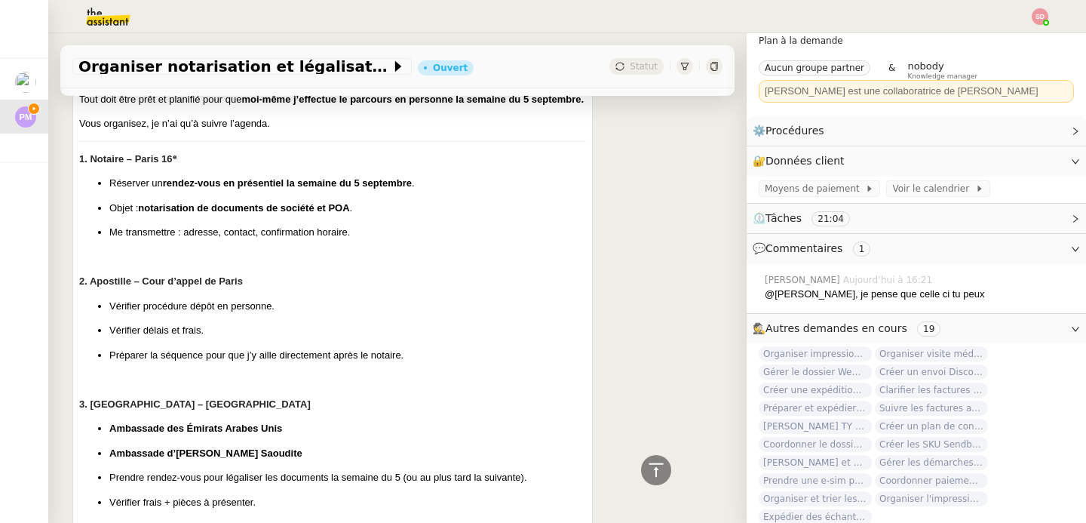
scroll to position [1127, 0]
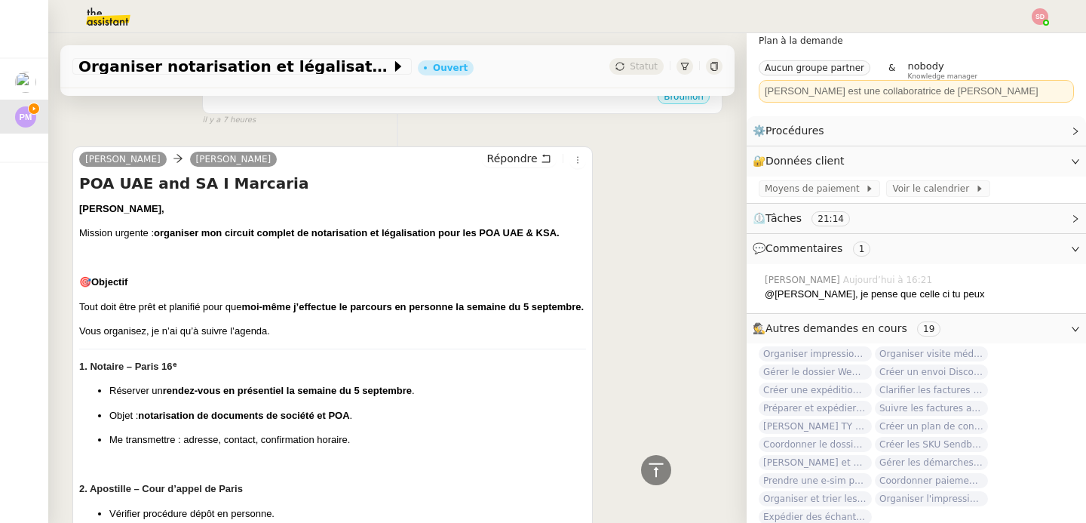
click at [253, 180] on h4 "POA UAE and SA I Marcaria" at bounding box center [332, 183] width 507 height 21
copy h4 "Marcaria"
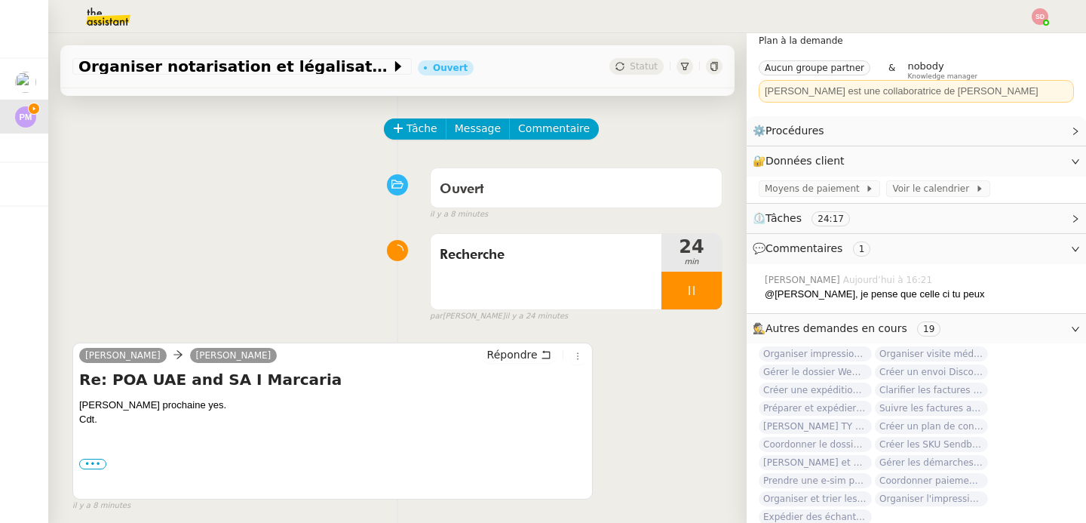
scroll to position [0, 0]
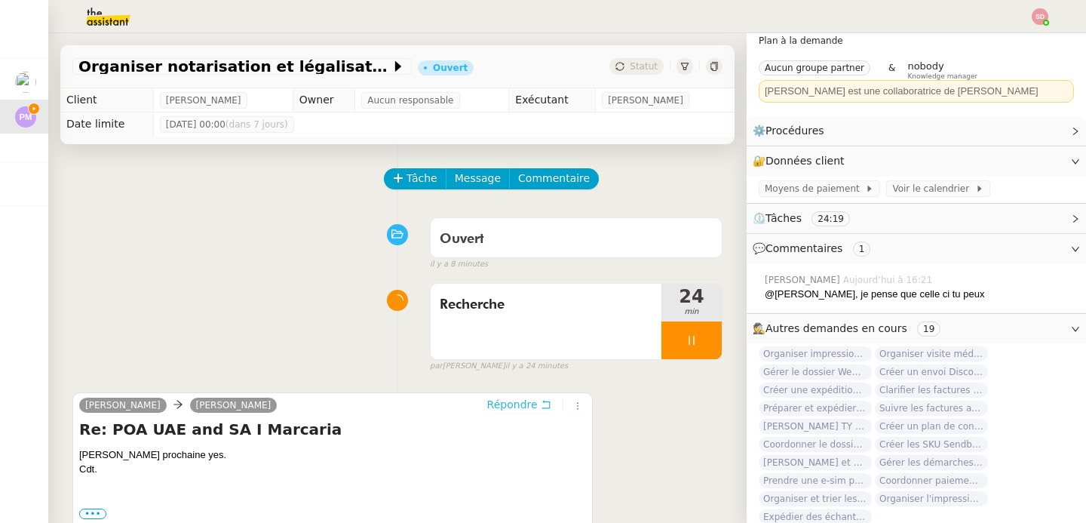
click at [502, 411] on span "Répondre" at bounding box center [512, 404] width 51 height 15
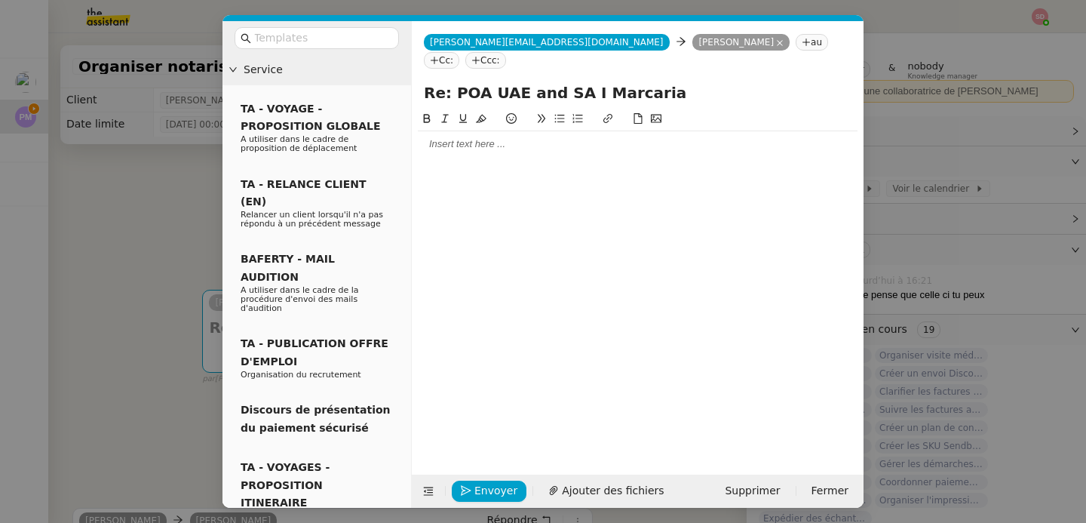
click at [467, 137] on div at bounding box center [638, 144] width 440 height 14
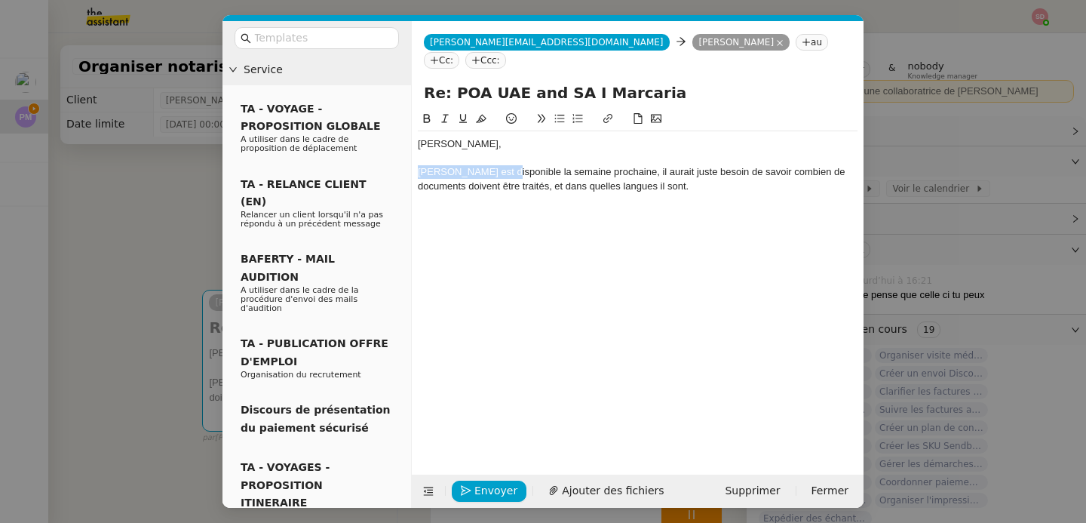
drag, startPoint x: 524, startPoint y: 155, endPoint x: 402, endPoint y: 154, distance: 122.2
click at [402, 154] on nz-layout "Service TA - VOYAGE - PROPOSITION GLOBALE A utiliser dans le cadre de propositi…" at bounding box center [542, 264] width 641 height 486
click at [610, 114] on icon at bounding box center [607, 118] width 9 height 9
paste input "https://www.google.com/maps/place/Philippe+QUAGHEBEUR/@48.8740381,2.2858176,17z…"
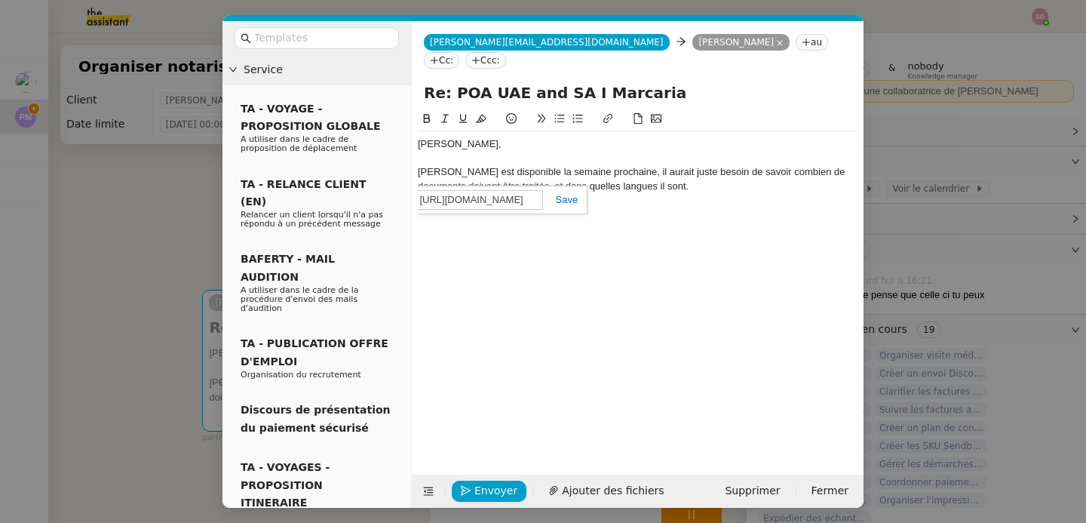
click at [569, 194] on link at bounding box center [560, 199] width 35 height 11
click at [431, 490] on icon at bounding box center [428, 491] width 11 height 11
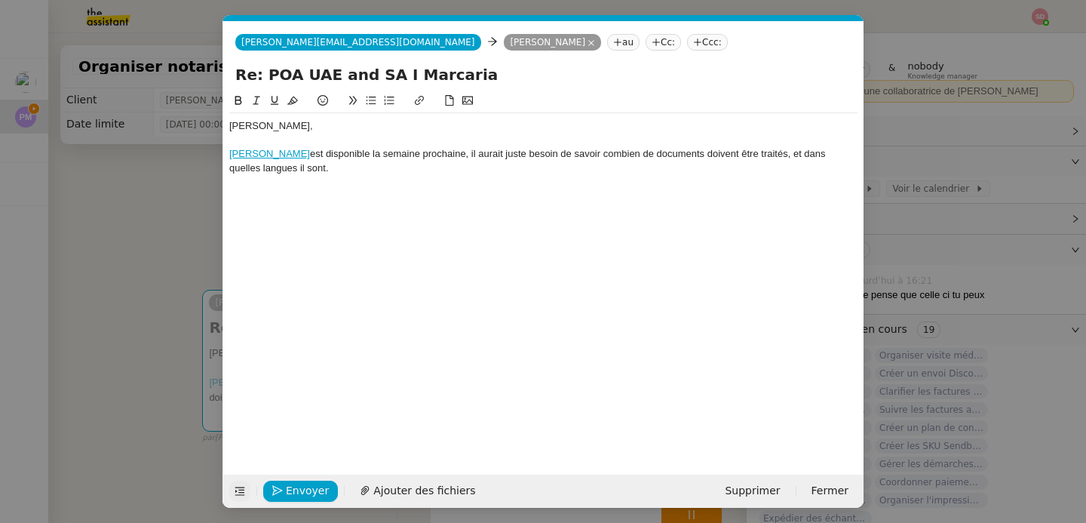
click at [443, 167] on div "Philippe QUAGHEBEUR est disponible la semaine prochaine, il aurait juste besoin…" at bounding box center [543, 161] width 628 height 28
click at [455, 175] on div at bounding box center [543, 182] width 628 height 14
click at [296, 183] on div "Il pourra ainsi donner un tarif." at bounding box center [543, 182] width 628 height 14
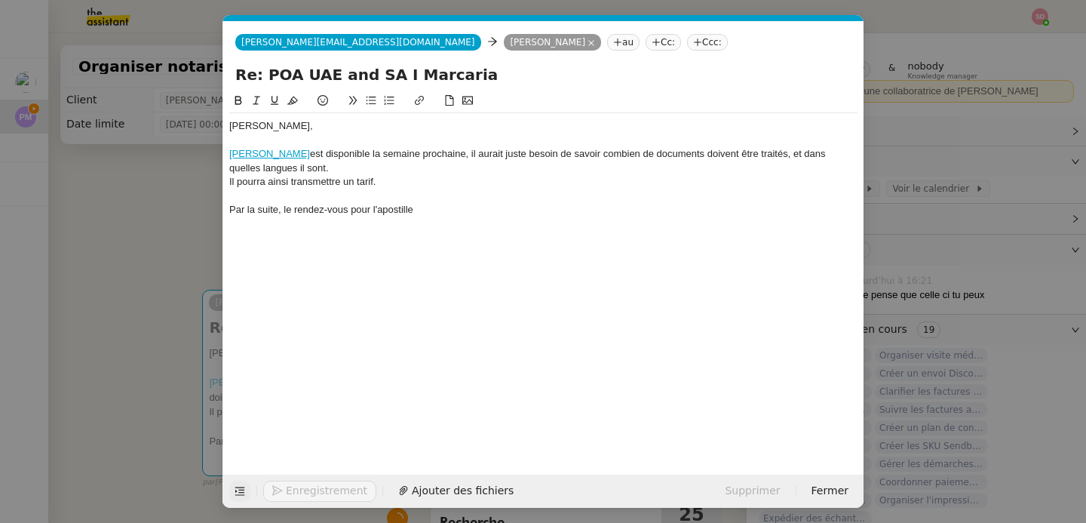
click at [526, 216] on div "Pierre, Philippe QUAGHEBEUR est disponible la semaine prochaine, il aurait just…" at bounding box center [543, 167] width 628 height 109
click at [493, 208] on div "Par la suite, le rendez-vous pour l'apostille s'effectue via ce site" at bounding box center [543, 210] width 628 height 14
click at [425, 103] on button at bounding box center [419, 100] width 18 height 17
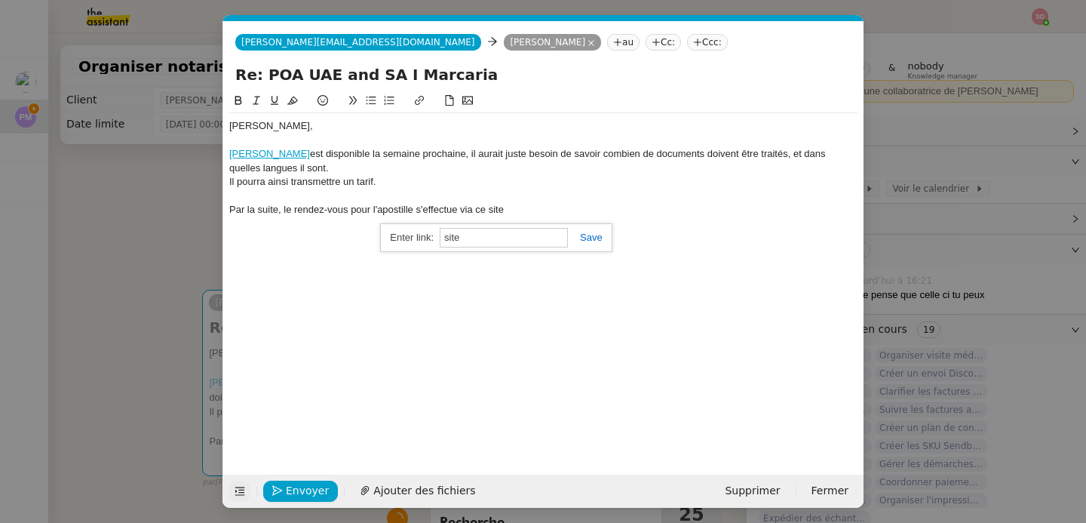
paste input "https://www.esii-orion.com/orion-reservation/slots?account=PYSARM&config=INTERN…"
type input "https://www.esii-orion.com/orion-reservation/slots?account=PYSARM&config=INTERN…"
click at [605, 238] on div "https://www.esii-orion.com/orion-reservation/slots?account=PYSARM&config=INTERN…" at bounding box center [496, 237] width 232 height 29
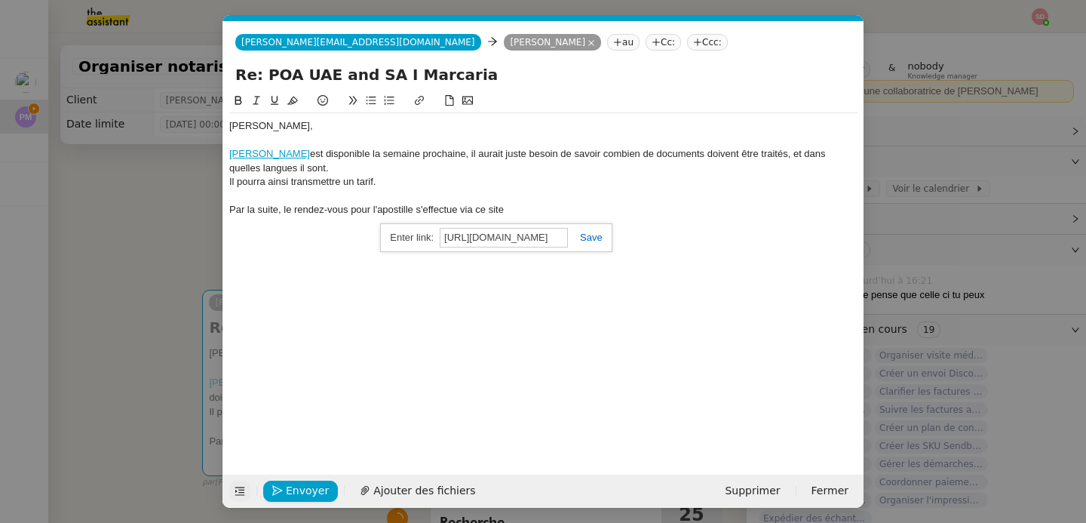
click at [591, 239] on link at bounding box center [585, 237] width 35 height 11
click at [522, 215] on div "Par la suite, le rendez-vous pour l'apostille s'effectue via ce site" at bounding box center [543, 210] width 628 height 14
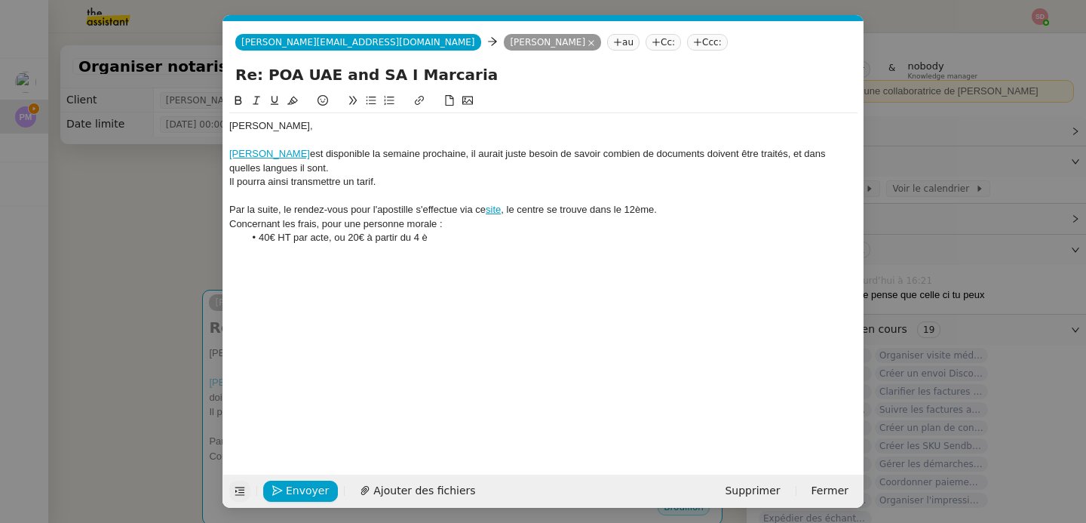
click at [343, 238] on li "40€ HT par acte, ou 20€ à partir du 4 è" at bounding box center [551, 238] width 614 height 14
click at [419, 240] on li "40€ HT par acte, 20€ à partir du 4 è" at bounding box center [551, 238] width 614 height 14
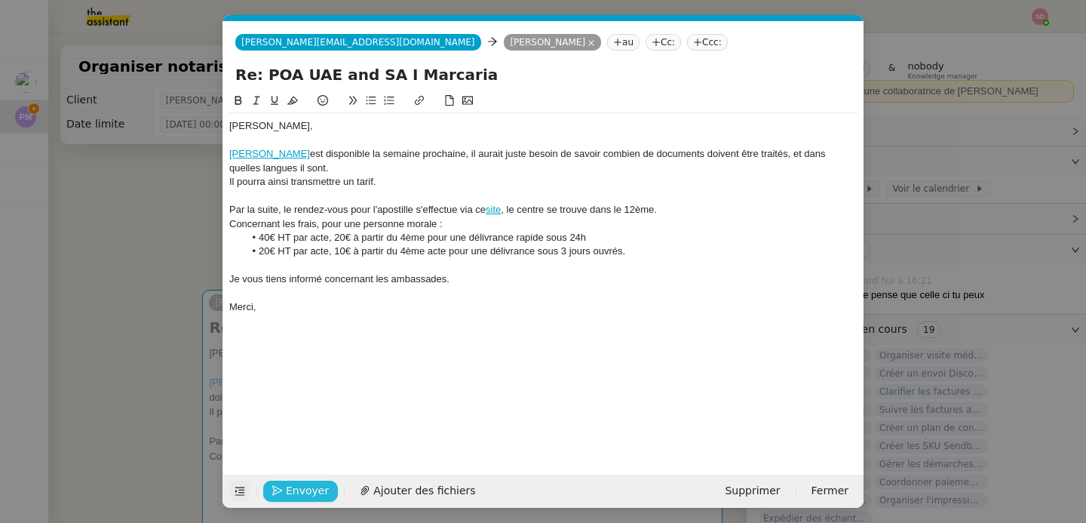
click at [294, 491] on span "Envoyer" at bounding box center [307, 490] width 43 height 17
click at [294, 491] on span "Confirmer l'envoi" at bounding box center [331, 490] width 91 height 17
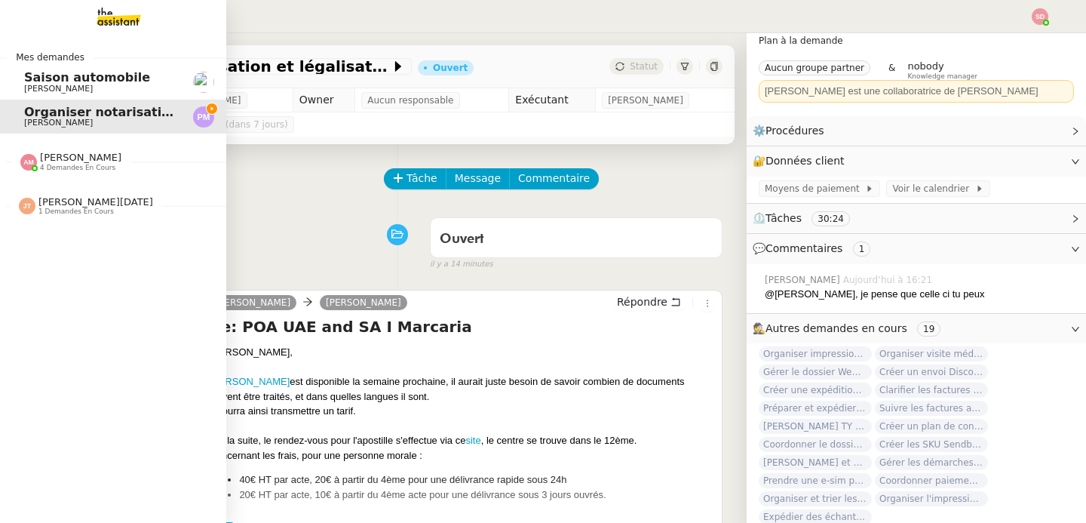
click at [83, 161] on span "Amyna Mehrez" at bounding box center [80, 157] width 81 height 11
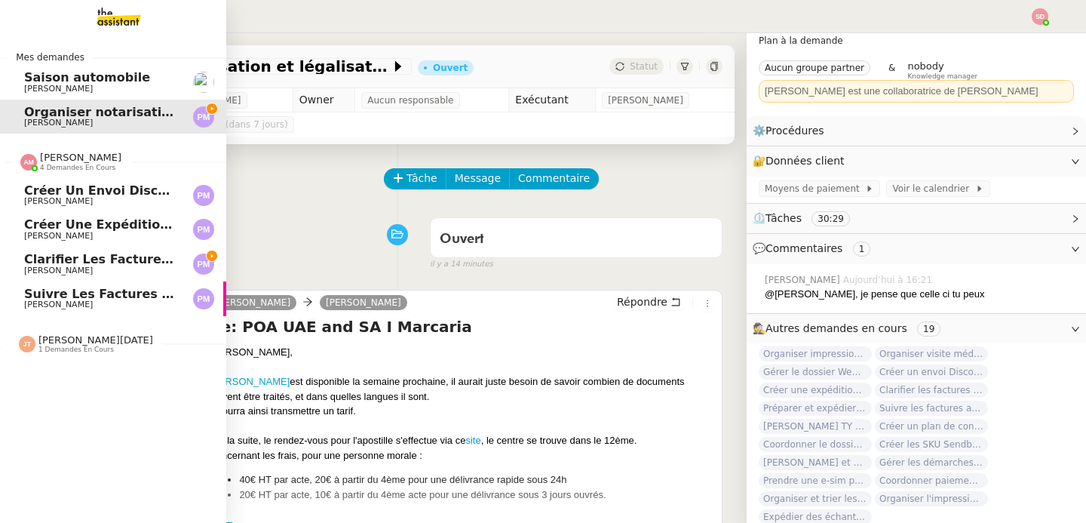
click at [83, 161] on span "Amyna Mehrez" at bounding box center [80, 157] width 81 height 11
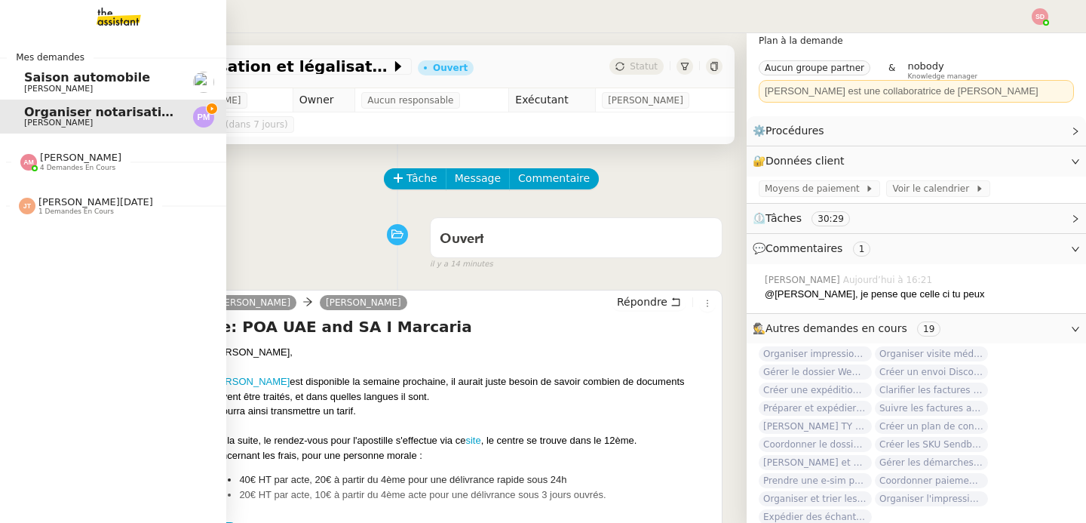
click at [19, 204] on img at bounding box center [27, 206] width 17 height 17
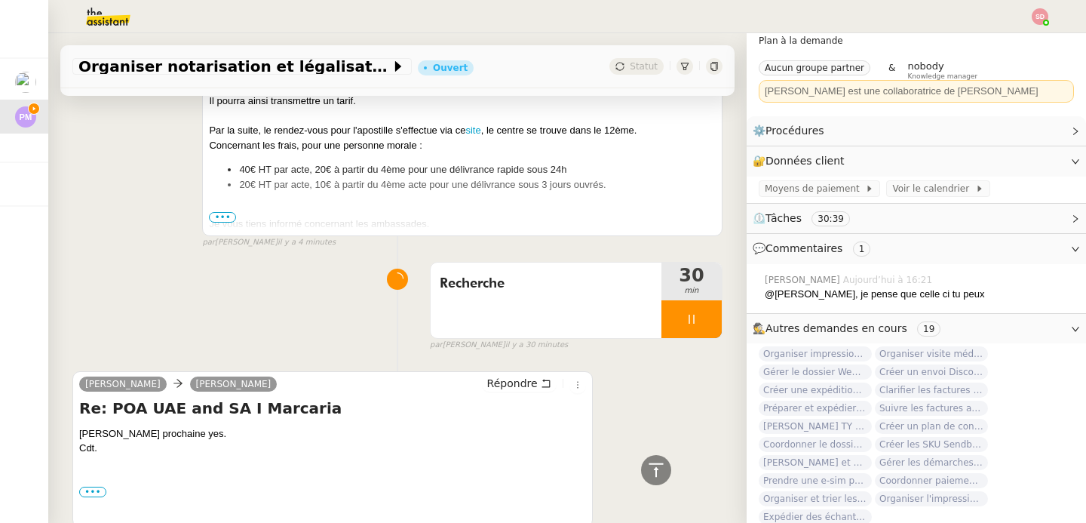
scroll to position [383, 0]
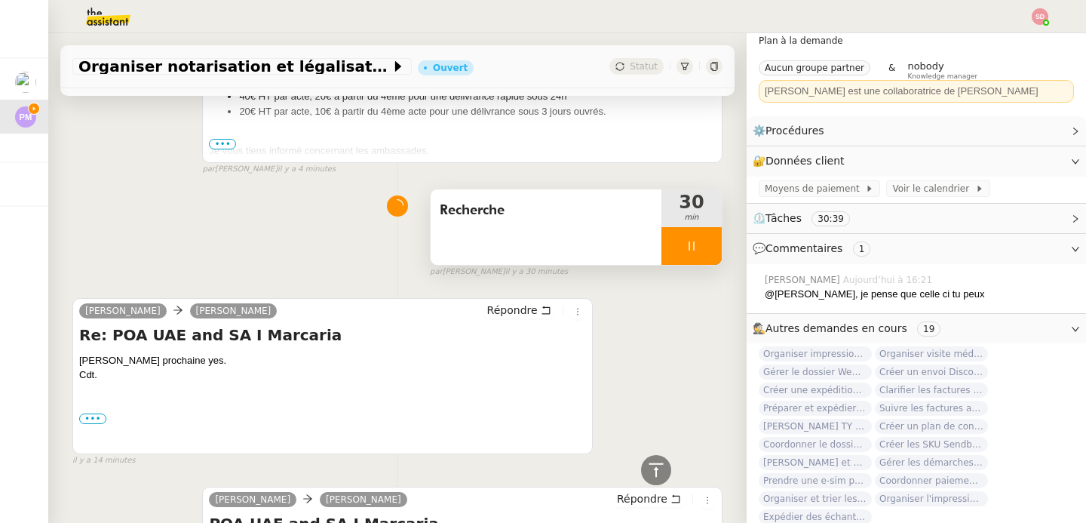
click at [692, 238] on div at bounding box center [691, 246] width 60 height 38
click at [692, 238] on button at bounding box center [707, 246] width 30 height 38
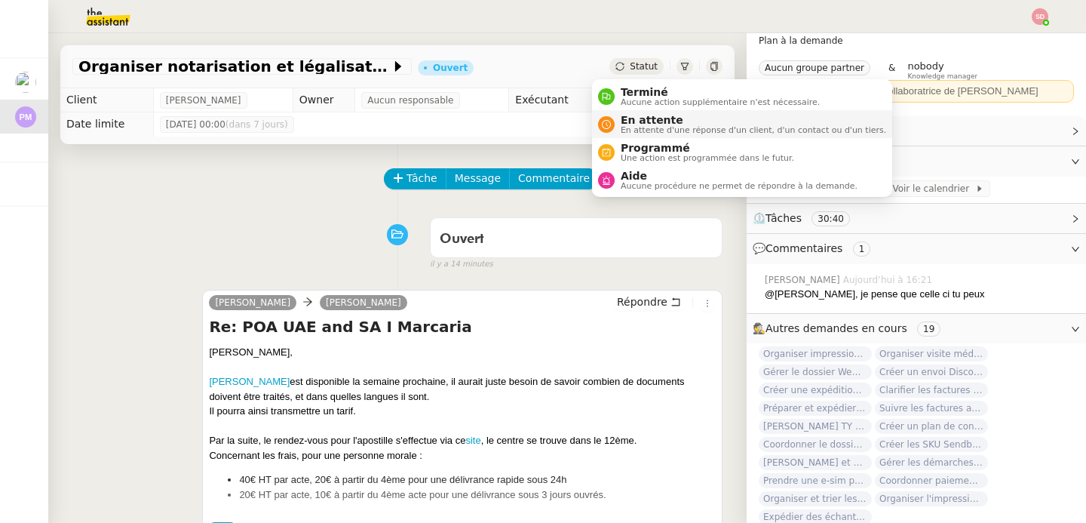
click at [625, 116] on span "En attente" at bounding box center [753, 120] width 265 height 12
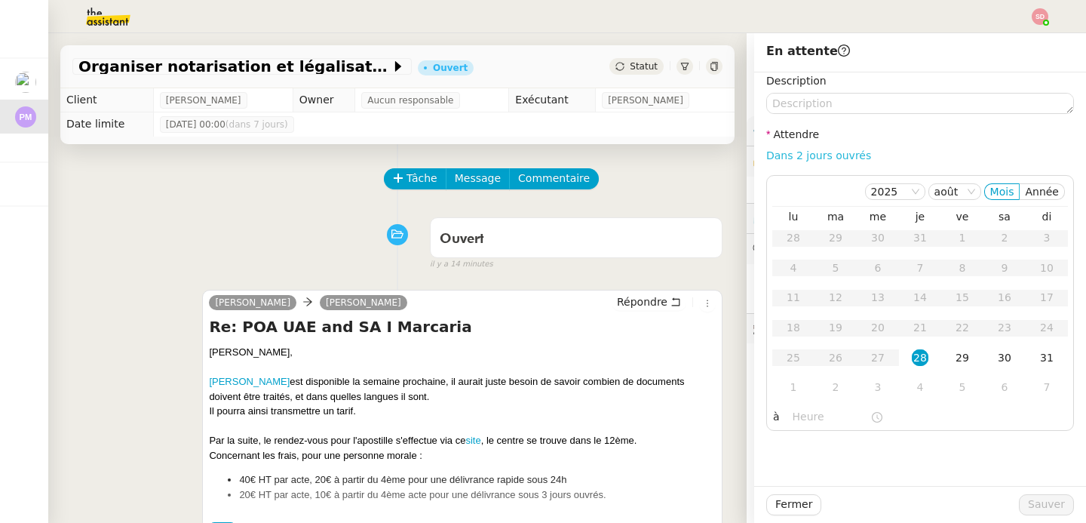
click at [813, 154] on link "Dans 2 jours ouvrés" at bounding box center [818, 155] width 105 height 12
type input "07:00"
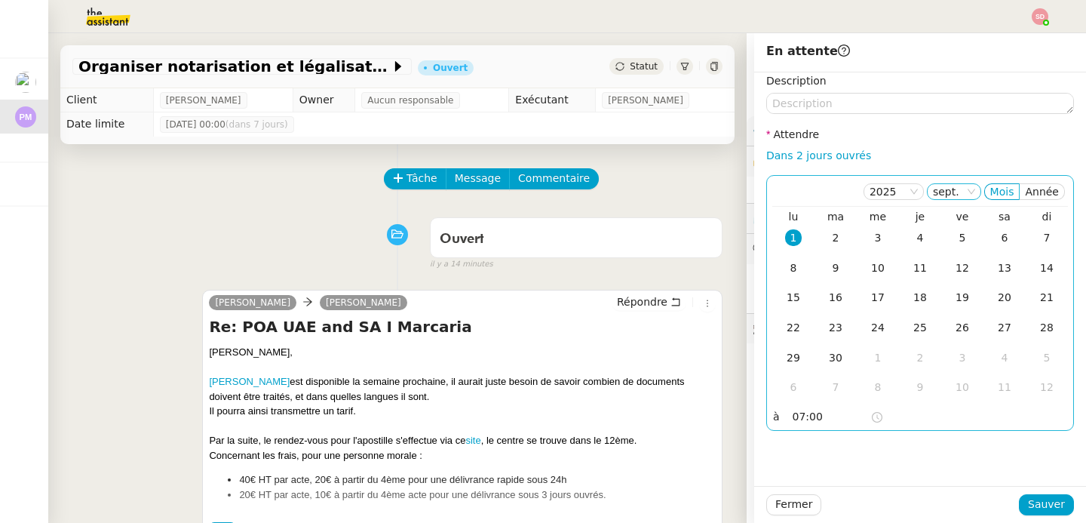
click at [952, 192] on nz-select-item "sept." at bounding box center [954, 191] width 42 height 15
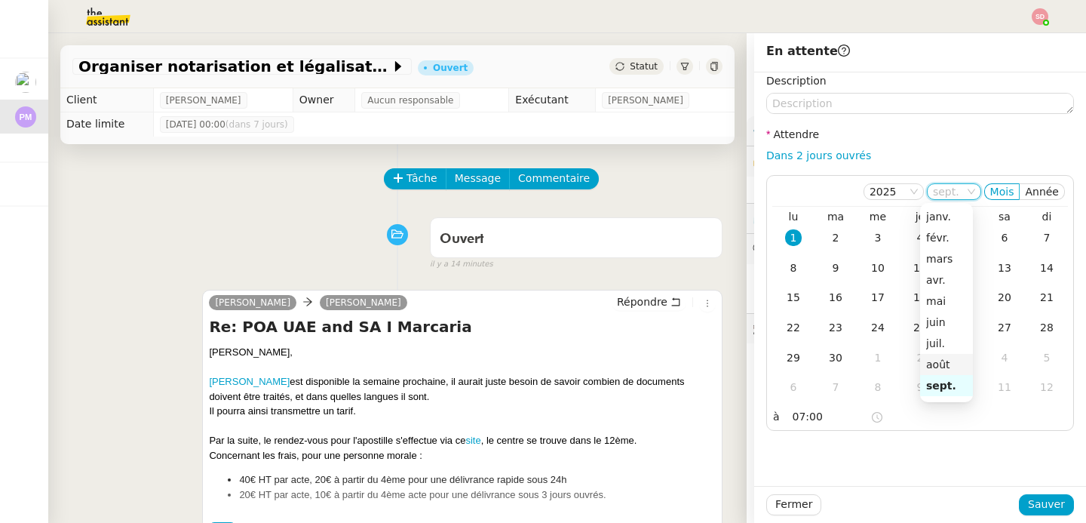
click at [934, 364] on div "août" at bounding box center [946, 365] width 41 height 14
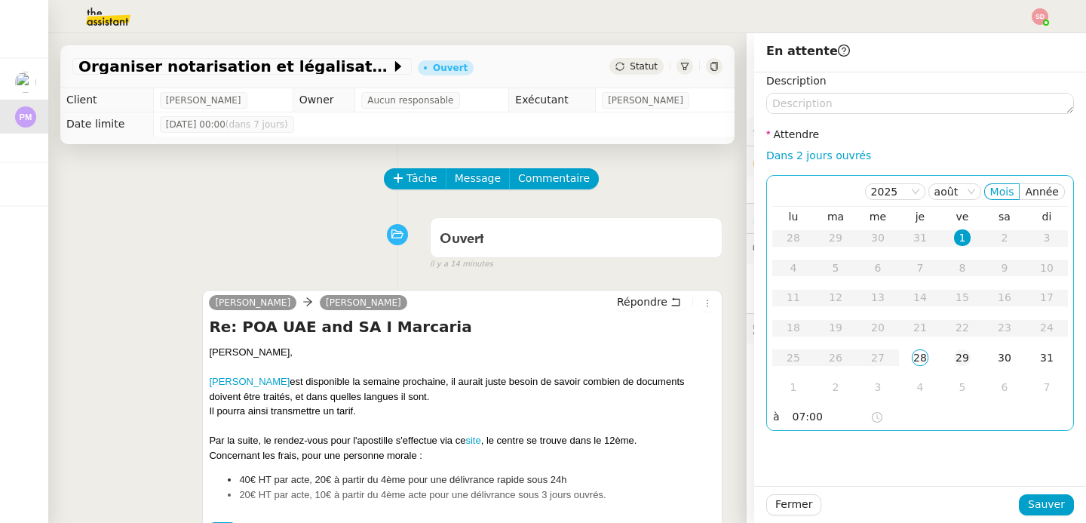
click at [954, 361] on div "29" at bounding box center [962, 357] width 17 height 17
click at [1028, 502] on span "Sauver" at bounding box center [1046, 504] width 37 height 17
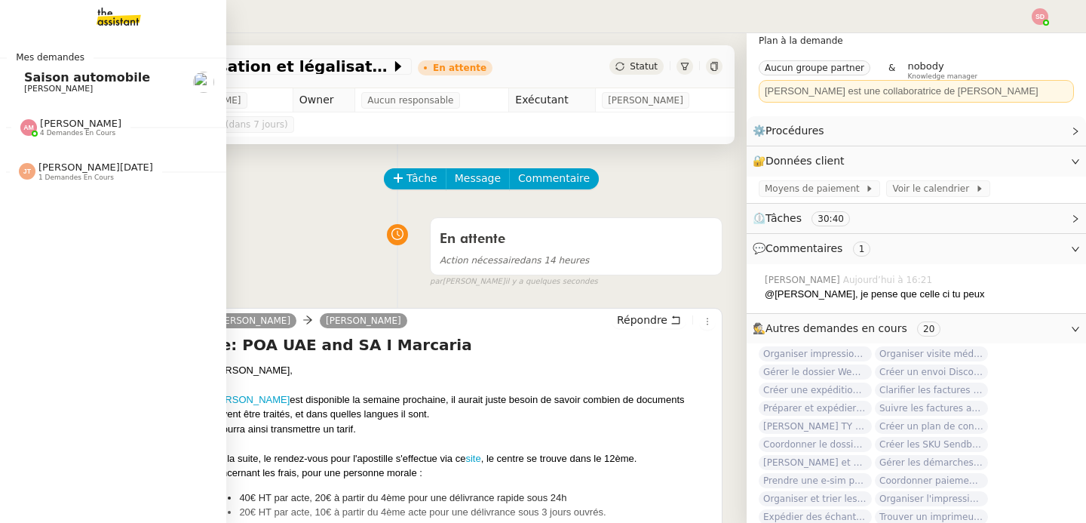
click at [11, 84] on link "Saison automobile Fabien Bornancin" at bounding box center [113, 82] width 226 height 35
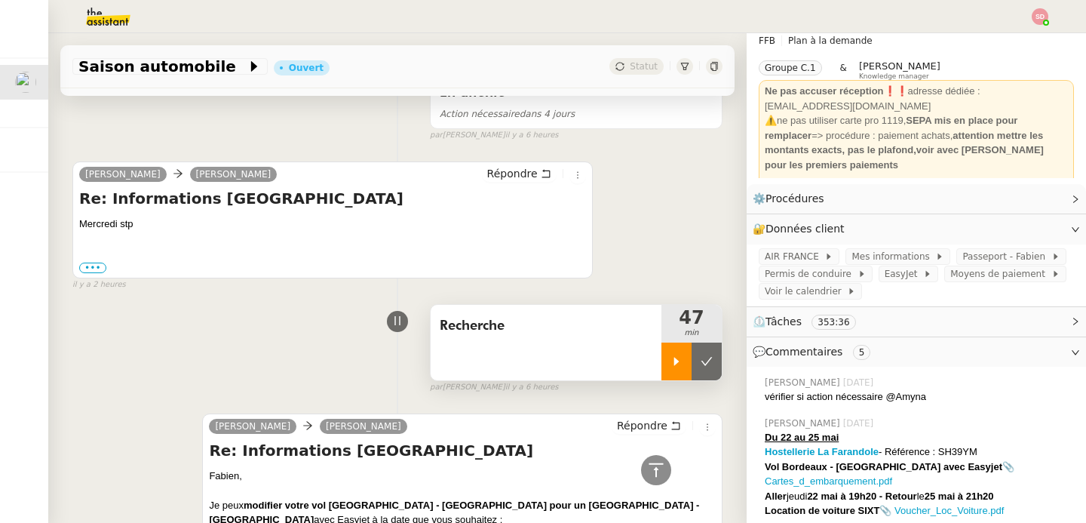
scroll to position [1125, 0]
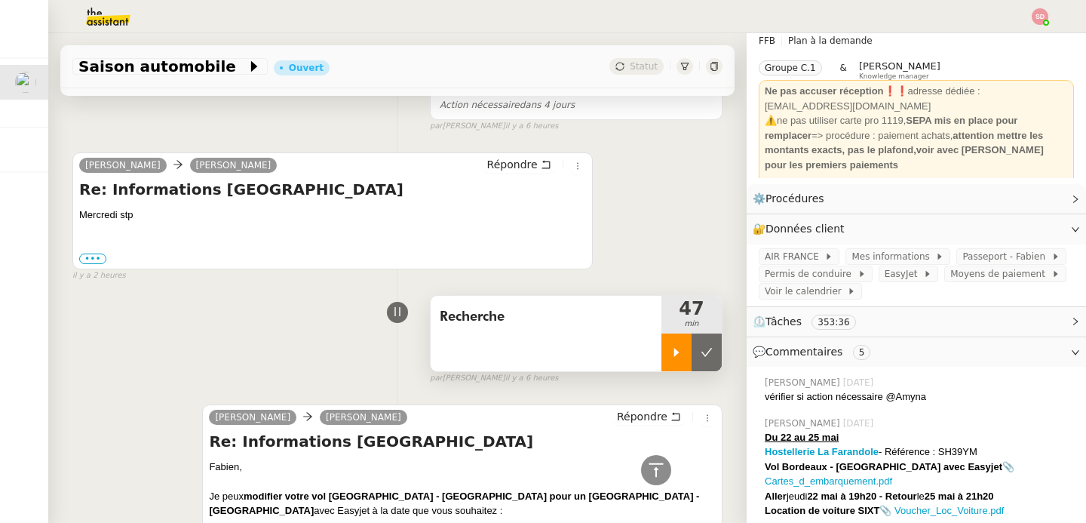
click at [661, 360] on div at bounding box center [676, 352] width 30 height 38
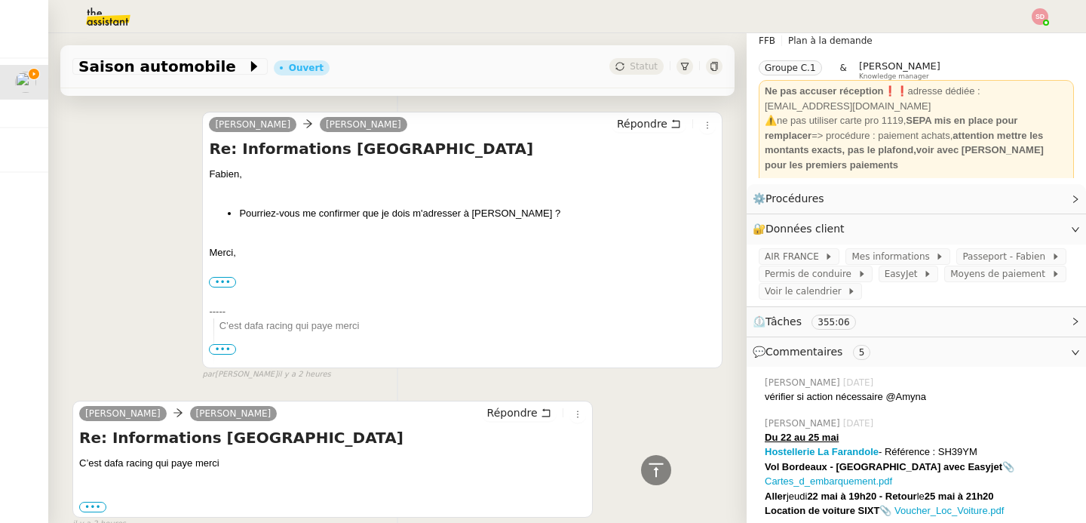
scroll to position [0, 0]
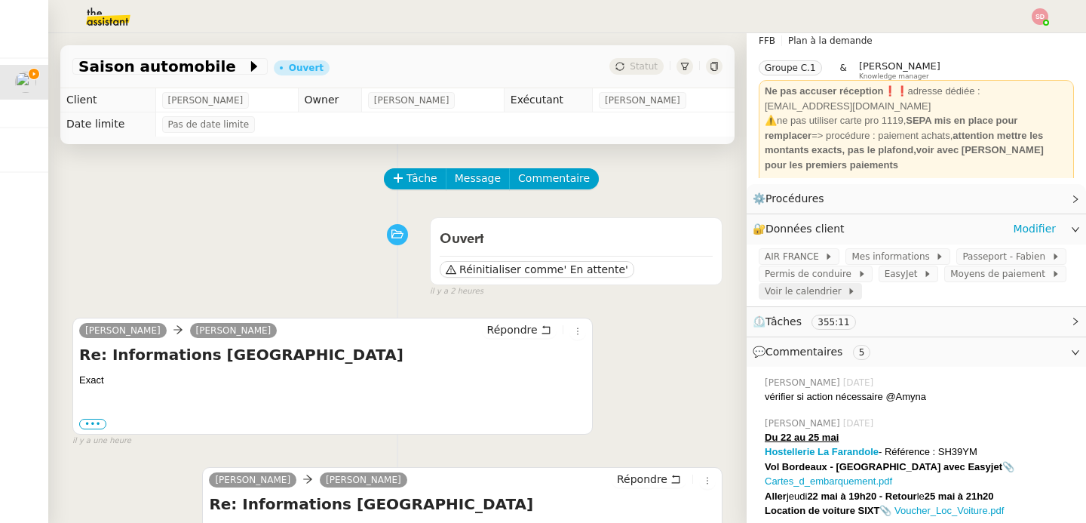
click at [821, 291] on span "Voir le calendrier" at bounding box center [806, 291] width 82 height 15
click at [812, 310] on div "⏲️ Tâches 355:46" at bounding box center [916, 321] width 339 height 29
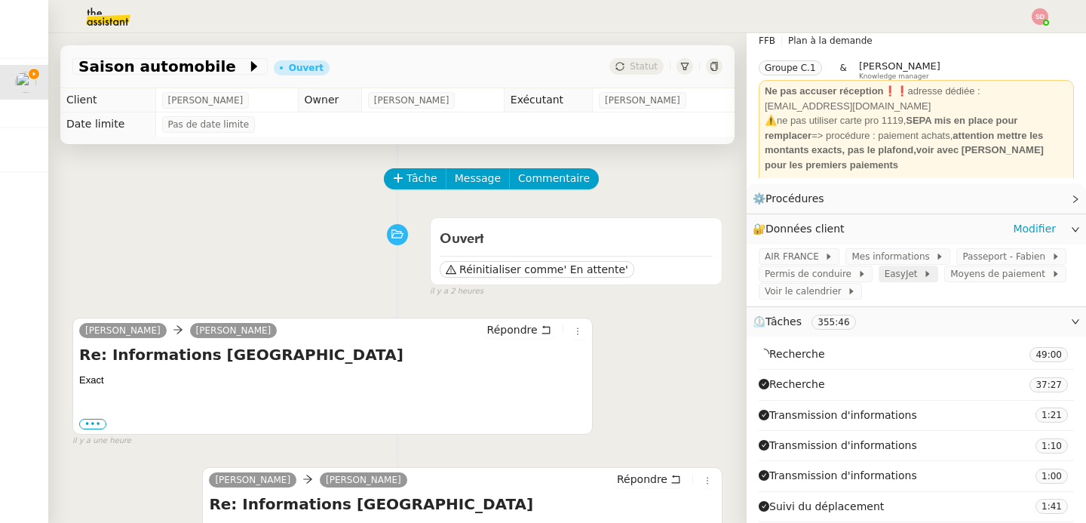
click at [894, 278] on span "EasyJet" at bounding box center [904, 273] width 39 height 15
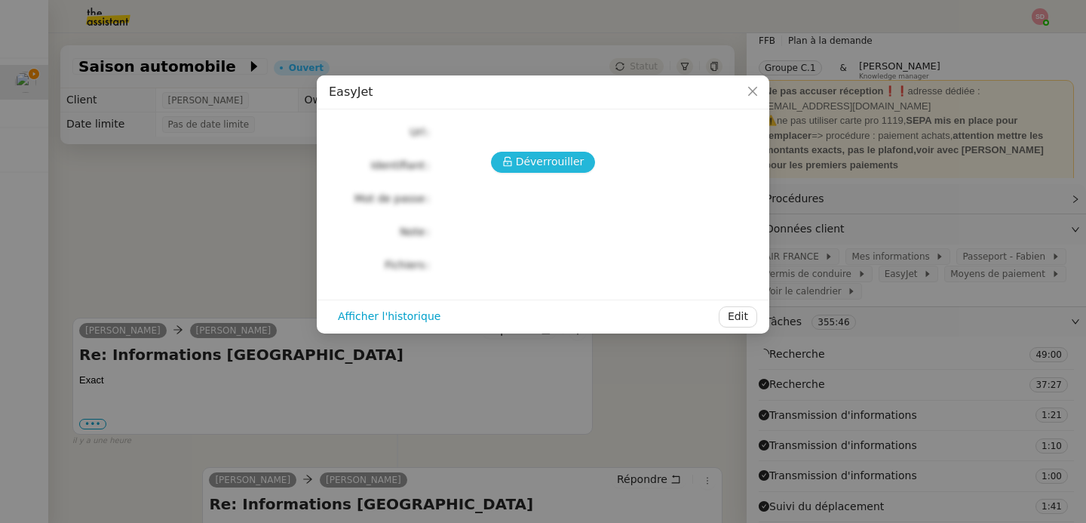
click at [559, 163] on span "Déverrouiller" at bounding box center [550, 161] width 69 height 17
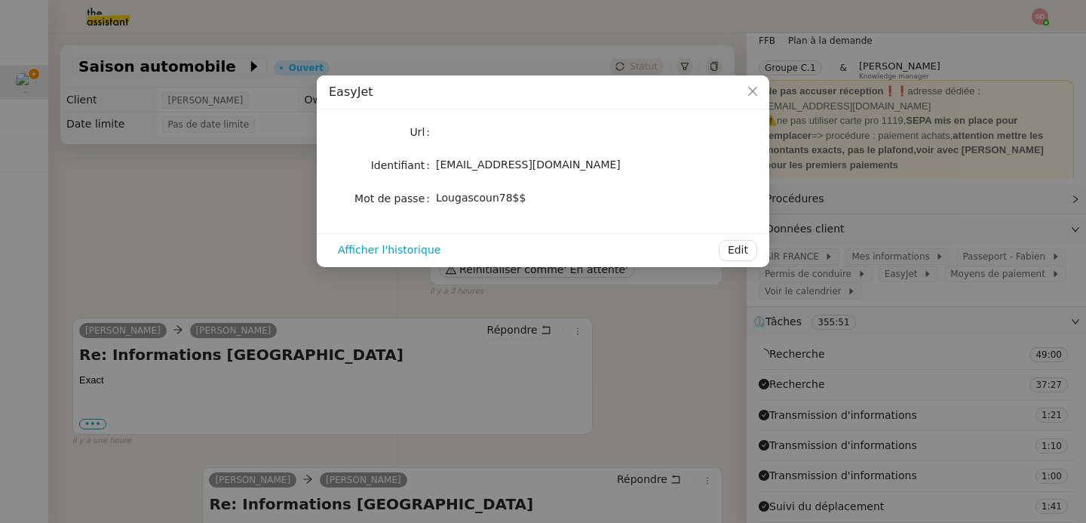
click at [505, 194] on span "Lougascoun78$$" at bounding box center [481, 198] width 90 height 12
copy div "Lougascoun78$$ Afficher l'historique Edit"
click at [817, 315] on nz-modal-container "EasyJet Url Identifiant fbornancin@gmail.com Mot de passe Lougascoun78$$ Affich…" at bounding box center [543, 261] width 1086 height 523
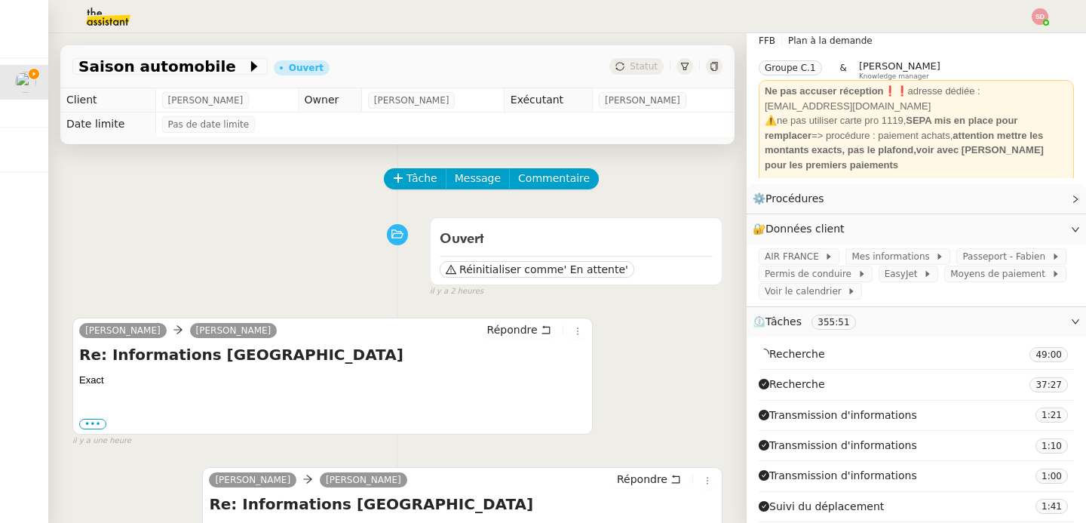
click at [861, 318] on span "⏲️ Tâches 355:51" at bounding box center [904, 321] width 303 height 17
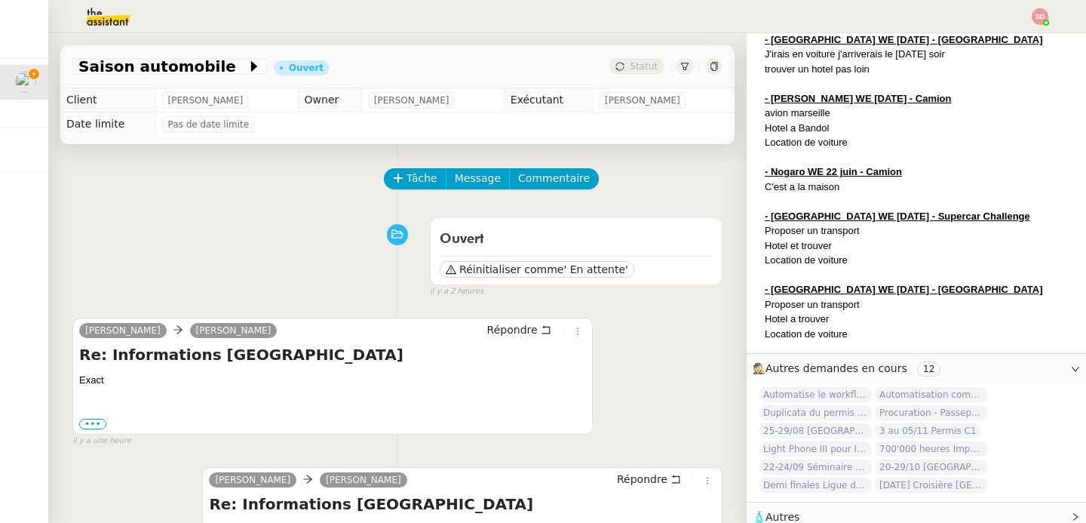
scroll to position [719, 0]
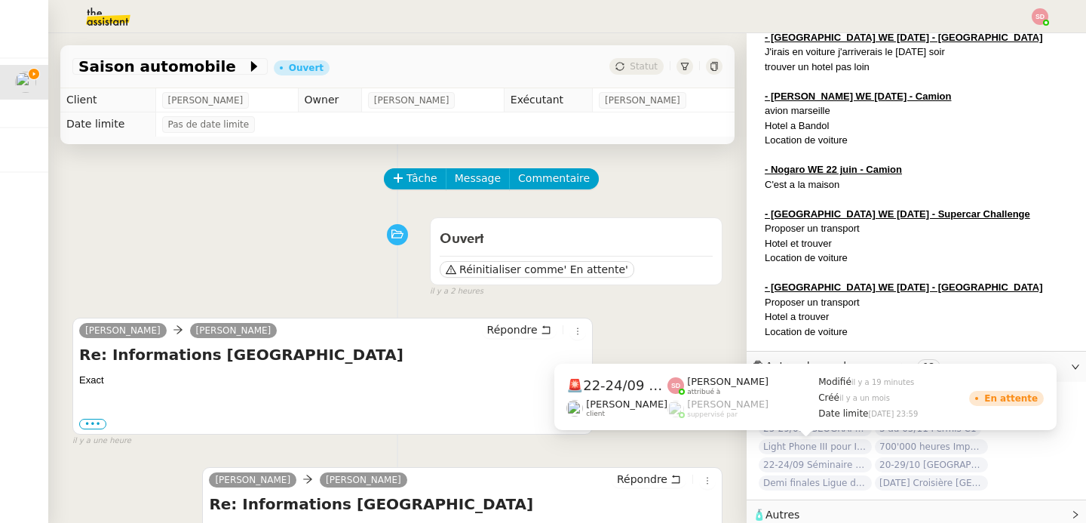
click at [828, 457] on span "22-24/09 Séminaire Evian" at bounding box center [815, 464] width 113 height 15
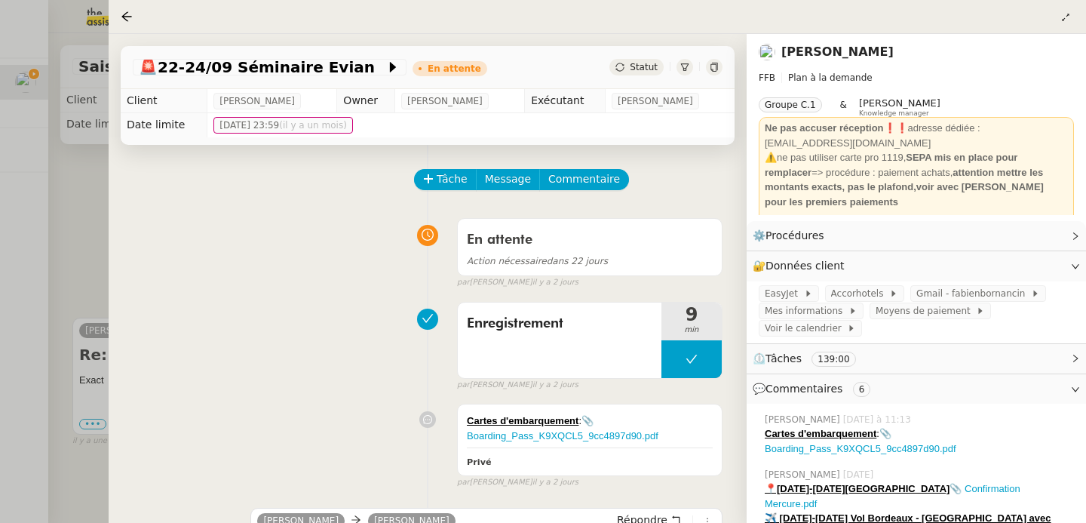
scroll to position [97, 0]
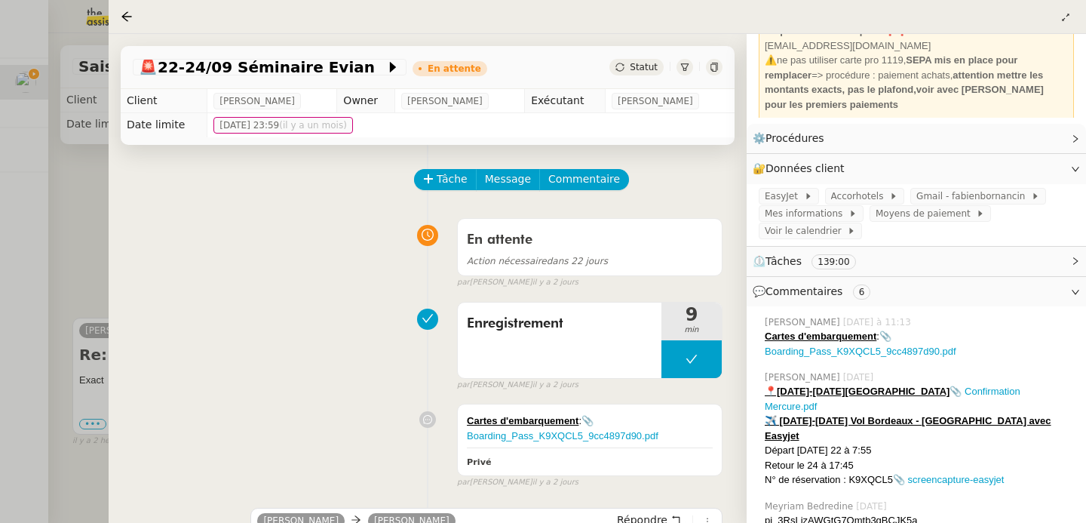
click at [63, 261] on div at bounding box center [543, 261] width 1086 height 523
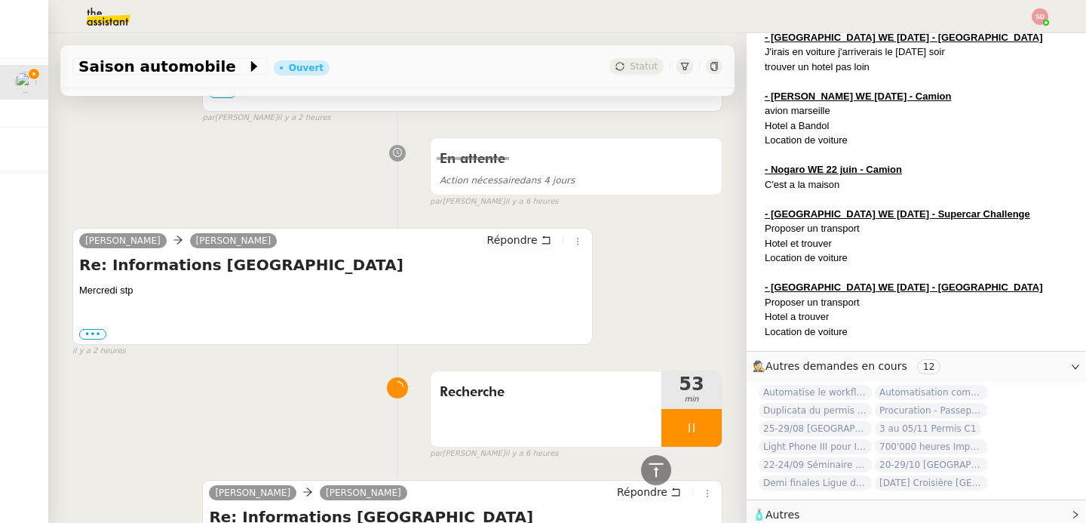
scroll to position [1096, 0]
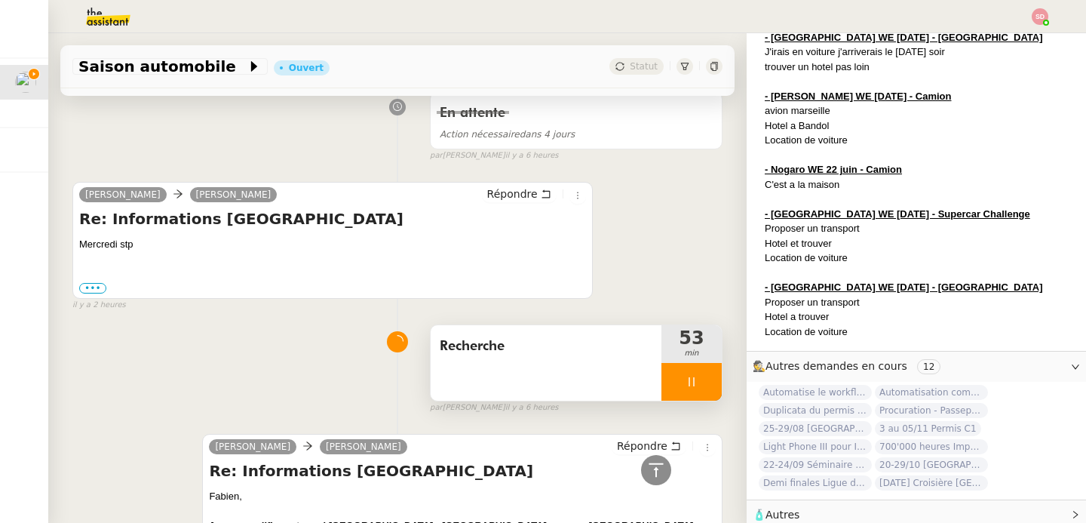
click at [686, 379] on div at bounding box center [691, 382] width 60 height 38
click at [716, 379] on icon at bounding box center [722, 382] width 12 height 12
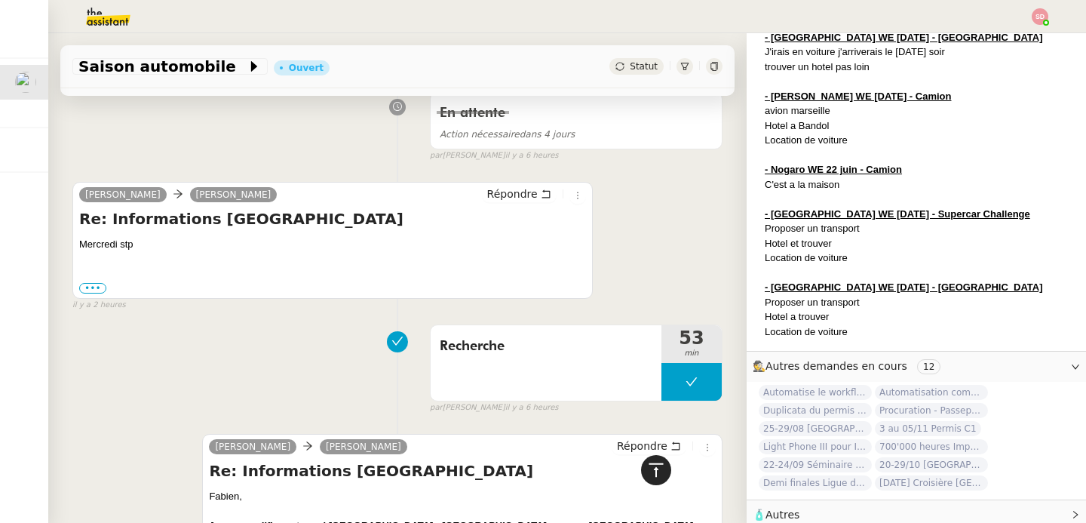
click at [649, 464] on icon at bounding box center [656, 469] width 14 height 14
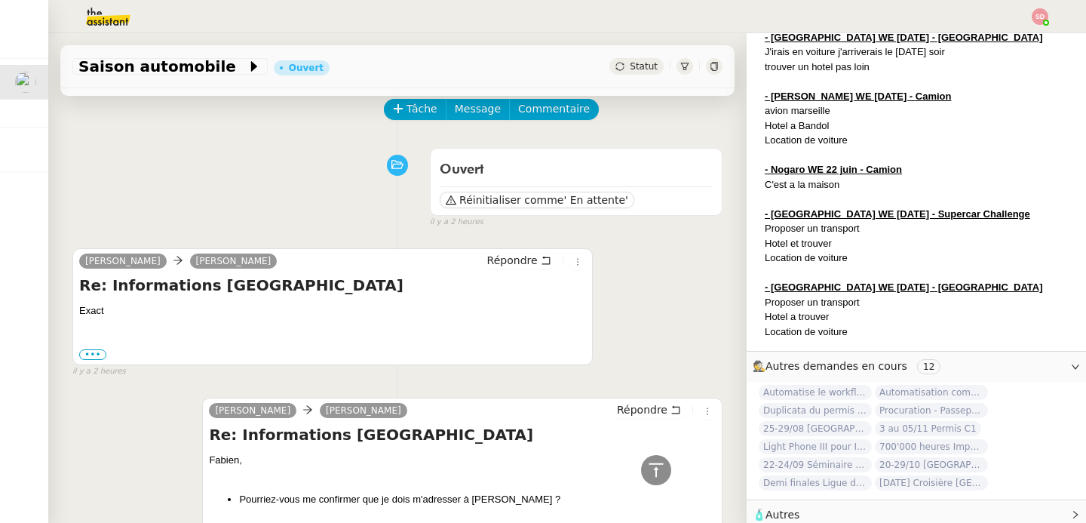
scroll to position [0, 0]
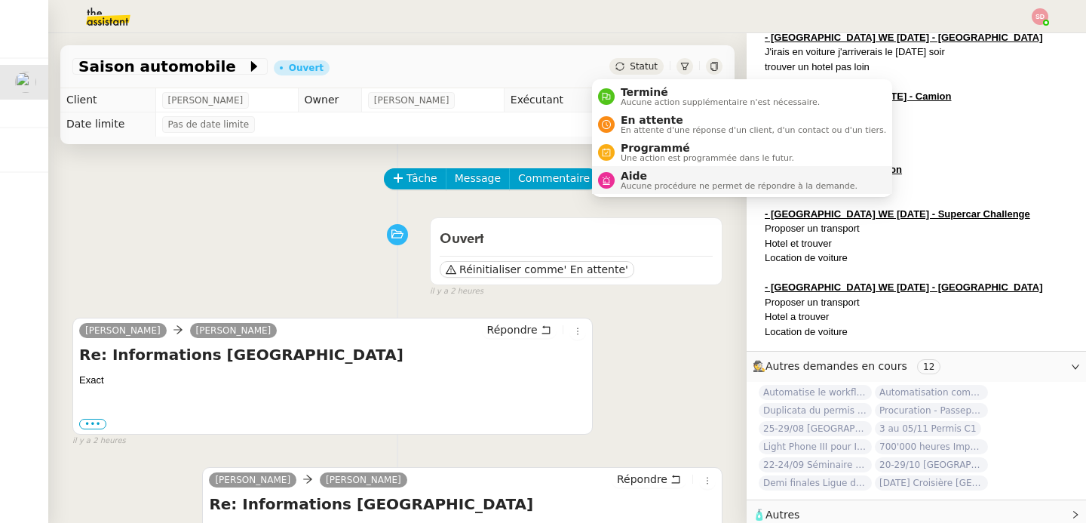
click at [612, 180] on nz-avatar at bounding box center [606, 180] width 17 height 17
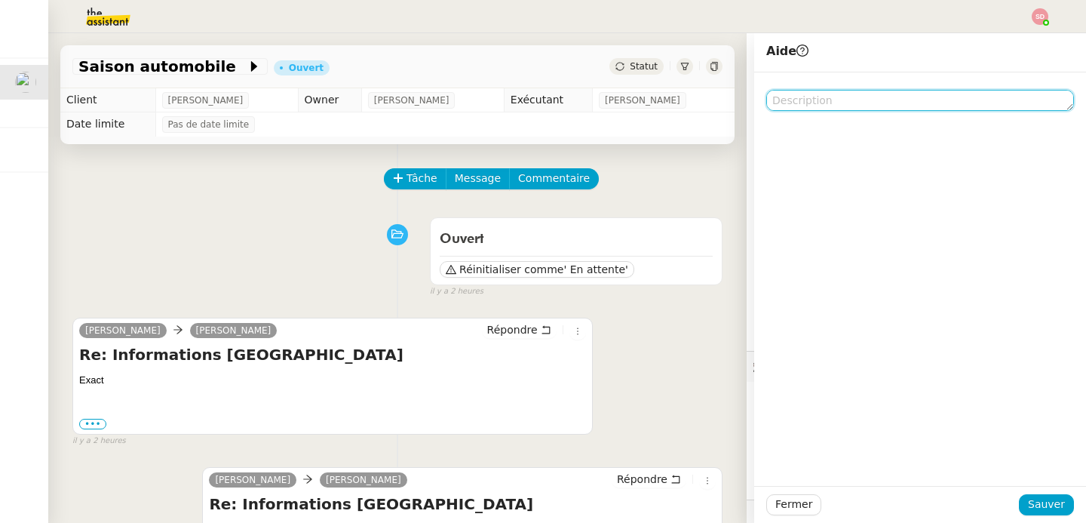
click at [850, 104] on textarea at bounding box center [920, 100] width 308 height 21
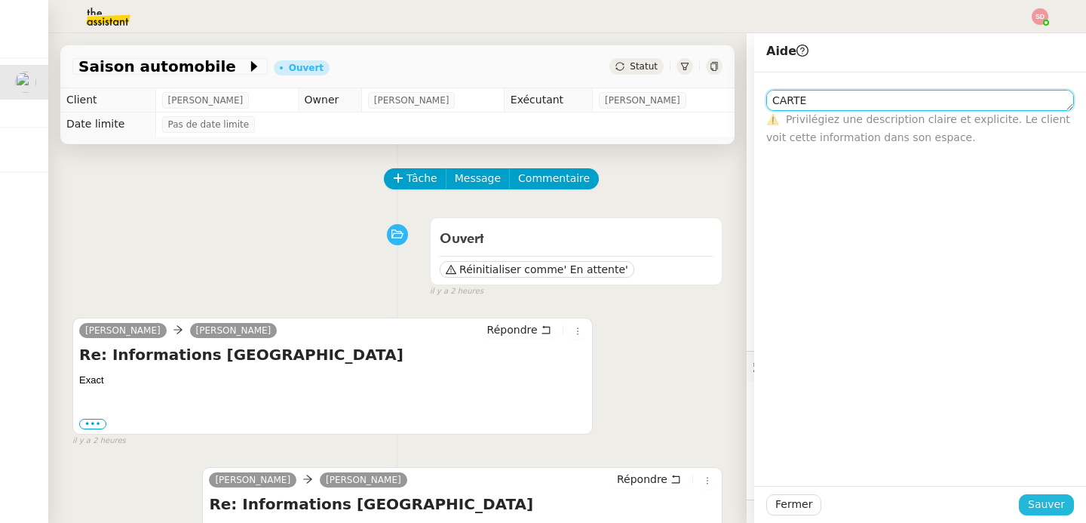
type textarea "CARTE"
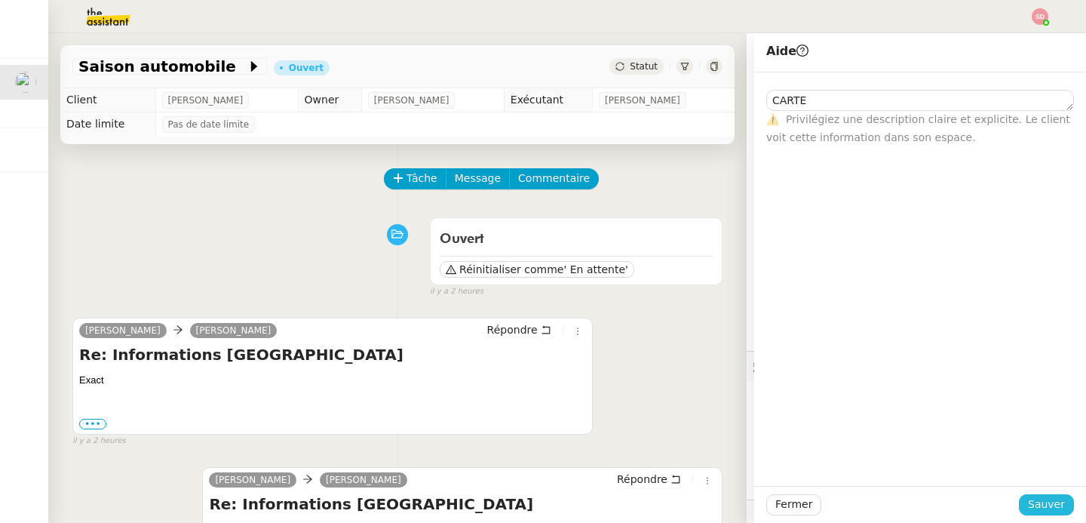
click at [1054, 505] on button "Sauver" at bounding box center [1046, 504] width 55 height 21
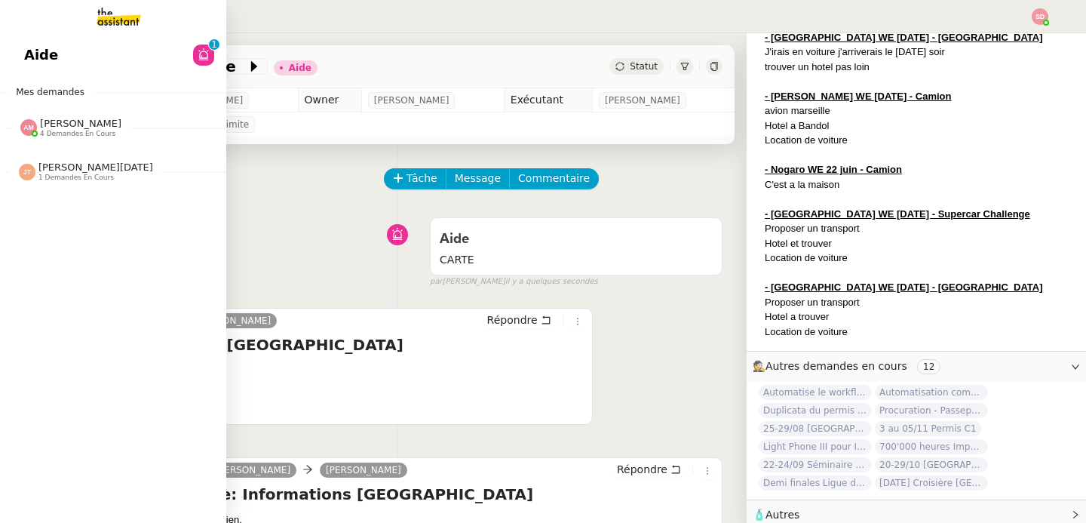
click at [46, 134] on span "4 demandes en cours" at bounding box center [77, 134] width 75 height 8
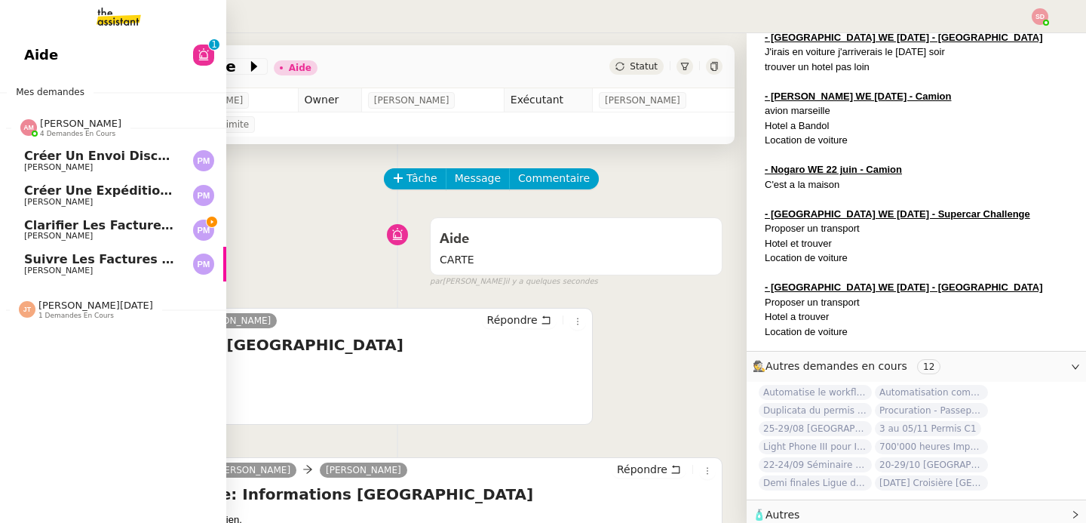
click at [92, 234] on span "Pierre Mergui" at bounding box center [100, 236] width 152 height 9
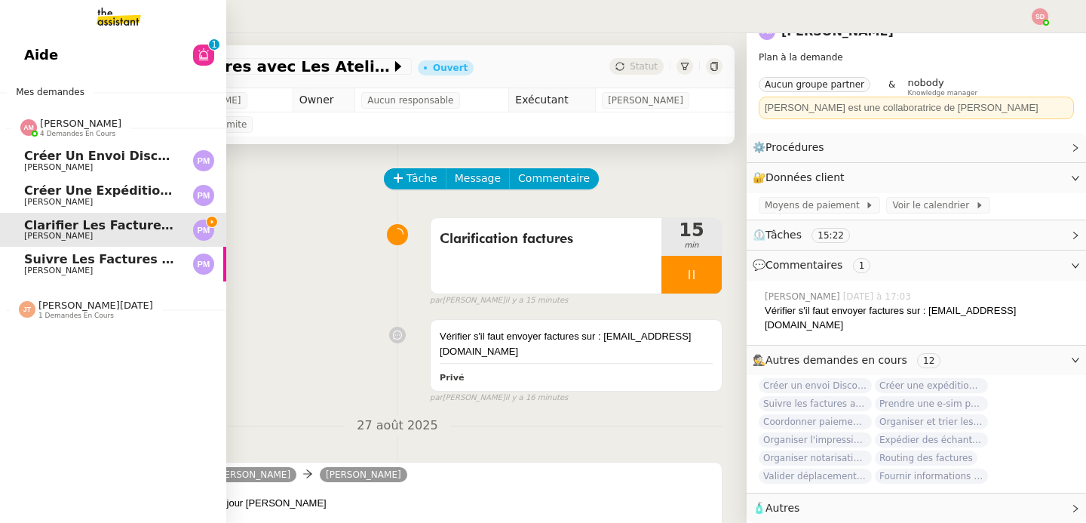
scroll to position [100, 0]
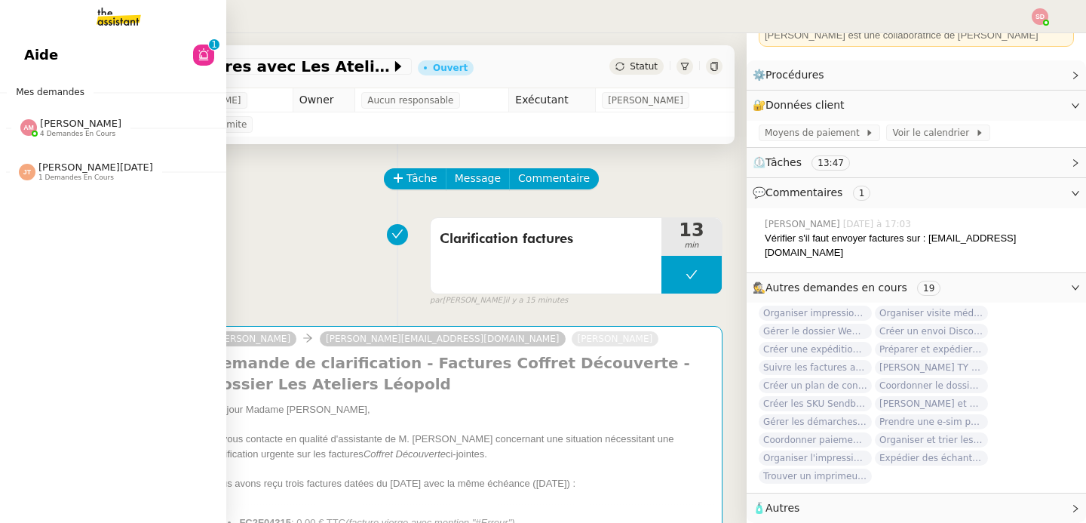
click at [61, 127] on span "Amyna Mehrez" at bounding box center [80, 123] width 81 height 11
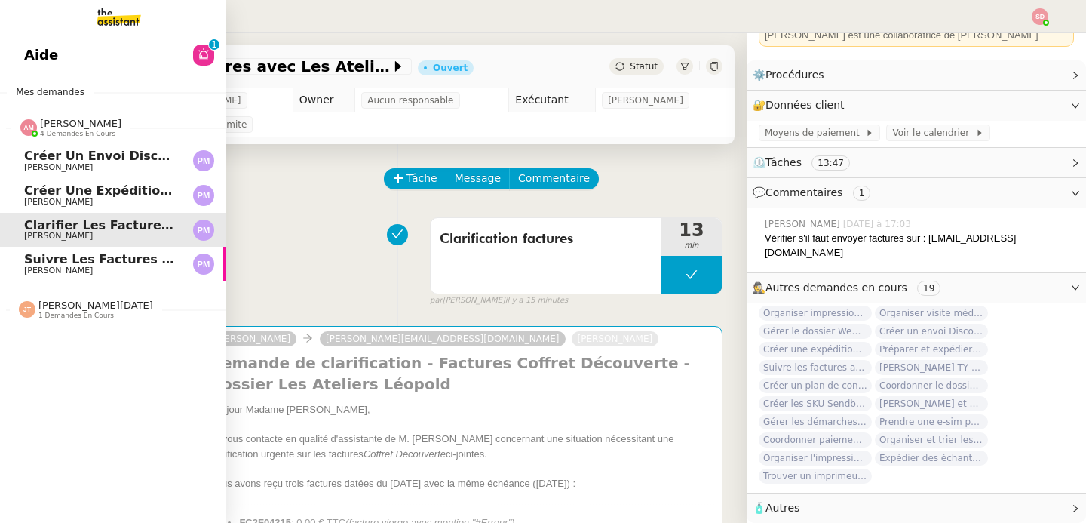
click at [61, 127] on span "Amyna Mehrez" at bounding box center [80, 123] width 81 height 11
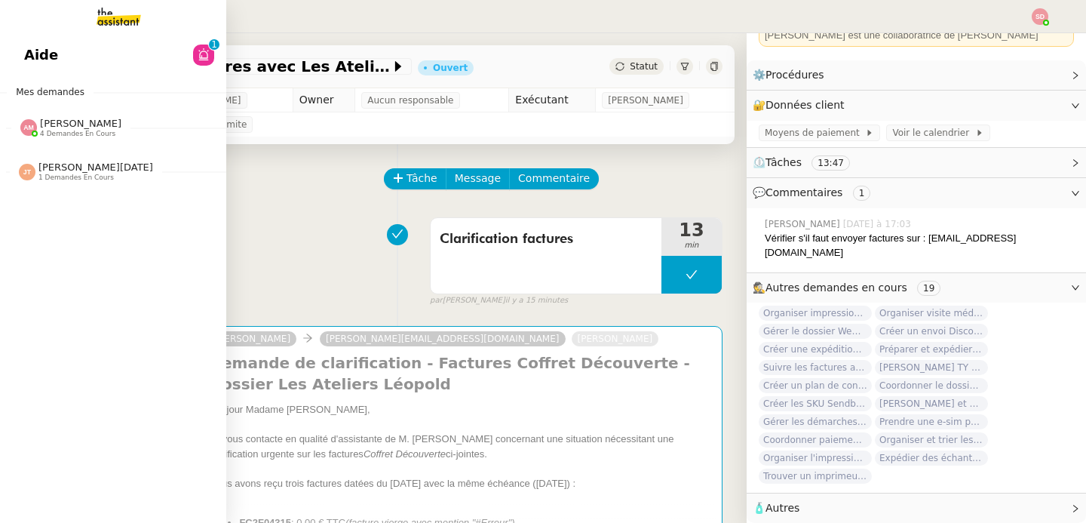
click at [63, 168] on span "Jean-Noël De Tinguy" at bounding box center [95, 166] width 115 height 11
click at [63, 167] on span "Jean-Noël De Tinguy" at bounding box center [95, 166] width 115 height 11
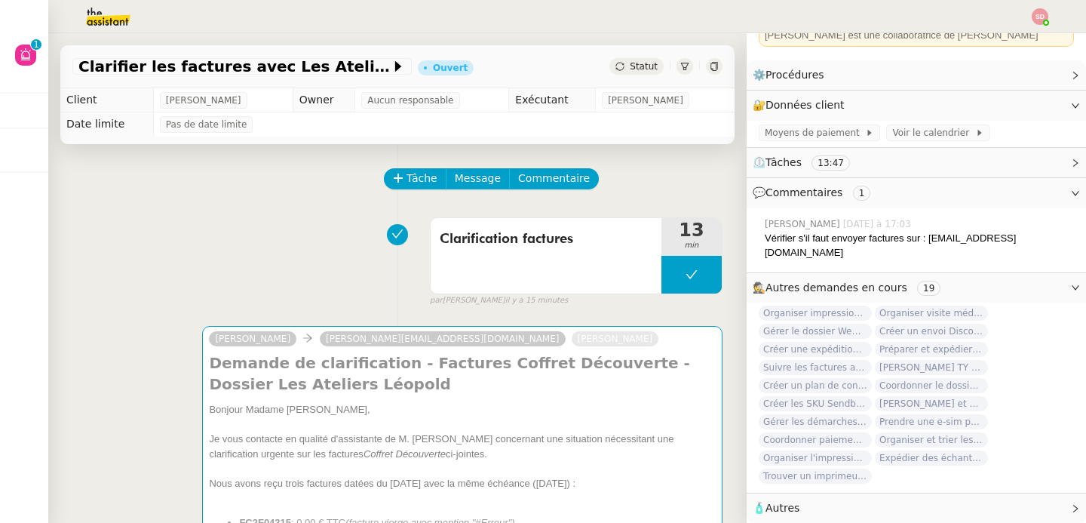
scroll to position [0, 0]
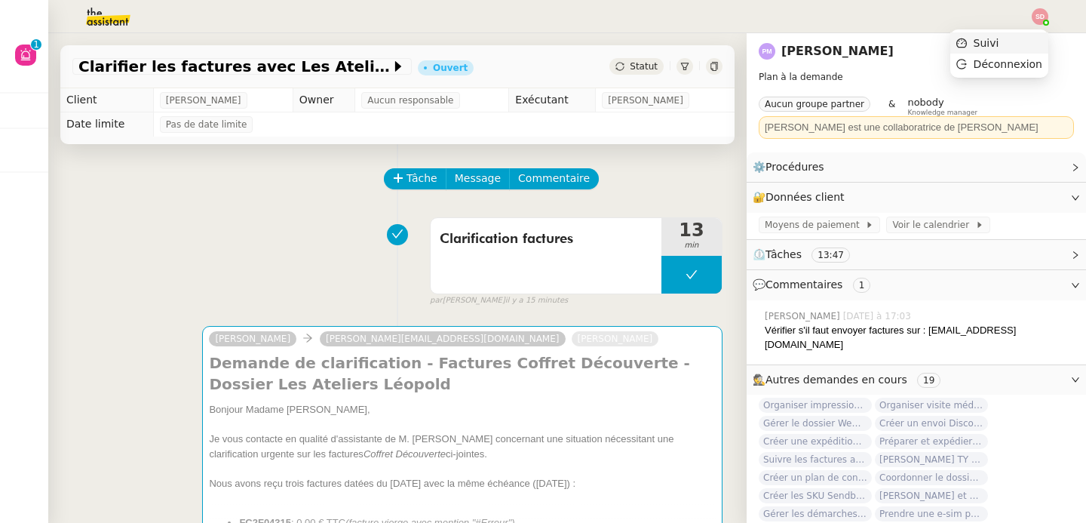
click at [1015, 41] on li "Suivi" at bounding box center [999, 42] width 98 height 21
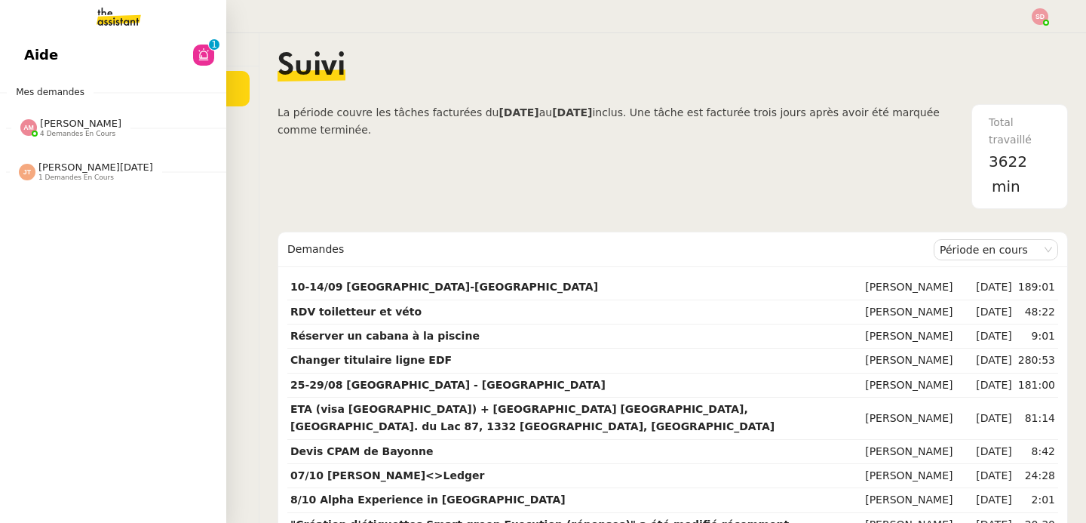
click at [77, 55] on link "Aide 0 1 2 3 4 5 6 7 8 9" at bounding box center [113, 55] width 226 height 35
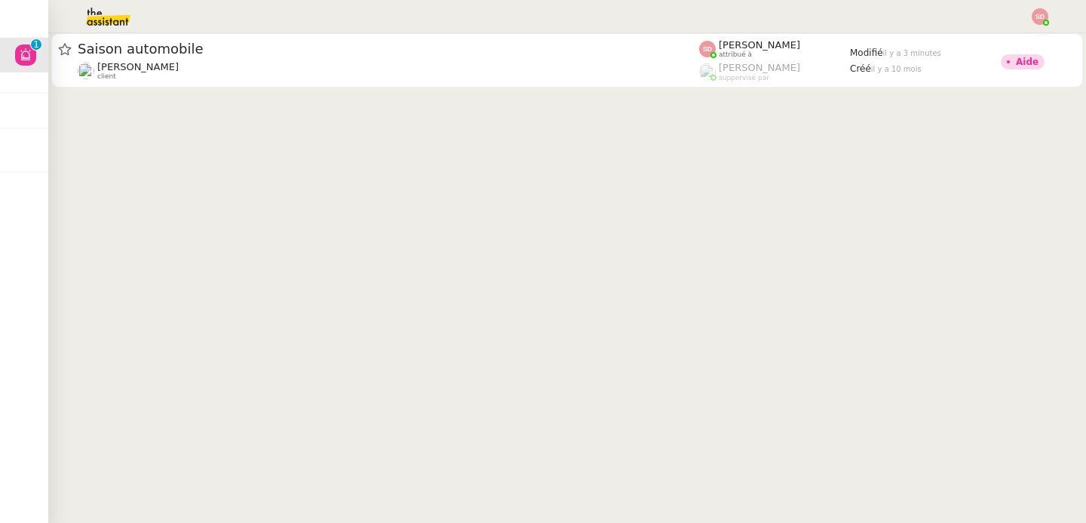
click at [111, 166] on cdk-virtual-scroll-viewport "Saison automobile Fabien Bornancin client Sheida Delpazir attribué à Frédérique…" at bounding box center [567, 277] width 1038 height 489
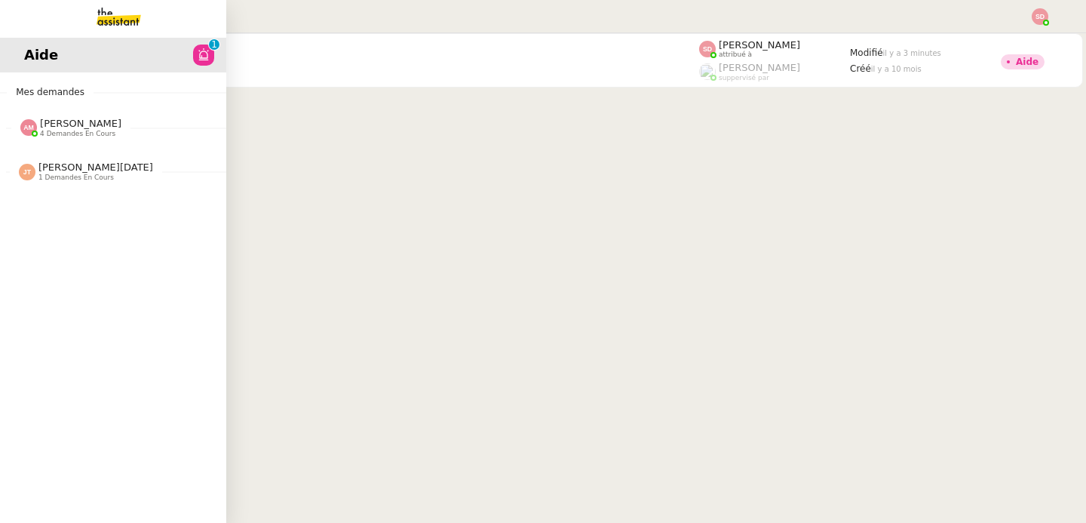
click at [62, 127] on span "Amyna Mehrez" at bounding box center [80, 123] width 81 height 11
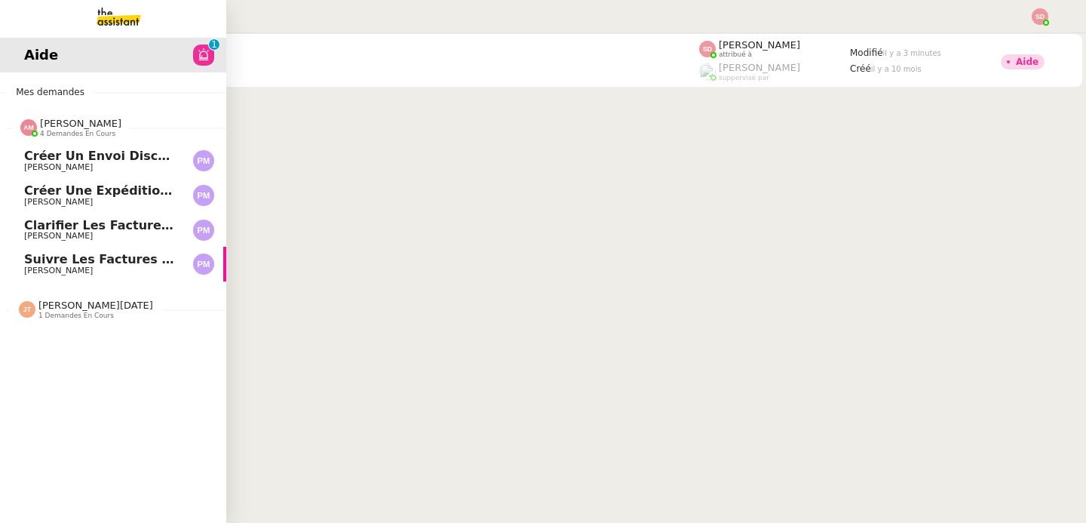
click at [62, 127] on span "Amyna Mehrez" at bounding box center [80, 123] width 81 height 11
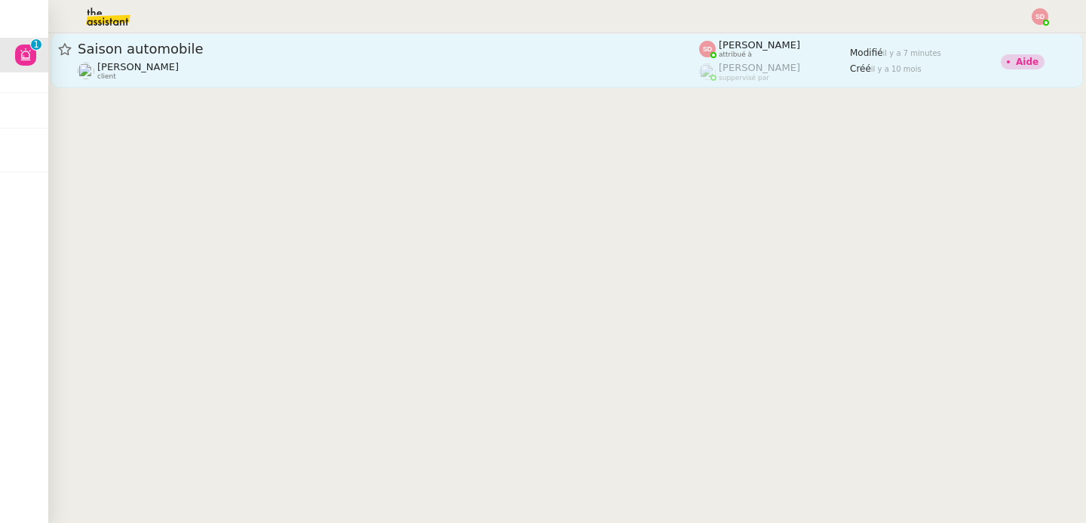
click at [277, 56] on div "Saison automobile" at bounding box center [388, 49] width 621 height 18
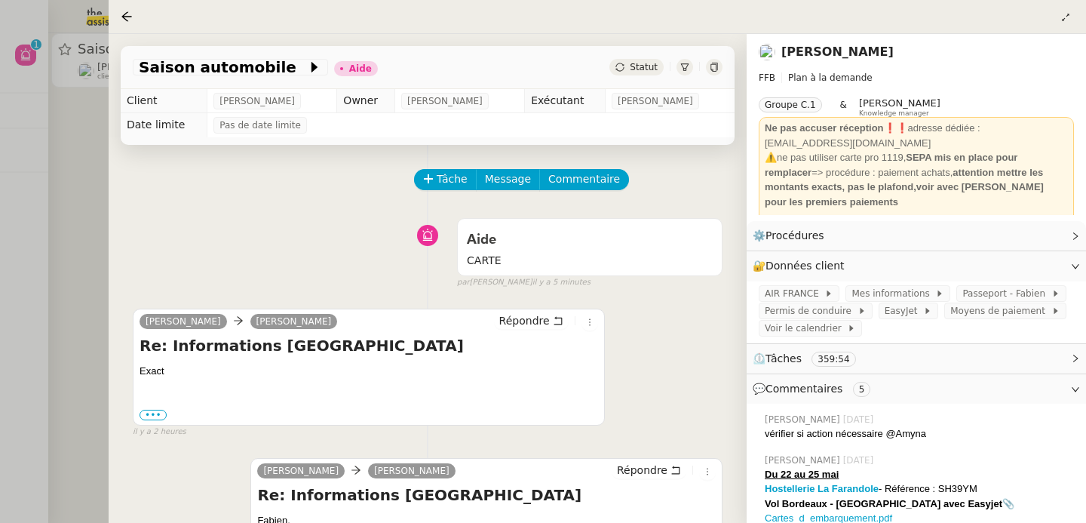
click at [79, 203] on div at bounding box center [543, 261] width 1086 height 523
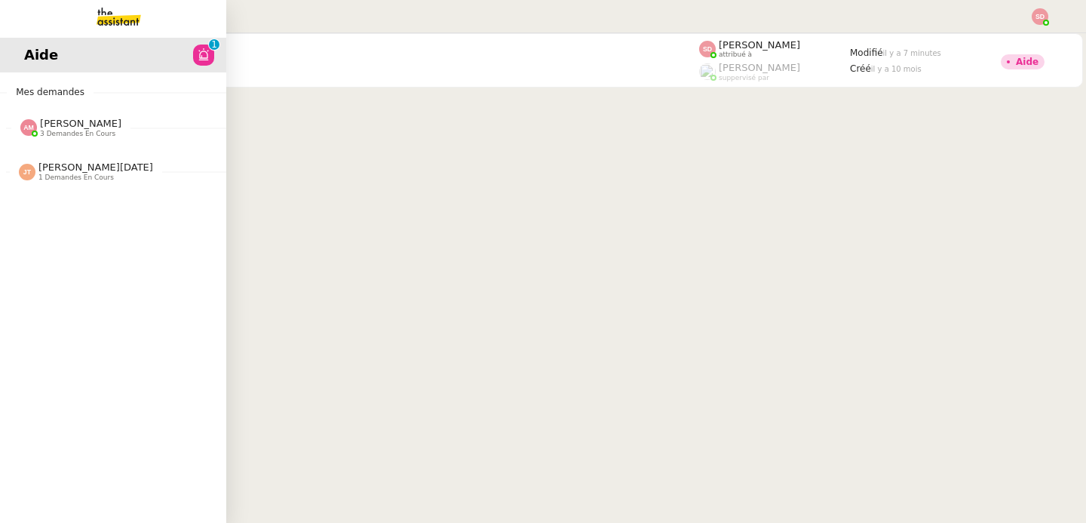
click at [40, 121] on span "Amyna Mehrez" at bounding box center [80, 123] width 81 height 11
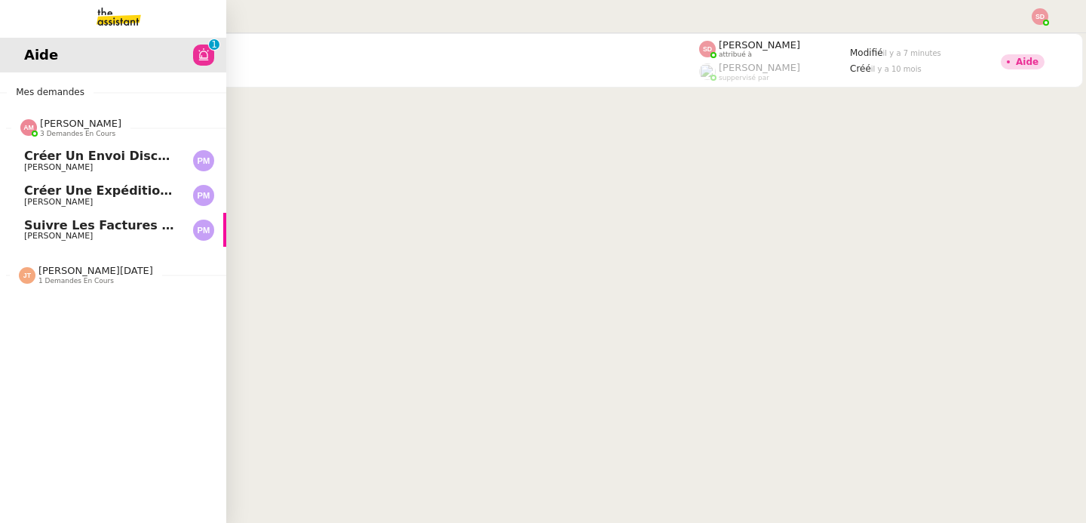
click at [40, 121] on span "Amyna Mehrez" at bounding box center [80, 123] width 81 height 11
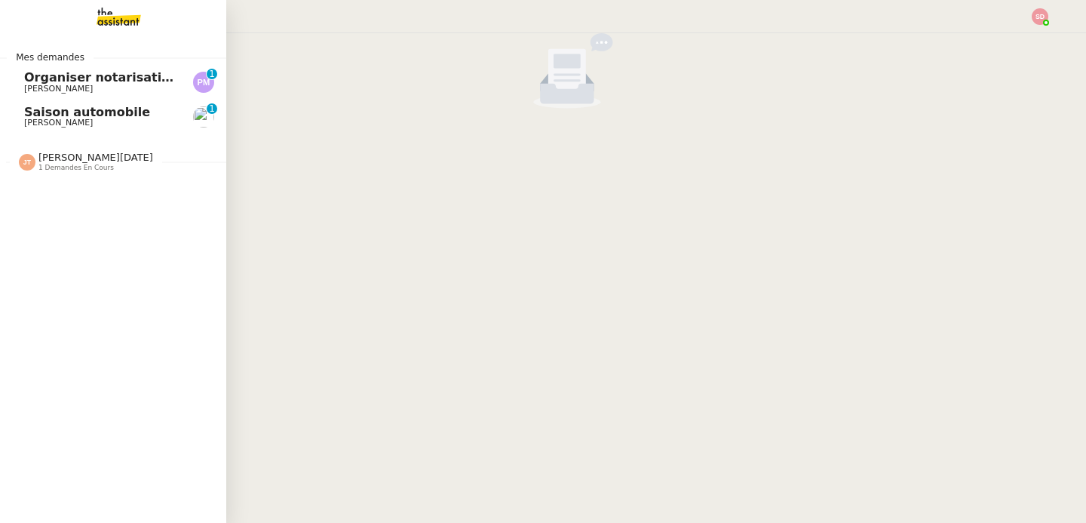
click at [36, 121] on span "Fabien Bornancin" at bounding box center [58, 123] width 69 height 10
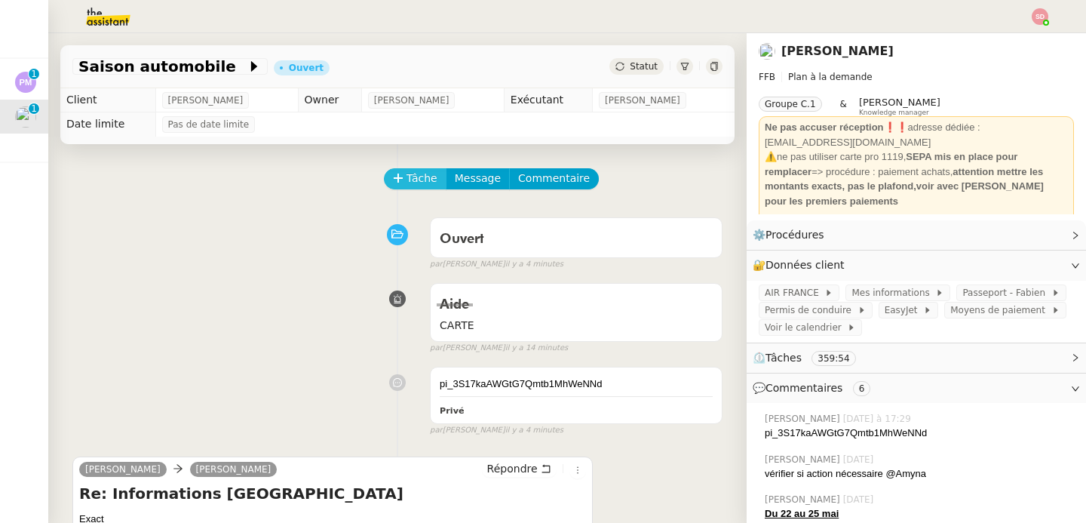
click at [407, 177] on span "Tâche" at bounding box center [422, 178] width 31 height 17
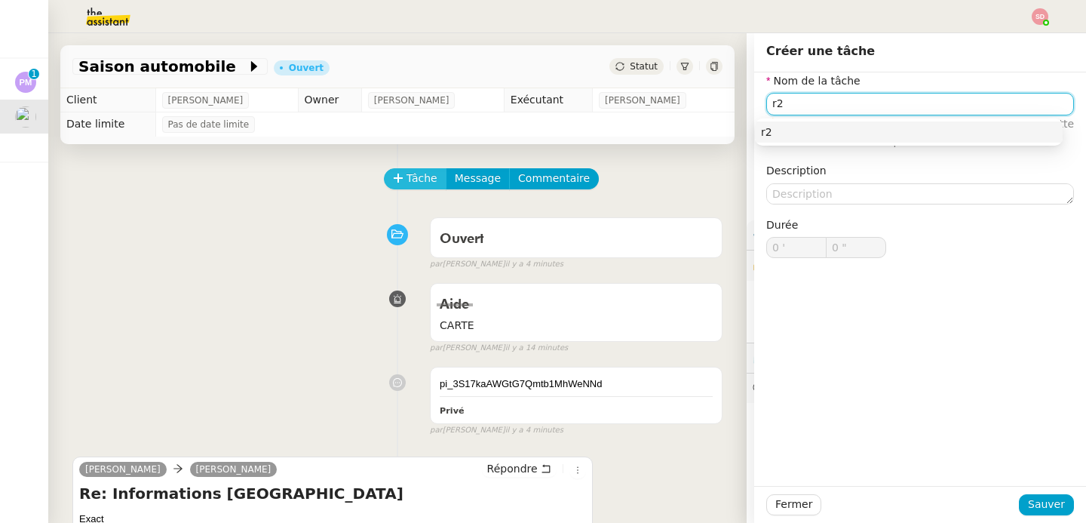
type input "r"
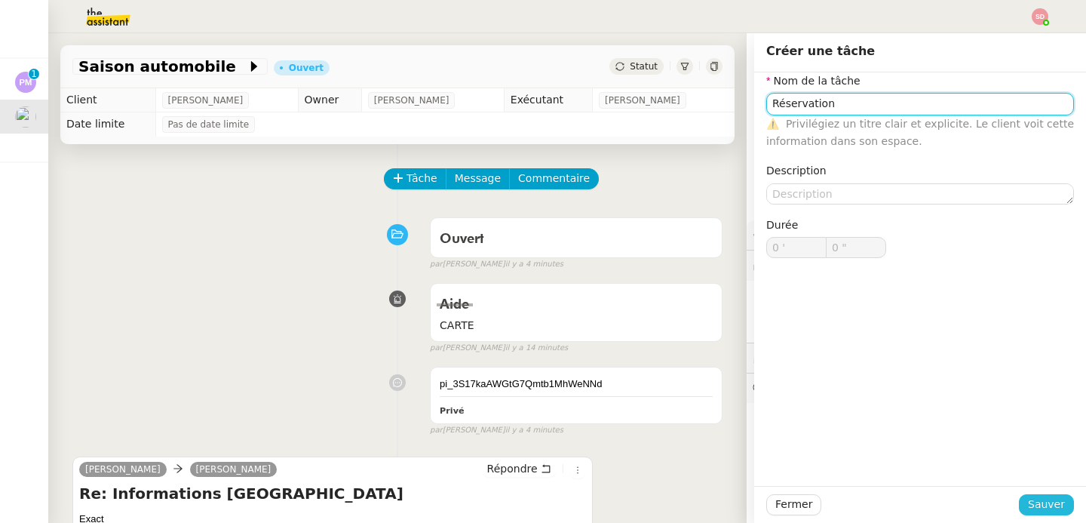
type input "Réservation"
click at [1052, 502] on span "Sauver" at bounding box center [1046, 504] width 37 height 17
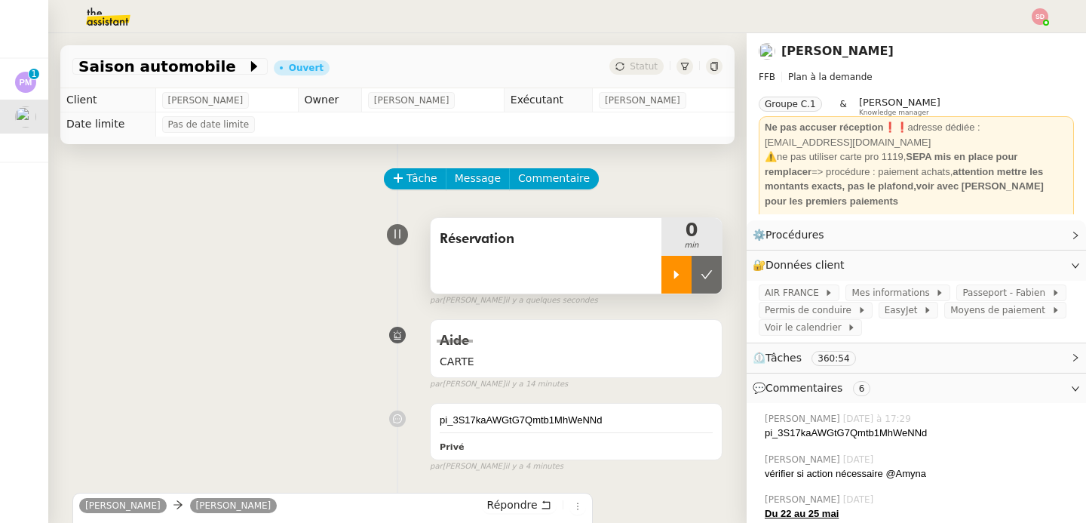
click at [671, 269] on icon at bounding box center [677, 275] width 12 height 12
click at [889, 311] on span "EasyJet" at bounding box center [904, 309] width 39 height 15
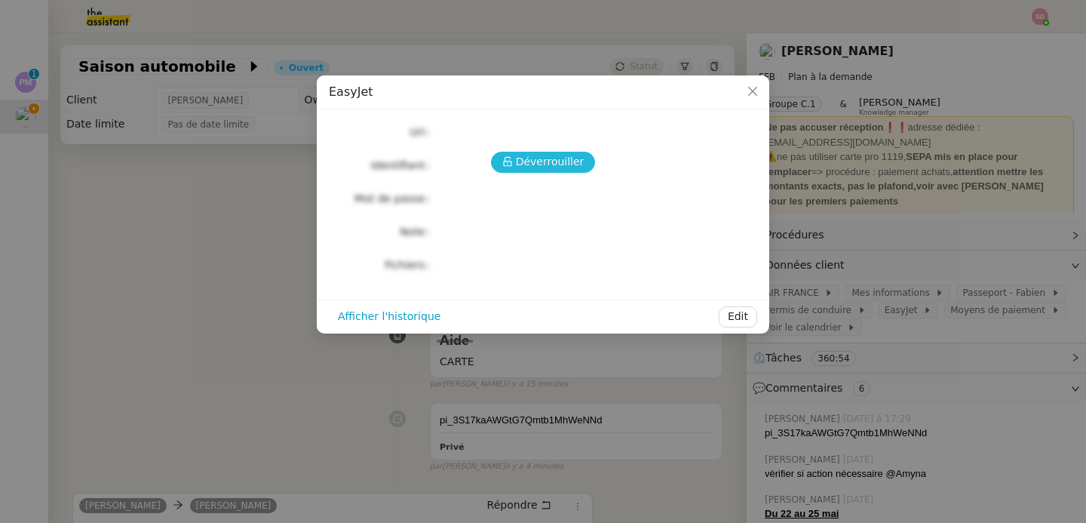
click at [552, 169] on span "Déverrouiller" at bounding box center [550, 161] width 69 height 17
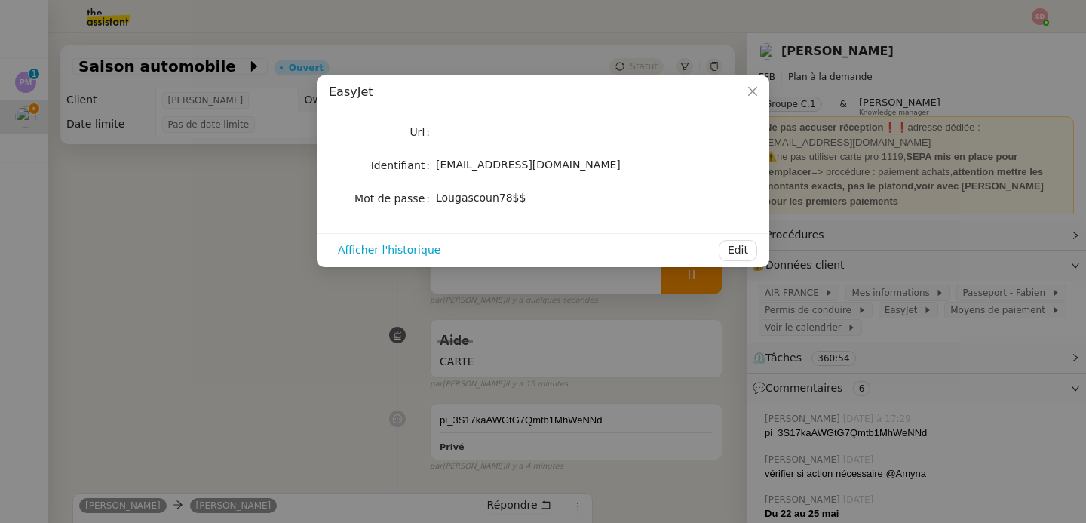
click at [500, 202] on span "Lougascoun78$$" at bounding box center [481, 198] width 90 height 12
copy div "Lougascoun78$$ Afficher l'historique Edit"
click at [287, 296] on nz-modal-container "EasyJet Url Identifiant fbornancin@gmail.com Mot de passe Lougascoun78$$ Affich…" at bounding box center [543, 261] width 1086 height 523
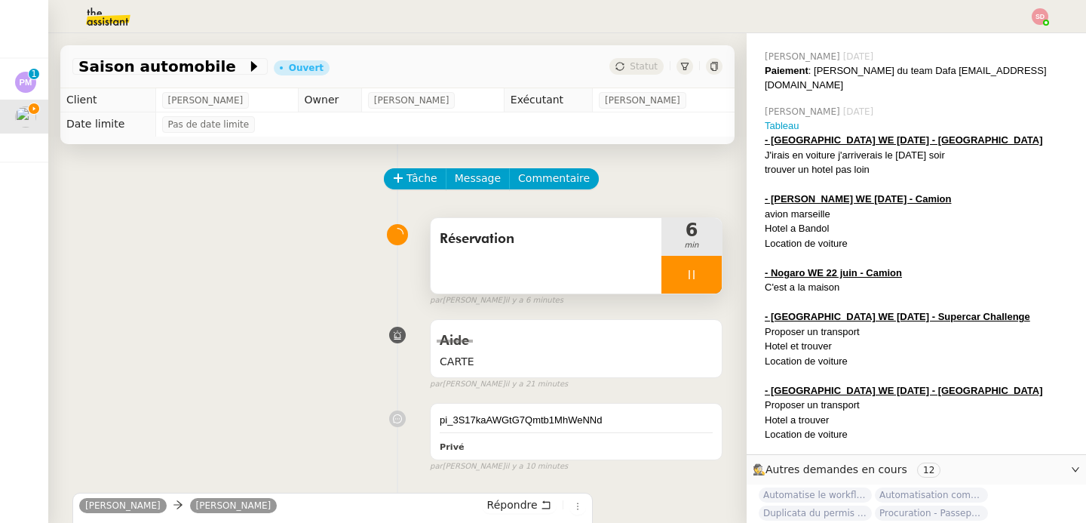
scroll to position [760, 0]
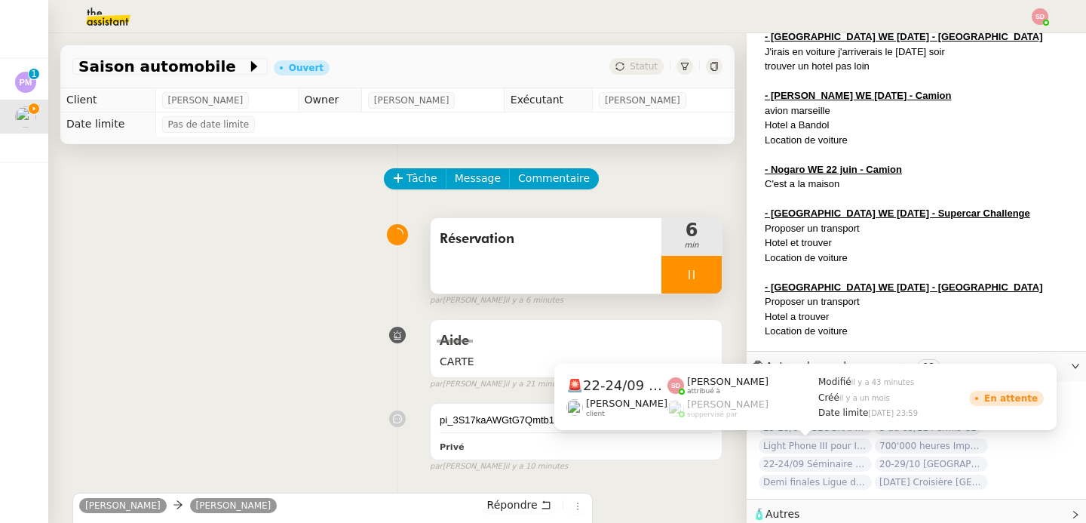
click at [812, 456] on span "22-24/09 Séminaire Evian" at bounding box center [815, 463] width 113 height 15
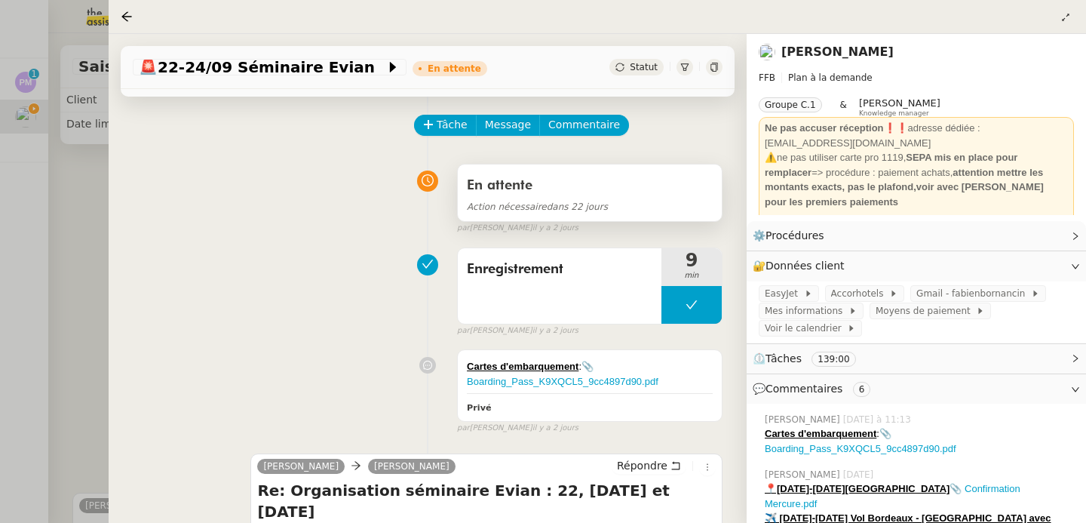
scroll to position [36, 0]
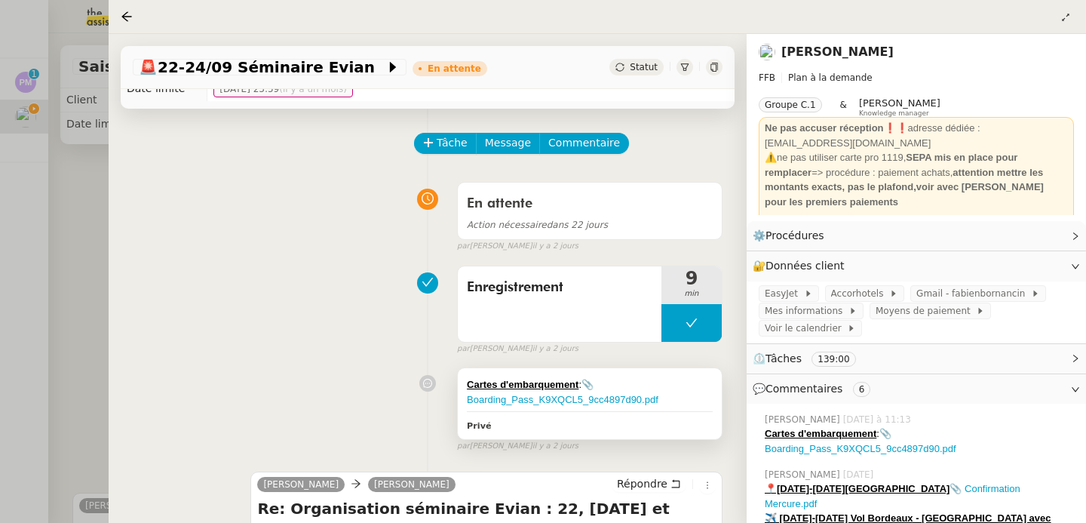
click at [672, 376] on div "Cartes d'embarquement : 📎 Boarding_Pass_K9XQCL5_9cc4897d90.pdf Privé" at bounding box center [590, 403] width 264 height 70
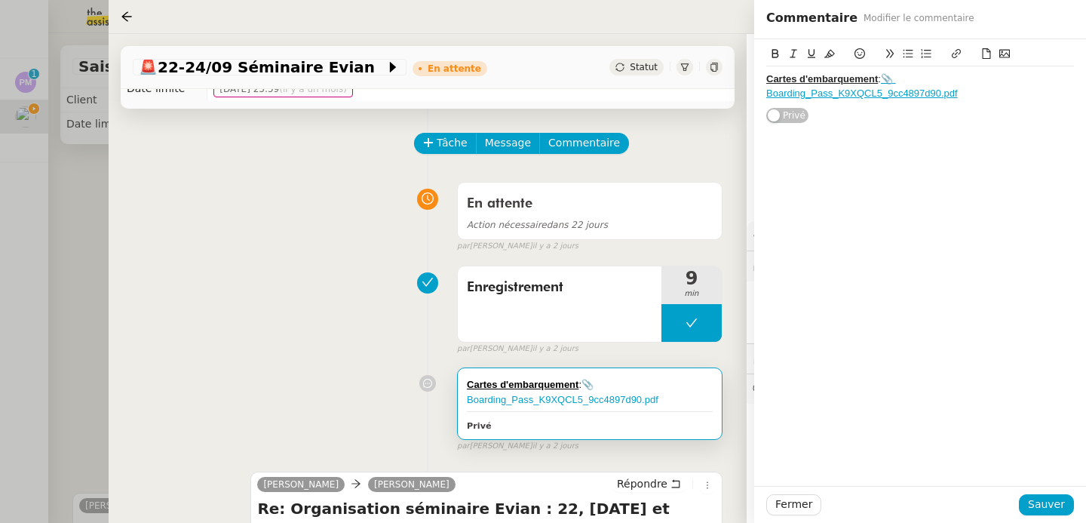
click at [986, 96] on div "Cartes d'embarquement : 📎 Boarding_Pass_K9XQCL5_9cc4897d90.pdf" at bounding box center [920, 86] width 308 height 28
click at [964, 97] on div "Cartes d'embarquement : 📎 Boarding_Pass_K9XQCL5_9cc4897d90.pdf" at bounding box center [920, 86] width 308 height 28
drag, startPoint x: 964, startPoint y: 97, endPoint x: 766, endPoint y: 97, distance: 198.4
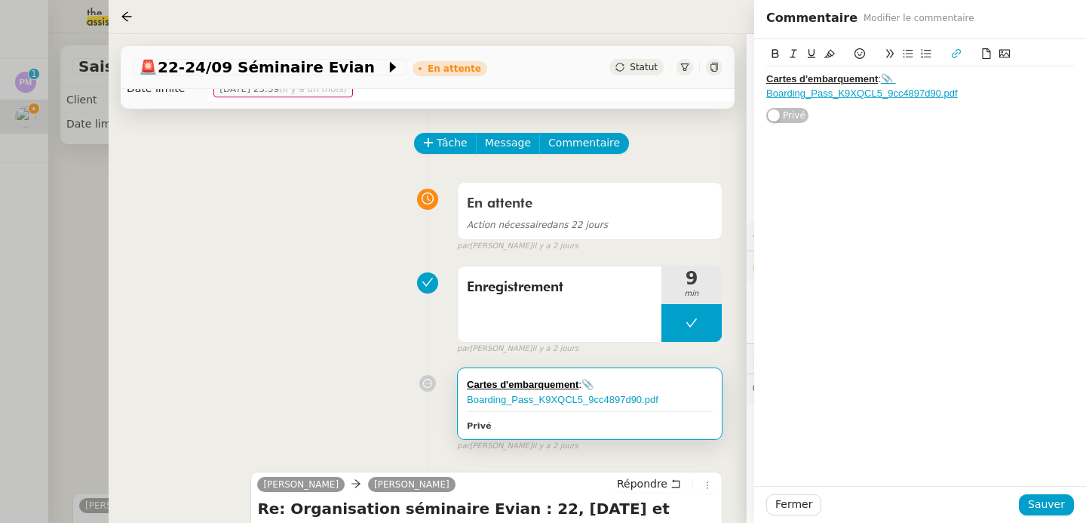
click at [766, 97] on div "Cartes d'embarquement : 📎 Boarding_Pass_K9XQCL5_9cc4897d90.pdf" at bounding box center [920, 86] width 308 height 28
drag, startPoint x: 966, startPoint y: 96, endPoint x: 887, endPoint y: 85, distance: 79.9
click at [887, 85] on div "Cartes d'embarquement : 📎 Boarding_Pass_K9XQCL5_9cc4897d90.pdf" at bounding box center [920, 86] width 308 height 28
click at [986, 58] on icon at bounding box center [987, 53] width 8 height 11
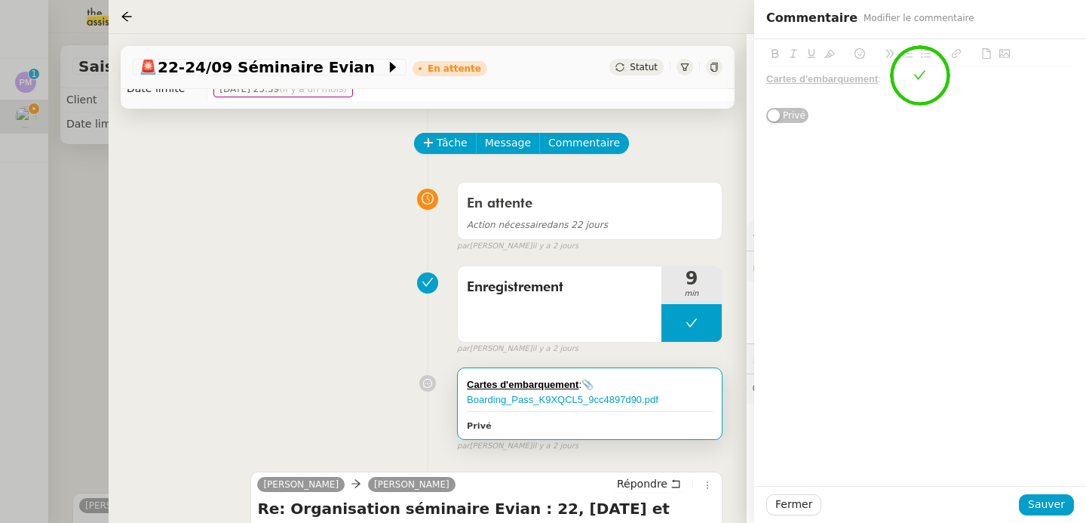
click at [962, 143] on div "Boarding_Pass_K9XQCL5_f255c45739.pdf Cartes d'embarquement : Privé" at bounding box center [920, 262] width 332 height 447
click at [1046, 509] on span "Sauver" at bounding box center [1046, 504] width 37 height 17
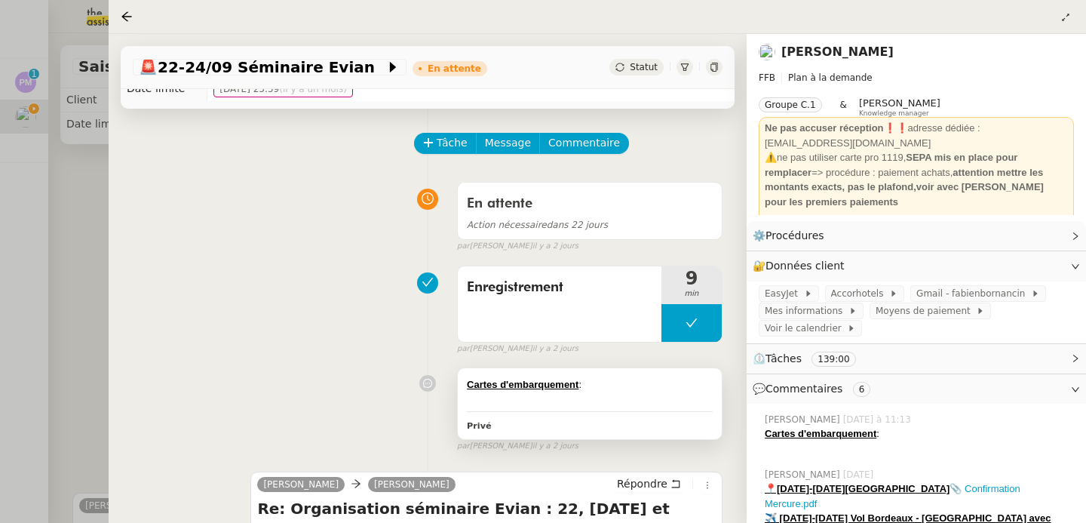
click at [628, 400] on div at bounding box center [590, 399] width 246 height 15
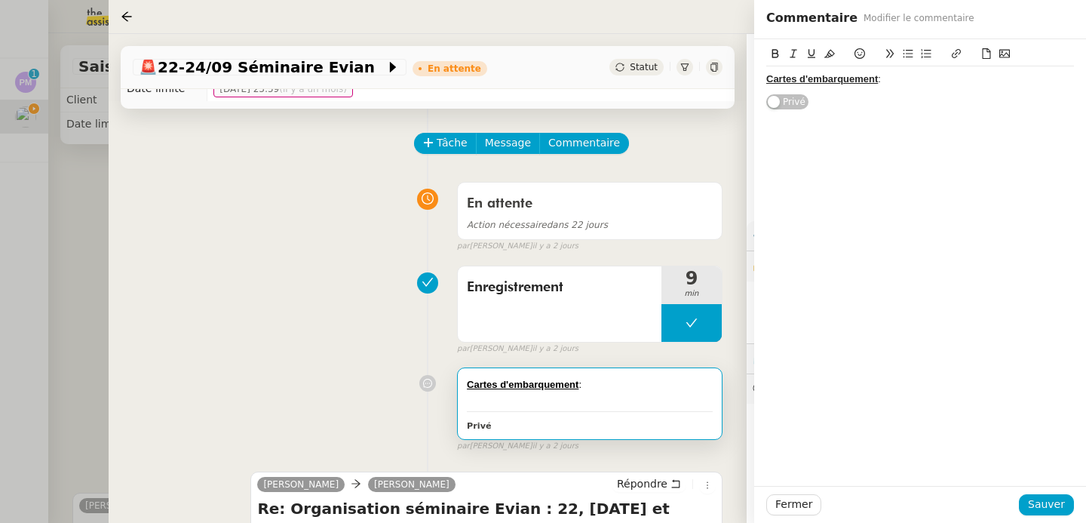
click at [924, 81] on div "Cartes d'embarquement :" at bounding box center [920, 79] width 308 height 14
click at [982, 56] on icon at bounding box center [986, 53] width 11 height 11
click at [990, 54] on icon at bounding box center [987, 53] width 8 height 11
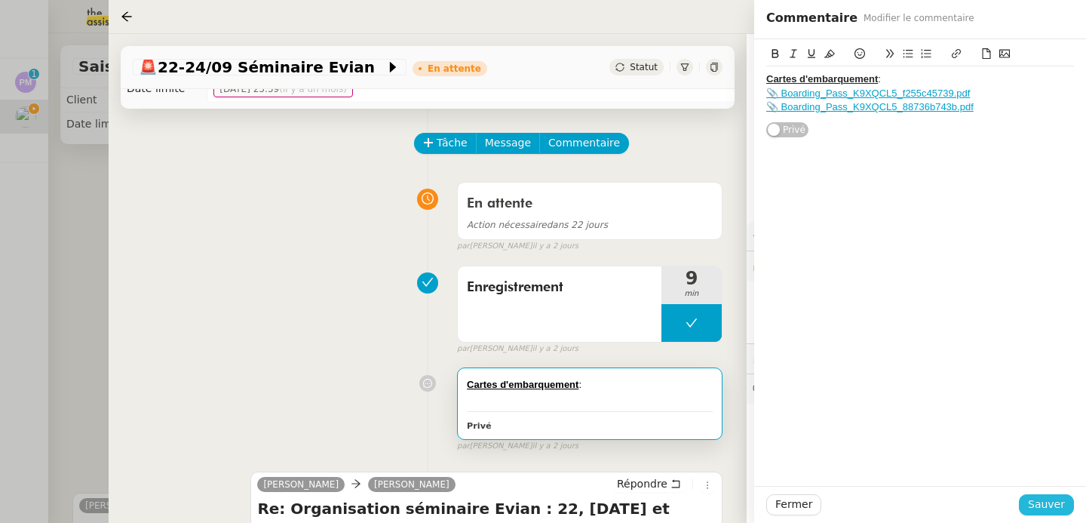
click at [1060, 502] on span "Sauver" at bounding box center [1046, 504] width 37 height 17
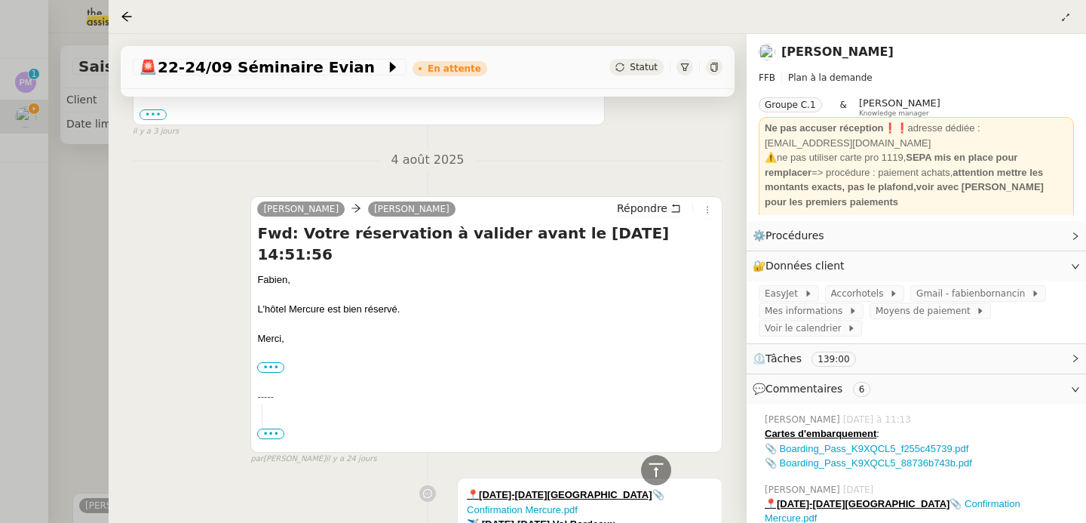
scroll to position [2234, 0]
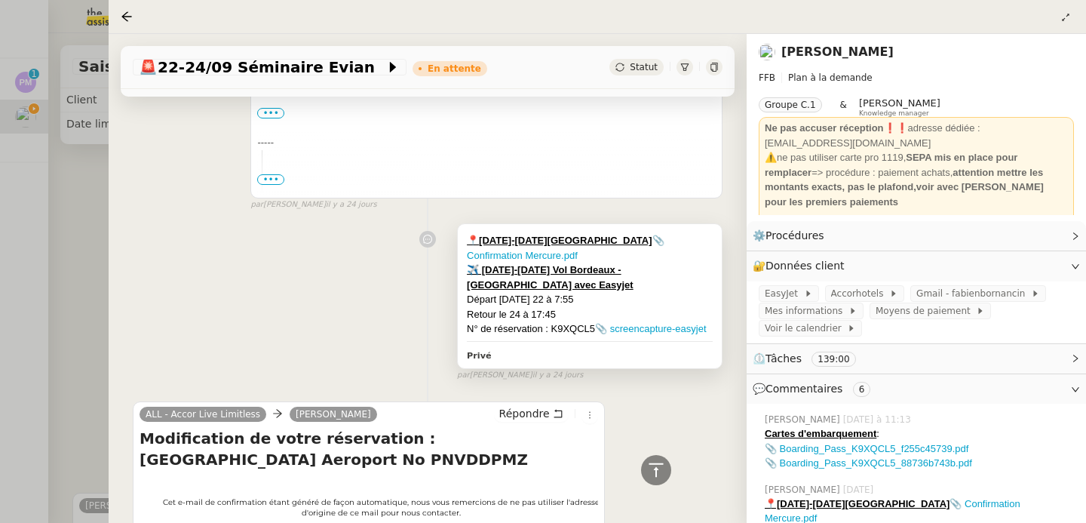
click at [654, 292] on div "Départ lundi 22 à 7:55" at bounding box center [590, 299] width 246 height 15
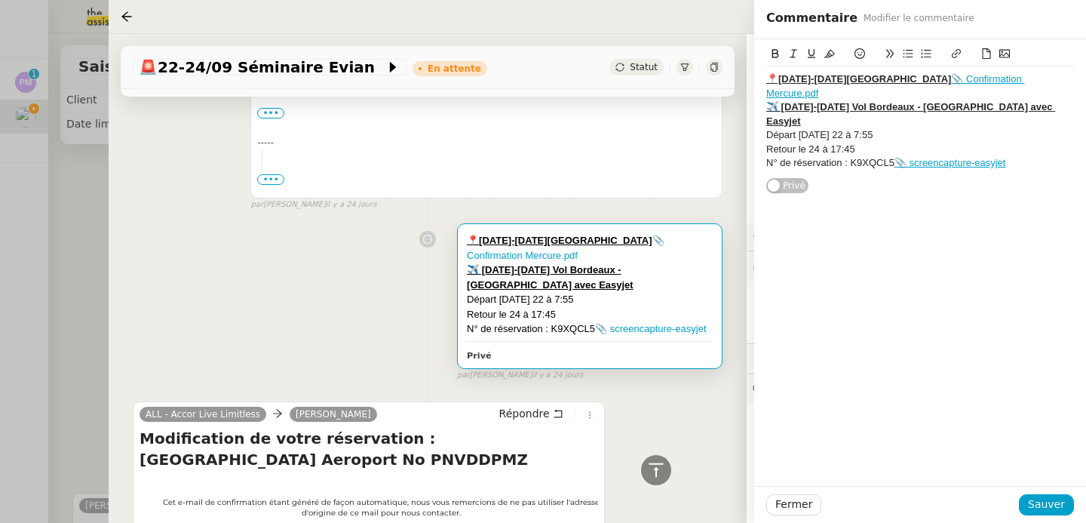
click at [803, 101] on u "✈️ 22-24 sept Vol Bordeaux - Genève avec Easyjet" at bounding box center [910, 113] width 289 height 25
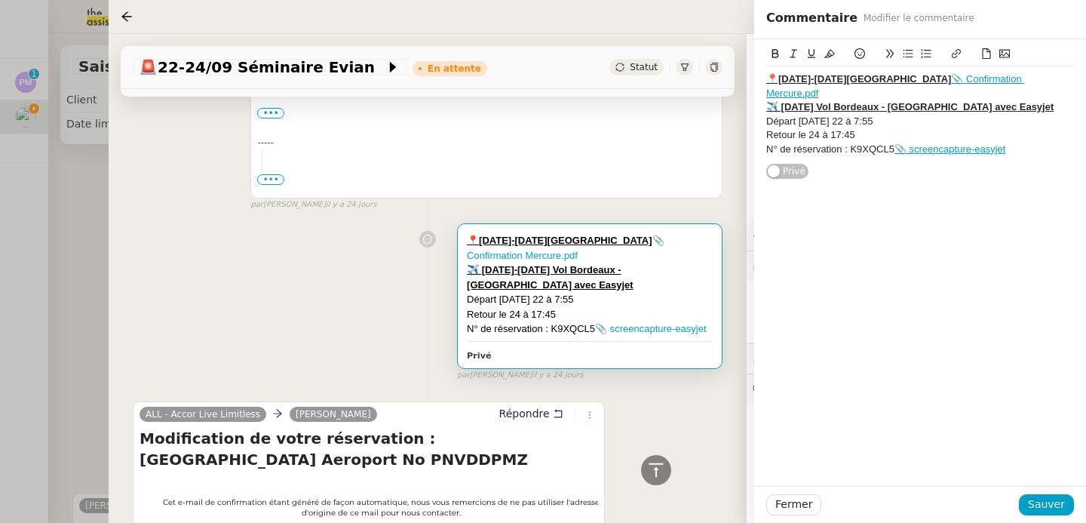
click at [997, 100] on div "✈️ 22 sept Vol Bordeaux - Genève avec Easyjet" at bounding box center [920, 107] width 308 height 14
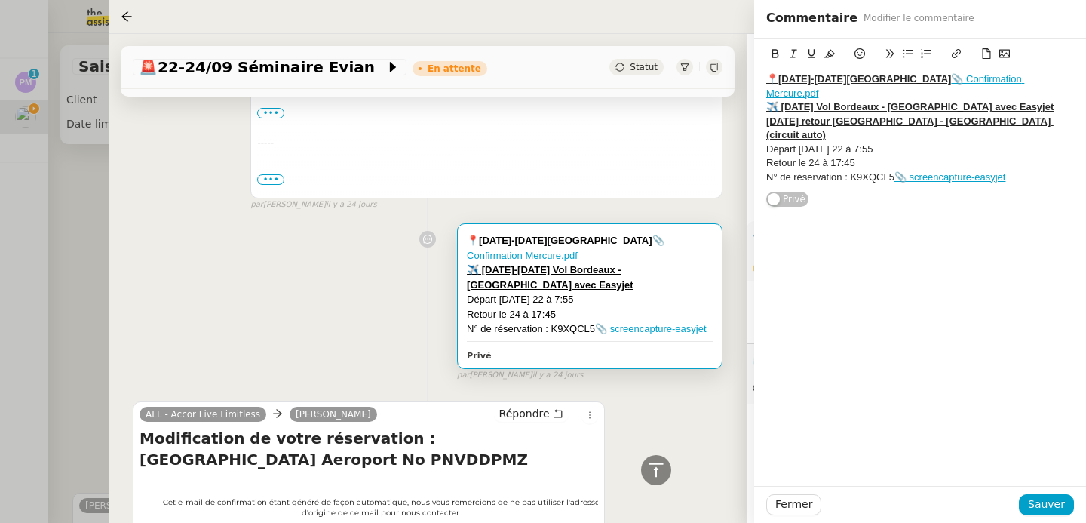
drag, startPoint x: 867, startPoint y: 138, endPoint x: 757, endPoint y: 120, distance: 111.6
click at [757, 120] on div "📍21-22 sept Hotel Mercure Bordeaux 📎 Confirmation Mercure.pdf ✈️ 22 sept Vol Bo…" at bounding box center [920, 123] width 332 height 168
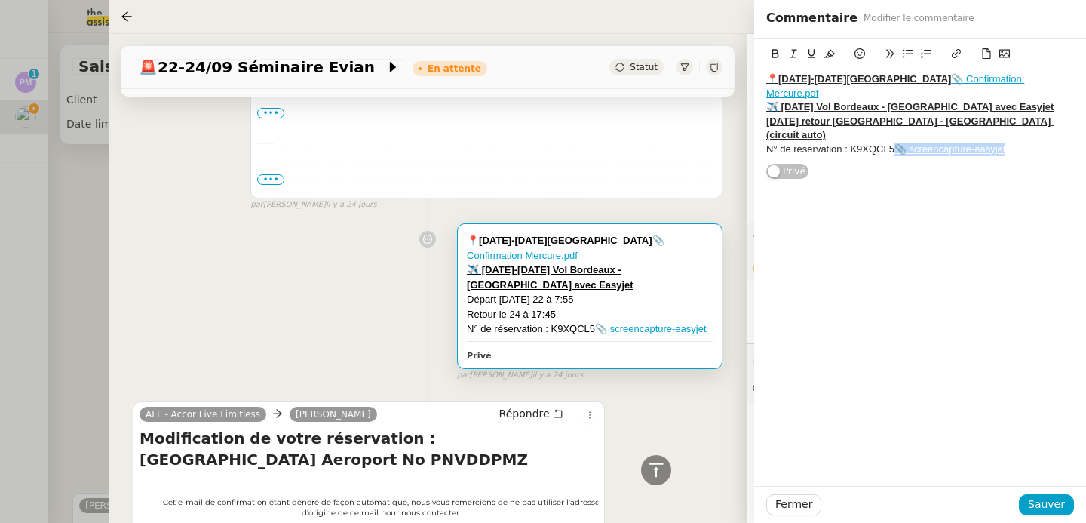
drag, startPoint x: 1034, startPoint y: 125, endPoint x: 901, endPoint y: 124, distance: 132.8
click at [901, 143] on div "N° de réservation : K9XQCL5 📎 screencapture-easyjet" at bounding box center [920, 150] width 308 height 14
click at [1036, 499] on span "Sauver" at bounding box center [1046, 504] width 37 height 17
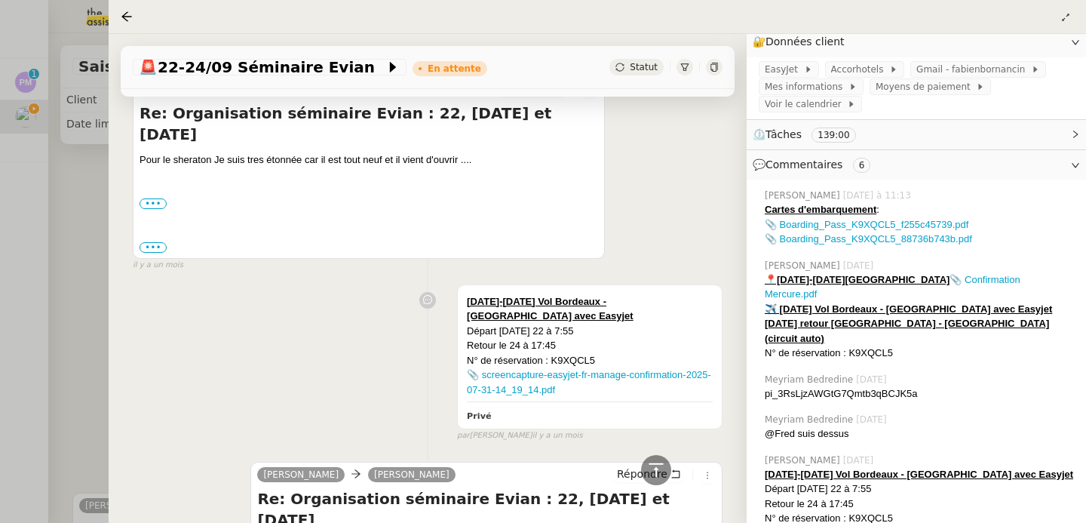
scroll to position [6164, 0]
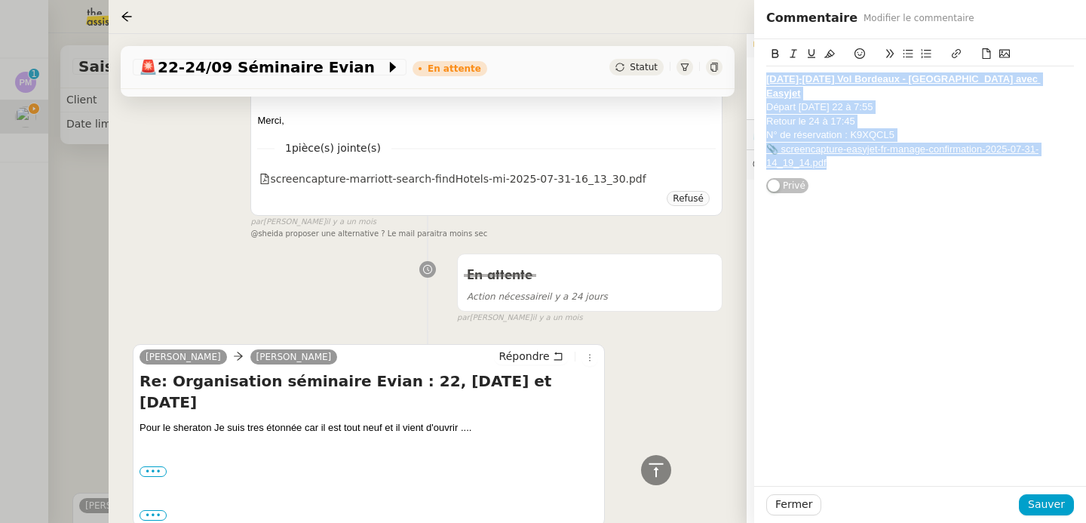
drag, startPoint x: 854, startPoint y: 153, endPoint x: 764, endPoint y: 82, distance: 114.4
click at [764, 82] on div "22-24 sept Vol Bordeaux - Genève avec Easyjet Départ lundi 22 à 7:55 Retour le …" at bounding box center [920, 116] width 332 height 155
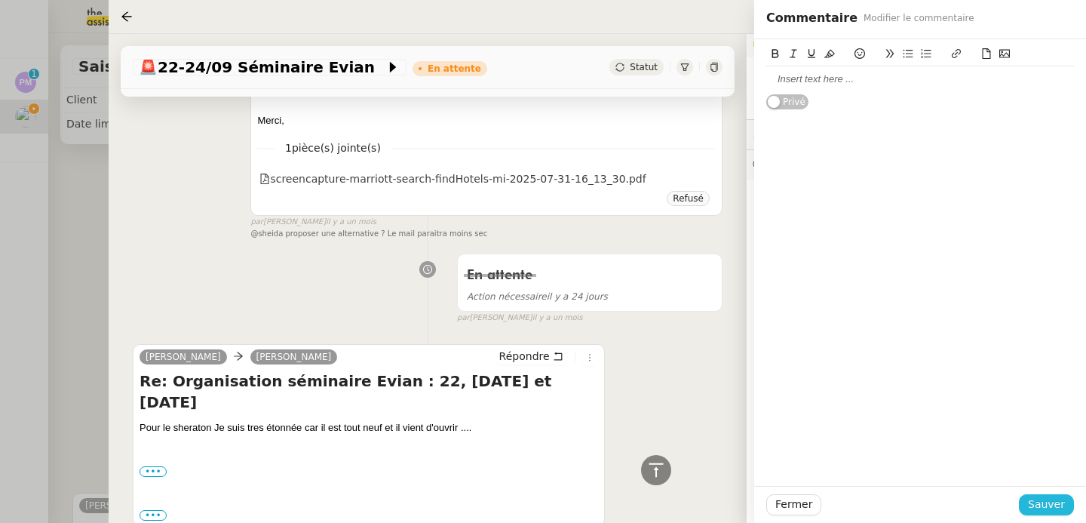
click at [1064, 511] on span "Sauver" at bounding box center [1046, 504] width 37 height 17
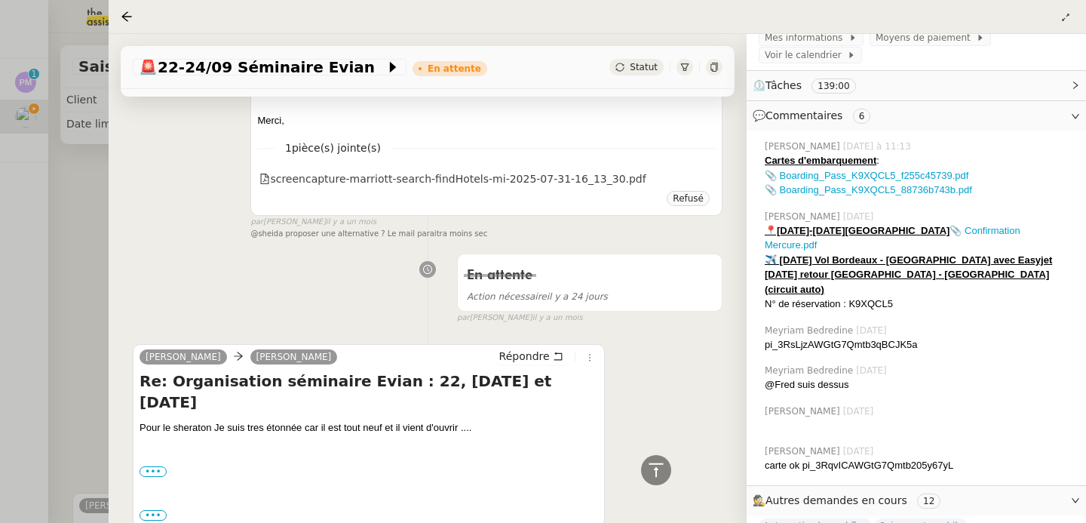
scroll to position [296, 0]
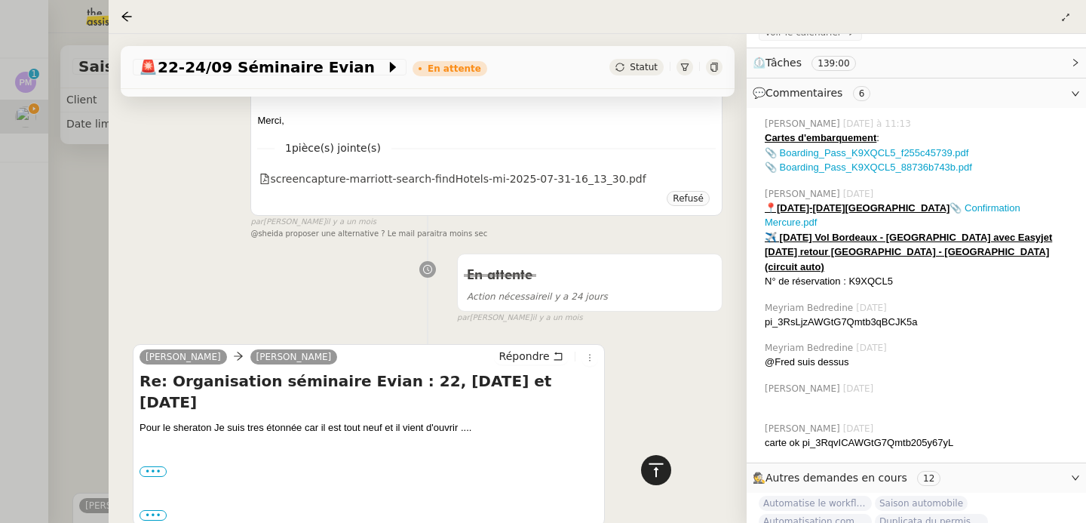
click at [656, 469] on icon at bounding box center [656, 469] width 14 height 14
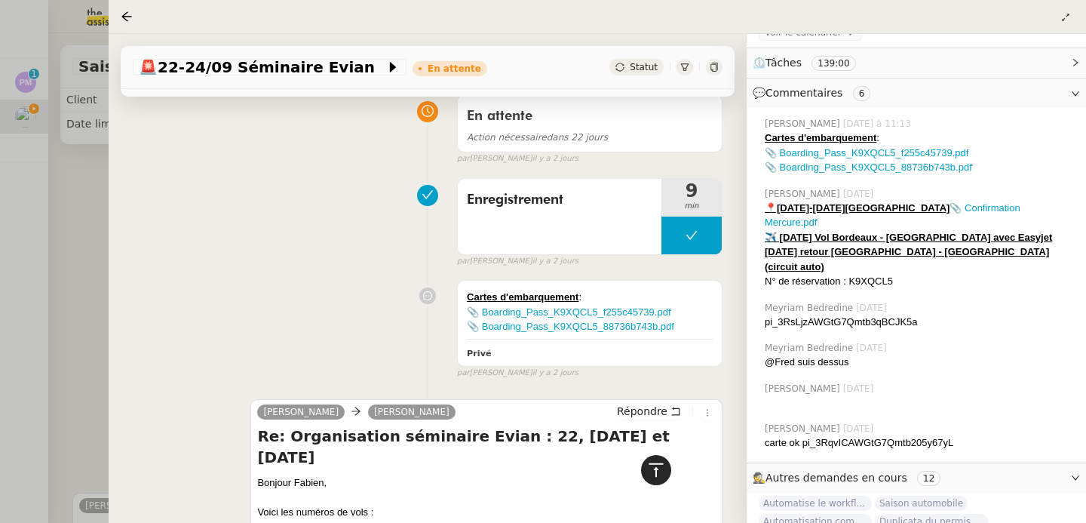
scroll to position [0, 0]
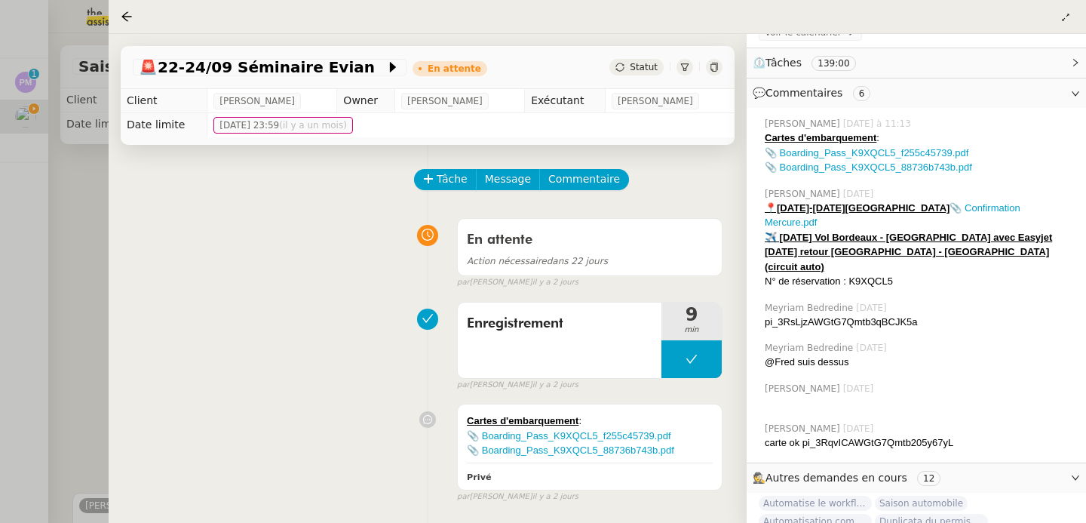
drag, startPoint x: 82, startPoint y: 180, endPoint x: 74, endPoint y: 167, distance: 15.3
click at [82, 180] on div at bounding box center [543, 261] width 1086 height 523
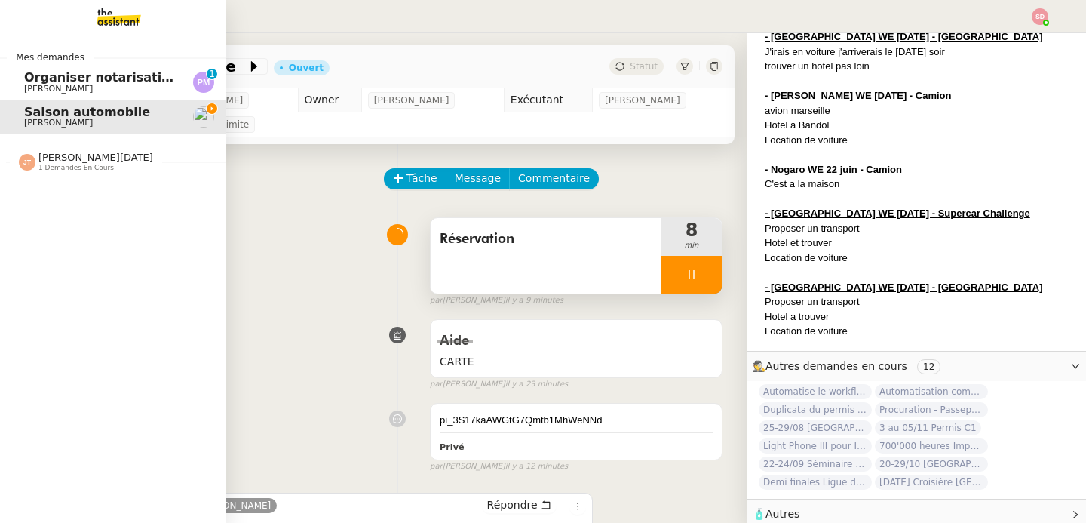
click at [30, 119] on span "Fabien Bornancin" at bounding box center [58, 123] width 69 height 10
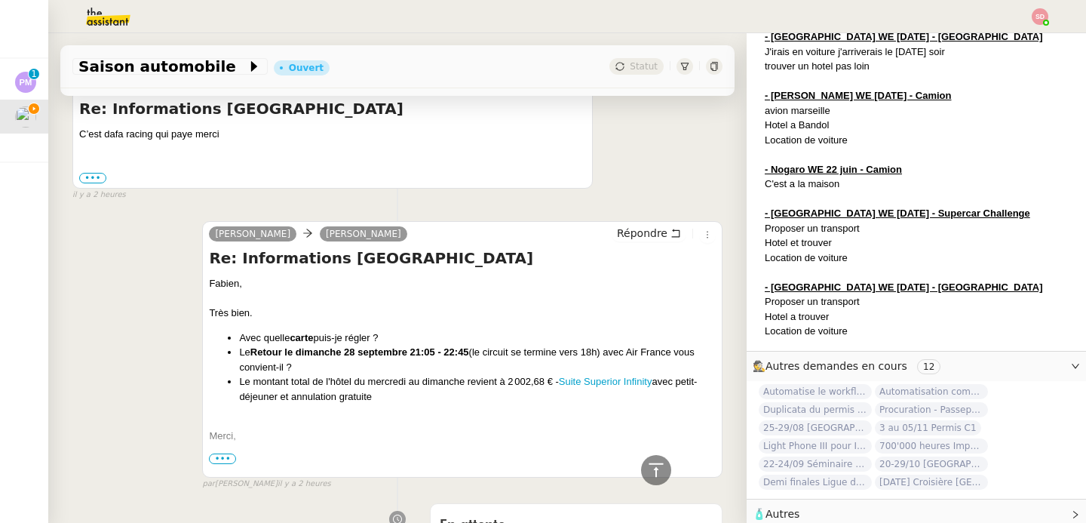
scroll to position [925, 0]
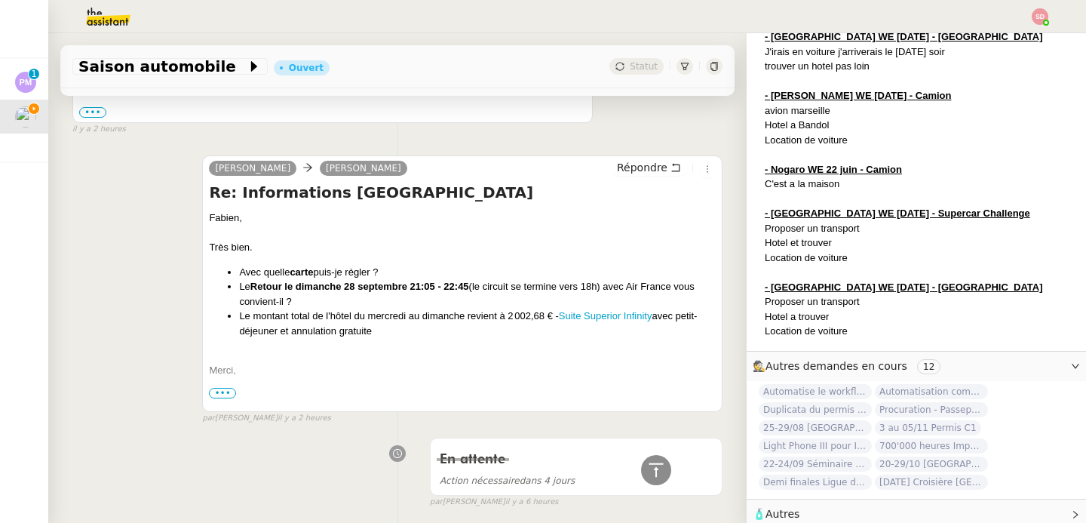
drag, startPoint x: 235, startPoint y: 286, endPoint x: 413, endPoint y: 333, distance: 183.3
click at [413, 333] on ul "Avec quelle carte puis-je régler ? Le Retour le dimanche 28 septembre 21:05 - 2…" at bounding box center [462, 302] width 507 height 74
click at [413, 333] on li "Le montant total de l'hôtel du mercredi au dimanche revient à 2 002,68 € - Suit…" at bounding box center [477, 322] width 477 height 29
drag, startPoint x: 413, startPoint y: 333, endPoint x: 338, endPoint y: 318, distance: 76.2
click at [338, 318] on li "Le montant total de l'hôtel du mercredi au dimanche revient à 2 002,68 € - Suit…" at bounding box center [477, 322] width 477 height 29
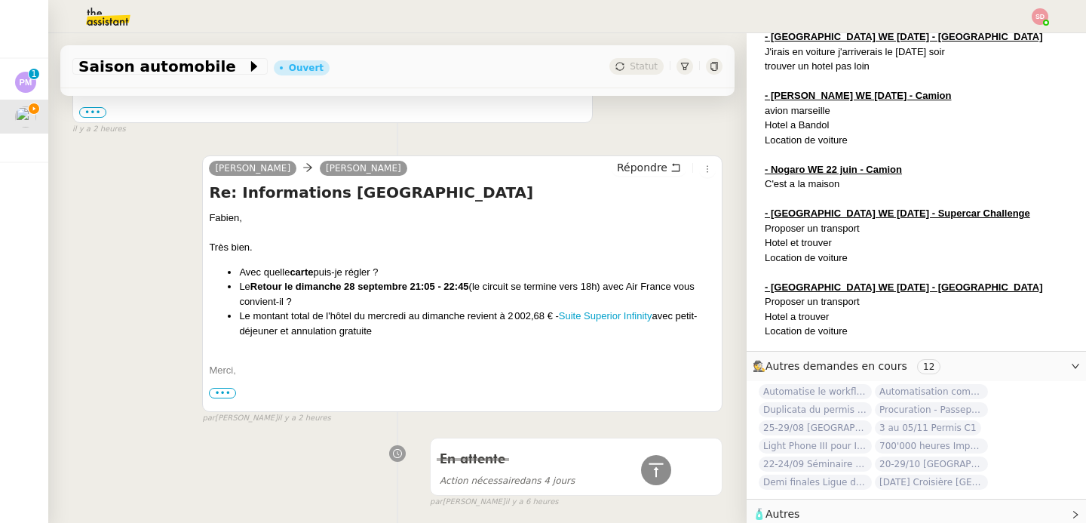
click at [337, 318] on li "Le montant total de l'hôtel du mercredi au dimanche revient à 2 002,68 € - Suit…" at bounding box center [477, 322] width 477 height 29
drag, startPoint x: 235, startPoint y: 287, endPoint x: 408, endPoint y: 333, distance: 179.3
click at [408, 333] on ul "Avec quelle carte puis-je régler ? Le Retour le dimanche 28 septembre 21:05 - 2…" at bounding box center [462, 302] width 507 height 74
copy ul "Le Retour le dimanche 28 septembre 21:05 - 22:45 (le circuit se termine vers 18…"
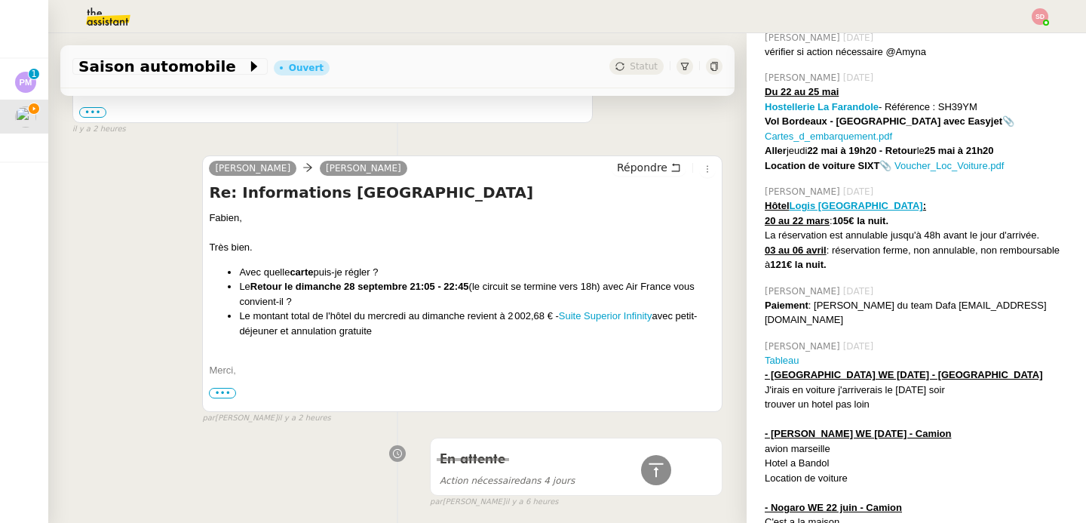
scroll to position [0, 0]
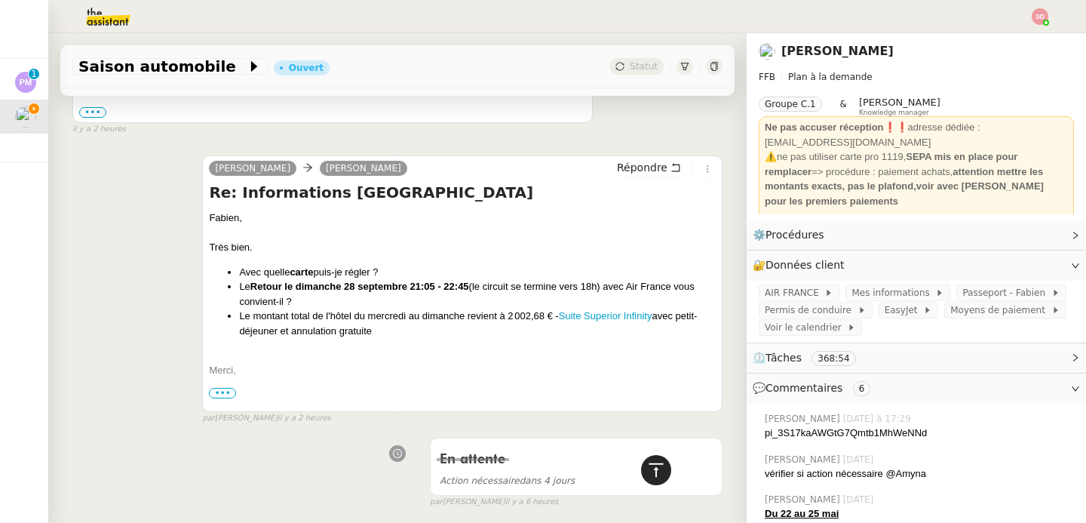
click at [653, 473] on icon at bounding box center [656, 470] width 18 height 18
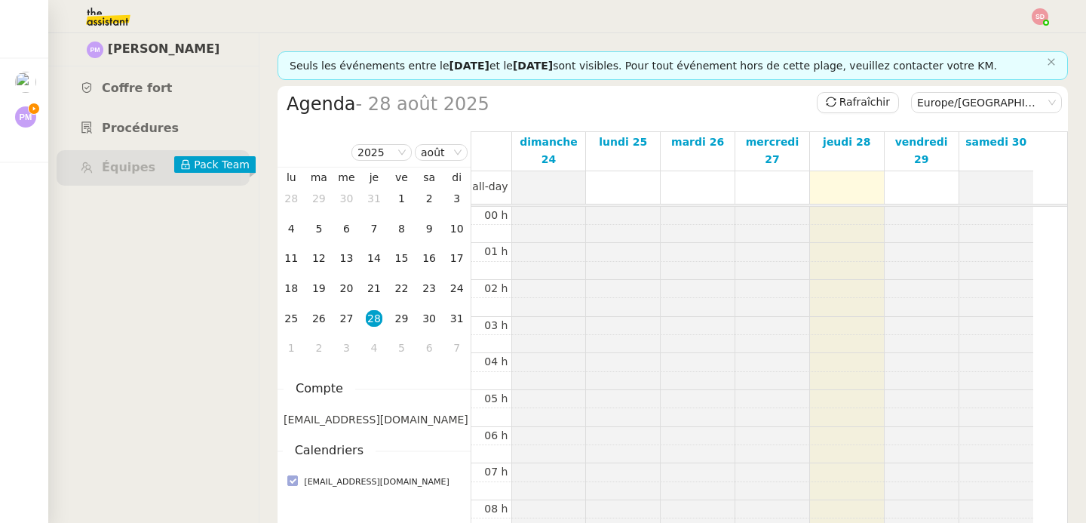
scroll to position [221, 0]
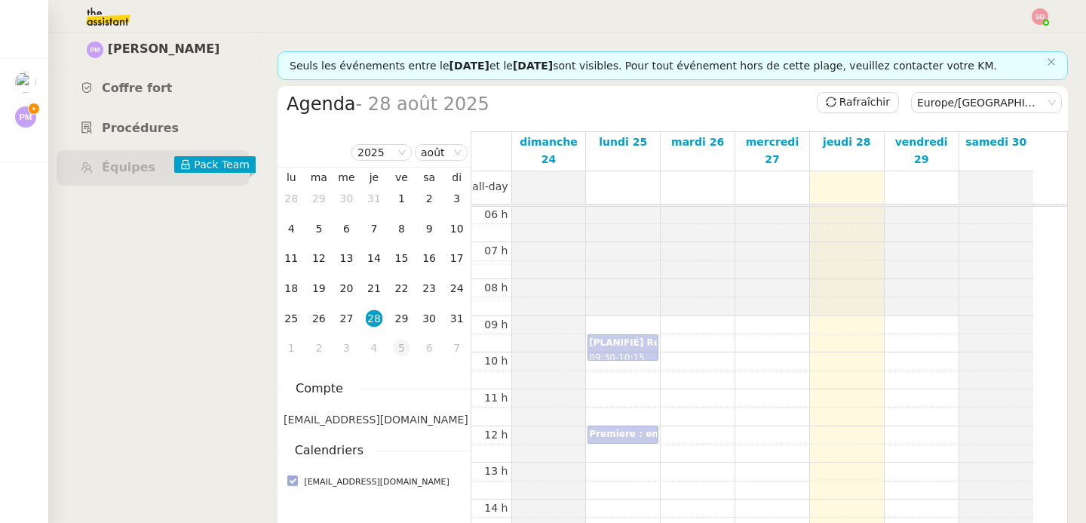
click at [407, 354] on div "5" at bounding box center [402, 347] width 17 height 17
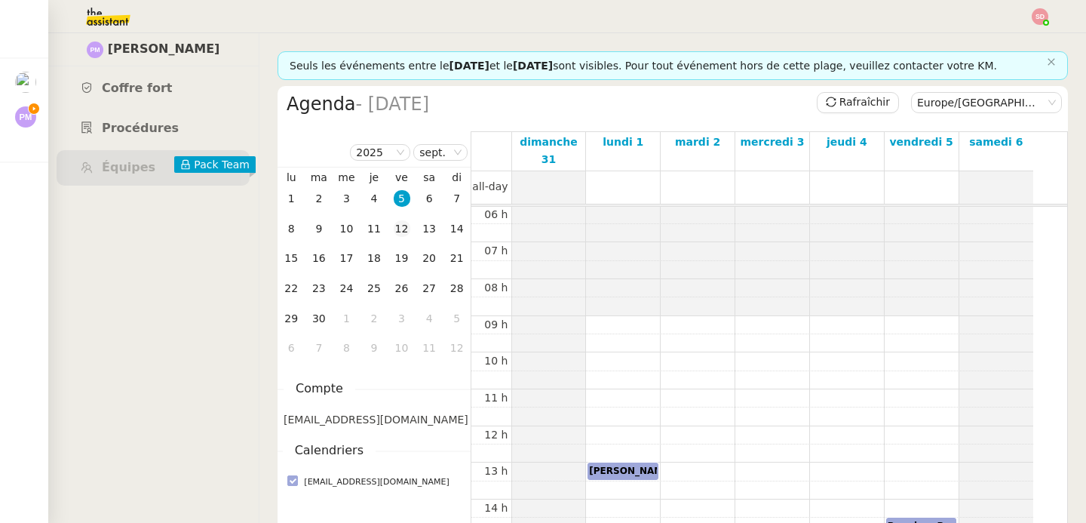
click at [398, 227] on div "12" at bounding box center [402, 228] width 17 height 17
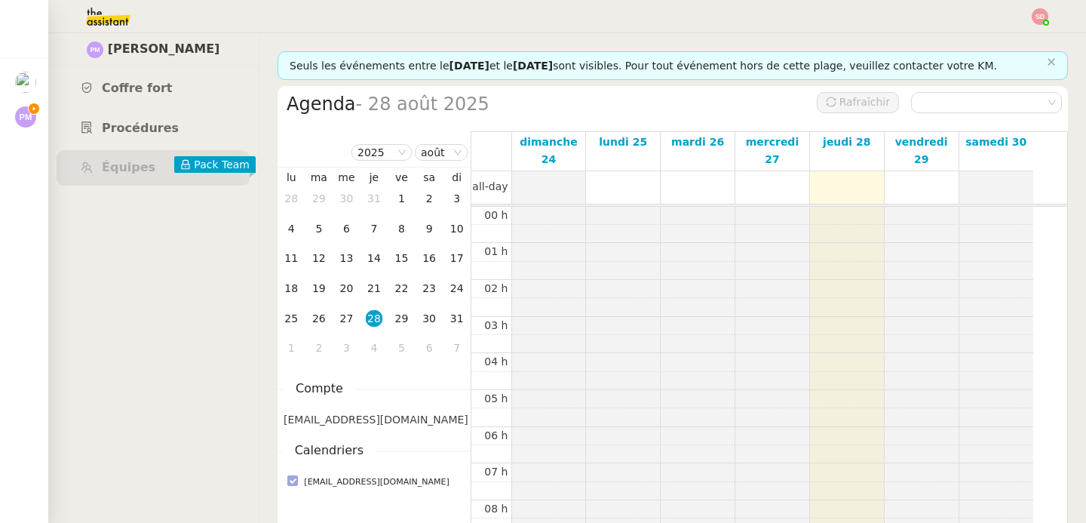
scroll to position [221, 0]
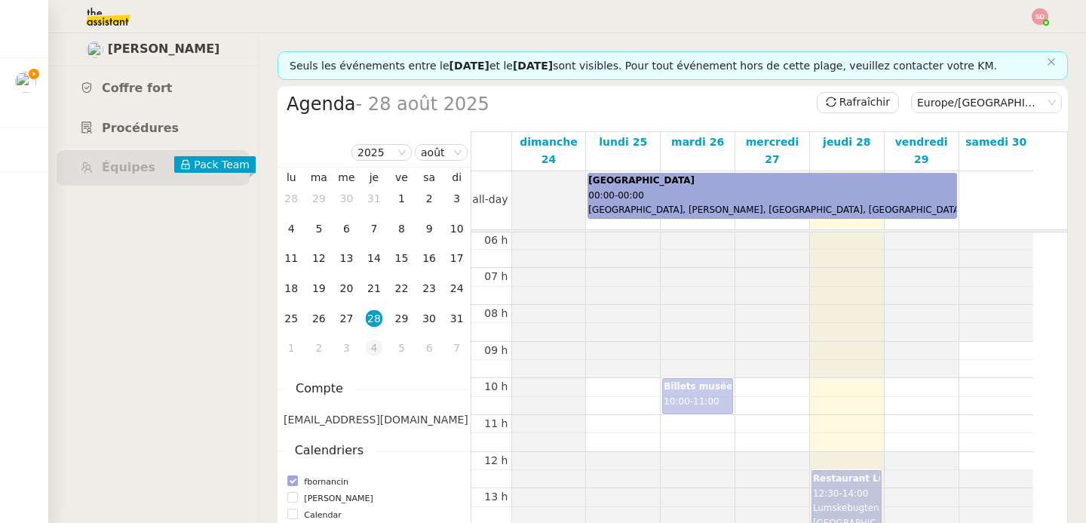
click at [382, 351] on td "4" at bounding box center [375, 348] width 28 height 30
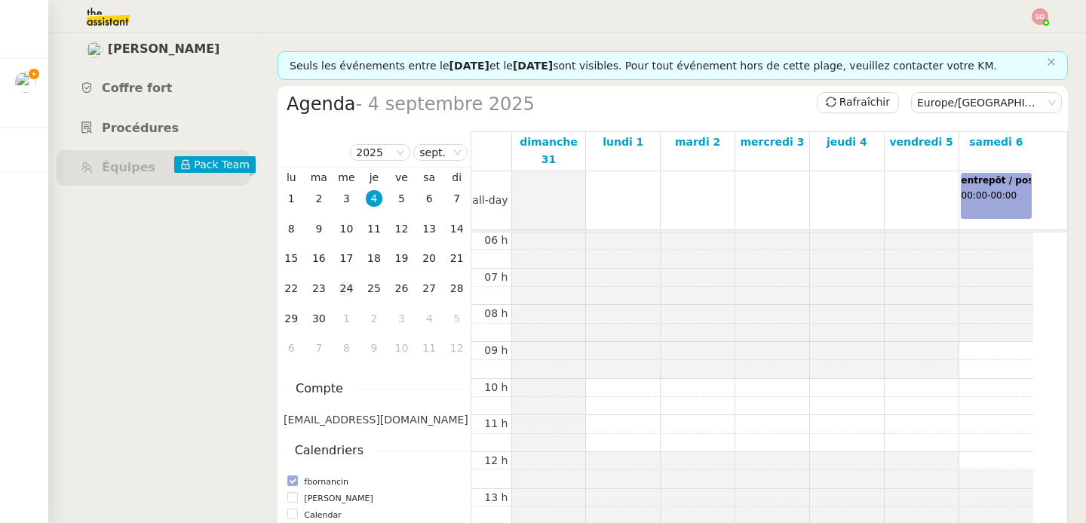
click at [338, 282] on div "24" at bounding box center [346, 288] width 17 height 17
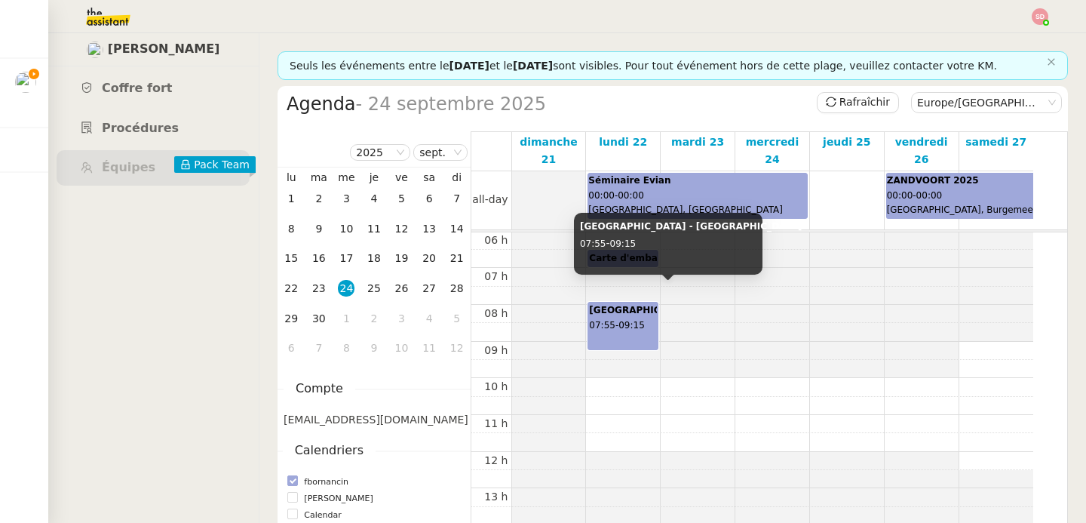
scroll to position [440, 0]
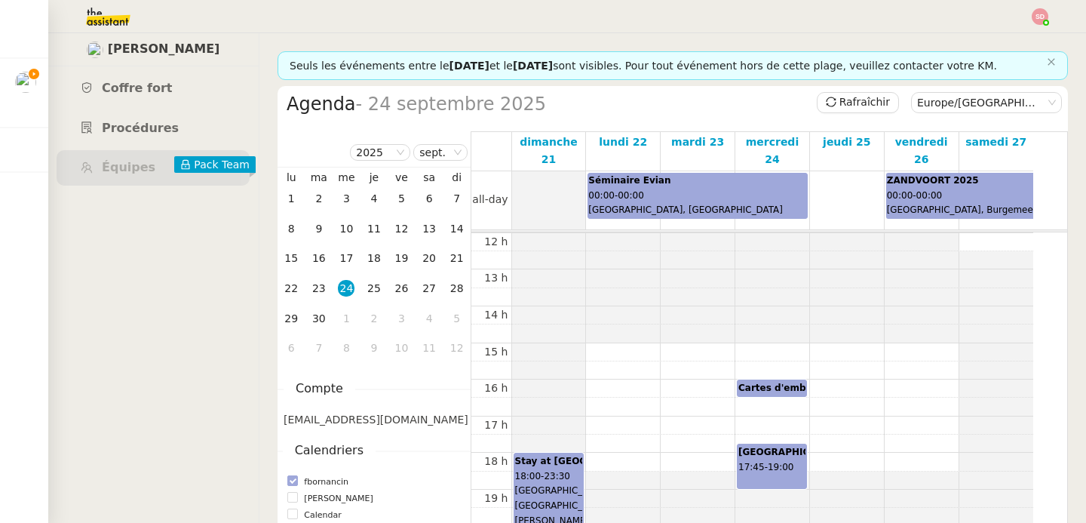
click at [768, 382] on b "Cartes d'embarquement" at bounding box center [800, 387] width 124 height 11
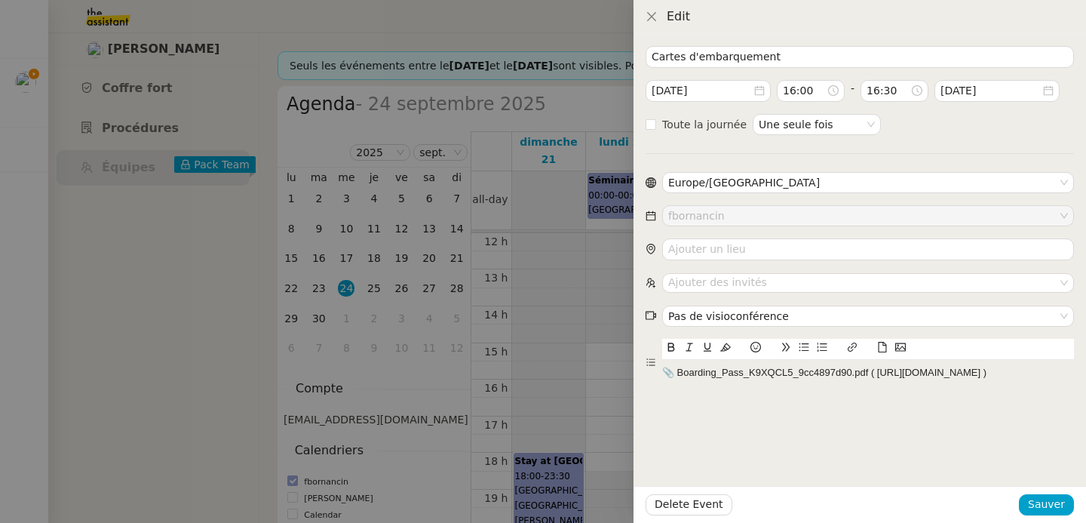
click at [724, 379] on div "📎 Boarding_Pass_K9XQCL5_9cc4897d90.pdf ( https://dashboard.theassistant.com/fil…" at bounding box center [868, 373] width 412 height 14
click at [720, 379] on div "📎 Boarding_Pass_K9XQCL5_9cc4897d90.pdf ( https://dashboard.theassistant.com/fil…" at bounding box center [868, 373] width 412 height 14
drag, startPoint x: 647, startPoint y: 410, endPoint x: 928, endPoint y: 410, distance: 281.3
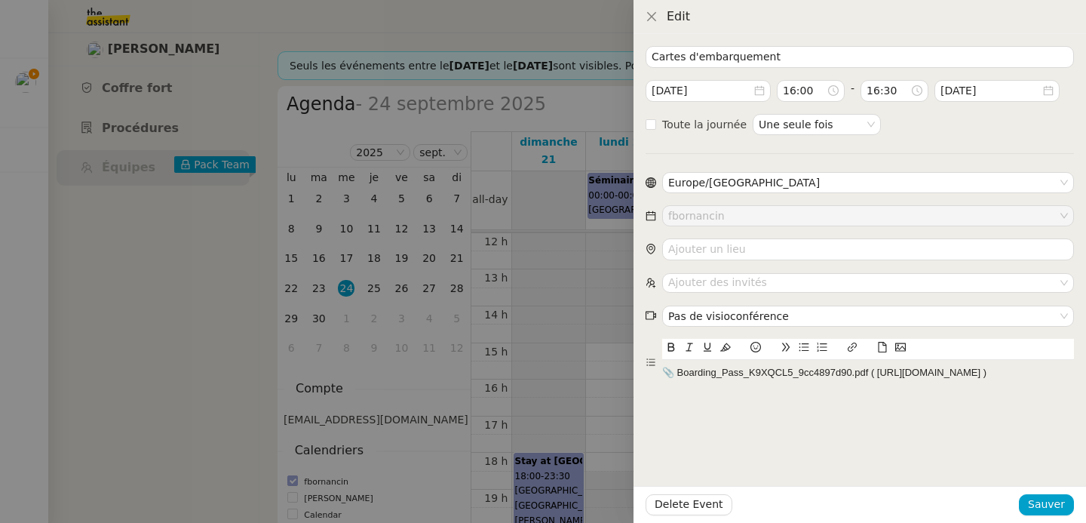
click at [928, 379] on div "📎 Boarding_Pass_K9XQCL5_9cc4897d90.pdf ( https://dashboard.theassistant.com/fil…" at bounding box center [868, 373] width 412 height 14
copy div "ttps://dashboard.theassistant.com/file/egy9mGMMgqwt5RjhZvbf"
click at [580, 358] on div at bounding box center [543, 261] width 1086 height 523
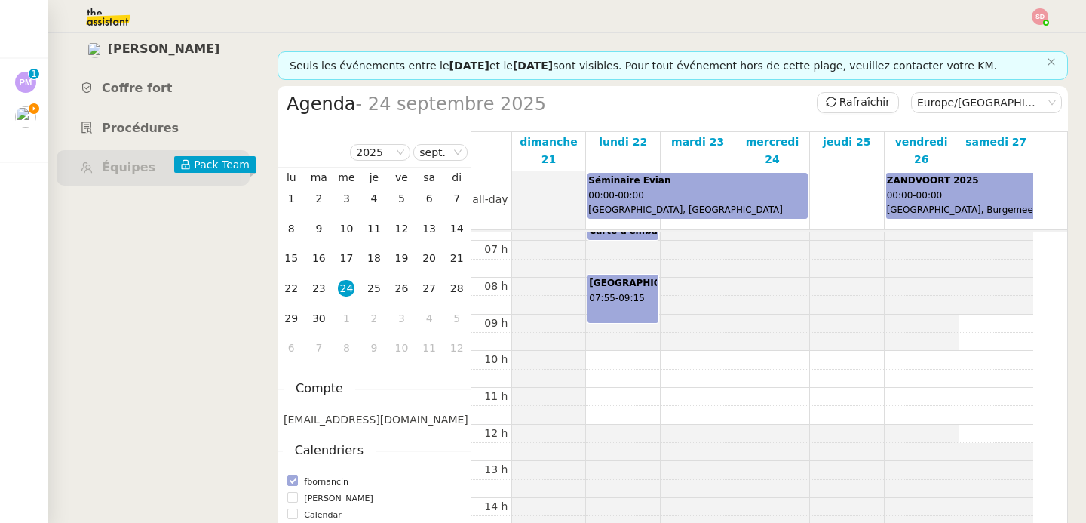
scroll to position [248, 0]
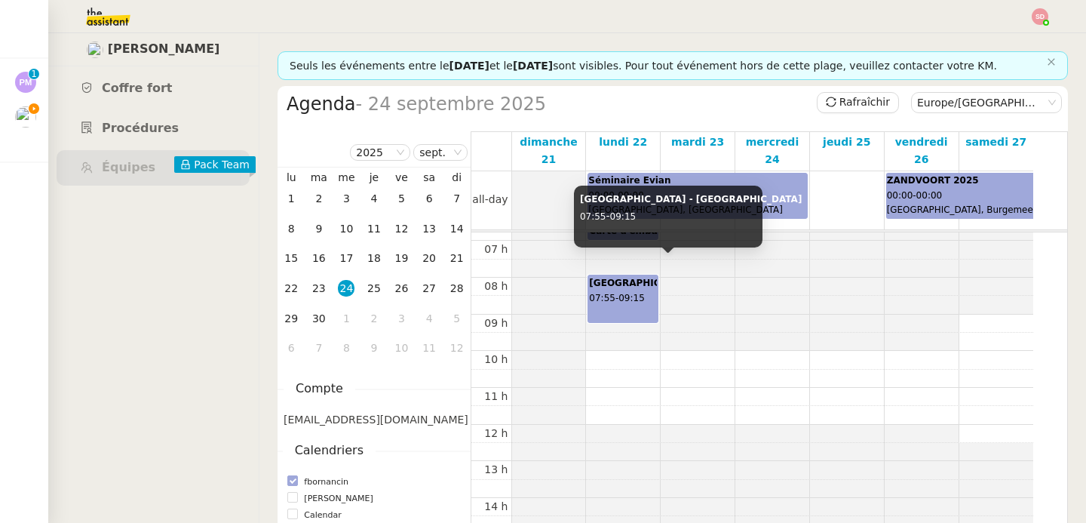
click at [628, 293] on span "09:15" at bounding box center [631, 298] width 26 height 11
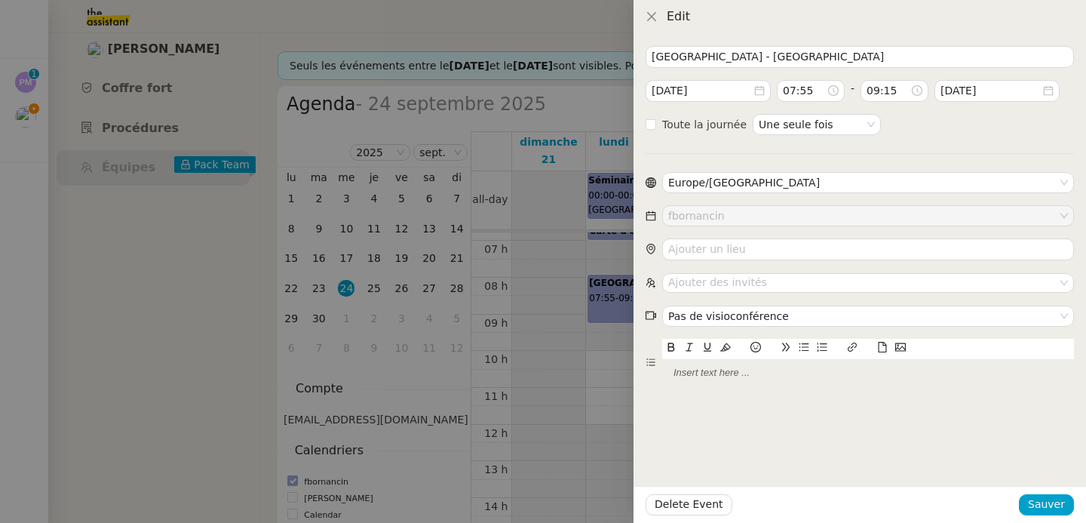
click at [594, 314] on div at bounding box center [543, 261] width 1086 height 523
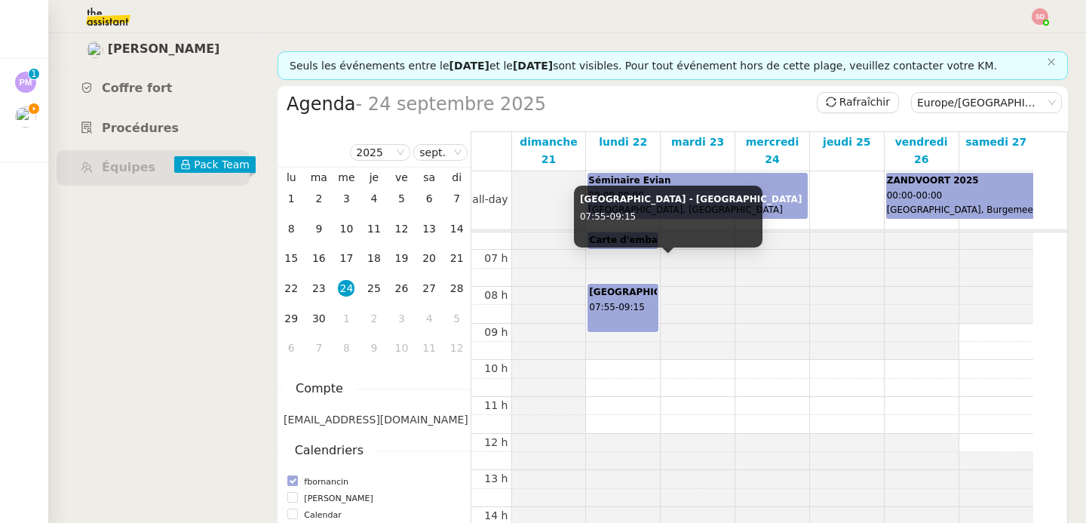
scroll to position [229, 0]
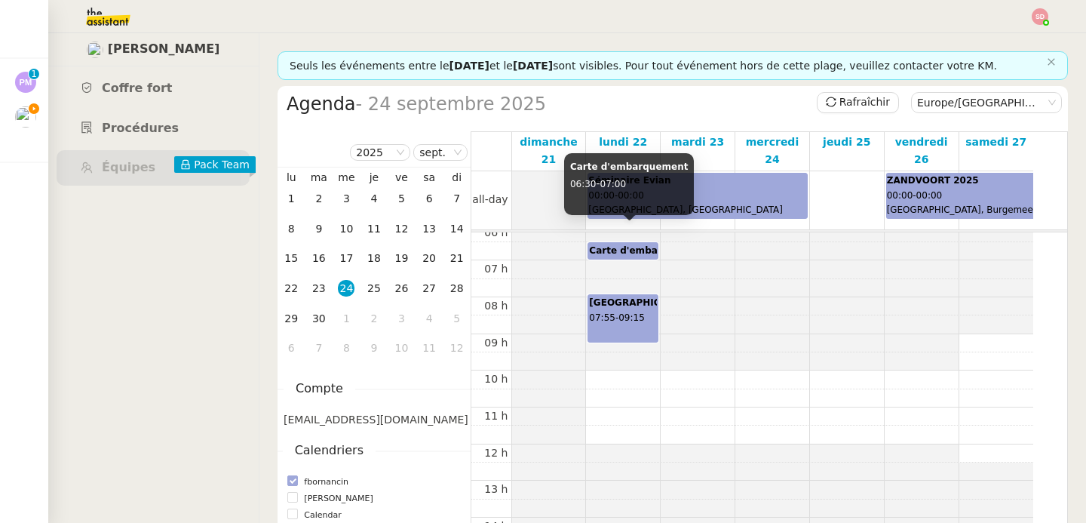
click at [631, 245] on b "Carte d'embarquement" at bounding box center [648, 250] width 118 height 11
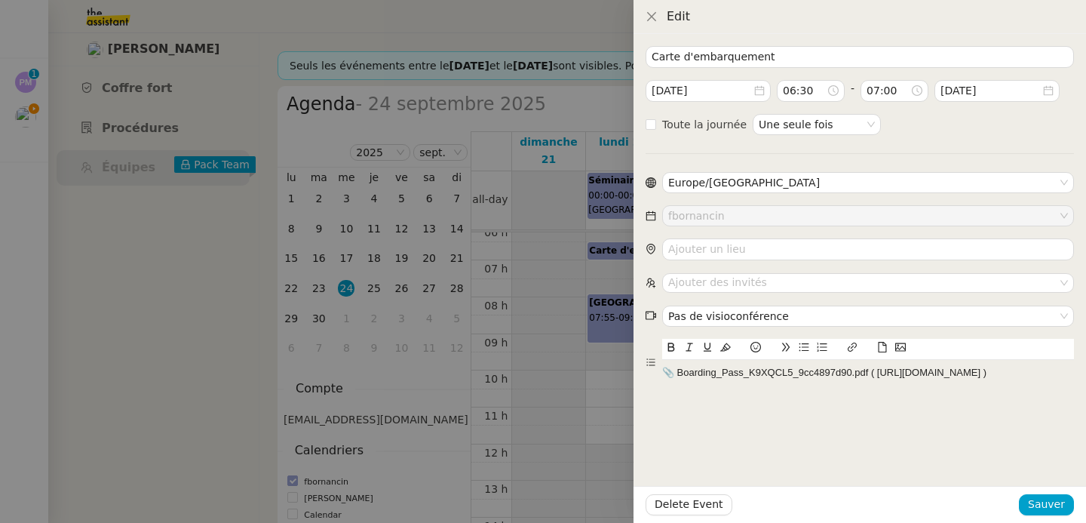
click at [798, 379] on div "📎 Boarding_Pass_K9XQCL5_9cc4897d90.pdf ( https://dashboard.theassistant.com/fil…" at bounding box center [868, 373] width 412 height 14
click at [883, 351] on icon at bounding box center [883, 347] width 8 height 11
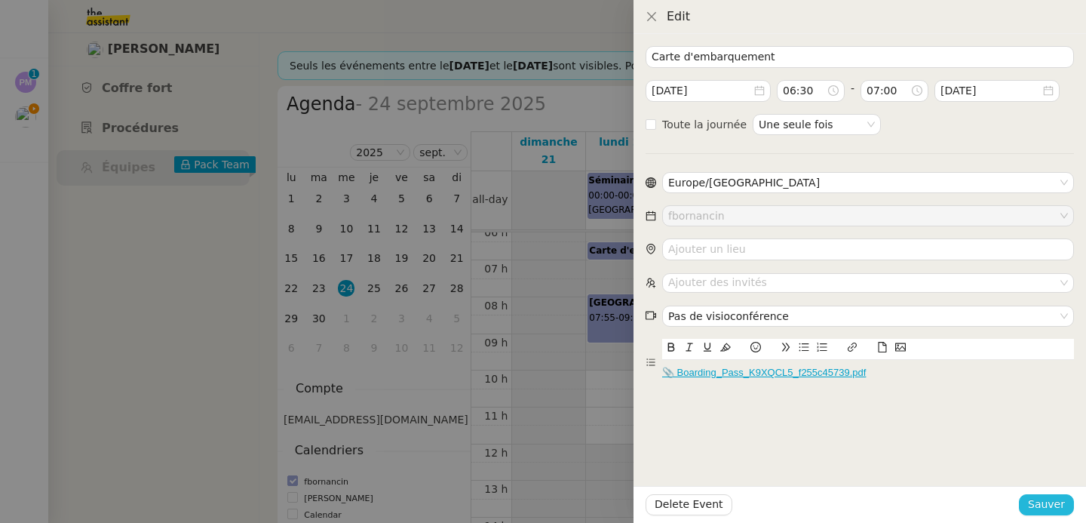
click at [1060, 499] on span "Sauver" at bounding box center [1046, 504] width 37 height 17
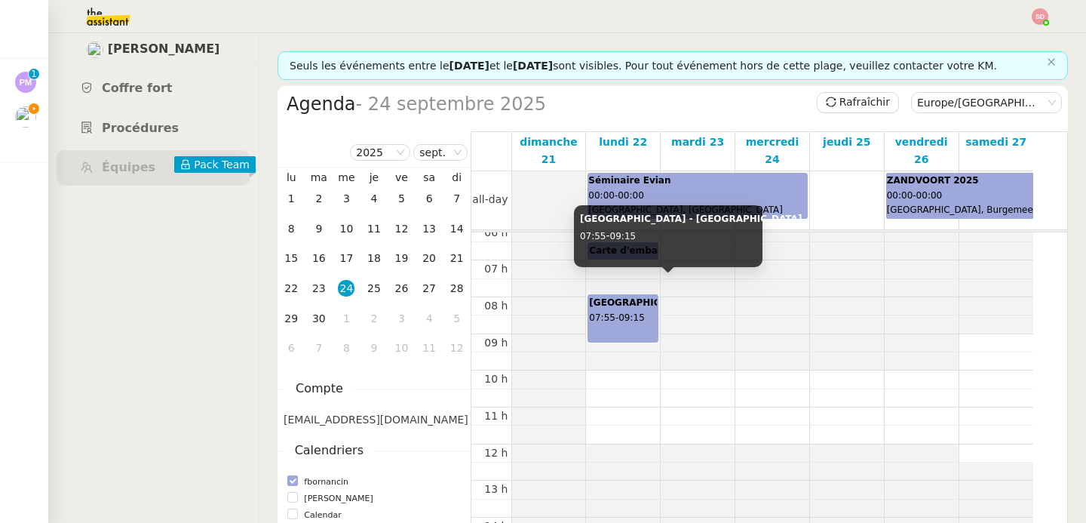
click at [630, 306] on div "Bordeaux - Genève 07:55 - 09:15" at bounding box center [622, 318] width 67 height 45
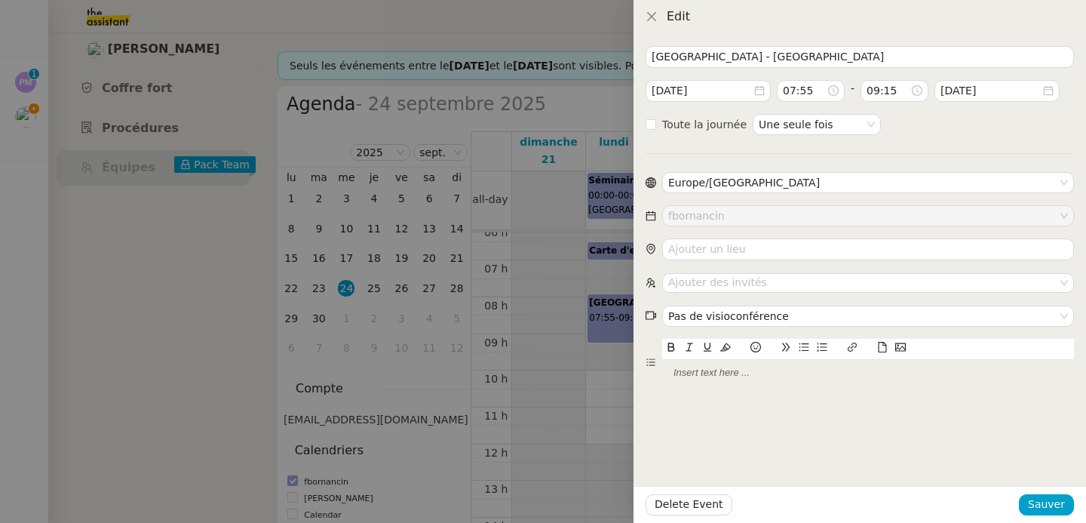
click at [884, 349] on icon at bounding box center [882, 347] width 11 height 11
click at [1055, 506] on span "Sauver" at bounding box center [1046, 504] width 37 height 17
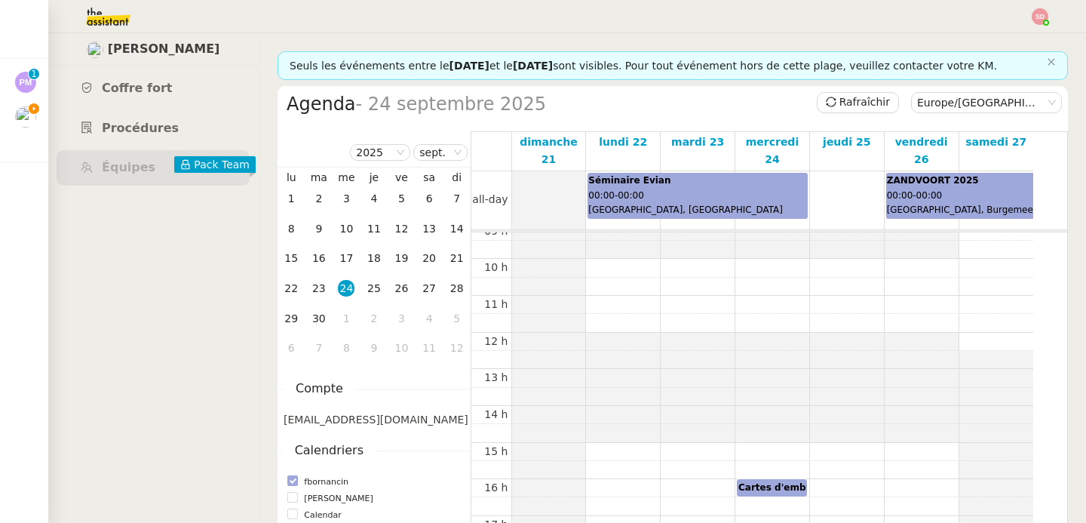
scroll to position [437, 0]
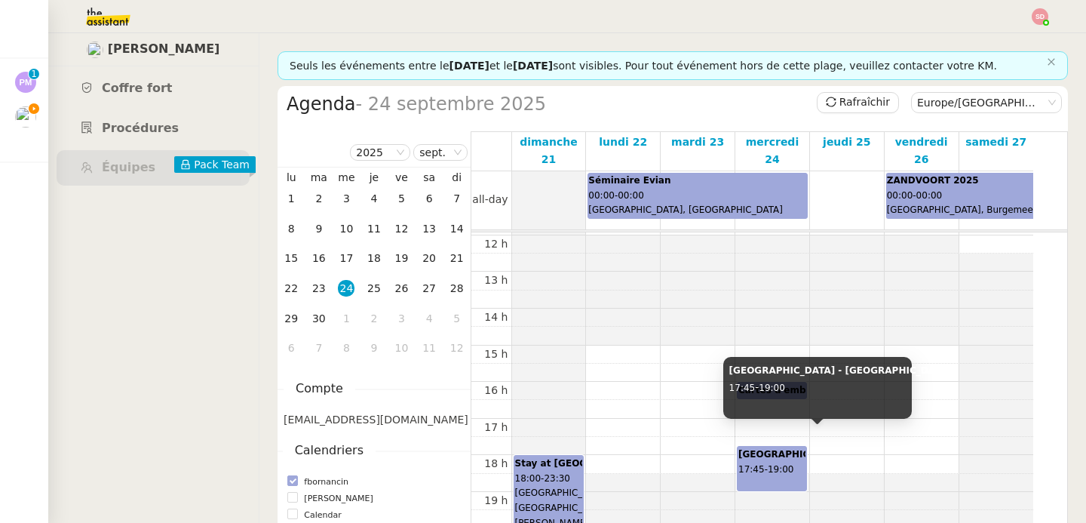
click at [772, 464] on span "19:00" at bounding box center [781, 469] width 26 height 11
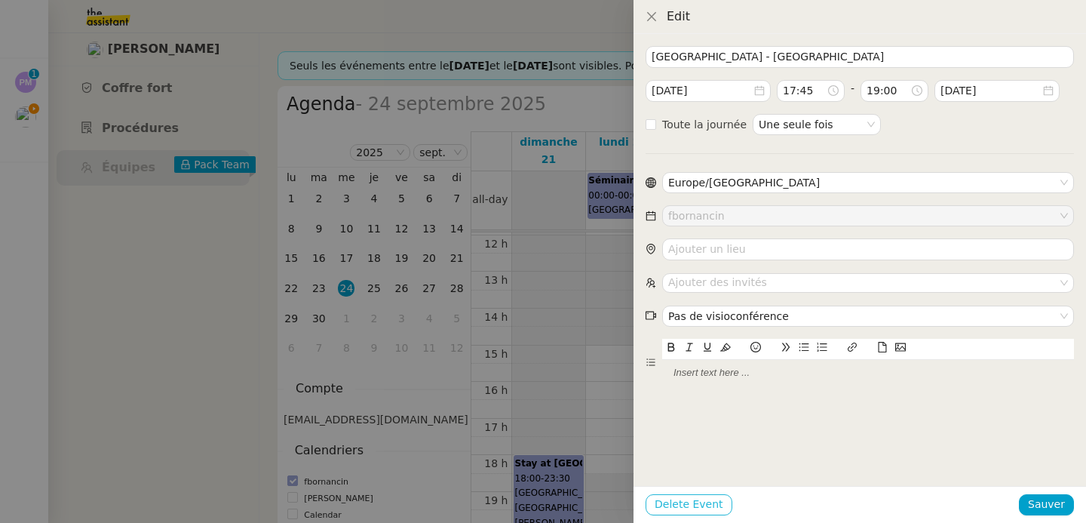
click at [710, 499] on span "Delete Event" at bounding box center [689, 504] width 69 height 17
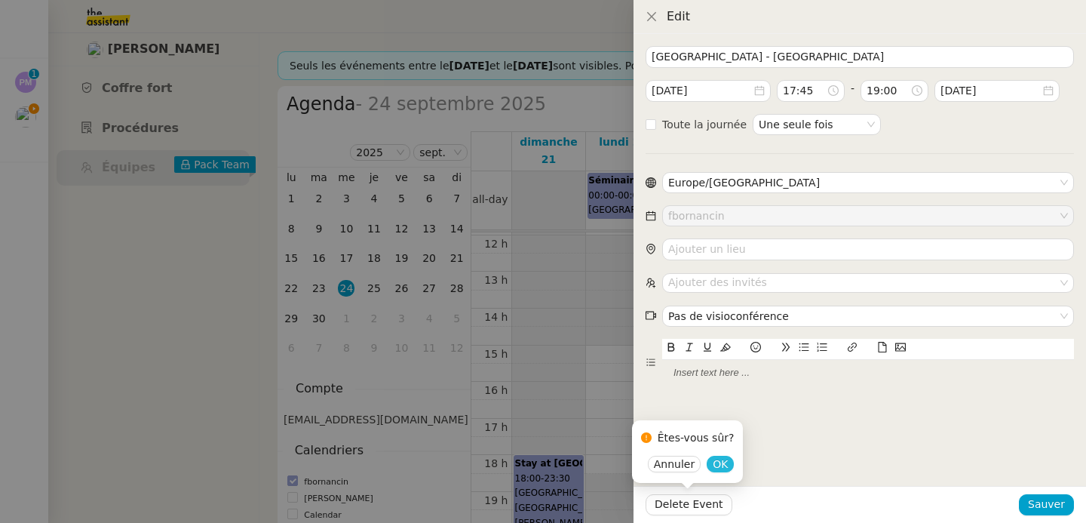
click at [717, 465] on span "OK" at bounding box center [720, 463] width 15 height 15
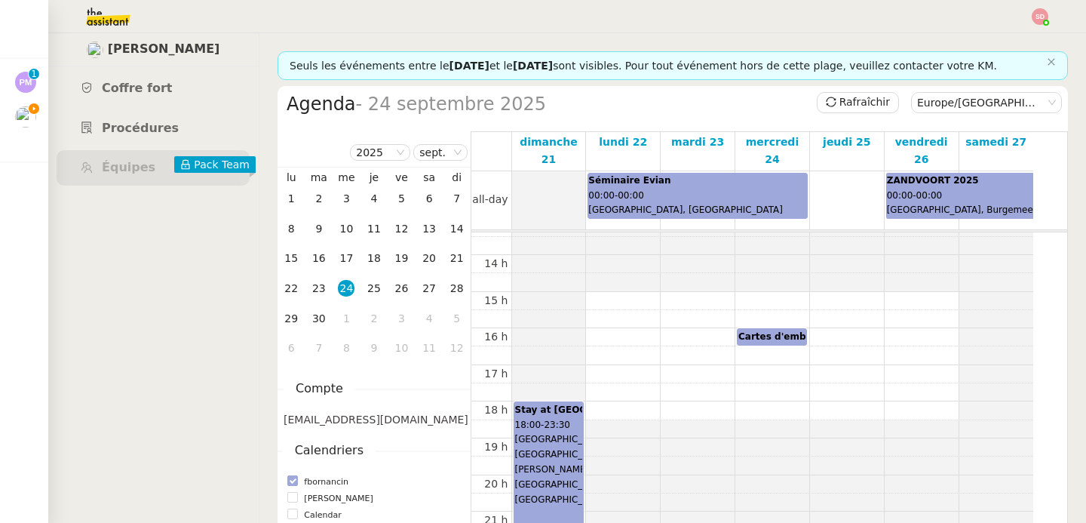
scroll to position [549, 0]
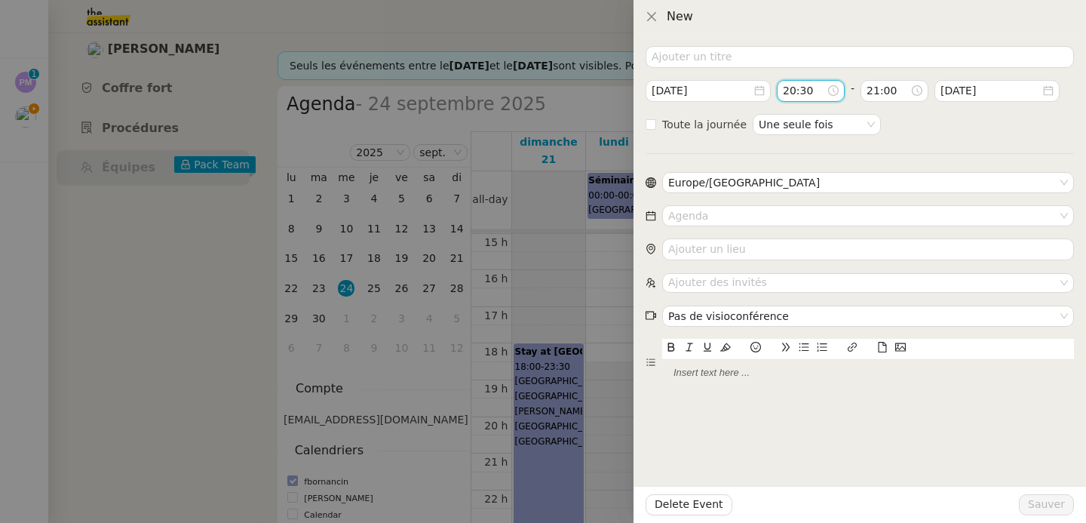
click at [808, 96] on input "20:30" at bounding box center [805, 90] width 44 height 17
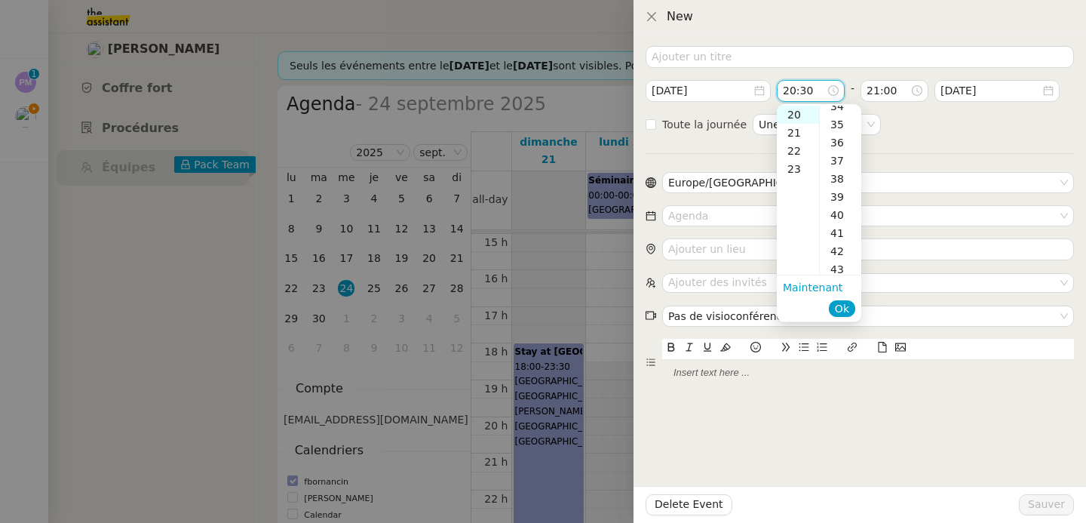
scroll to position [625, 0]
click at [842, 214] on div "40" at bounding box center [840, 213] width 41 height 18
type input "20:40"
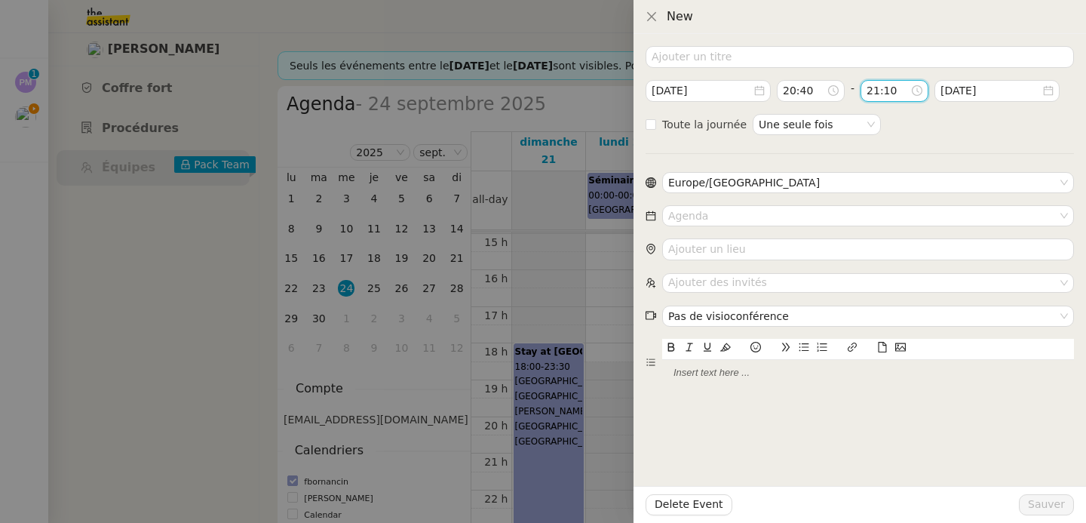
click at [888, 92] on input "21:10" at bounding box center [889, 90] width 44 height 17
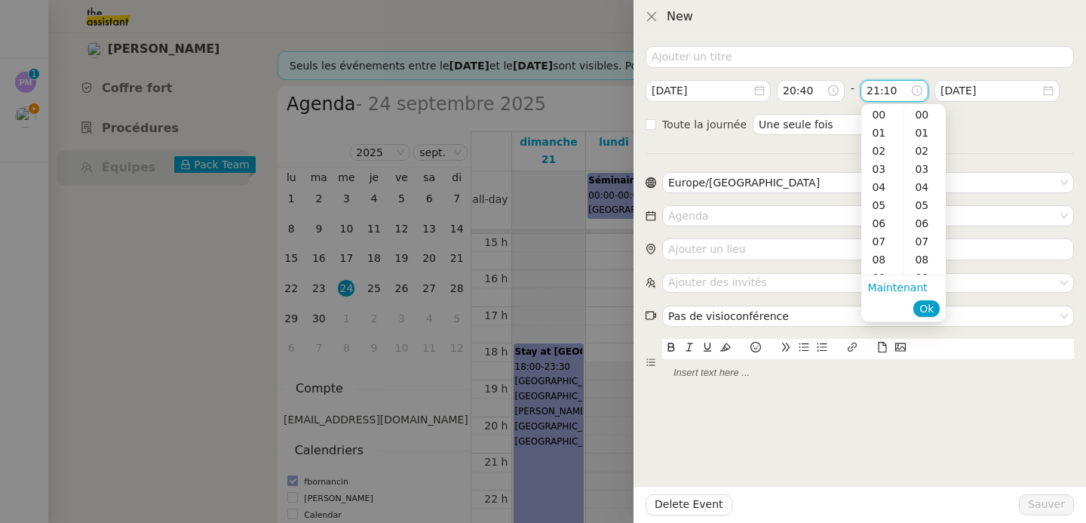
scroll to position [181, 0]
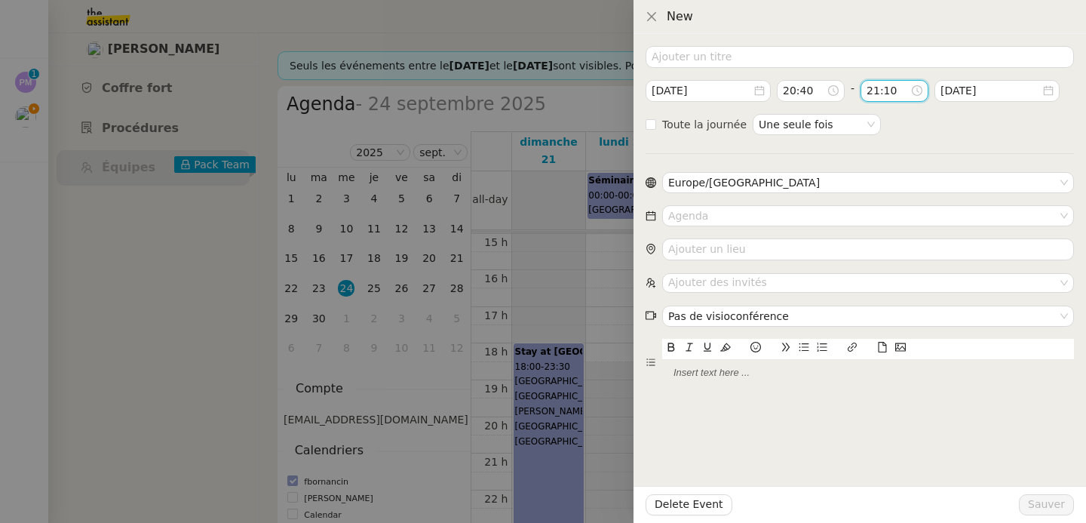
click at [868, 91] on input "21:10" at bounding box center [889, 90] width 44 height 17
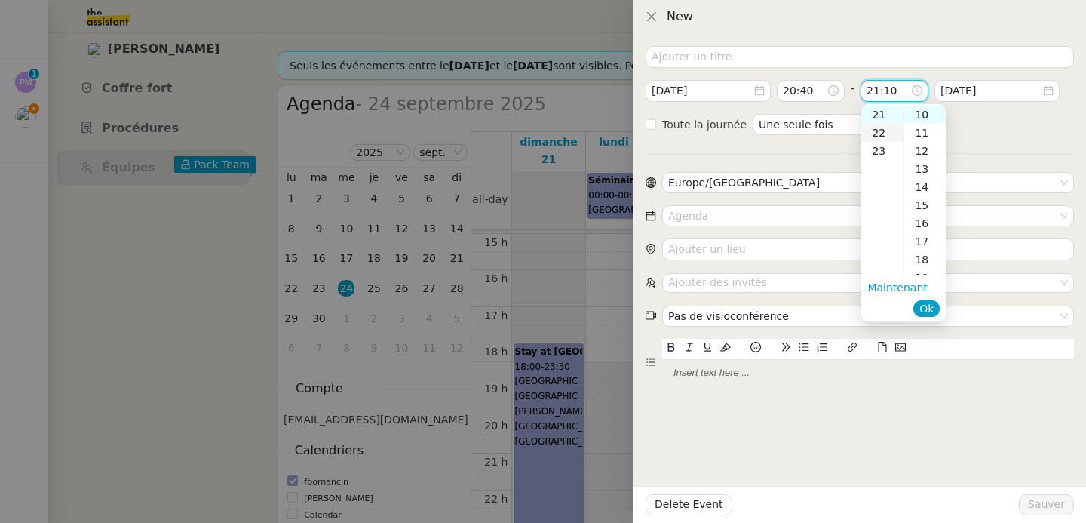
click at [876, 129] on div "22" at bounding box center [882, 133] width 42 height 18
click at [924, 201] on div "15" at bounding box center [924, 205] width 41 height 18
type input "22:15"
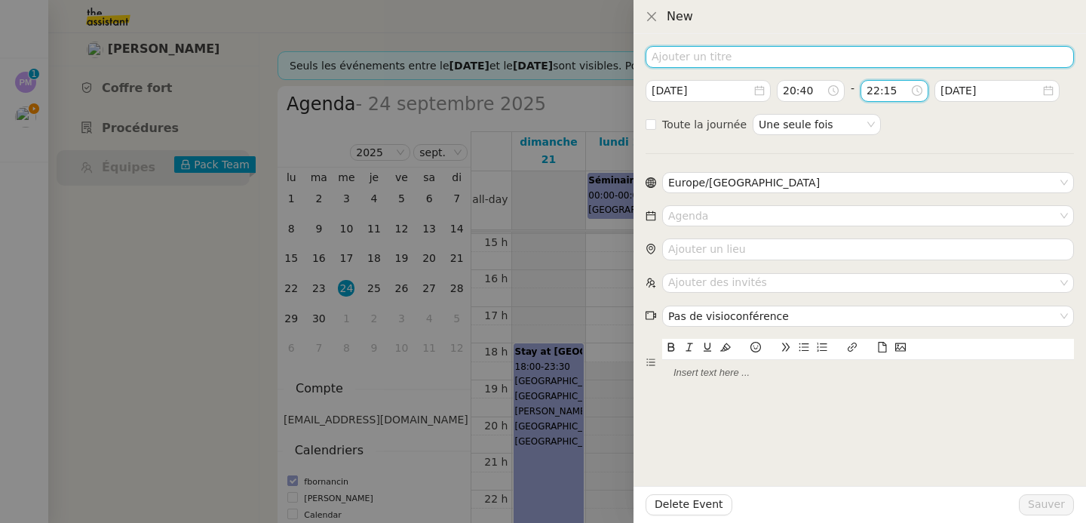
click at [723, 60] on input at bounding box center [860, 57] width 428 height 22
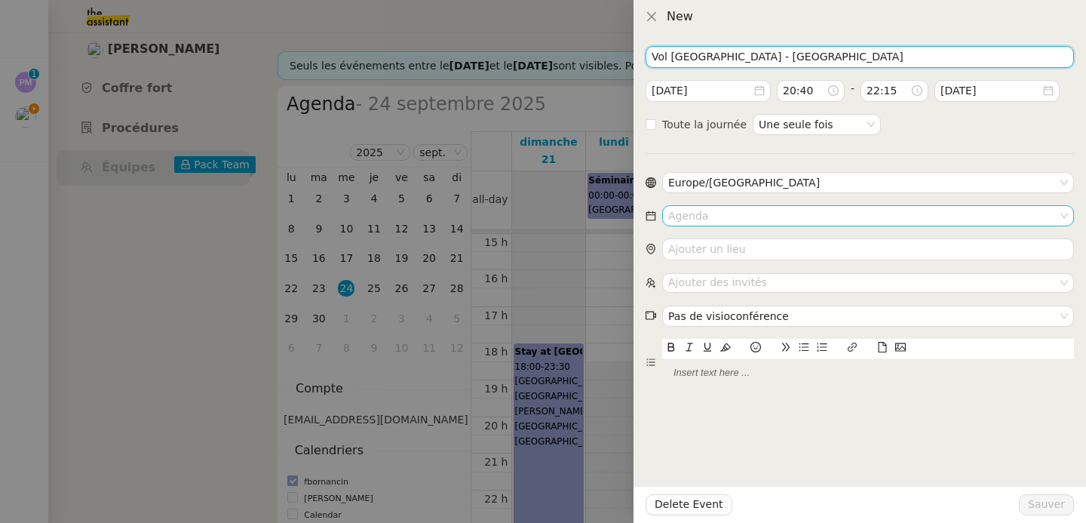
type input "Vol Genève - Amsterdam"
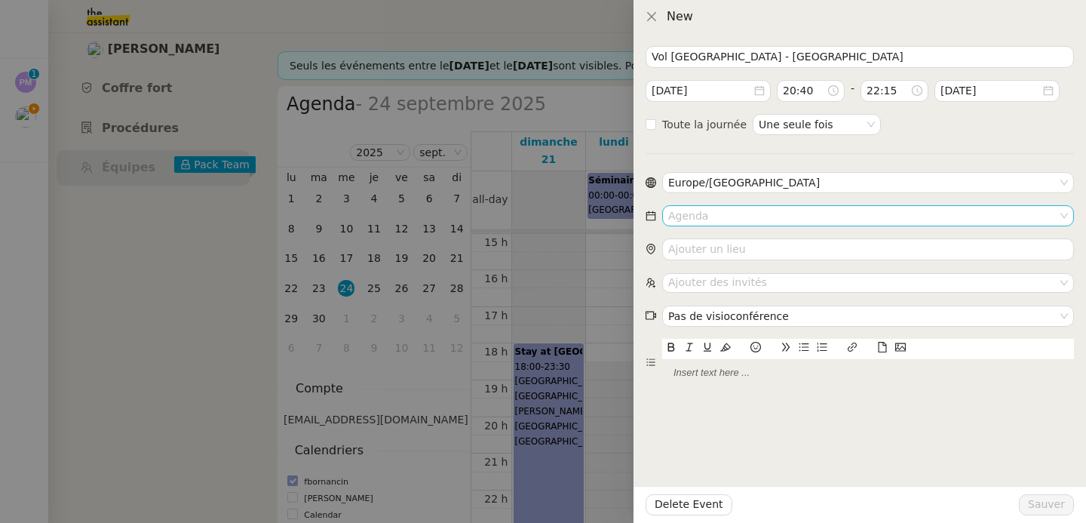
click at [703, 209] on input at bounding box center [862, 216] width 389 height 20
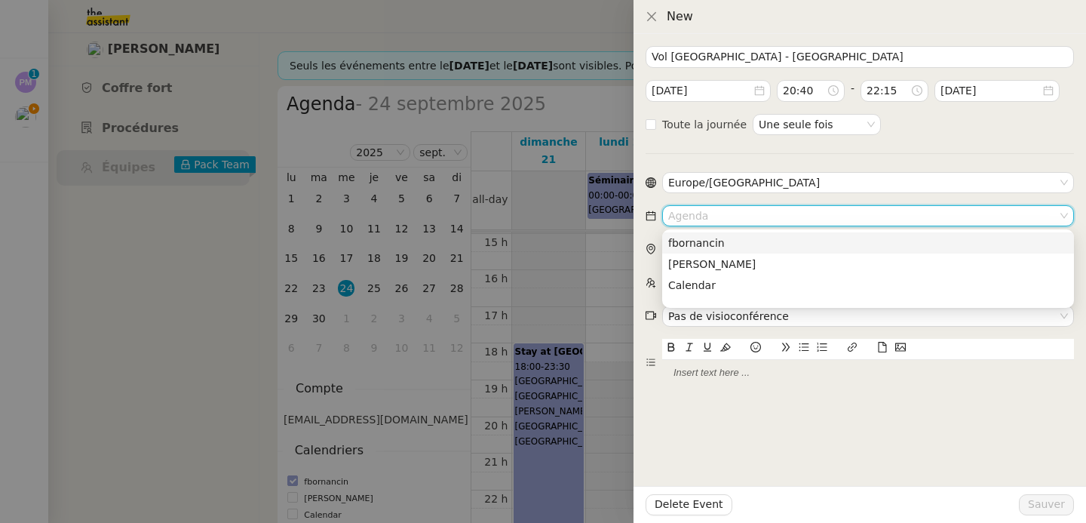
click at [703, 240] on div "fbornancin" at bounding box center [868, 243] width 400 height 14
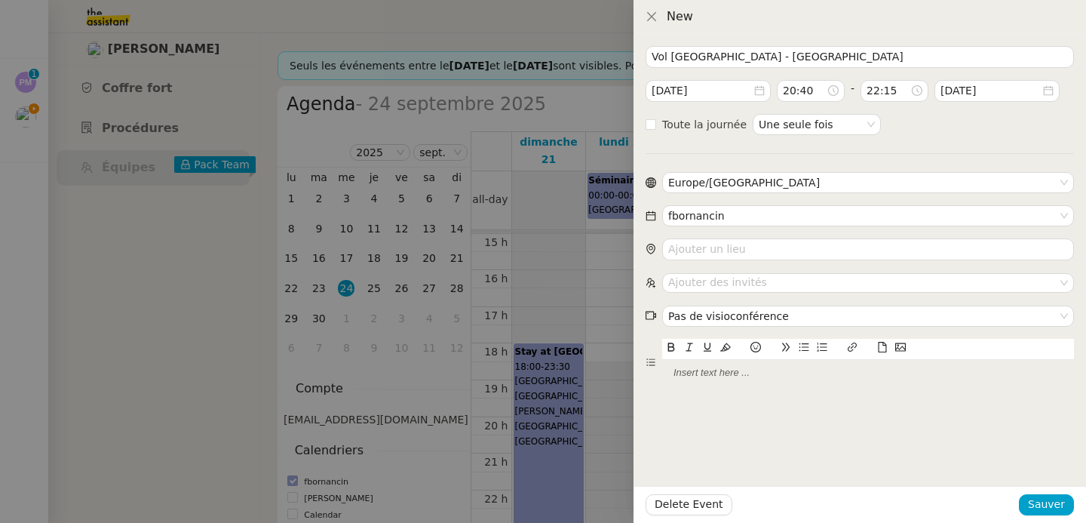
click at [882, 350] on icon at bounding box center [882, 347] width 11 height 11
click at [737, 376] on link "📎 Boarding_Pass_K9XQCL5_88736b743b.pdf" at bounding box center [765, 372] width 207 height 11
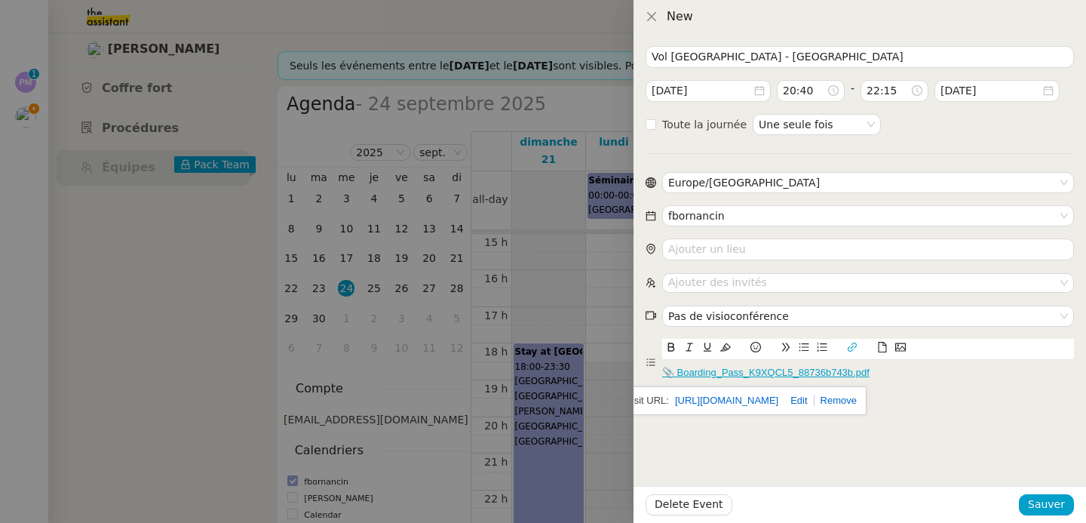
click at [723, 397] on link "https://dashboard.theassistant.com/file/W95SBfF8JzB01uze9fzv" at bounding box center [726, 401] width 103 height 20
click at [1054, 507] on span "Sauver" at bounding box center [1046, 504] width 37 height 17
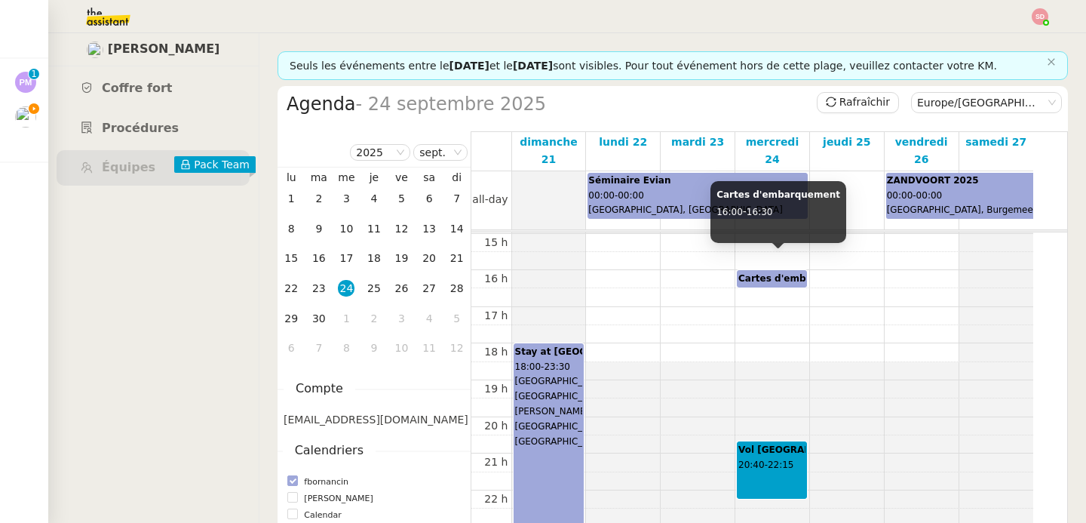
click at [790, 273] on b "Cartes d'embarquement" at bounding box center [800, 278] width 124 height 11
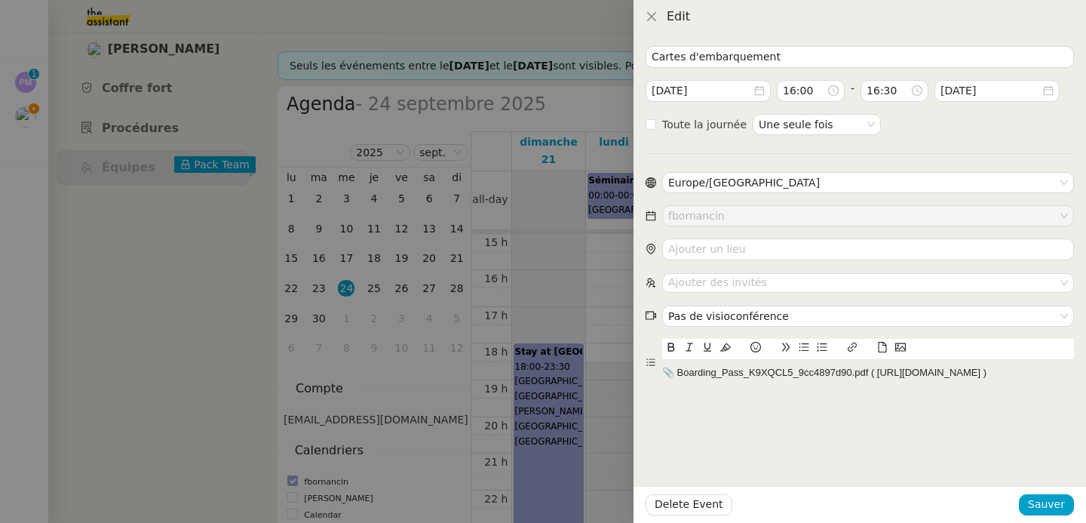
click at [766, 379] on div "📎 Boarding_Pass_K9XQCL5_9cc4897d90.pdf ( https://dashboard.theassistant.com/fil…" at bounding box center [868, 373] width 412 height 14
click at [882, 342] on icon at bounding box center [883, 347] width 8 height 11
click at [788, 94] on input "16:00" at bounding box center [805, 90] width 44 height 17
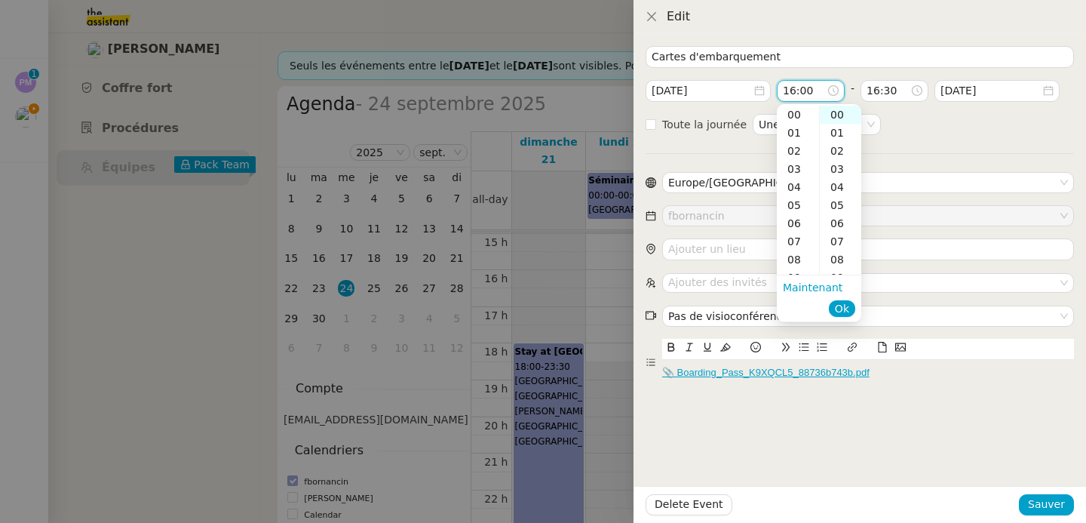
scroll to position [290, 0]
click at [796, 154] on div "18" at bounding box center [798, 151] width 42 height 18
type input "18:00"
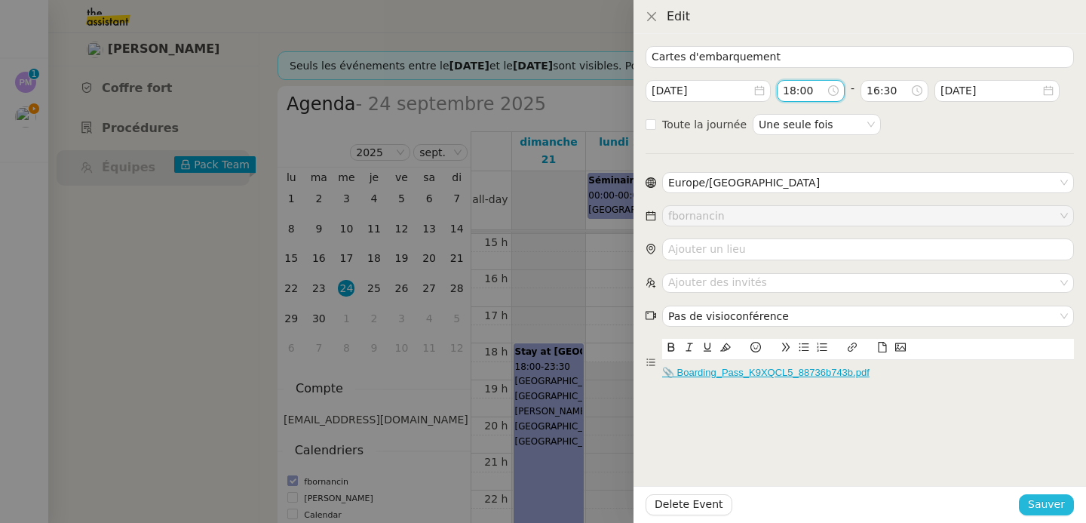
type input "18:30"
click at [1046, 509] on span "Sauver" at bounding box center [1046, 504] width 37 height 17
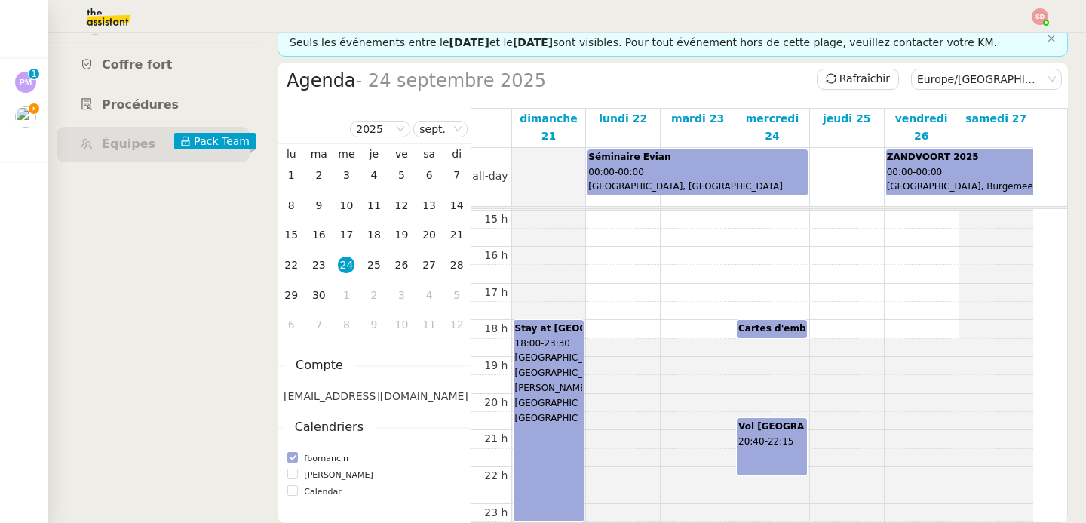
scroll to position [32, 0]
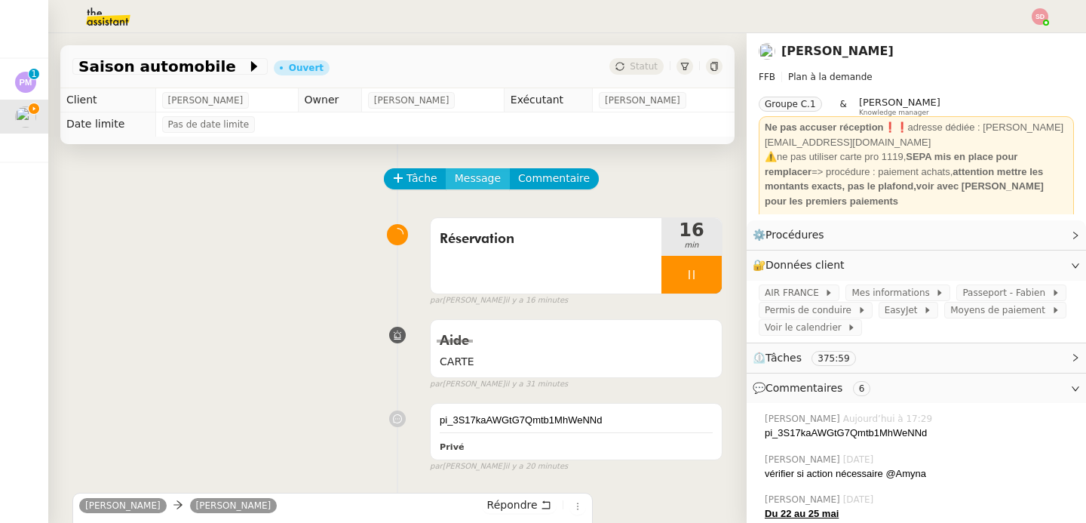
click at [457, 179] on span "Message" at bounding box center [478, 178] width 46 height 17
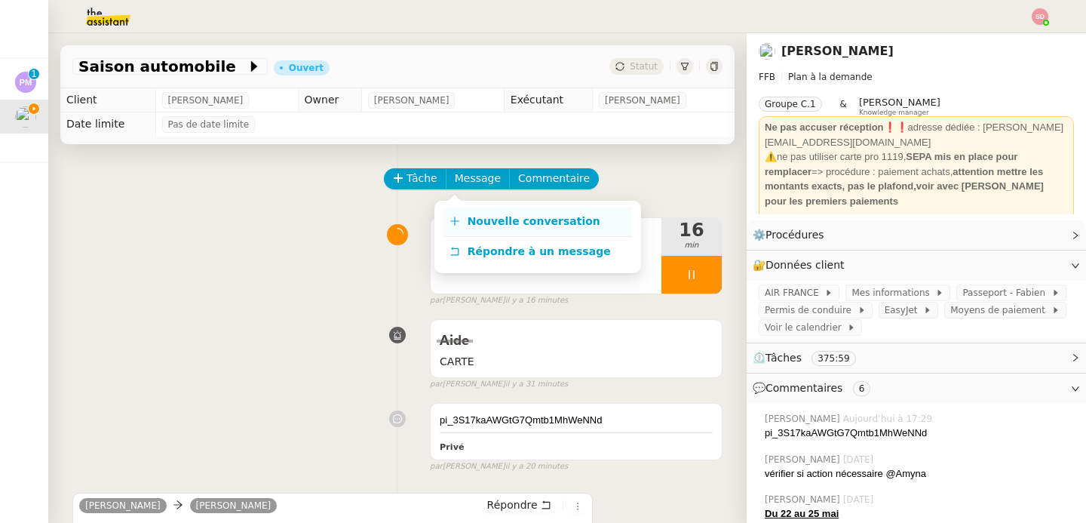
click at [468, 219] on span "Nouvelle conversation" at bounding box center [534, 221] width 133 height 12
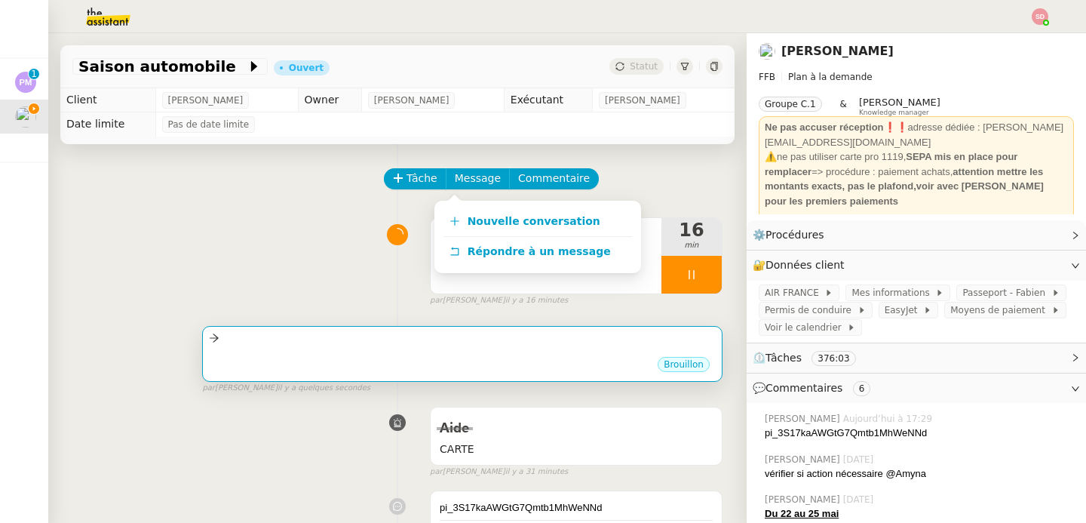
click at [450, 345] on div at bounding box center [462, 338] width 507 height 17
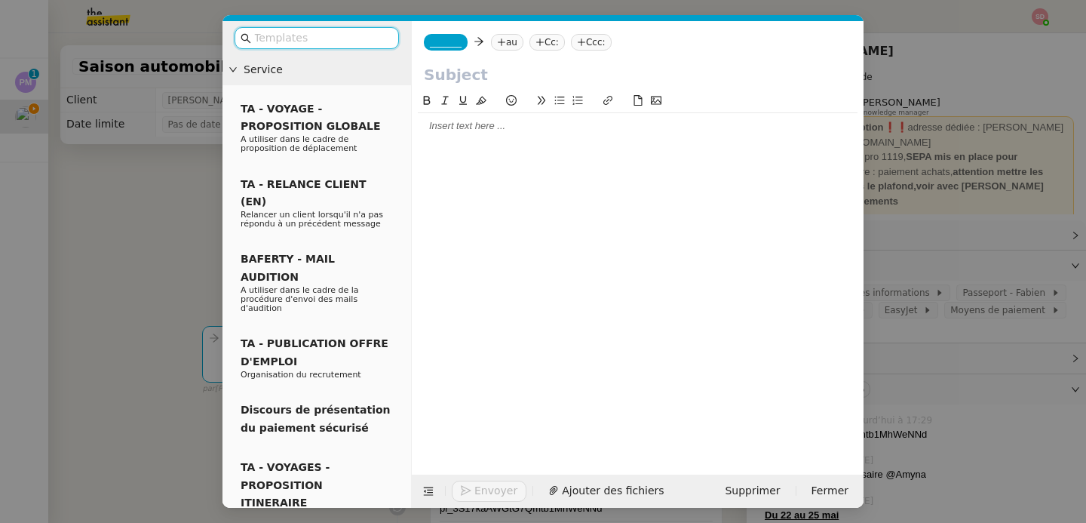
click at [455, 41] on span "_______" at bounding box center [446, 42] width 32 height 11
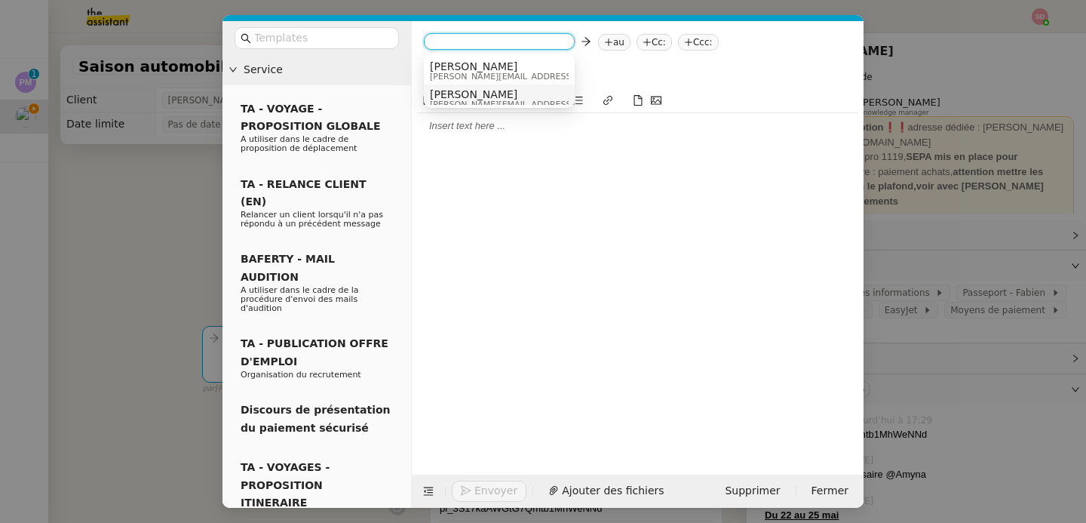
click at [463, 100] on span "[PERSON_NAME][EMAIL_ADDRESS][DOMAIN_NAME]" at bounding box center [537, 104] width 214 height 8
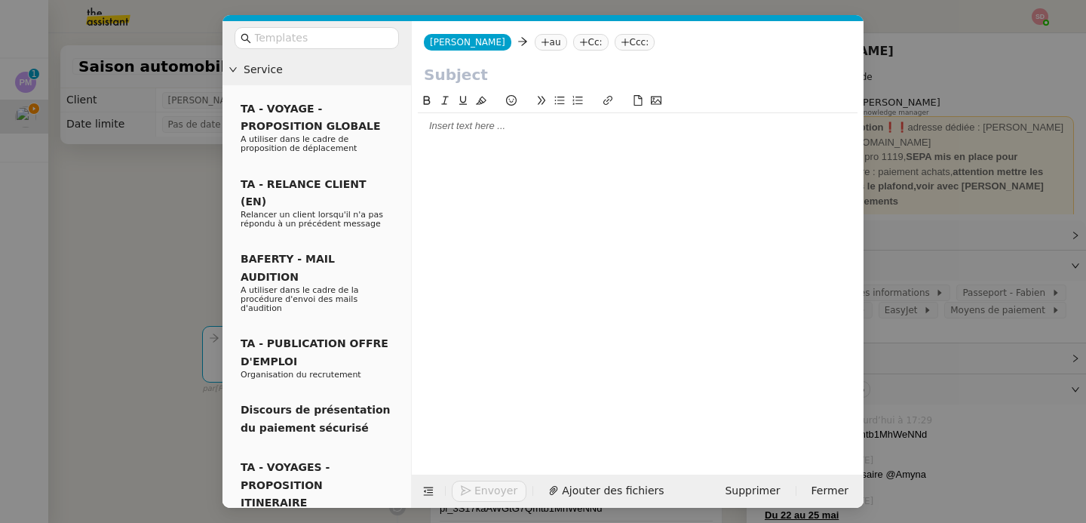
click at [535, 40] on nz-tag "au" at bounding box center [551, 42] width 32 height 17
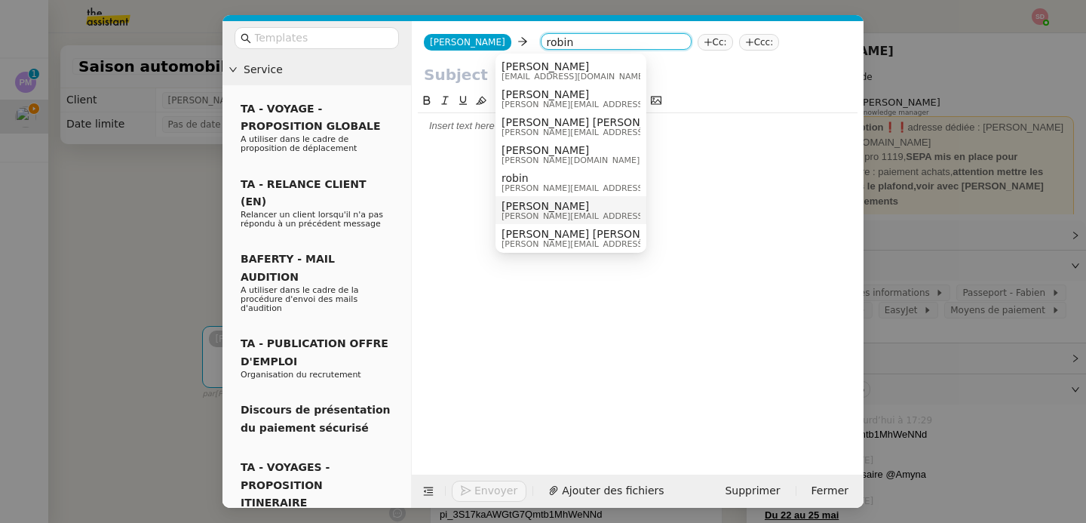
type input "robin"
click at [174, 219] on nz-modal-container "Service TA - VOYAGE - PROPOSITION GLOBALE A utiliser dans le cadre de propositi…" at bounding box center [543, 261] width 1086 height 523
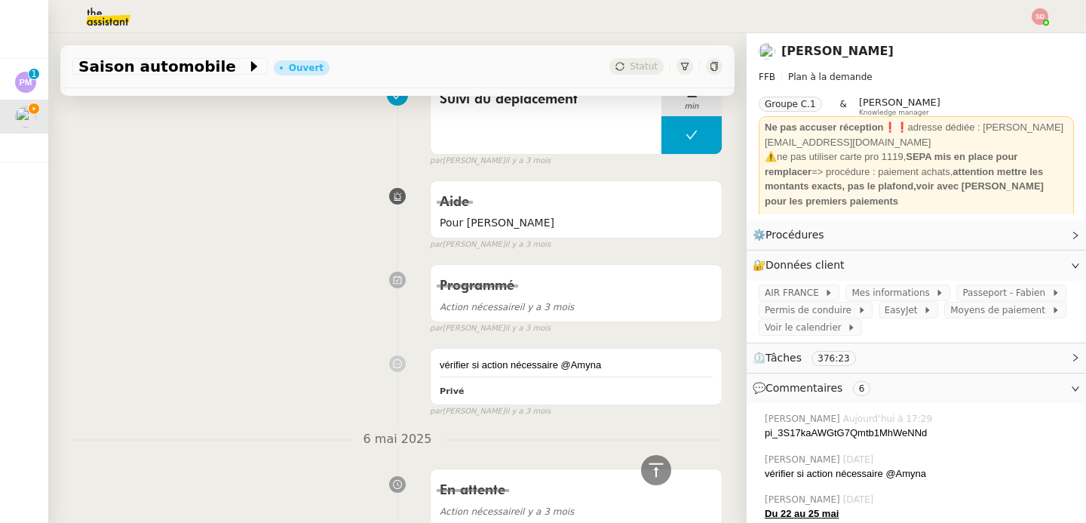
scroll to position [7216, 0]
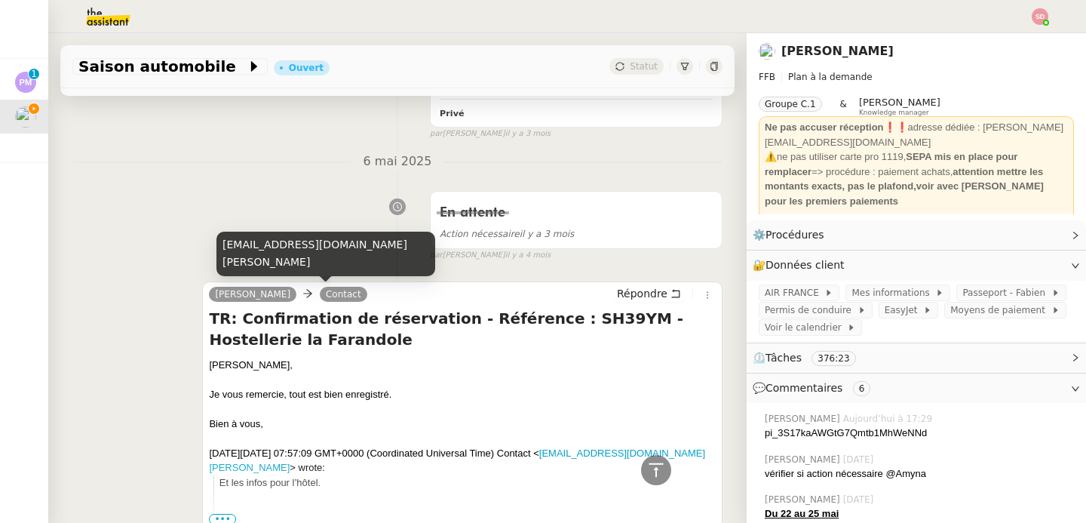
click at [300, 266] on div "contact@voyages-robin.com" at bounding box center [325, 254] width 219 height 44
copy div "contact@voyages-robin.com"
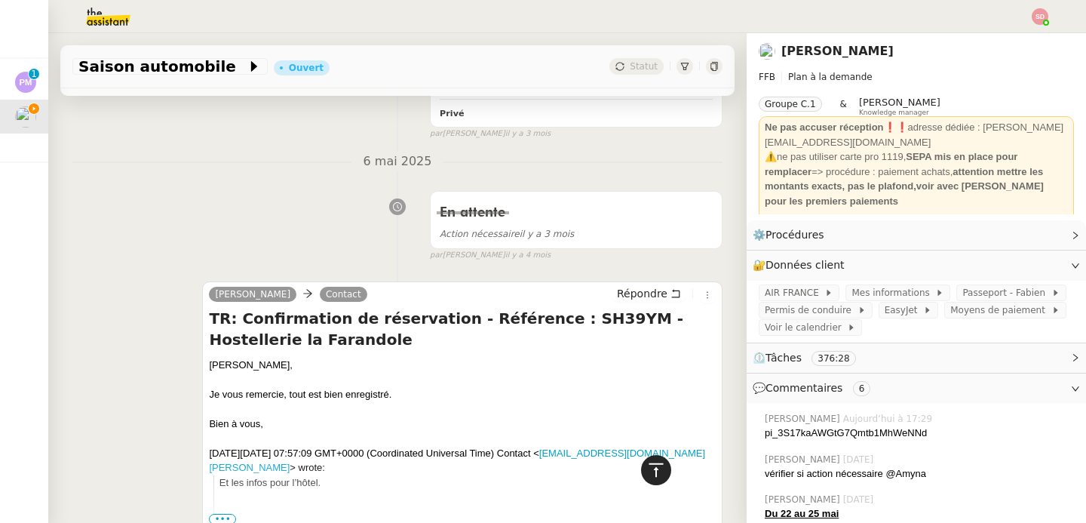
click at [647, 470] on icon at bounding box center [656, 470] width 18 height 18
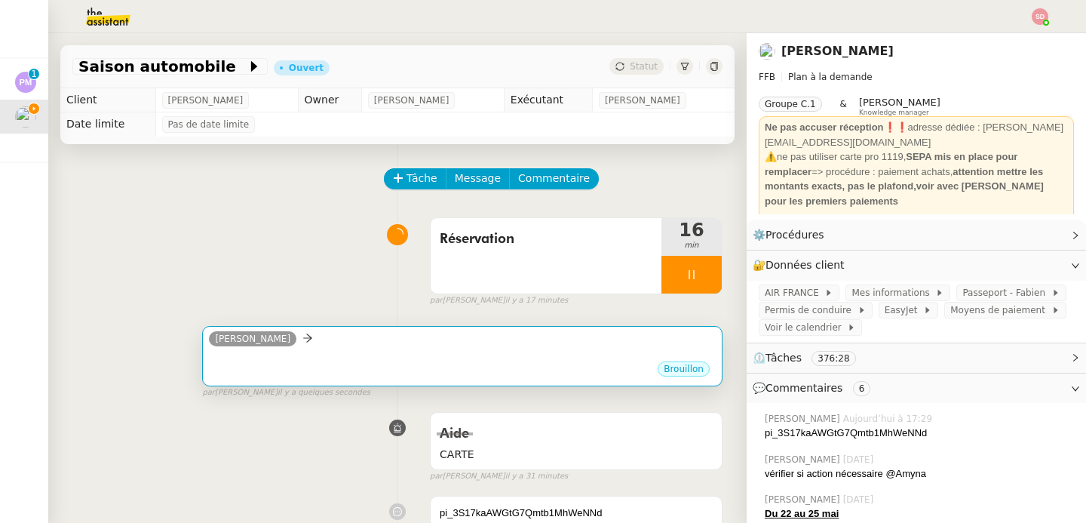
scroll to position [0, 0]
click at [536, 351] on div "camille" at bounding box center [462, 341] width 507 height 23
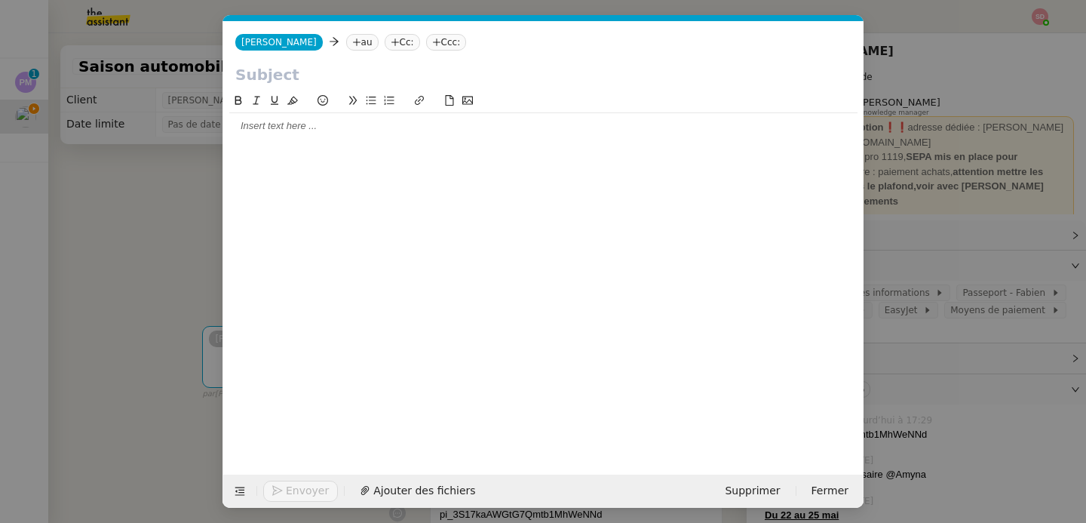
scroll to position [0, 32]
click at [346, 41] on nz-tag "au" at bounding box center [362, 42] width 32 height 17
paste input "contact@voyages-robin.com"
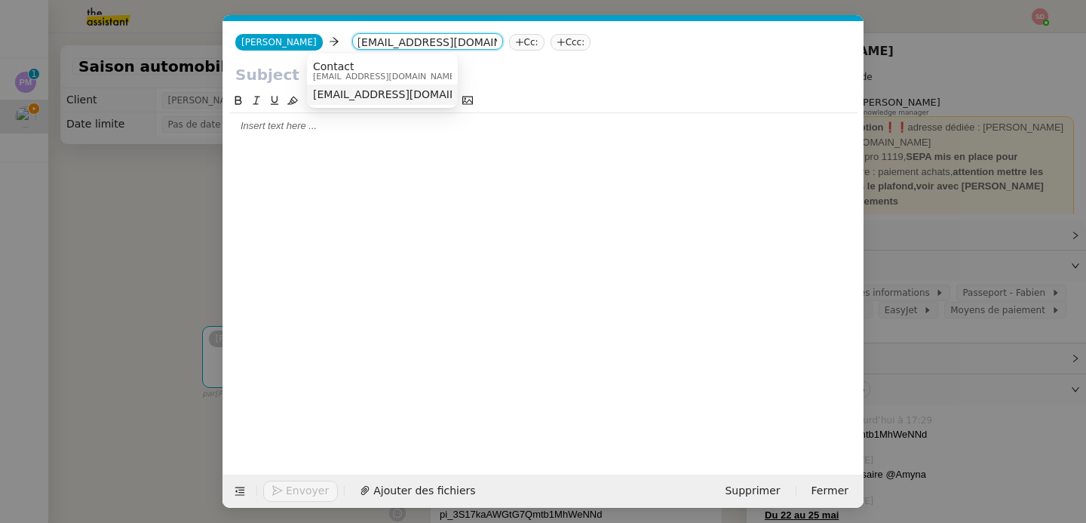
type input "contact@voyages-robin.com"
click at [354, 93] on span "contact@voyages-robin.com" at bounding box center [449, 94] width 272 height 12
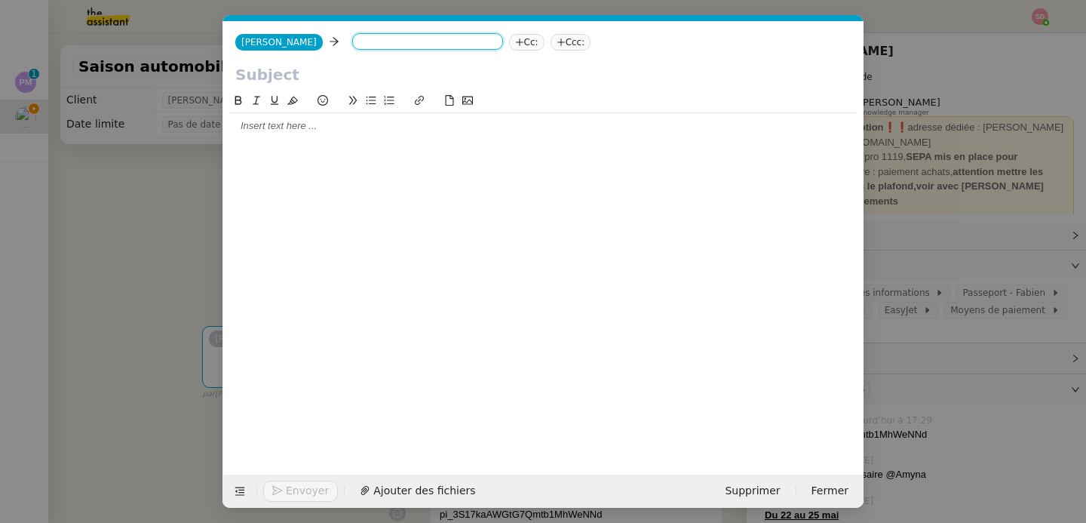
scroll to position [0, 0]
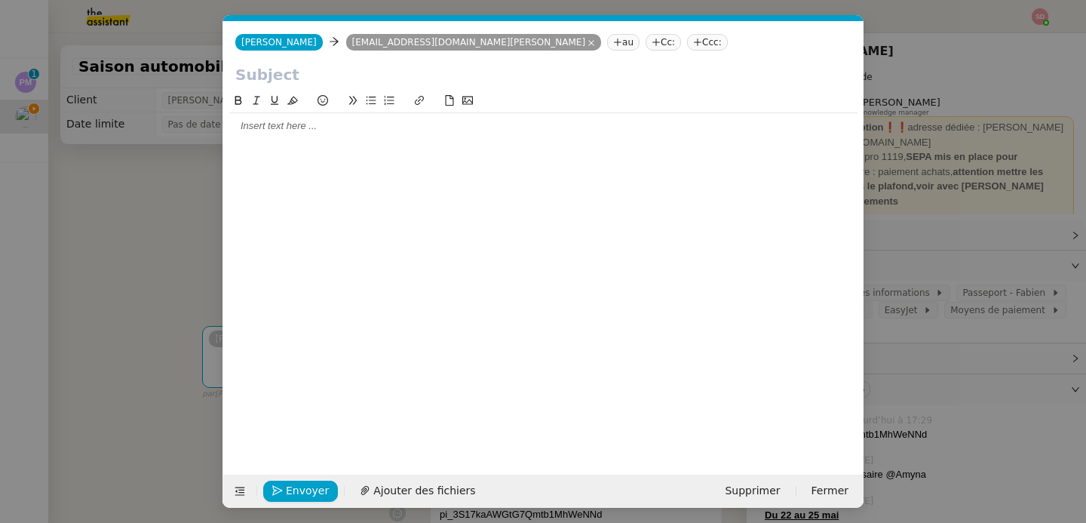
click at [318, 81] on input "text" at bounding box center [543, 74] width 616 height 23
click at [143, 216] on nz-modal-container "Service TA - VOYAGE - PROPOSITION GLOBALE A utiliser dans le cadre de propositi…" at bounding box center [543, 261] width 1086 height 523
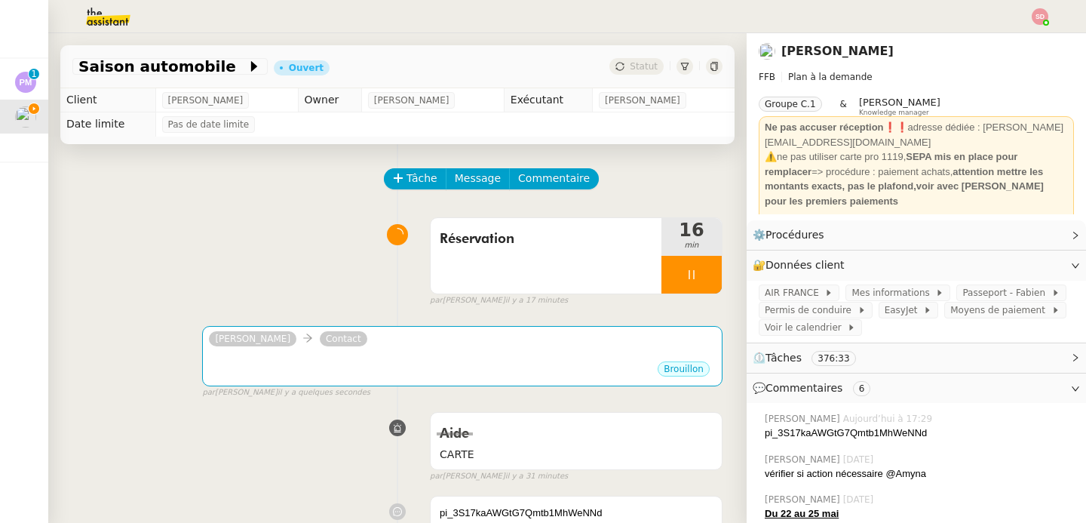
scroll to position [296, 0]
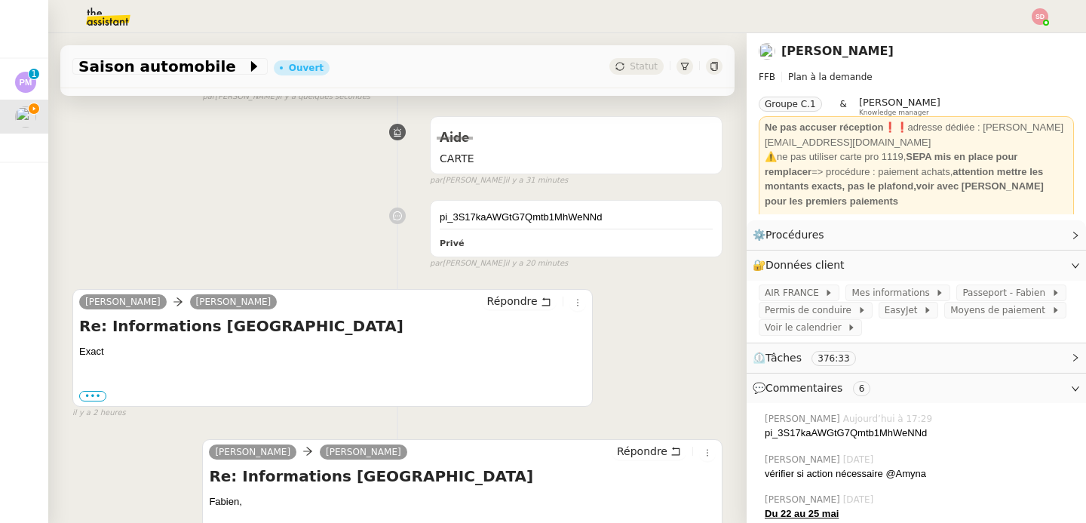
click at [227, 334] on h4 "Re: Informations Zandvoort" at bounding box center [332, 325] width 507 height 21
copy h4 "Zandvoort"
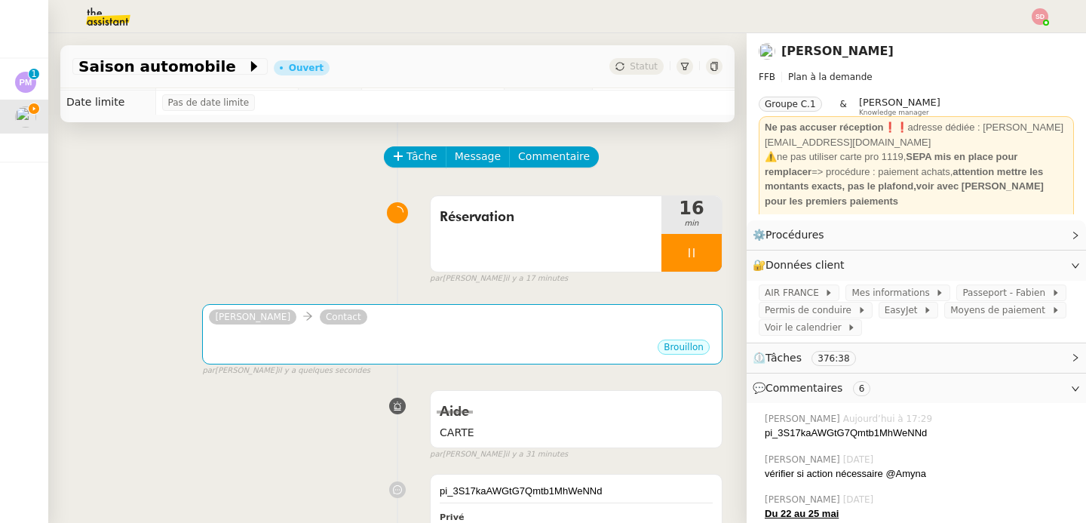
scroll to position [0, 0]
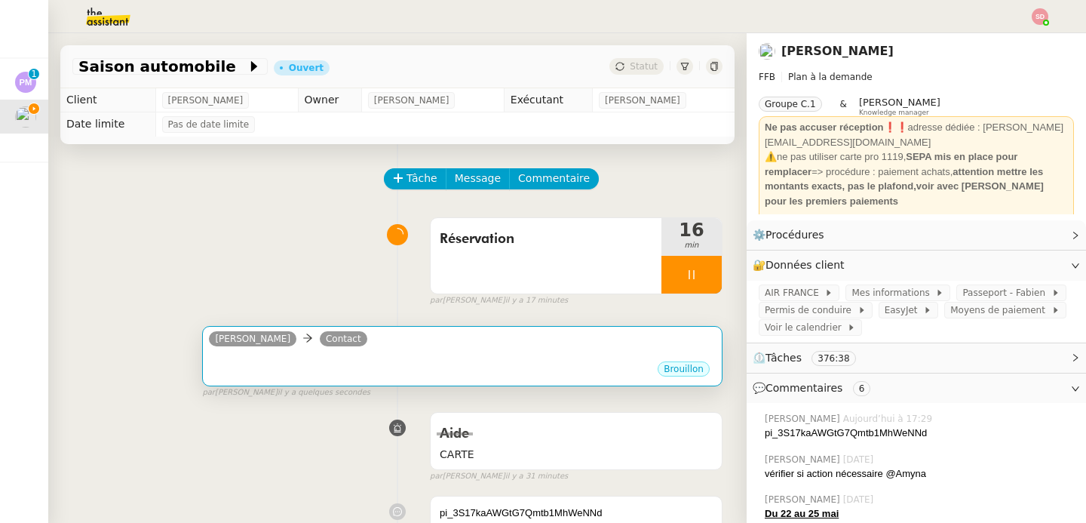
click at [481, 347] on div "camille Contact" at bounding box center [462, 341] width 507 height 23
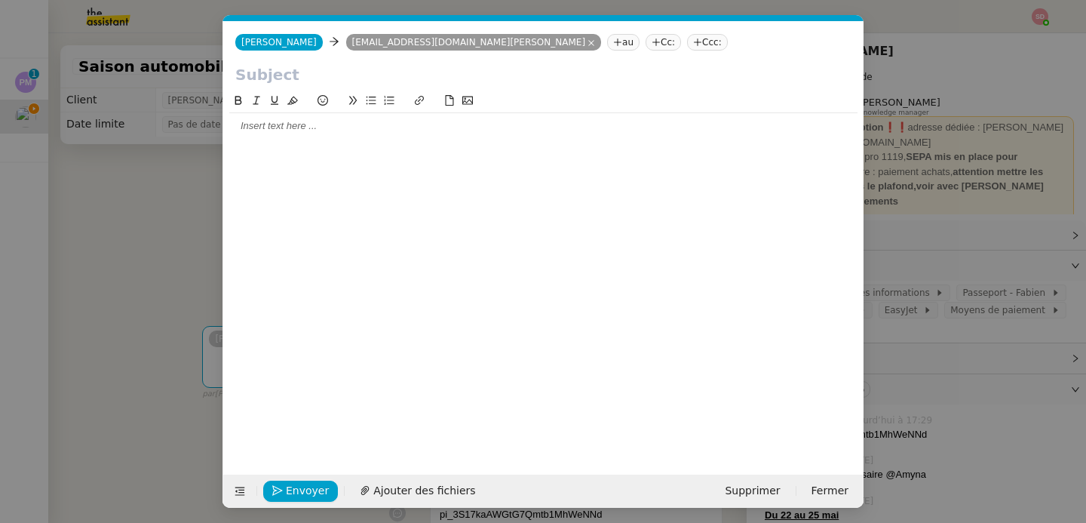
scroll to position [0, 32]
click at [339, 75] on input "text" at bounding box center [543, 74] width 616 height 23
paste input "Zandvoort"
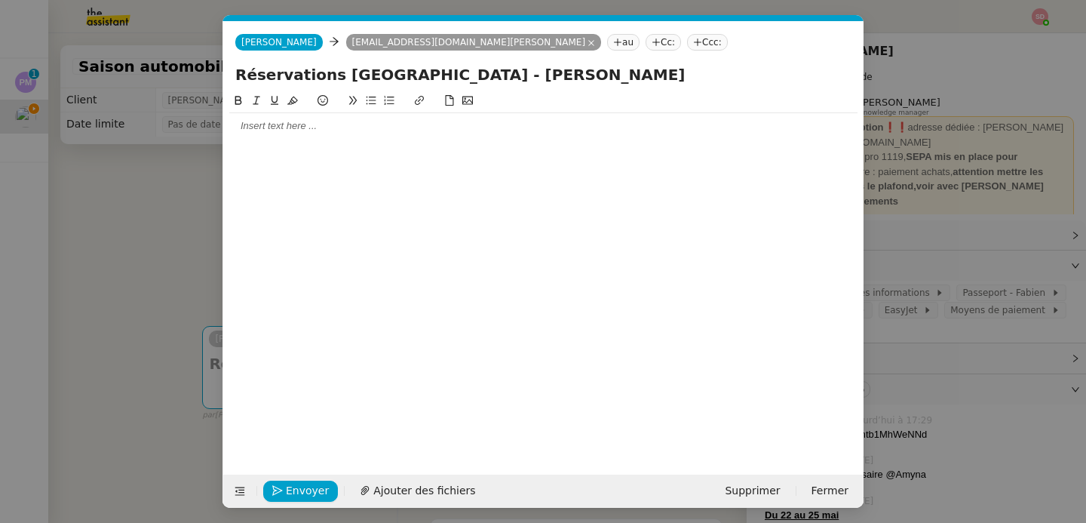
type input "Réservations Zandvoort - Fabien Bornancin"
click at [250, 121] on div at bounding box center [543, 126] width 628 height 14
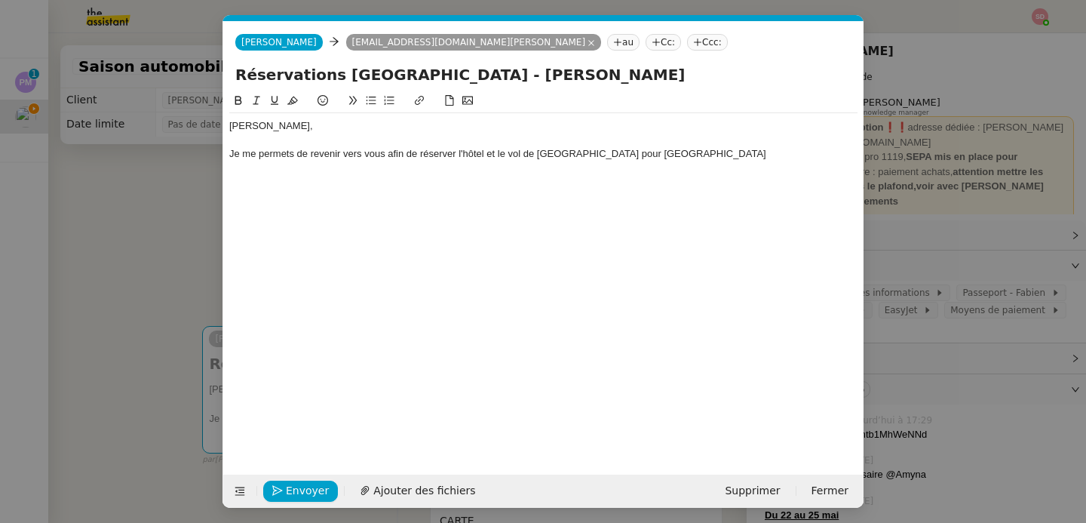
scroll to position [0, 0]
click at [81, 319] on nz-modal-container "Service TA - VOYAGE - PROPOSITION GLOBALE A utiliser dans le cadre de propositi…" at bounding box center [543, 261] width 1086 height 523
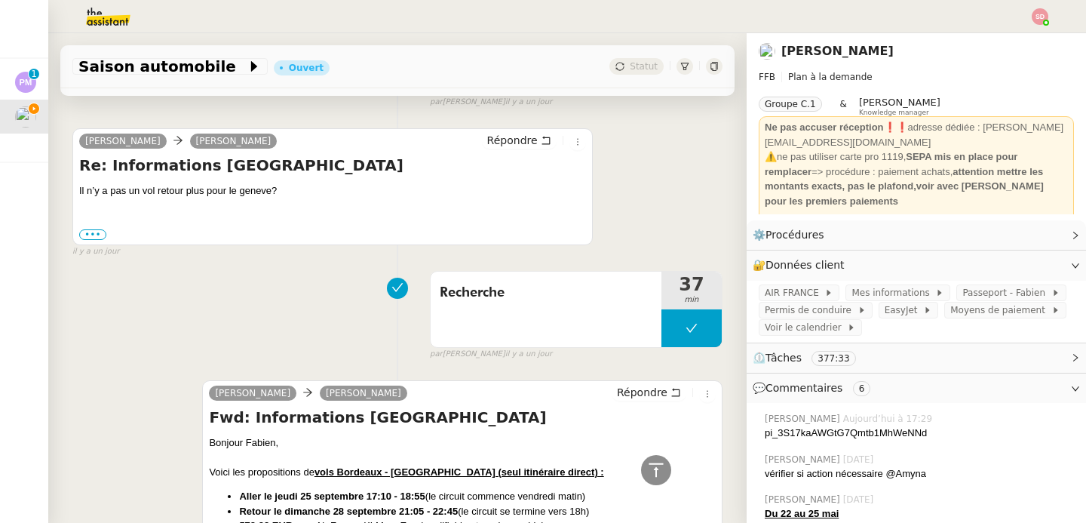
scroll to position [2835, 0]
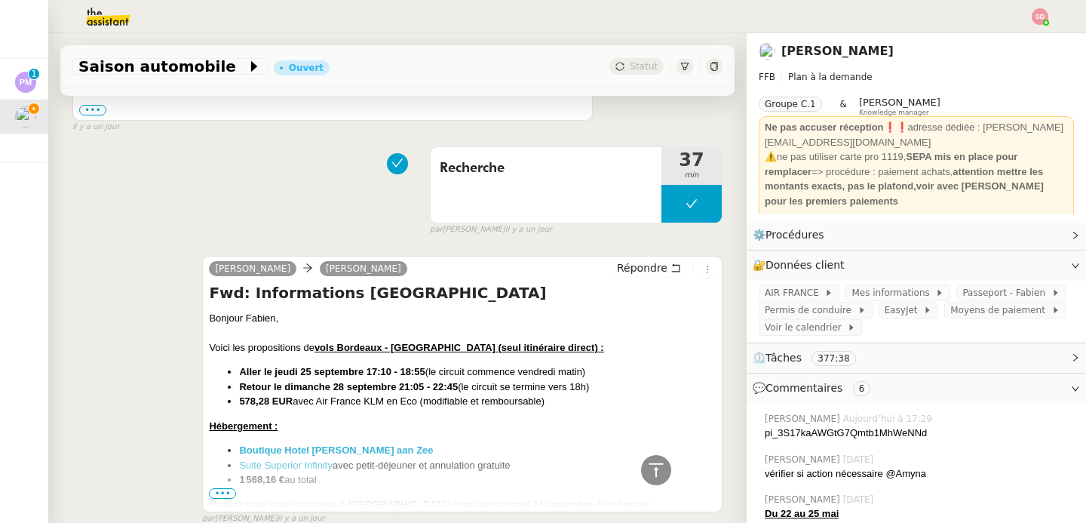
click at [222, 488] on span "•••" at bounding box center [222, 493] width 27 height 11
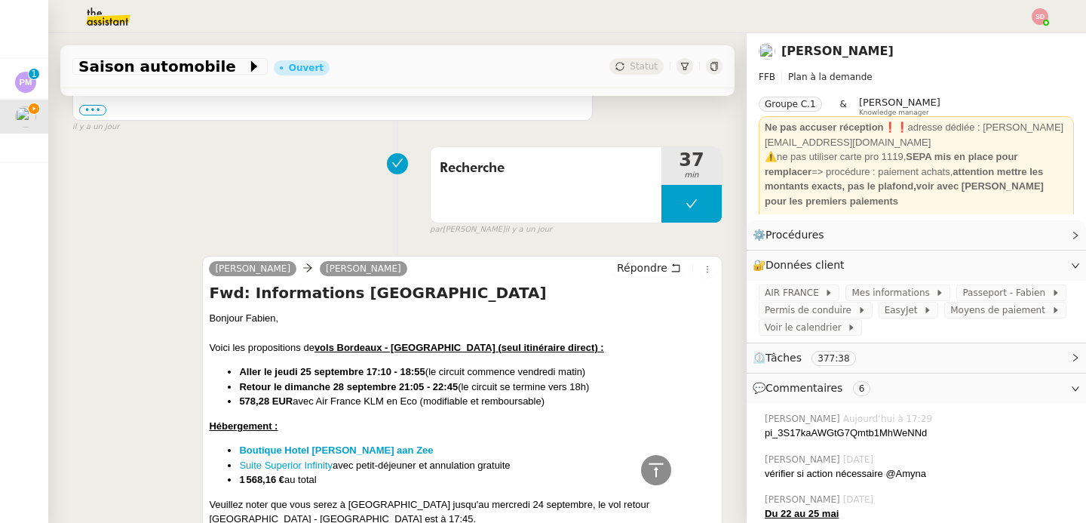
drag, startPoint x: 238, startPoint y: 372, endPoint x: 339, endPoint y: 461, distance: 135.2
copy div "Retour le dimanche 28 septembre 21:05 - 22:45 (le circuit se termine vers 18h) …"
click at [650, 467] on icon at bounding box center [656, 470] width 18 height 18
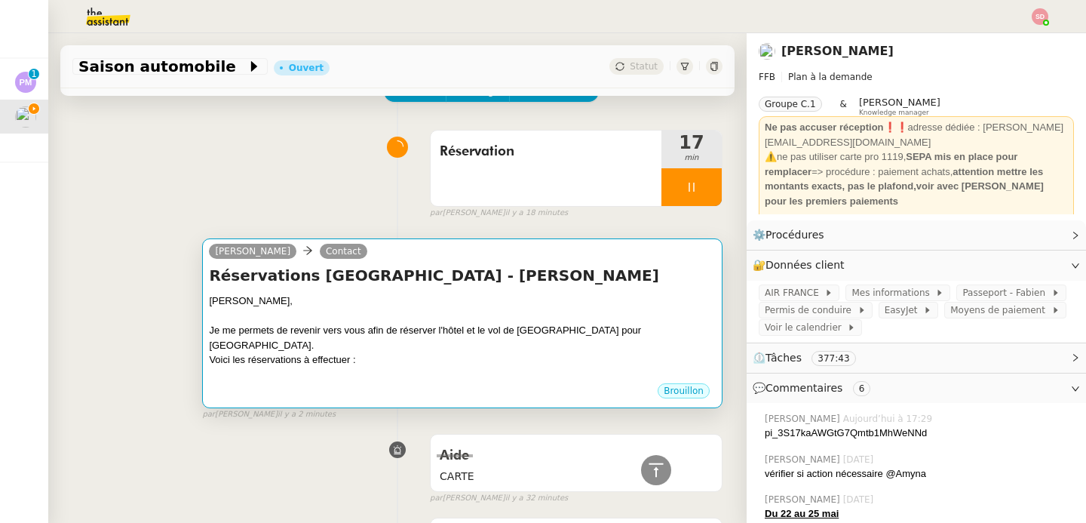
scroll to position [0, 0]
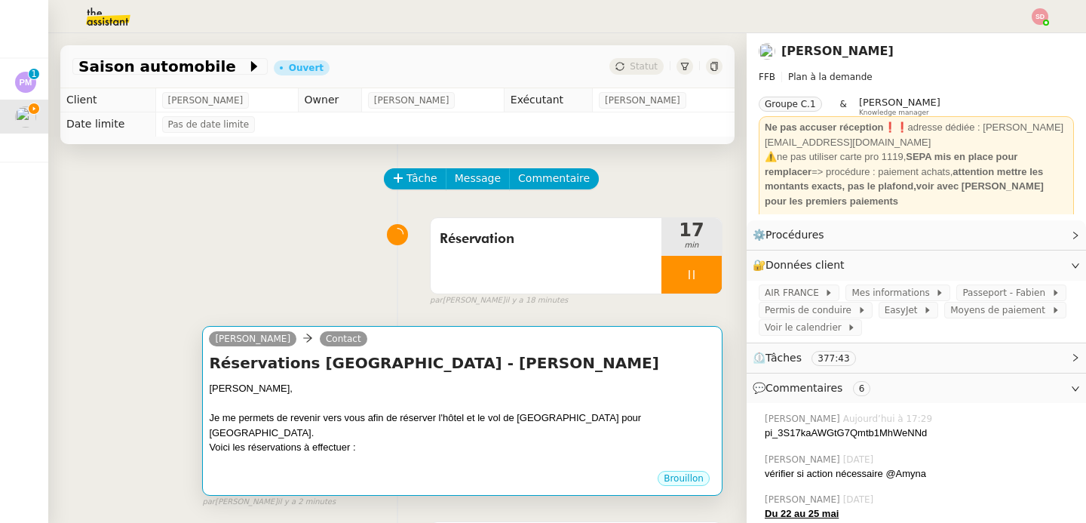
click at [487, 381] on div "Bonjour Jean-Christophe," at bounding box center [462, 388] width 507 height 15
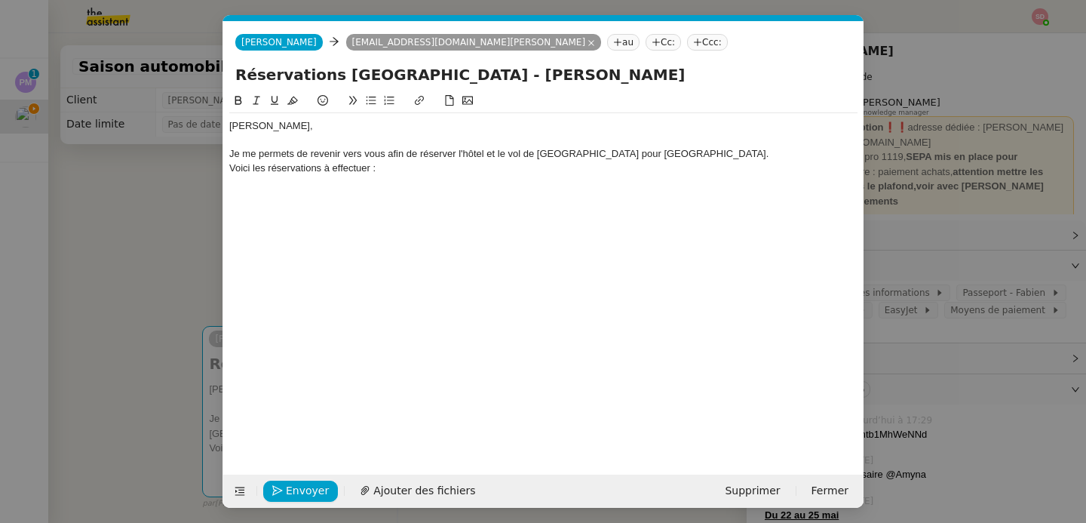
scroll to position [0, 32]
click at [400, 181] on div "Bonjour Jean-Christophe, Je me permets de revenir vers vous afin de réserver l'…" at bounding box center [543, 147] width 628 height 68
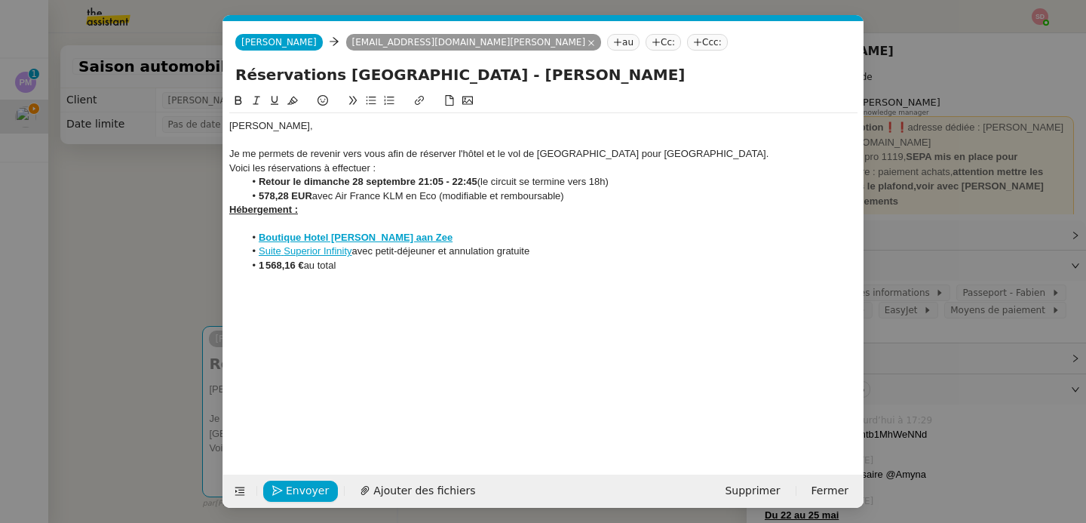
scroll to position [0, 0]
click at [257, 178] on li "Retour le dimanche 28 septembre 21:05 - 22:45 (le circuit se termine vers 18h)" at bounding box center [551, 182] width 614 height 14
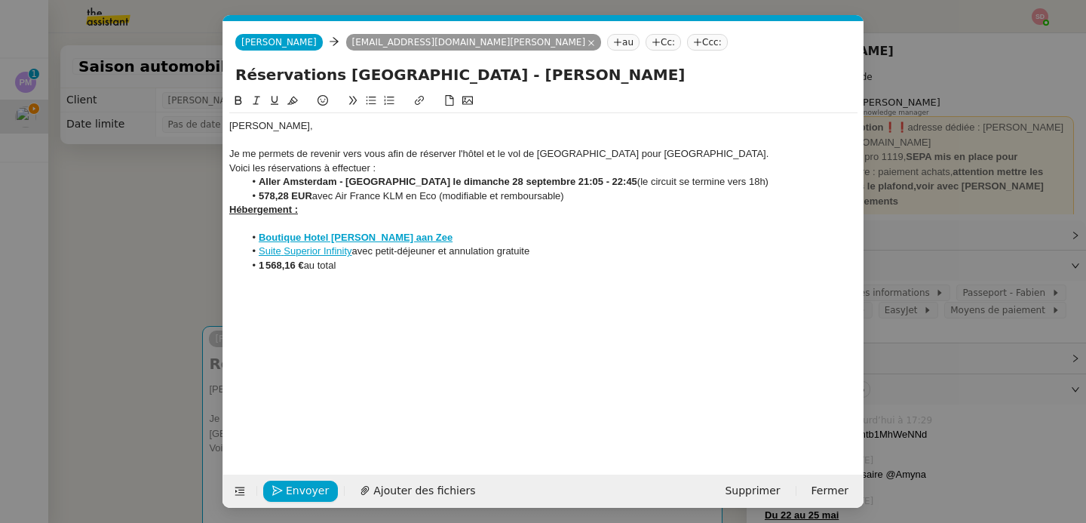
click at [267, 183] on strong "Aller Amsterdam - Bordeaux le dimanche 28 septembre 21:05 - 22:45" at bounding box center [448, 181] width 379 height 11
click at [142, 277] on nz-modal-container "Service TA - VOYAGE - PROPOSITION GLOBALE A utiliser dans le cadre de propositi…" at bounding box center [543, 261] width 1086 height 523
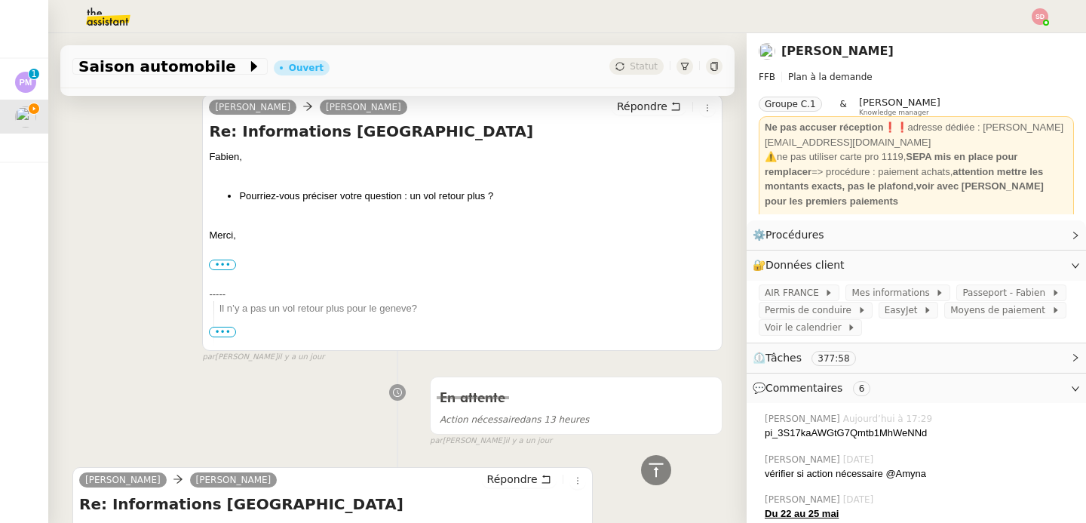
scroll to position [2971, 0]
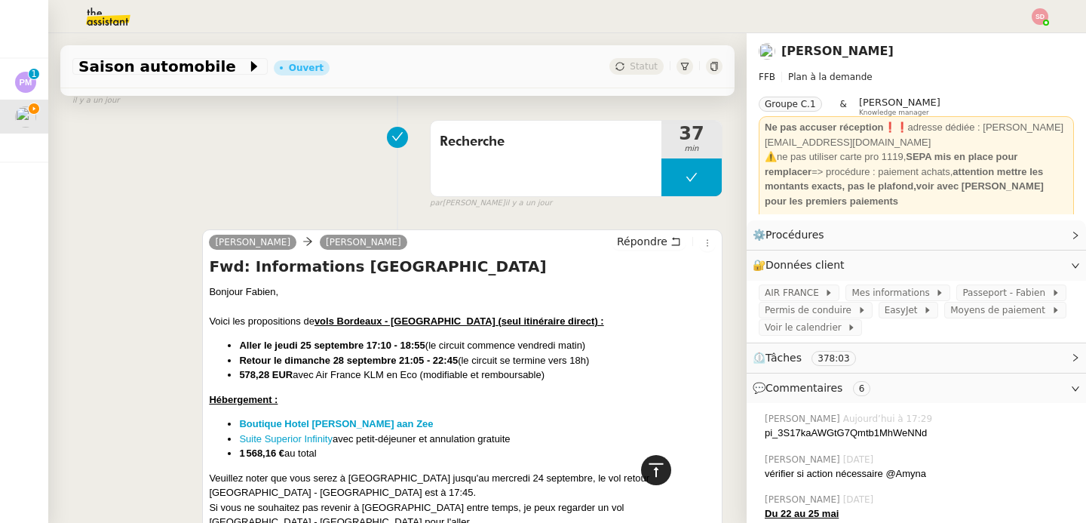
click at [649, 472] on icon at bounding box center [656, 470] width 18 height 18
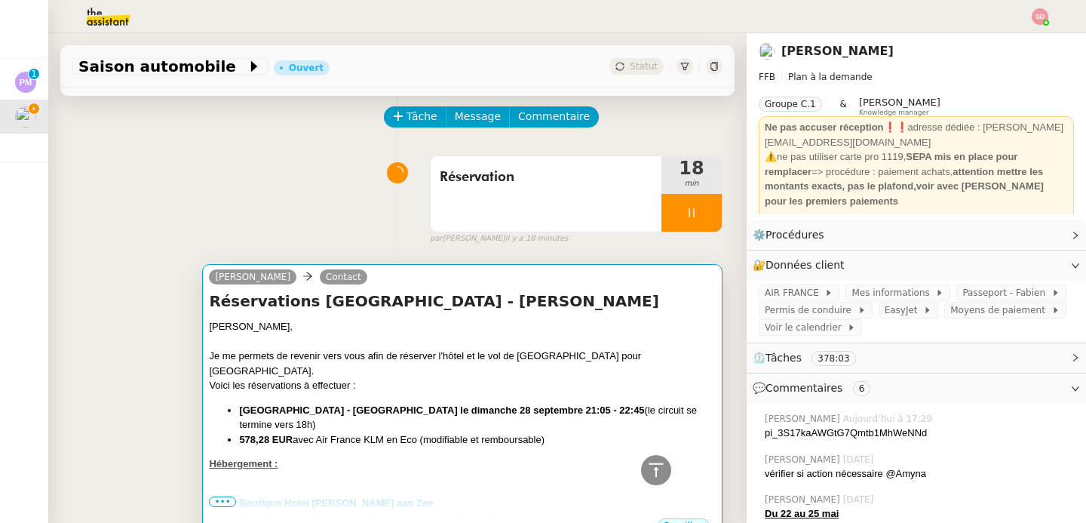
scroll to position [0, 0]
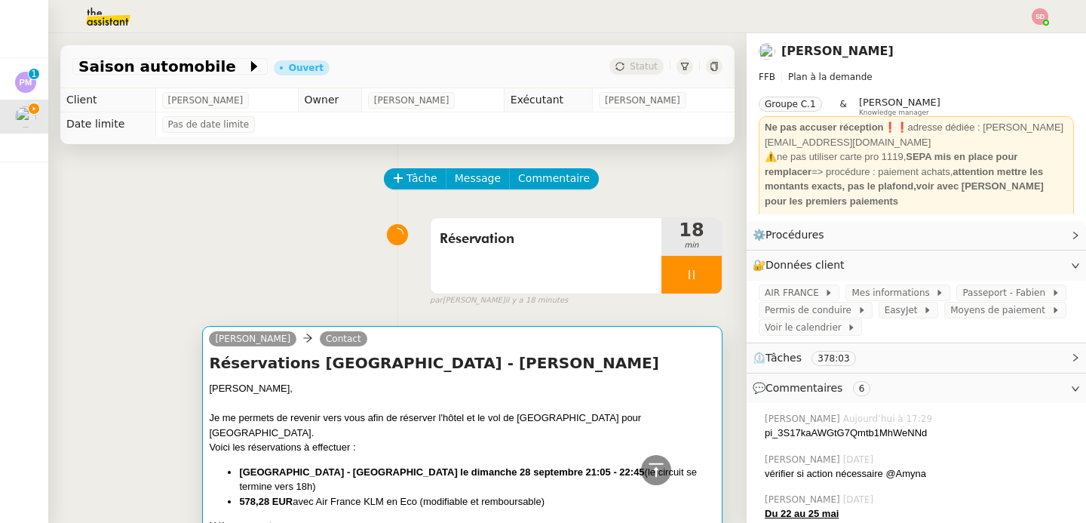
click at [477, 440] on div "Voici les réservations à effectuer :" at bounding box center [462, 447] width 507 height 15
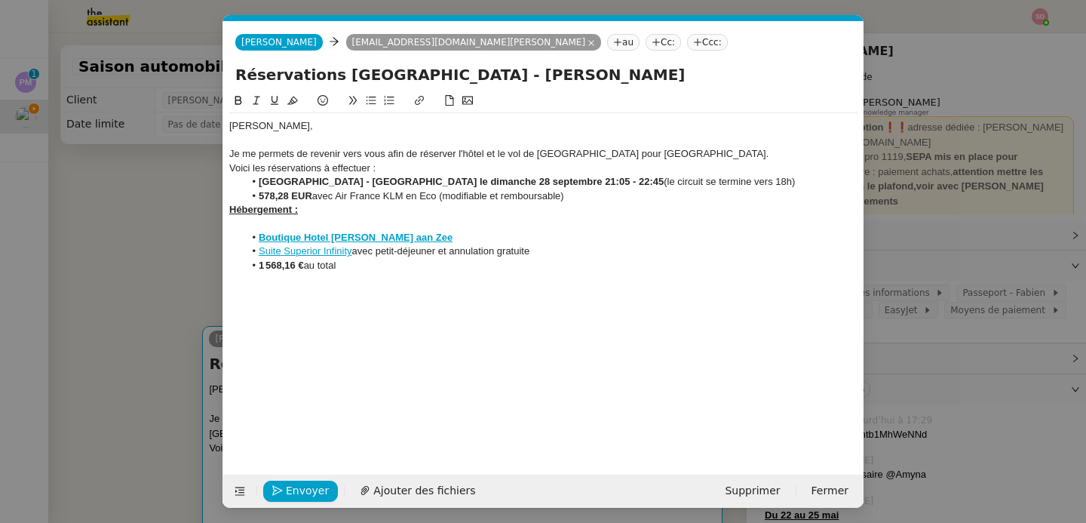
scroll to position [0, 32]
drag, startPoint x: 701, startPoint y: 183, endPoint x: 556, endPoint y: 188, distance: 145.7
click at [556, 188] on li "Amsterdam - Bordeaux le dimanche 28 septembre 21:05 - 22:45 (le circuit se term…" at bounding box center [551, 182] width 614 height 14
drag, startPoint x: 315, startPoint y: 197, endPoint x: 256, endPoint y: 197, distance: 58.1
click at [256, 197] on li "578,28 EUR avec Air France KLM en Eco (modifiable et remboursable)" at bounding box center [551, 196] width 614 height 14
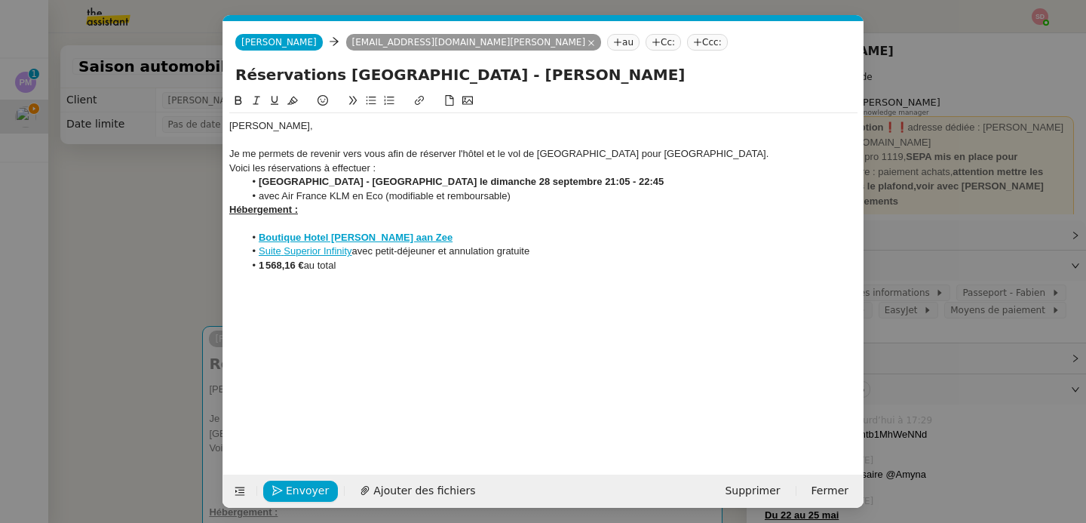
click at [551, 210] on div "Hébergement :" at bounding box center [543, 210] width 628 height 14
click at [336, 170] on div "Voici les réservations à effectuer :" at bounding box center [543, 168] width 628 height 14
click at [241, 96] on icon at bounding box center [238, 100] width 11 height 11
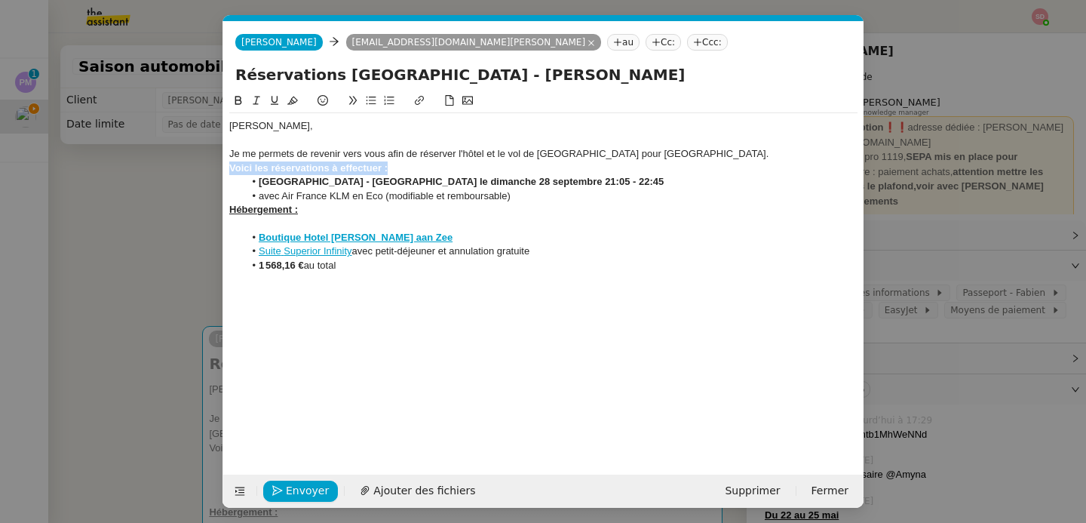
click at [276, 98] on icon at bounding box center [274, 100] width 11 height 11
click at [308, 171] on u "Voici les réservations à effectuer :" at bounding box center [308, 167] width 158 height 11
click at [308, 169] on u "Voici le vol à effectuer :" at bounding box center [283, 167] width 109 height 11
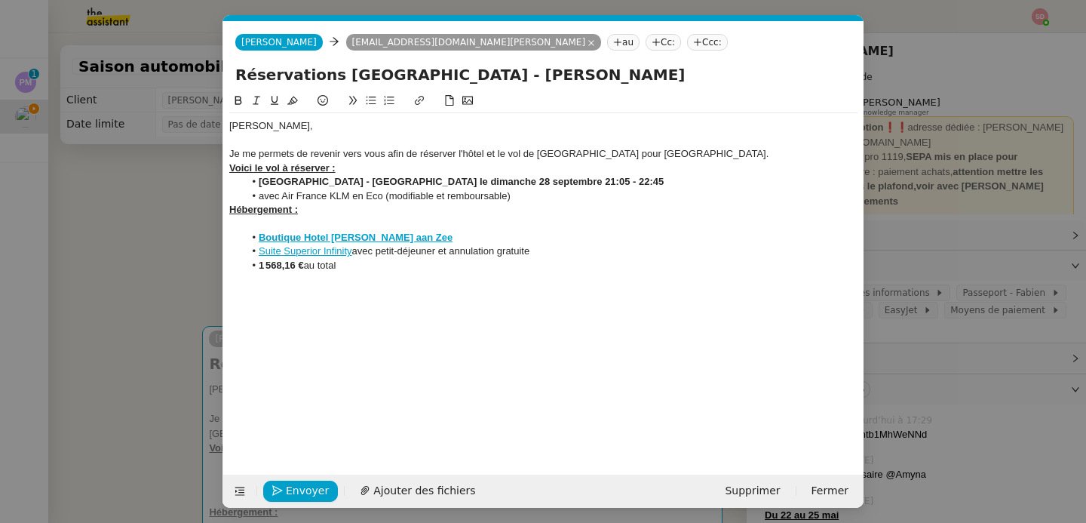
click at [305, 226] on div at bounding box center [543, 224] width 628 height 14
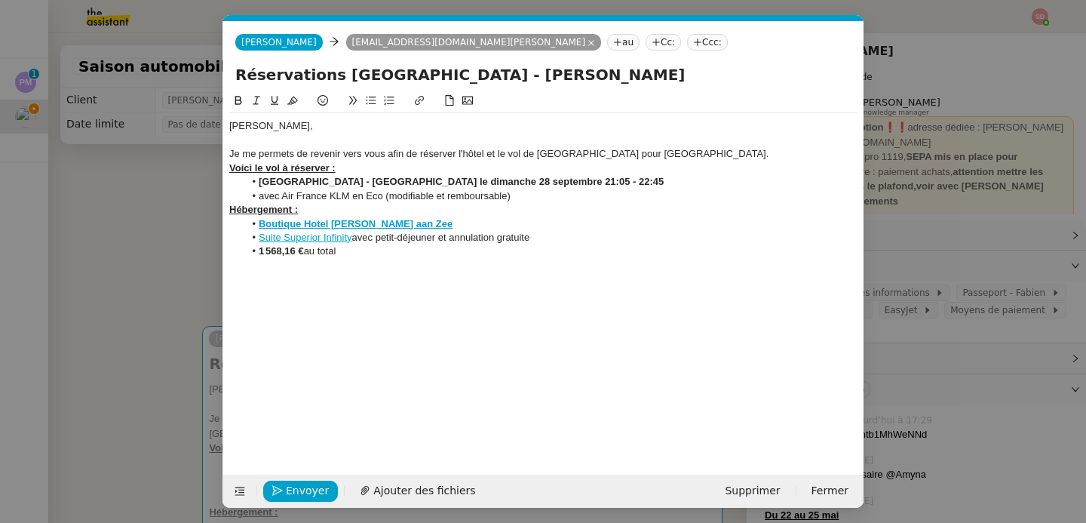
click at [366, 250] on li "1 568,16 € au total" at bounding box center [551, 251] width 614 height 14
drag, startPoint x: 366, startPoint y: 250, endPoint x: 196, endPoint y: 251, distance: 169.7
click at [196, 251] on nz-modal-container "Service TA - VOYAGE - PROPOSITION GLOBALE A utiliser dans le cadre de propositi…" at bounding box center [543, 261] width 1086 height 523
click at [471, 255] on li "du 24 septembre au 28 septembre" at bounding box center [551, 251] width 614 height 14
click at [602, 176] on li "Amsterdam - Bordeaux le dimanche 28 septembre 21:05 - 22:45" at bounding box center [551, 182] width 614 height 14
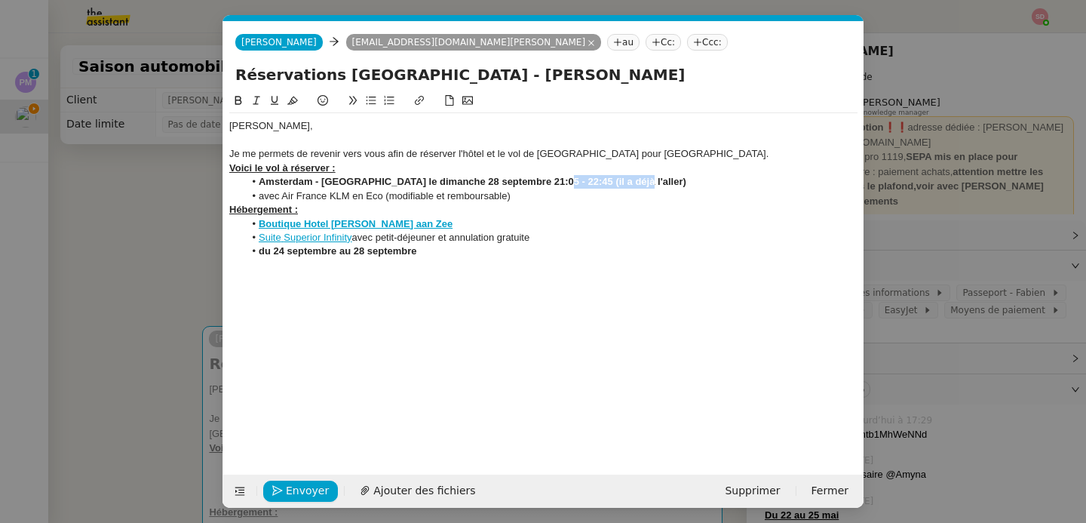
drag, startPoint x: 633, startPoint y: 183, endPoint x: 554, endPoint y: 184, distance: 78.5
click at [554, 184] on li "Amsterdam - Bordeaux le dimanche 28 septembre 21:05 - 22:45 (il a déjà l'aller)" at bounding box center [551, 182] width 614 height 14
click at [241, 102] on icon at bounding box center [238, 100] width 7 height 9
click at [489, 158] on div "Je me permets de revenir vers vous afin de réserver l'hôtel et le vol de Fabien…" at bounding box center [543, 154] width 628 height 14
click at [600, 200] on li "avec Air France KLM en Eco (modifiable et remboursable)" at bounding box center [551, 196] width 614 height 14
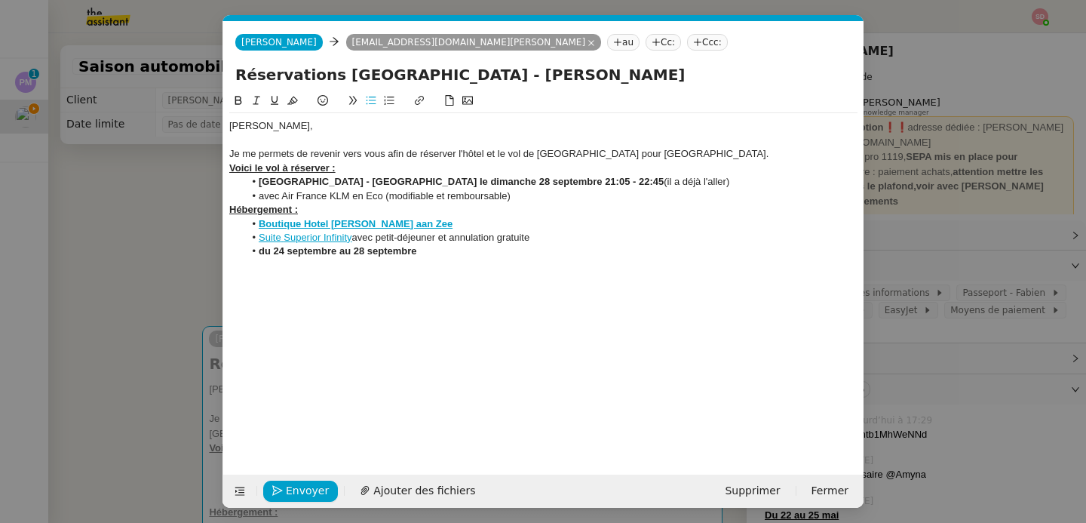
click at [566, 266] on div "Bonjour Jean-Christophe, Je me permets de revenir vers vous afin de réserver l'…" at bounding box center [543, 271] width 628 height 359
click at [559, 256] on li "du 24 septembre au 28 septembre" at bounding box center [551, 251] width 614 height 14
click at [306, 491] on span "Envoyer" at bounding box center [307, 490] width 43 height 17
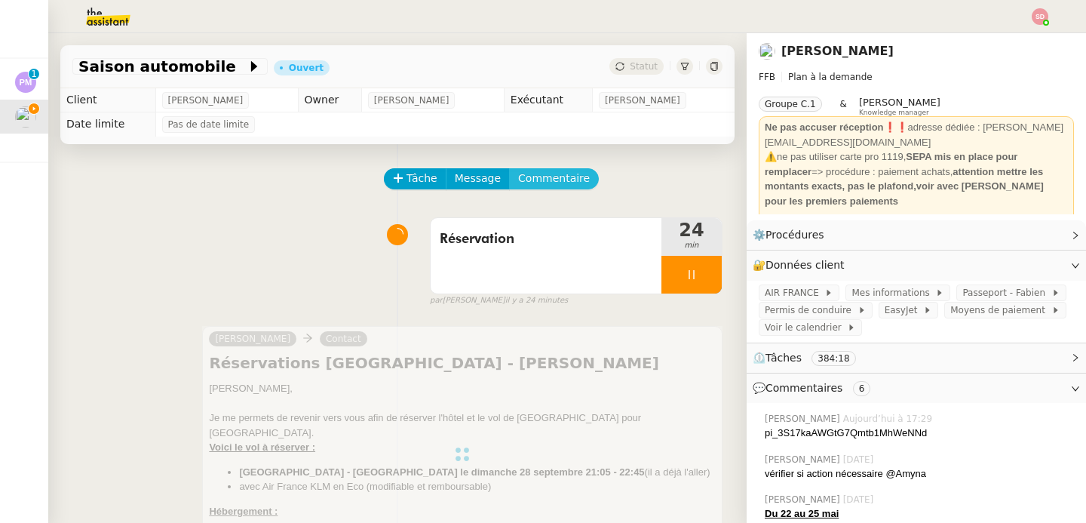
click at [554, 184] on span "Commentaire" at bounding box center [554, 178] width 72 height 17
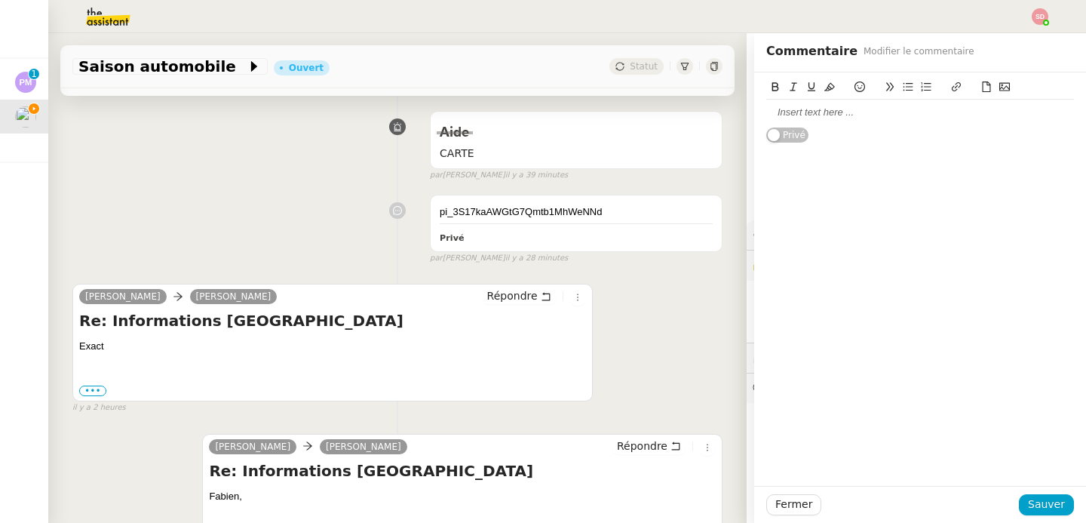
scroll to position [520, 0]
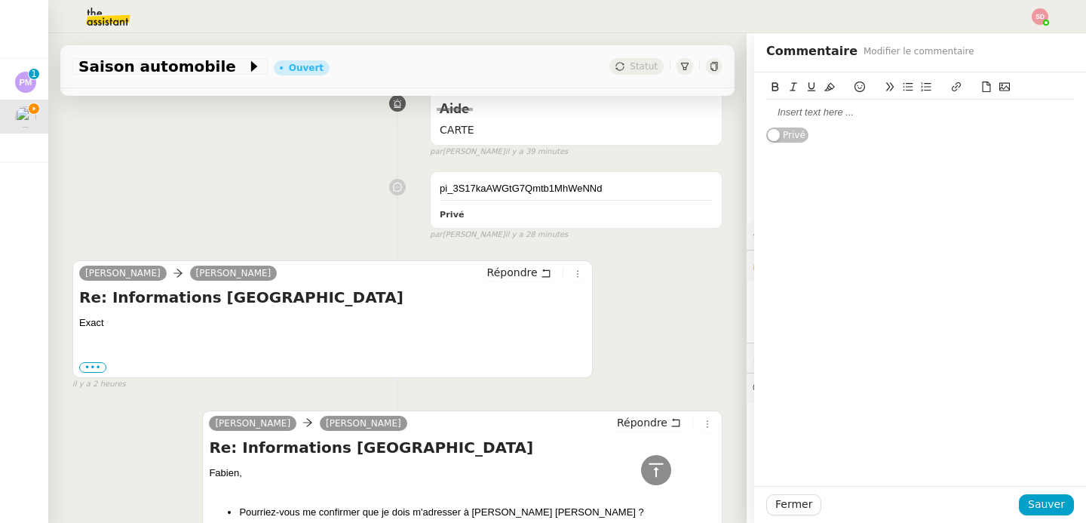
click at [244, 300] on h4 "Re: Informations Zandvoort" at bounding box center [332, 297] width 507 height 21
copy h4 "Zandvoort"
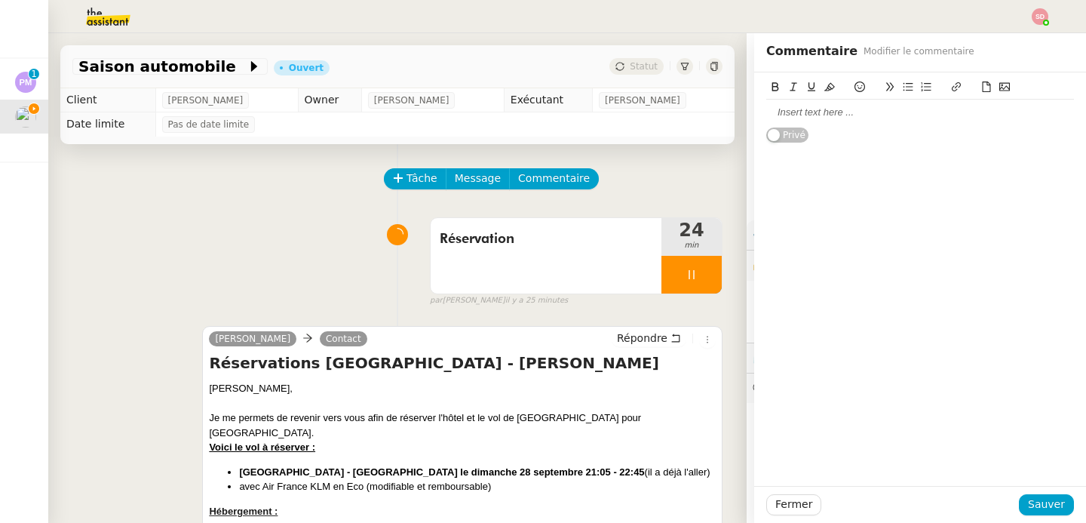
click at [833, 114] on div at bounding box center [920, 113] width 308 height 14
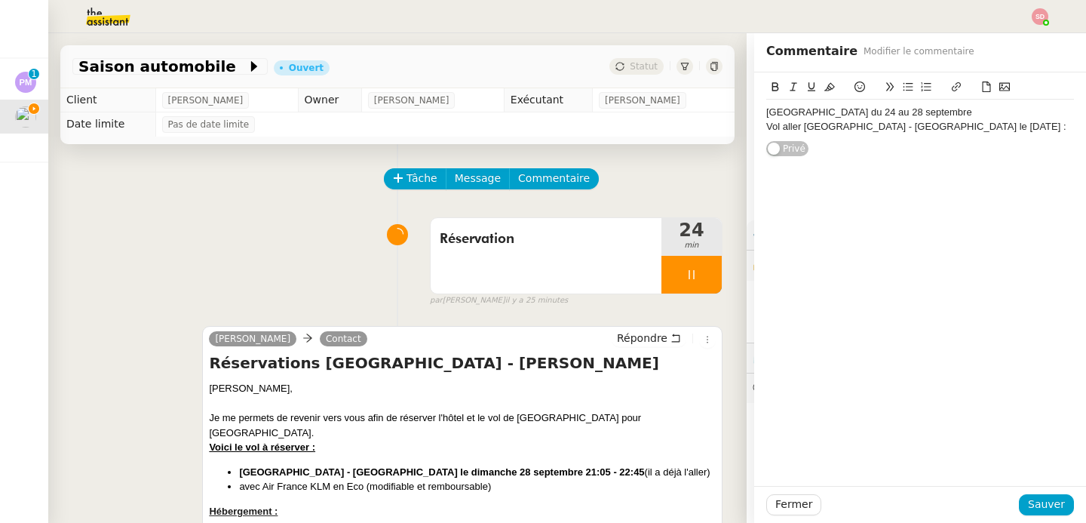
click at [983, 90] on icon at bounding box center [987, 86] width 8 height 11
drag, startPoint x: 953, startPoint y: 140, endPoint x: 826, endPoint y: 144, distance: 127.5
click at [826, 144] on div "Vol aller Genève - Amsterdam le 24 sept : 📎 Boarding_Pass_K9XQCL5_88736b743b.pdf" at bounding box center [920, 134] width 308 height 28
click at [809, 107] on div "Circuit Zandvoort du 24 au 28 septembre" at bounding box center [920, 113] width 308 height 14
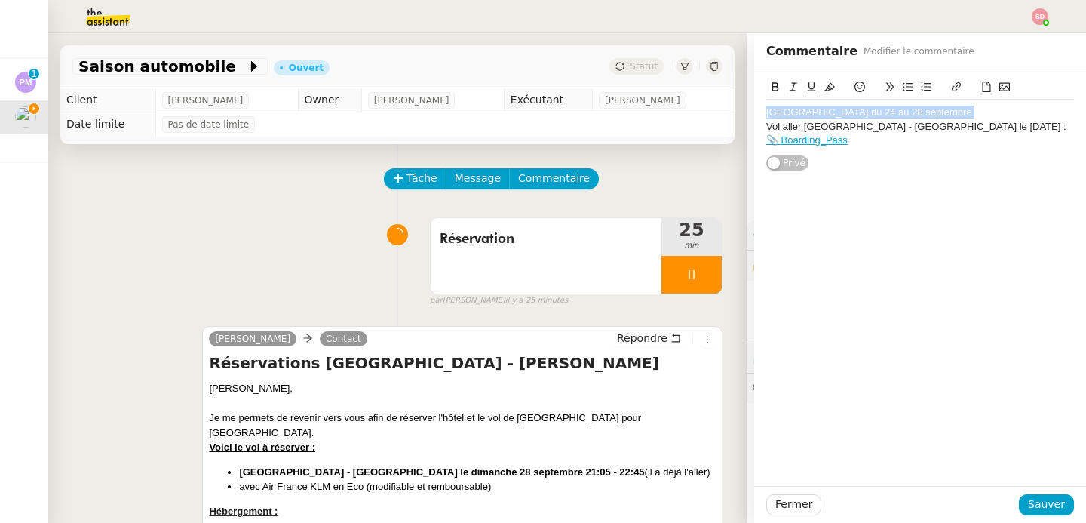
click at [809, 107] on div "Circuit Zandvoort du 24 au 28 septembre" at bounding box center [920, 113] width 308 height 14
click at [770, 85] on icon at bounding box center [775, 86] width 11 height 11
click at [803, 81] on button at bounding box center [812, 86] width 18 height 17
click at [1031, 130] on div "Vol aller Genève - Amsterdam le 24 sept : 📎 Boarding_Pass" at bounding box center [920, 134] width 308 height 28
click at [848, 134] on link "📎 Boarding_Pass" at bounding box center [806, 139] width 81 height 11
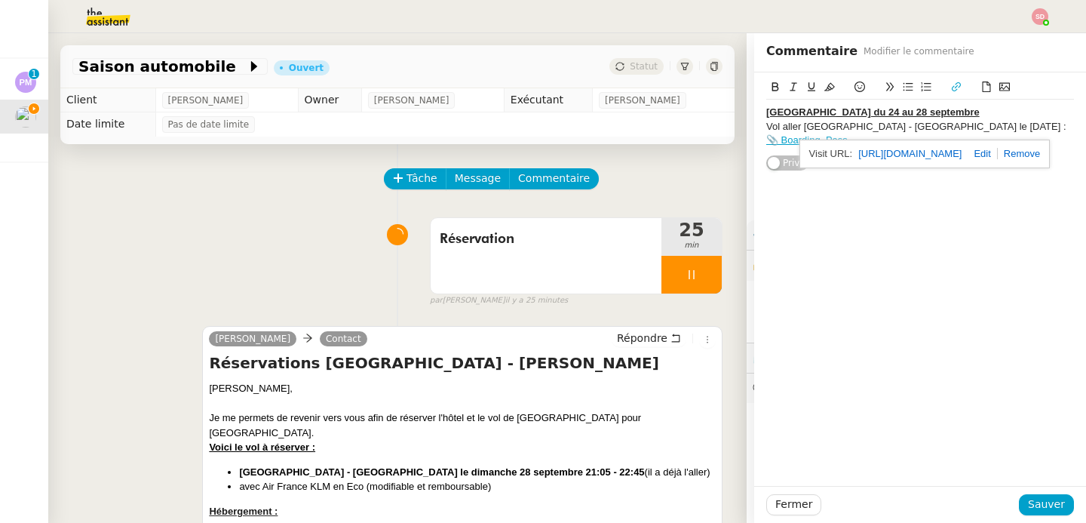
click at [905, 158] on link "https://dashboard.theassistant.com/file/RGSvHbAnnYX5aOAR7V2x" at bounding box center [909, 154] width 103 height 20
click at [1046, 124] on div "Vol aller Genève - Amsterdam le 24 sept : 📎 Boarding_Pass" at bounding box center [920, 134] width 308 height 28
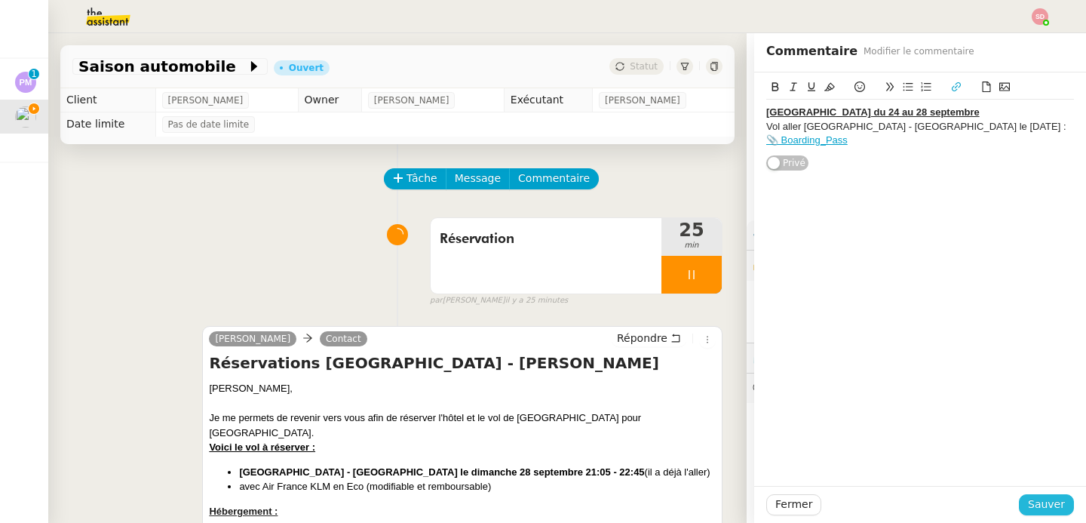
click at [1029, 504] on span "Sauver" at bounding box center [1046, 504] width 37 height 17
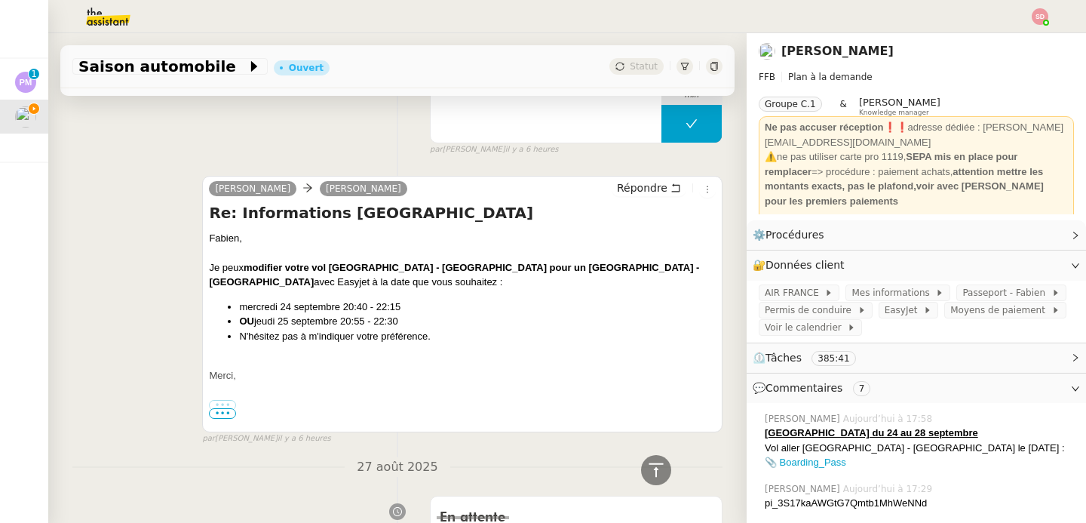
scroll to position [1899, 0]
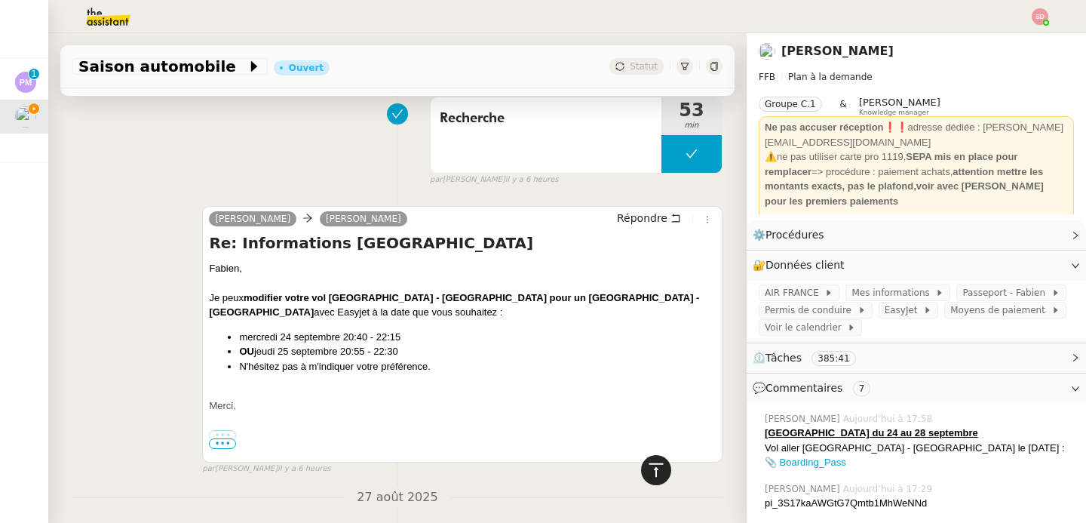
click at [649, 469] on icon at bounding box center [656, 470] width 18 height 18
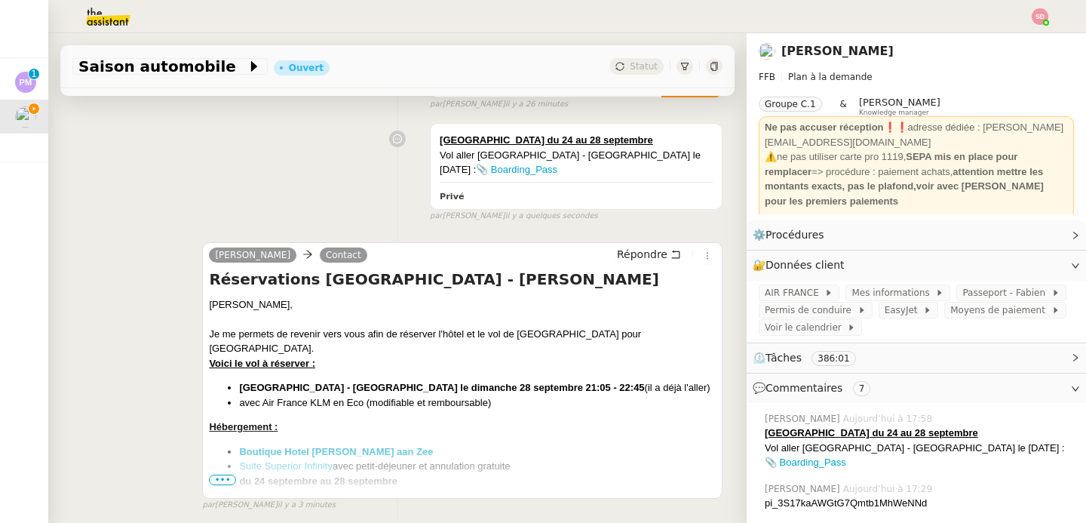
scroll to position [0, 0]
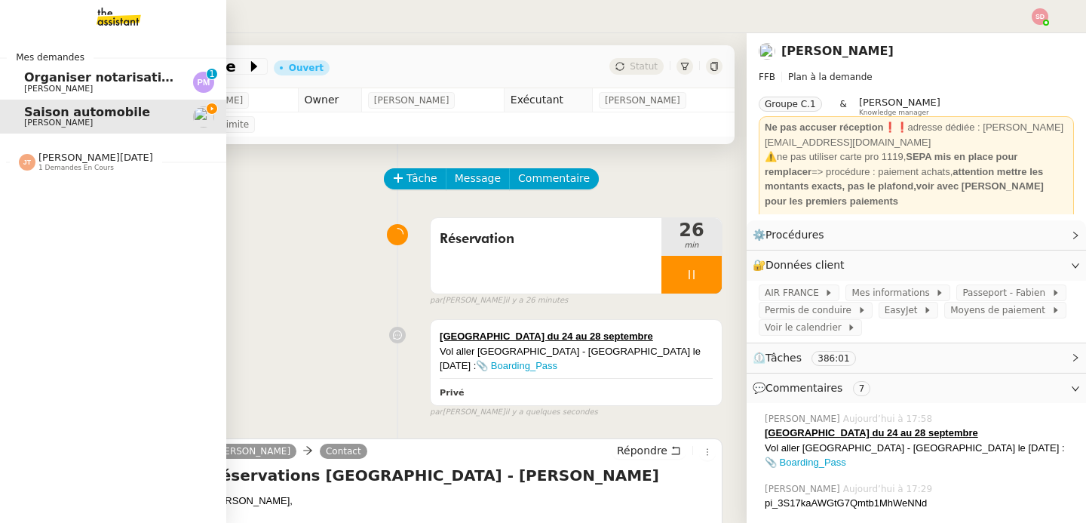
click at [45, 159] on span "Jean-Noël De Tinguy" at bounding box center [95, 157] width 115 height 11
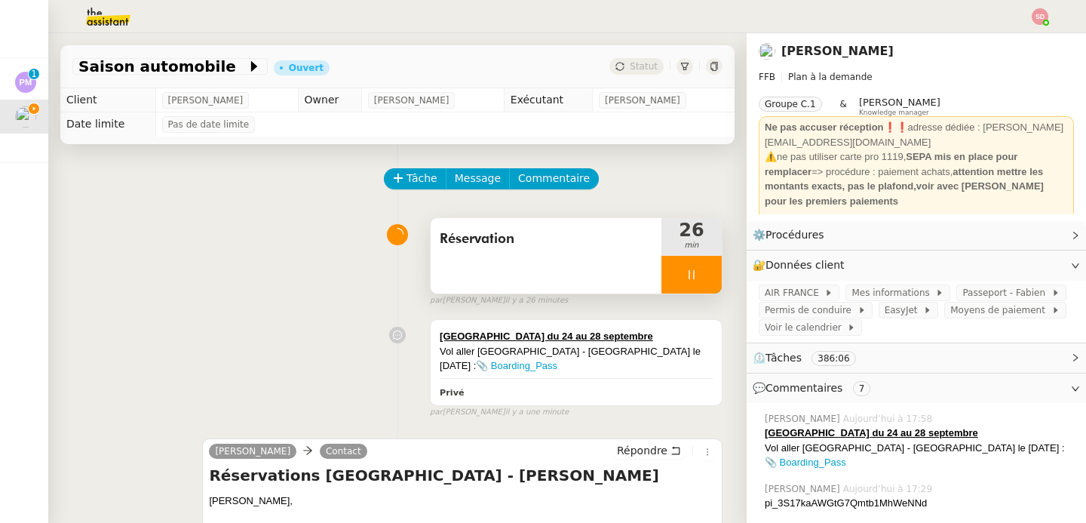
click at [683, 272] on div at bounding box center [691, 275] width 60 height 38
click at [690, 269] on div at bounding box center [691, 275] width 60 height 38
click at [701, 269] on icon at bounding box center [707, 275] width 12 height 12
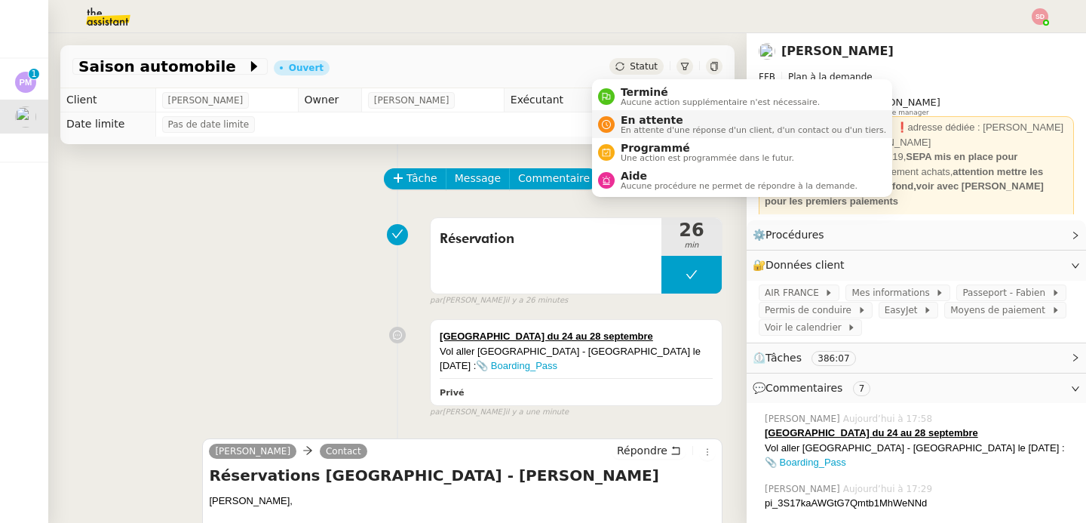
click at [634, 112] on li "En attente En attente d'une réponse d'un client, d'un contact ou d'un tiers." at bounding box center [742, 124] width 300 height 28
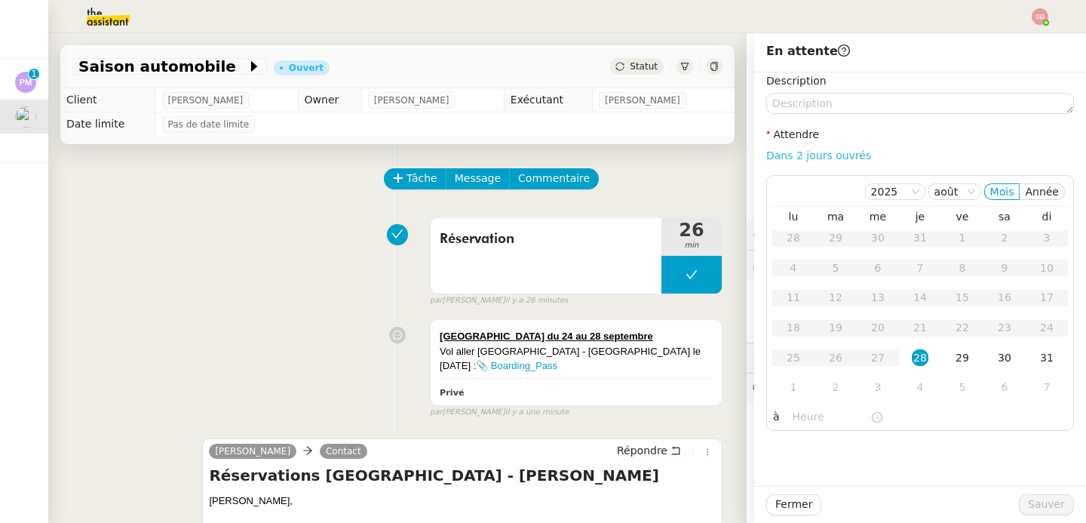
click at [832, 150] on link "Dans 2 jours ouvrés" at bounding box center [818, 155] width 105 height 12
type input "07:00"
click at [1049, 501] on span "Sauver" at bounding box center [1046, 504] width 37 height 17
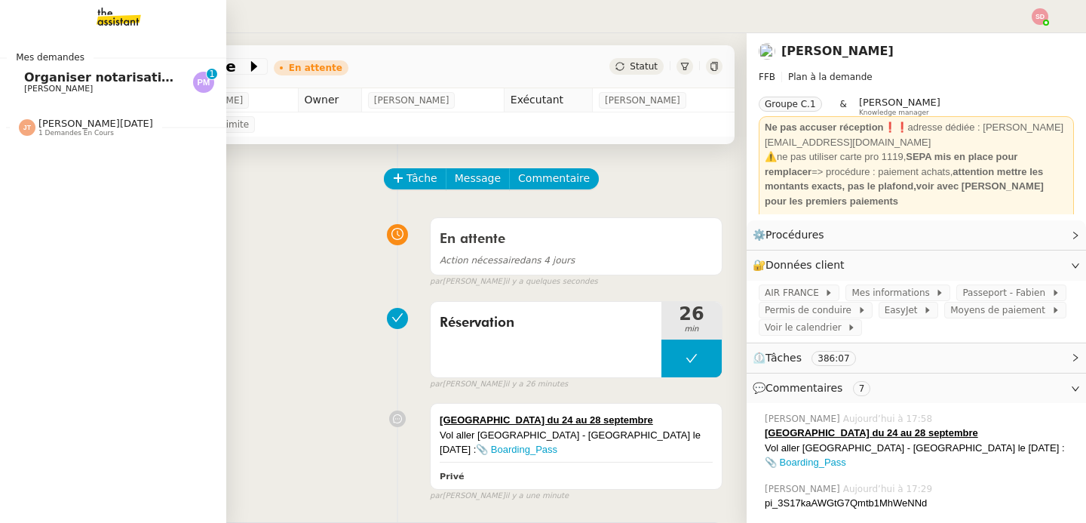
click at [66, 81] on span "Organiser notarisation et légalisation POA UAE & KSA" at bounding box center [264, 77] width 480 height 14
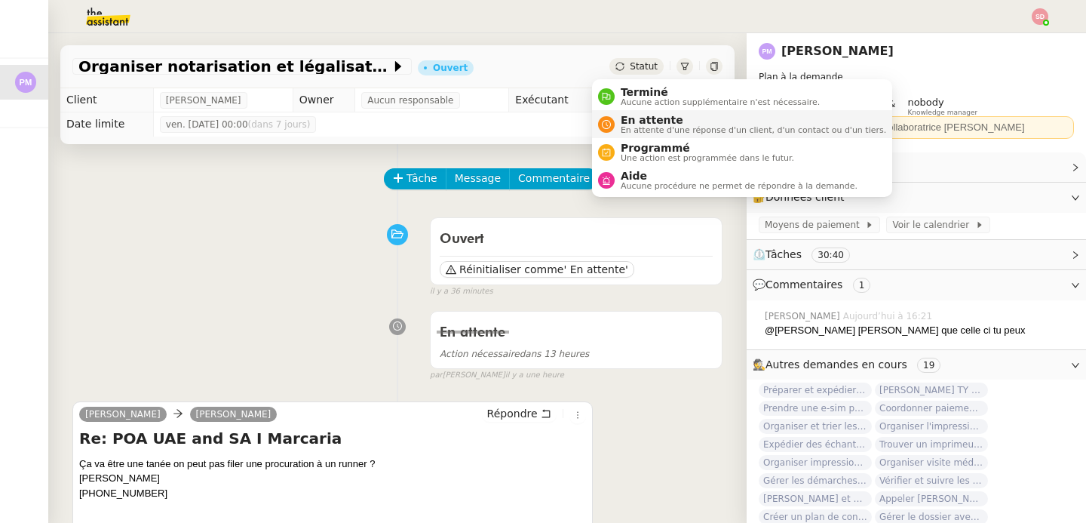
click at [631, 131] on span "En attente d'une réponse d'un client, d'un contact ou d'un tiers." at bounding box center [753, 130] width 265 height 8
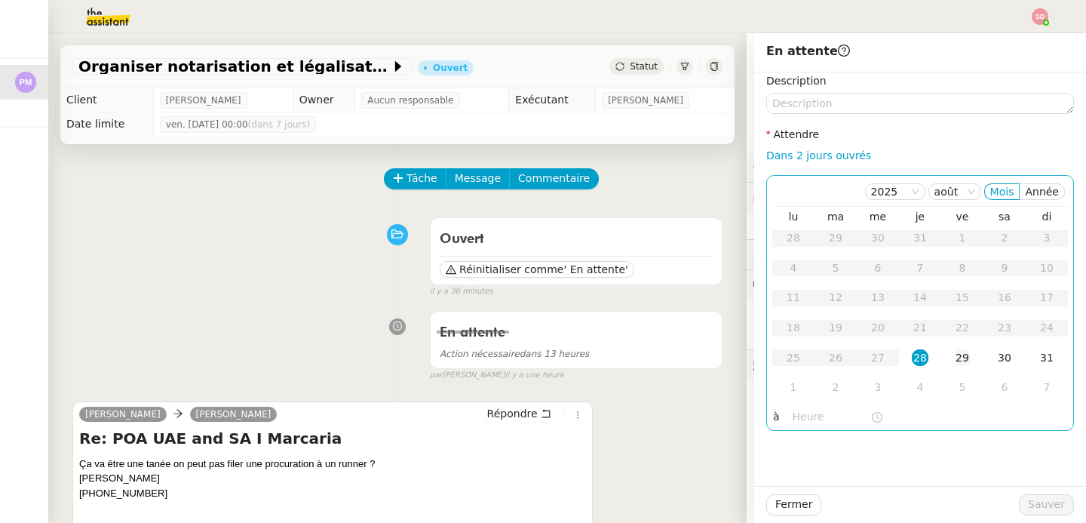
click at [956, 362] on div "29" at bounding box center [962, 357] width 17 height 17
click at [810, 420] on input "text" at bounding box center [832, 416] width 78 height 17
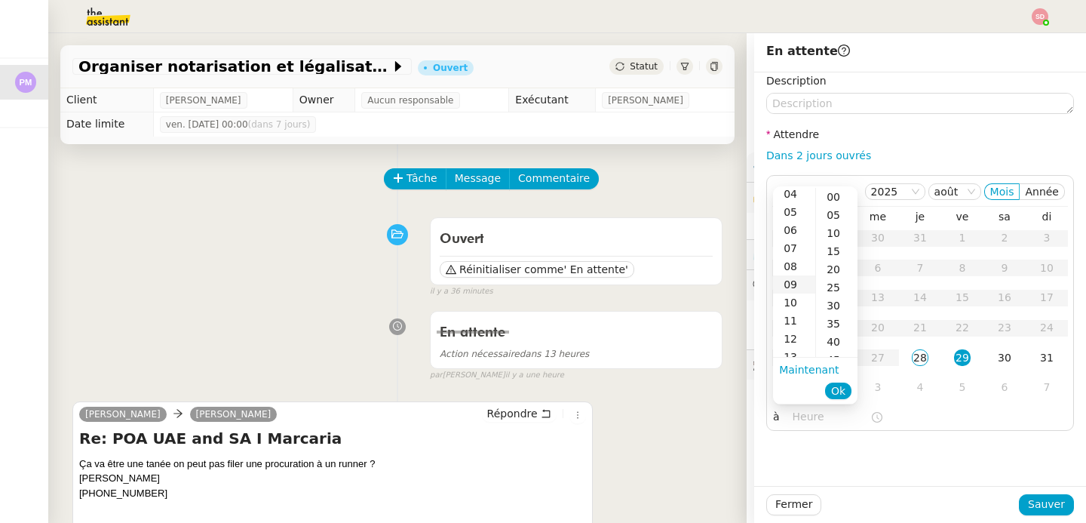
click at [793, 281] on div "09" at bounding box center [794, 284] width 42 height 18
type input "09:00"
click at [842, 195] on div "00" at bounding box center [836, 197] width 41 height 18
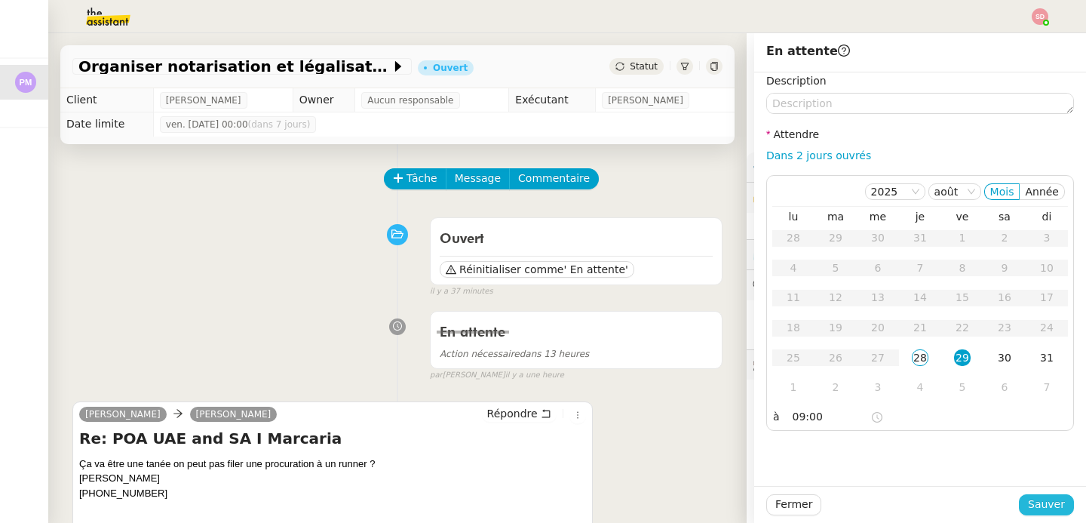
click at [1038, 505] on span "Sauver" at bounding box center [1046, 504] width 37 height 17
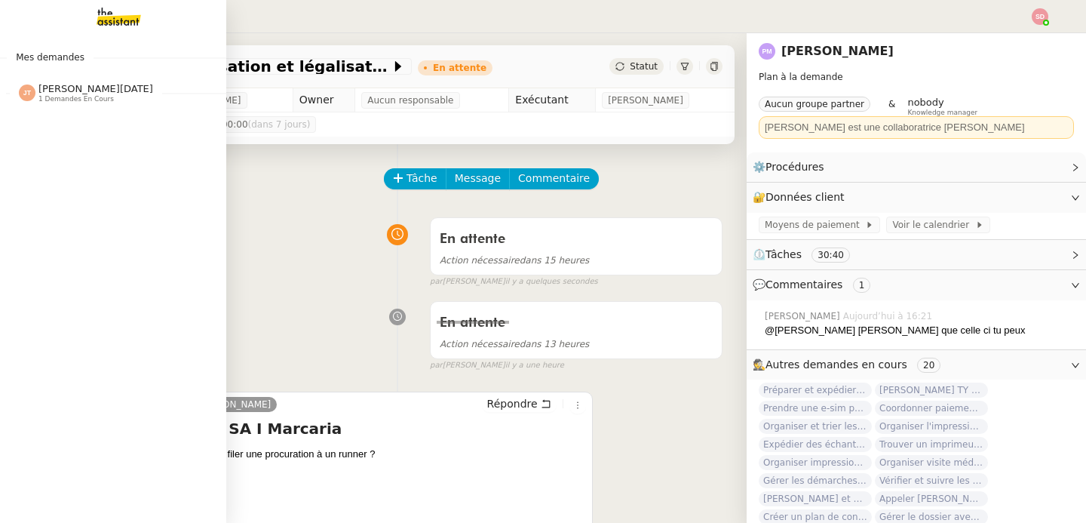
click at [19, 91] on img at bounding box center [27, 92] width 17 height 17
click at [38, 95] on span "1 demandes en cours" at bounding box center [75, 99] width 75 height 8
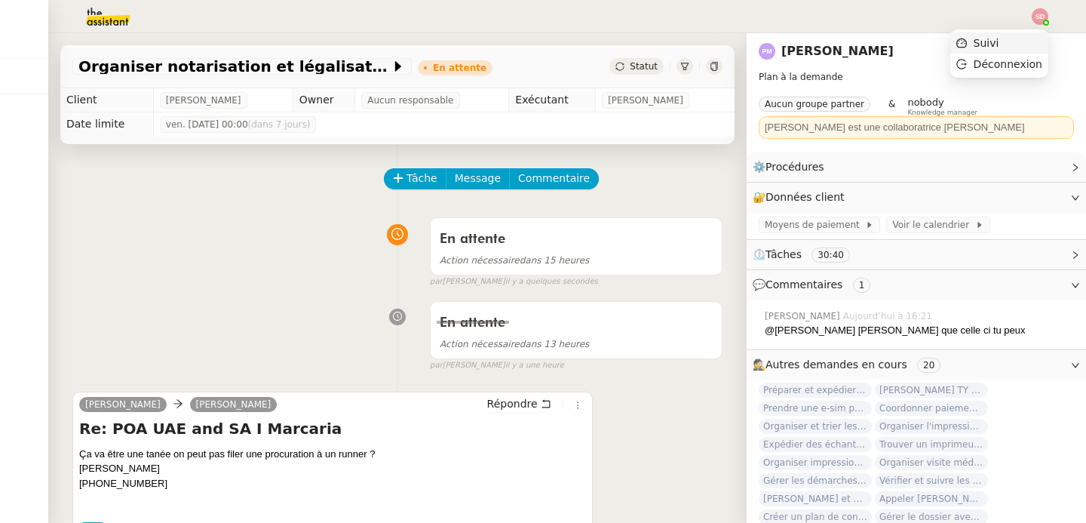
click at [1030, 38] on li "Suivi" at bounding box center [999, 42] width 98 height 21
